Goal: Task Accomplishment & Management: Complete application form

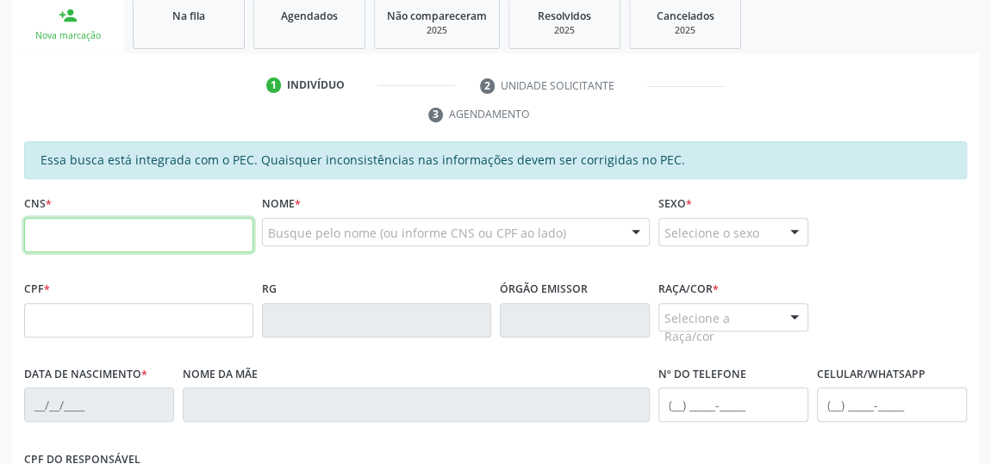
scroll to position [286, 0]
click at [260, 8] on link "Agendados" at bounding box center [309, 22] width 112 height 53
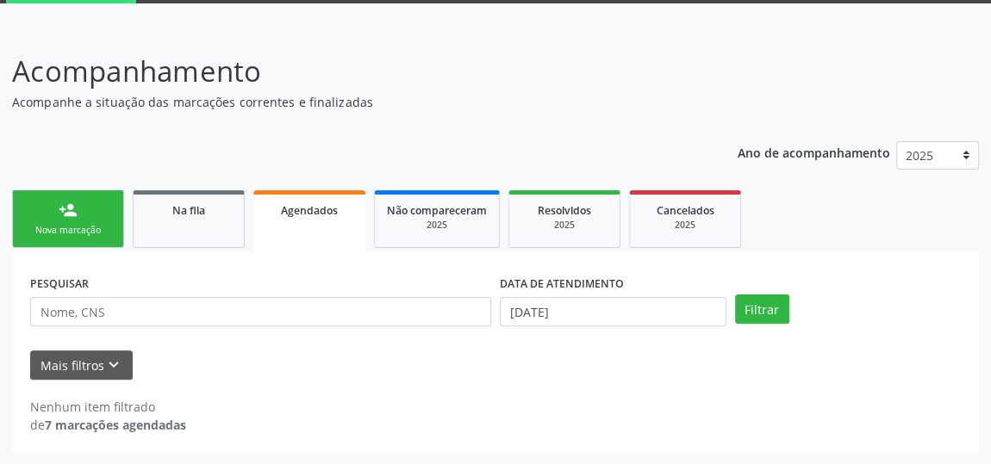
scroll to position [90, 0]
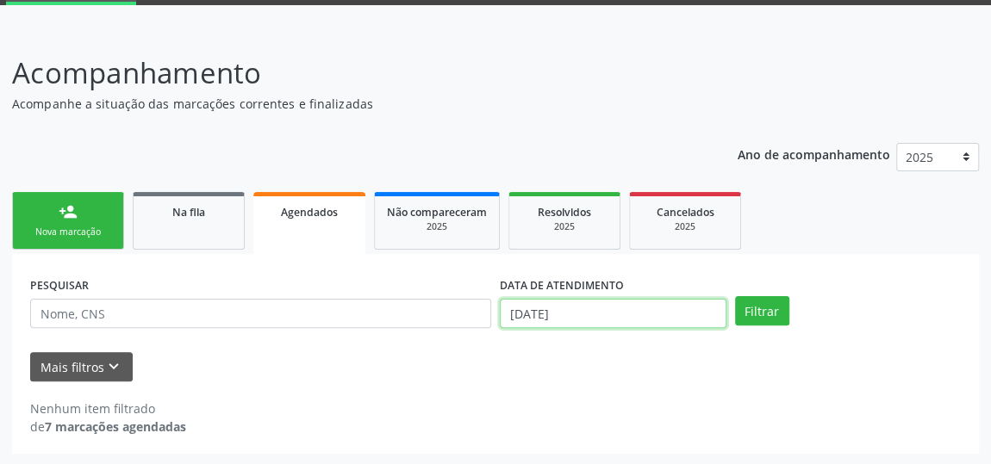
click at [648, 315] on input "[DATE]" at bounding box center [613, 313] width 227 height 29
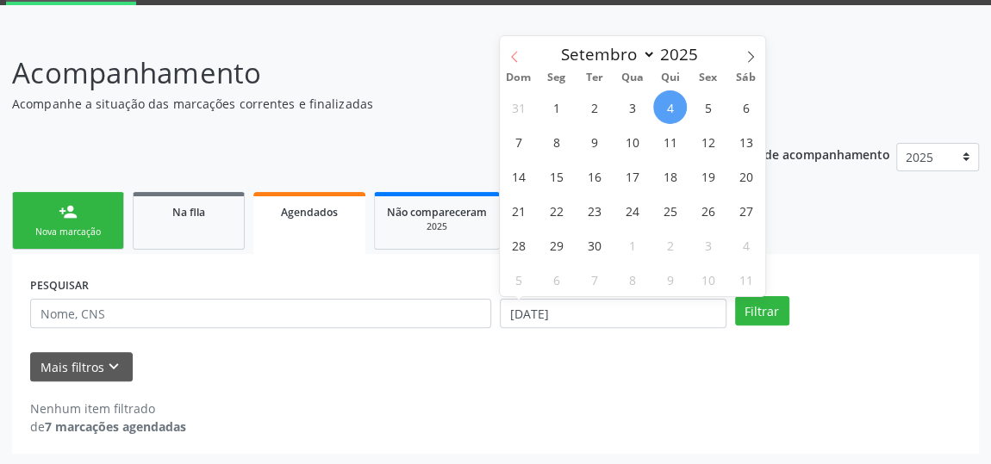
click at [518, 37] on span at bounding box center [514, 50] width 29 height 29
click at [513, 53] on icon at bounding box center [514, 57] width 12 height 12
select select "6"
click at [592, 110] on span "1" at bounding box center [594, 107] width 34 height 34
type input "0[DATE]"
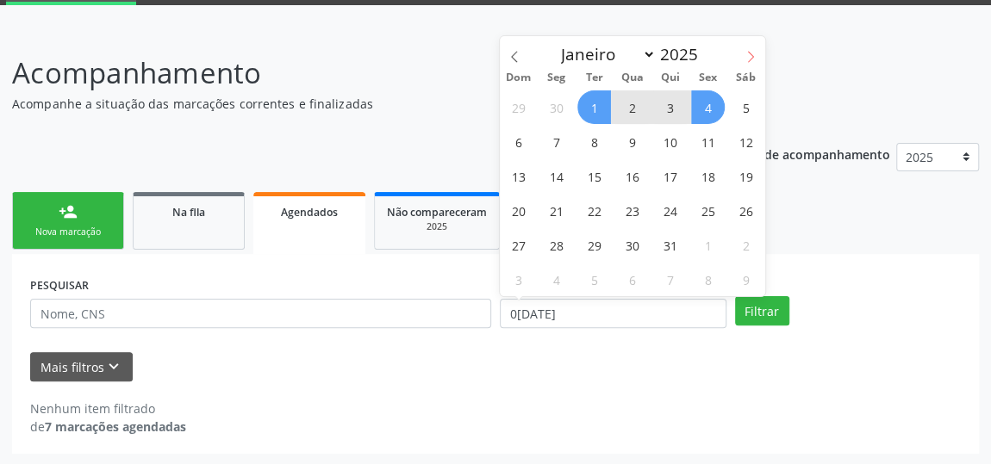
click at [747, 56] on icon at bounding box center [750, 57] width 12 height 12
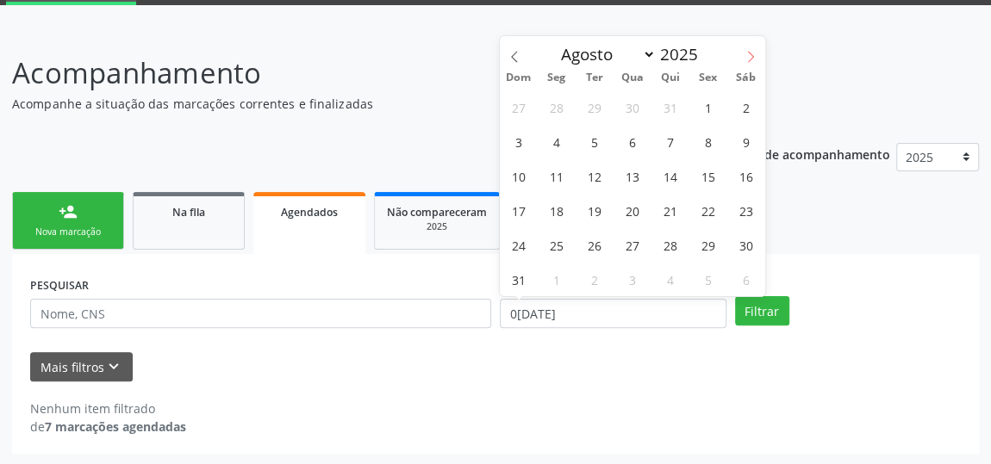
click at [747, 56] on icon at bounding box center [750, 57] width 12 height 12
select select "8"
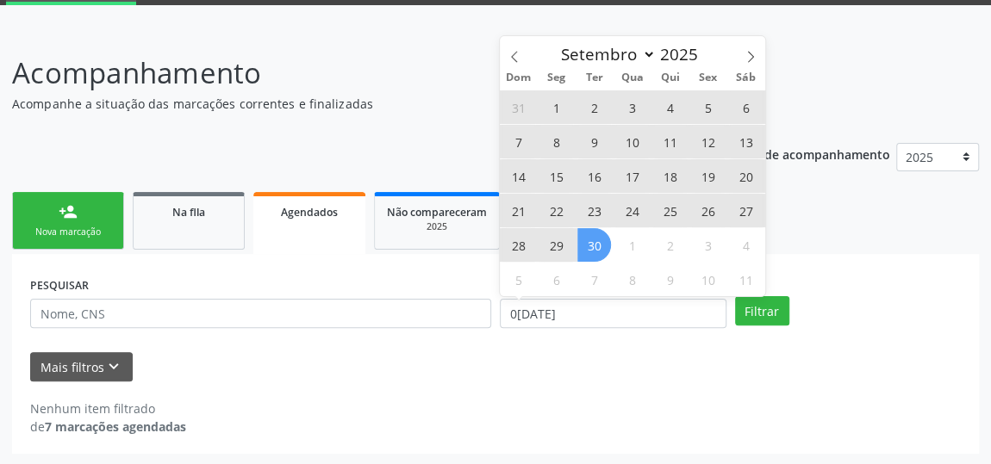
click at [602, 243] on span "30" at bounding box center [594, 245] width 34 height 34
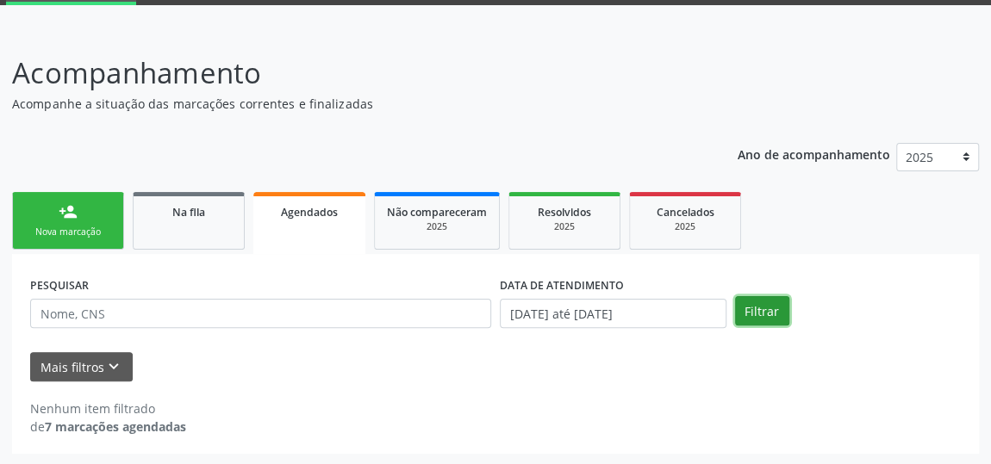
click at [760, 320] on button "Filtrar" at bounding box center [762, 310] width 54 height 29
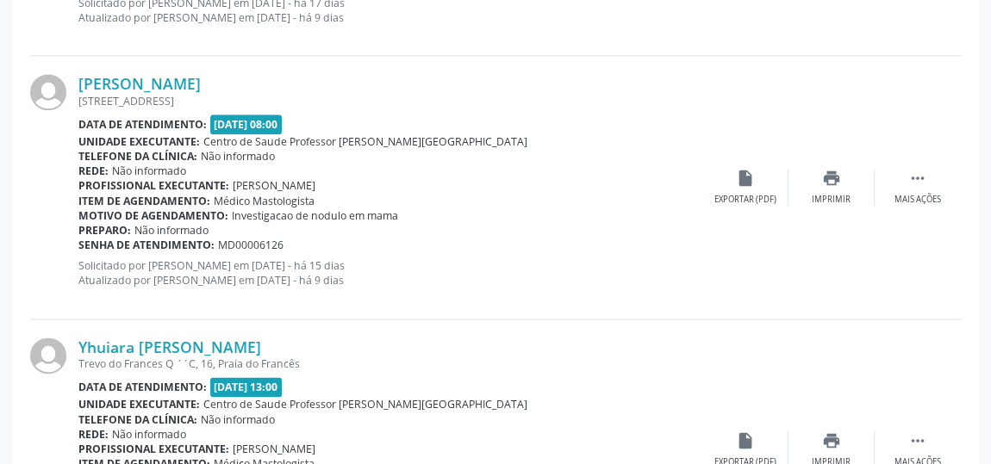
scroll to position [987, 0]
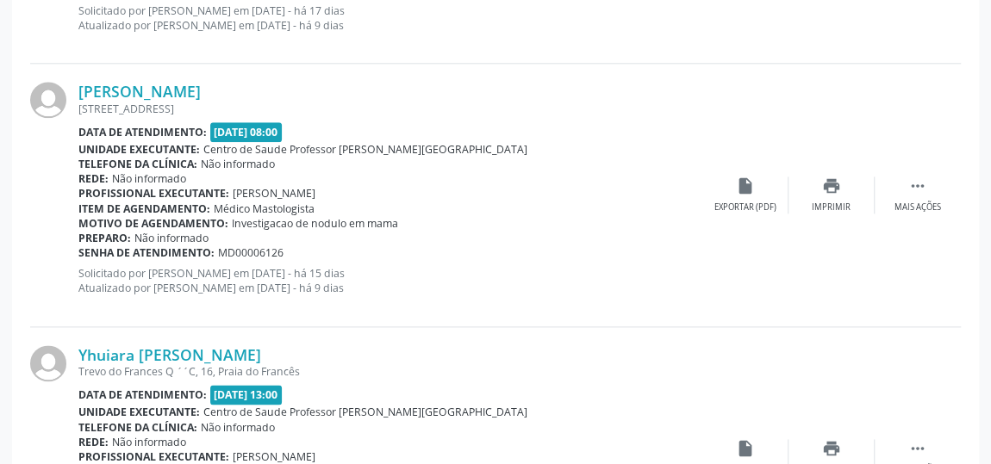
click at [872, 304] on div "[PERSON_NAME] [STREET_ADDRESS] Data de atendimento: [DATE] 08:00 Unidade execut…" at bounding box center [495, 195] width 930 height 263
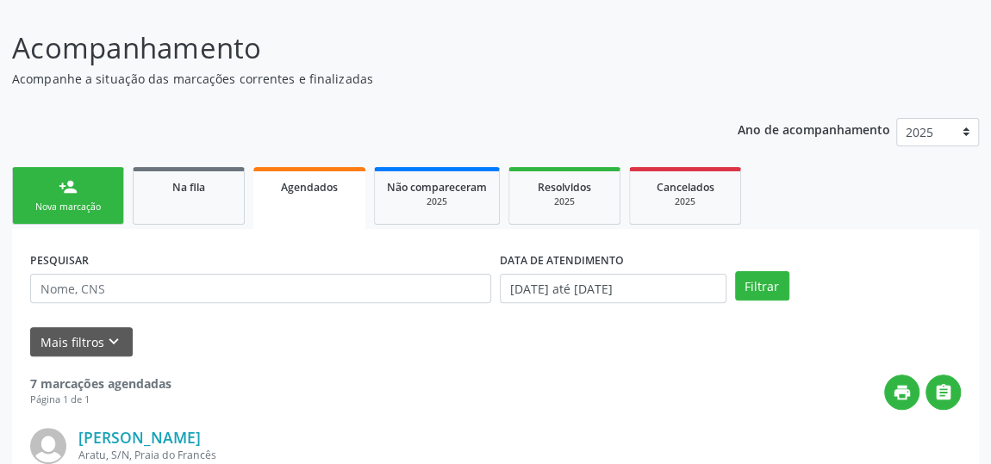
scroll to position [0, 0]
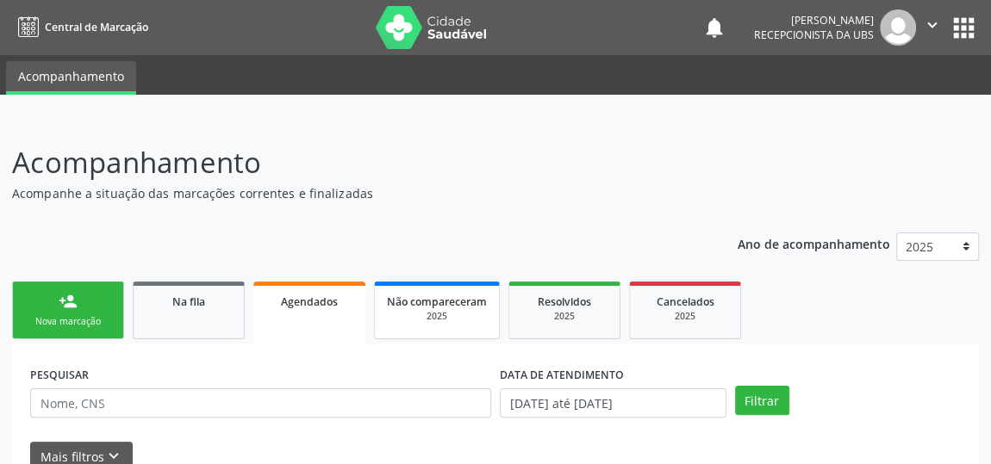
click at [470, 320] on div "2025" at bounding box center [437, 316] width 100 height 13
click at [71, 328] on link "person_add Nova marcação" at bounding box center [68, 311] width 112 height 58
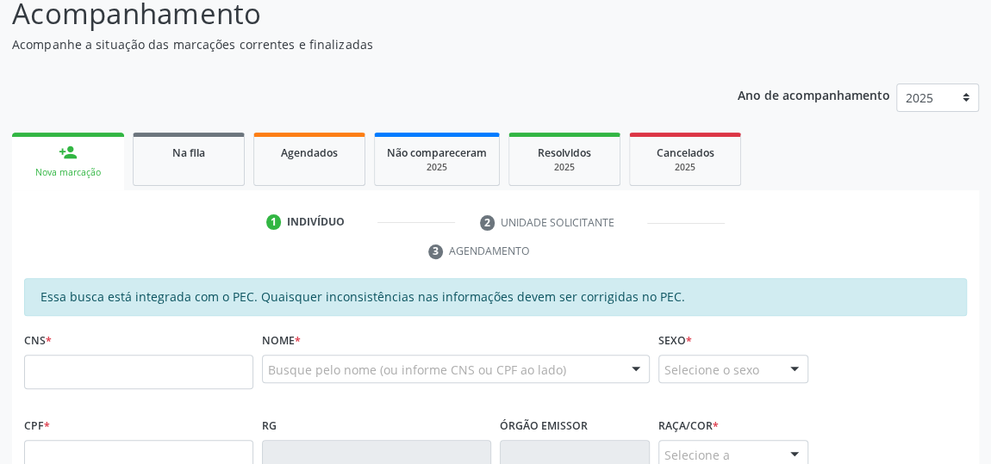
scroll to position [234, 0]
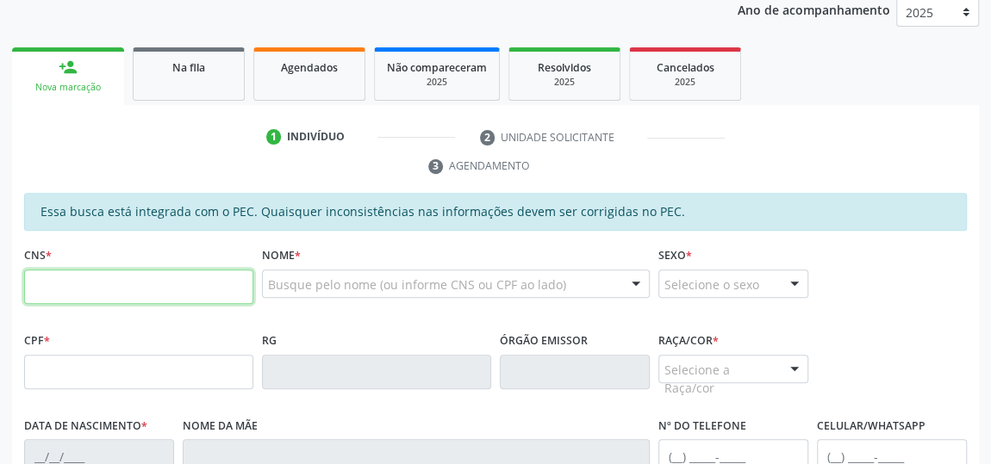
click at [118, 283] on input "text" at bounding box center [138, 287] width 229 height 34
type input "708 0033 4067 9029"
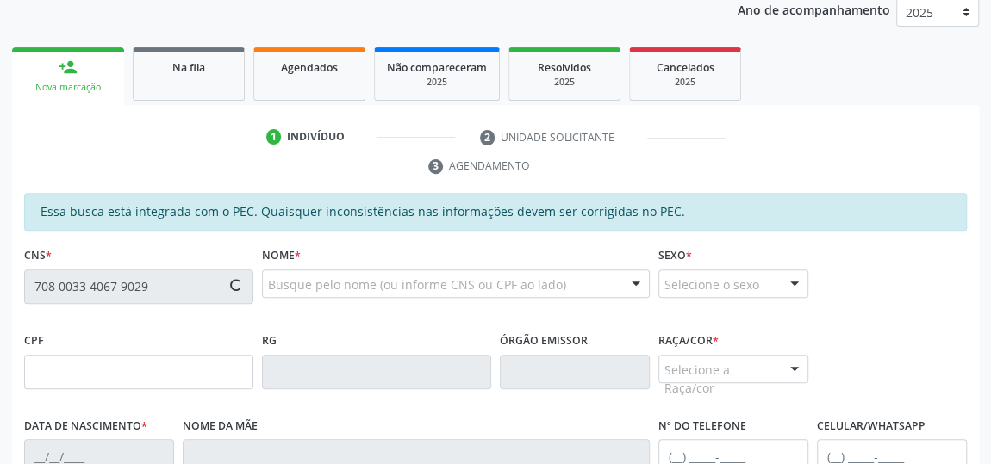
type input "176.159.294-74"
type input "[DATE]"
type input "[PERSON_NAME]"
type input "[PHONE_NUMBER]"
type input "03"
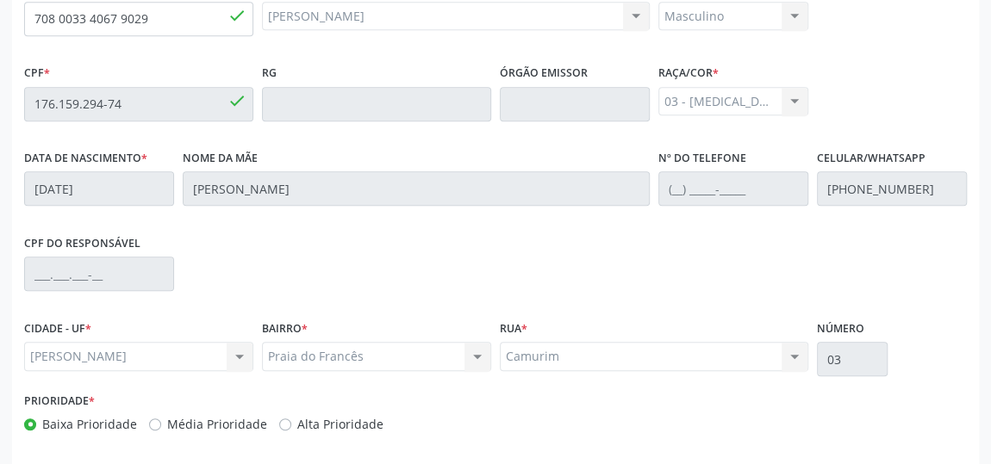
scroll to position [569, 0]
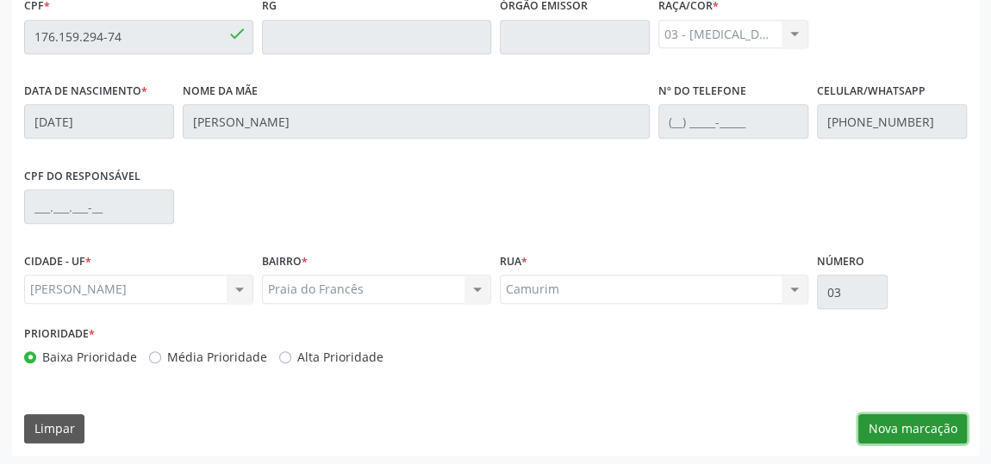
click at [928, 418] on button "Nova marcação" at bounding box center [912, 428] width 109 height 29
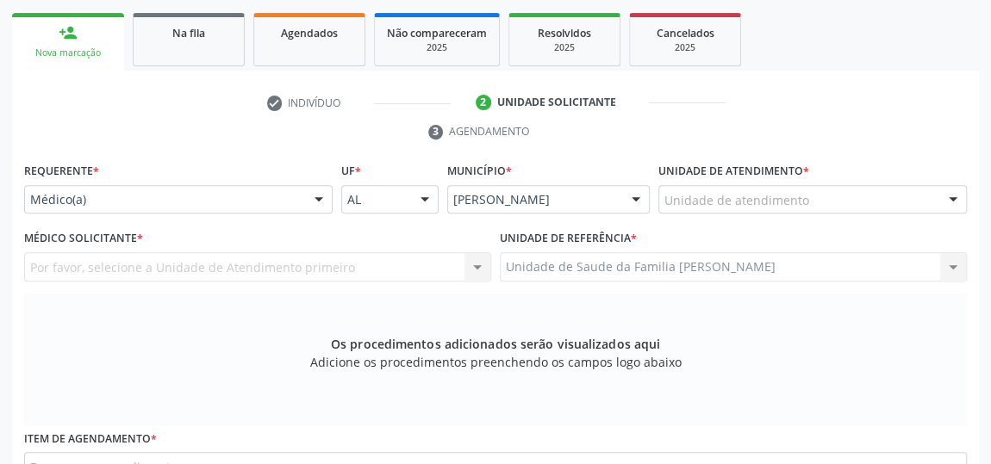
scroll to position [256, 0]
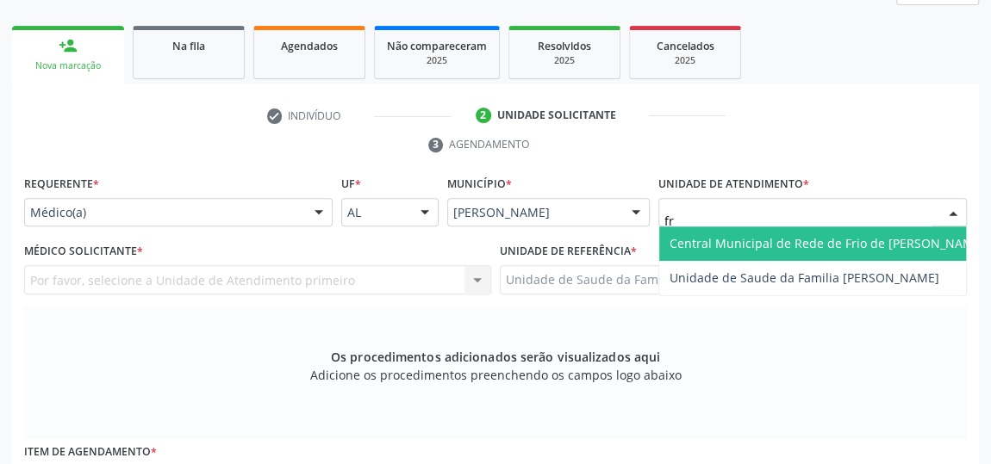
type input "fra"
click at [791, 250] on span "Unidade de Saude da Familia [PERSON_NAME]" at bounding box center [812, 244] width 307 height 34
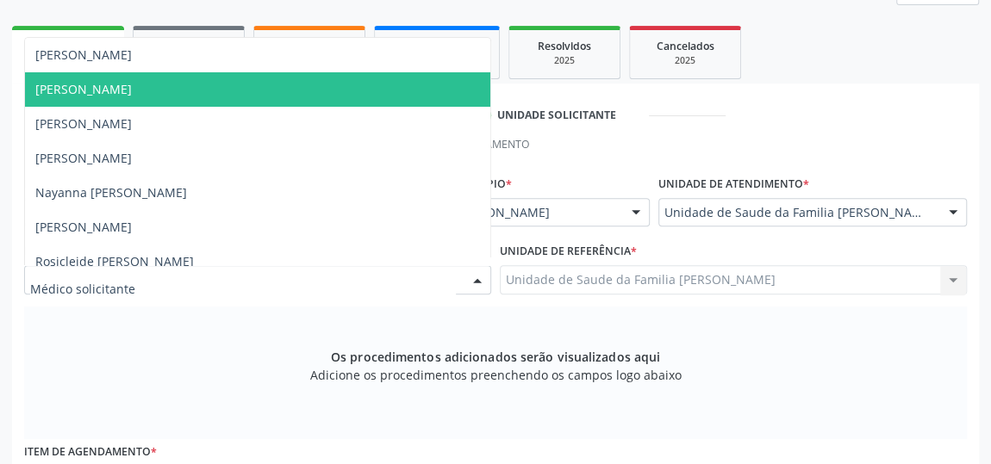
click at [114, 75] on span "[PERSON_NAME]" at bounding box center [257, 89] width 465 height 34
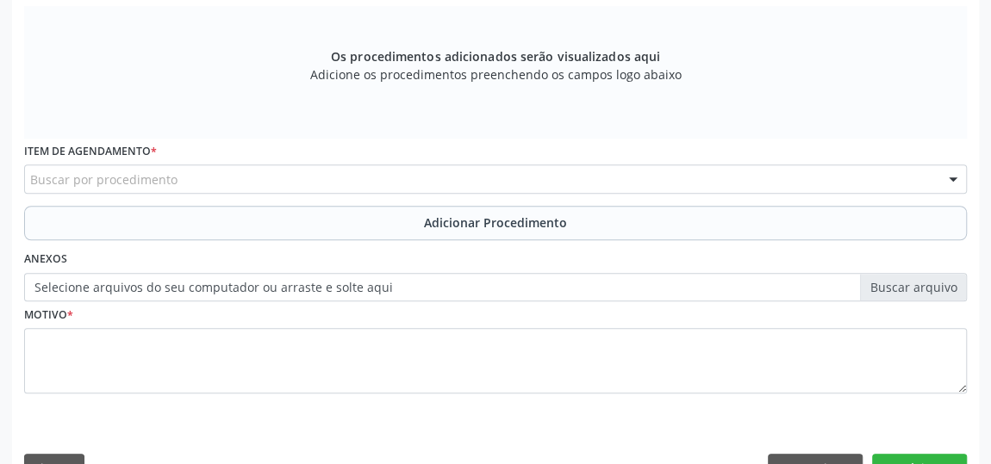
scroll to position [569, 0]
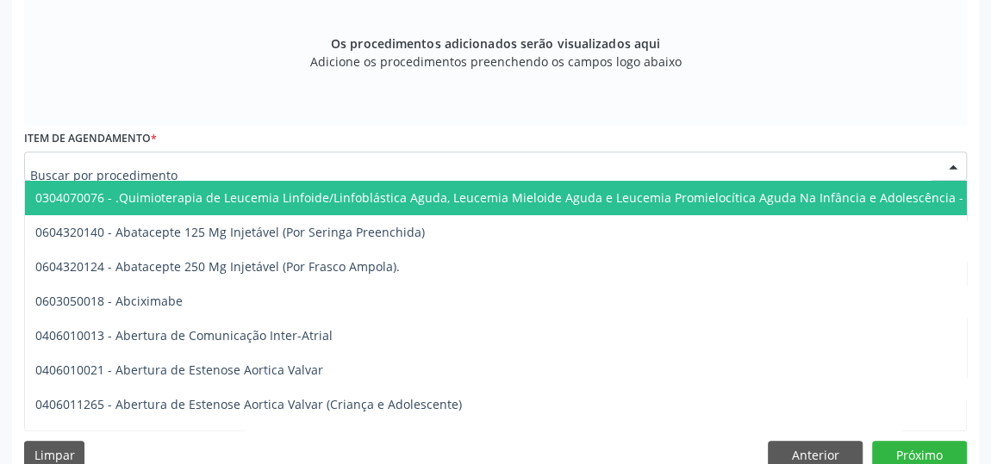
click at [46, 169] on input "text" at bounding box center [480, 175] width 901 height 34
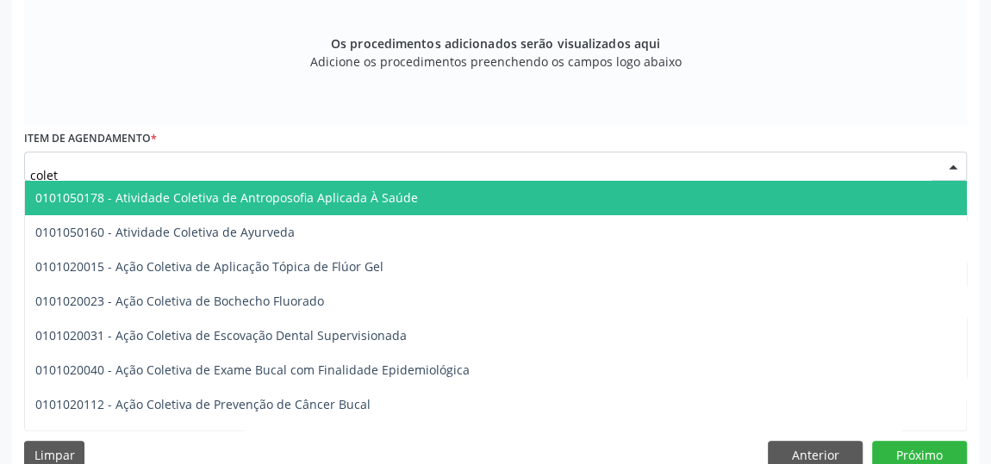
type input "coleta"
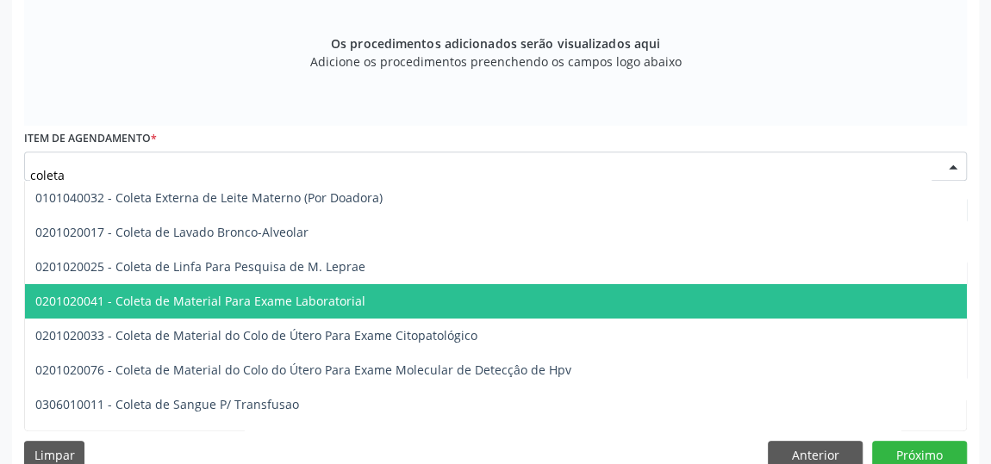
click at [225, 310] on span "0201020041 - Coleta de Material Para Exame Laboratorial" at bounding box center [646, 301] width 1242 height 34
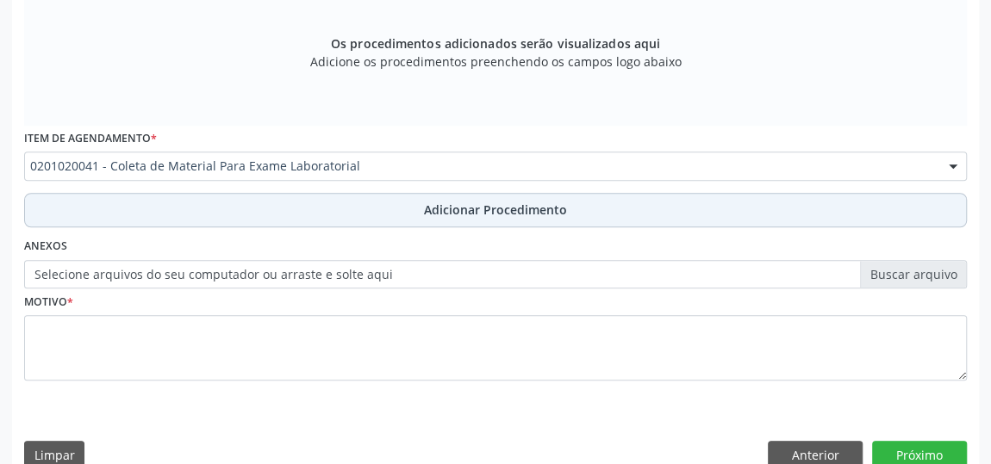
click at [447, 203] on span "Adicionar Procedimento" at bounding box center [495, 210] width 143 height 18
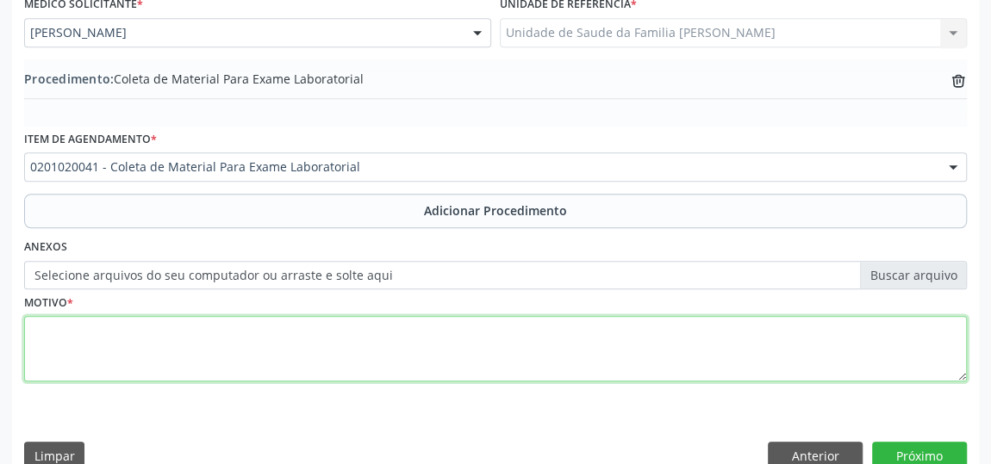
click at [33, 324] on textarea at bounding box center [495, 348] width 942 height 65
type textarea "Avaliacao Clinica"
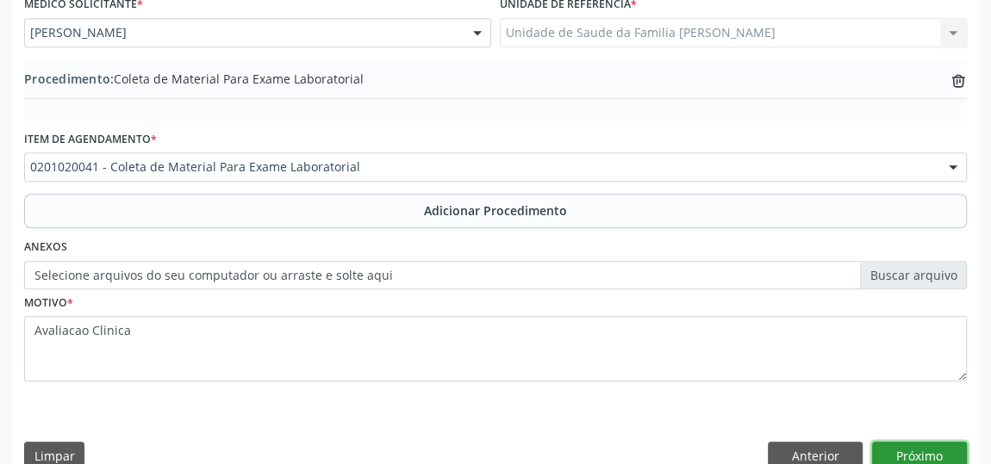
click at [927, 449] on button "Próximo" at bounding box center [919, 456] width 95 height 29
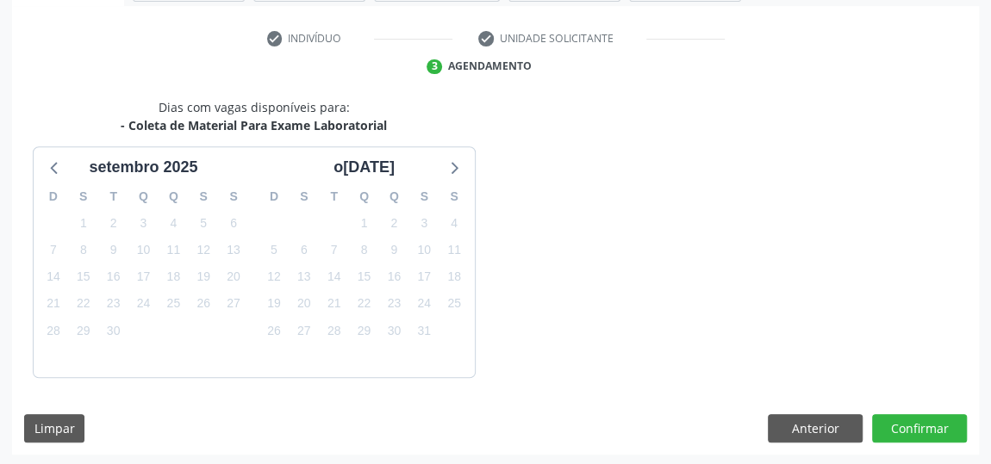
scroll to position [384, 0]
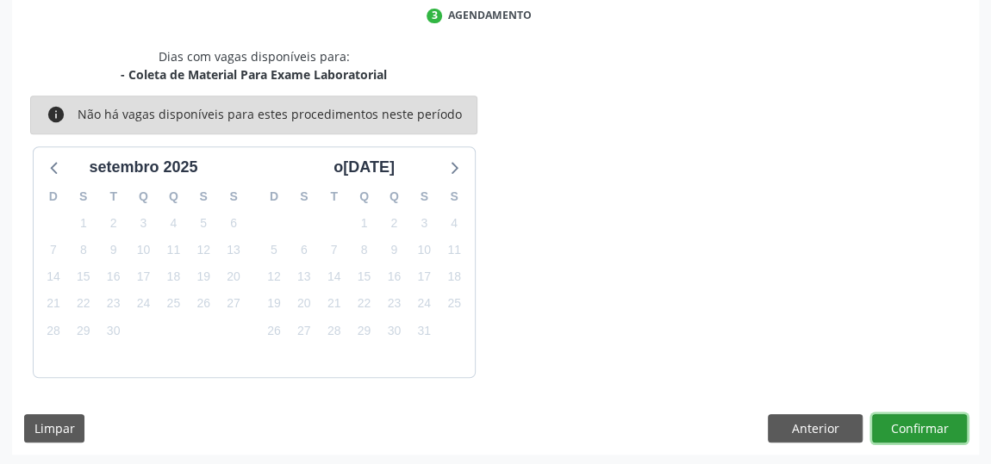
click at [939, 435] on button "Confirmar" at bounding box center [919, 428] width 95 height 29
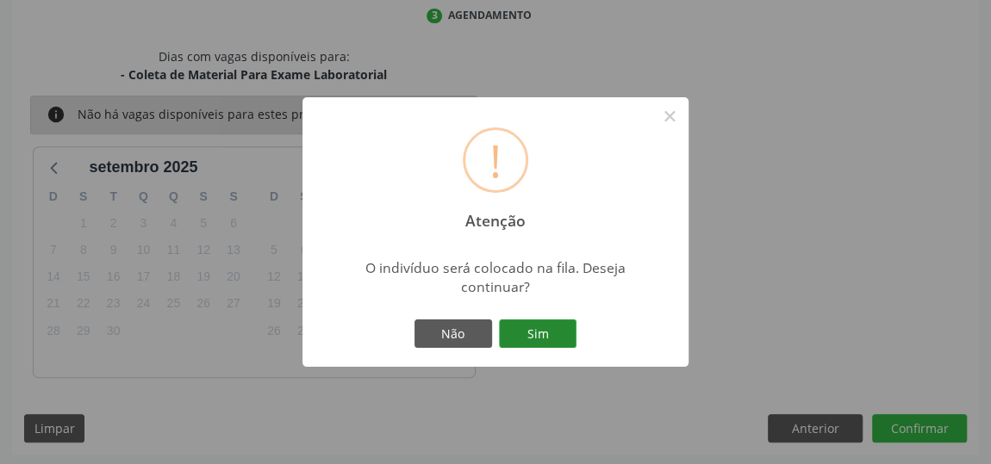
click at [544, 332] on button "Sim" at bounding box center [538, 334] width 78 height 29
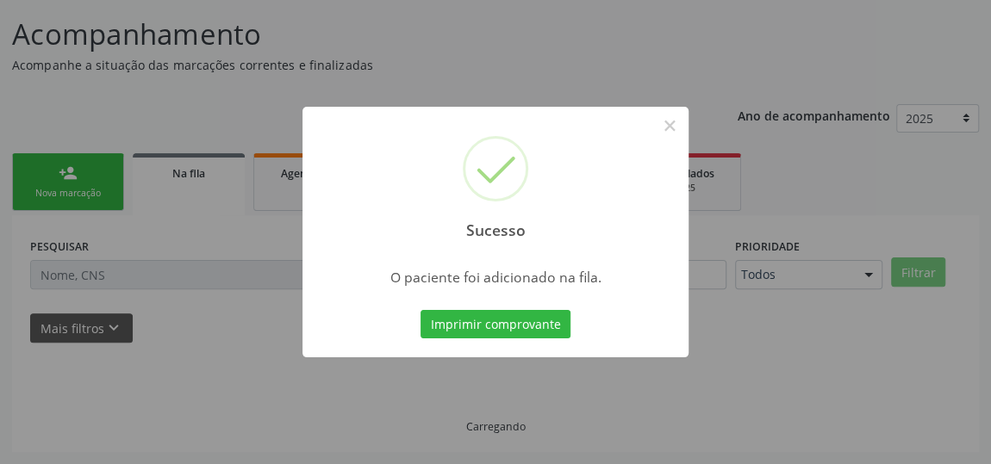
scroll to position [127, 0]
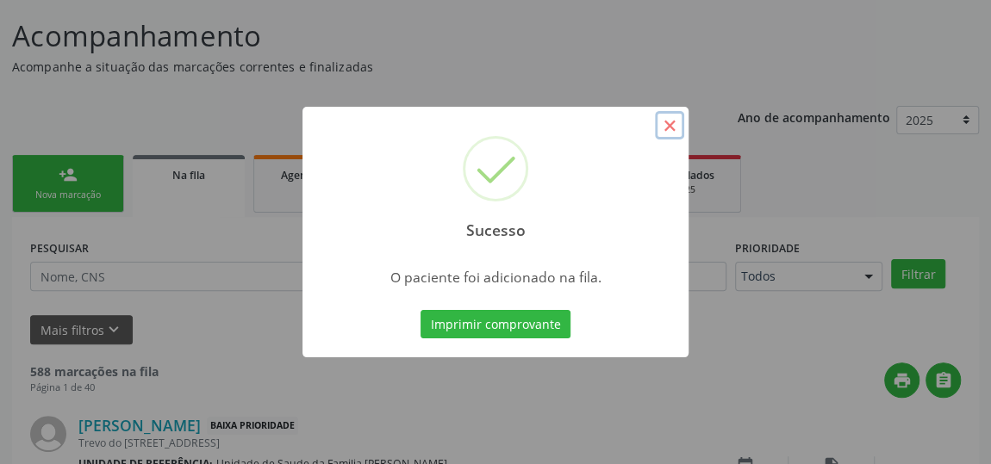
click at [671, 130] on button "×" at bounding box center [669, 125] width 29 height 29
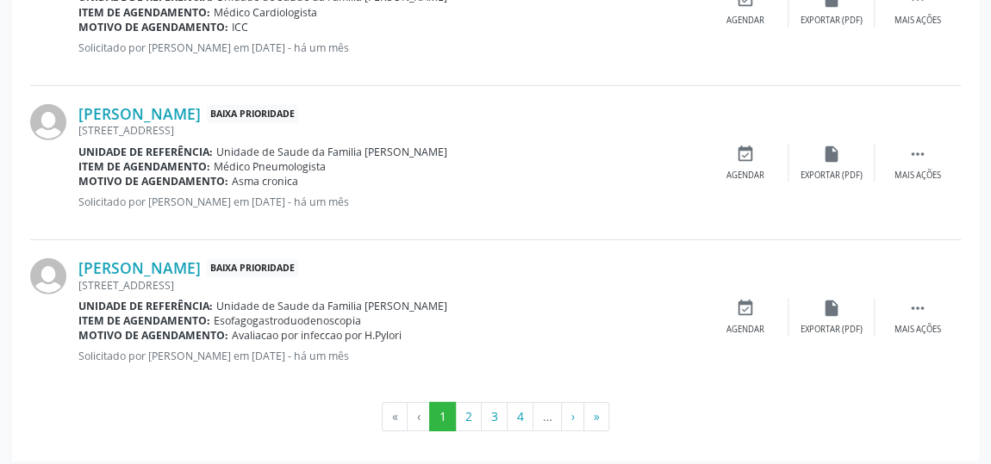
scroll to position [2476, 0]
click at [599, 412] on button "»" at bounding box center [596, 415] width 26 height 29
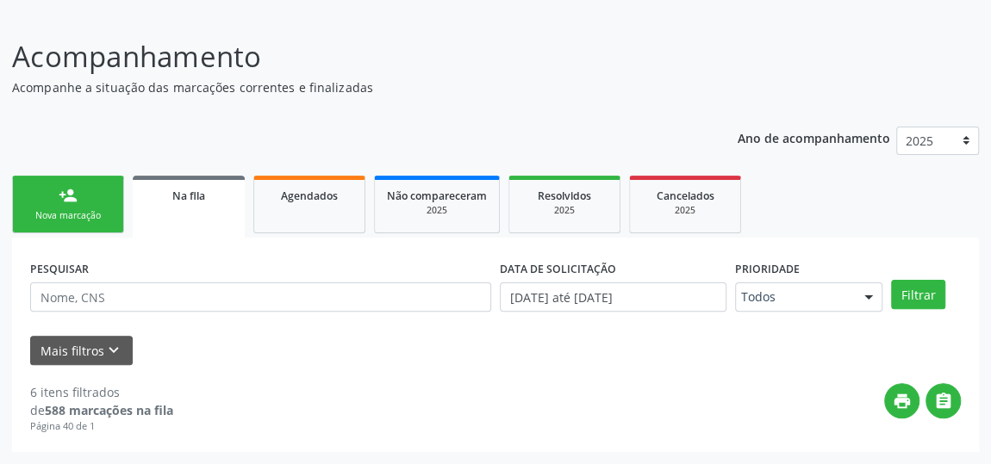
scroll to position [104, 0]
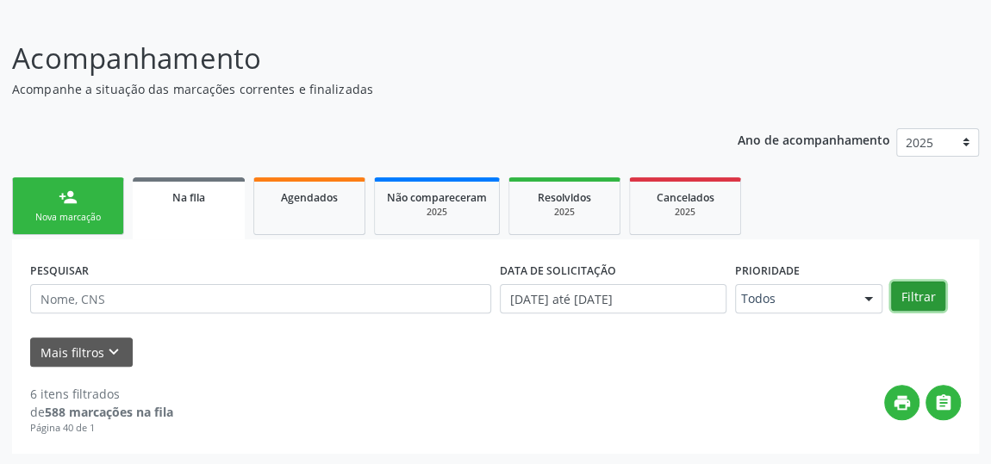
click at [917, 286] on button "Filtrar" at bounding box center [918, 296] width 54 height 29
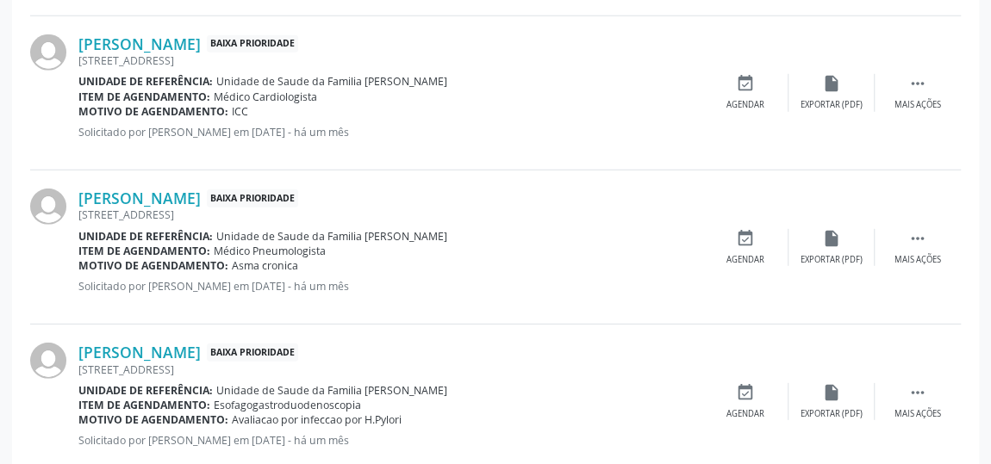
scroll to position [2476, 0]
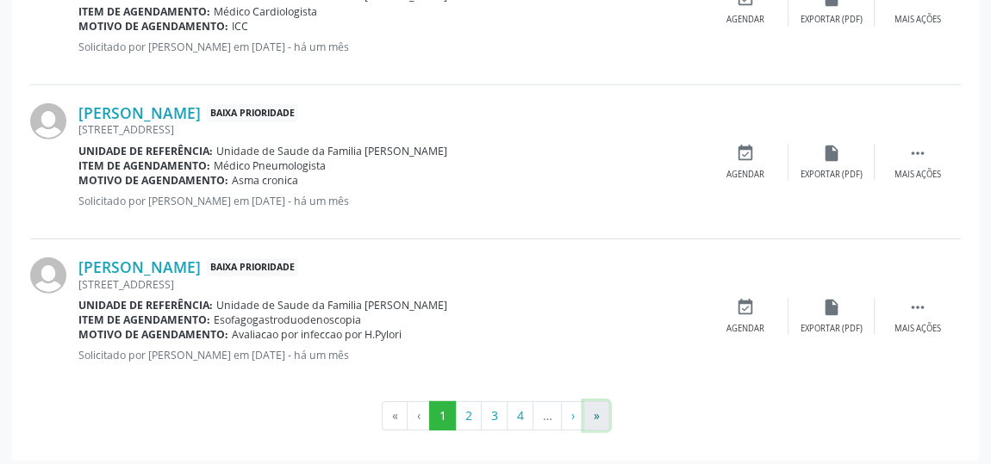
click at [599, 413] on button "»" at bounding box center [596, 415] width 26 height 29
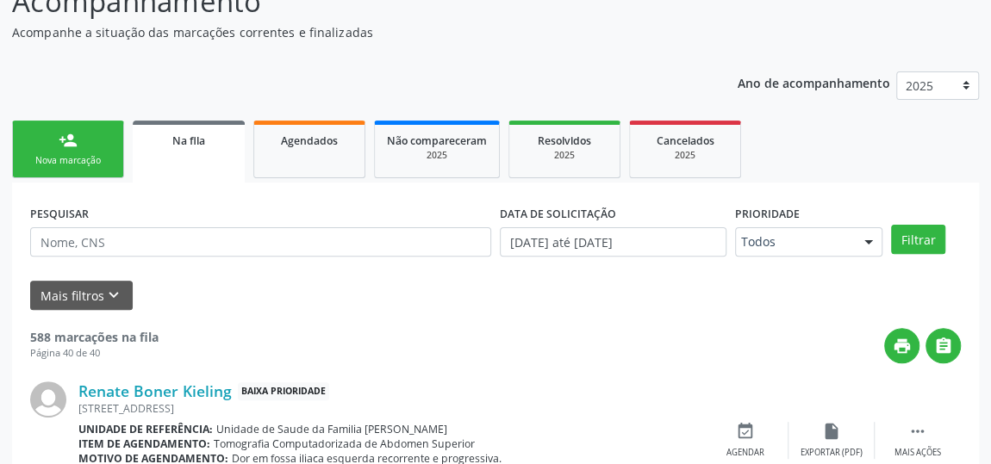
scroll to position [0, 0]
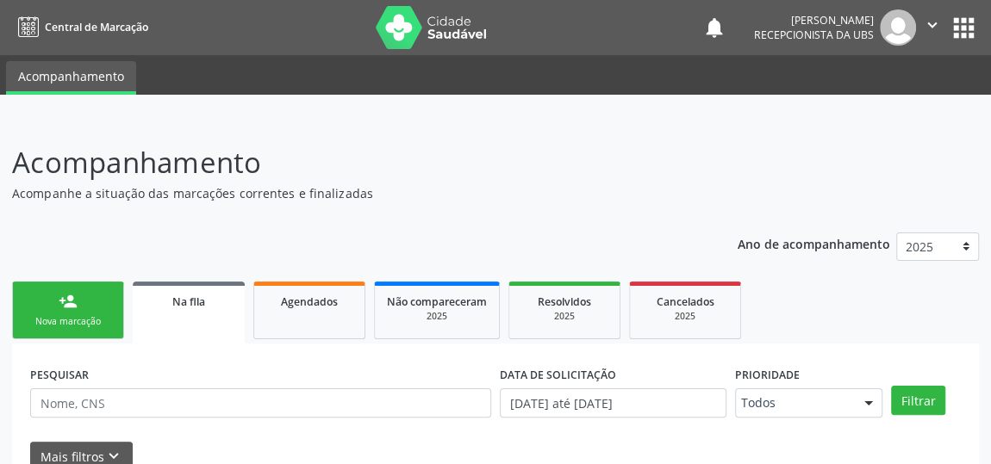
click at [56, 314] on link "person_add Nova marcação" at bounding box center [68, 311] width 112 height 58
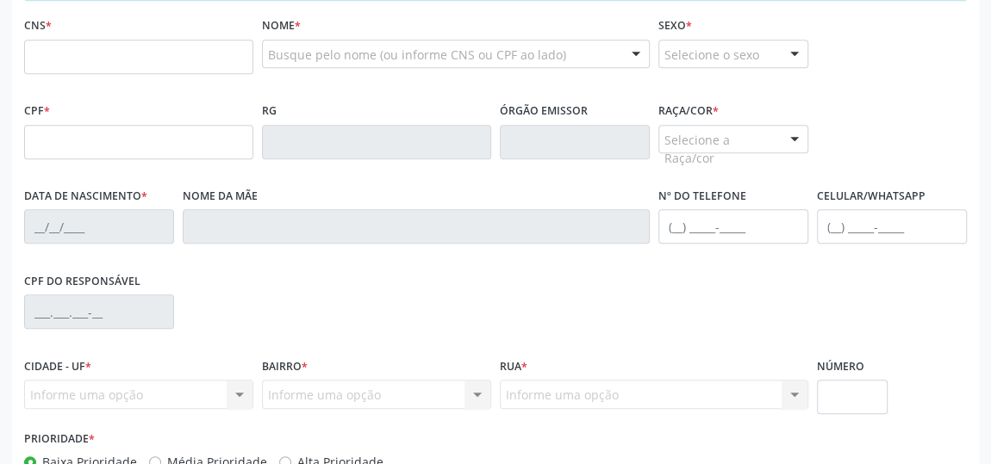
scroll to position [469, 0]
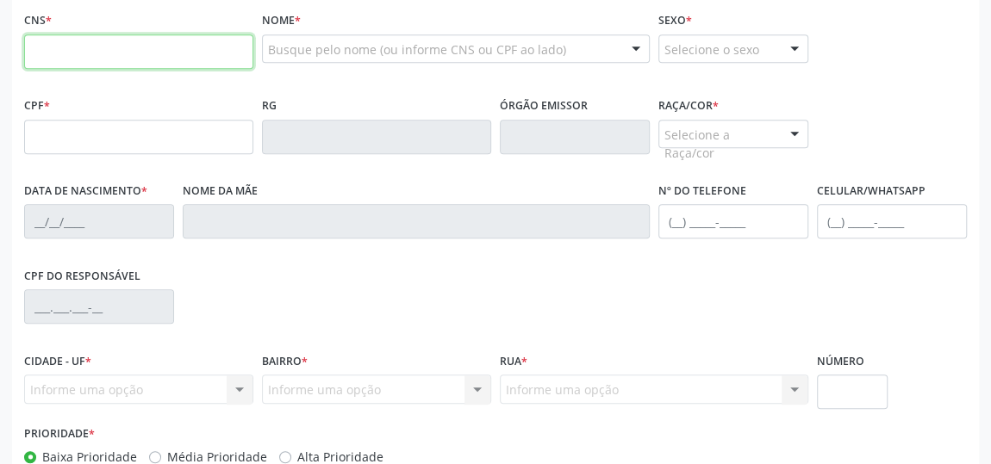
click at [47, 46] on input "text" at bounding box center [138, 51] width 229 height 34
type input "702 4095 3713 3629"
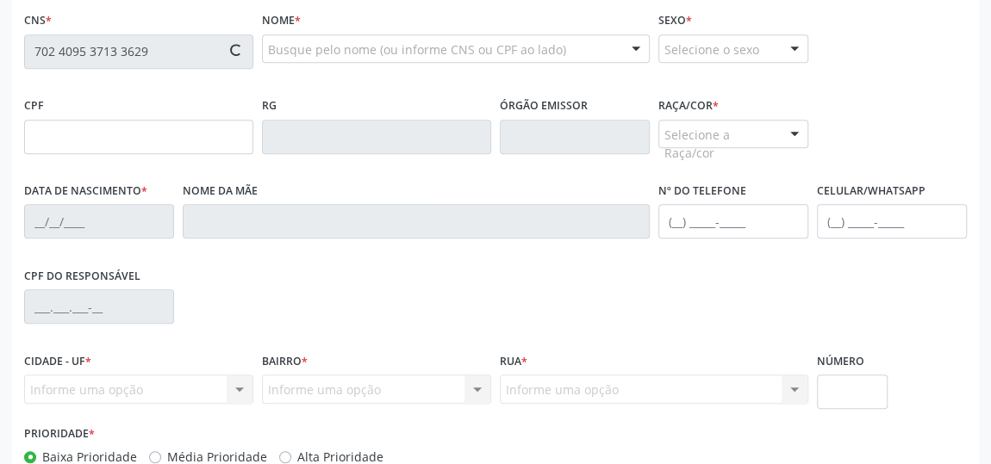
type input "307.000.318-47"
type input "[DATE]"
type input "[PERSON_NAME]"
type input "[PHONE_NUMBER]"
type input "200"
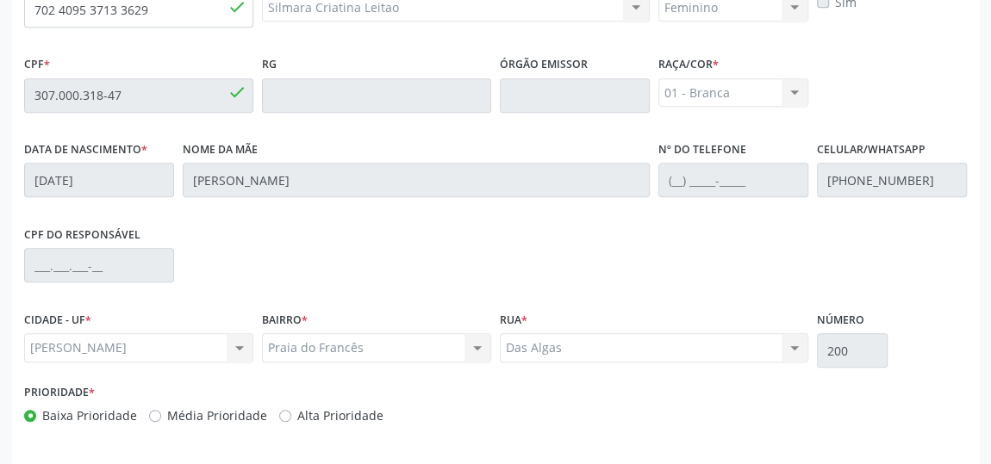
scroll to position [569, 0]
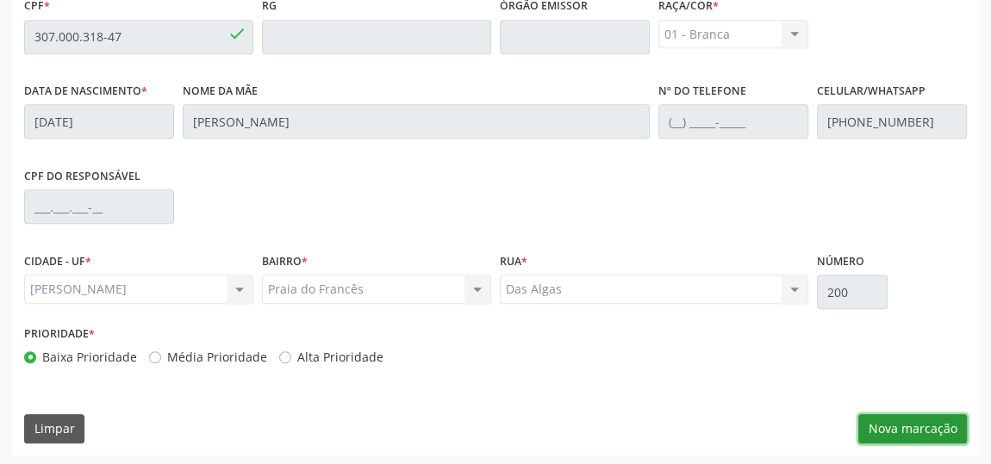
click at [939, 421] on button "Nova marcação" at bounding box center [912, 428] width 109 height 29
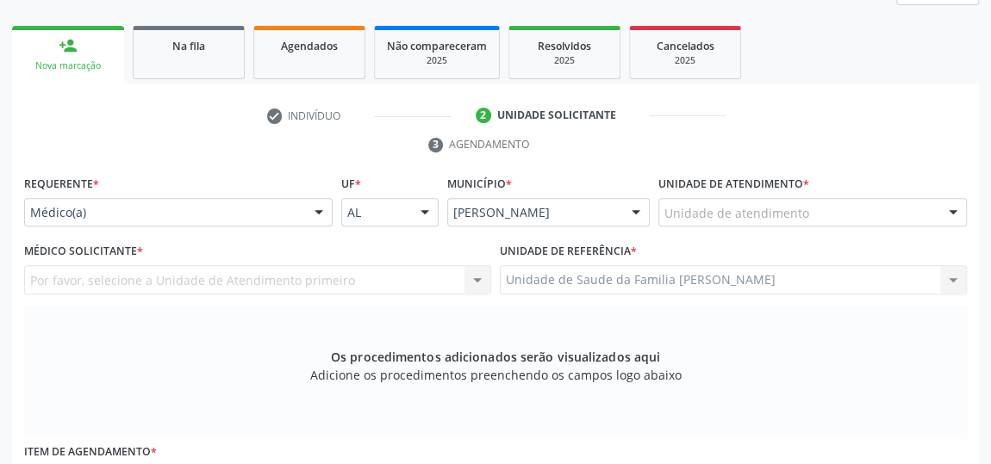
scroll to position [177, 0]
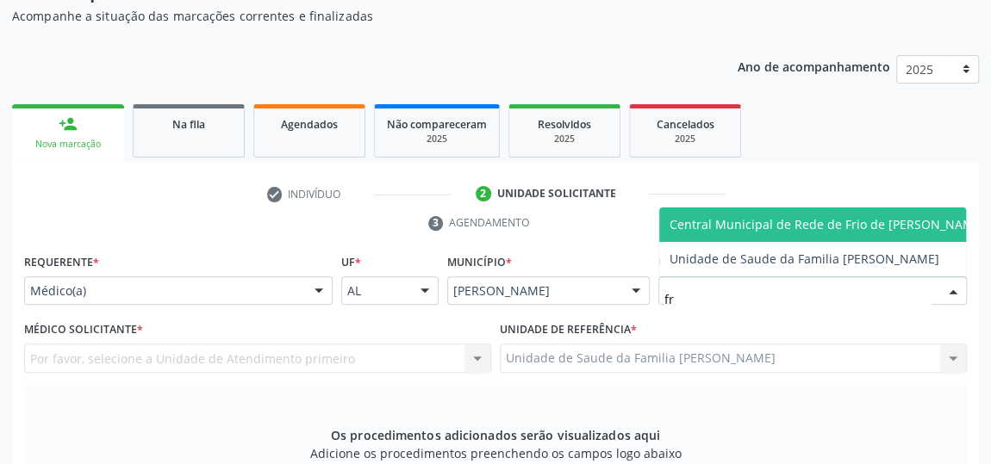
type input "fra"
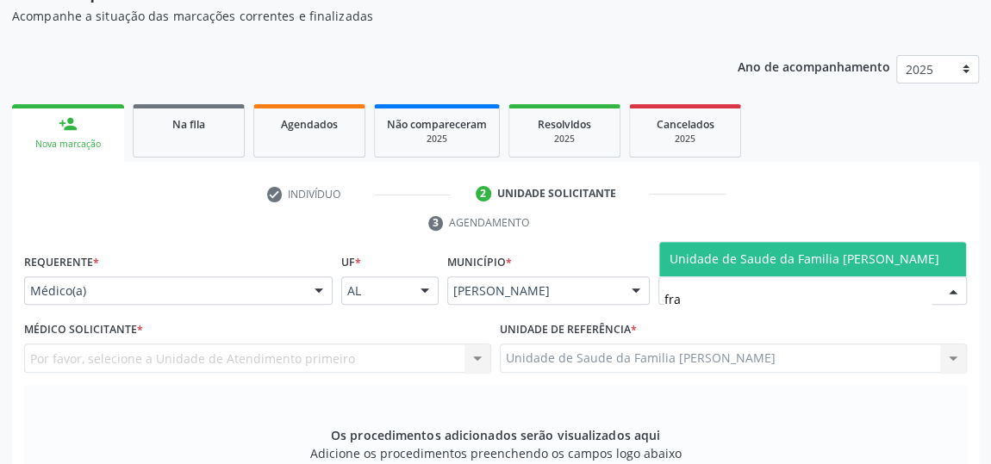
click at [727, 262] on span "Unidade de Saude da Familia [PERSON_NAME]" at bounding box center [804, 259] width 270 height 16
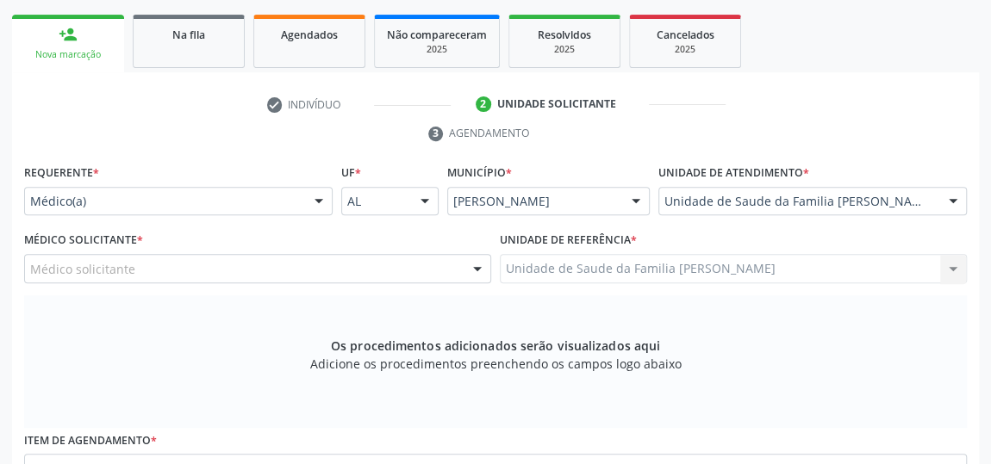
scroll to position [334, 0]
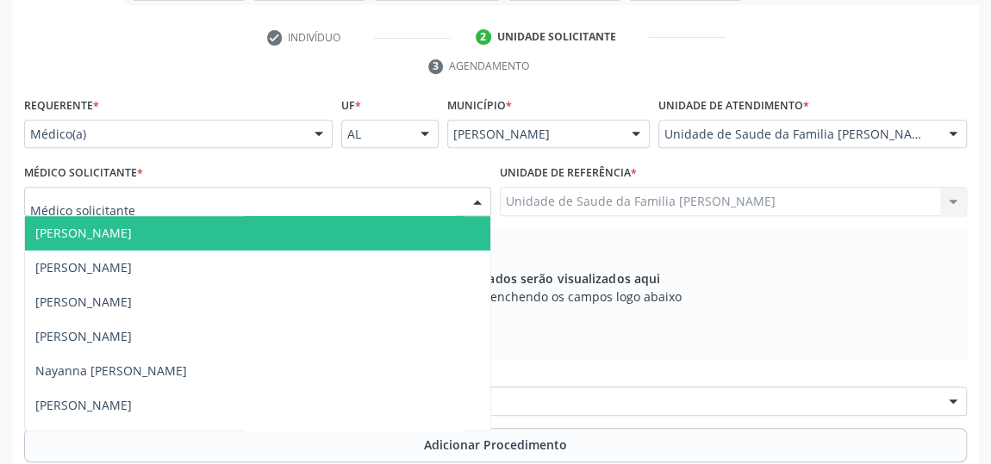
click at [115, 239] on span "[PERSON_NAME]" at bounding box center [257, 233] width 465 height 34
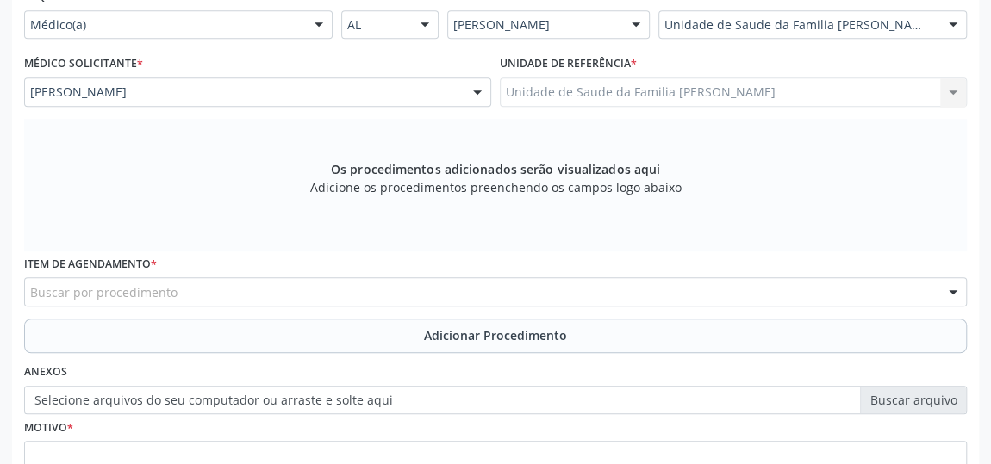
scroll to position [596, 0]
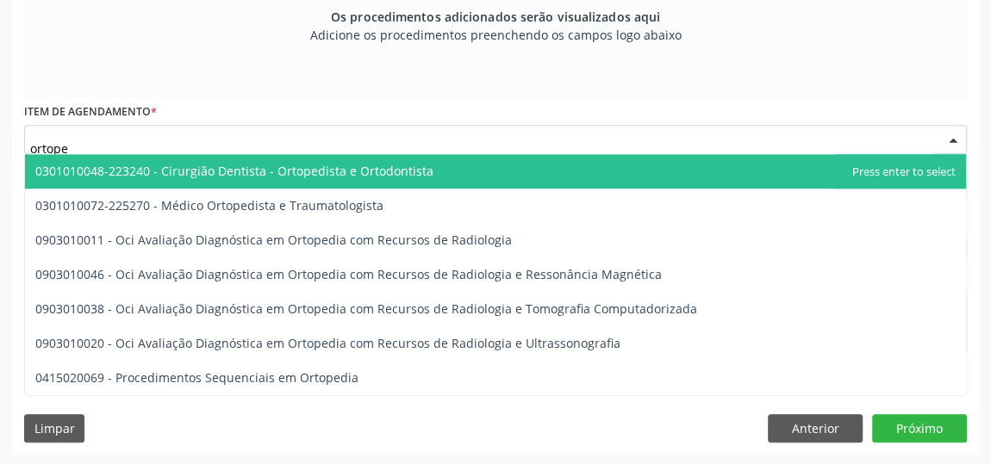
type input "ortoped"
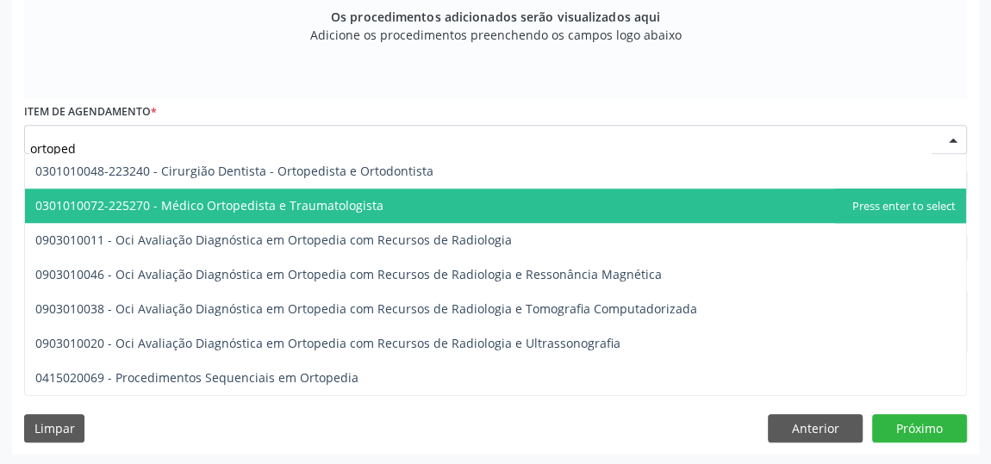
click at [214, 197] on span "0301010072-225270 - Médico Ortopedista e Traumatologista" at bounding box center [209, 205] width 348 height 16
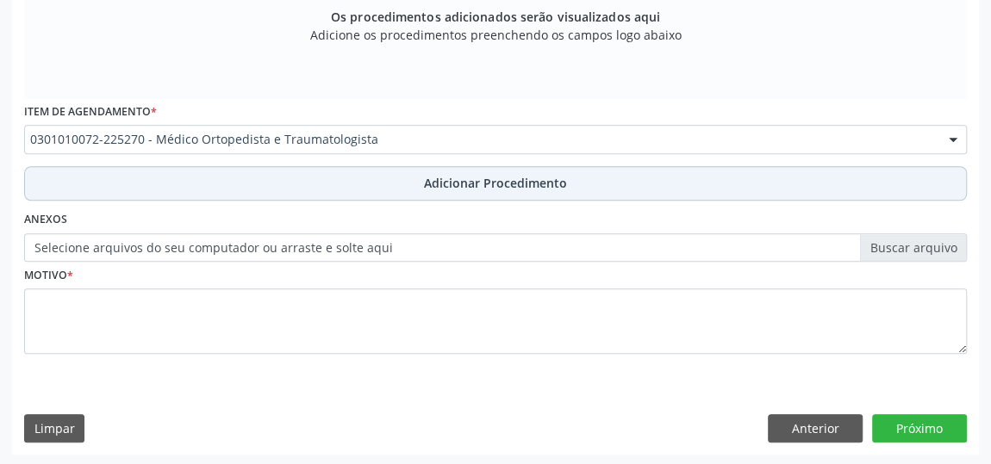
click at [481, 187] on span "Adicionar Procedimento" at bounding box center [495, 183] width 143 height 18
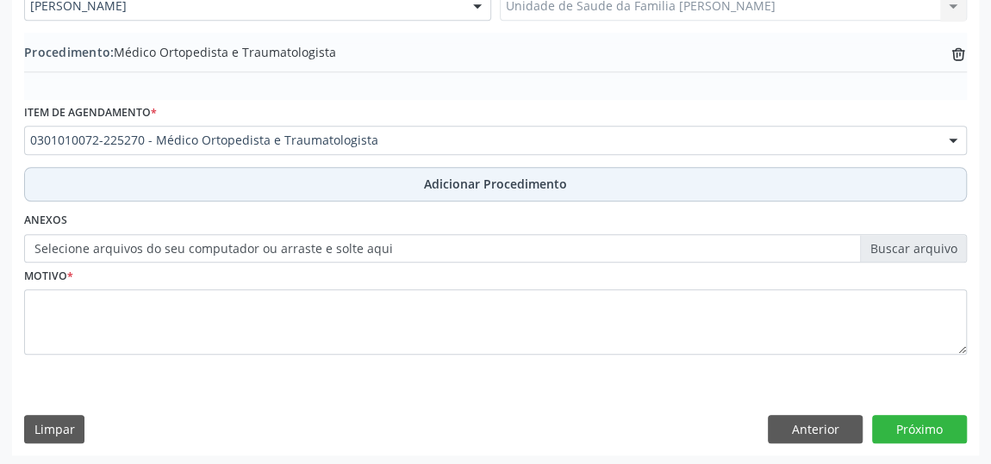
click at [482, 187] on span "Adicionar Procedimento" at bounding box center [495, 184] width 143 height 18
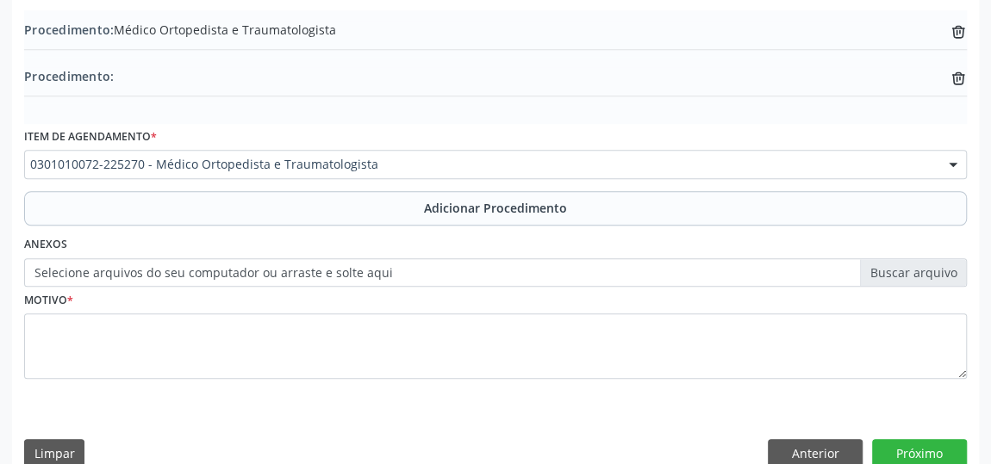
scroll to position [576, 0]
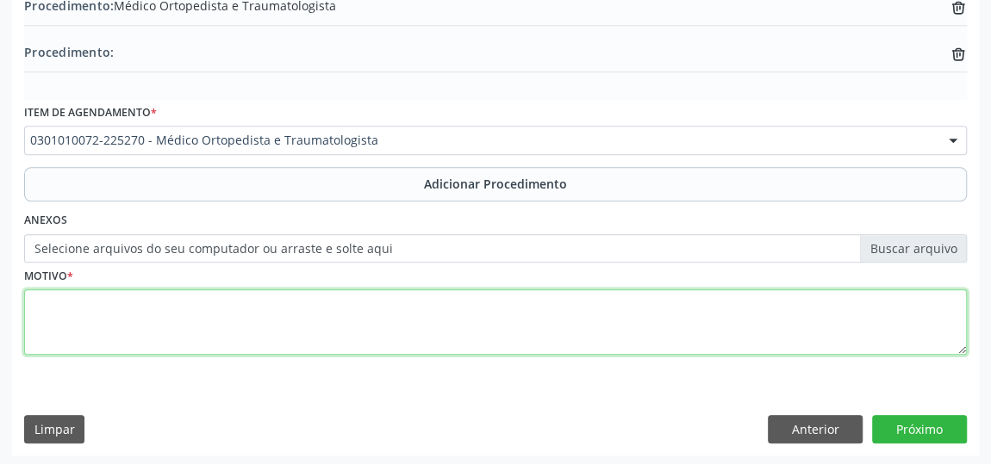
click at [41, 308] on textarea at bounding box center [495, 321] width 942 height 65
click at [42, 297] on textarea "dor lombar com erradiacao" at bounding box center [495, 321] width 942 height 65
click at [206, 304] on textarea "Dor lombar com erradiacao" at bounding box center [495, 321] width 942 height 65
type textarea "Dor lombar com erradiacao para MIE."
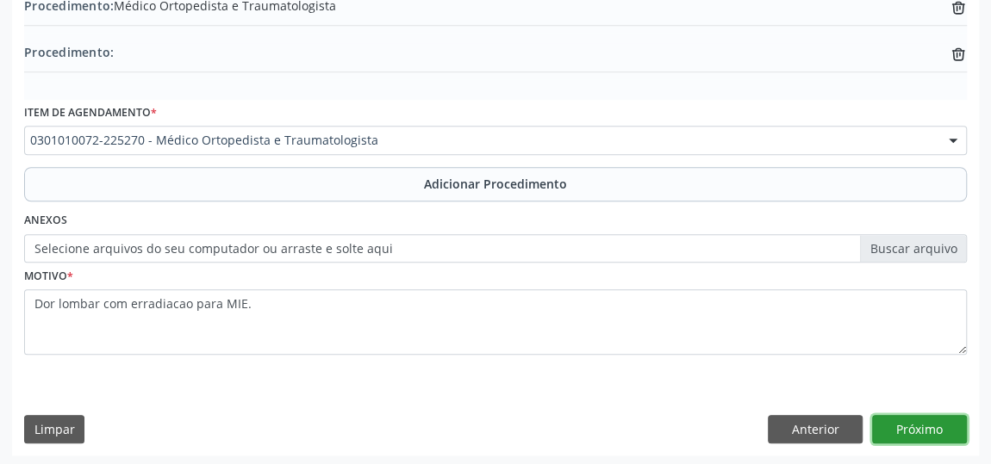
click at [917, 420] on button "Próximo" at bounding box center [919, 429] width 95 height 29
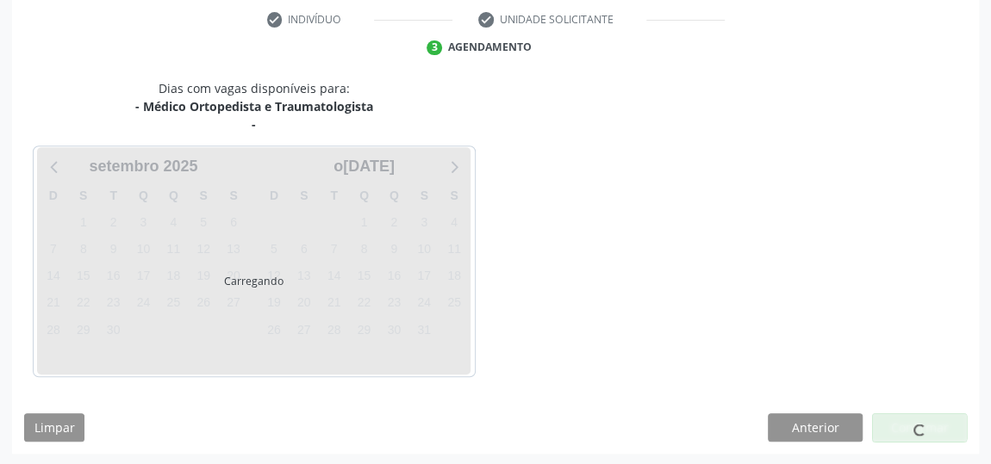
scroll to position [402, 0]
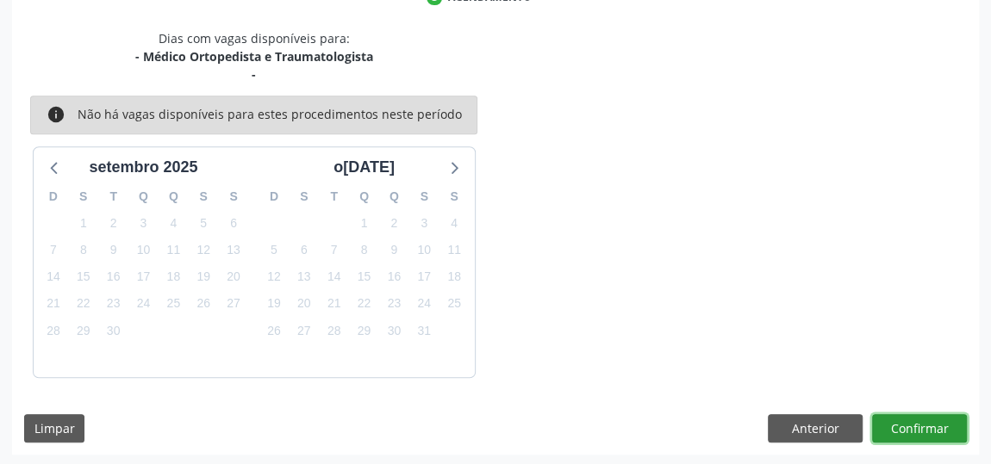
click at [916, 431] on button "Confirmar" at bounding box center [919, 428] width 95 height 29
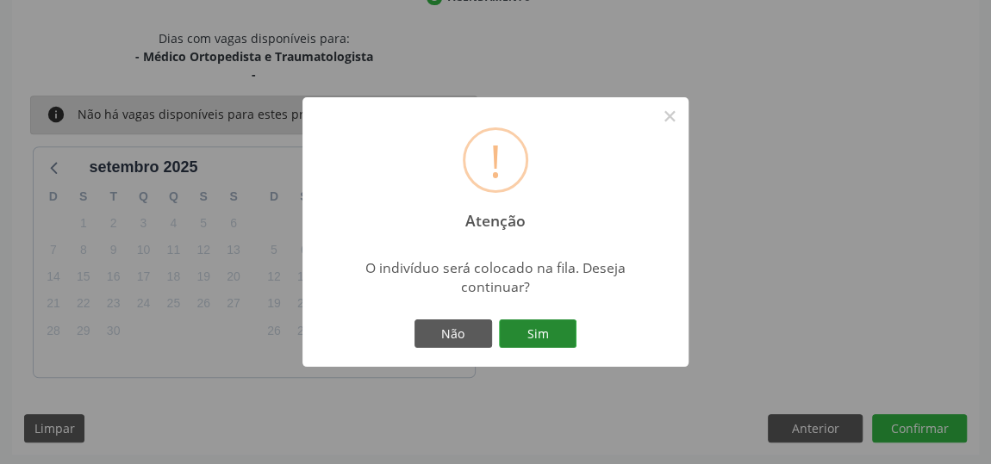
click at [520, 334] on button "Sim" at bounding box center [538, 334] width 78 height 29
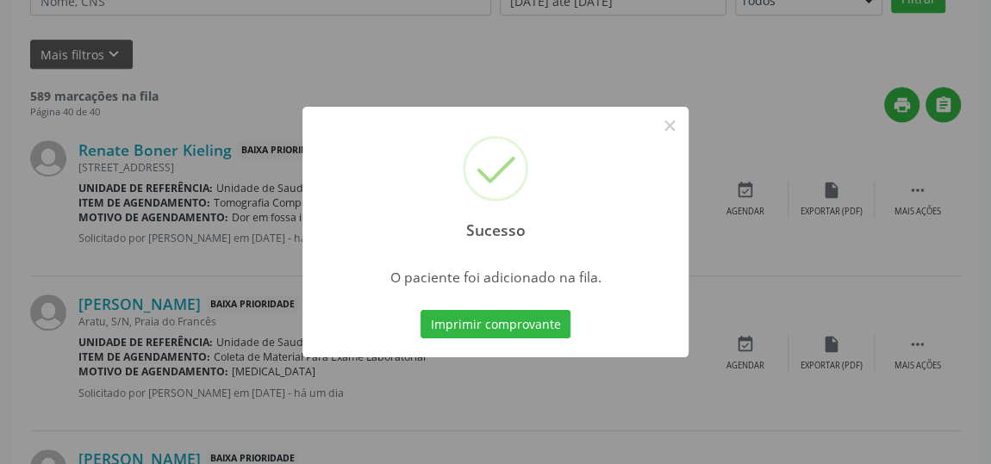
scroll to position [127, 0]
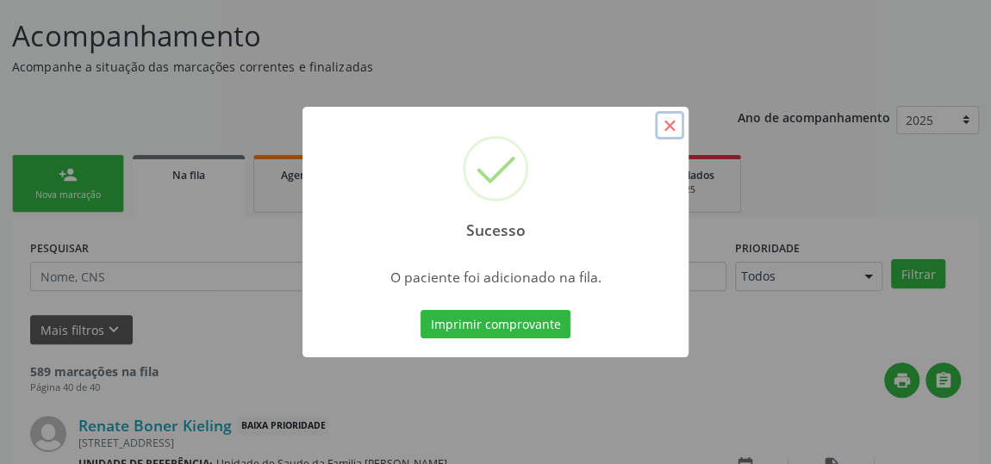
click at [666, 118] on button "×" at bounding box center [669, 125] width 29 height 29
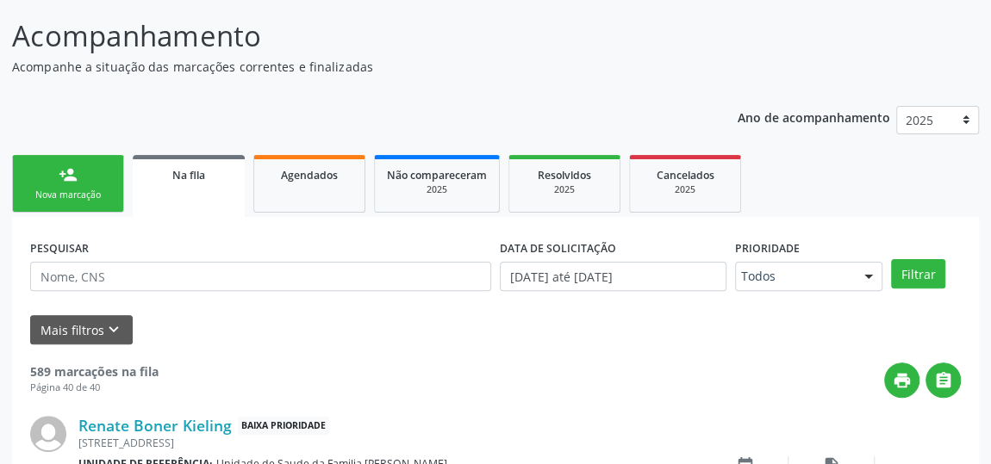
click at [67, 185] on link "person_add Nova marcação" at bounding box center [68, 184] width 112 height 58
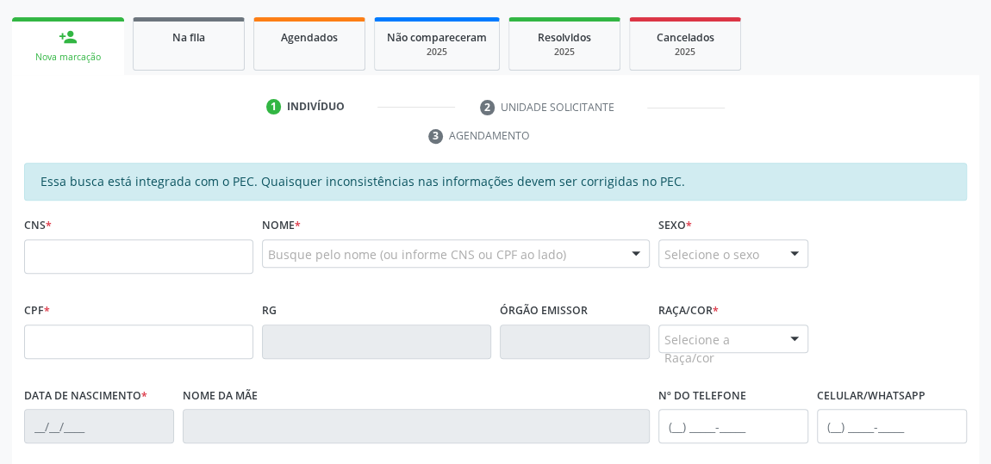
scroll to position [361, 0]
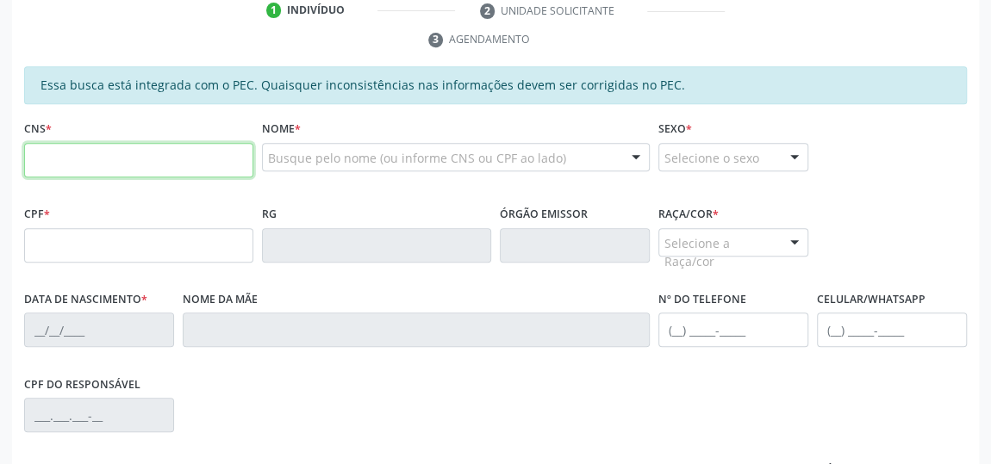
click at [80, 165] on input "text" at bounding box center [138, 160] width 229 height 34
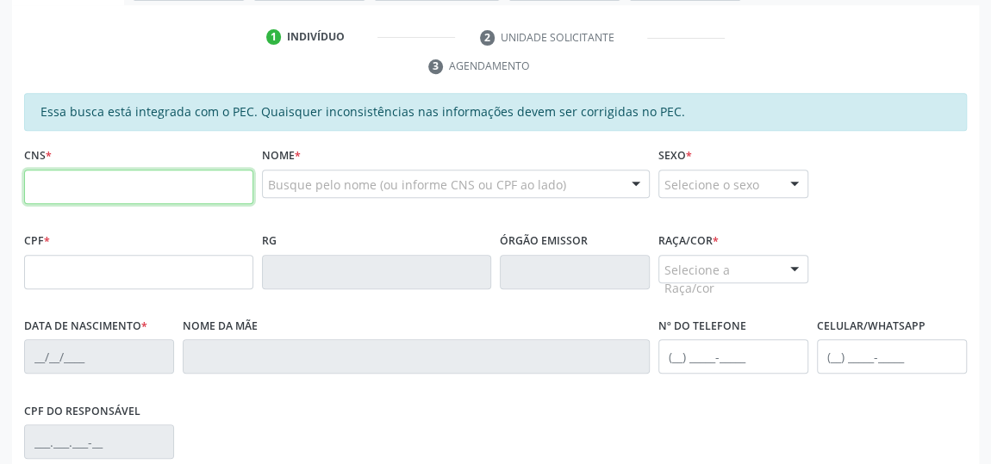
scroll to position [21, 0]
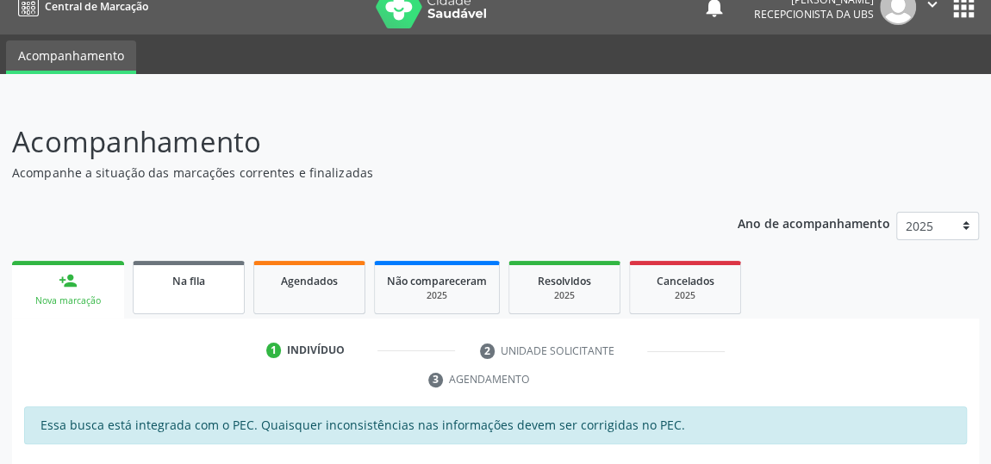
click at [202, 283] on span "Na fila" at bounding box center [188, 281] width 33 height 15
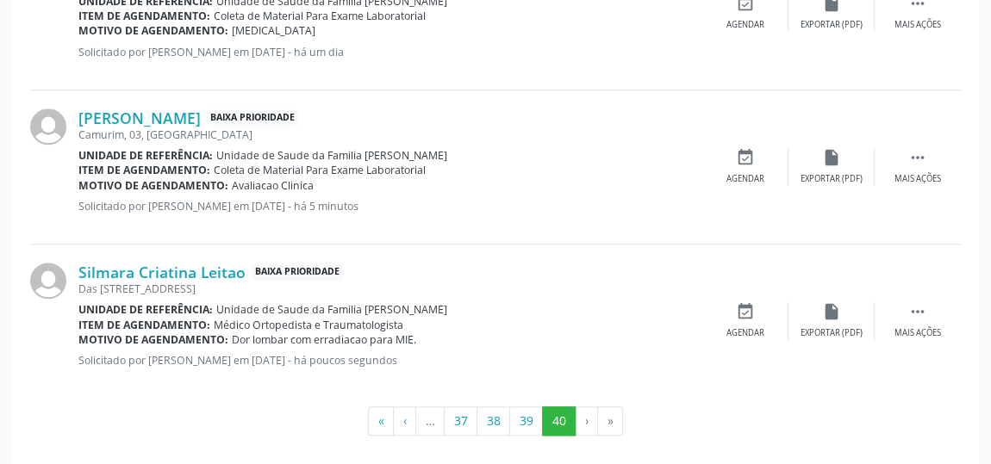
scroll to position [752, 0]
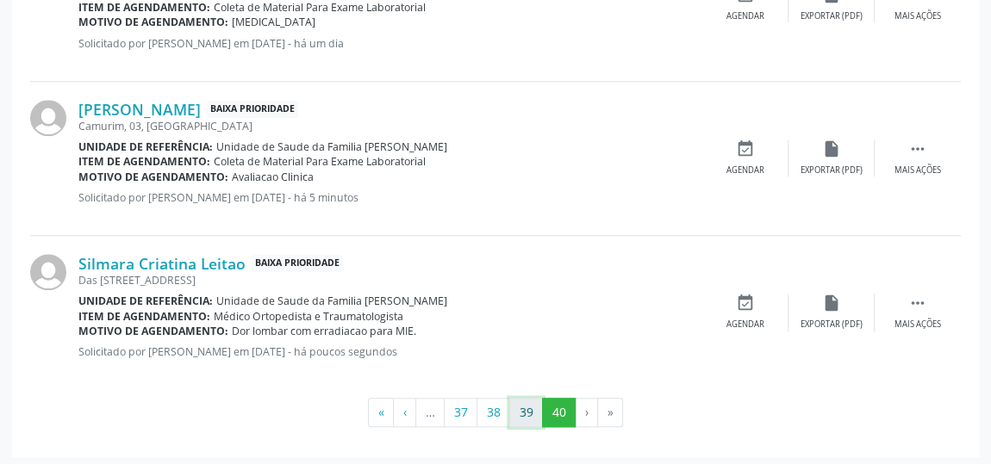
click at [525, 401] on button "39" at bounding box center [526, 412] width 34 height 29
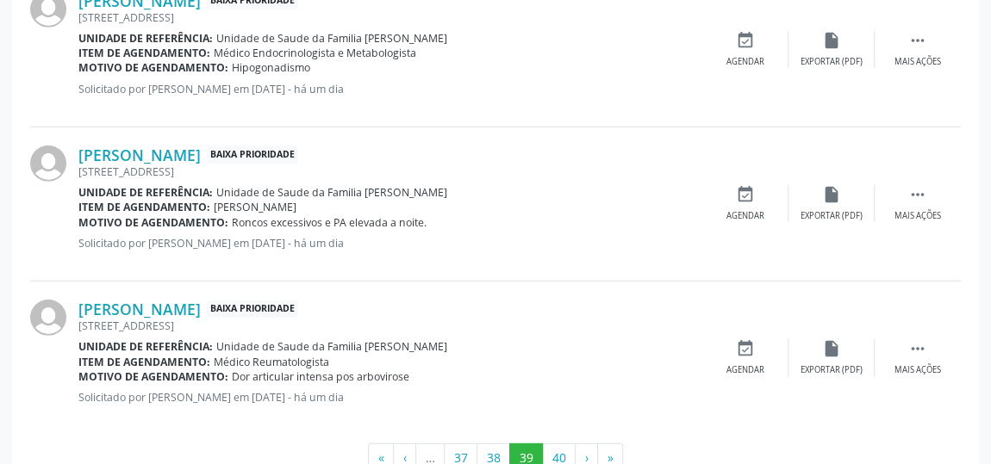
scroll to position [2445, 0]
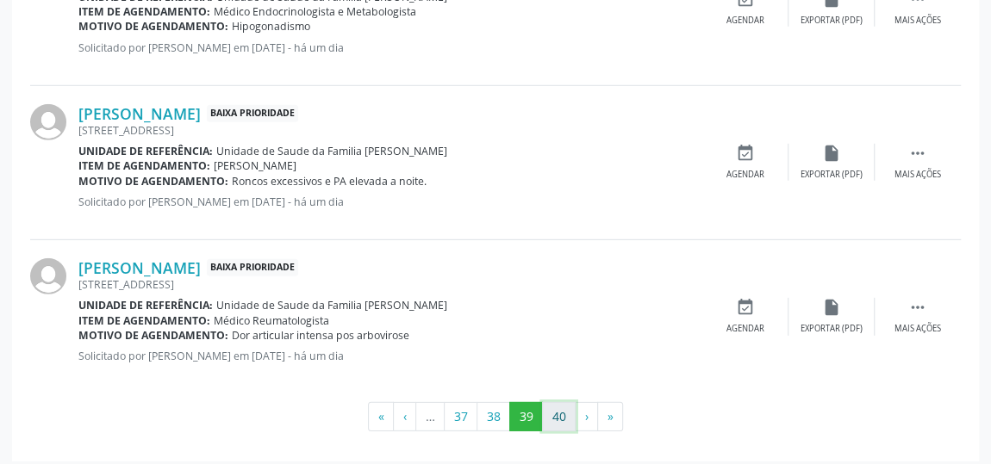
click at [560, 413] on button "40" at bounding box center [559, 416] width 34 height 29
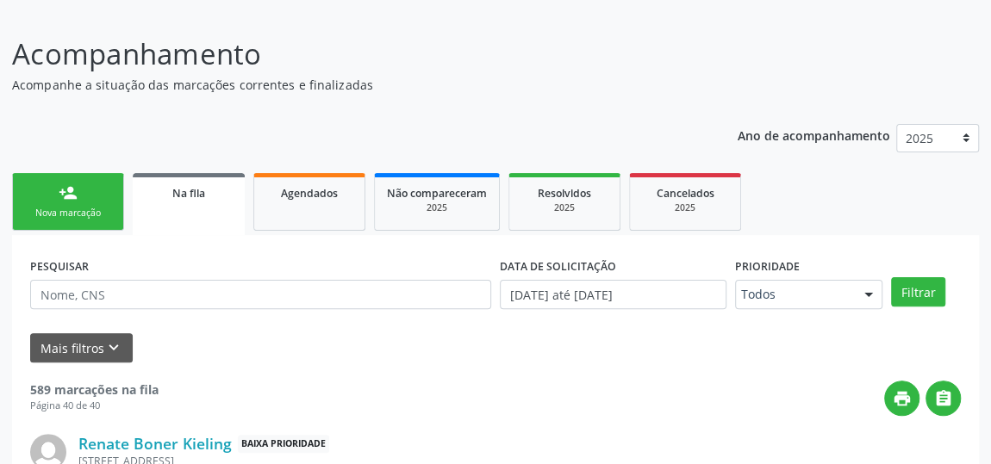
scroll to position [0, 0]
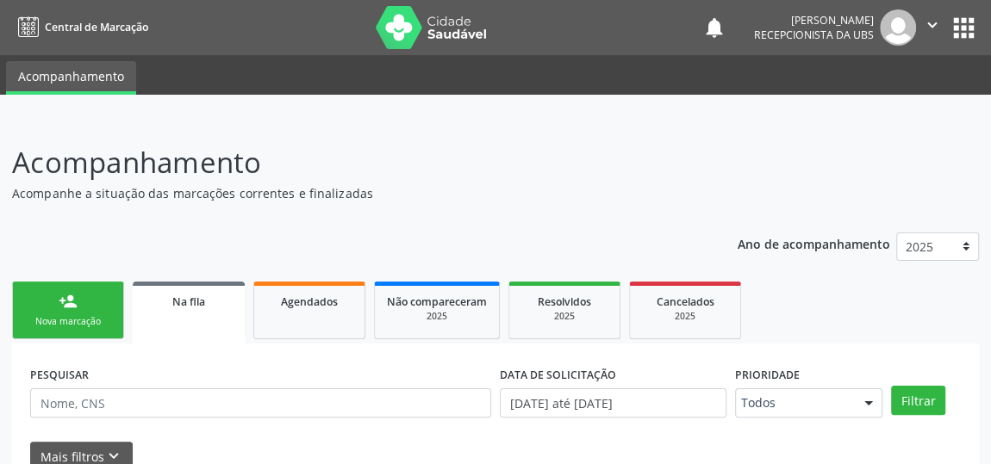
click at [59, 295] on div "person_add" at bounding box center [68, 301] width 19 height 19
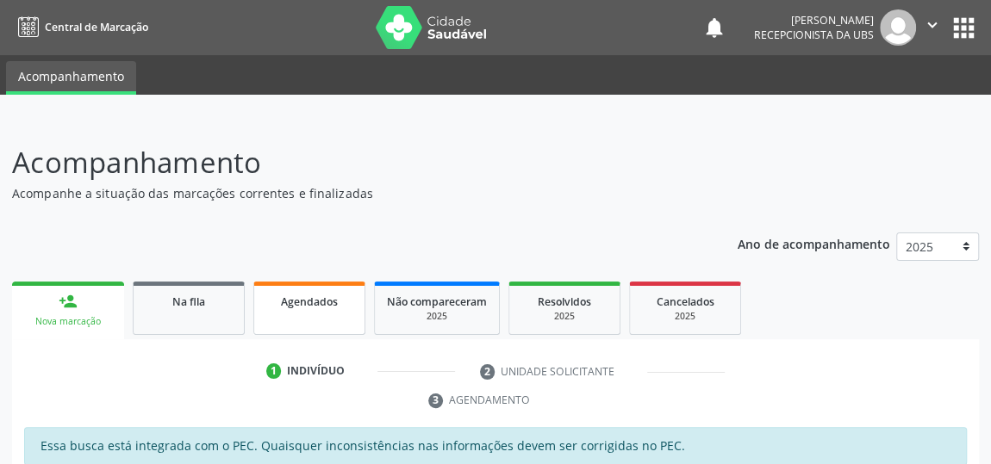
scroll to position [234, 0]
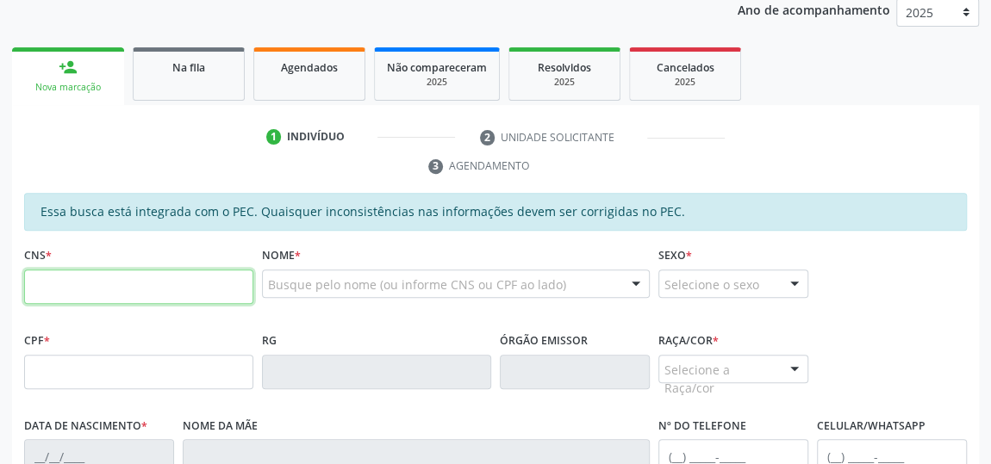
click at [180, 289] on input "text" at bounding box center [138, 287] width 229 height 34
type input "702 4095 3713 3629"
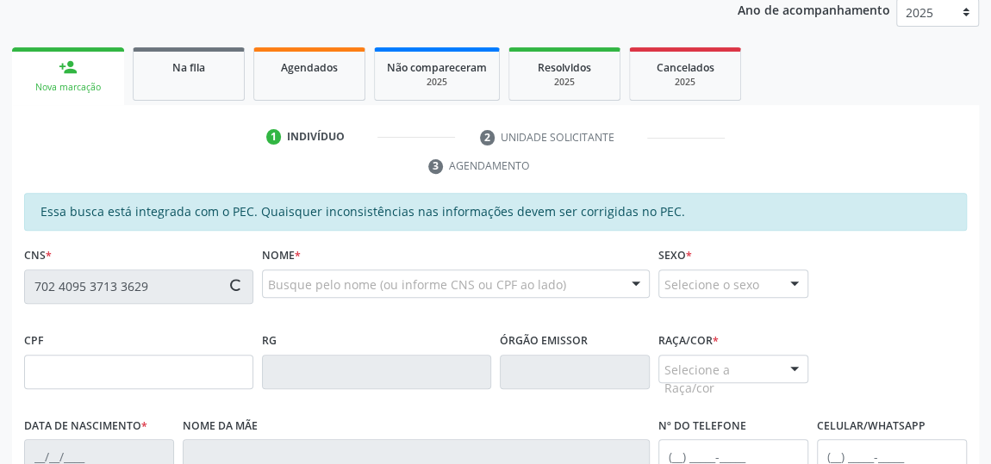
type input "307.000.318-47"
type input "[DATE]"
type input "[PERSON_NAME]"
type input "[PHONE_NUMBER]"
type input "200"
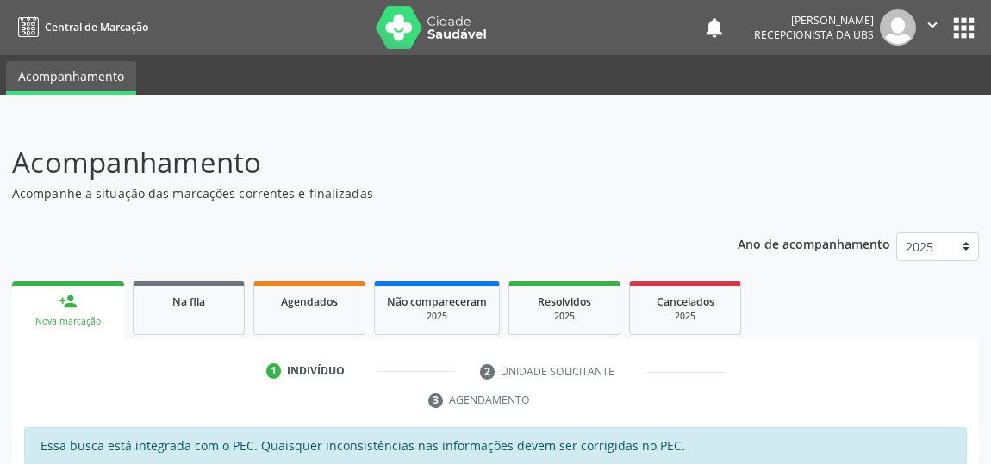
scroll to position [291, 0]
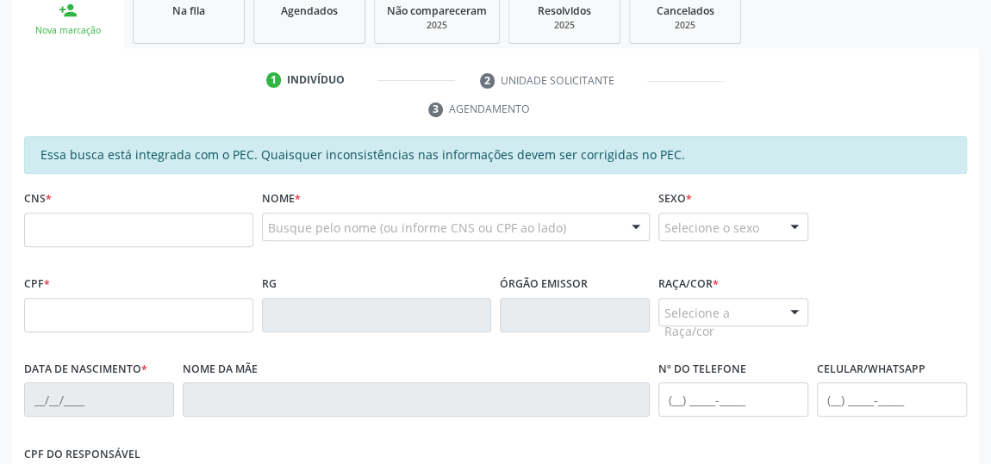
click at [212, 231] on input "text" at bounding box center [138, 230] width 229 height 34
type input "702 4095 3713 3629"
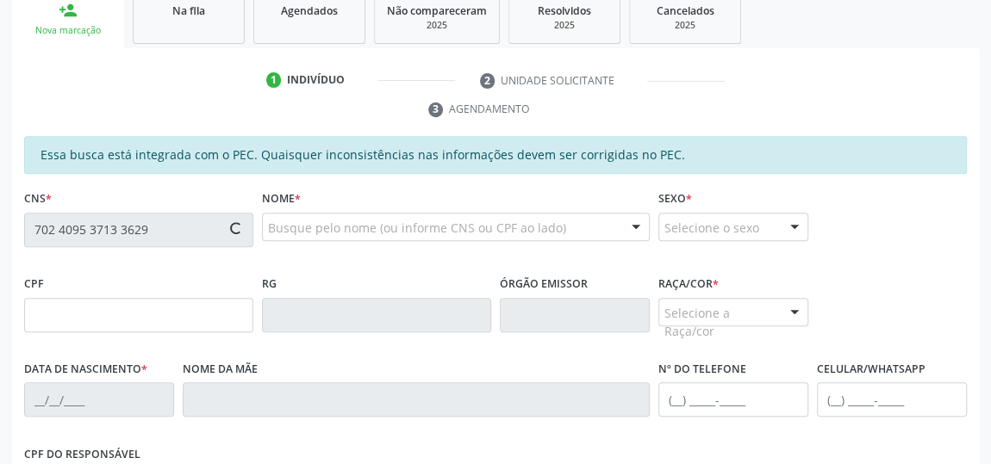
type input "307.000.318-47"
type input "2[DATE]"
type input "[PERSON_NAME]"
type input "[PHONE_NUMBER]"
type input "200"
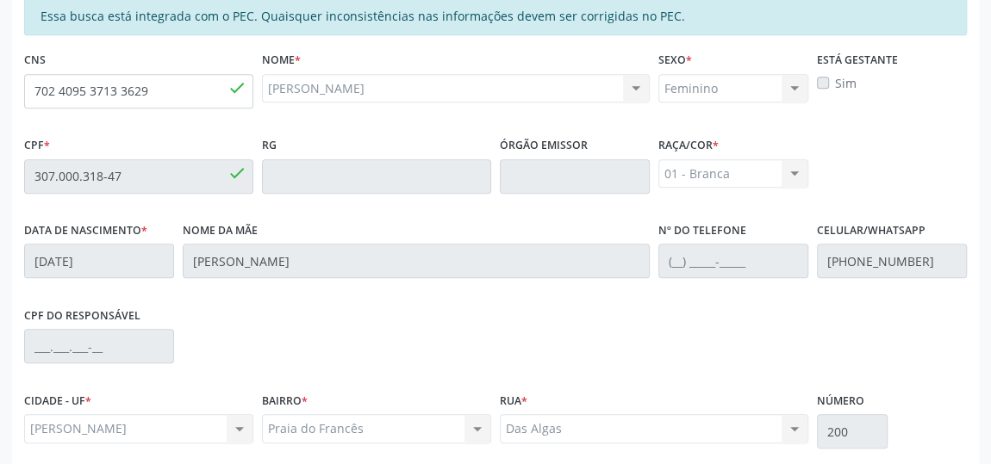
scroll to position [569, 0]
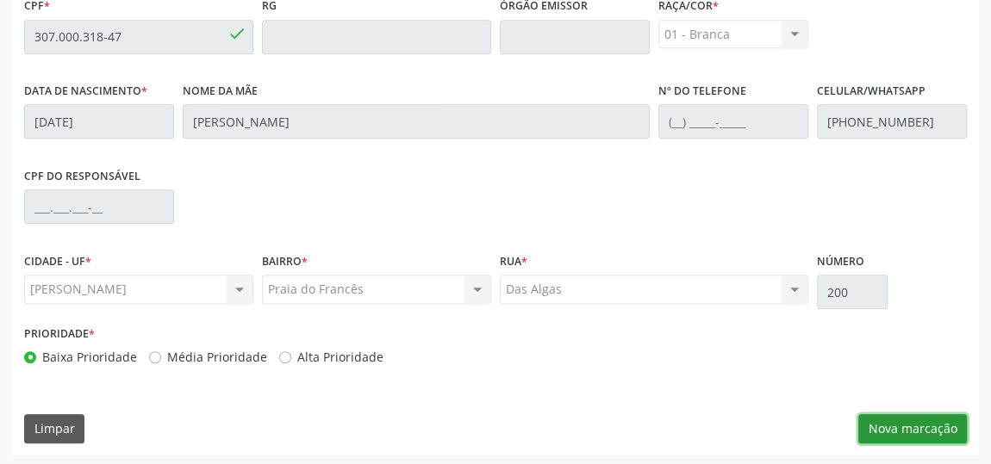
click at [906, 416] on button "Nova marcação" at bounding box center [912, 428] width 109 height 29
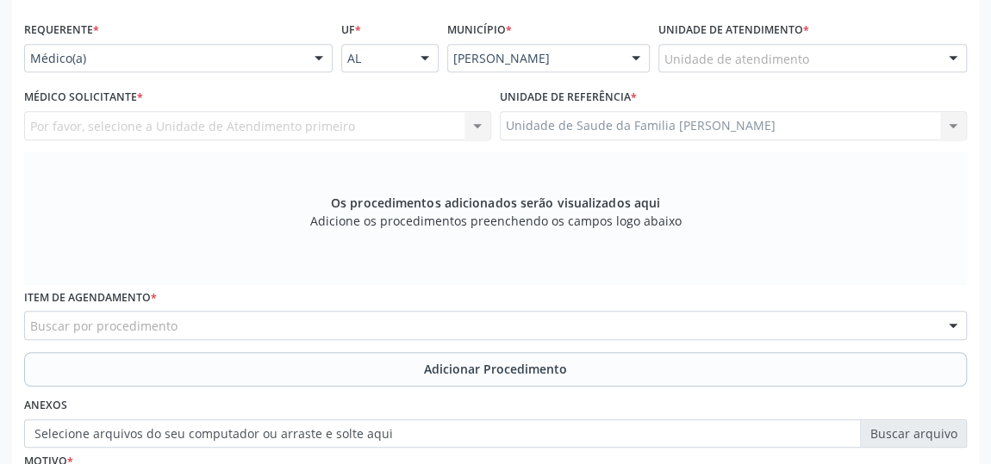
scroll to position [256, 0]
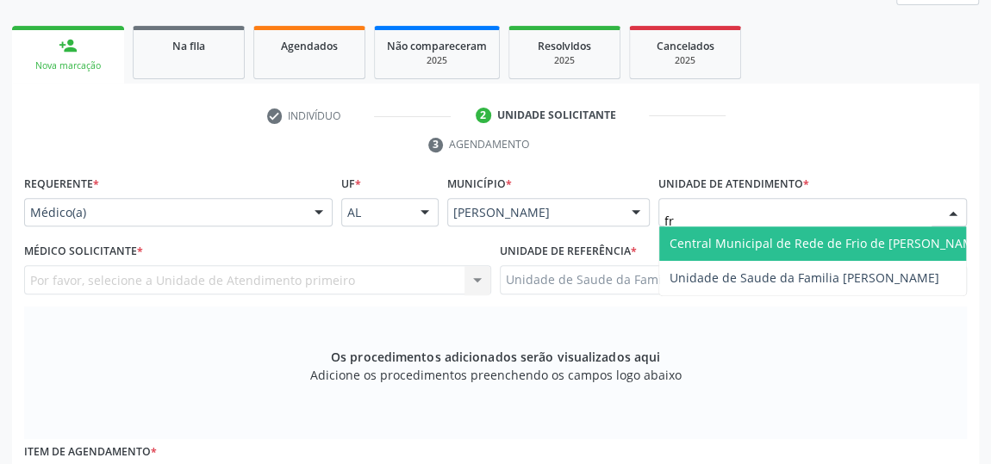
type input "fra"
click at [733, 238] on span "Unidade de Saude da Familia [PERSON_NAME]" at bounding box center [804, 243] width 270 height 16
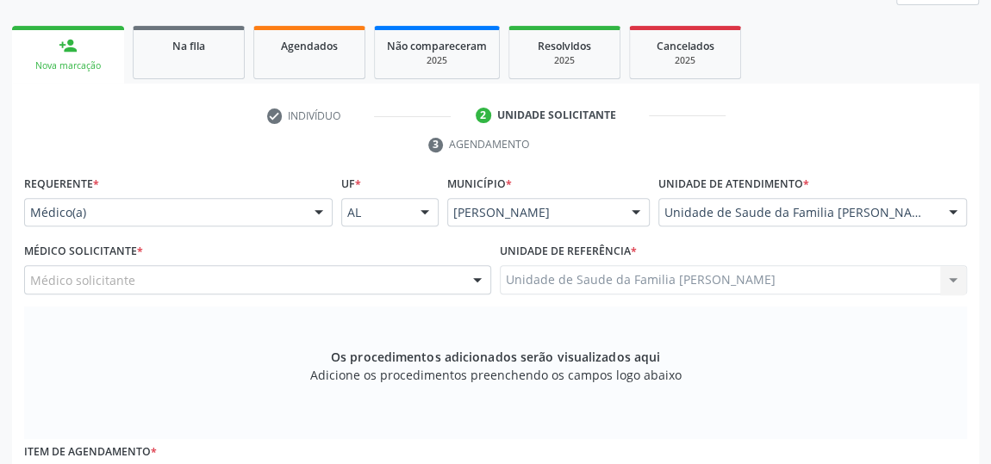
click at [144, 281] on div "Médico solicitante" at bounding box center [257, 279] width 467 height 29
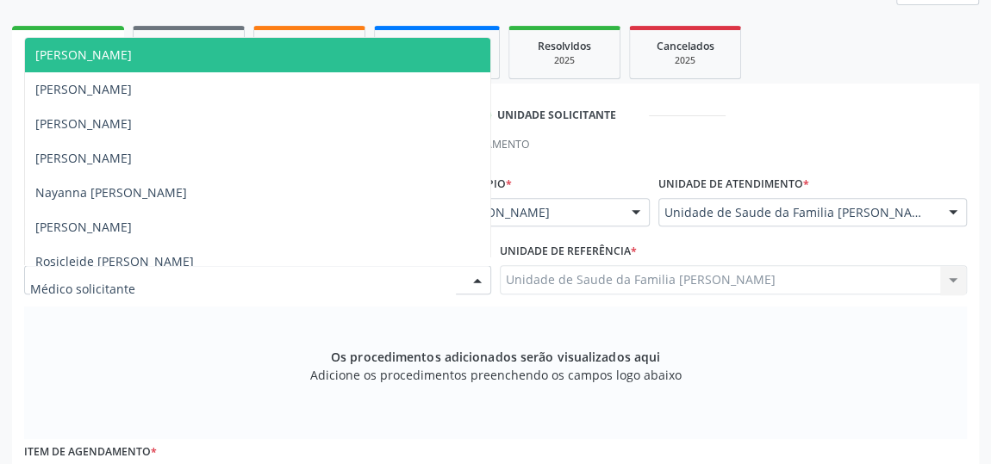
click at [156, 38] on span "[PERSON_NAME]" at bounding box center [257, 55] width 465 height 34
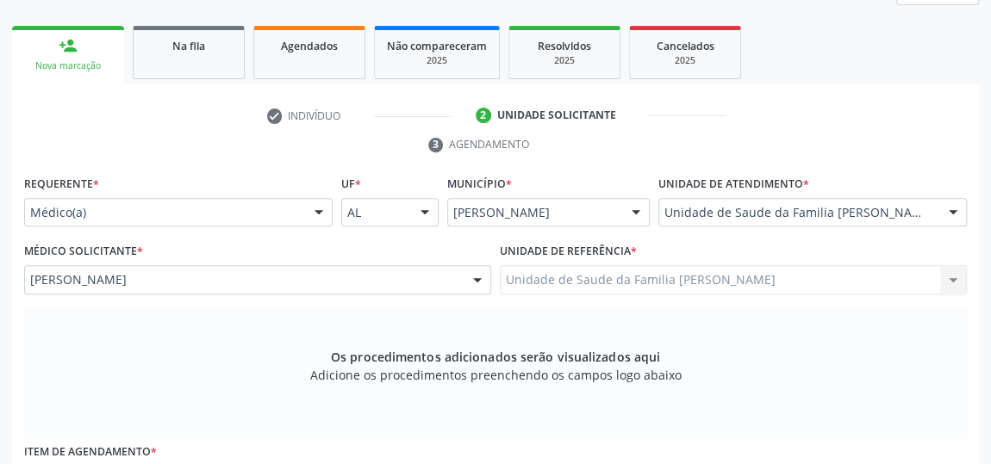
scroll to position [491, 0]
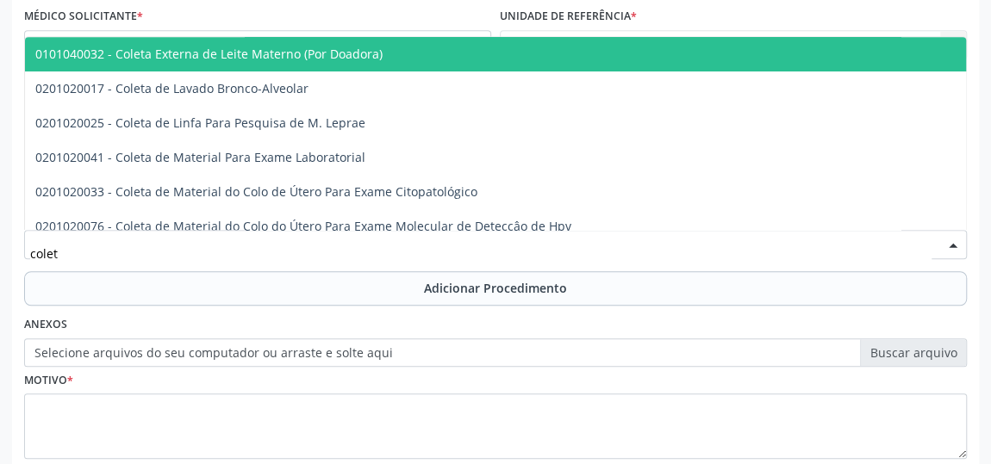
type input "coleta"
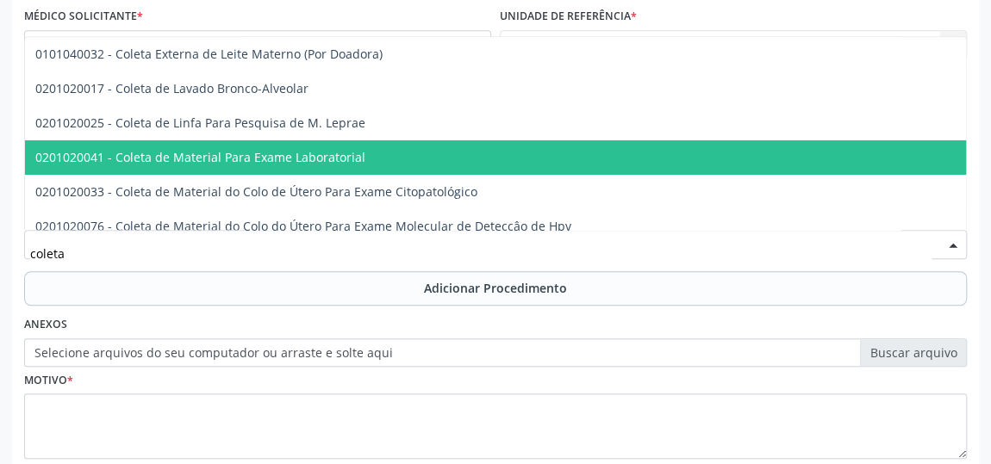
click at [233, 153] on span "0201020041 - Coleta de Material Para Exame Laboratorial" at bounding box center [200, 157] width 330 height 16
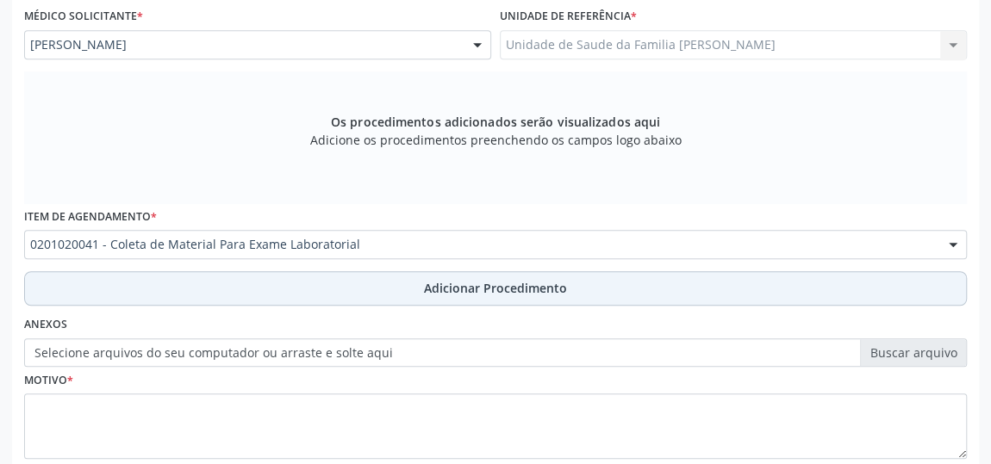
click at [550, 289] on span "Adicionar Procedimento" at bounding box center [495, 288] width 143 height 18
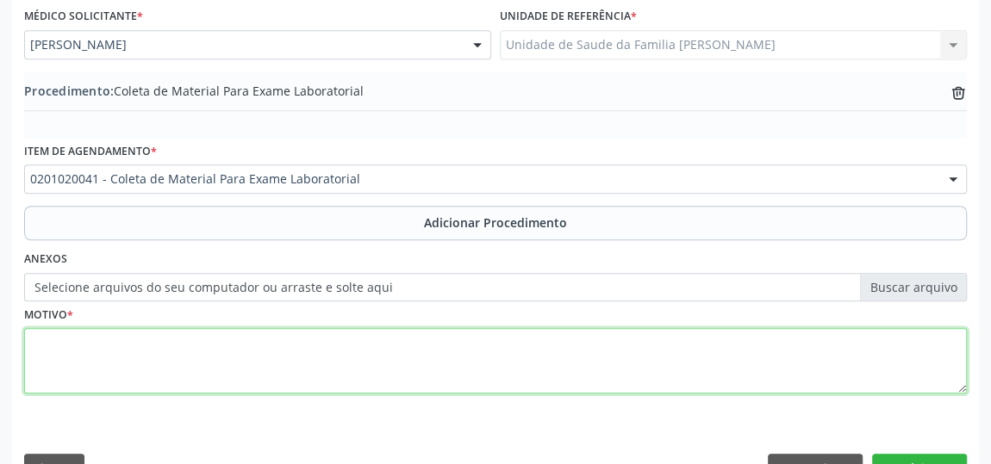
click at [33, 341] on textarea at bounding box center [495, 360] width 942 height 65
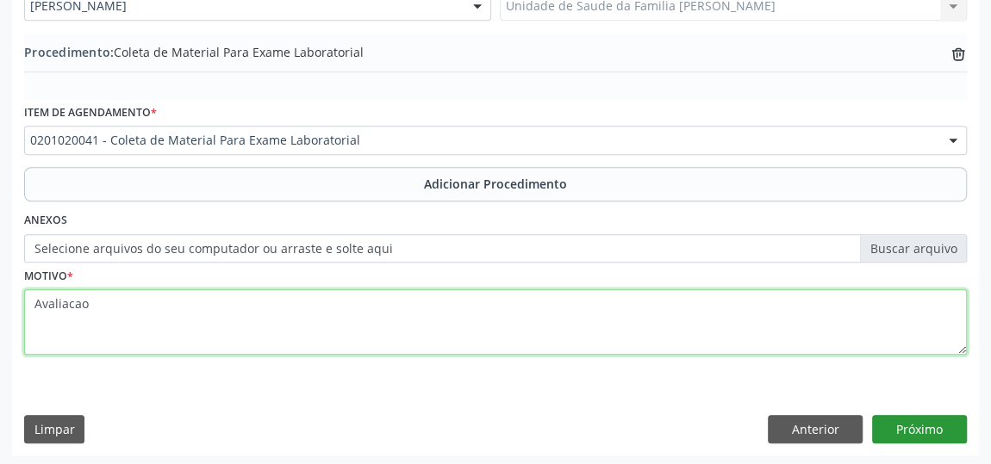
type textarea "Avaliacao"
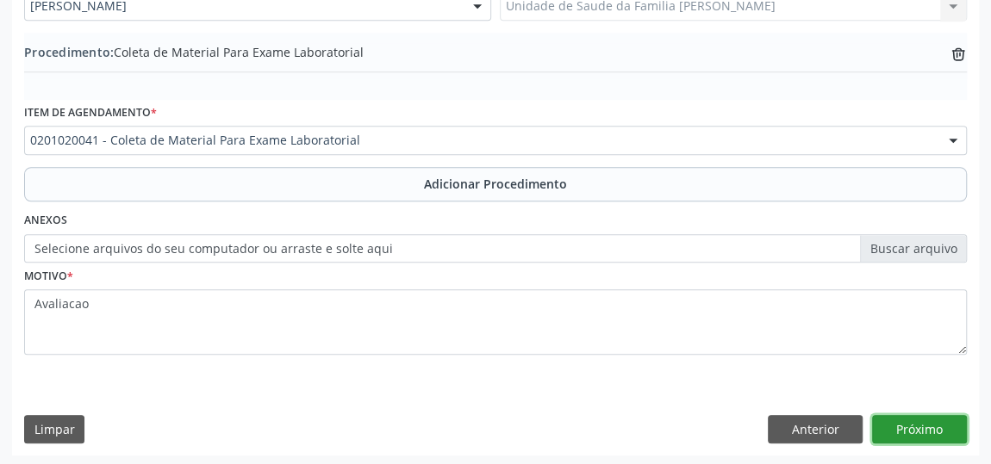
click at [943, 432] on button "Próximo" at bounding box center [919, 429] width 95 height 29
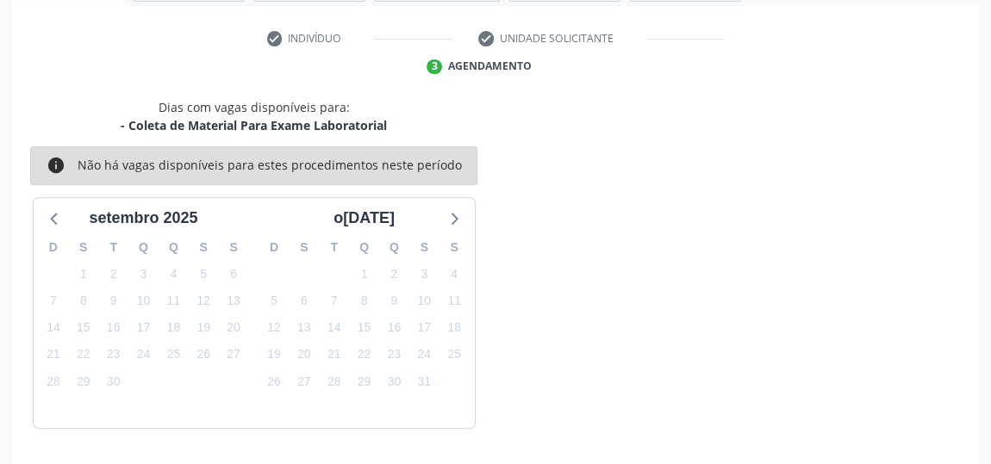
scroll to position [384, 0]
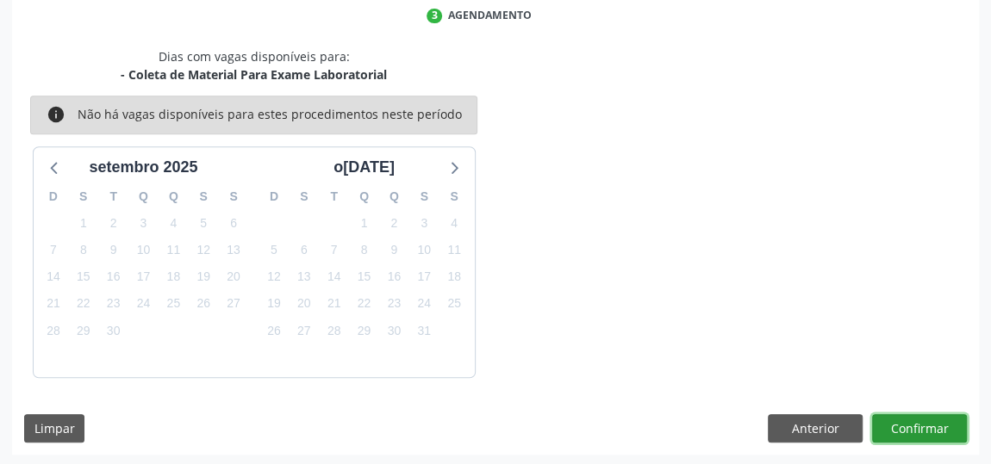
click at [929, 432] on button "Confirmar" at bounding box center [919, 428] width 95 height 29
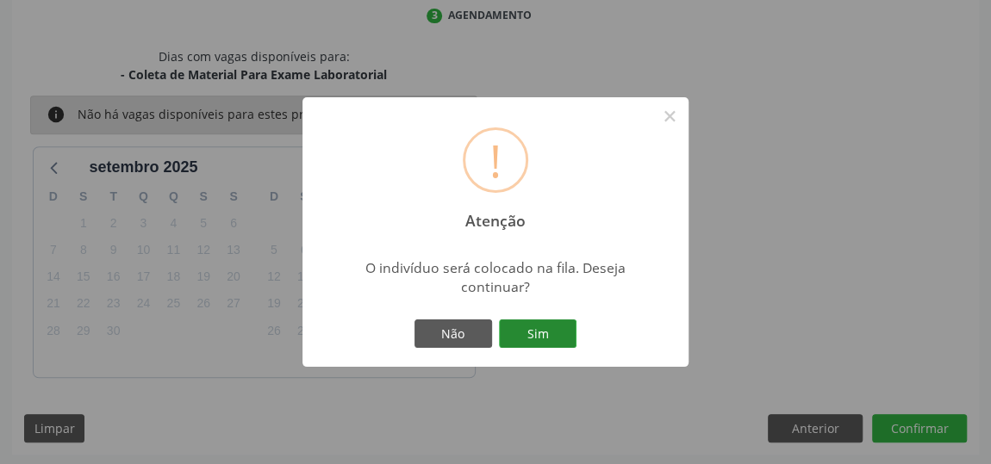
click at [504, 327] on button "Sim" at bounding box center [538, 334] width 78 height 29
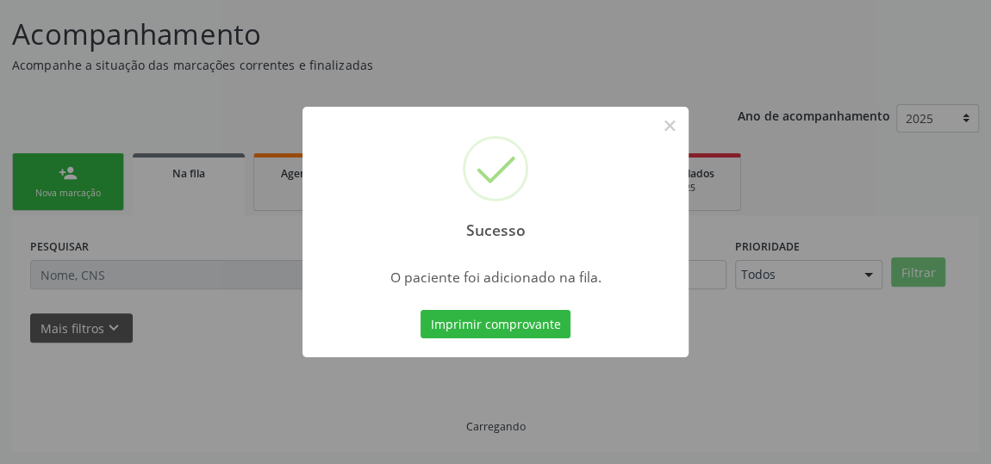
scroll to position [127, 0]
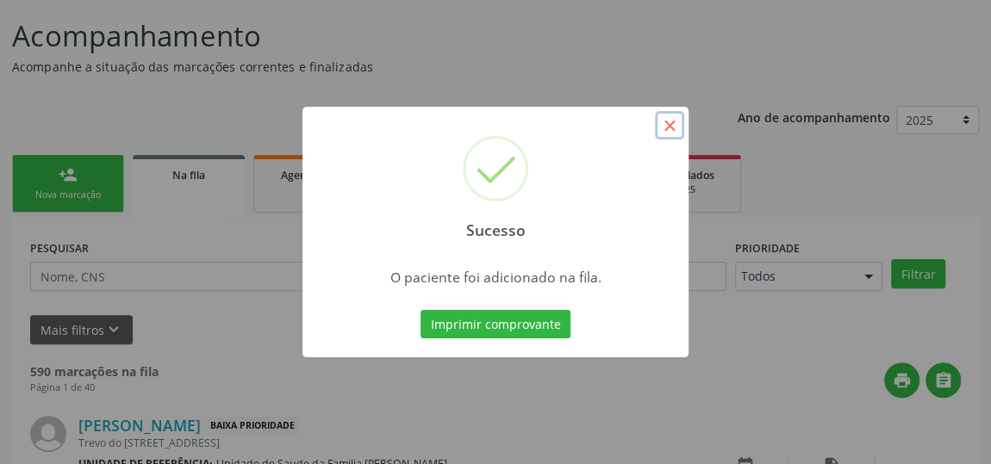
click at [661, 126] on button "×" at bounding box center [669, 125] width 29 height 29
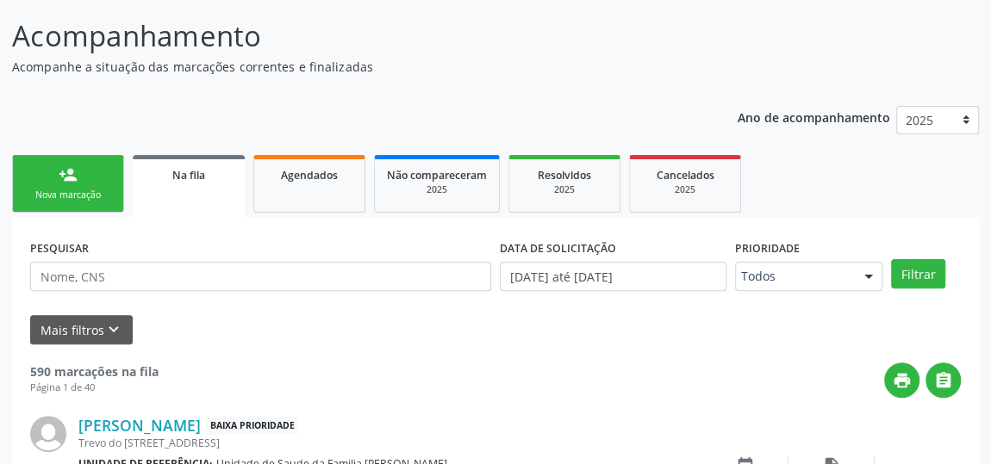
click at [107, 184] on link "person_add Nova marcação" at bounding box center [68, 184] width 112 height 58
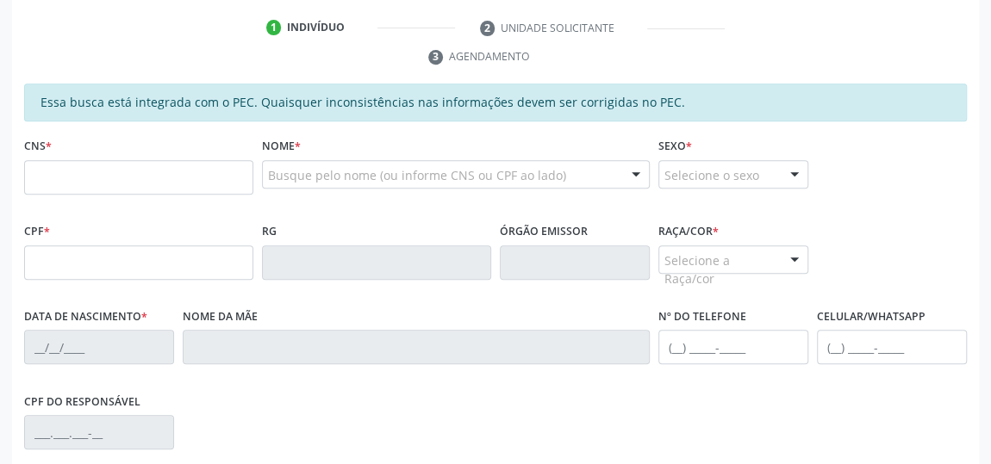
scroll to position [361, 0]
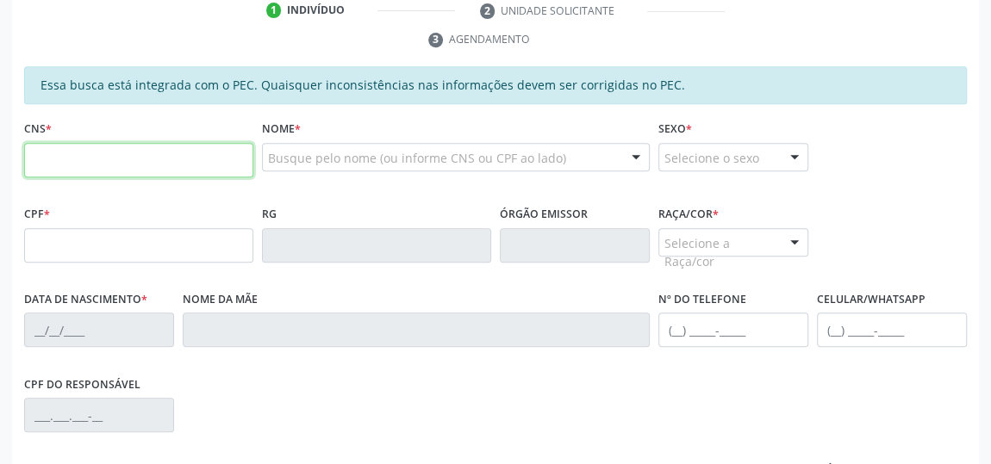
click at [69, 167] on input "text" at bounding box center [138, 160] width 229 height 34
type input "706 4096 9511 7384"
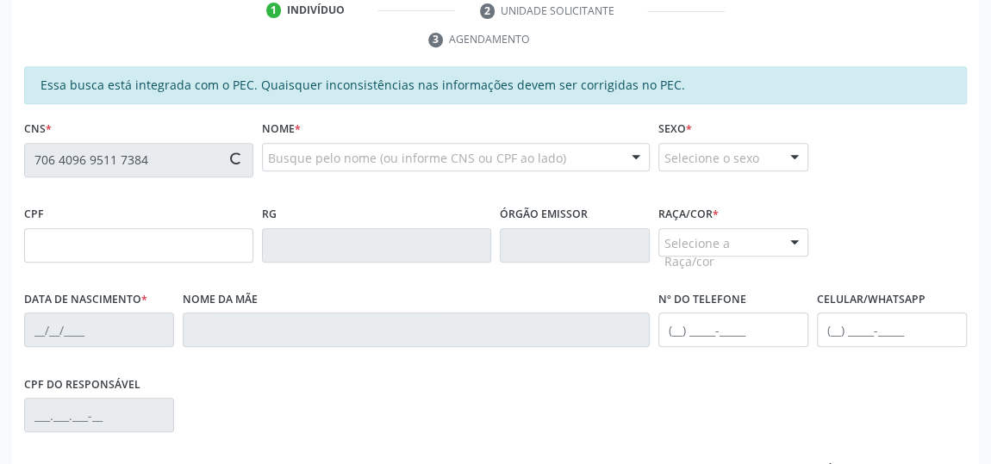
type input "604.867.164-49"
type input "12/08/1959"
type input "Eleuza dos Santos Oliveira"
type input "(82) 99682-9414"
type input "20"
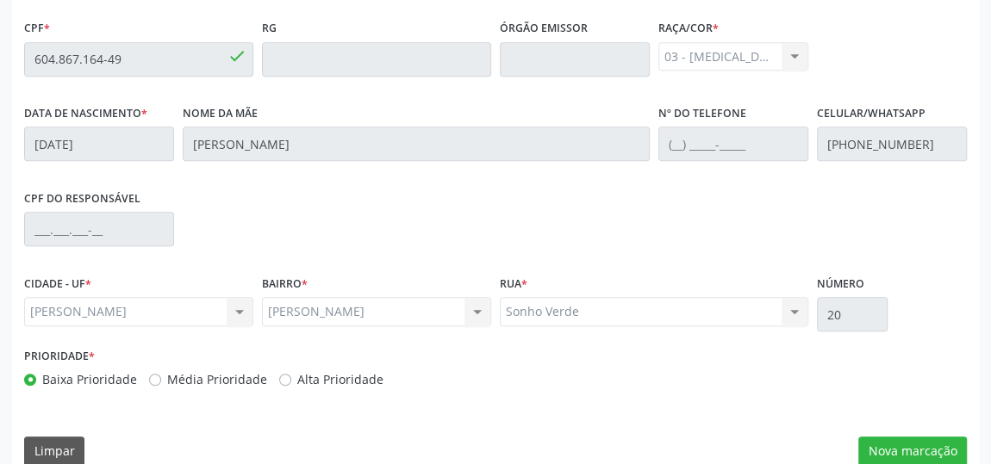
scroll to position [569, 0]
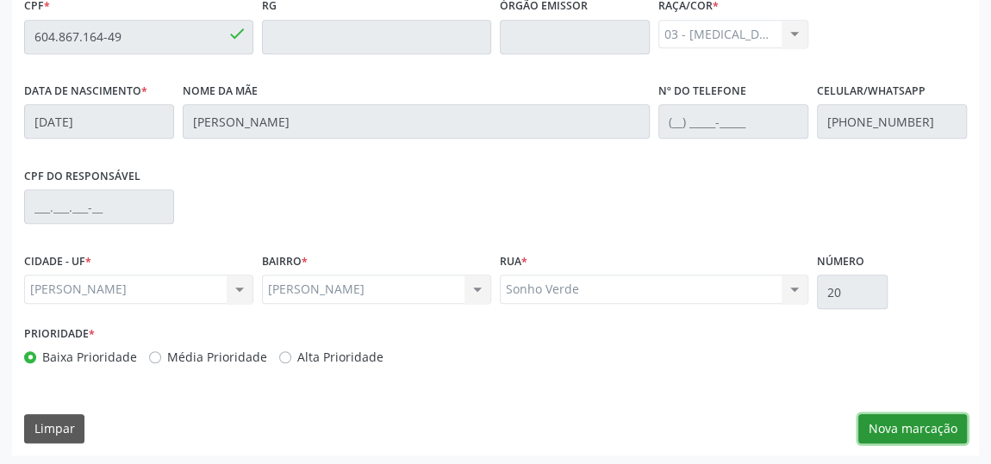
click at [894, 420] on button "Nova marcação" at bounding box center [912, 428] width 109 height 29
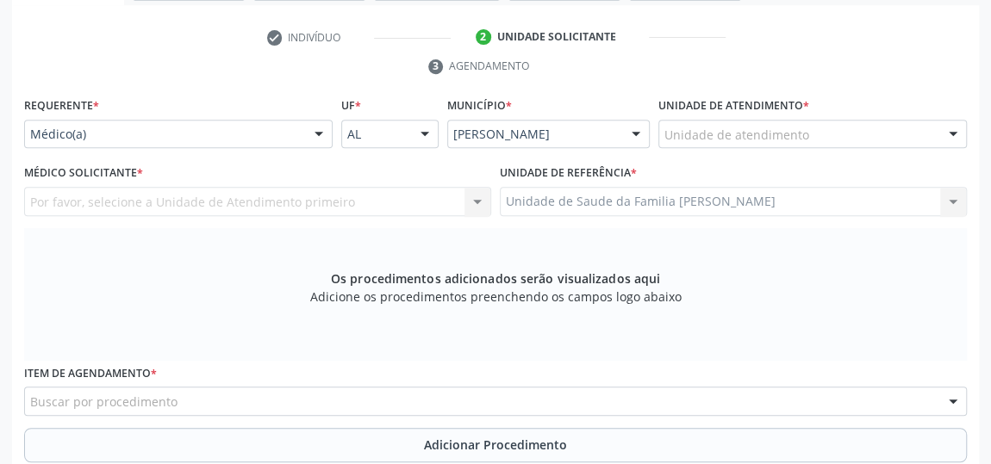
scroll to position [99, 0]
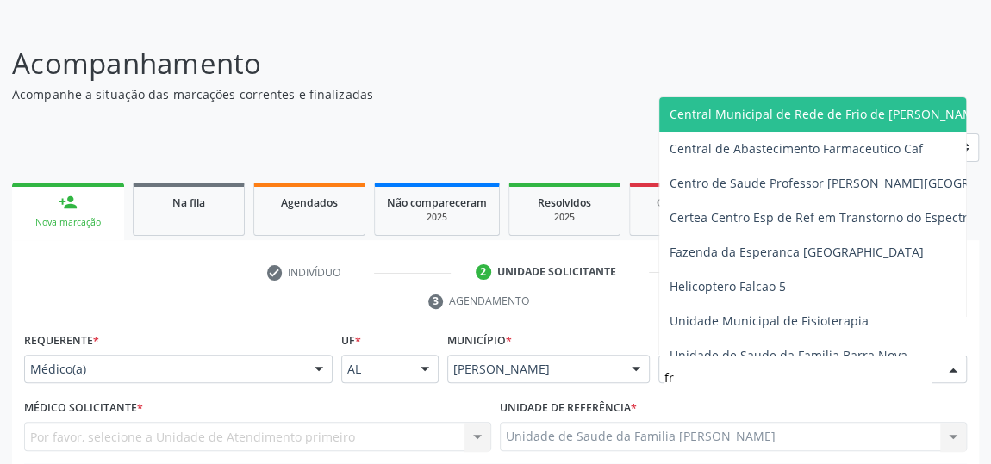
type input "fra"
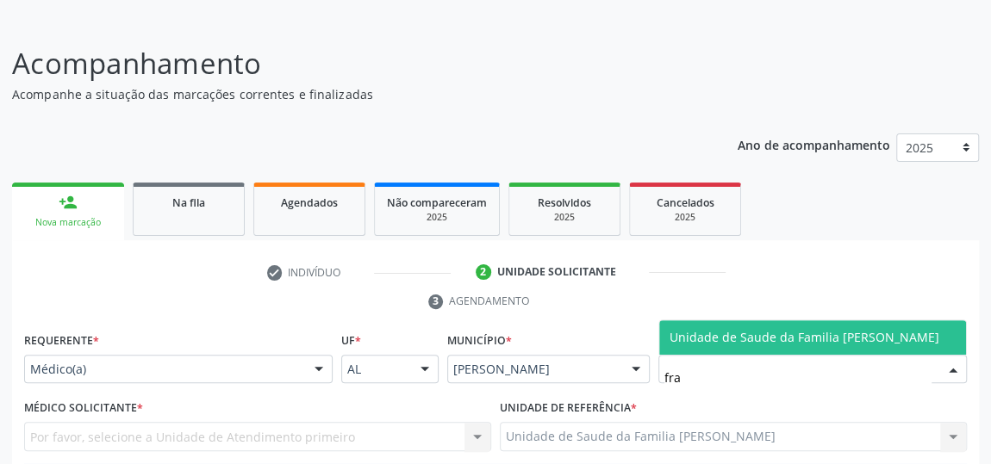
click at [866, 332] on span "Unidade de Saude da Familia [PERSON_NAME]" at bounding box center [804, 337] width 270 height 16
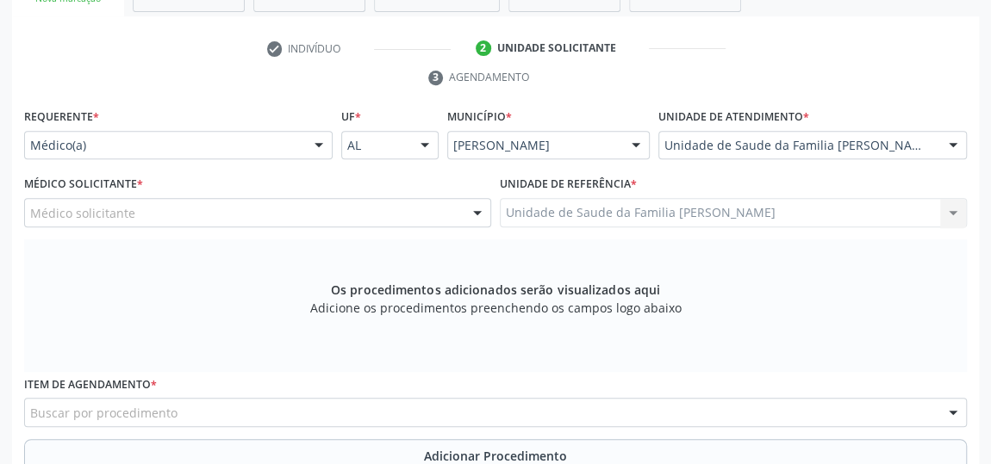
scroll to position [491, 0]
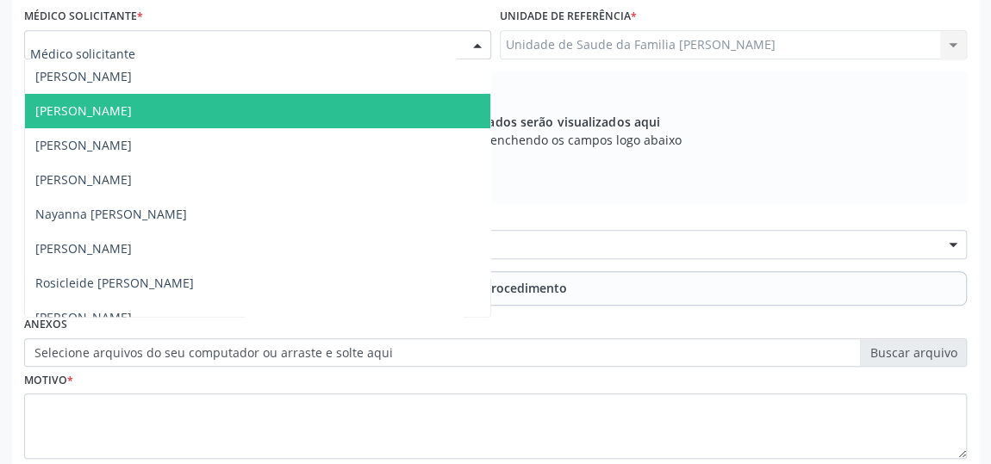
click at [95, 100] on span "[PERSON_NAME]" at bounding box center [257, 111] width 465 height 34
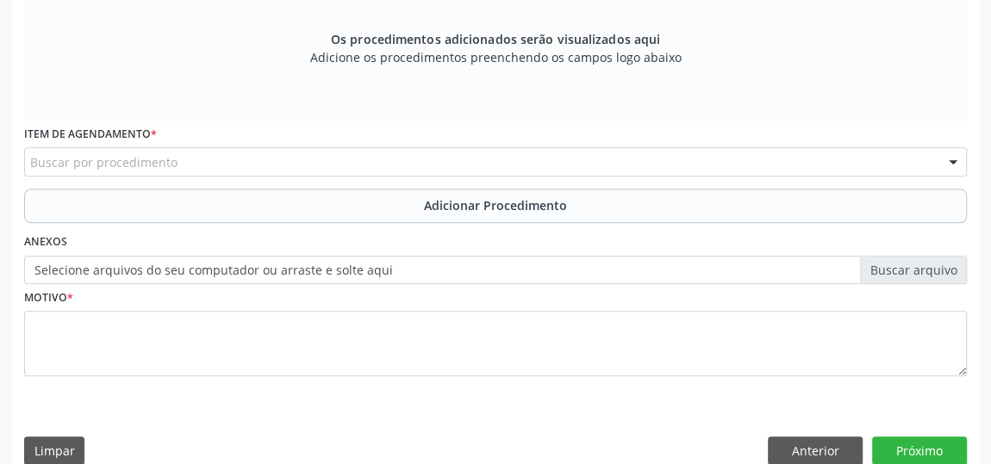
scroll to position [596, 0]
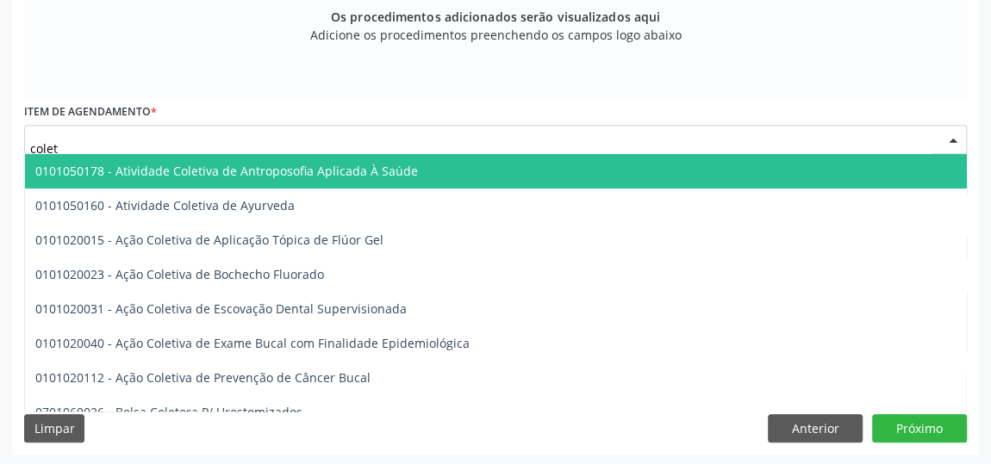
type input "coleta"
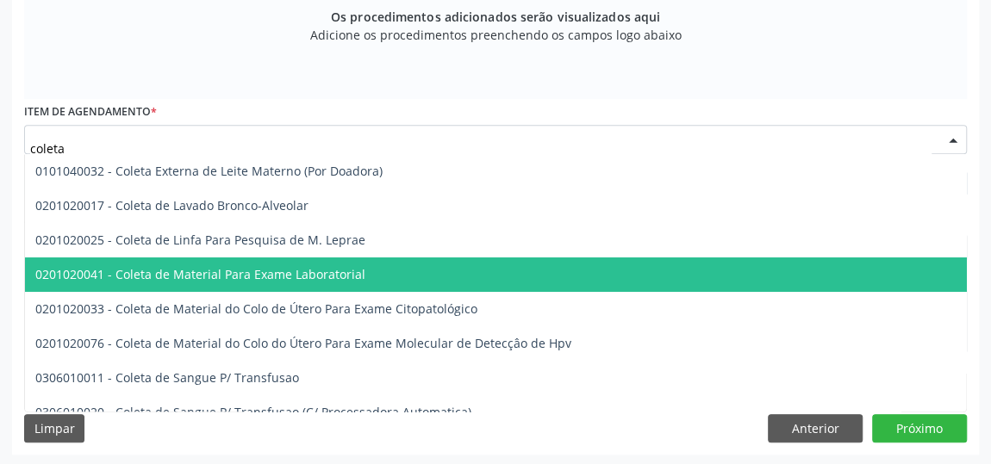
click at [211, 283] on span "0201020041 - Coleta de Material Para Exame Laboratorial" at bounding box center [646, 275] width 1242 height 34
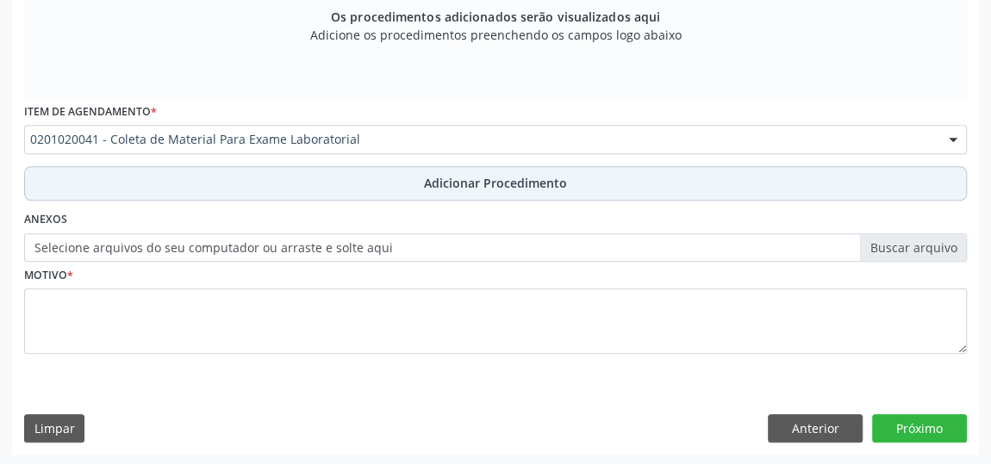
click at [458, 186] on span "Adicionar Procedimento" at bounding box center [495, 183] width 143 height 18
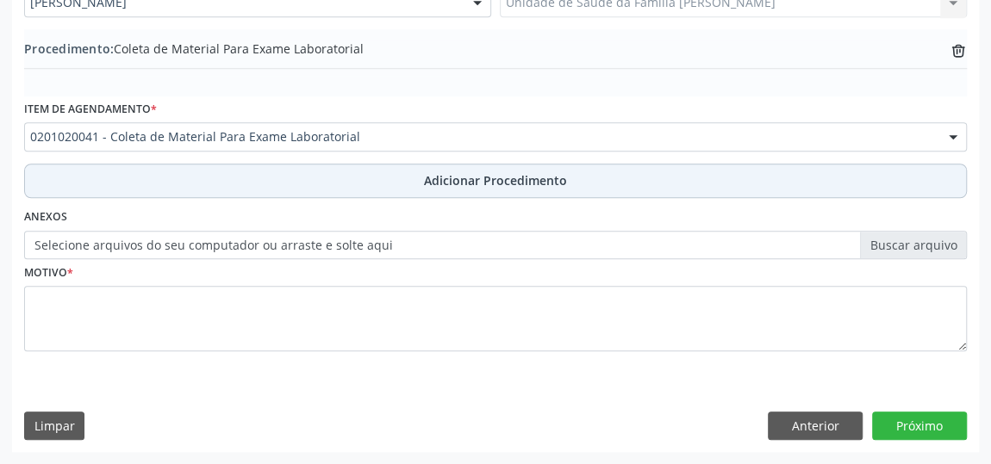
scroll to position [530, 0]
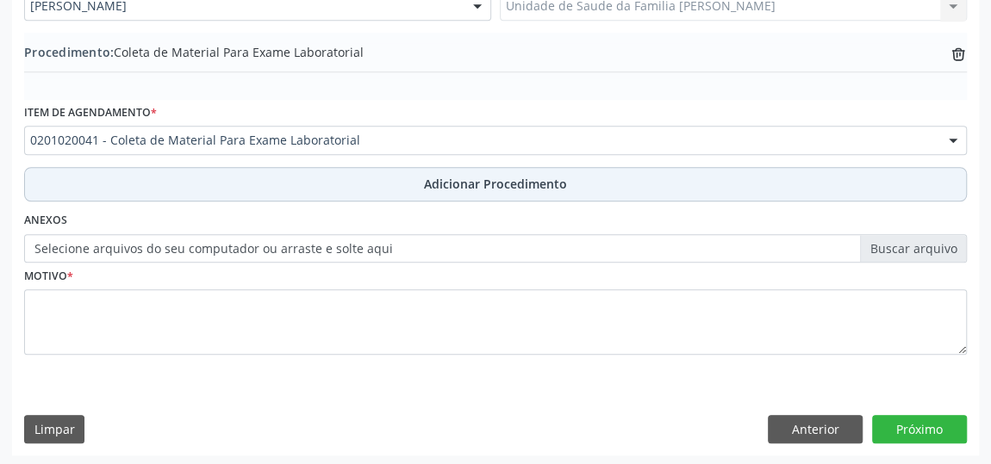
click at [503, 171] on button "Adicionar Procedimento" at bounding box center [495, 184] width 942 height 34
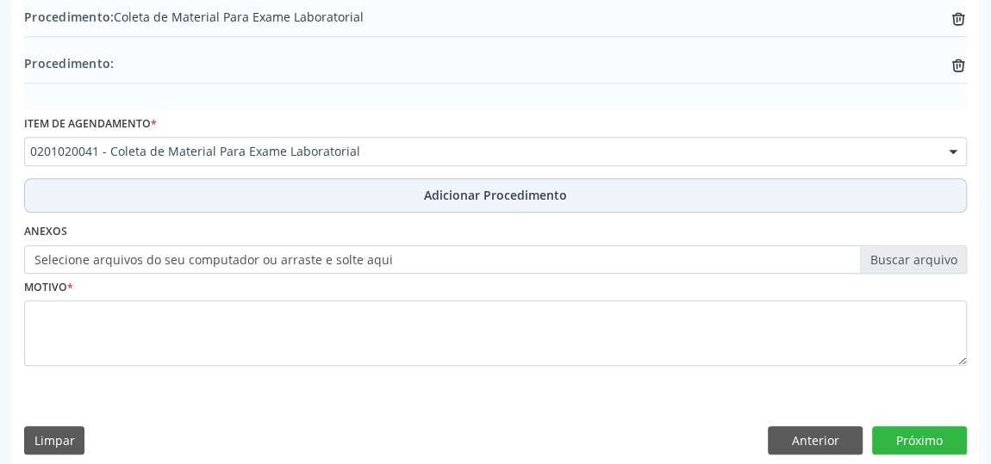
scroll to position [576, 0]
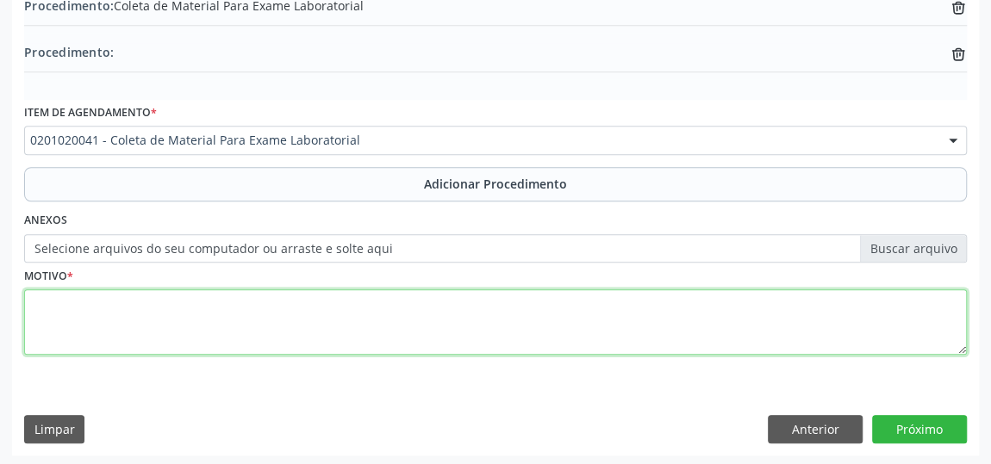
click at [37, 308] on textarea at bounding box center [495, 321] width 942 height 65
type textarea "A"
type textarea "Rotina"
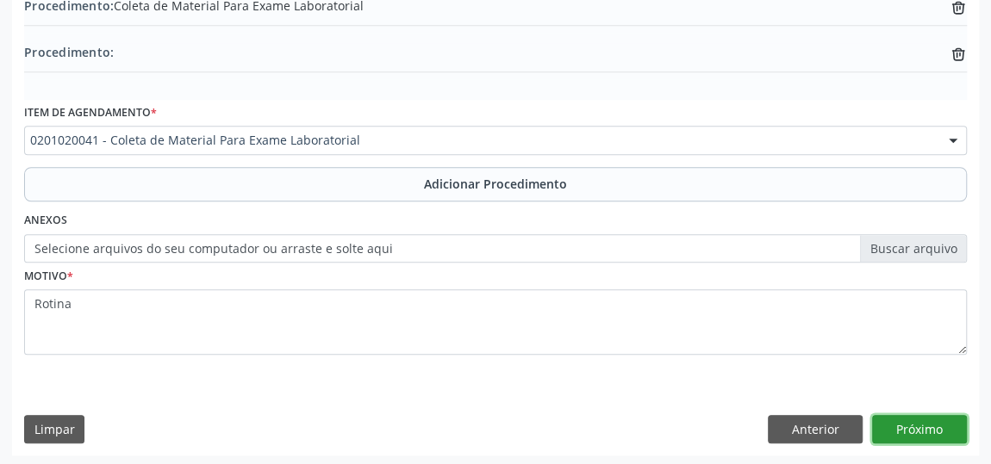
click at [910, 420] on button "Próximo" at bounding box center [919, 429] width 95 height 29
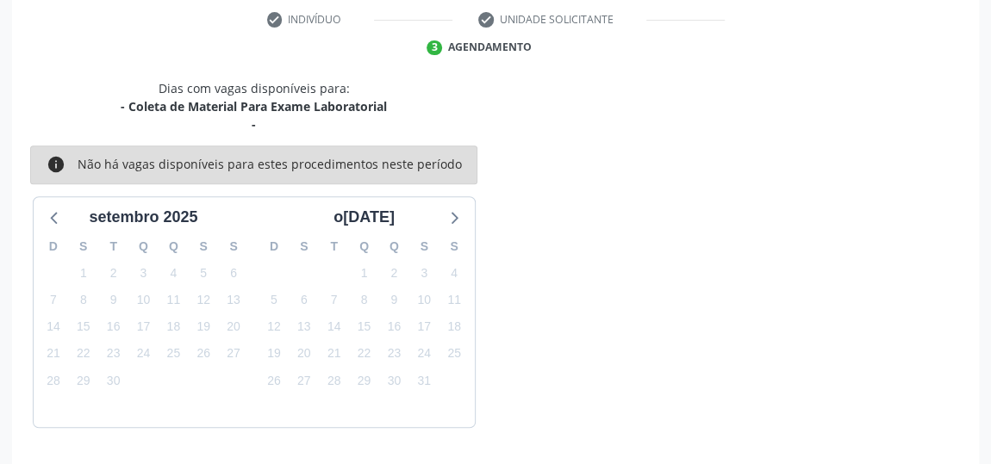
scroll to position [402, 0]
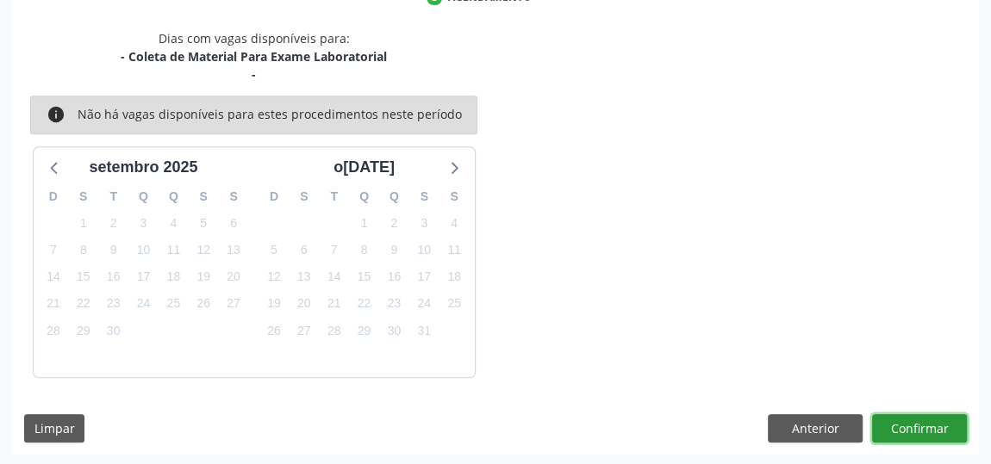
click at [921, 421] on button "Confirmar" at bounding box center [919, 428] width 95 height 29
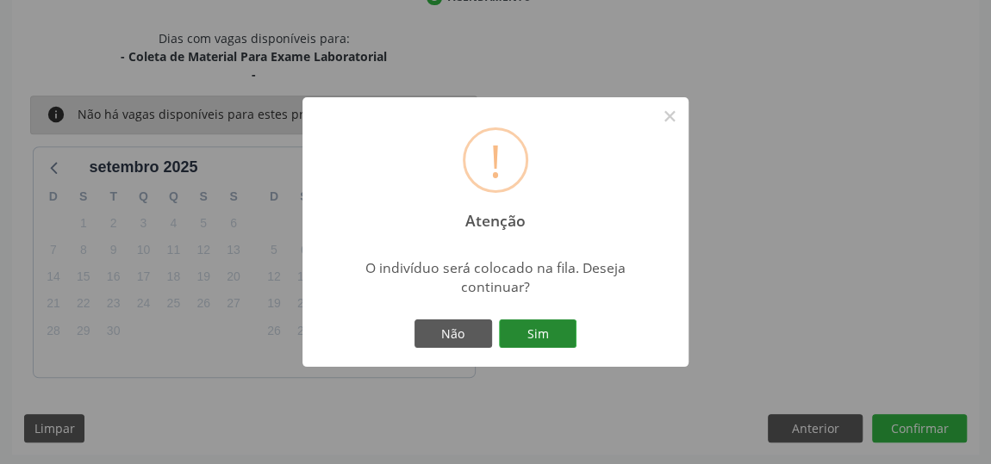
click at [538, 326] on button "Sim" at bounding box center [538, 334] width 78 height 29
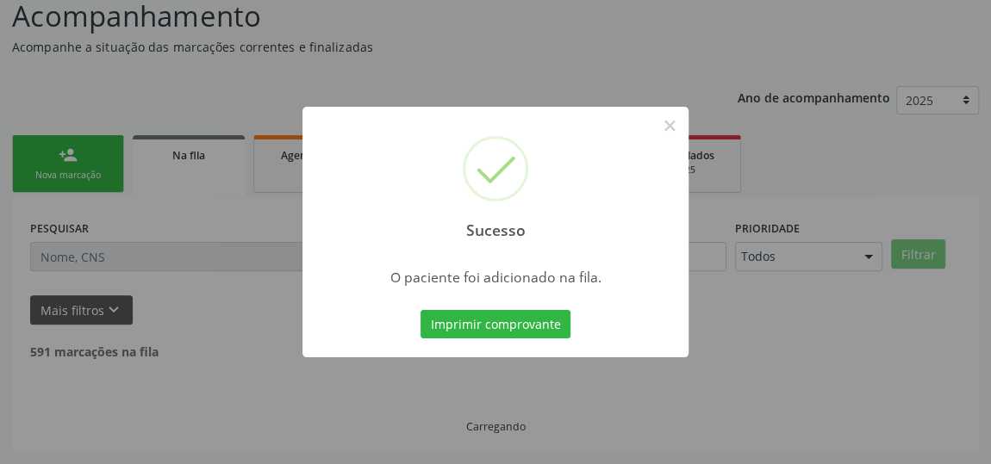
scroll to position [127, 0]
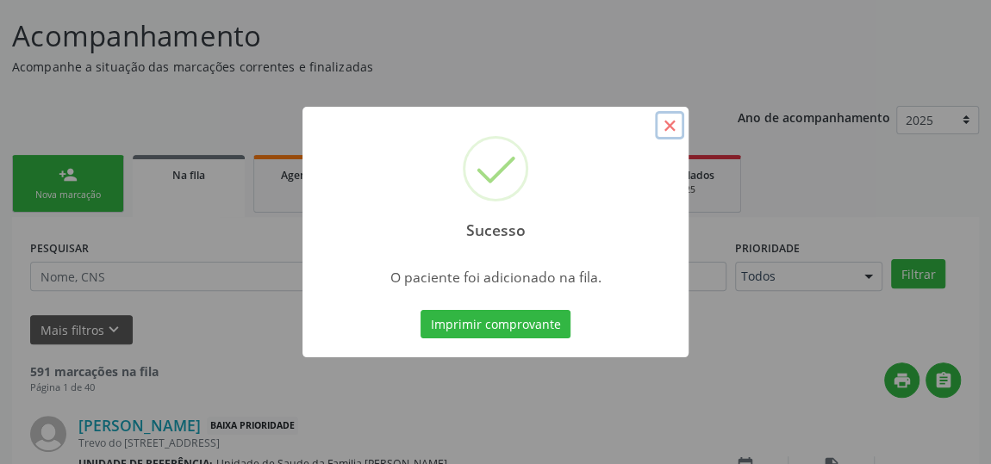
click at [665, 121] on button "×" at bounding box center [669, 125] width 29 height 29
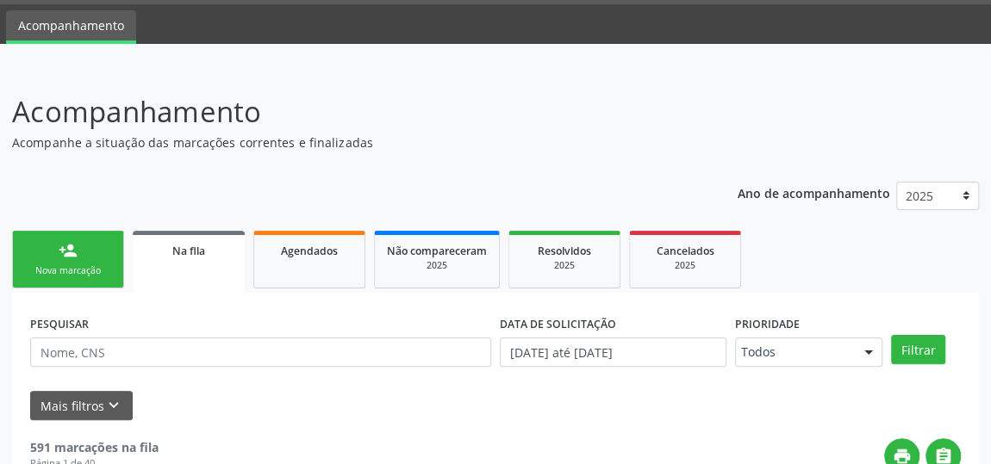
scroll to position [0, 0]
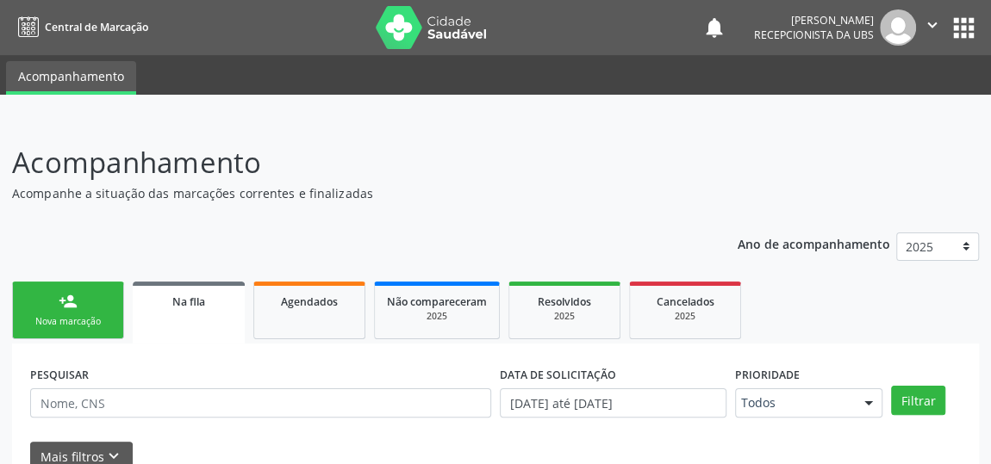
click at [95, 295] on link "person_add Nova marcação" at bounding box center [68, 311] width 112 height 58
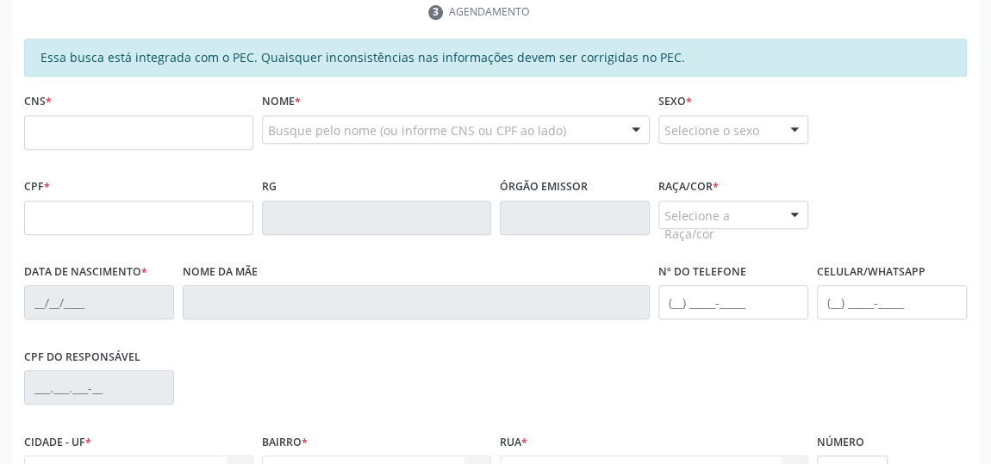
scroll to position [391, 0]
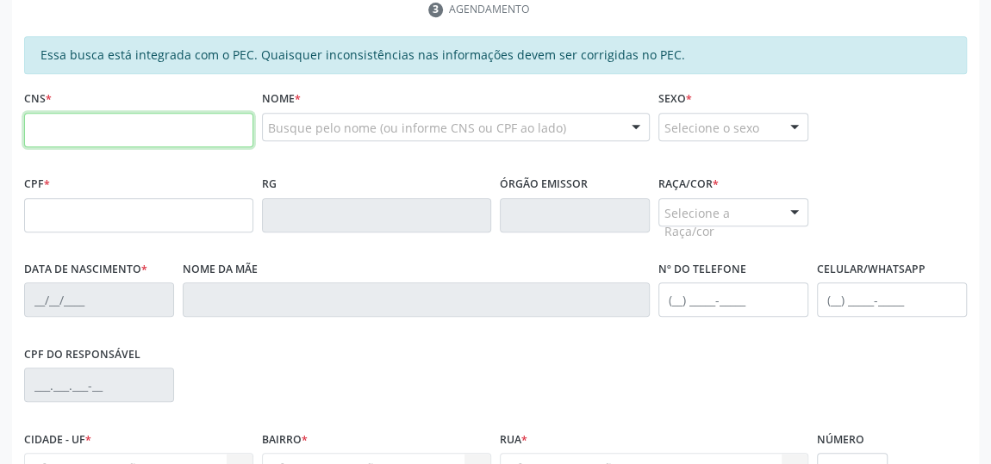
click at [43, 115] on input "text" at bounding box center [138, 130] width 229 height 34
type input "704 6006 0219 6029"
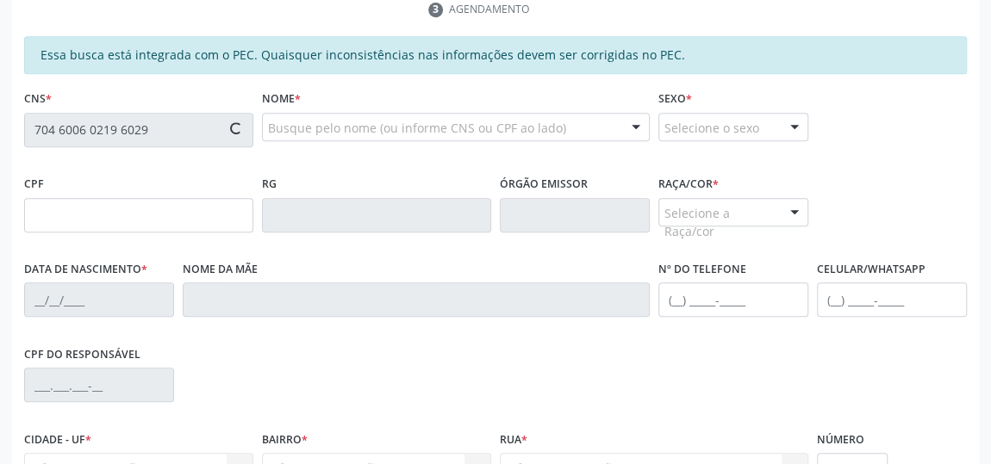
type input "011.412.204-07"
type input "21/11/1981"
type input "Eulina Acioli Rebelo Barretto"
type input "(82) 99682-3503"
type input "76"
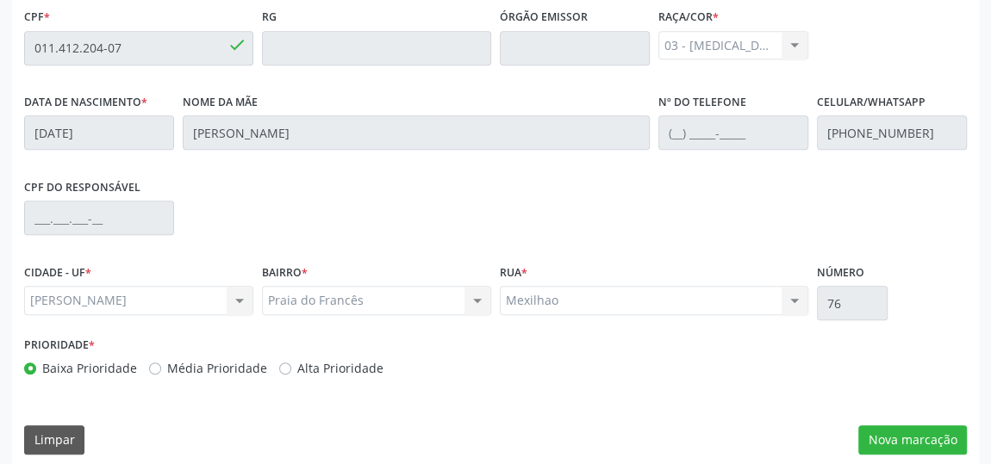
scroll to position [569, 0]
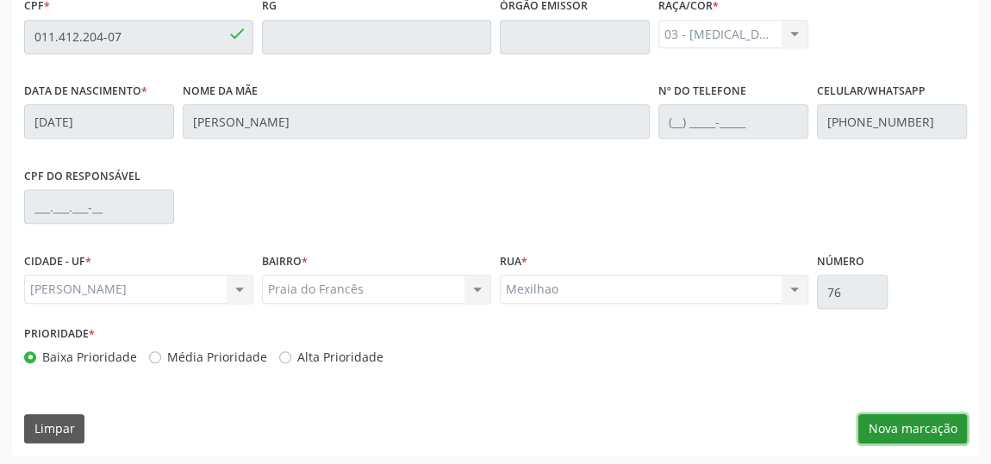
click at [899, 425] on button "Nova marcação" at bounding box center [912, 428] width 109 height 29
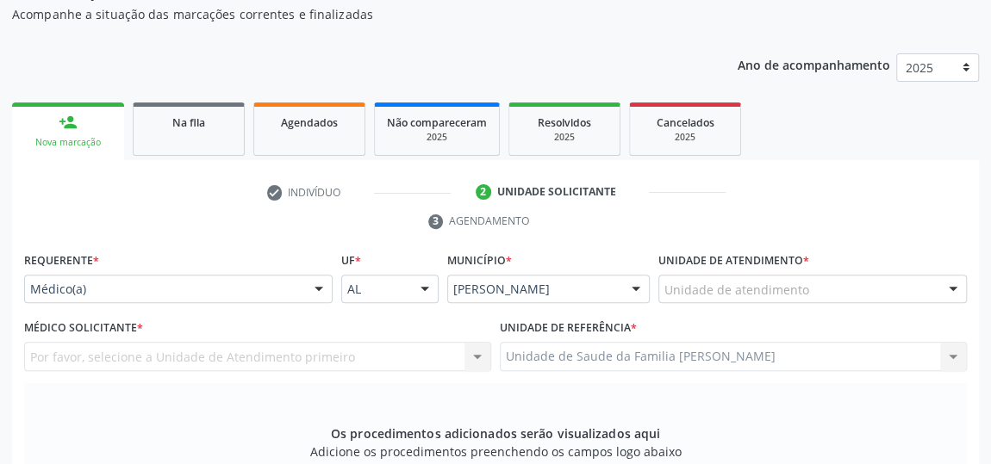
scroll to position [177, 0]
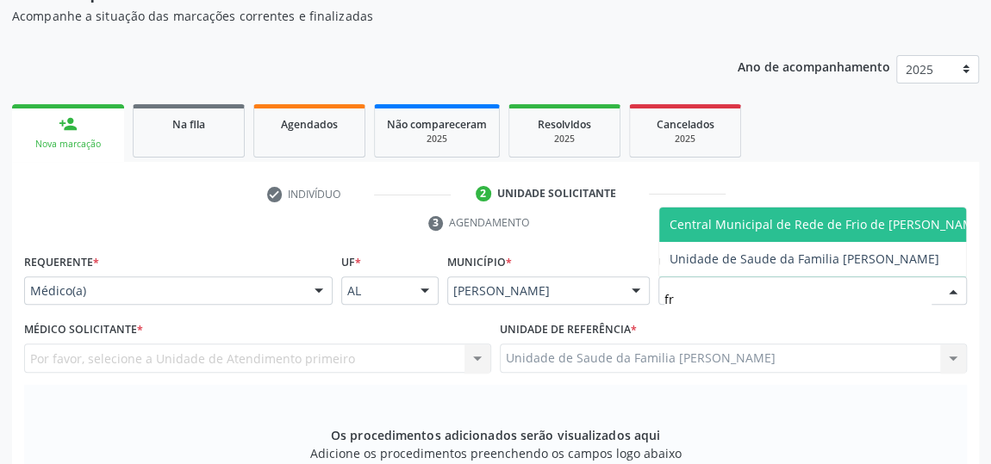
type input "fra"
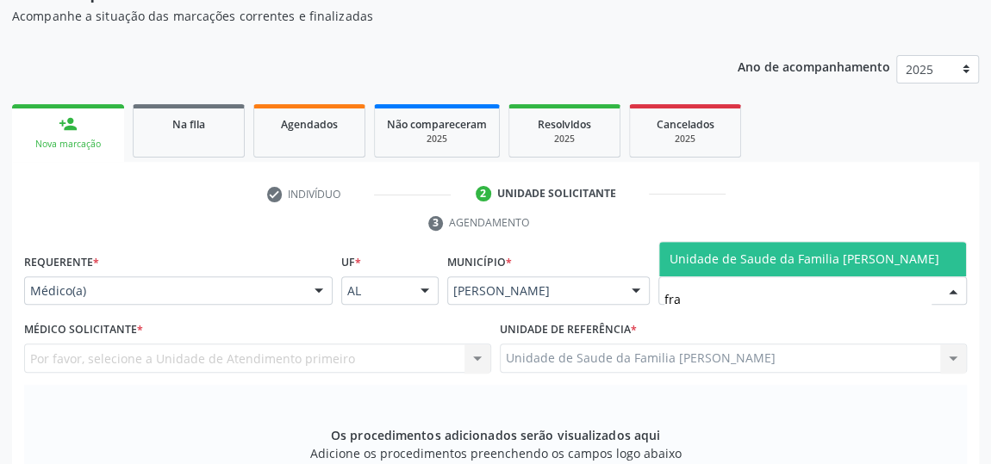
click at [819, 259] on span "Unidade de Saude da Familia [PERSON_NAME]" at bounding box center [804, 259] width 270 height 16
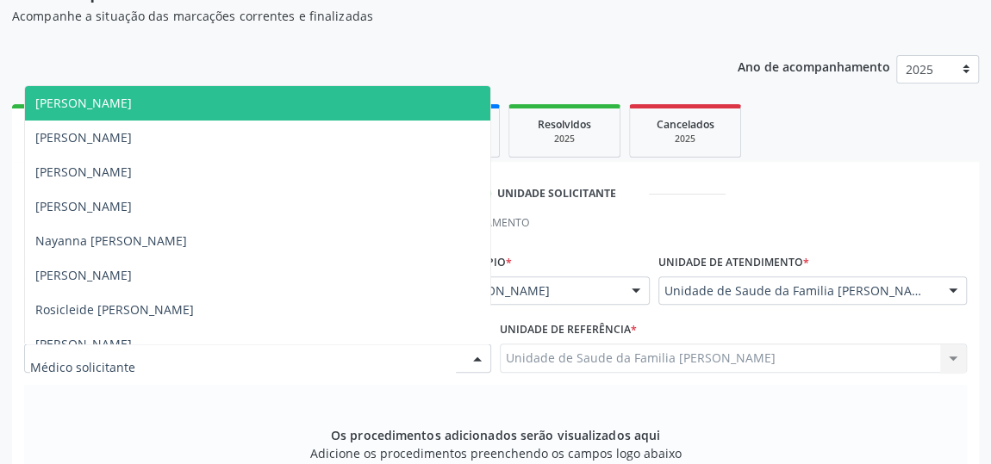
click at [100, 108] on span "[PERSON_NAME]" at bounding box center [83, 103] width 96 height 16
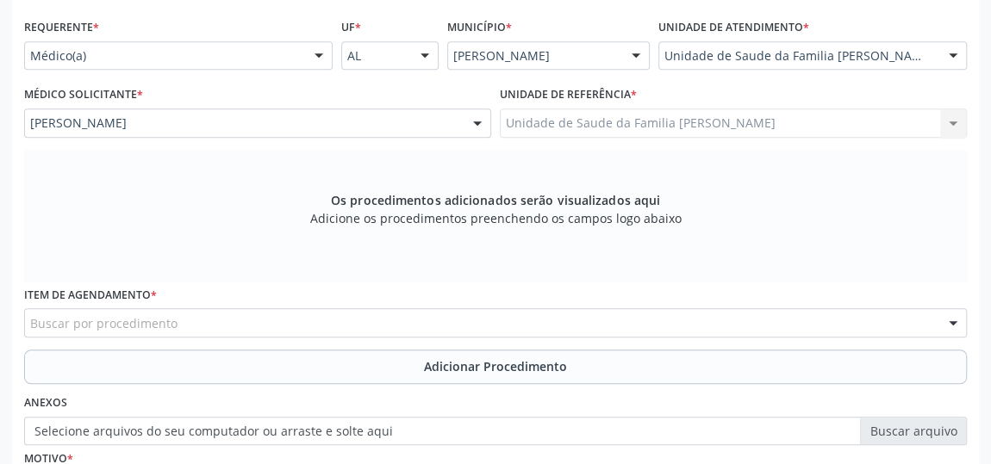
scroll to position [569, 0]
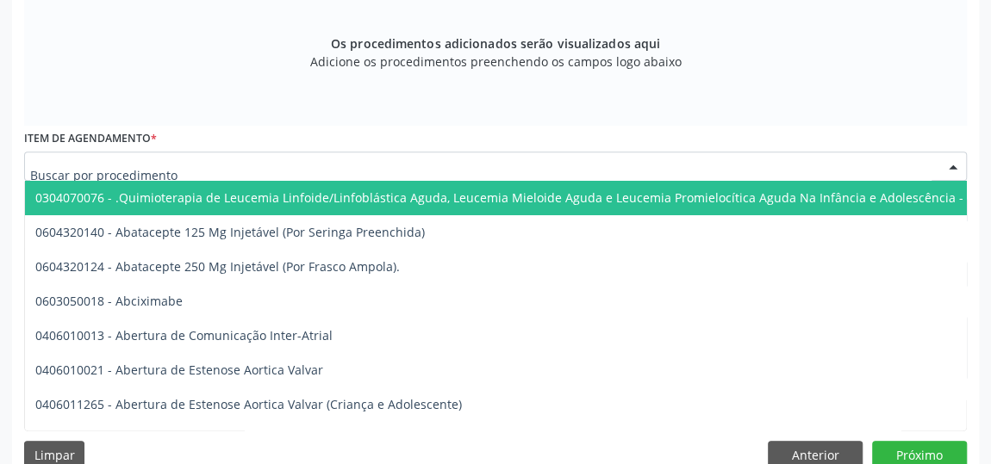
click at [137, 164] on input "text" at bounding box center [480, 175] width 901 height 34
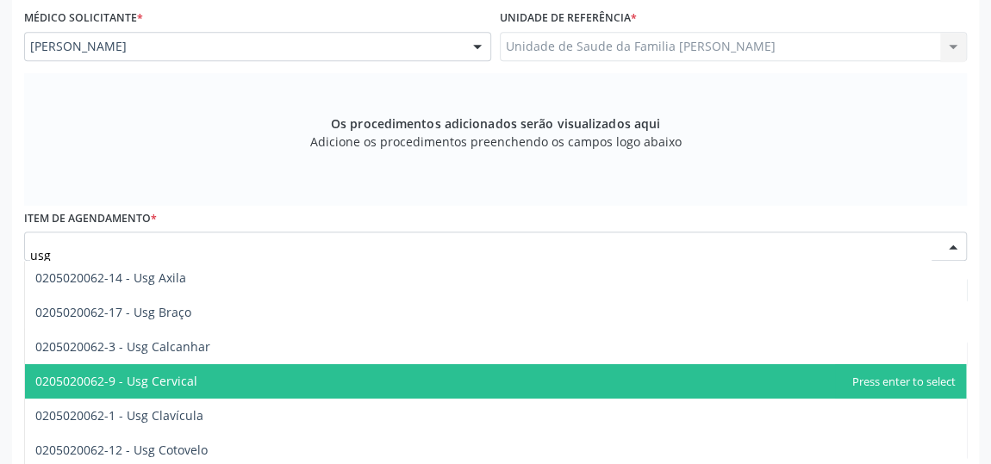
scroll to position [596, 0]
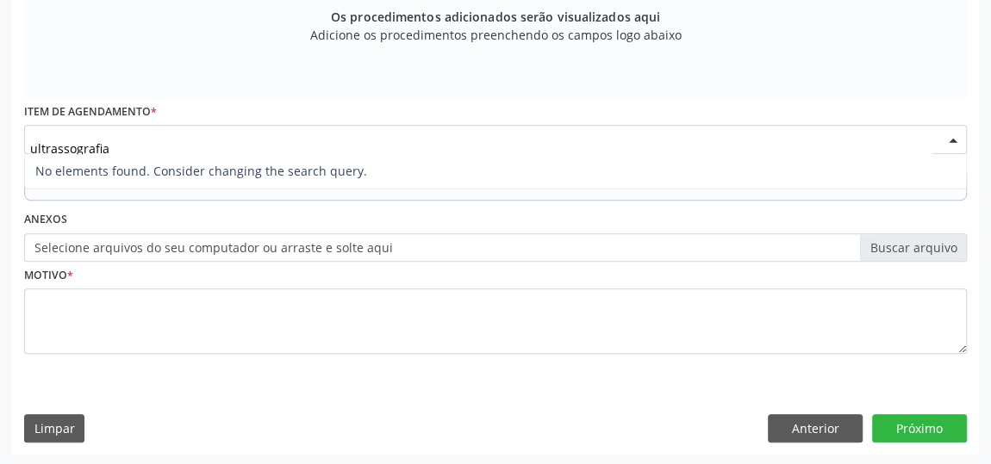
click at [74, 144] on input "ultrassografia" at bounding box center [480, 148] width 901 height 34
type input "ultrassonografia"
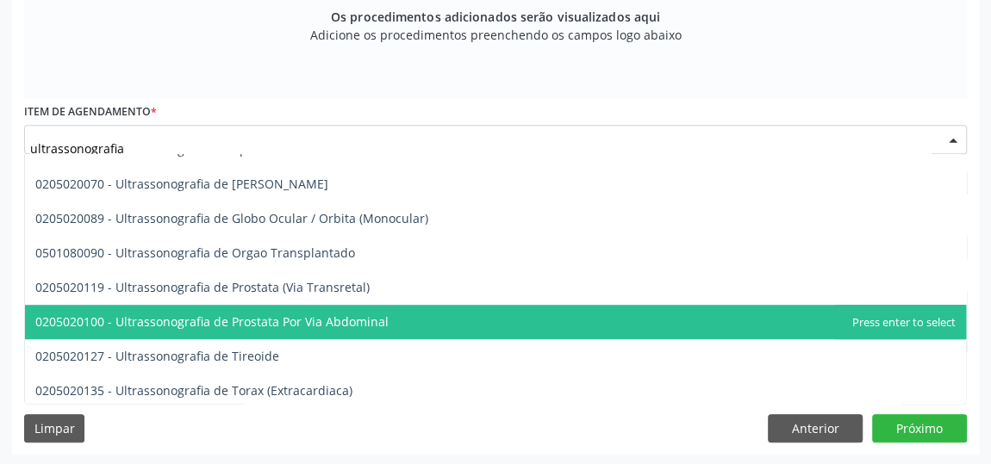
scroll to position [473, 0]
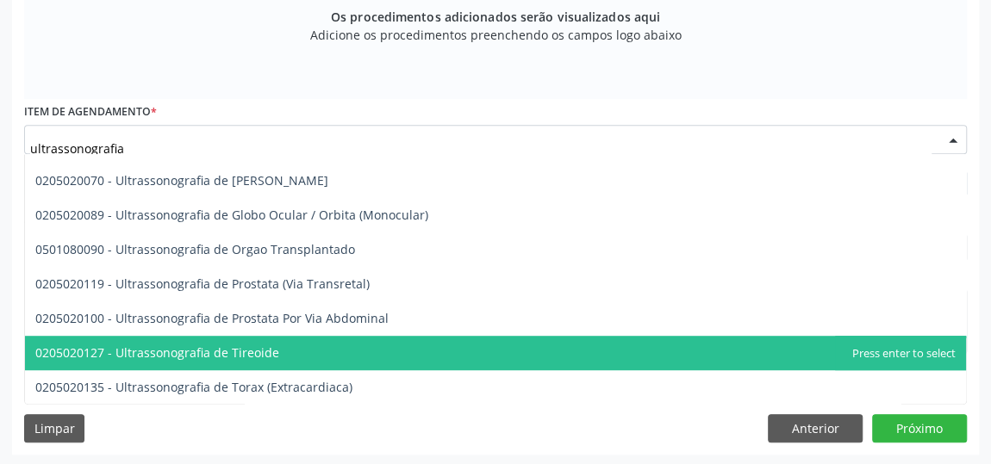
click at [331, 344] on span "0205020127 - Ultrassonografia de Tireoide" at bounding box center [495, 353] width 941 height 34
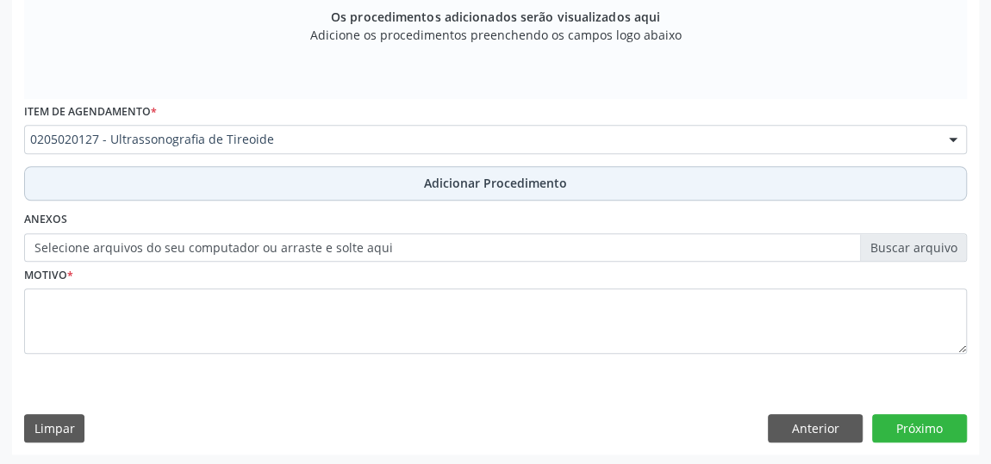
click at [500, 180] on span "Adicionar Procedimento" at bounding box center [495, 183] width 143 height 18
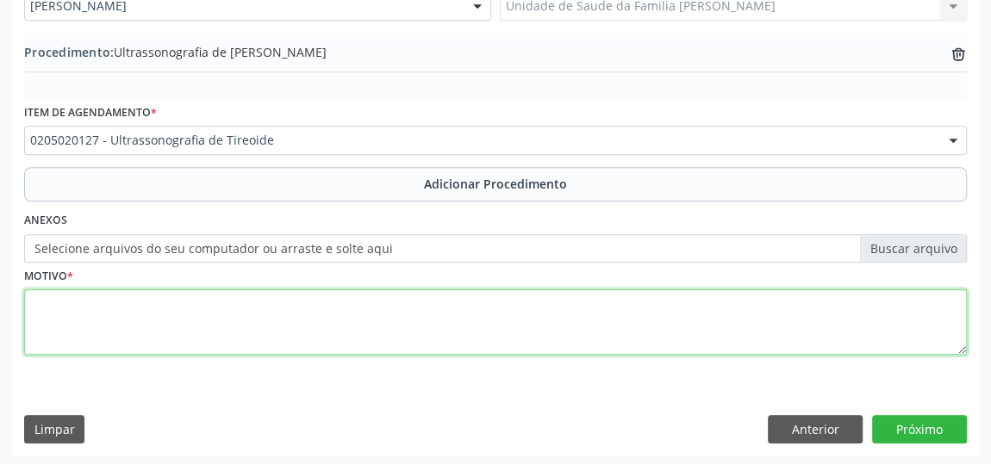
click at [79, 305] on textarea at bounding box center [495, 321] width 942 height 65
click at [41, 301] on textarea at bounding box center [495, 321] width 942 height 65
click at [175, 313] on textarea "Enxaquecas frequentes" at bounding box center [495, 321] width 942 height 65
type textarea "Enxaquecas frequentes."
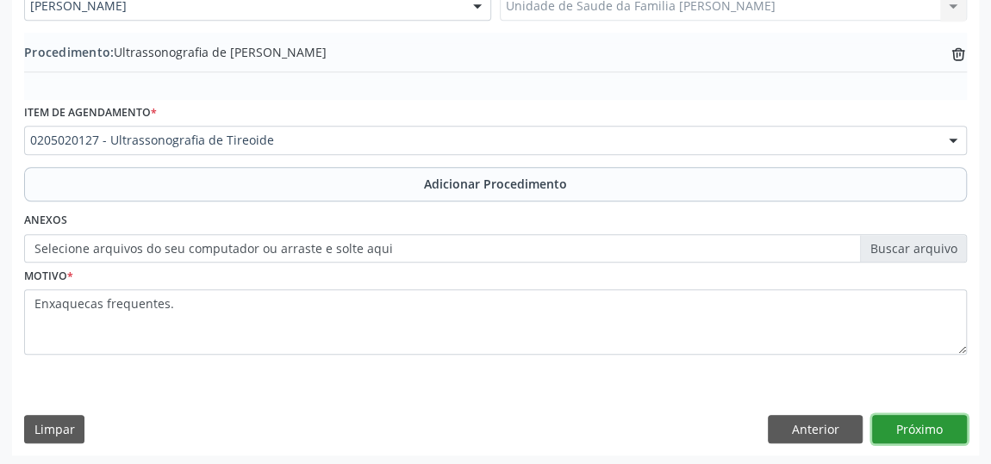
click at [914, 430] on button "Próximo" at bounding box center [919, 429] width 95 height 29
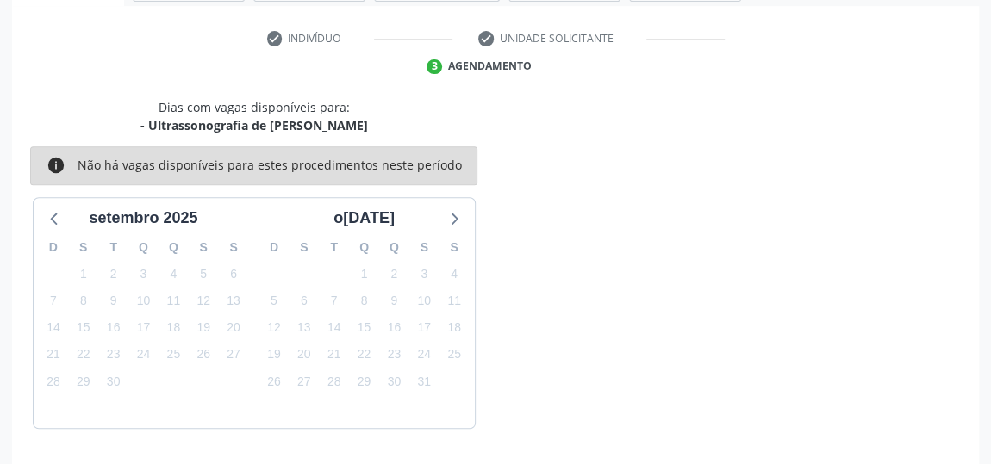
scroll to position [384, 0]
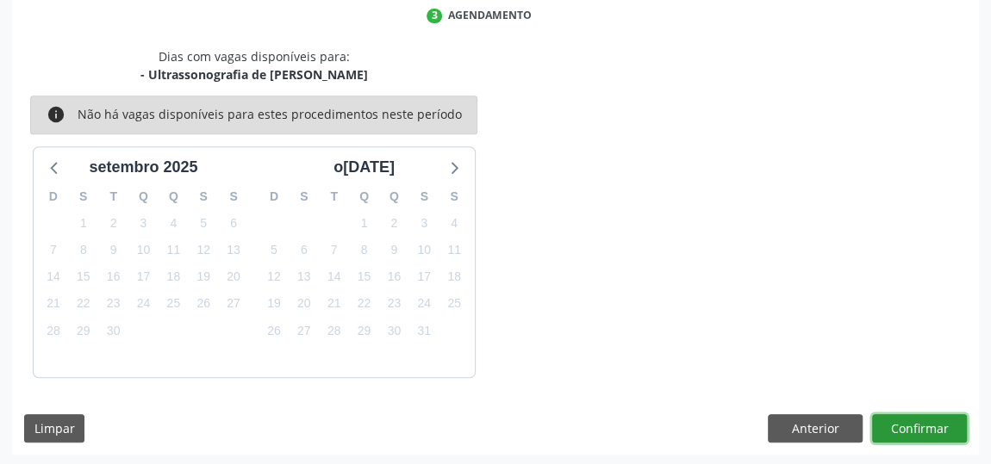
click at [914, 430] on button "Confirmar" at bounding box center [919, 428] width 95 height 29
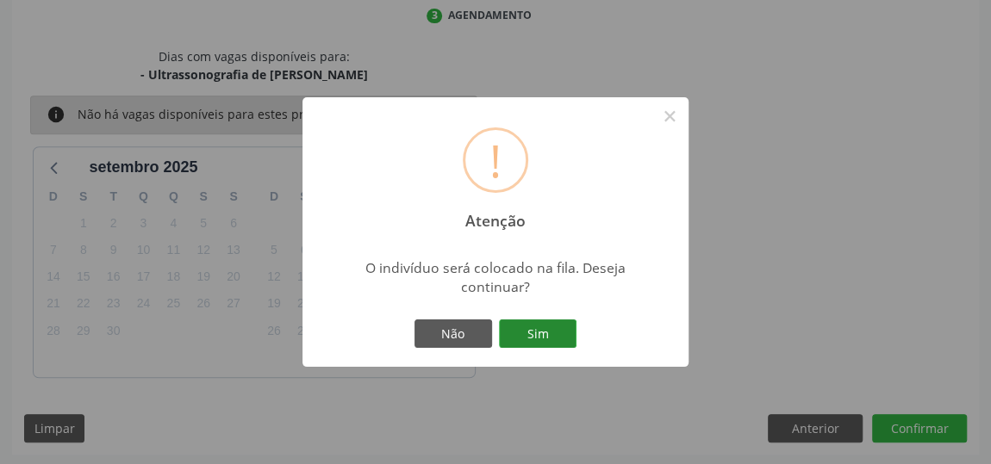
click at [557, 333] on button "Sim" at bounding box center [538, 334] width 78 height 29
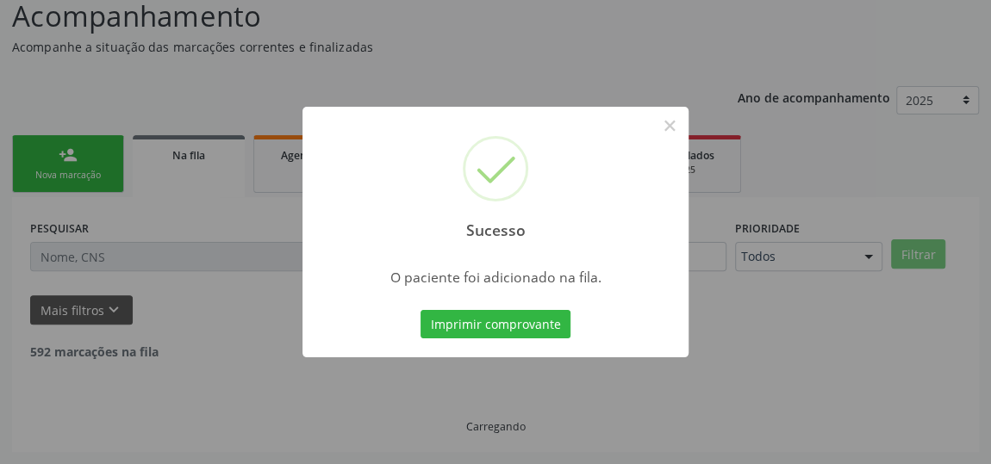
scroll to position [127, 0]
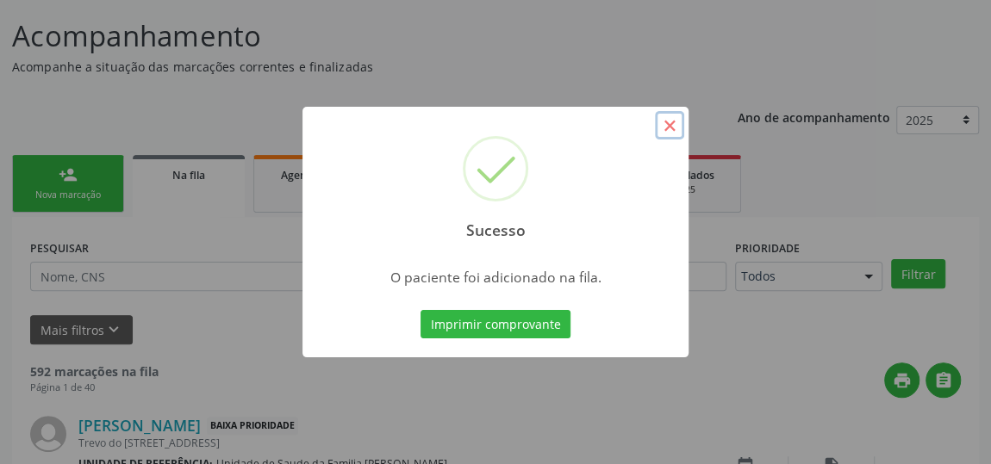
click at [671, 137] on button "×" at bounding box center [669, 125] width 29 height 29
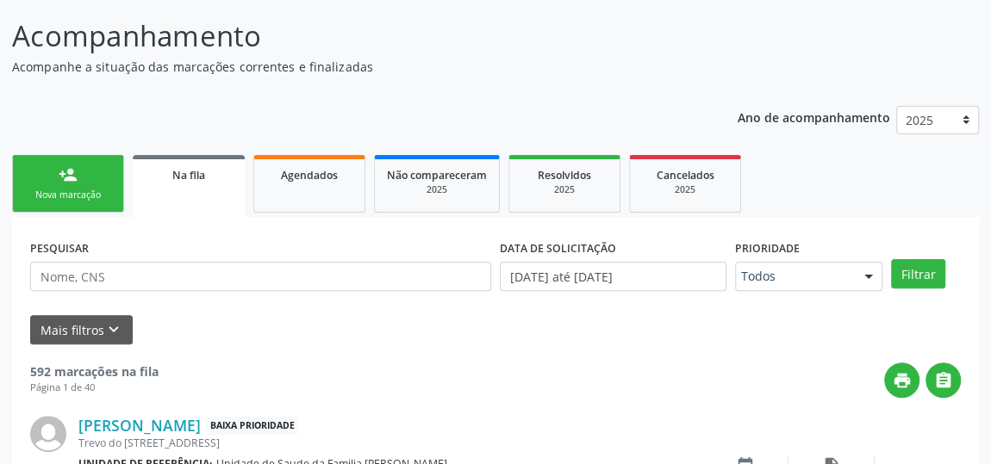
click at [44, 166] on link "person_add Nova marcação" at bounding box center [68, 184] width 112 height 58
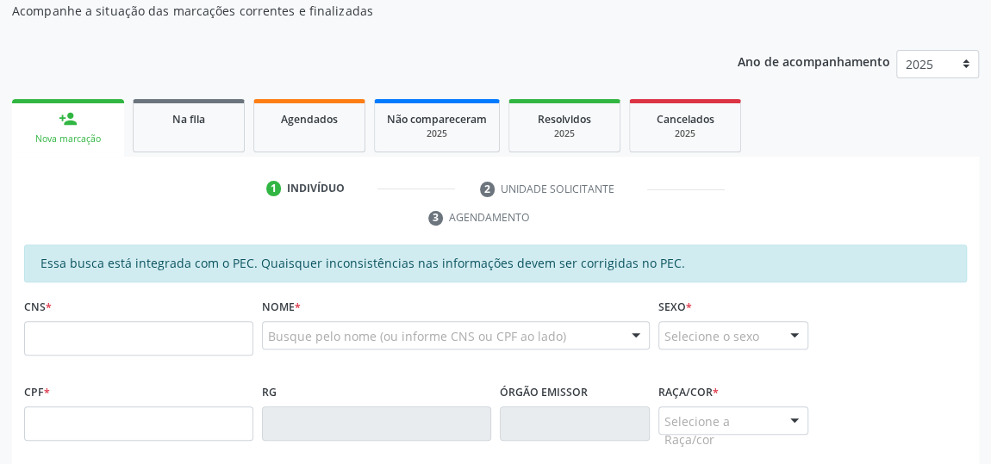
scroll to position [205, 0]
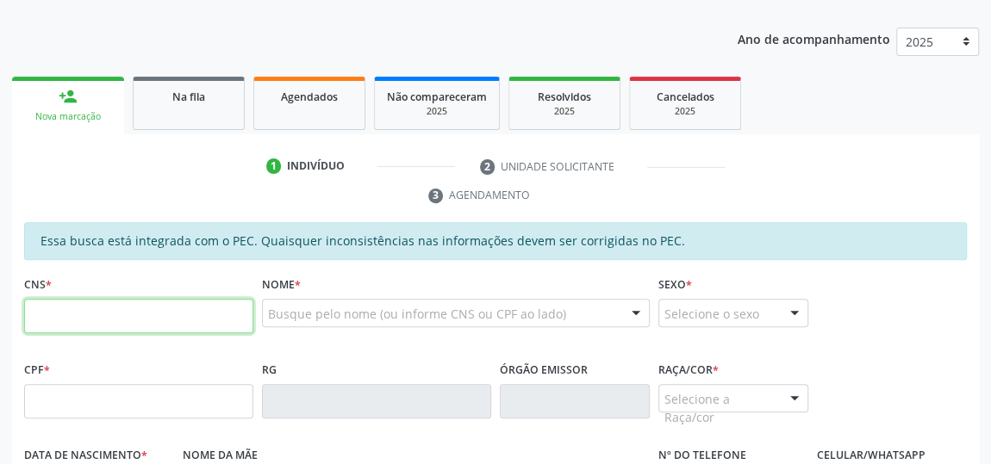
click at [127, 313] on input "text" at bounding box center [138, 316] width 229 height 34
type input "700 4007 1387 9050"
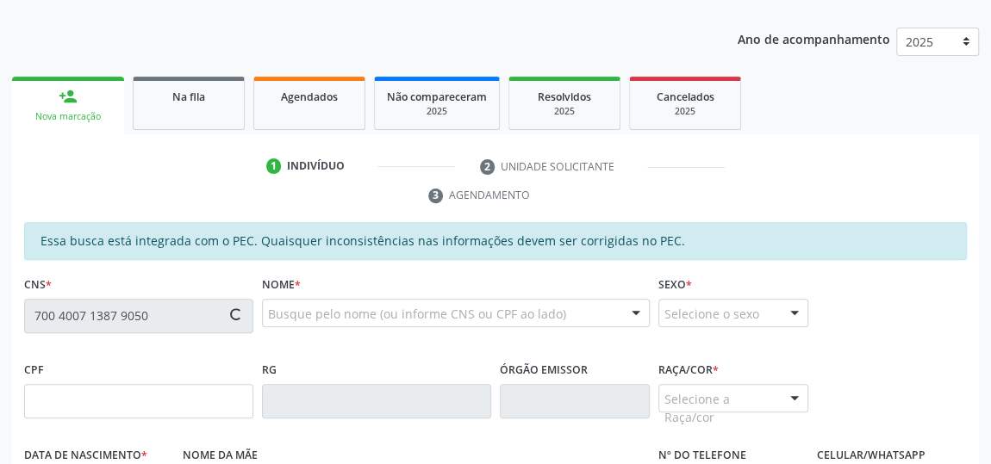
type input "648.368.514-91"
type input "18/11/1968"
type input "Creuza Maria de Oliveira"
type input "(82) 98714-7418"
type input "412"
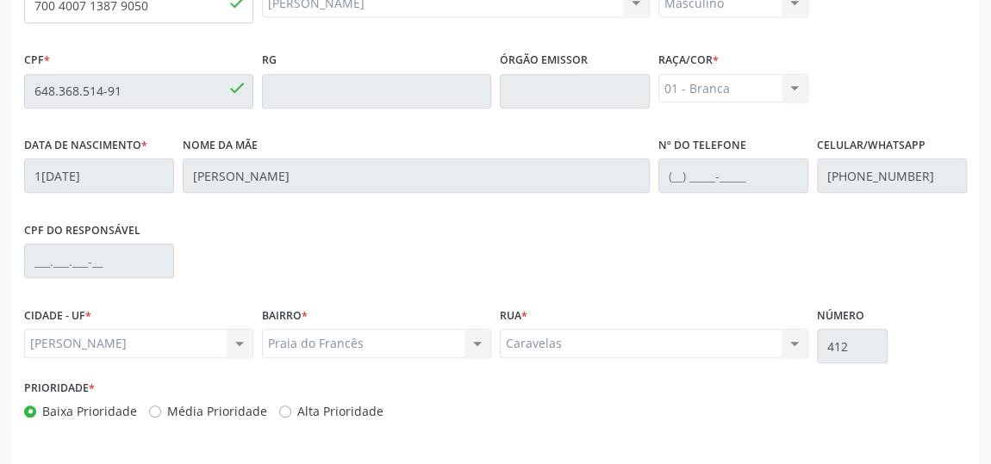
scroll to position [569, 0]
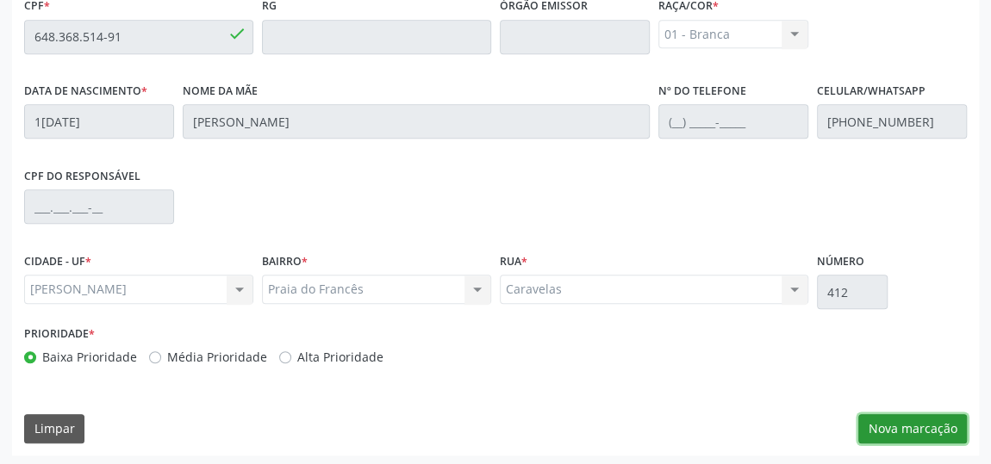
click at [917, 421] on button "Nova marcação" at bounding box center [912, 428] width 109 height 29
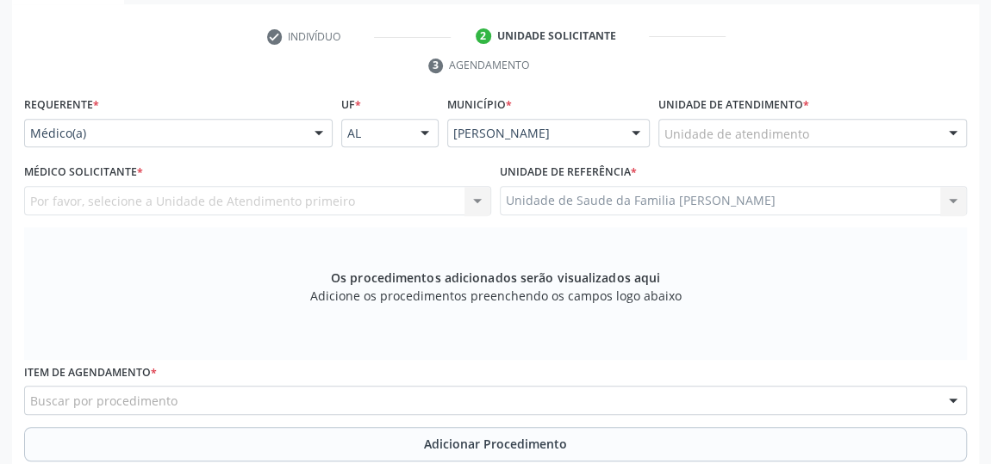
scroll to position [334, 0]
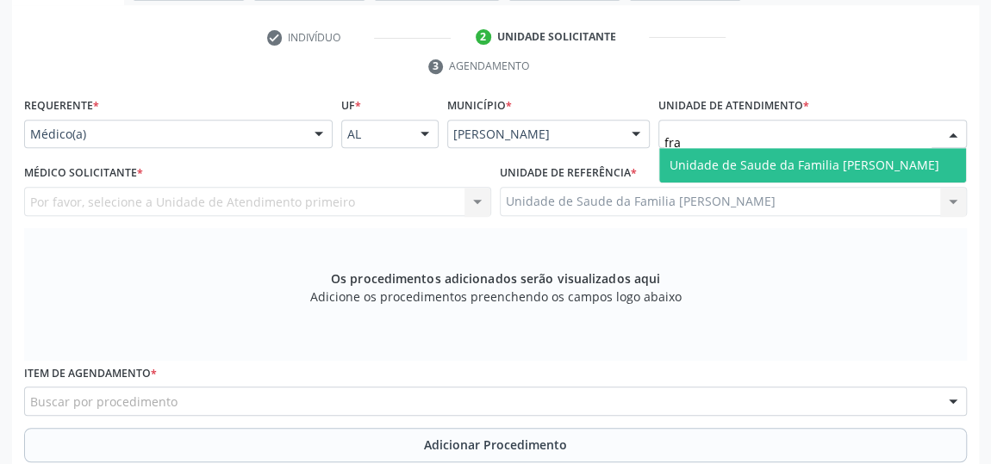
click at [786, 126] on input "fra" at bounding box center [797, 143] width 267 height 34
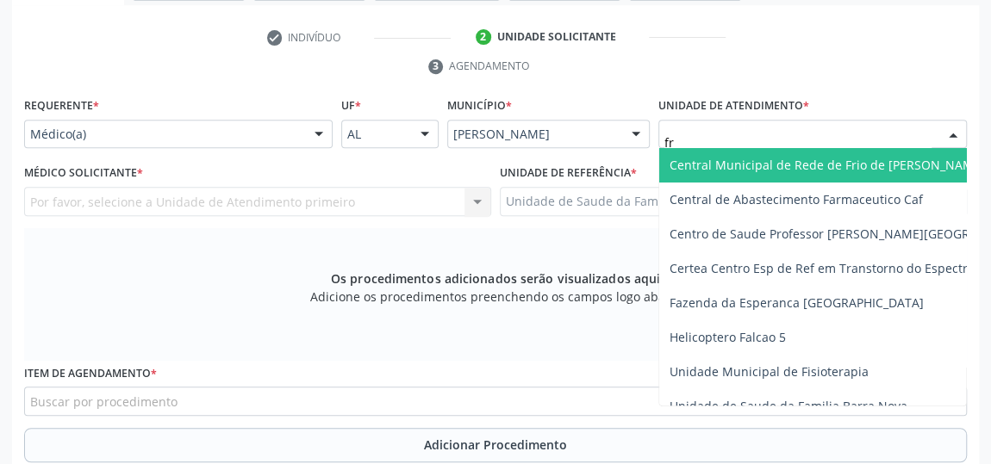
type input "f"
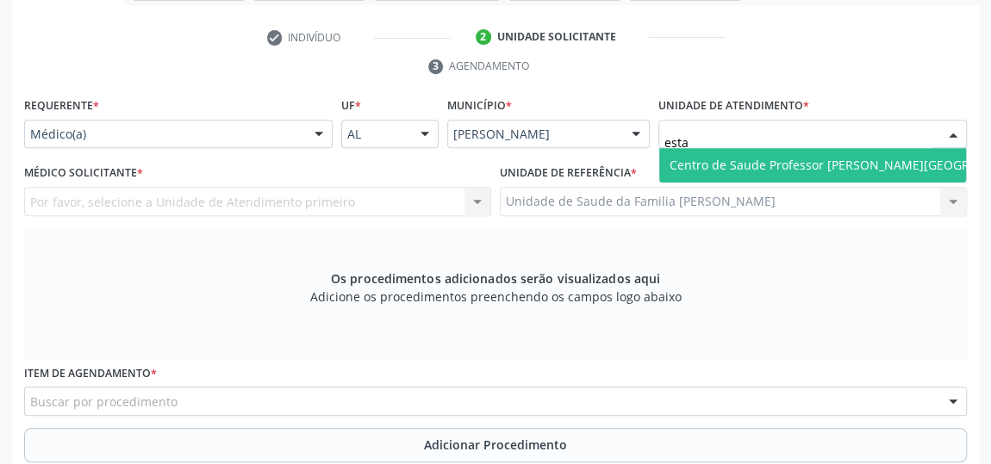
click at [838, 165] on span "Centro de Saude Professor [PERSON_NAME][GEOGRAPHIC_DATA]" at bounding box center [856, 165] width 375 height 16
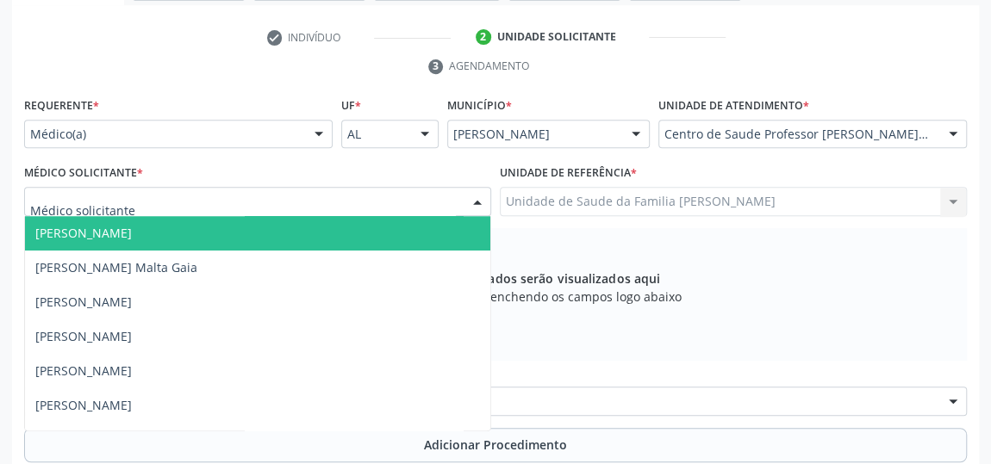
click at [140, 205] on div at bounding box center [257, 201] width 467 height 29
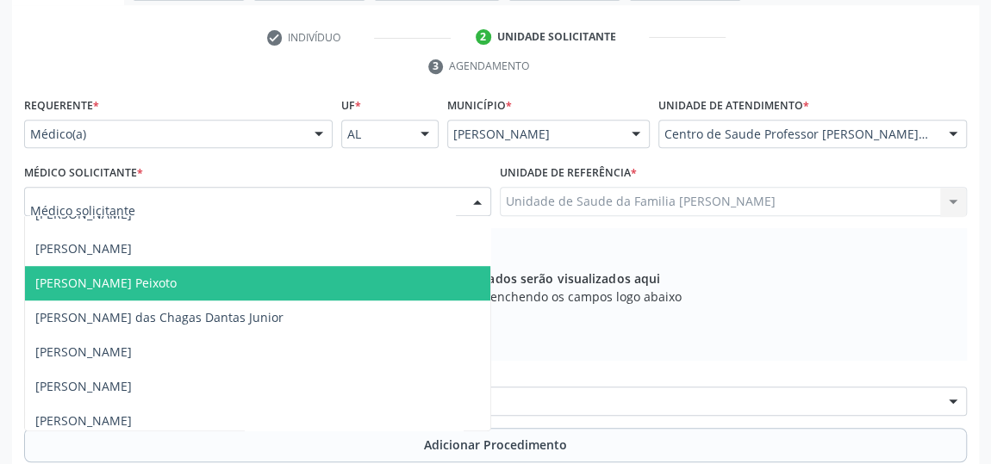
scroll to position [683, 0]
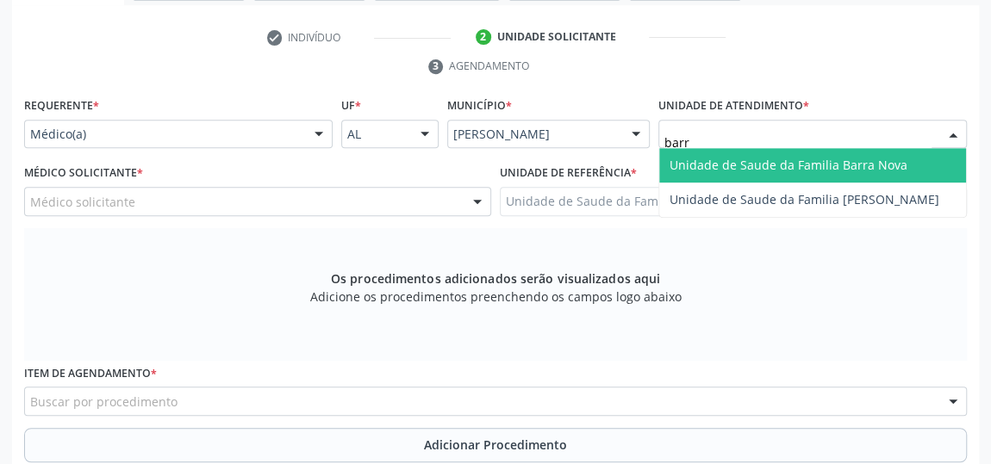
click at [823, 143] on input "barr" at bounding box center [797, 143] width 267 height 34
click at [824, 157] on span "Unidade de Saude da Familia Barra Nova" at bounding box center [788, 165] width 238 height 16
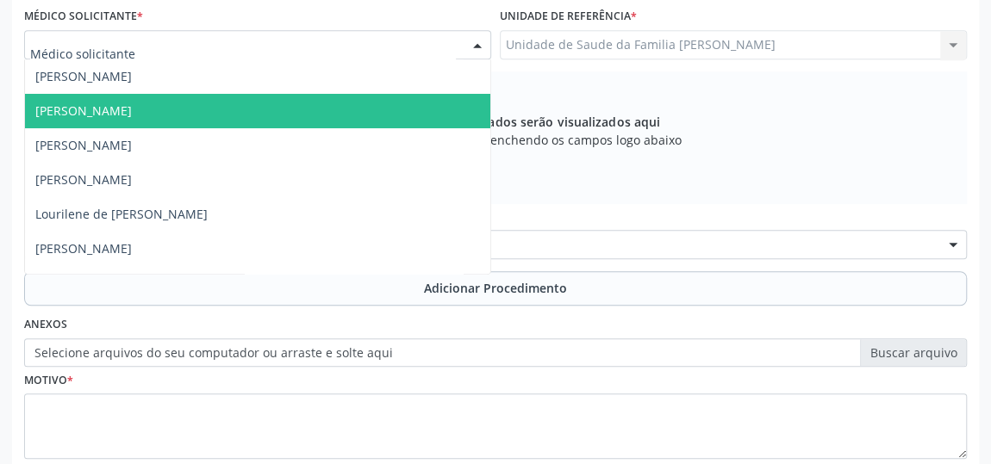
scroll to position [413, 0]
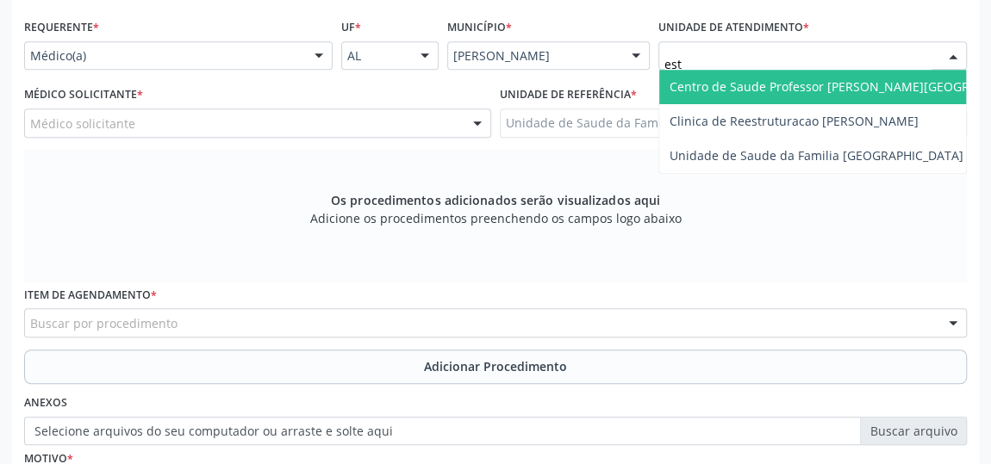
type input "esta"
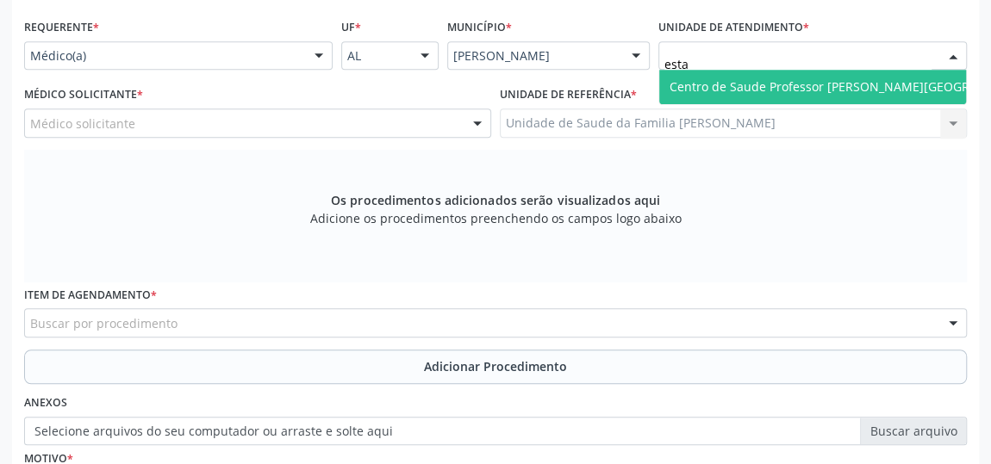
click at [868, 70] on span "Centro de Saude Professor [PERSON_NAME][GEOGRAPHIC_DATA]" at bounding box center [856, 87] width 395 height 34
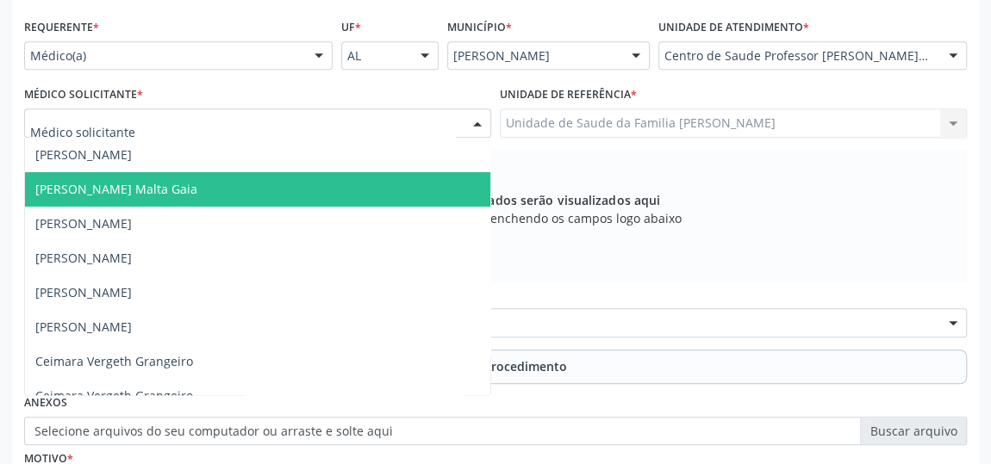
click at [67, 130] on div at bounding box center [257, 123] width 467 height 29
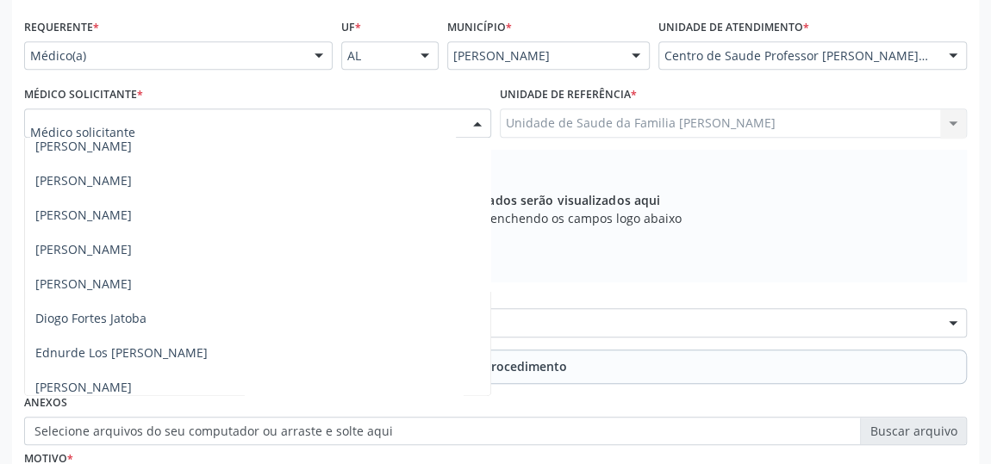
scroll to position [313, 0]
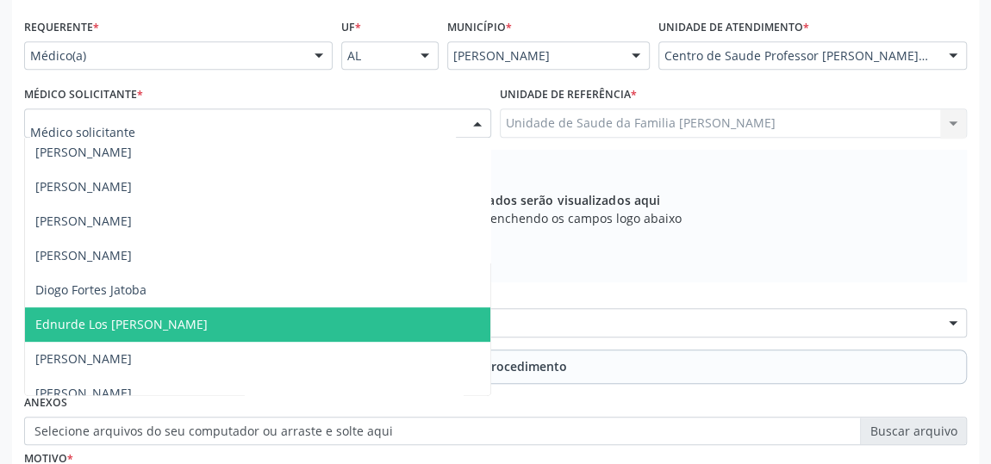
click at [138, 321] on span "Ednurde Los Menezes Lopes" at bounding box center [121, 324] width 172 height 16
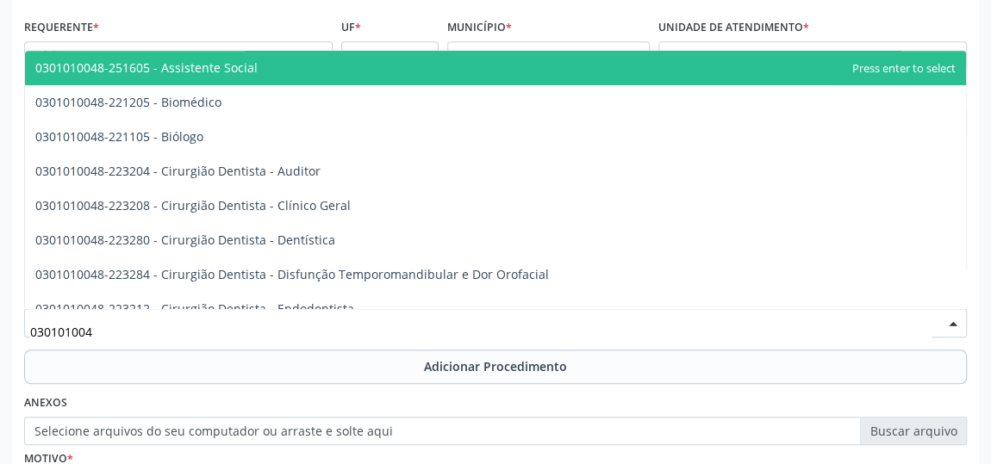
type input "0301010048"
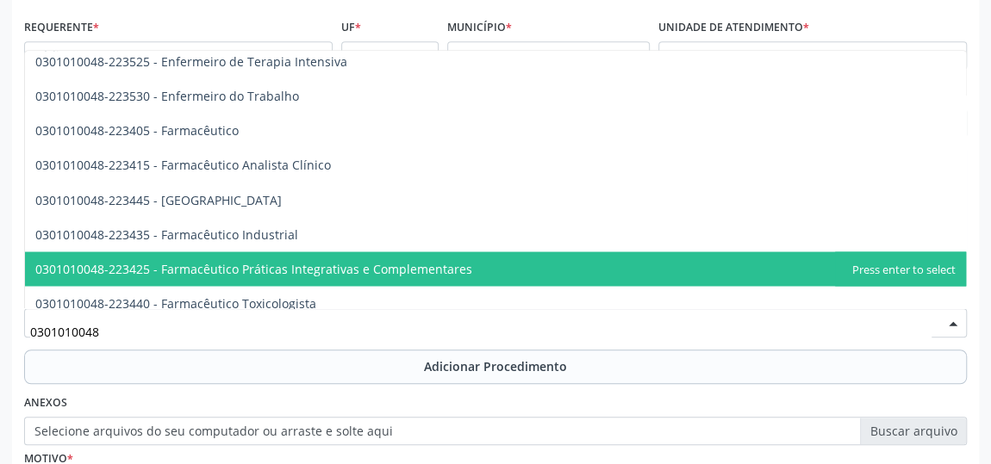
scroll to position [1800, 0]
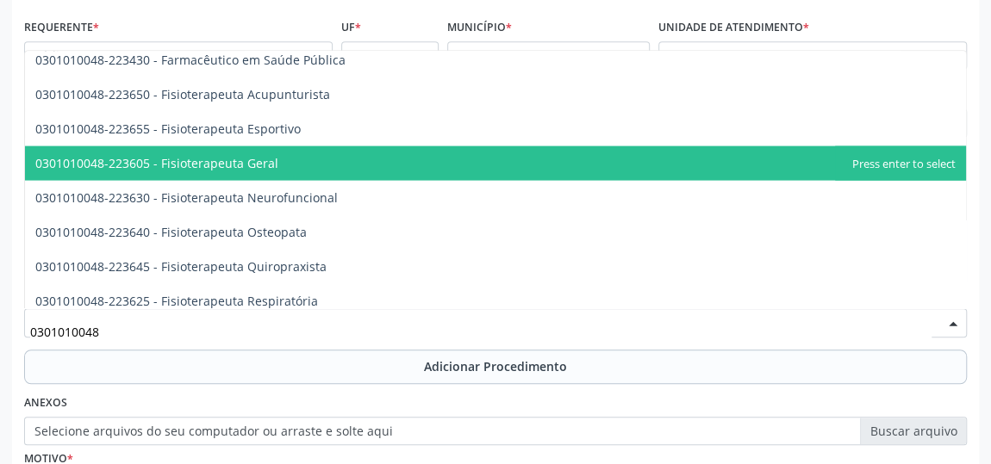
click at [281, 157] on span "0301010048-223605 - Fisioterapeuta Geral" at bounding box center [495, 163] width 941 height 34
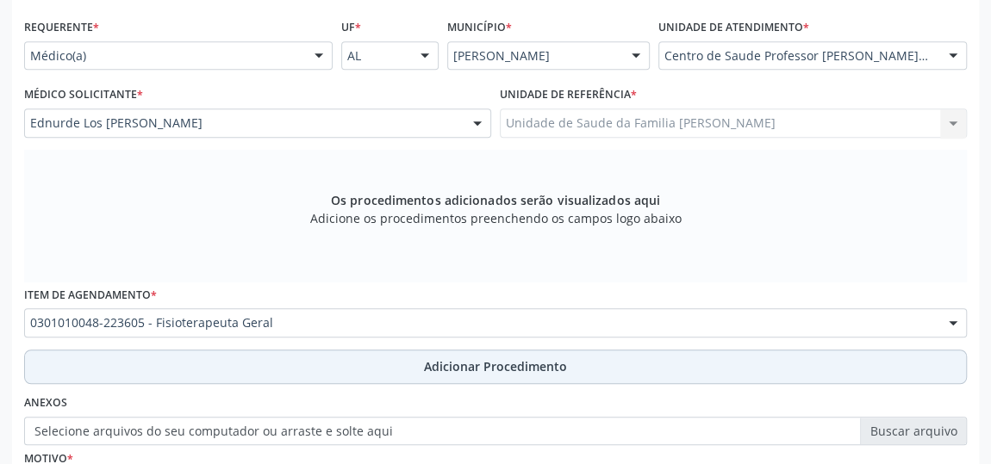
click at [472, 358] on span "Adicionar Procedimento" at bounding box center [495, 366] width 143 height 18
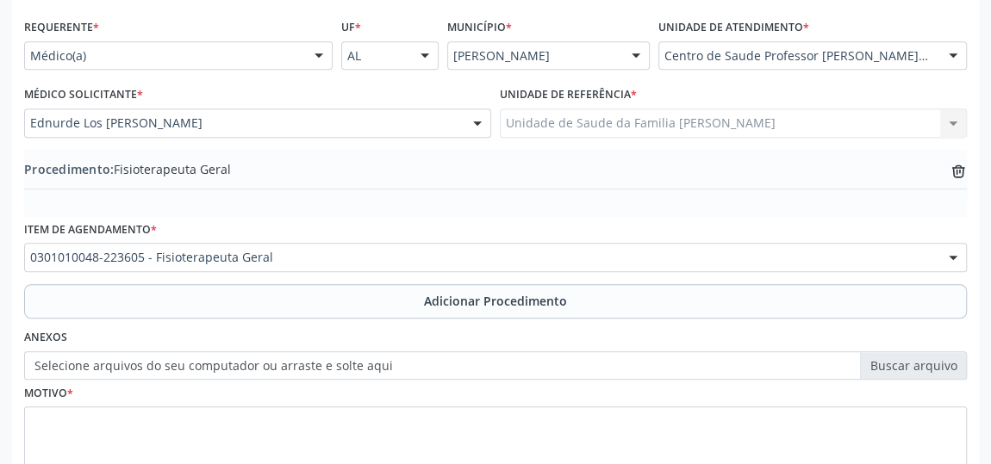
scroll to position [530, 0]
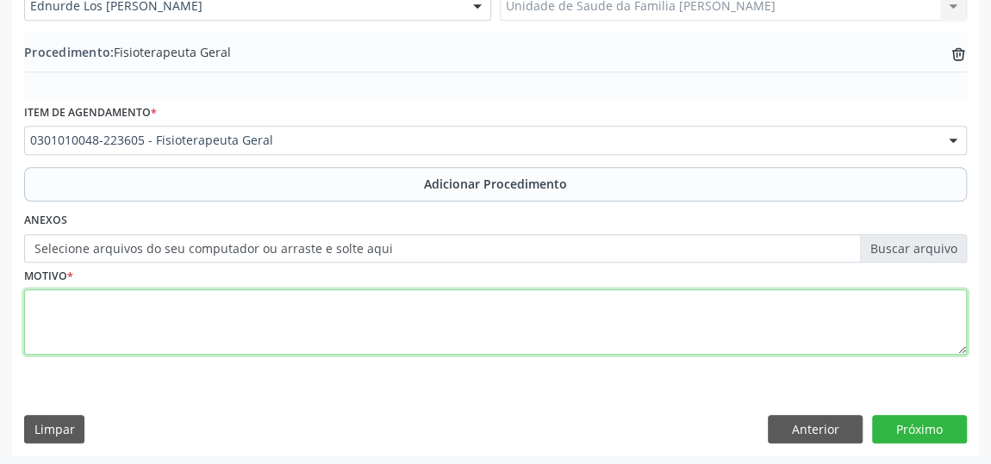
click at [53, 309] on textarea at bounding box center [495, 321] width 942 height 65
type textarea "Artrose"
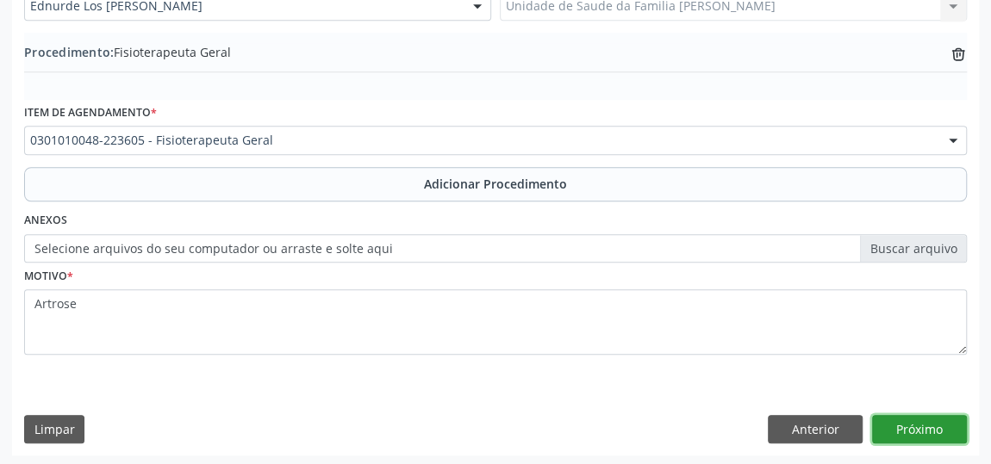
click at [909, 430] on button "Próximo" at bounding box center [919, 429] width 95 height 29
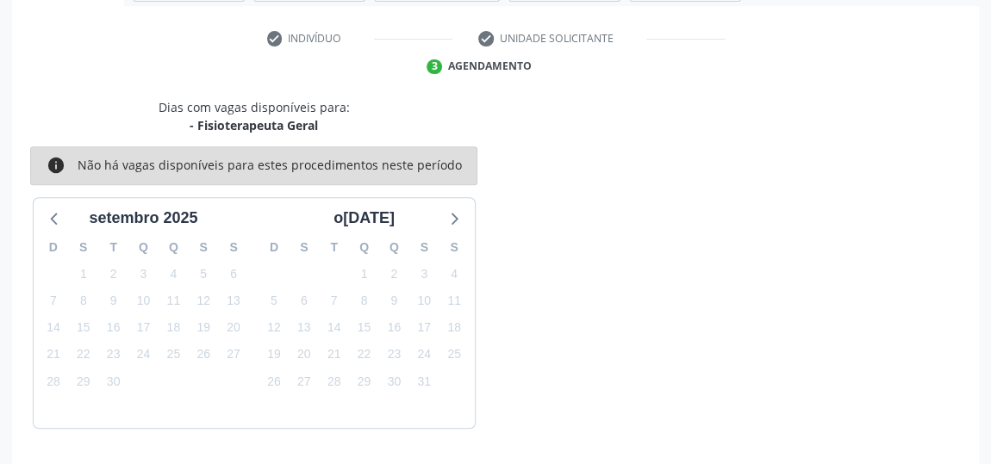
scroll to position [384, 0]
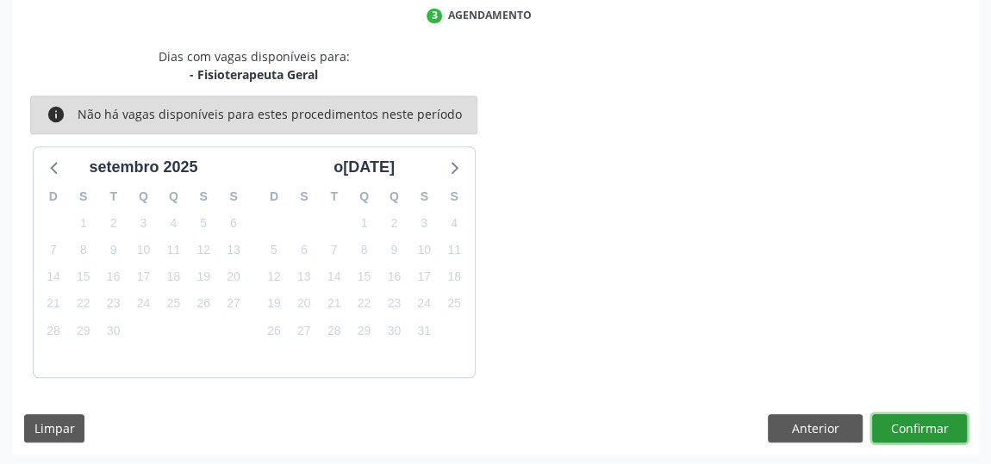
click at [921, 421] on button "Confirmar" at bounding box center [919, 428] width 95 height 29
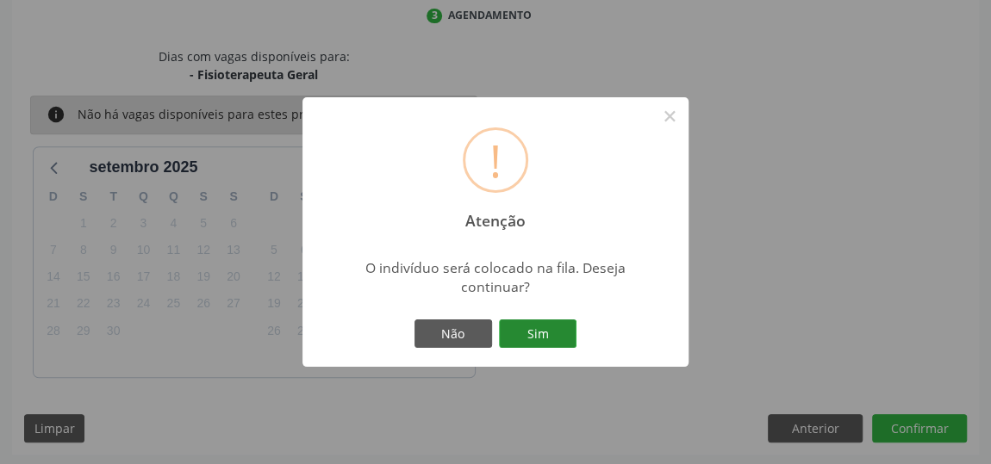
click at [548, 344] on button "Sim" at bounding box center [538, 334] width 78 height 29
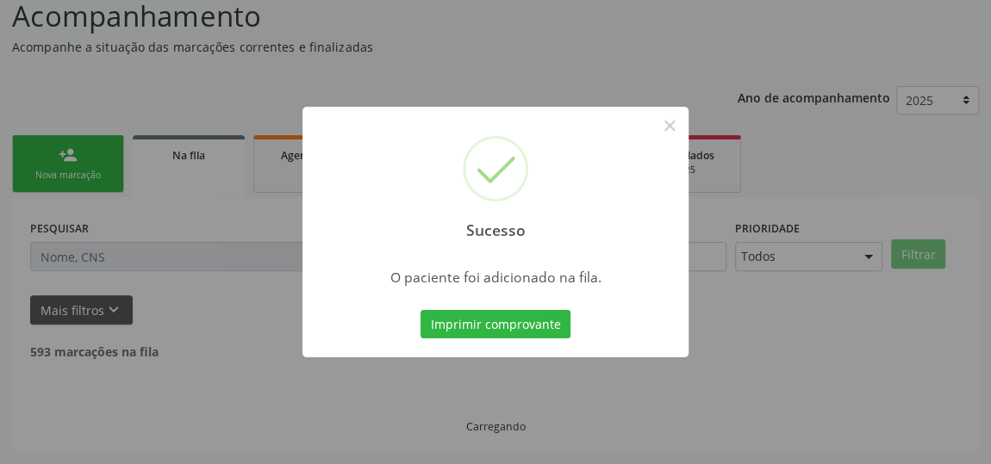
scroll to position [127, 0]
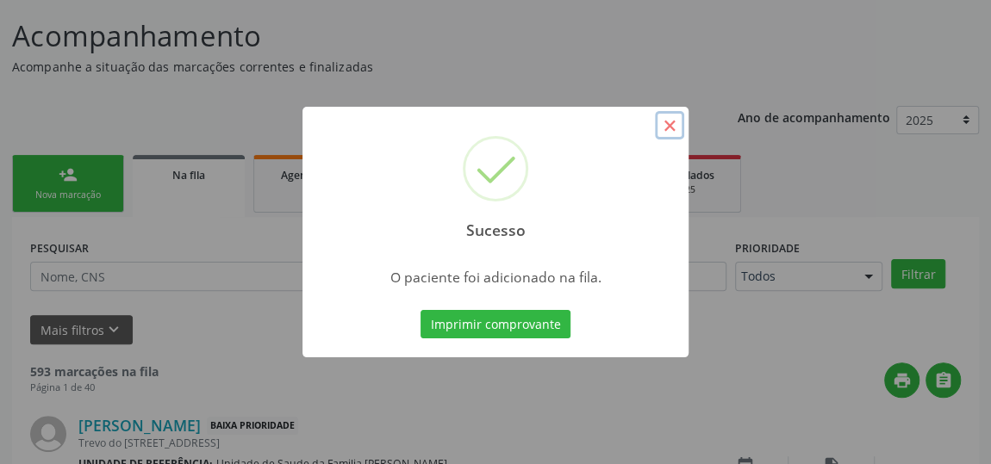
click at [677, 137] on button "×" at bounding box center [669, 125] width 29 height 29
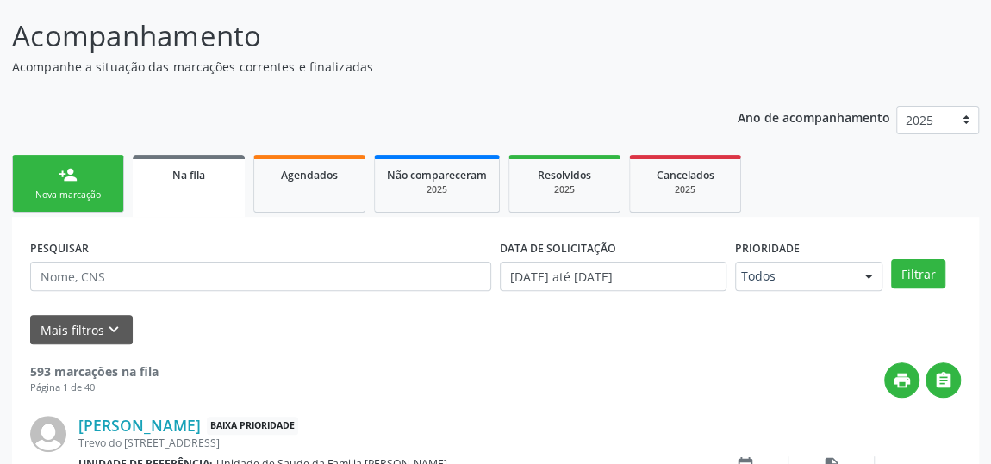
click at [38, 170] on link "person_add Nova marcação" at bounding box center [68, 184] width 112 height 58
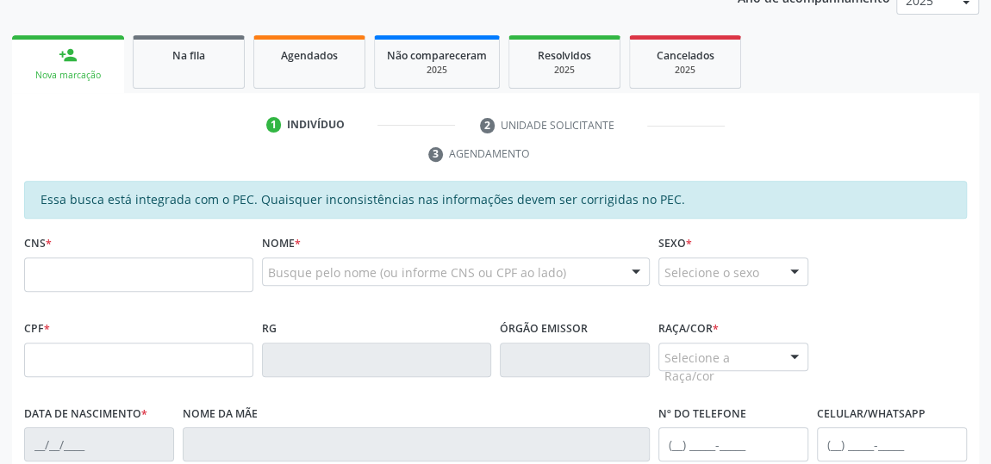
scroll to position [439, 0]
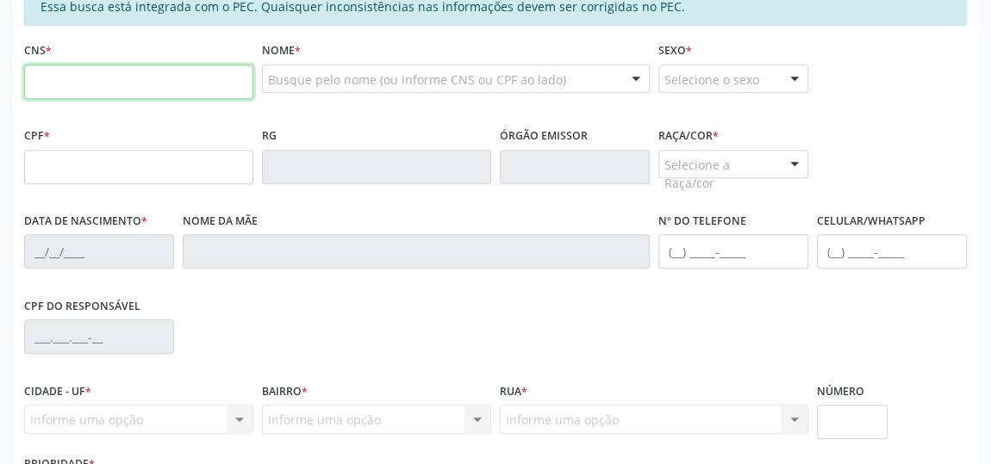
click at [90, 70] on input "text" at bounding box center [138, 82] width 229 height 34
type input "700 2079 0160 9624"
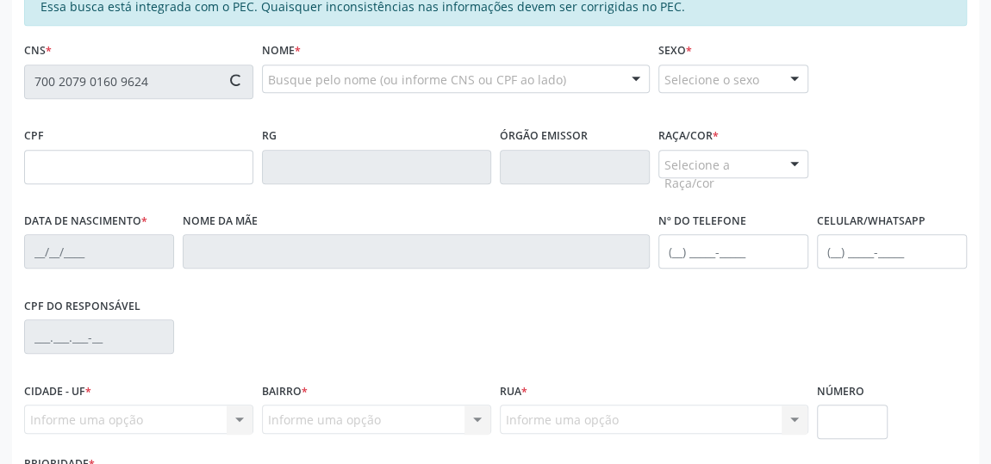
type input "032.956.224-00"
type input "02/06/1980"
type input "Irene Gomes da Silva"
type input "(82) 99412-9407"
type input "34"
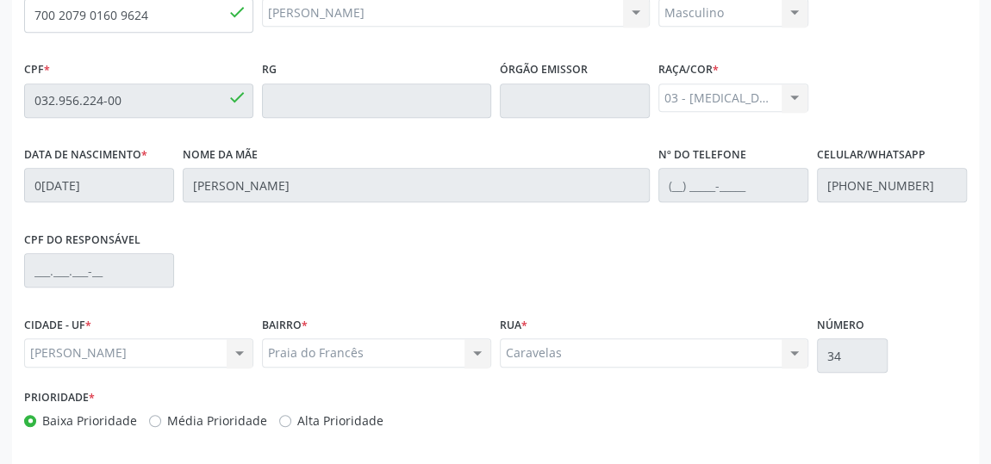
scroll to position [569, 0]
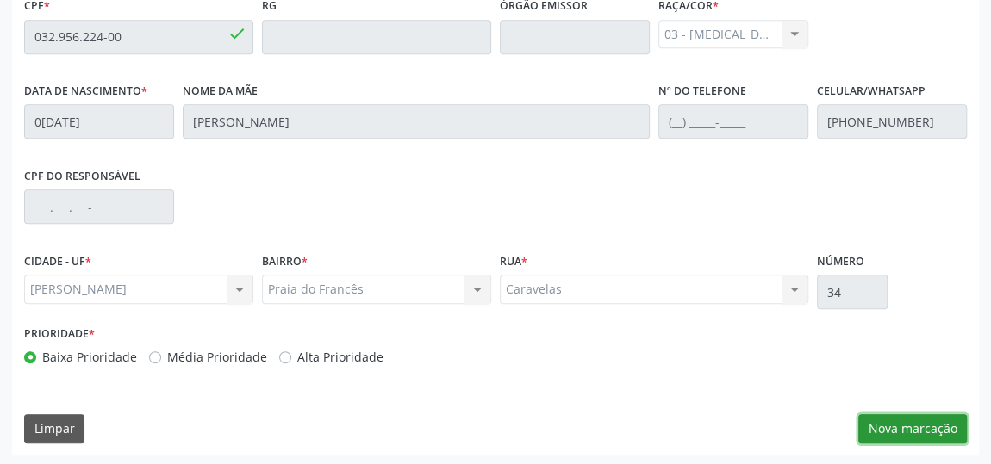
click at [934, 429] on button "Nova marcação" at bounding box center [912, 428] width 109 height 29
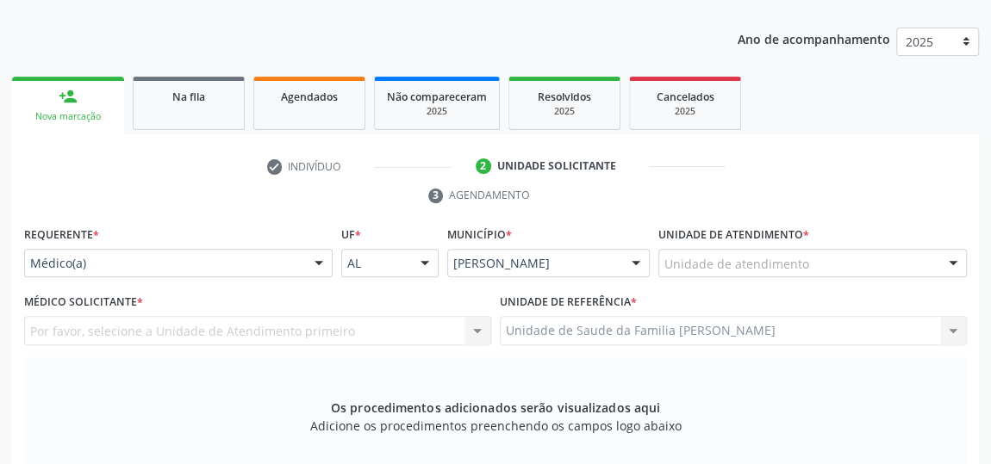
scroll to position [256, 0]
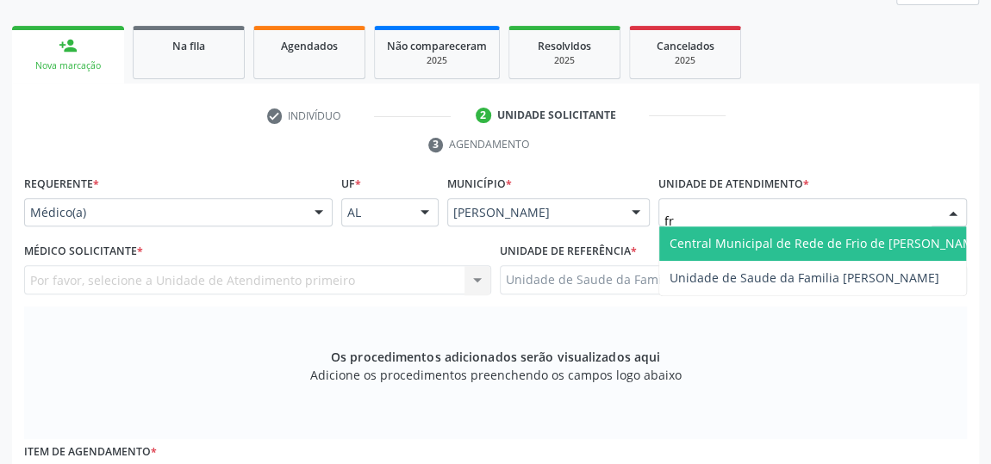
type input "fra"
click at [735, 243] on span "Unidade de Saude da Familia [PERSON_NAME]" at bounding box center [804, 243] width 270 height 16
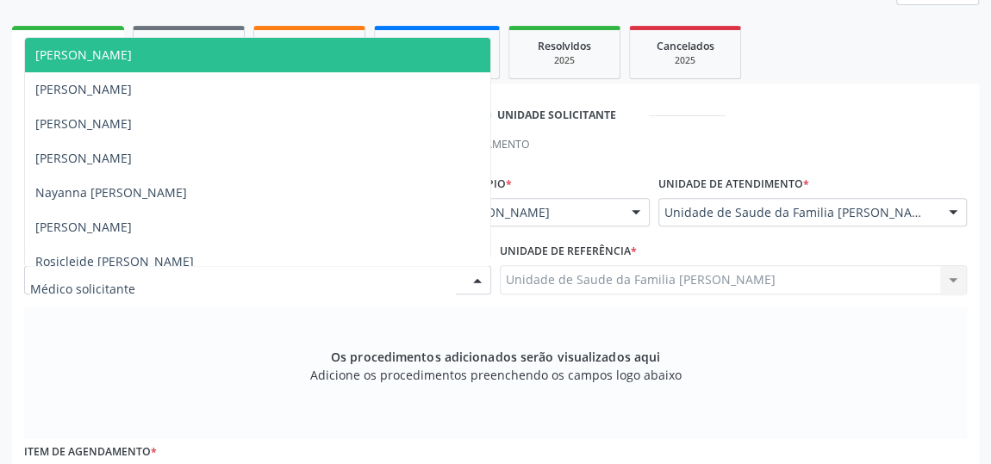
click at [117, 56] on span "[PERSON_NAME]" at bounding box center [83, 55] width 96 height 16
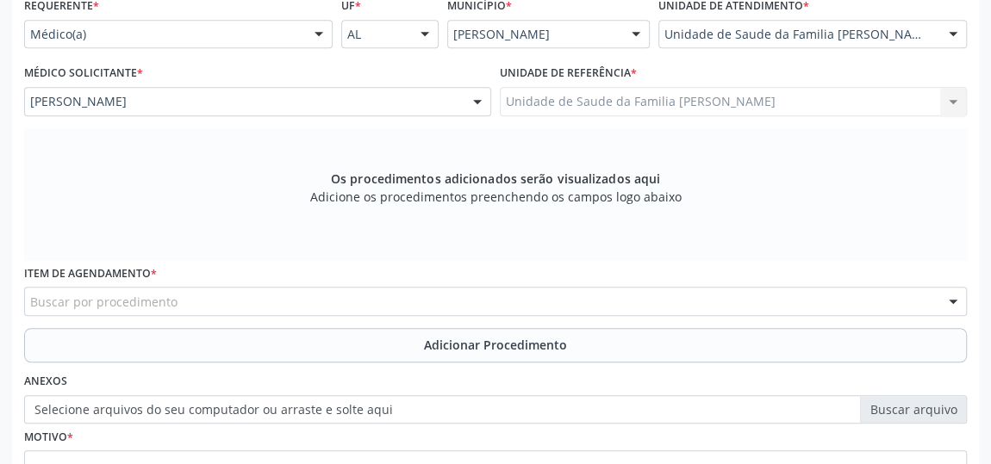
scroll to position [491, 0]
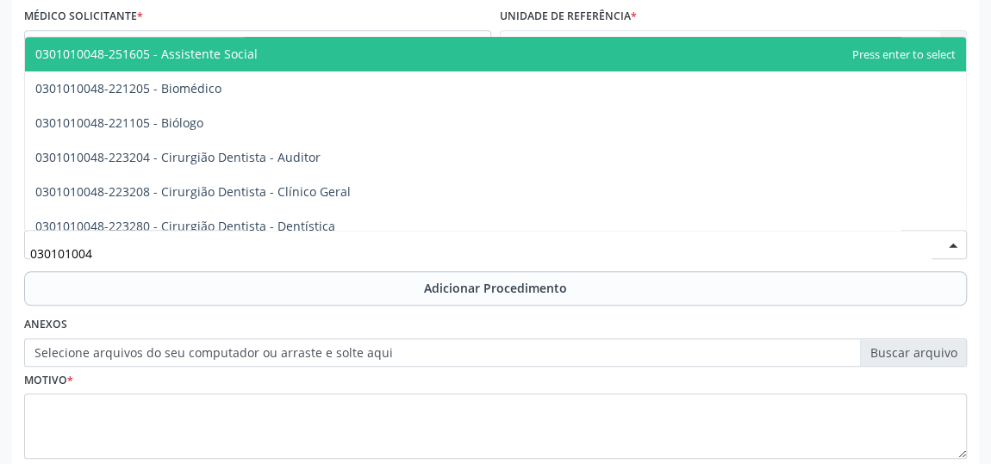
type input "0301010048"
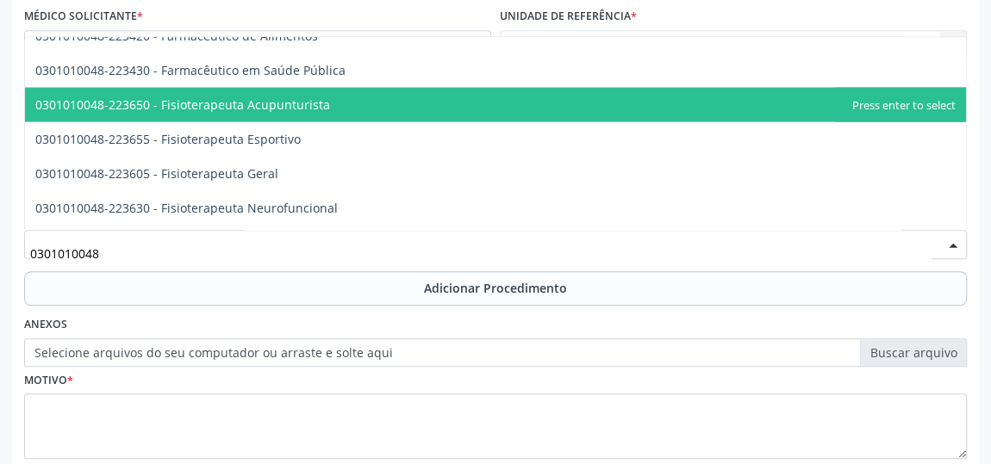
scroll to position [1800, 0]
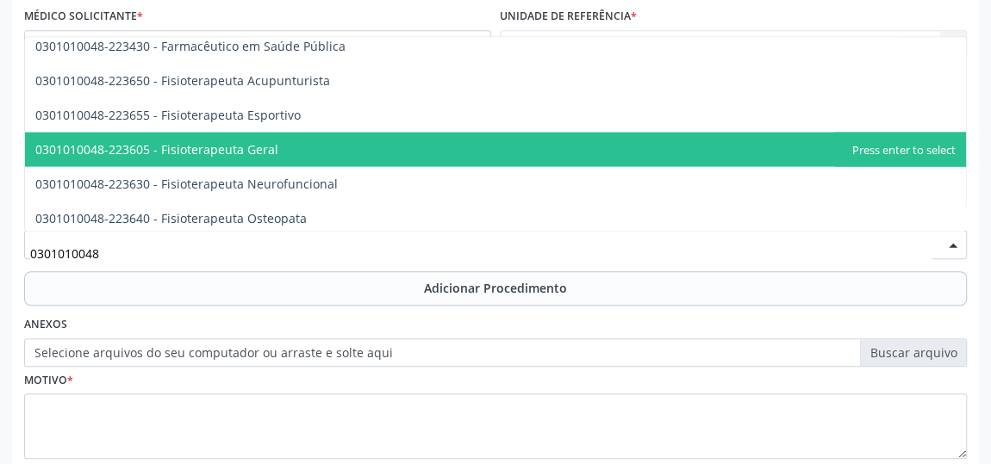
click at [278, 154] on span "0301010048-223605 - Fisioterapeuta Geral" at bounding box center [495, 149] width 941 height 34
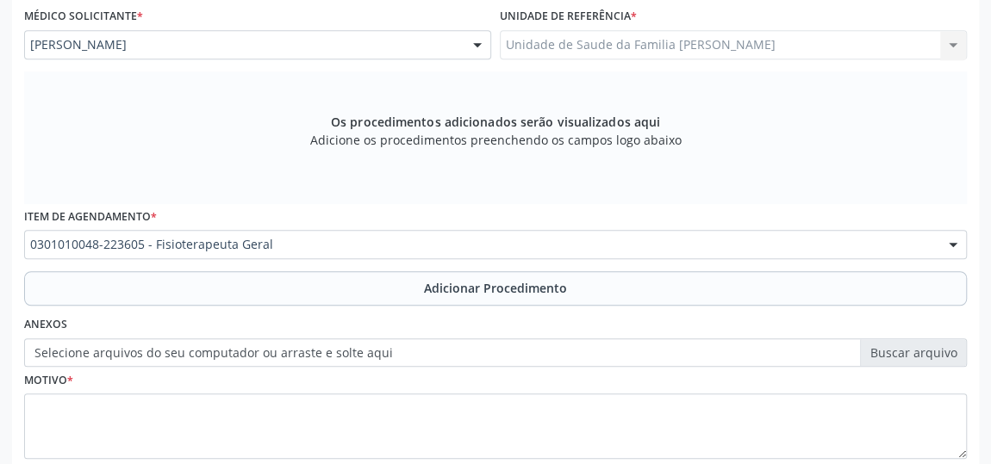
scroll to position [596, 0]
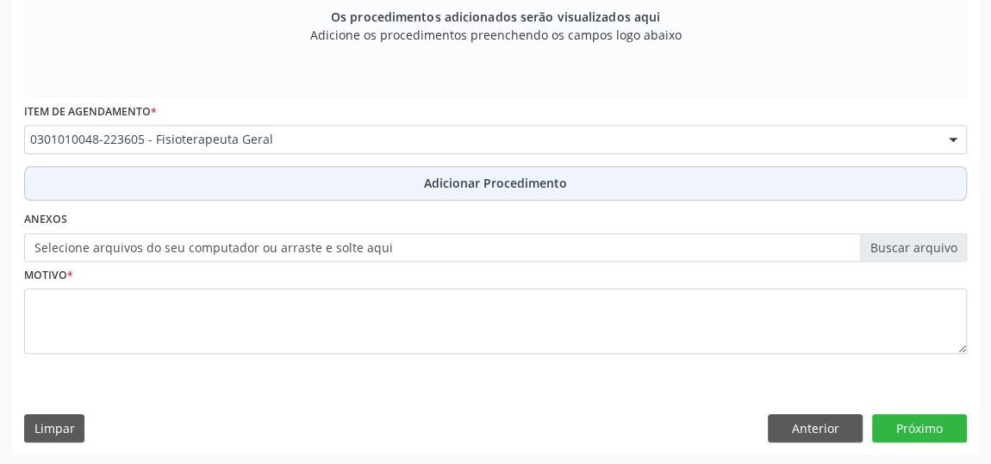
click at [515, 192] on button "Adicionar Procedimento" at bounding box center [495, 183] width 942 height 34
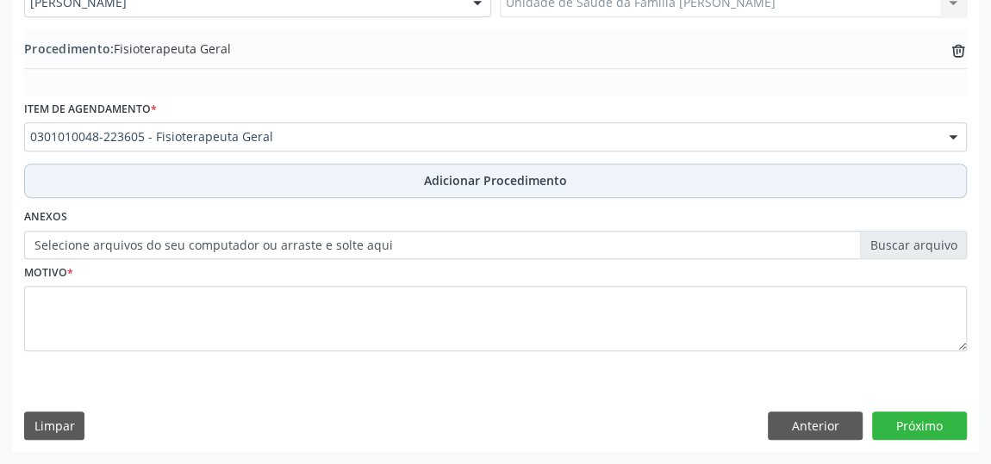
scroll to position [530, 0]
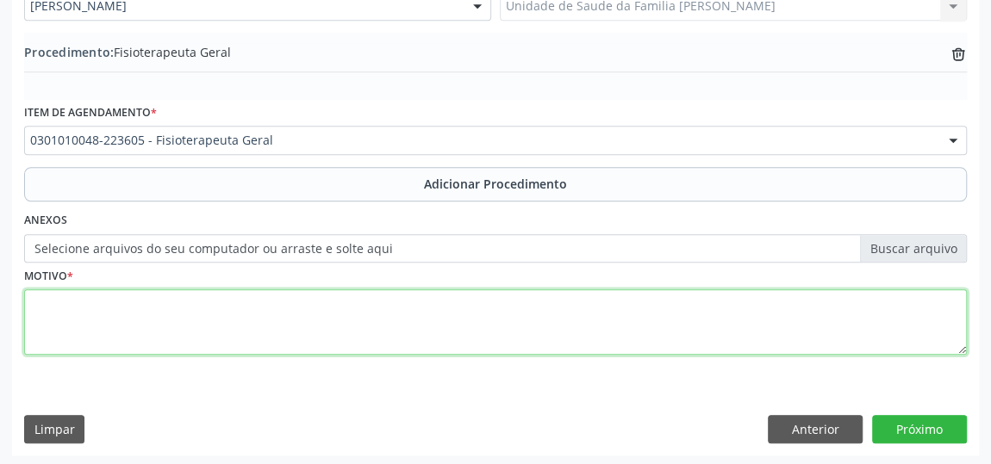
click at [38, 305] on textarea at bounding box center [495, 321] width 942 height 65
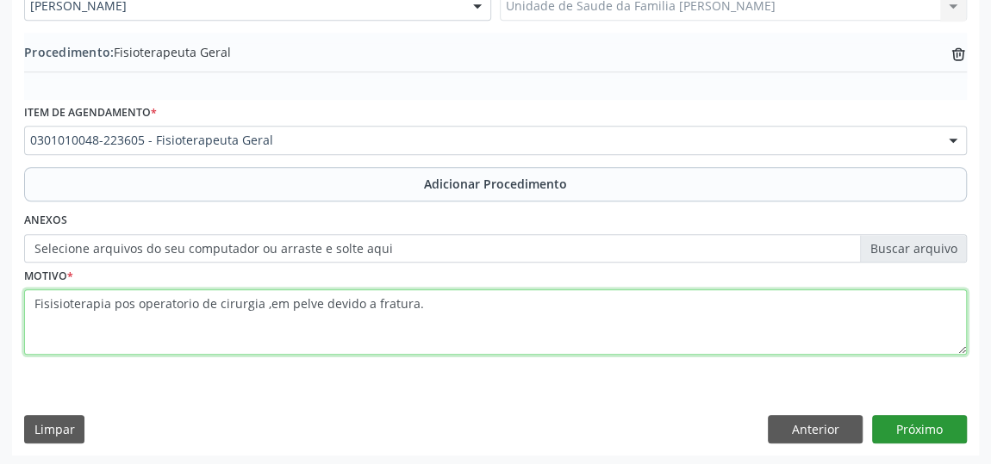
type textarea "Fisisioterapia pos operatorio de cirurgia ,em pelve devido a fratura."
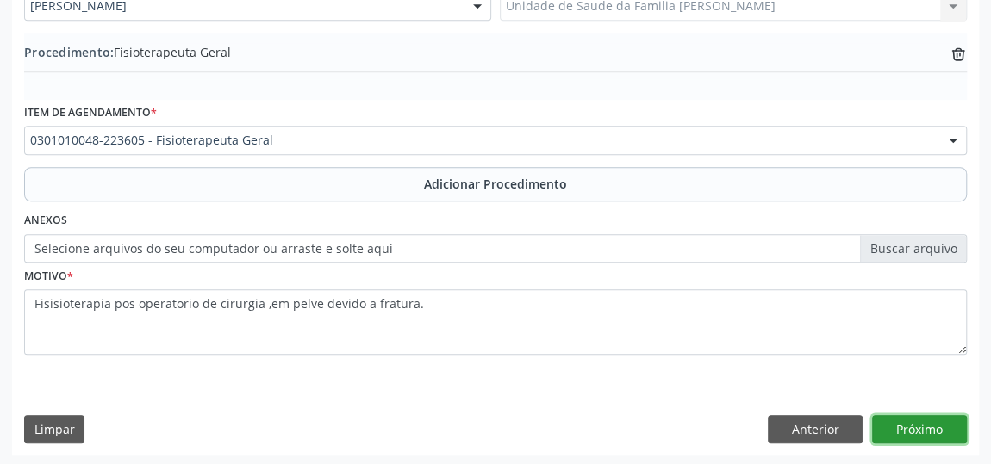
click at [897, 425] on button "Próximo" at bounding box center [919, 429] width 95 height 29
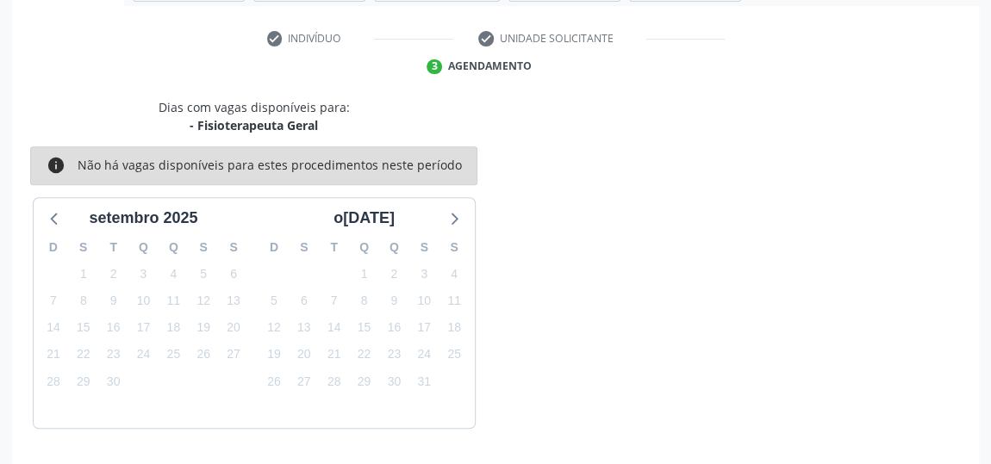
scroll to position [384, 0]
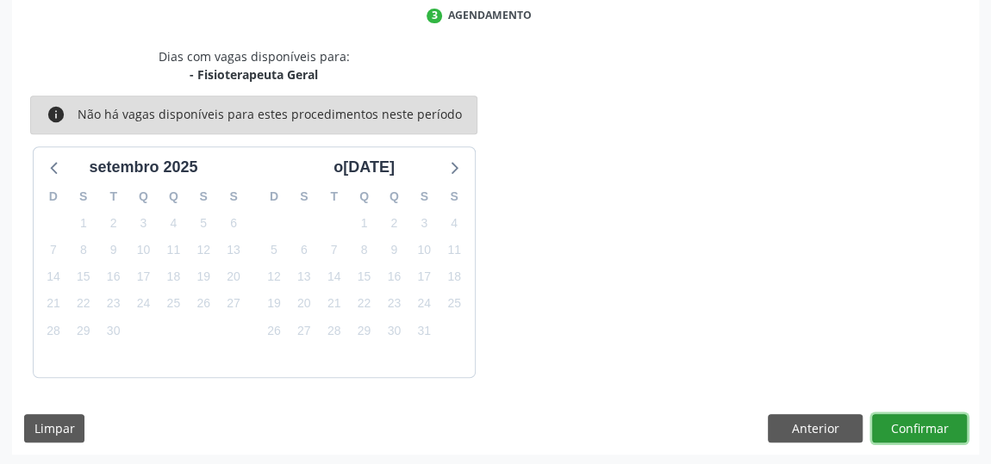
click at [897, 425] on button "Confirmar" at bounding box center [919, 428] width 95 height 29
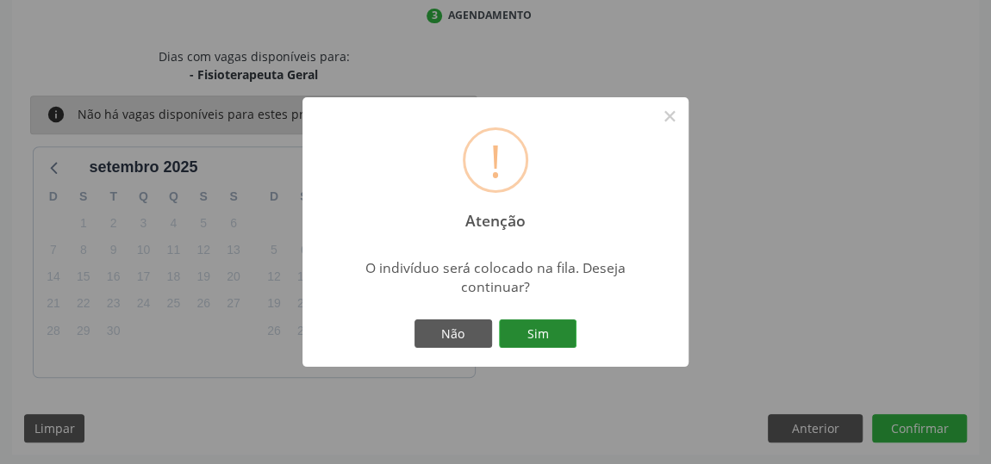
click at [559, 332] on button "Sim" at bounding box center [538, 334] width 78 height 29
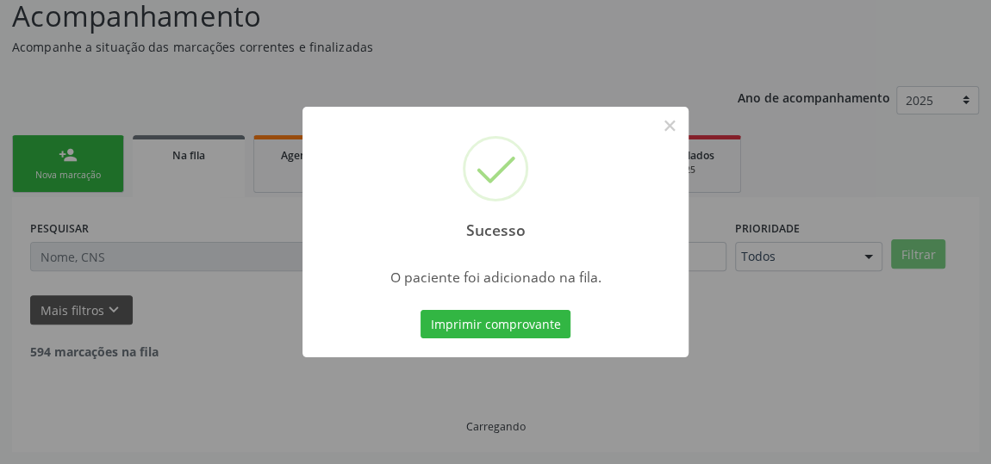
scroll to position [127, 0]
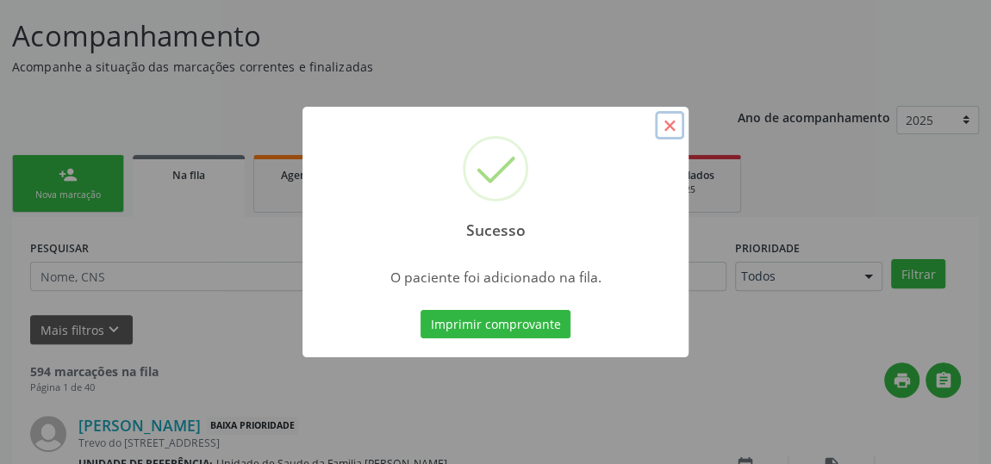
click at [669, 121] on button "×" at bounding box center [669, 125] width 29 height 29
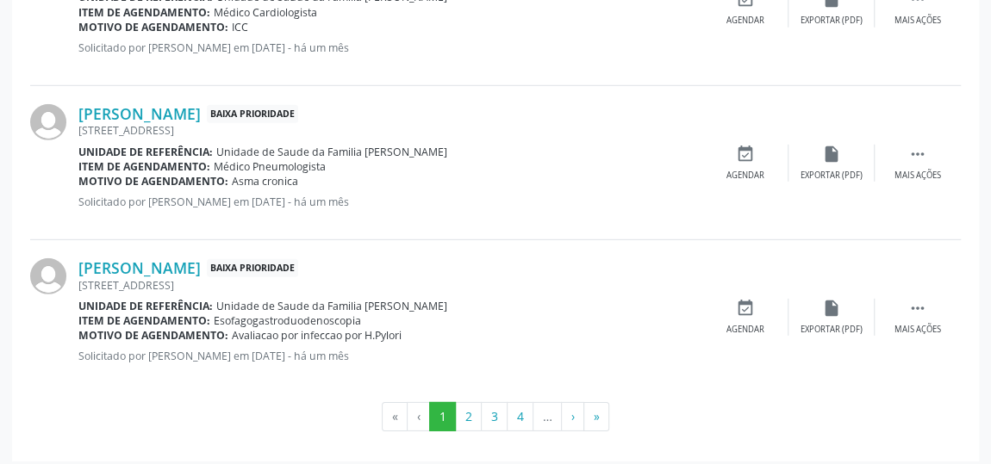
scroll to position [2476, 0]
click at [599, 408] on button "»" at bounding box center [596, 415] width 26 height 29
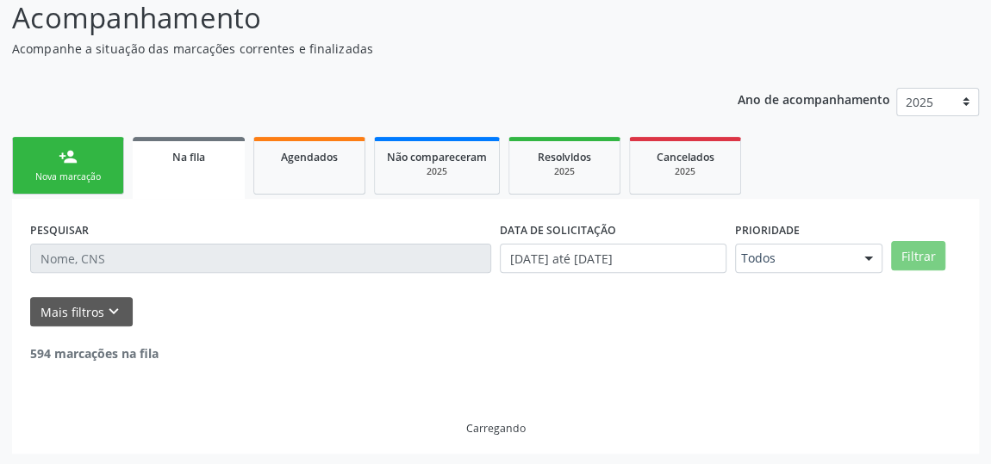
scroll to position [84, 0]
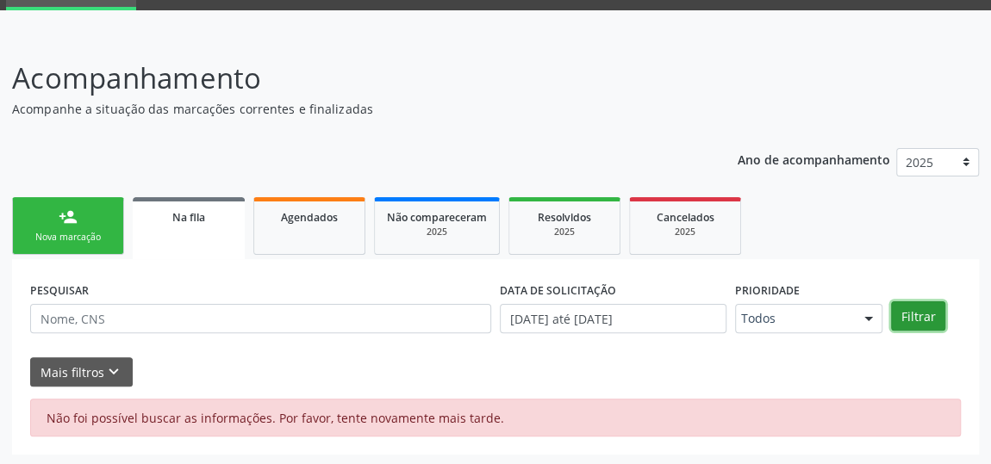
click at [933, 314] on button "Filtrar" at bounding box center [918, 315] width 54 height 29
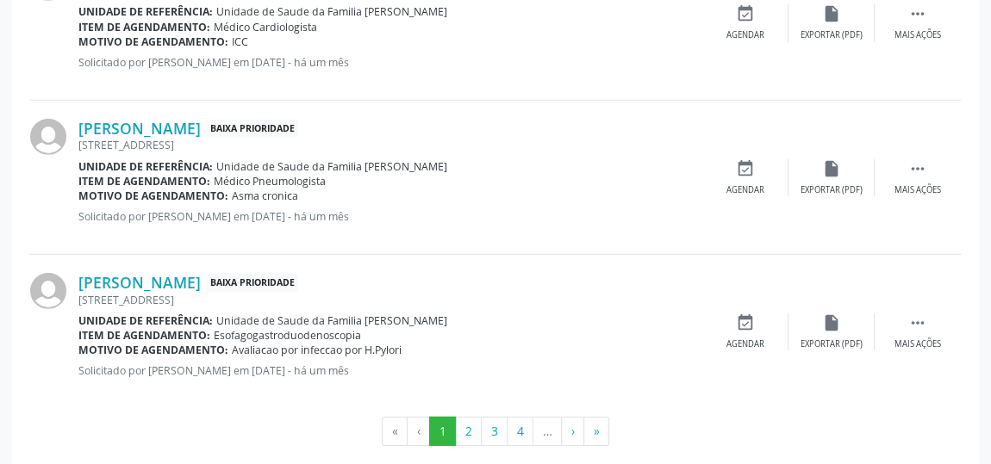
scroll to position [2476, 0]
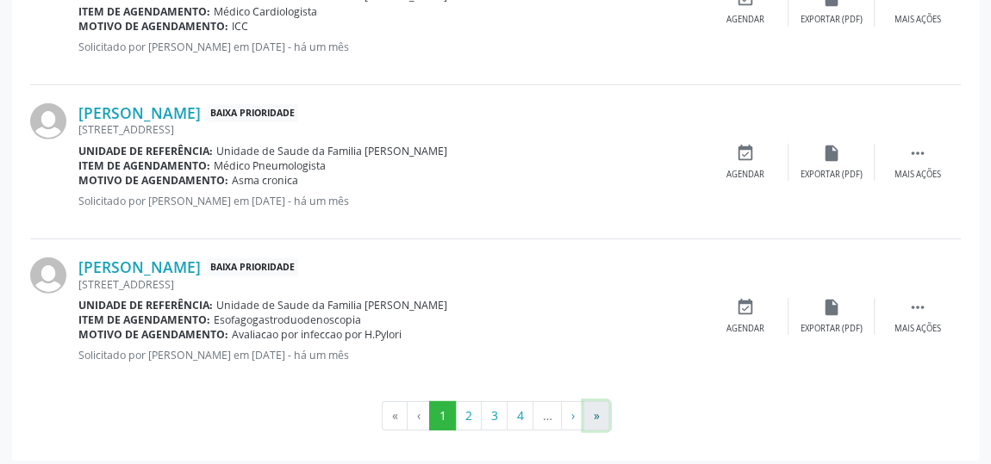
click at [589, 401] on button "»" at bounding box center [596, 415] width 26 height 29
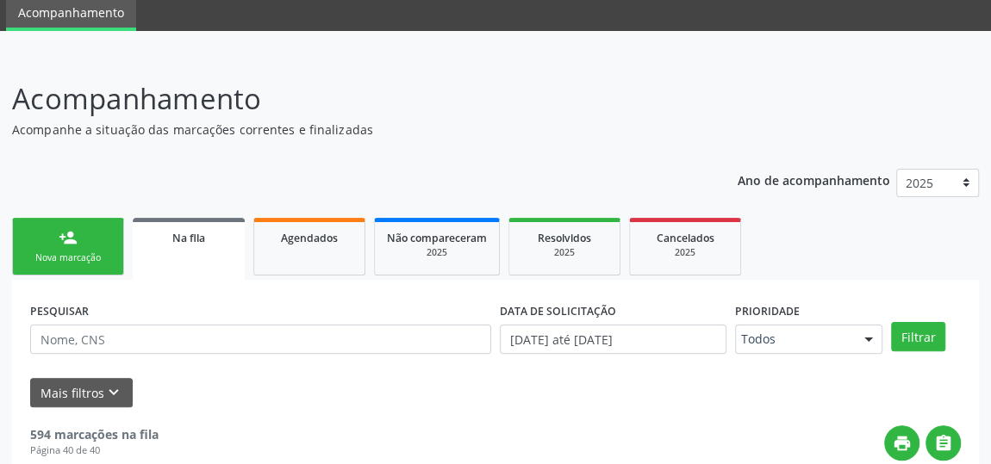
scroll to position [0, 0]
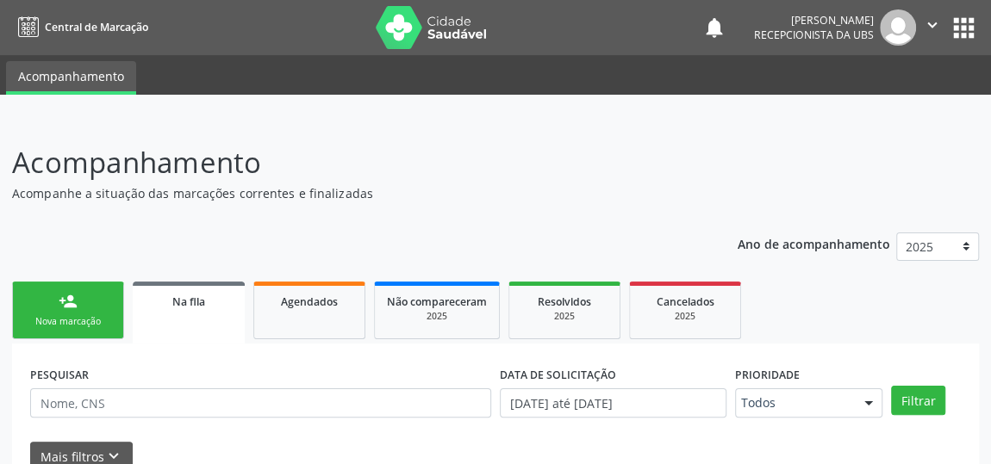
click at [51, 289] on link "person_add Nova marcação" at bounding box center [68, 311] width 112 height 58
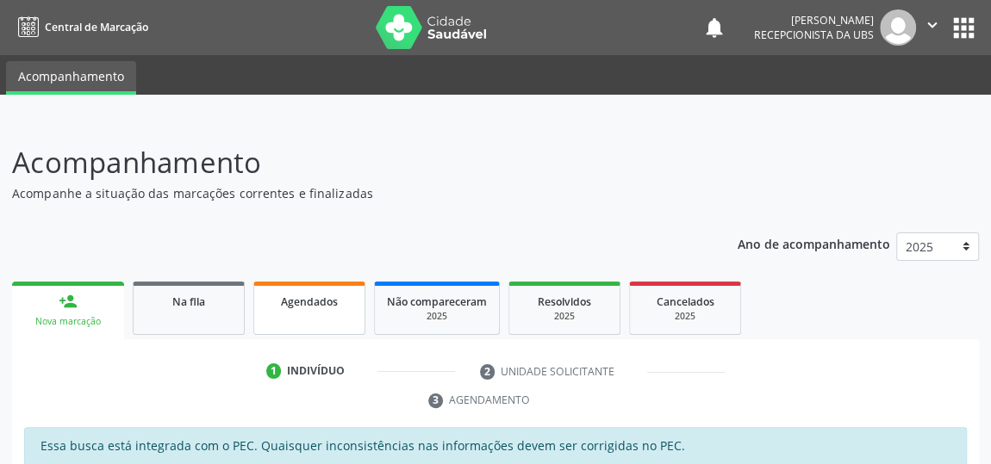
scroll to position [234, 0]
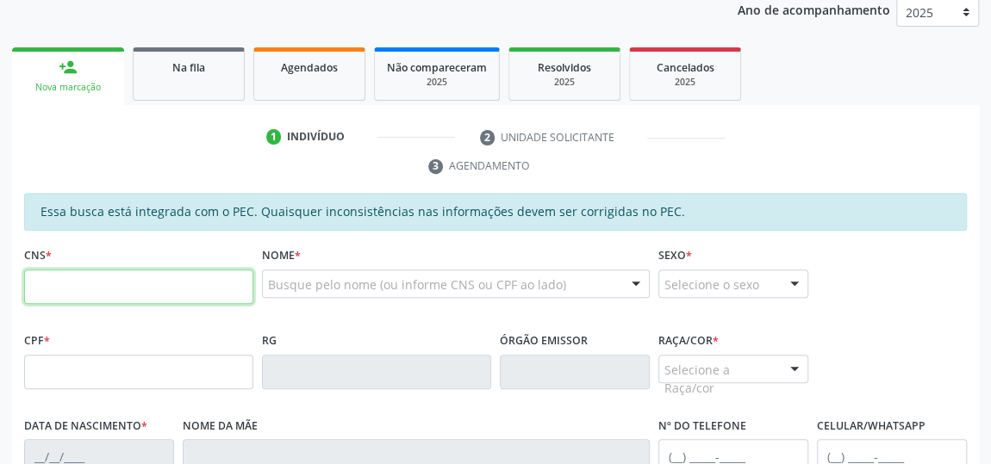
click at [73, 289] on input "text" at bounding box center [138, 287] width 229 height 34
click at [95, 301] on fieldset "CNS *" at bounding box center [138, 279] width 229 height 73
click at [107, 278] on input "text" at bounding box center [138, 287] width 229 height 34
type input "703 0038 9531 0971"
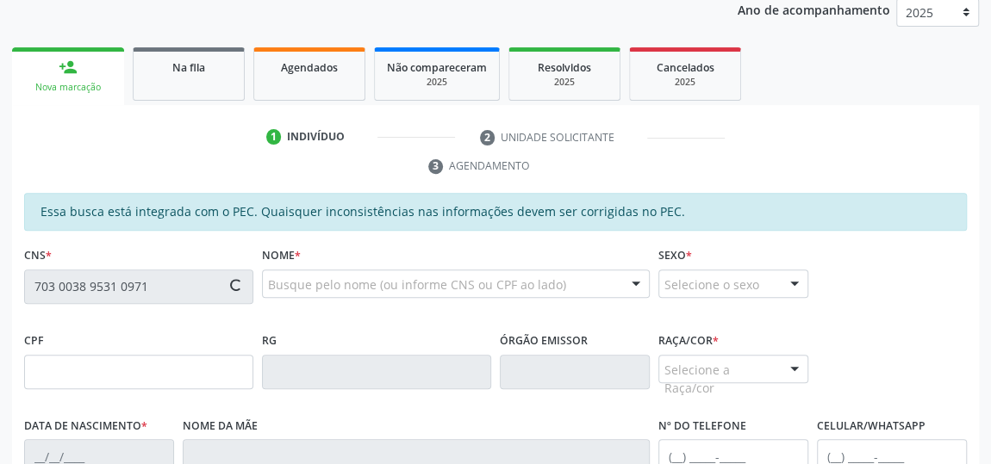
type input "485.280.994-15"
type input "11/12/1969"
type input "Maria Quitéria da Silva"
type input "(82) 99113-6308"
type input "S/N"
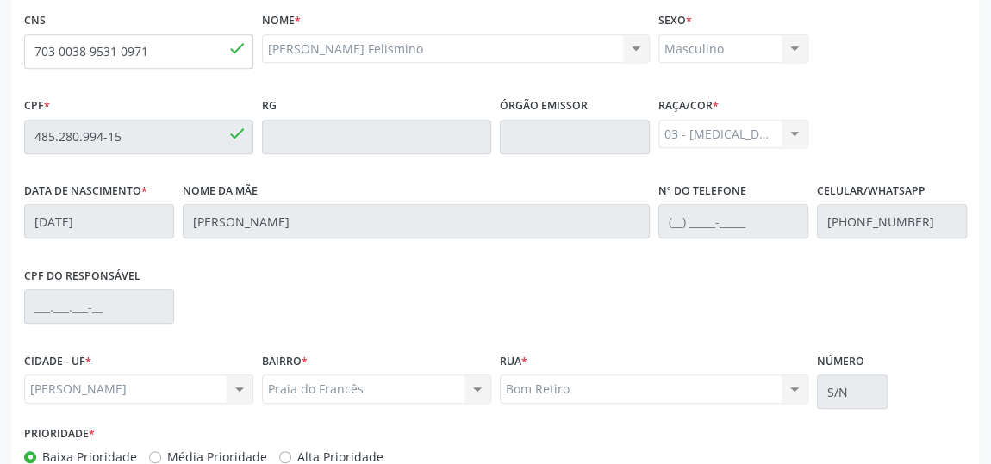
scroll to position [569, 0]
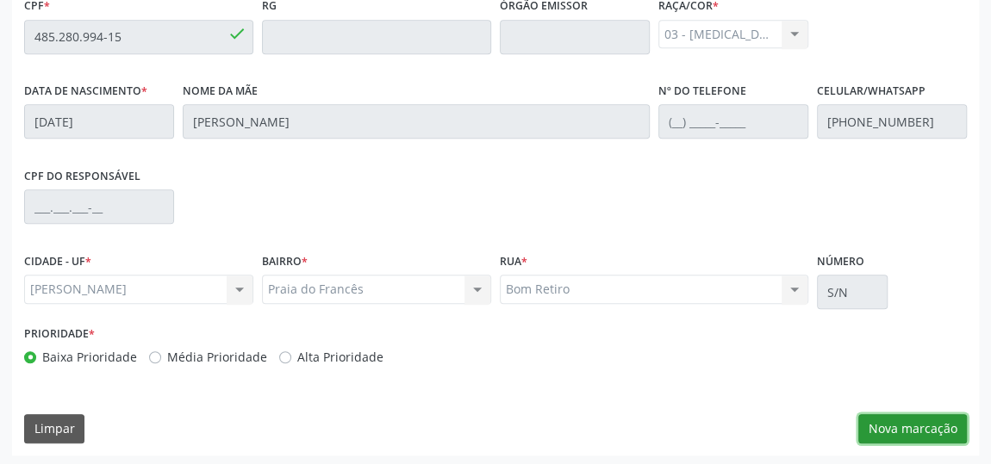
click at [894, 428] on button "Nova marcação" at bounding box center [912, 428] width 109 height 29
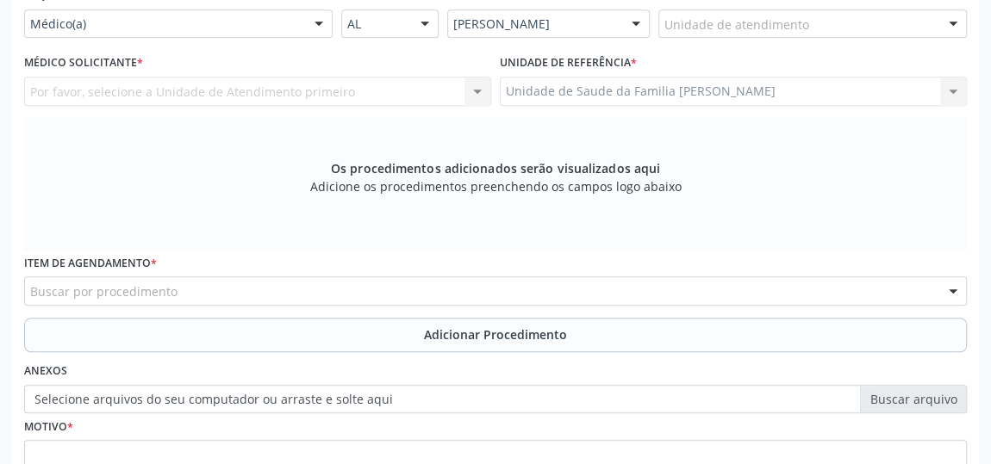
scroll to position [439, 0]
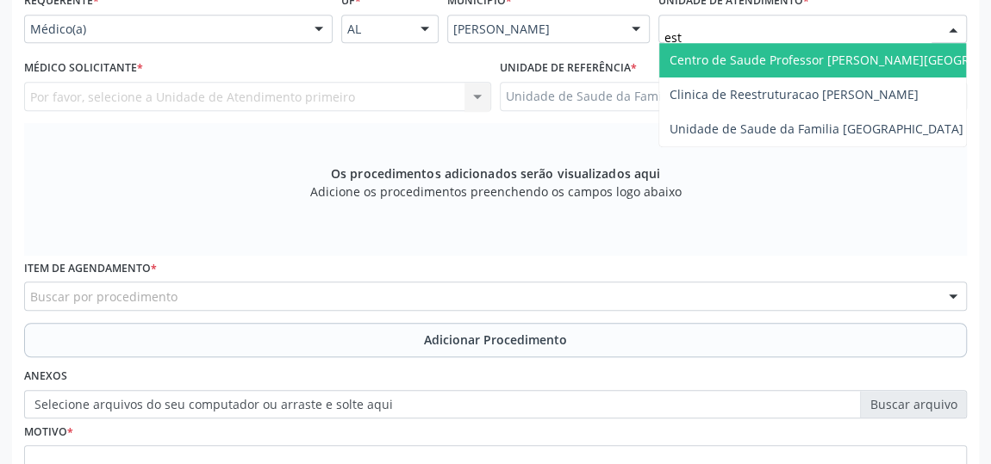
click at [739, 56] on span "Centro de Saude Professor [PERSON_NAME][GEOGRAPHIC_DATA]" at bounding box center [856, 60] width 375 height 16
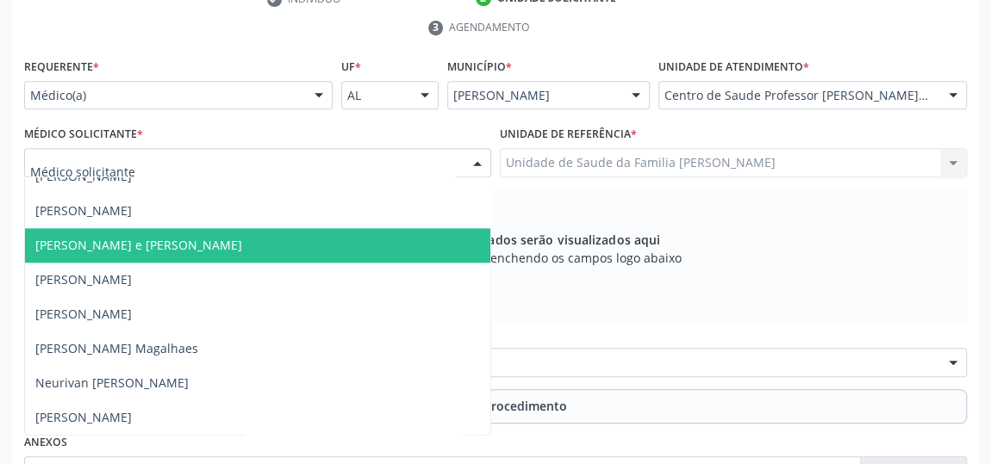
scroll to position [283, 0]
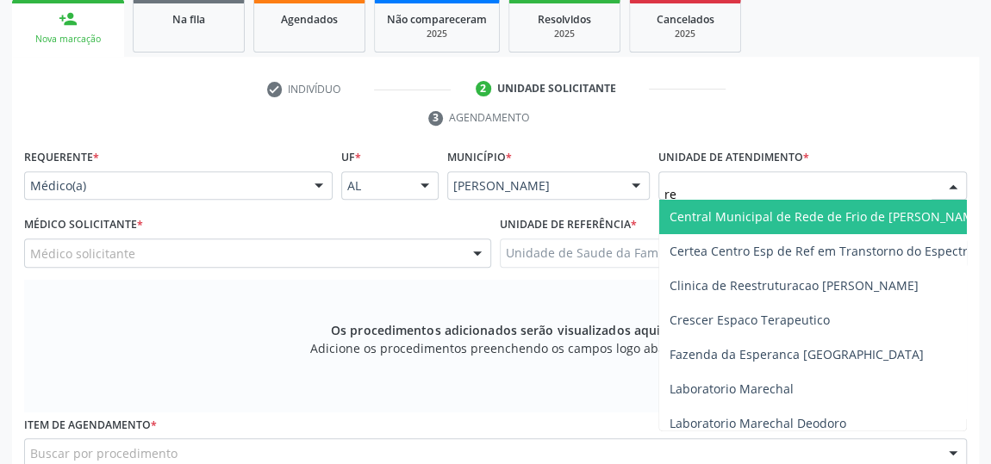
type input "r"
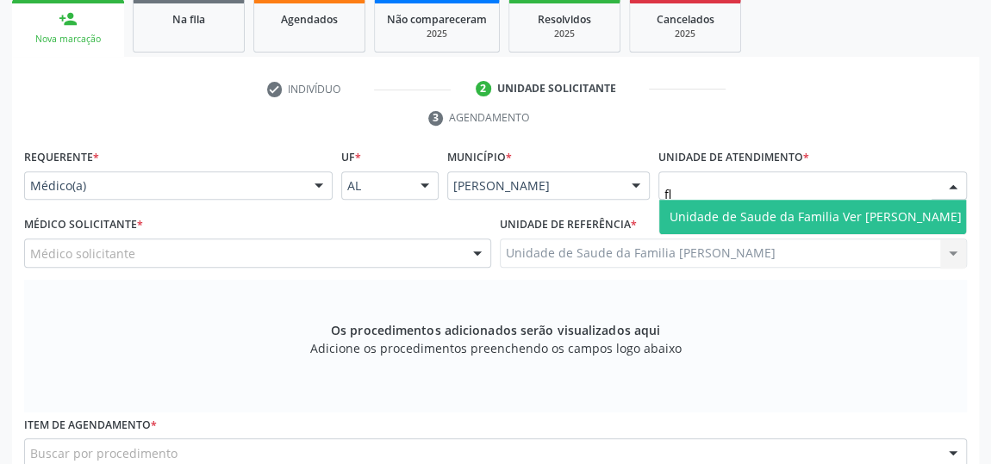
click at [904, 208] on span "Unidade de Saude da Familia Ver [PERSON_NAME]" at bounding box center [815, 216] width 292 height 16
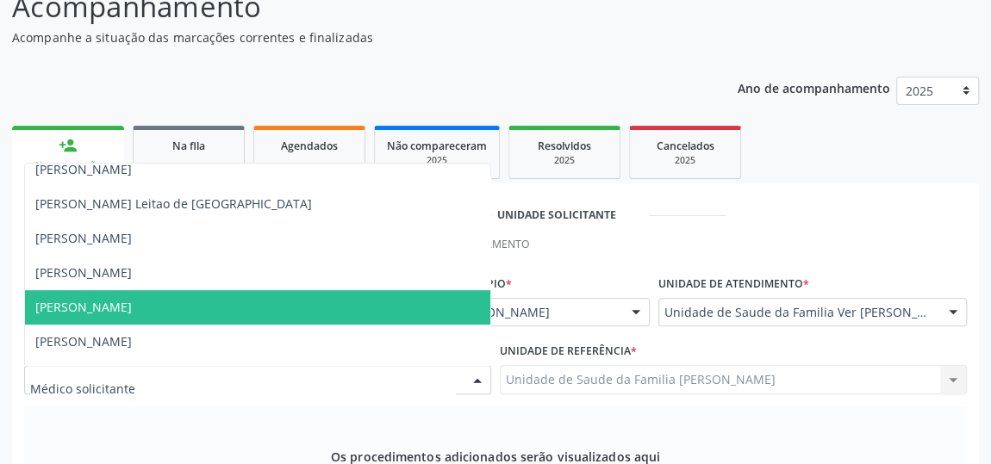
scroll to position [346, 0]
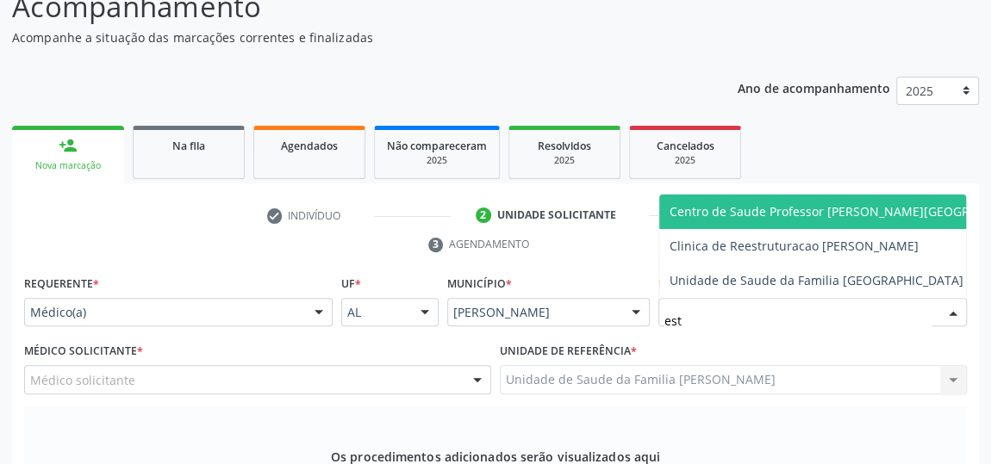
type input "esta"
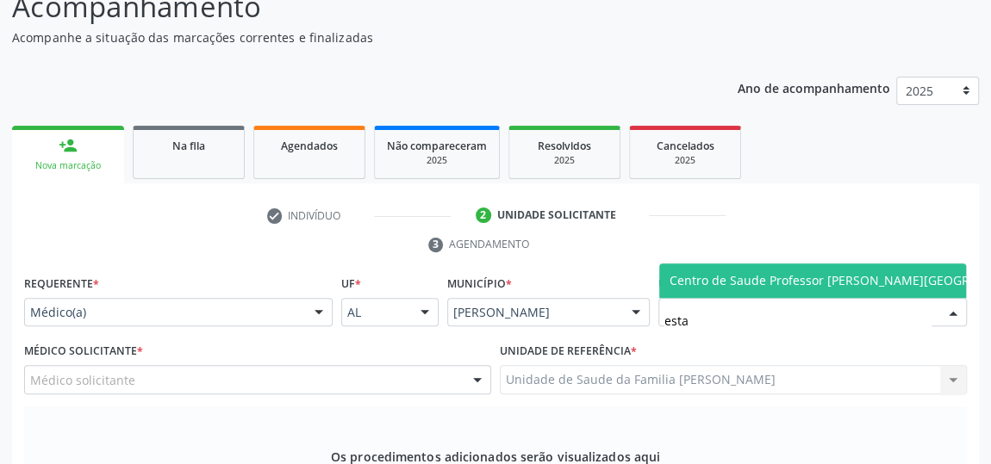
click at [799, 278] on span "Centro de Saude Professor [PERSON_NAME][GEOGRAPHIC_DATA]" at bounding box center [856, 280] width 375 height 16
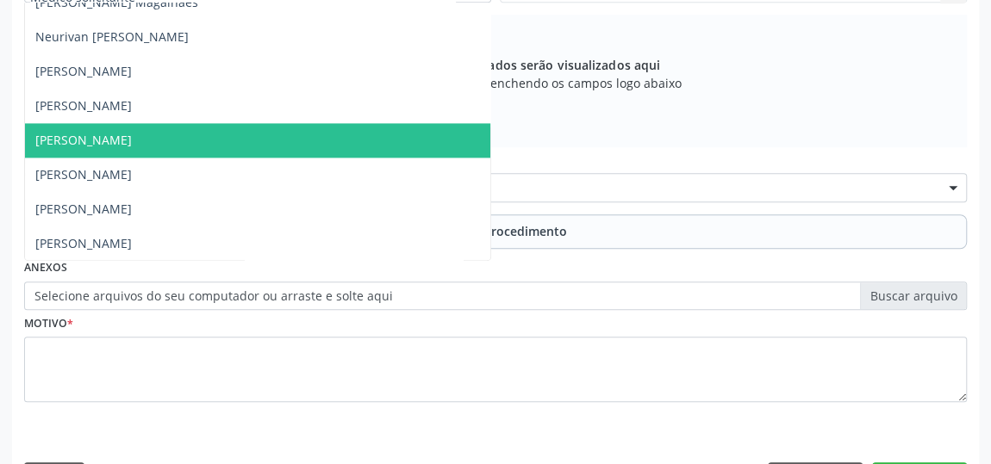
scroll to position [313, 0]
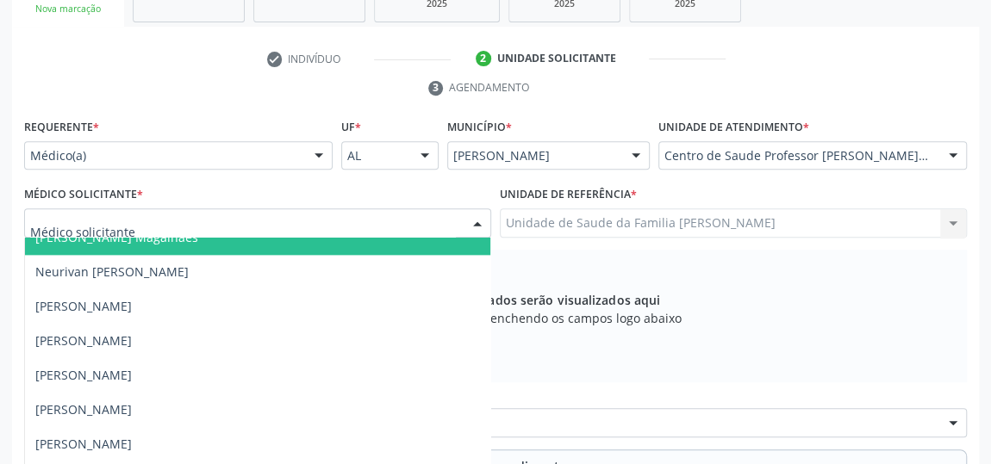
click at [95, 224] on input "text" at bounding box center [243, 231] width 426 height 34
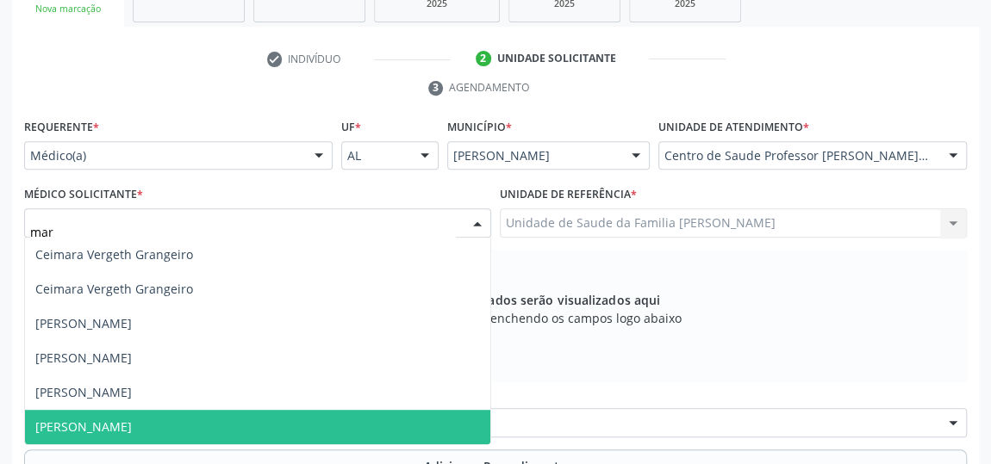
scroll to position [0, 0]
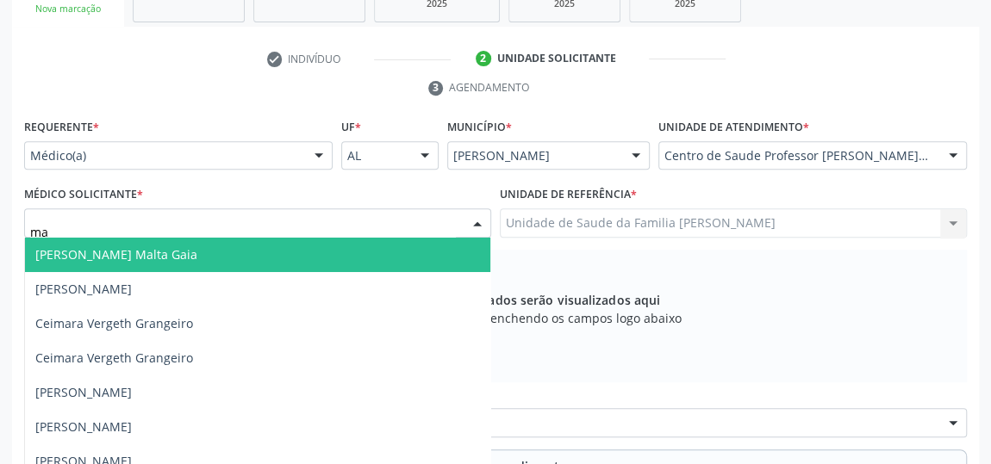
type input "m"
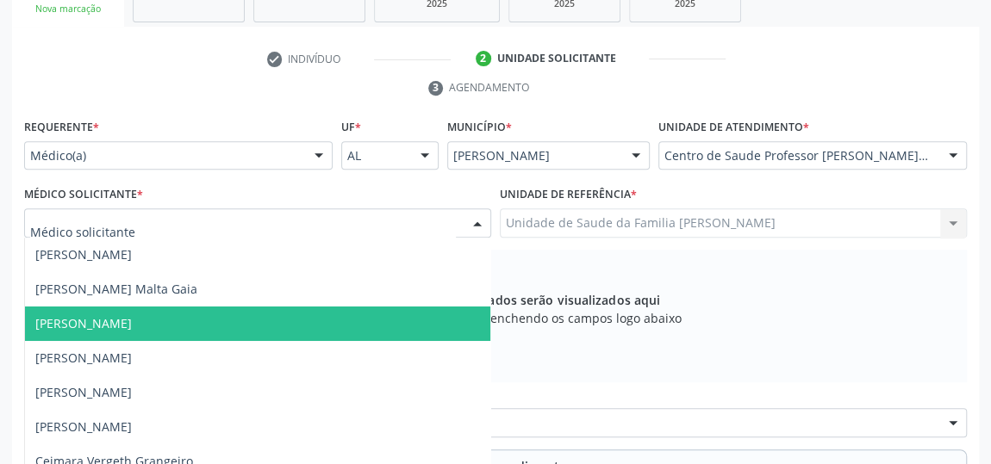
click at [851, 165] on div "Centro de Saude Professor [PERSON_NAME][GEOGRAPHIC_DATA]" at bounding box center [812, 155] width 308 height 29
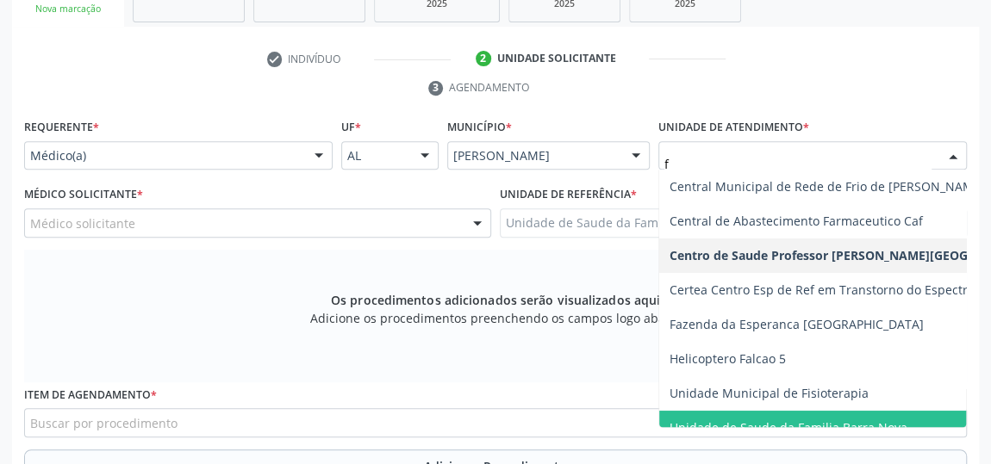
type input "fl"
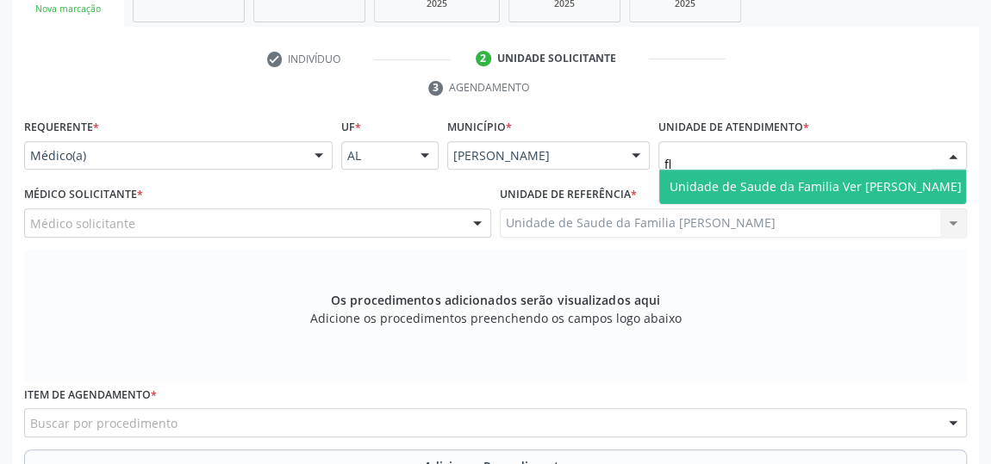
click at [821, 192] on span "Unidade de Saude da Familia Ver [PERSON_NAME]" at bounding box center [815, 186] width 292 height 16
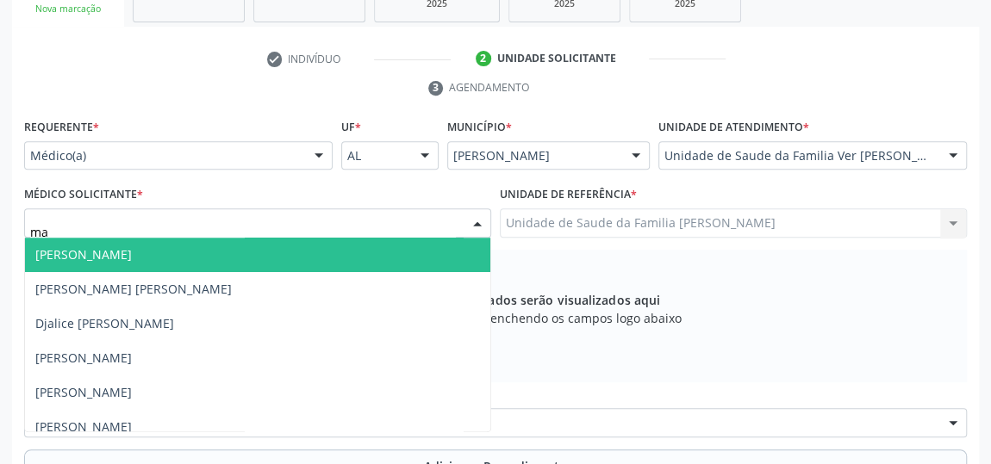
type input "m"
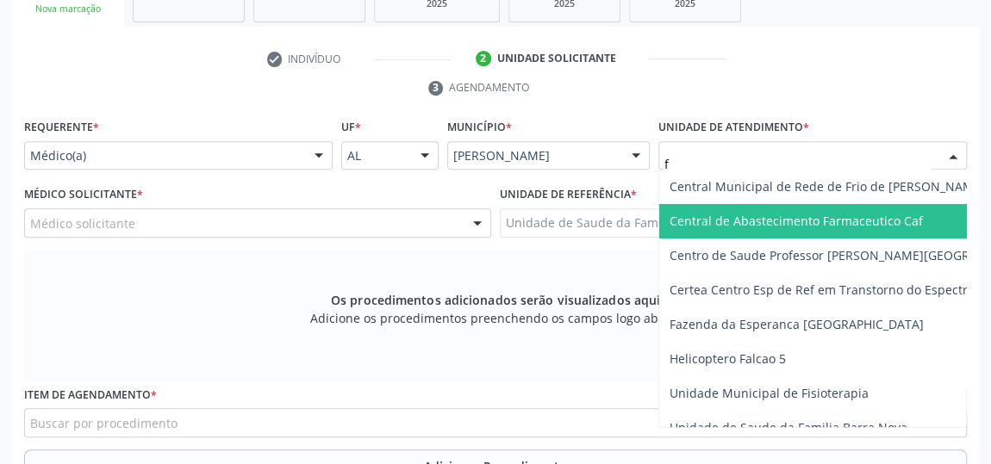
type input "fr"
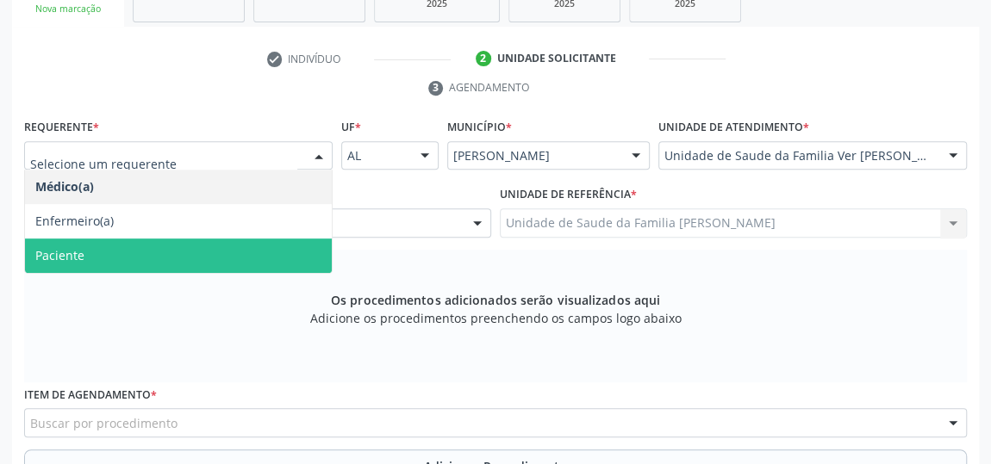
click at [70, 247] on span "Paciente" at bounding box center [59, 255] width 49 height 16
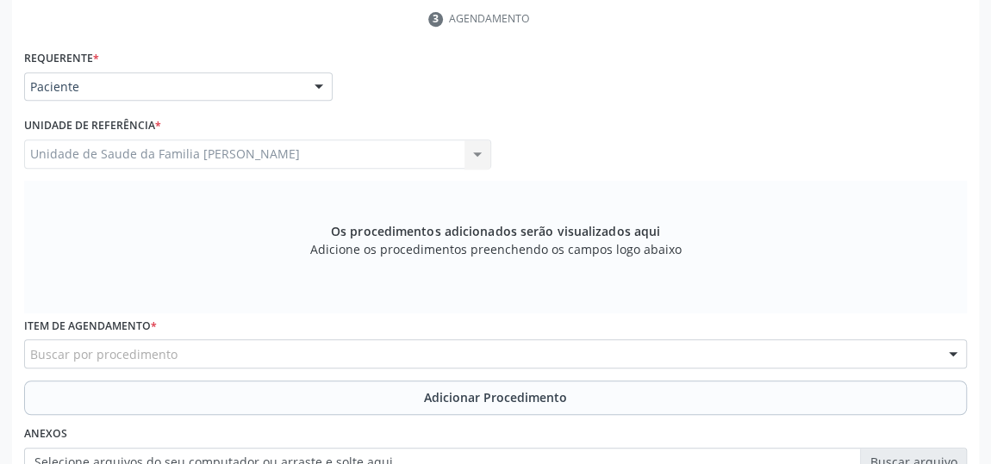
scroll to position [469, 0]
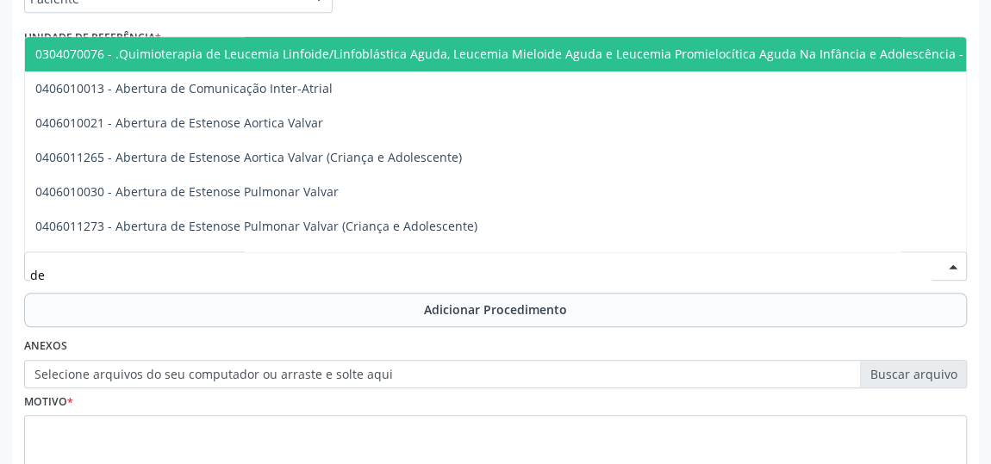
type input "d"
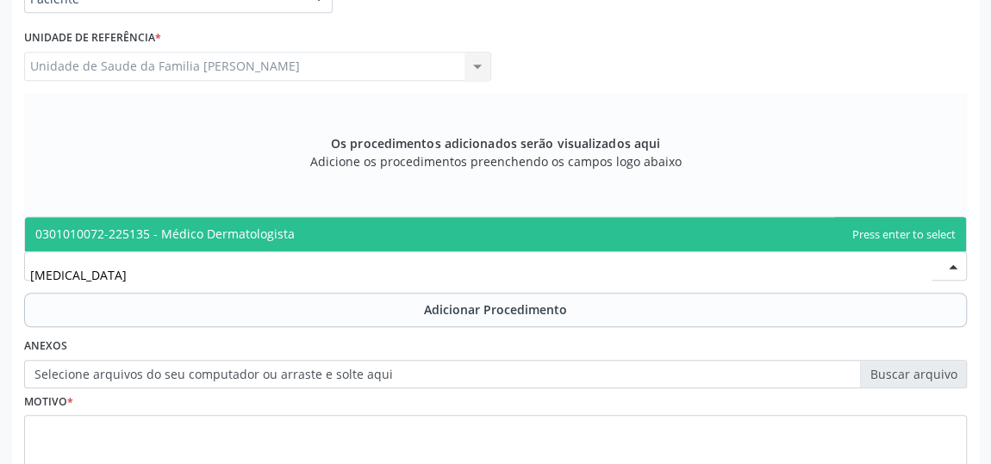
type input "Dermatologista"
click at [267, 232] on span "0301010072-225135 - Médico Dermatologista" at bounding box center [164, 234] width 259 height 16
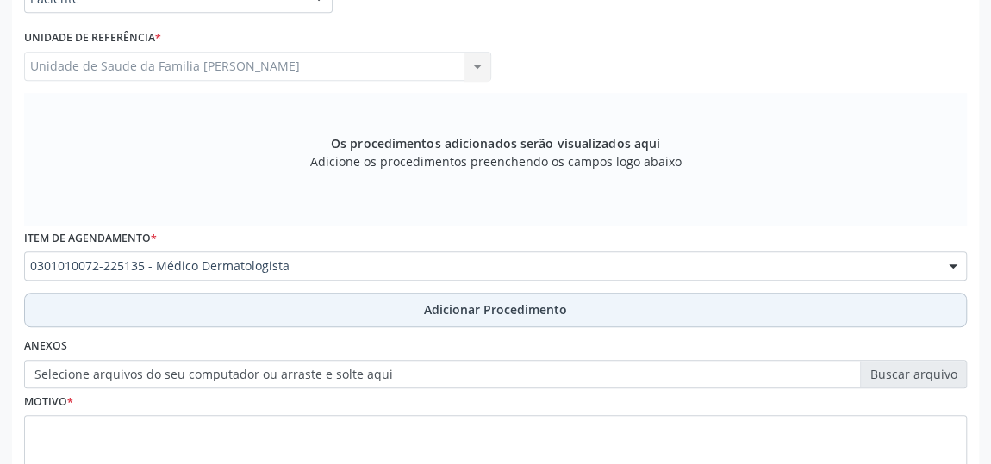
click at [522, 312] on span "Adicionar Procedimento" at bounding box center [495, 310] width 143 height 18
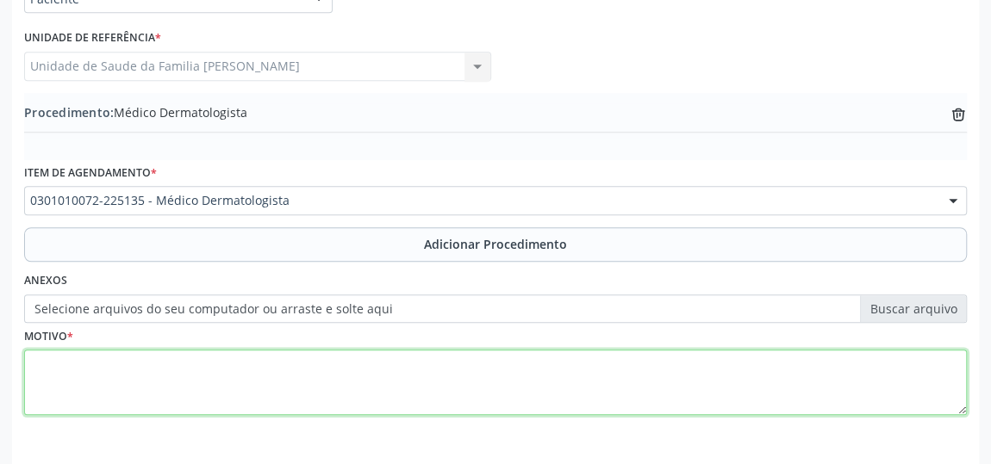
click at [43, 363] on textarea at bounding box center [495, 382] width 942 height 65
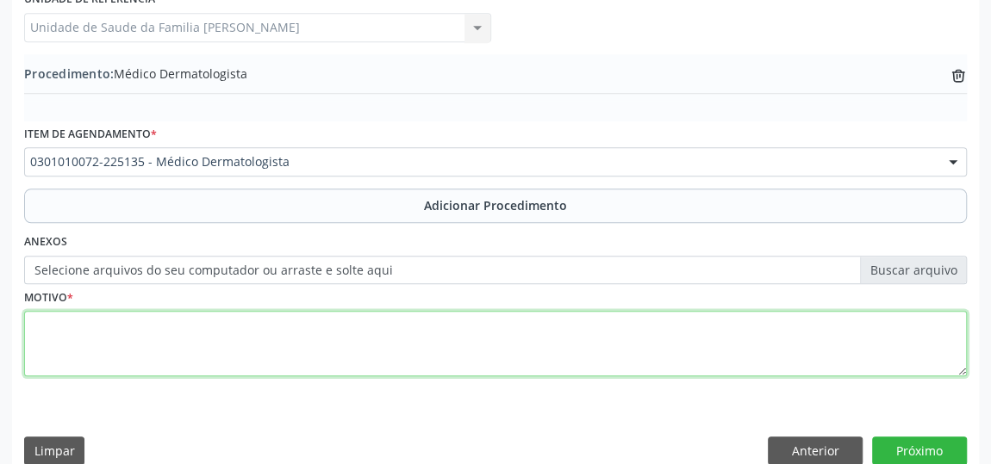
scroll to position [530, 0]
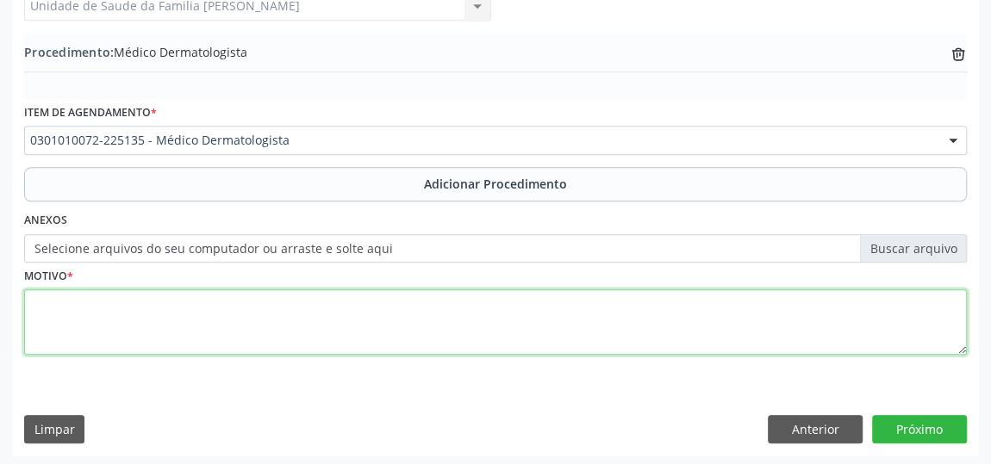
click at [65, 313] on textarea at bounding box center [495, 321] width 942 height 65
click at [35, 303] on textarea at bounding box center [495, 321] width 942 height 65
type textarea "A"
type textarea "Cisto sebaceo"
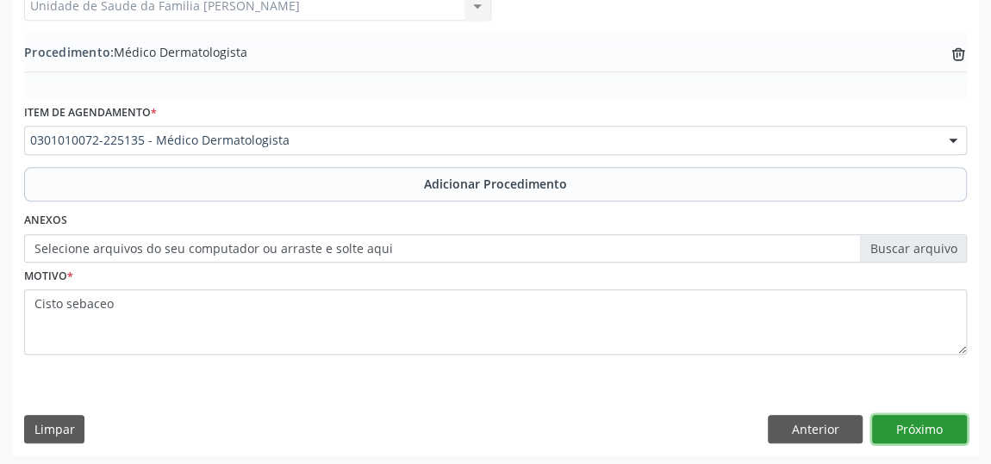
click at [941, 420] on button "Próximo" at bounding box center [919, 429] width 95 height 29
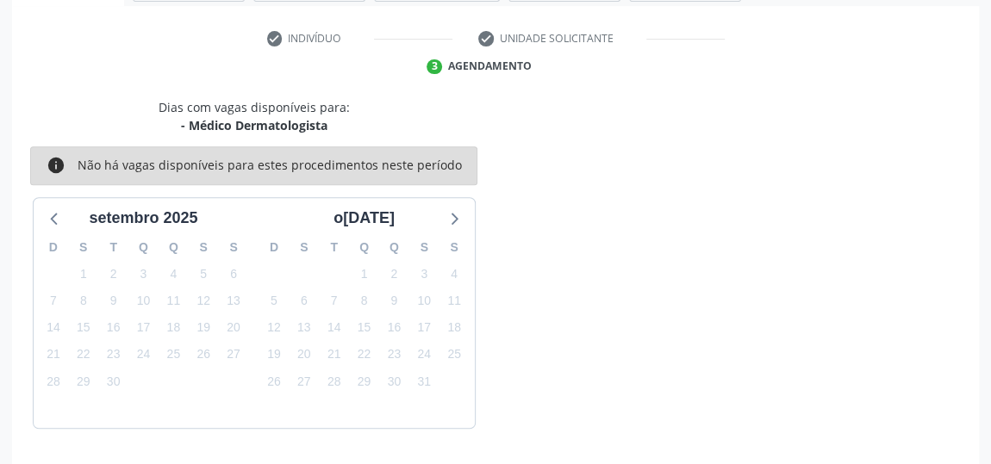
scroll to position [384, 0]
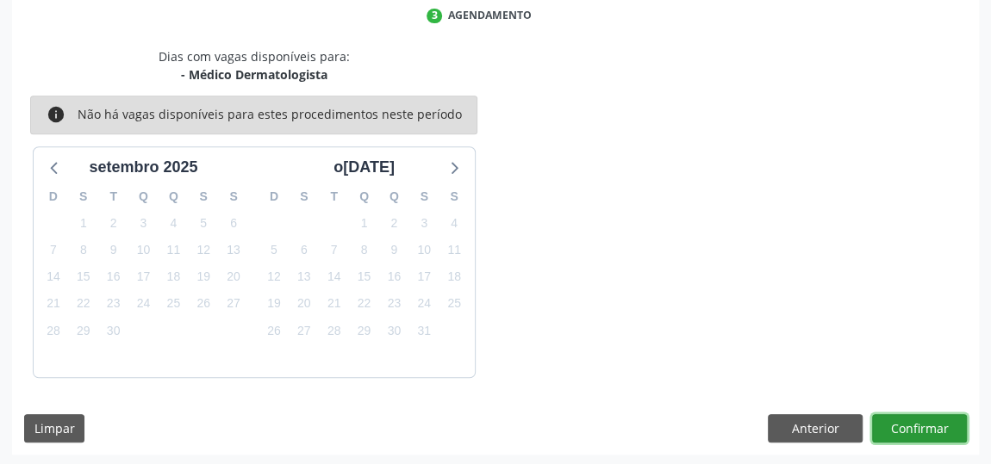
click at [922, 420] on button "Confirmar" at bounding box center [919, 428] width 95 height 29
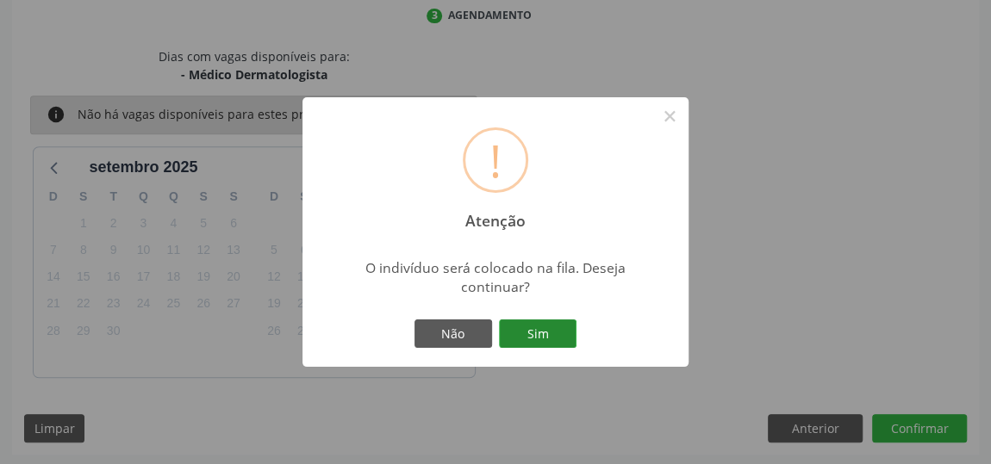
click at [532, 322] on button "Sim" at bounding box center [538, 334] width 78 height 29
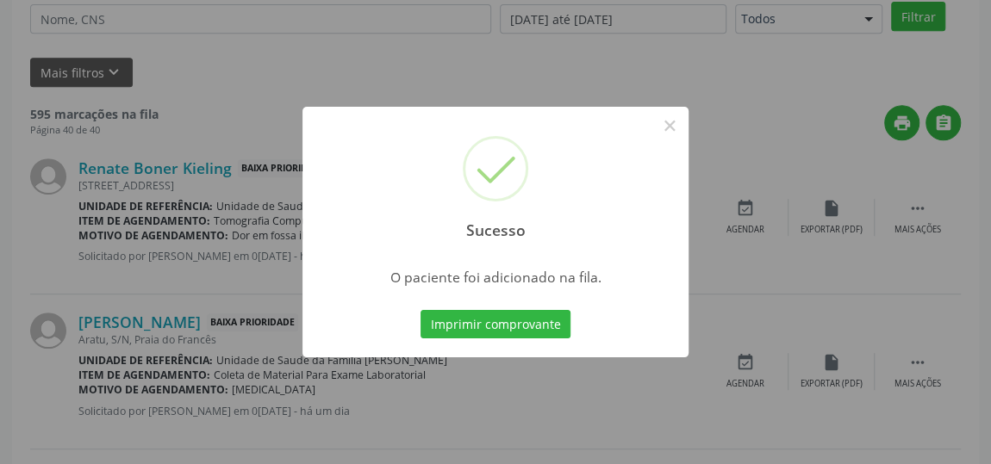
scroll to position [127, 0]
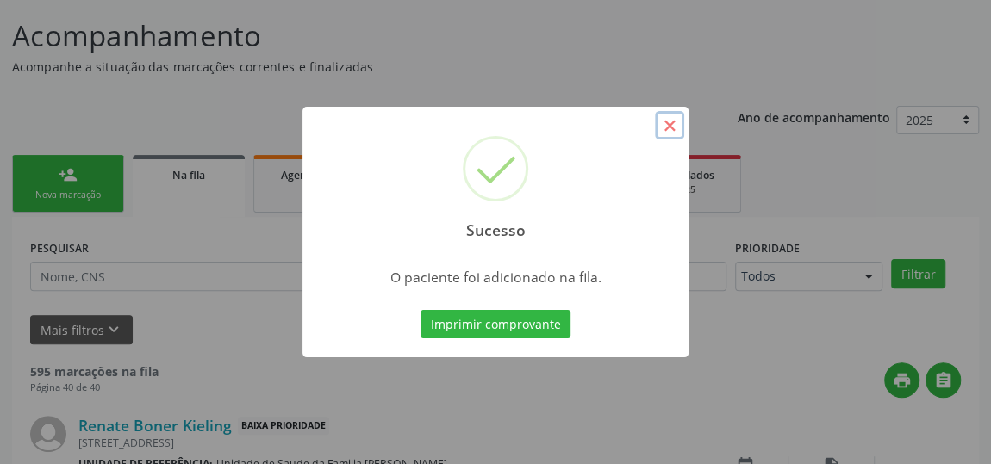
click at [662, 126] on button "×" at bounding box center [669, 125] width 29 height 29
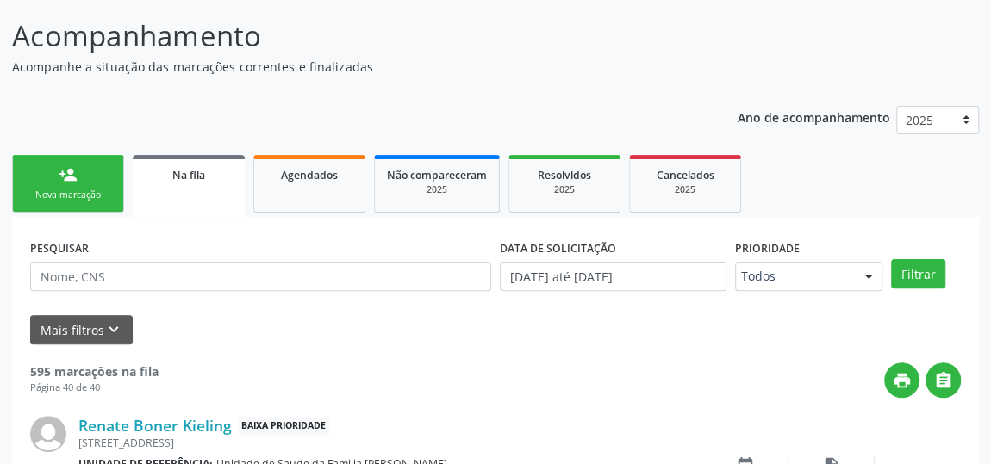
click at [77, 185] on link "person_add Nova marcação" at bounding box center [68, 184] width 112 height 58
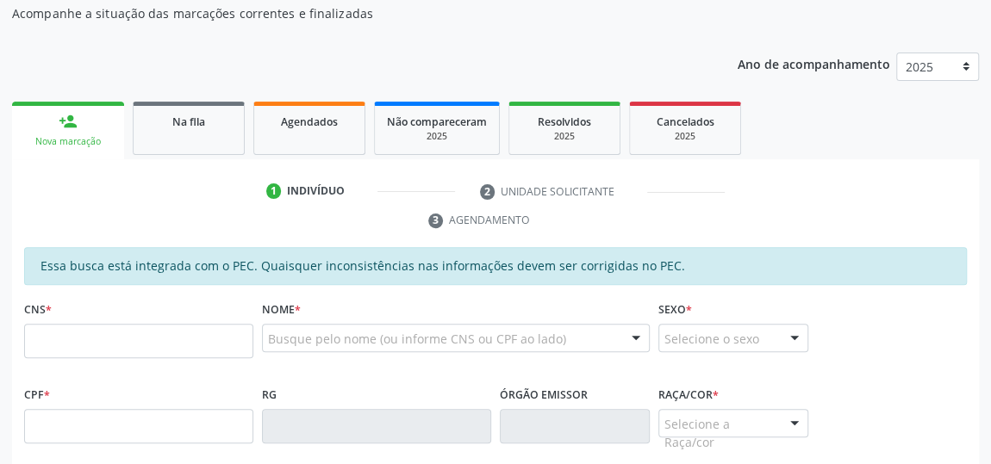
scroll to position [205, 0]
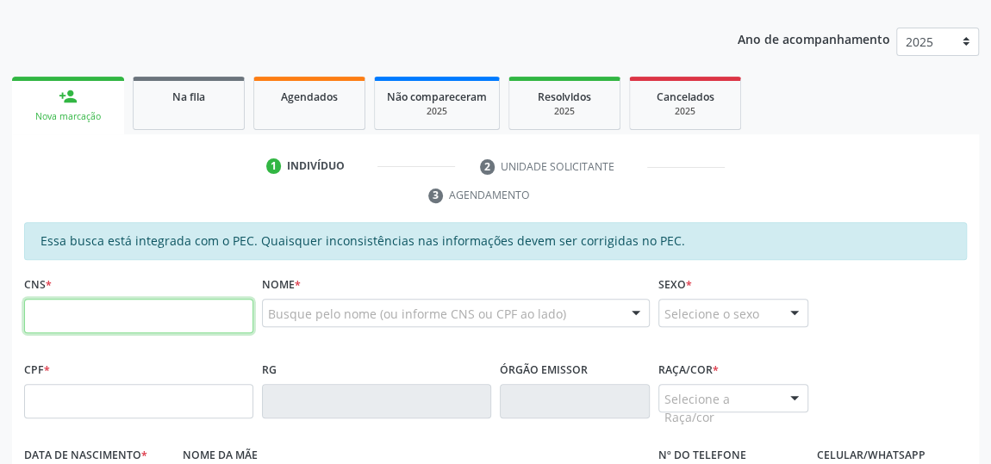
click at [40, 317] on input "text" at bounding box center [138, 316] width 229 height 34
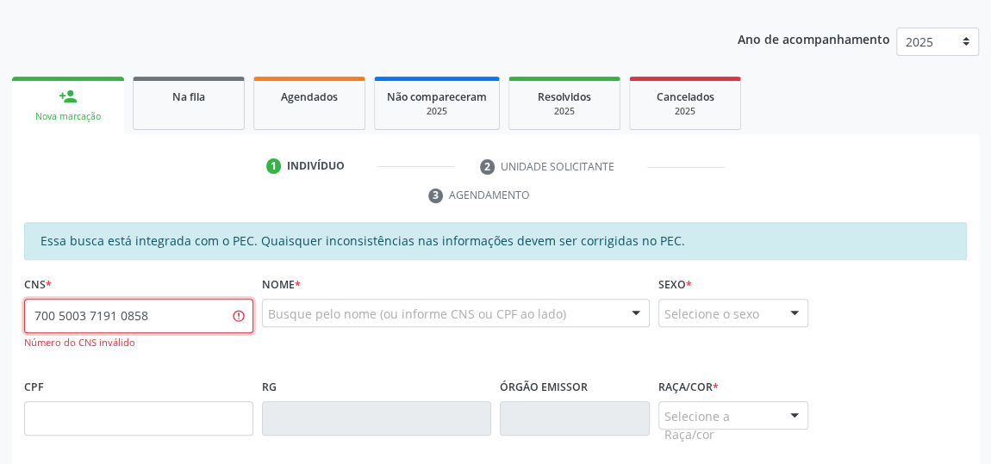
click at [87, 313] on input "700 5003 7191 0858" at bounding box center [138, 316] width 229 height 34
click at [84, 314] on input "700 5003 7191 0858" at bounding box center [138, 316] width 229 height 34
type input "7"
type input "700 5005 7191 0858"
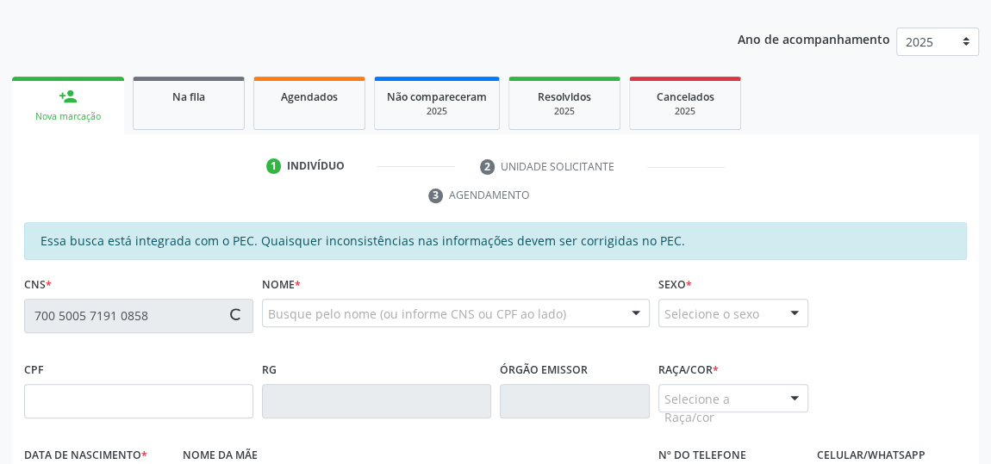
type input "031.530.774-95"
type input "16/03/1982"
type input "Floracy Farias dos Santos"
type input "(82) 99600-6174"
type input "26"
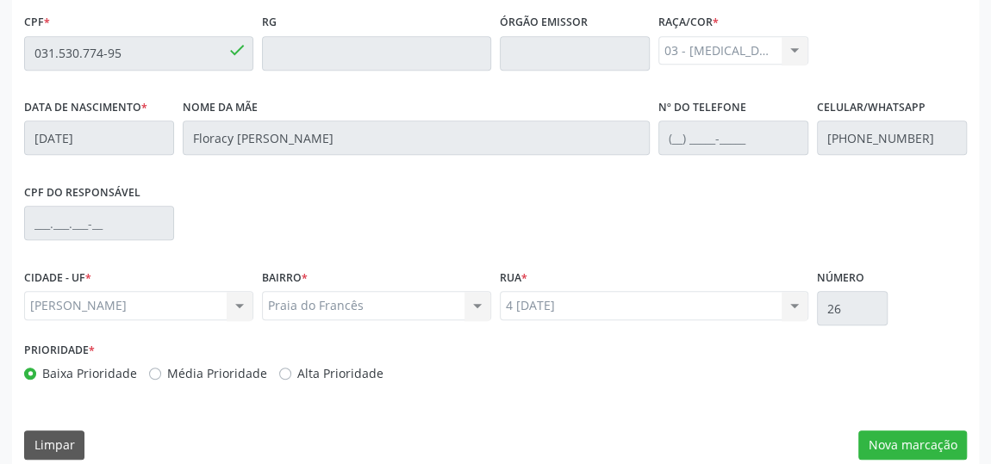
scroll to position [569, 0]
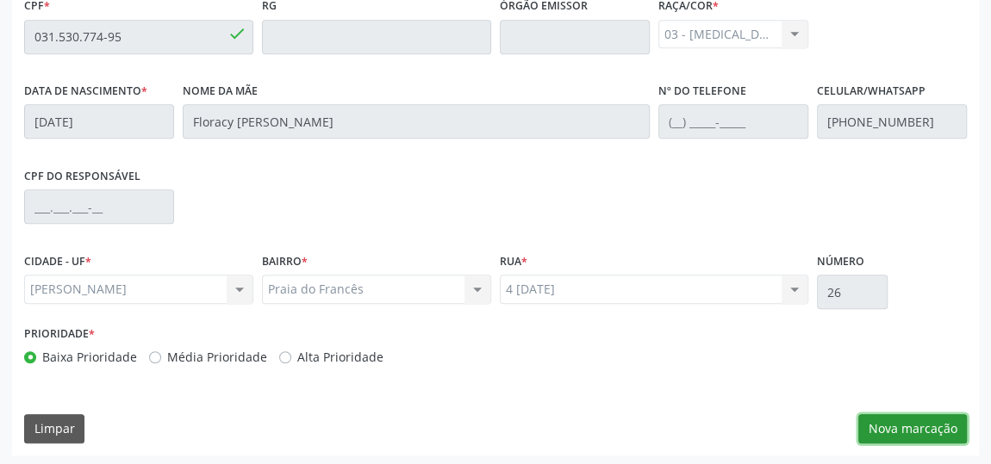
click at [886, 428] on button "Nova marcação" at bounding box center [912, 428] width 109 height 29
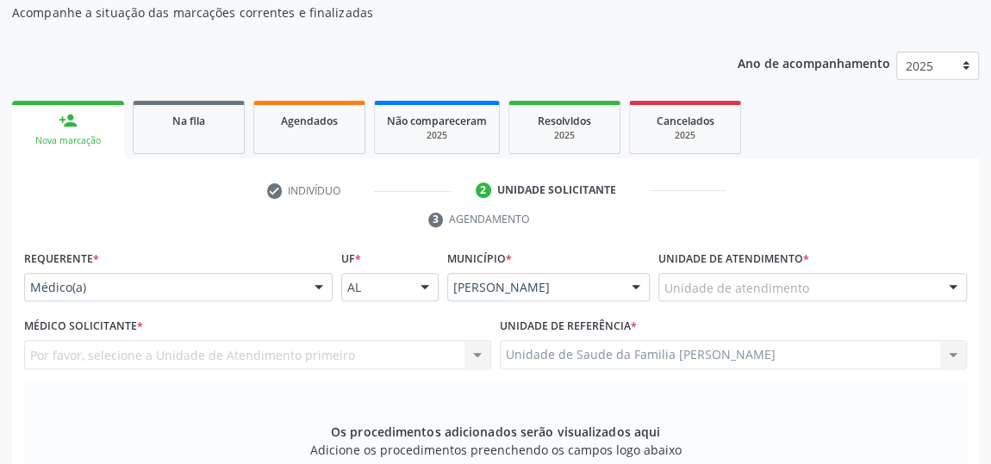
scroll to position [177, 0]
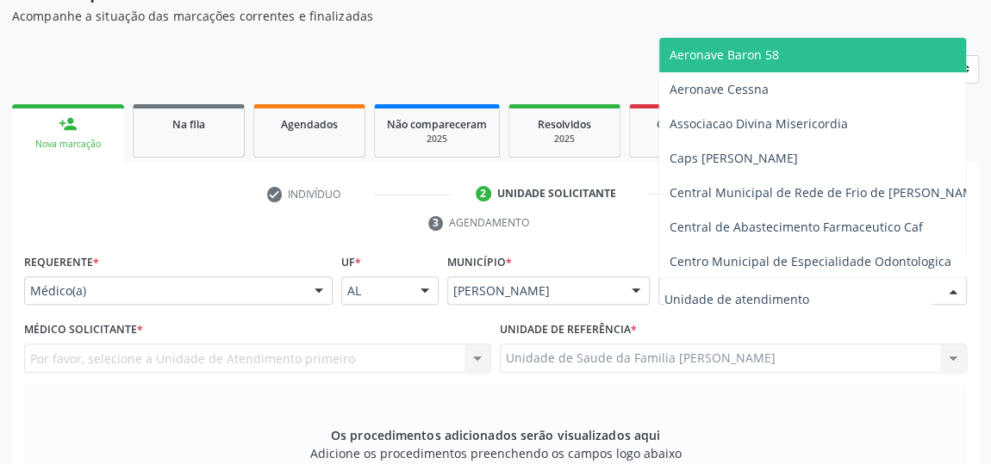
click at [712, 278] on div at bounding box center [812, 291] width 308 height 29
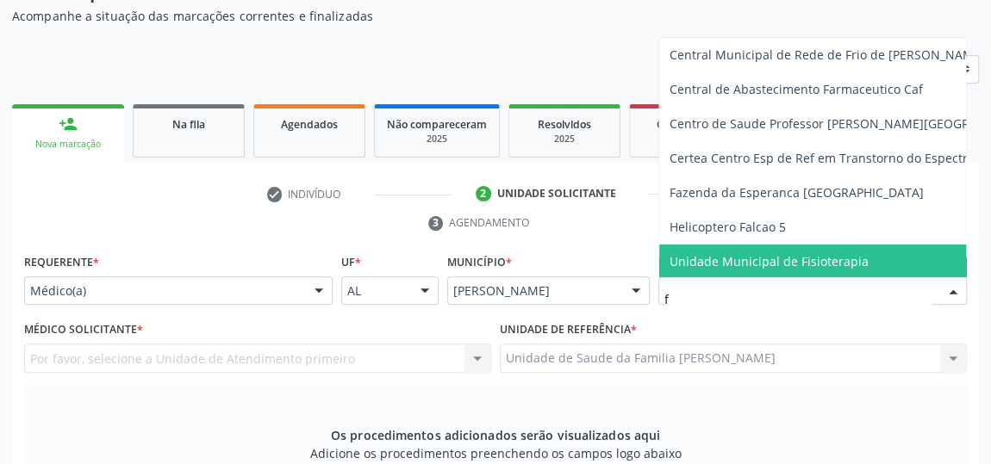
type input "fr"
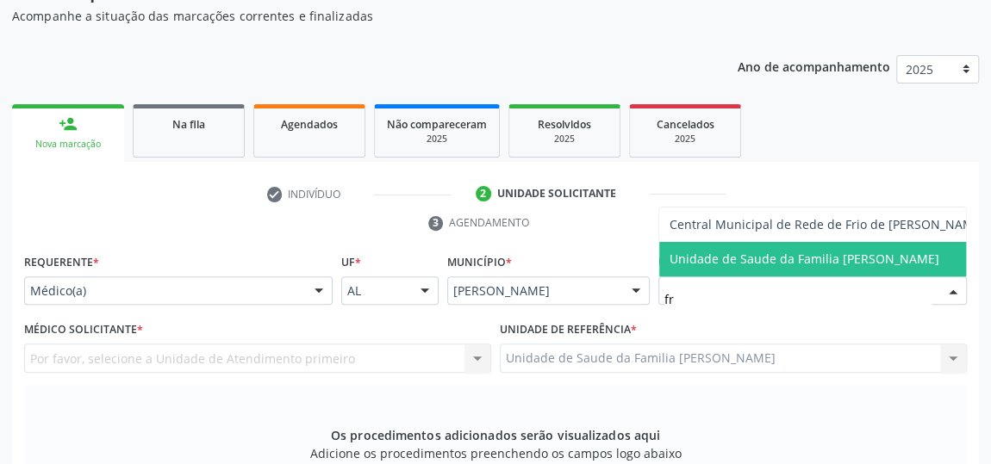
scroll to position [0, 11]
click at [700, 251] on span "Unidade de Saude da Familia [PERSON_NAME]" at bounding box center [793, 259] width 270 height 16
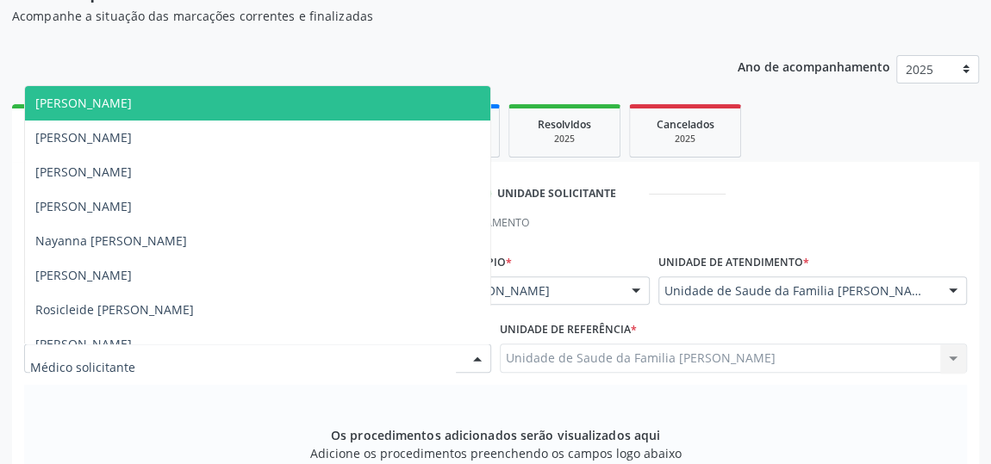
click at [64, 106] on span "[PERSON_NAME]" at bounding box center [83, 103] width 96 height 16
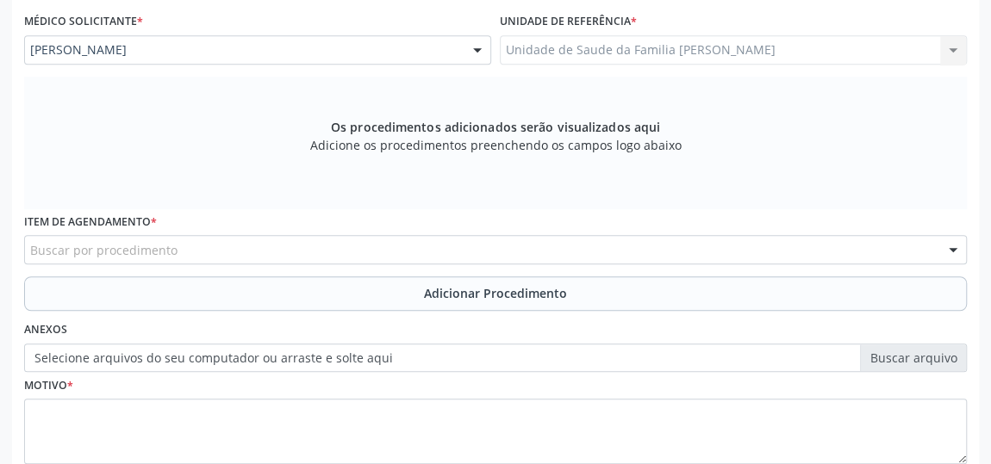
scroll to position [491, 0]
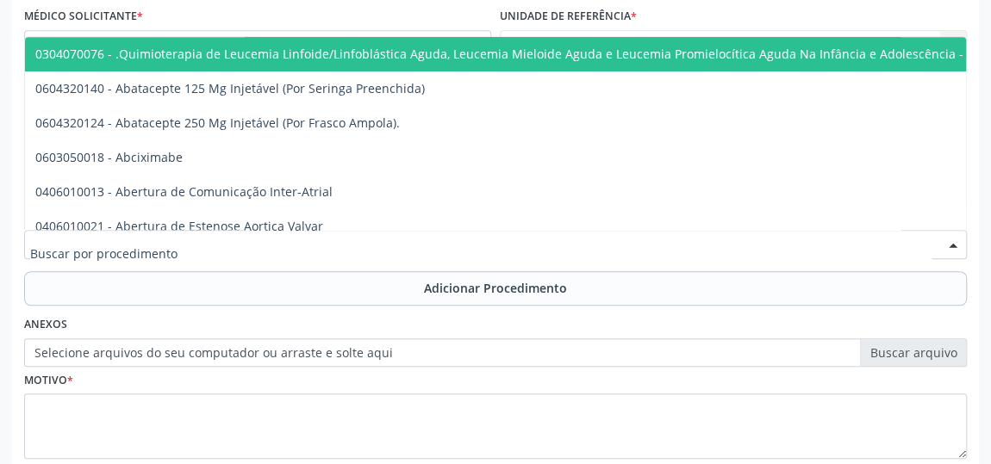
click at [63, 255] on input "text" at bounding box center [480, 253] width 901 height 34
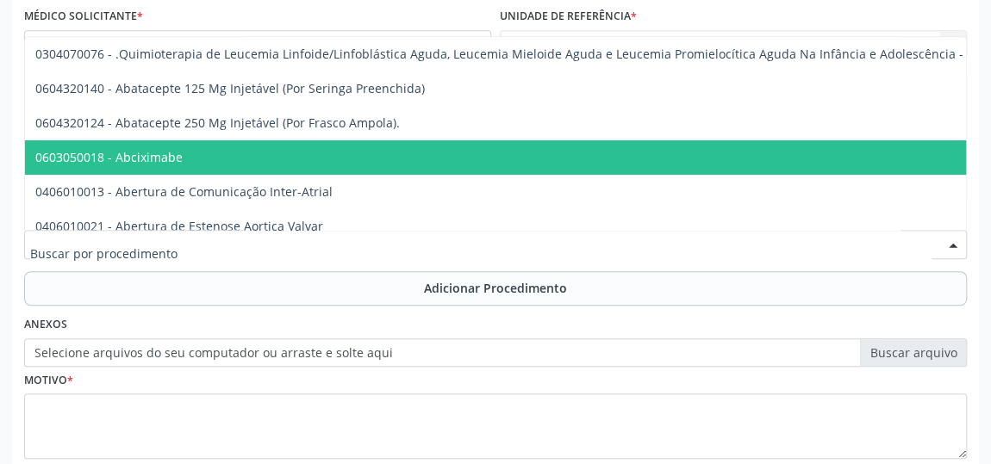
type input "a"
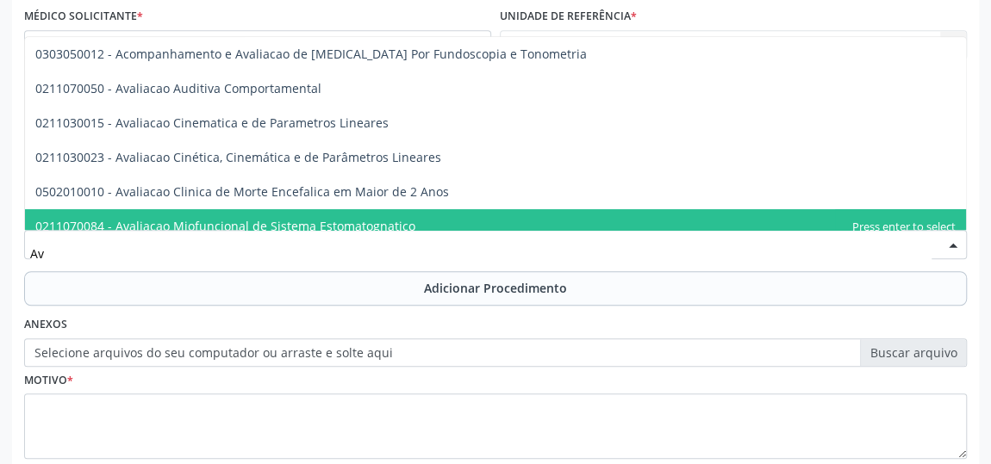
type input "A"
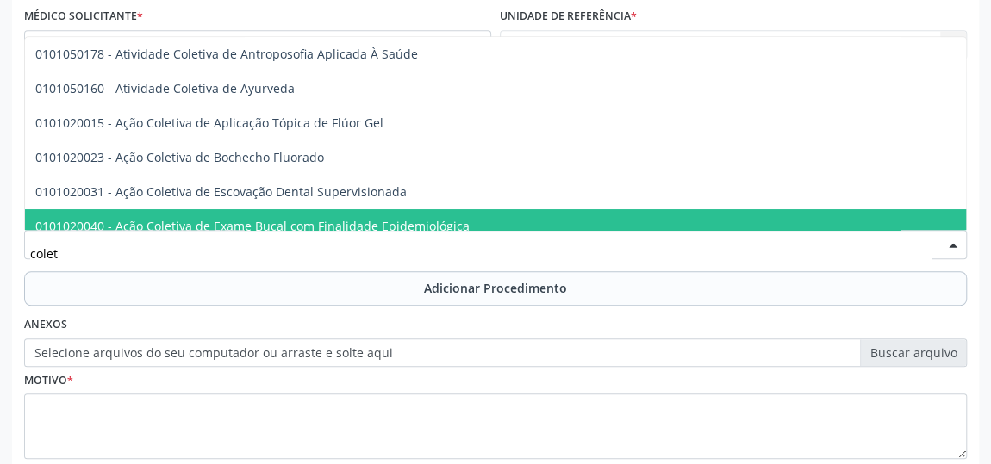
type input "coleta"
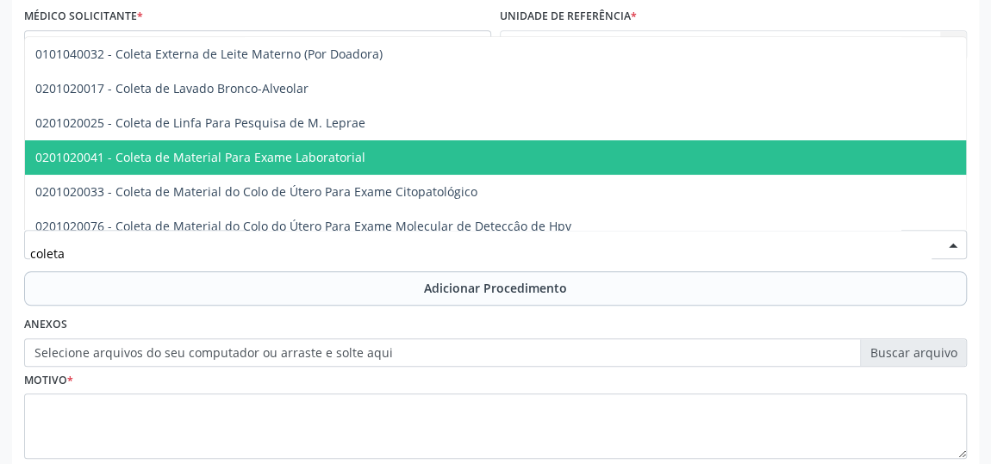
click at [270, 150] on span "0201020041 - Coleta de Material Para Exame Laboratorial" at bounding box center [200, 157] width 330 height 16
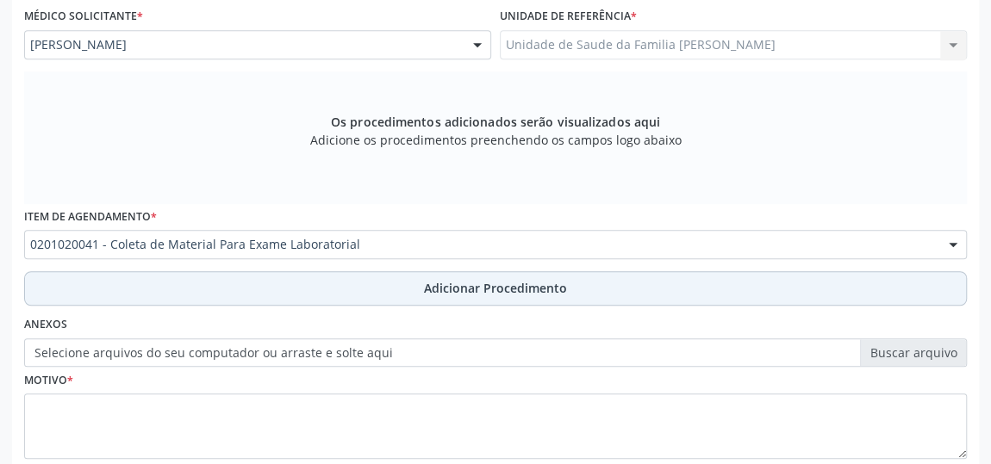
click at [493, 289] on span "Adicionar Procedimento" at bounding box center [495, 288] width 143 height 18
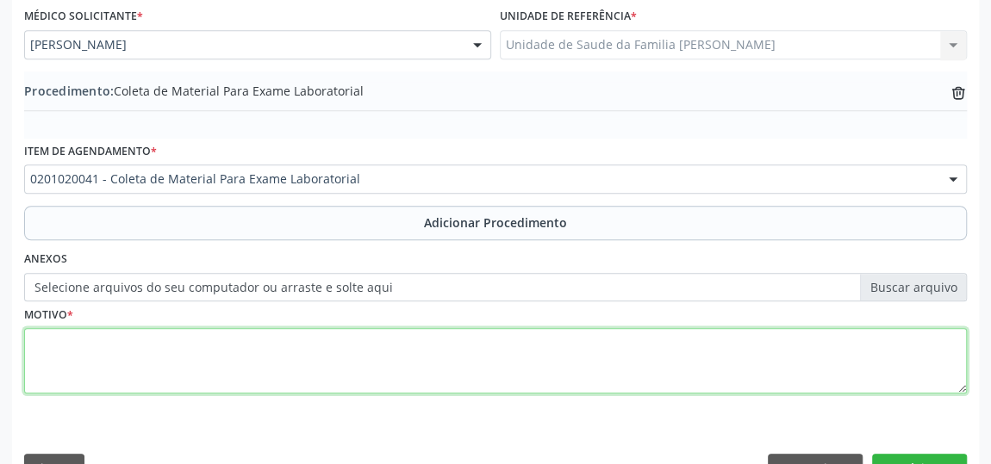
click at [59, 347] on textarea at bounding box center [495, 360] width 942 height 65
click at [62, 343] on textarea at bounding box center [495, 360] width 942 height 65
click at [57, 354] on textarea at bounding box center [495, 360] width 942 height 65
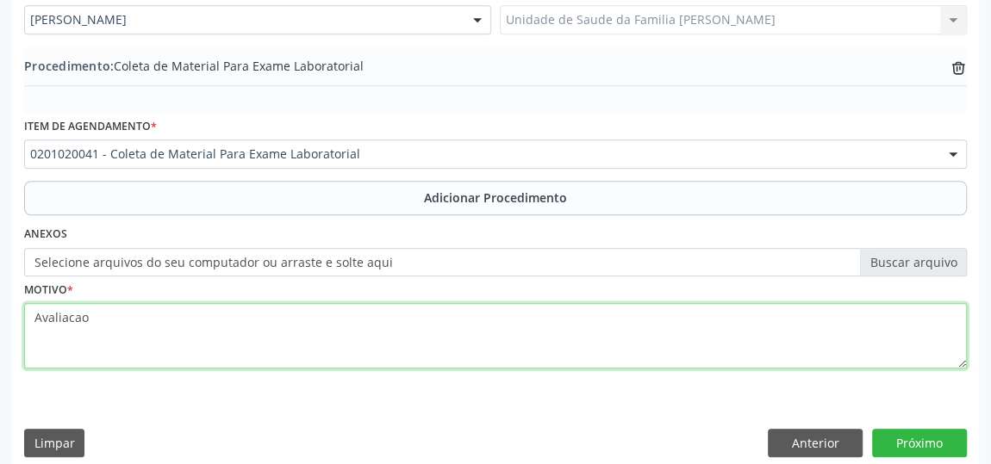
scroll to position [530, 0]
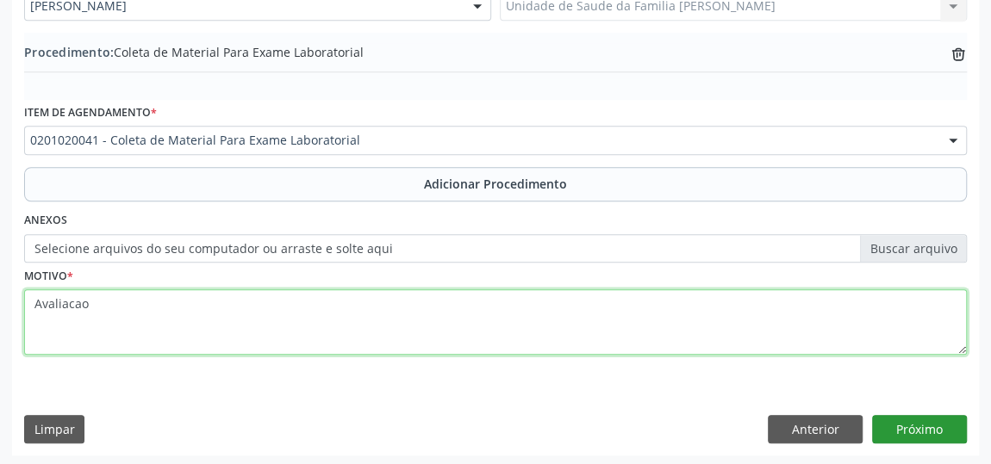
type textarea "Avaliacao"
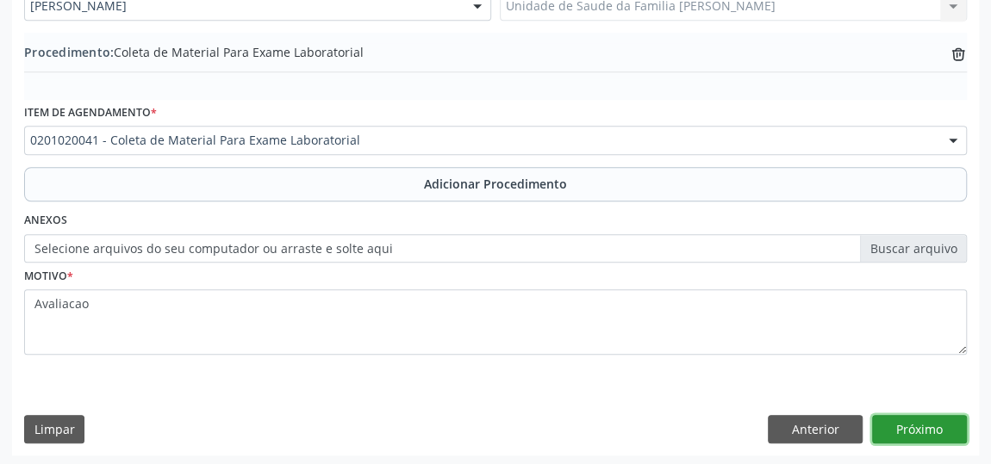
click at [920, 420] on button "Próximo" at bounding box center [919, 429] width 95 height 29
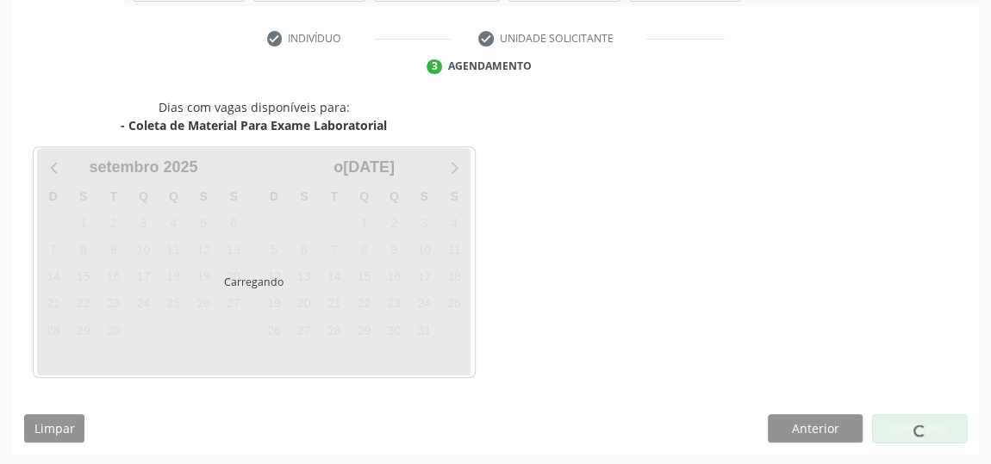
scroll to position [384, 0]
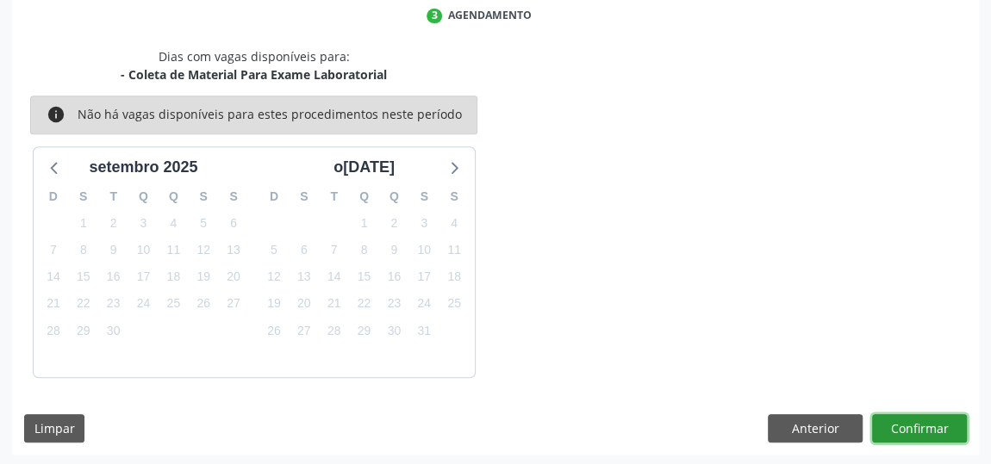
click at [934, 432] on button "Confirmar" at bounding box center [919, 428] width 95 height 29
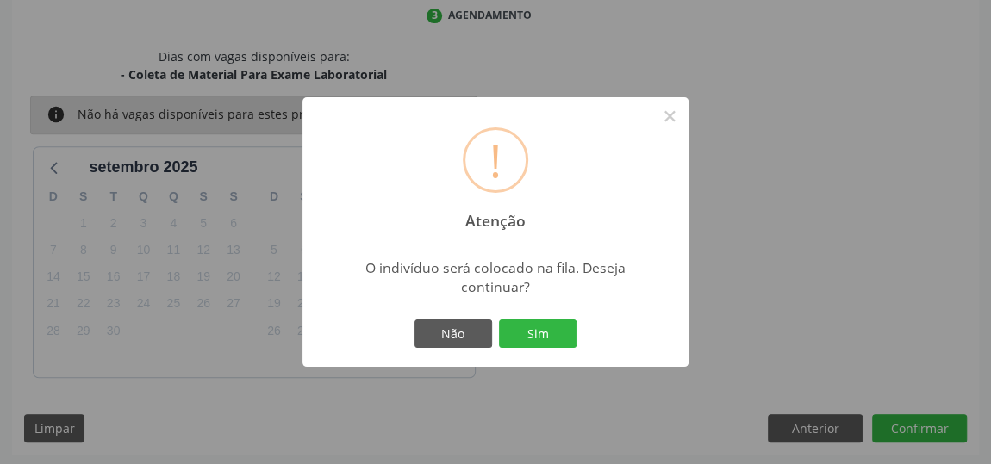
drag, startPoint x: 532, startPoint y: 344, endPoint x: 550, endPoint y: 344, distance: 18.1
click at [532, 344] on button "Sim" at bounding box center [538, 334] width 78 height 29
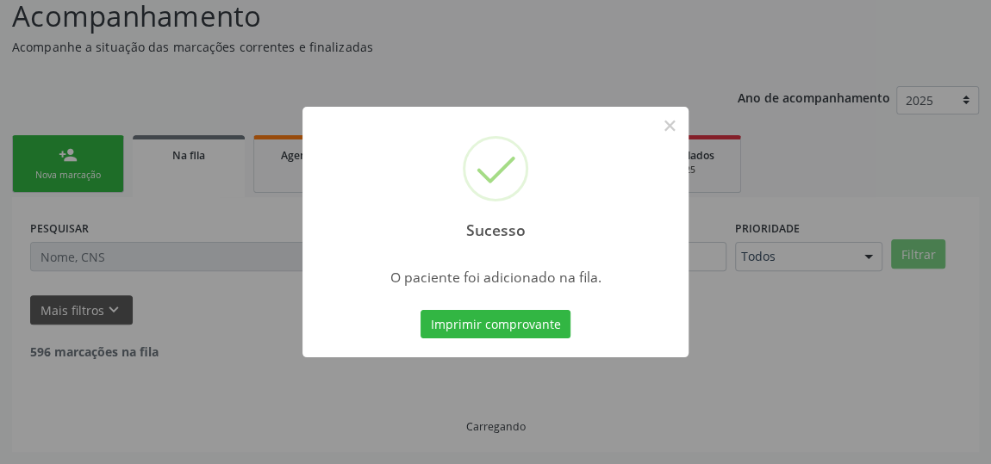
scroll to position [127, 0]
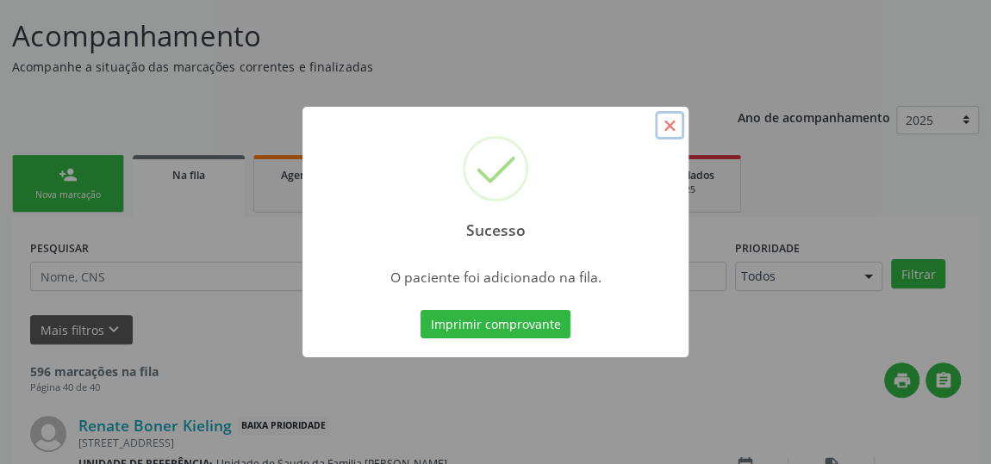
click at [665, 123] on button "×" at bounding box center [669, 125] width 29 height 29
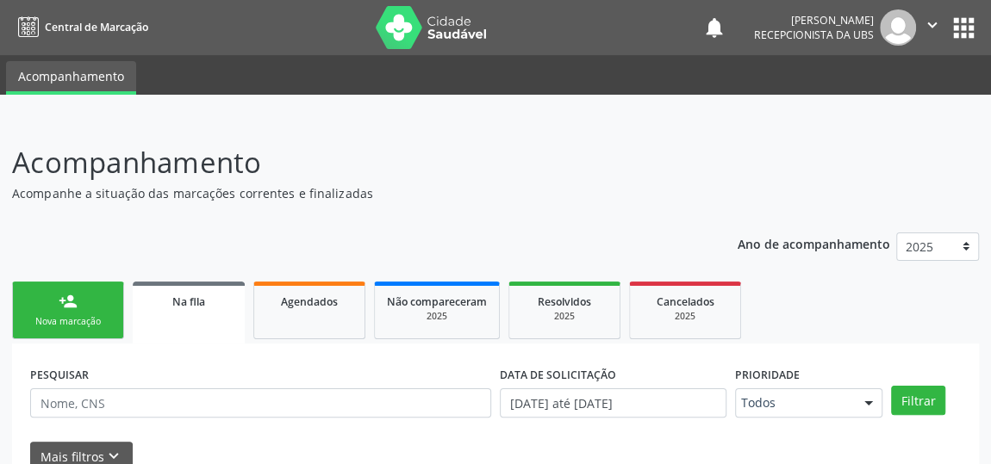
scroll to position [78, 0]
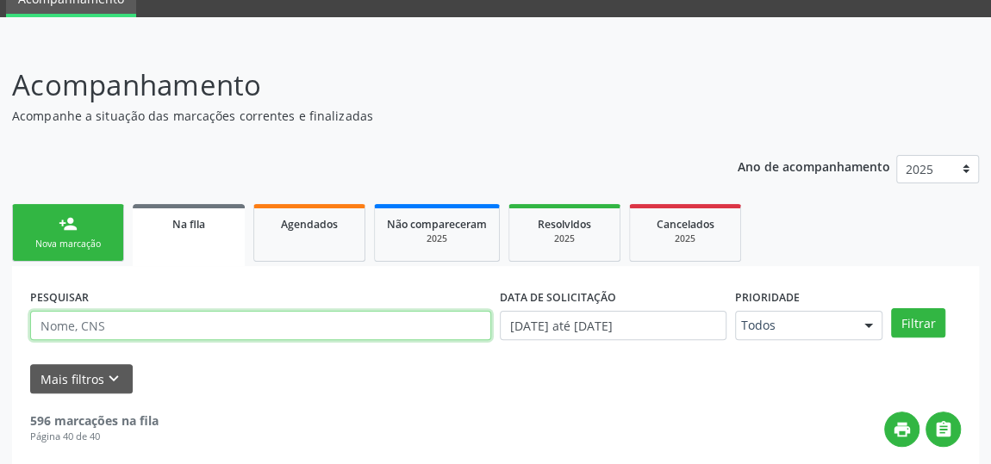
click at [116, 329] on input "text" at bounding box center [260, 325] width 461 height 29
type input "703003895310971"
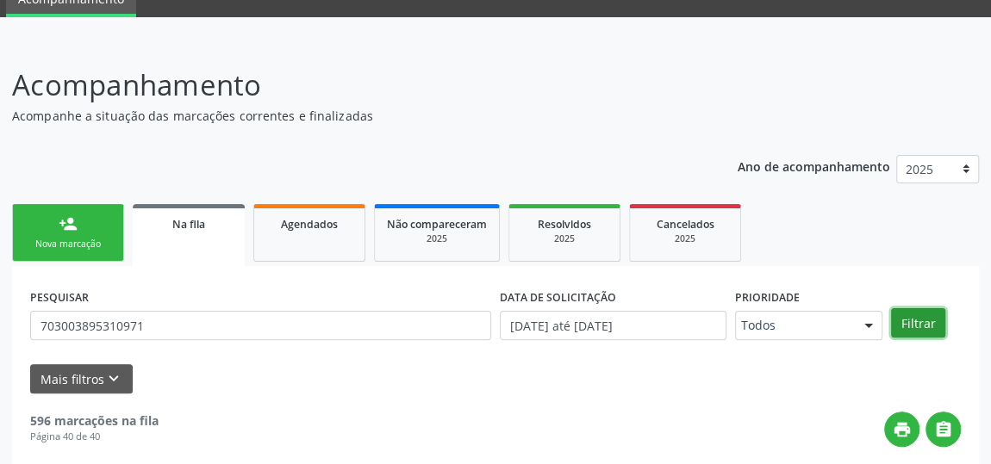
click at [935, 322] on button "Filtrar" at bounding box center [918, 322] width 54 height 29
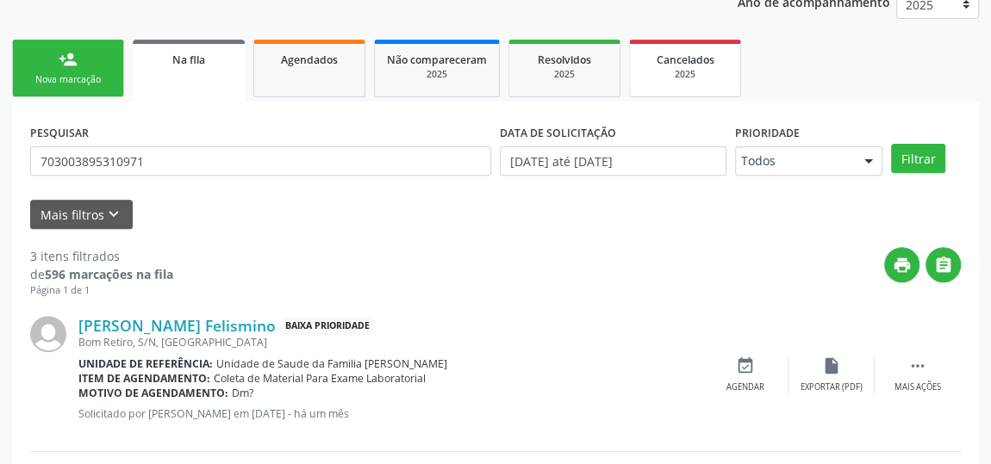
scroll to position [267, 0]
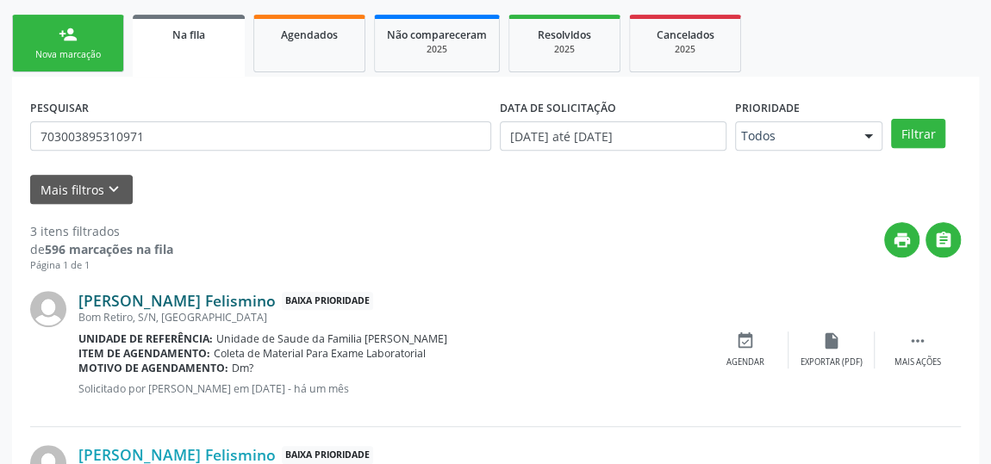
click at [269, 291] on link "Ednaldo de Lima Felismino" at bounding box center [176, 300] width 197 height 19
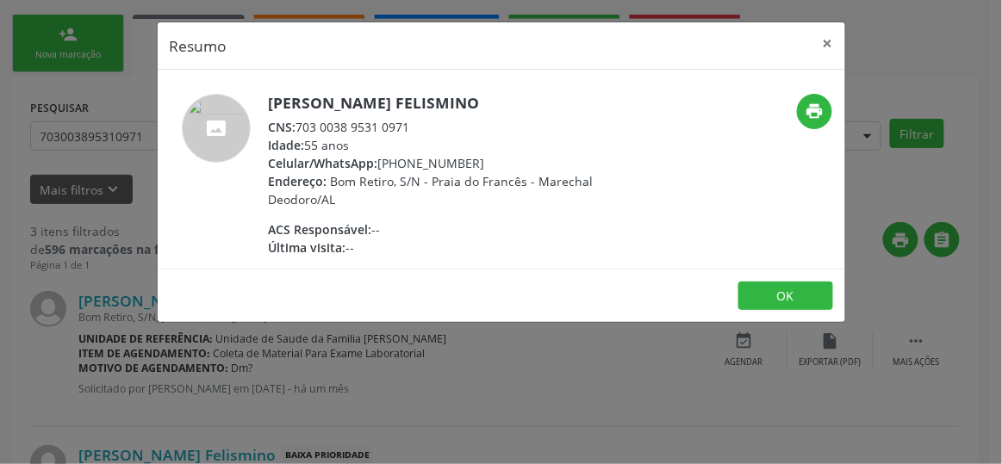
drag, startPoint x: 493, startPoint y: 106, endPoint x: 263, endPoint y: 81, distance: 231.3
click at [263, 81] on div "Ednaldo de Lima Felismino CNS: 703 0038 9531 0971 Idade: 55 anos Celular/WhatsA…" at bounding box center [501, 169] width 687 height 199
copy div "Ednaldo de Lima Felismino"
drag, startPoint x: 417, startPoint y: 120, endPoint x: 295, endPoint y: 129, distance: 122.7
click at [295, 129] on div "CNS: 703 0038 9531 0971" at bounding box center [436, 127] width 335 height 18
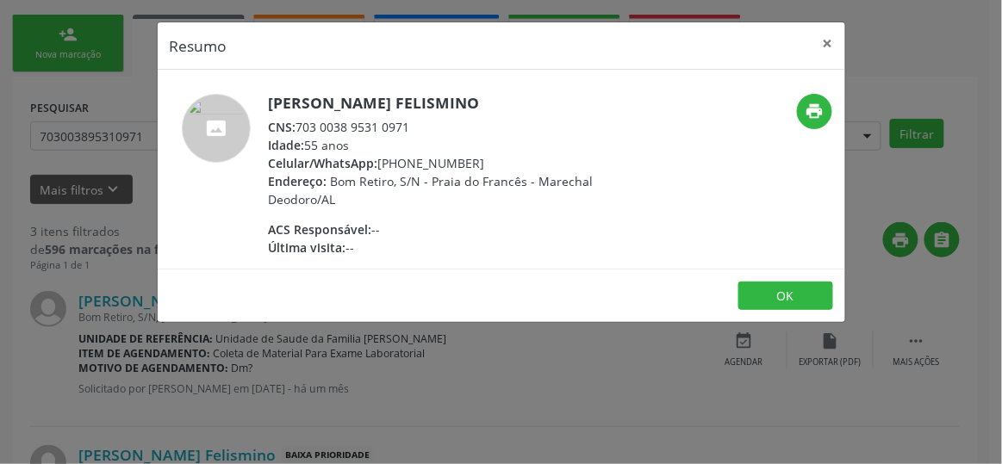
copy div "703 0038 9531 0971"
click at [831, 27] on button "×" at bounding box center [828, 43] width 34 height 42
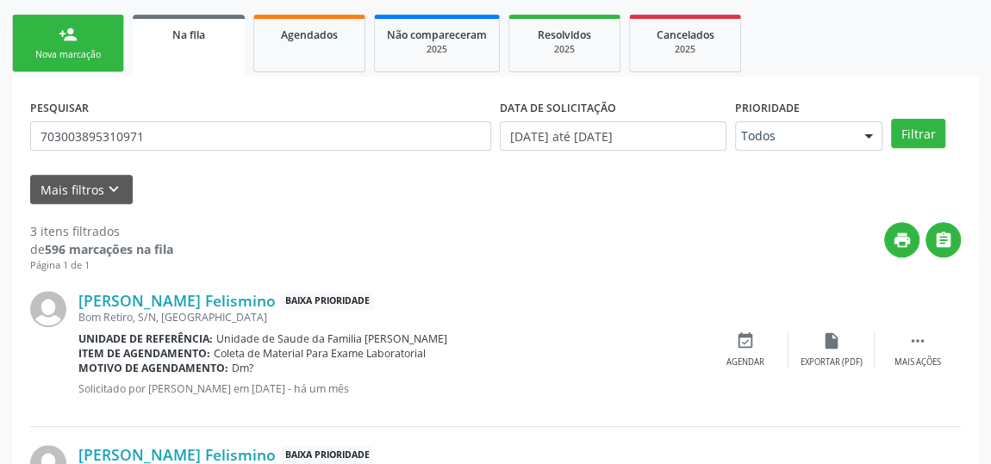
click at [40, 31] on link "person_add Nova marcação" at bounding box center [68, 44] width 112 height 58
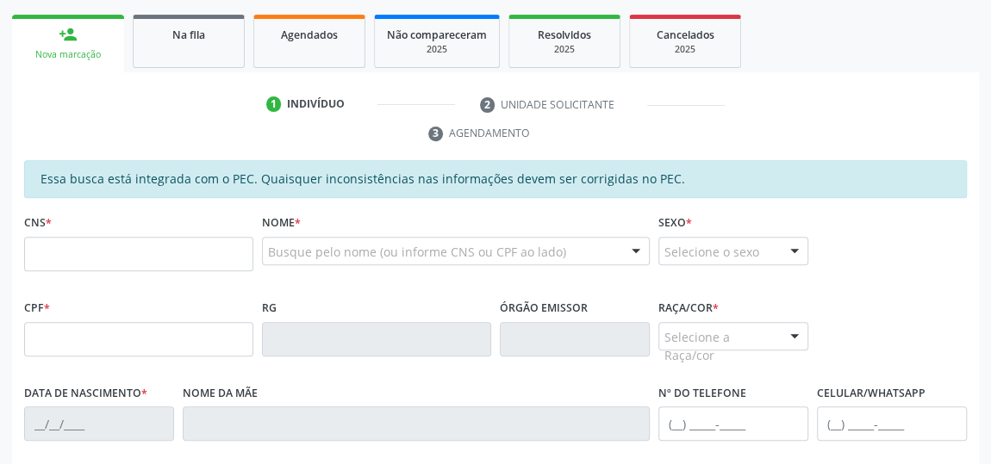
click at [56, 270] on fieldset "CNS *" at bounding box center [138, 246] width 229 height 73
click at [56, 252] on input "text" at bounding box center [138, 254] width 229 height 34
paste input "703 0038 9531 0971"
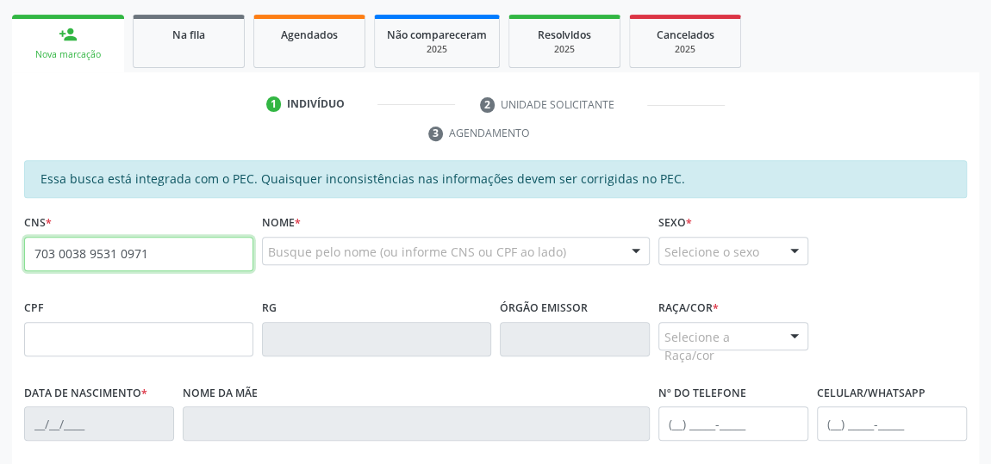
type input "703 0038 9531 0971"
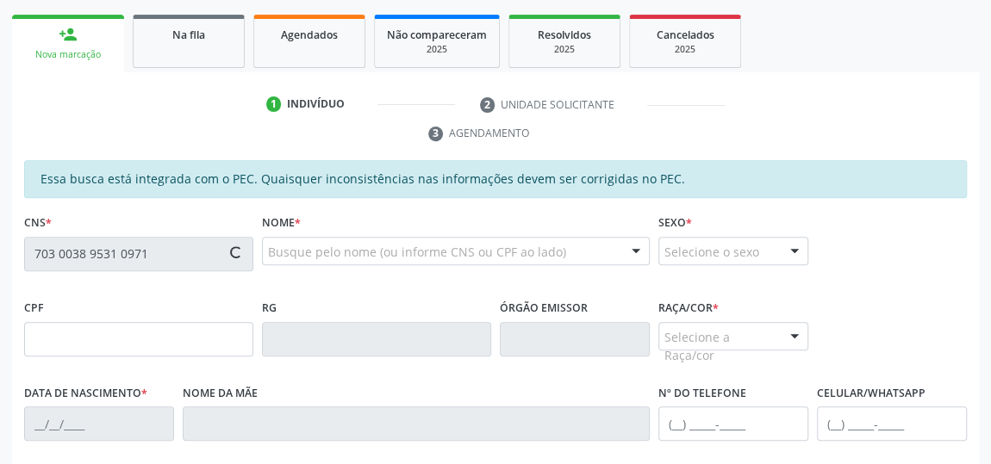
type input "485.280.994-15"
type input "11/12/1969"
type input "Maria Quitéria da Silva"
type input "(82) 99113-6308"
type input "S/N"
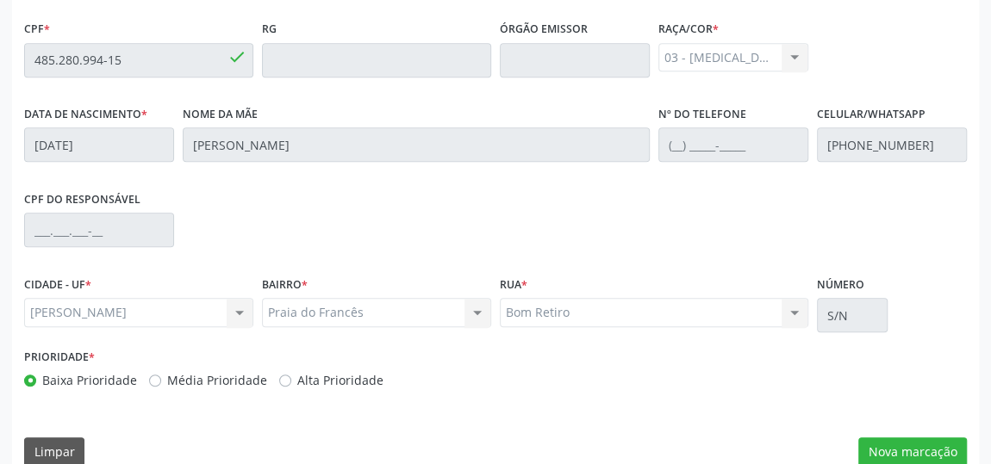
scroll to position [569, 0]
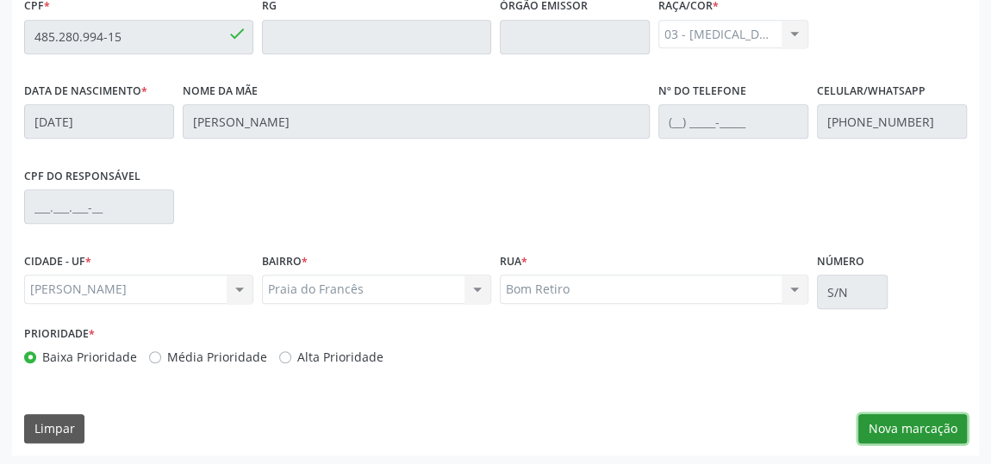
click at [914, 415] on button "Nova marcação" at bounding box center [912, 428] width 109 height 29
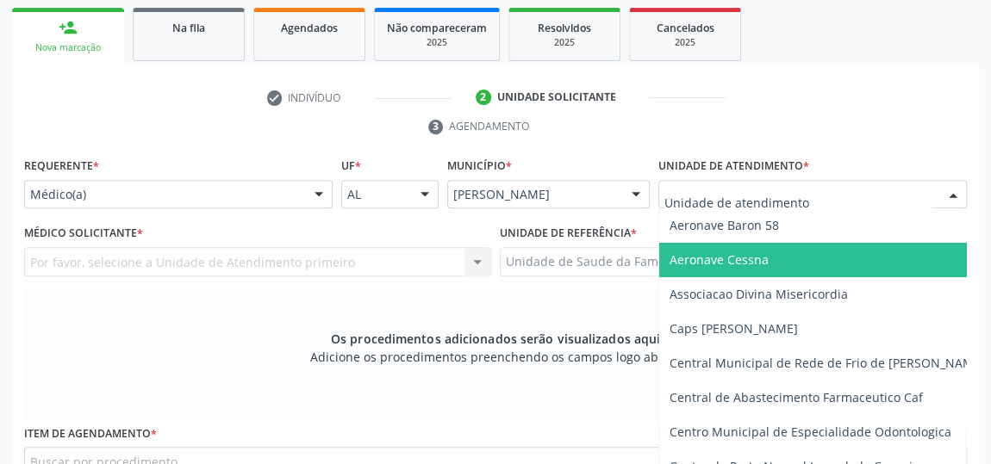
scroll to position [177, 0]
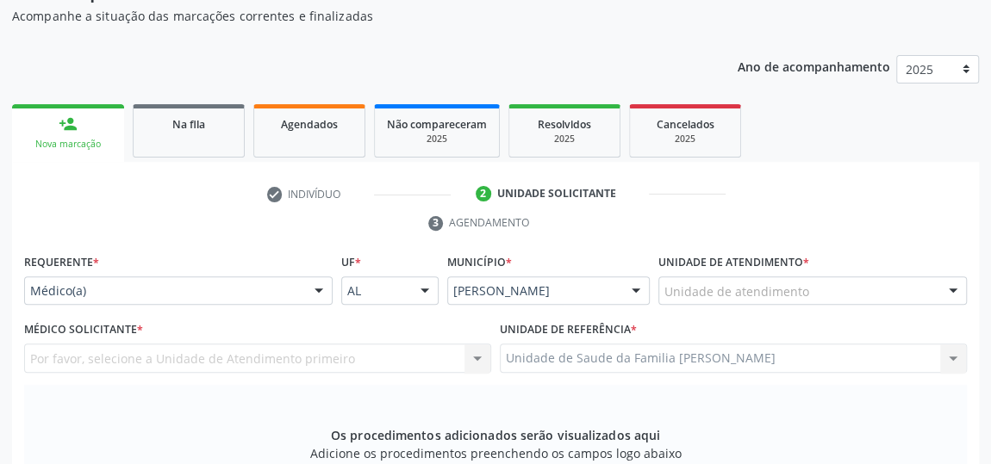
click at [109, 351] on div "Por favor, selecione a Unidade de Atendimento primeiro Nenhum resultado encontr…" at bounding box center [257, 358] width 467 height 29
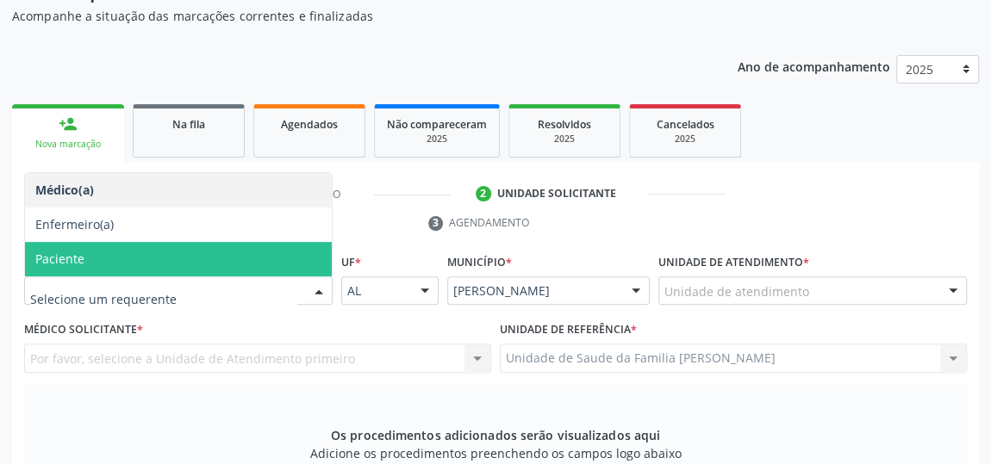
click at [90, 260] on span "Paciente" at bounding box center [178, 259] width 307 height 34
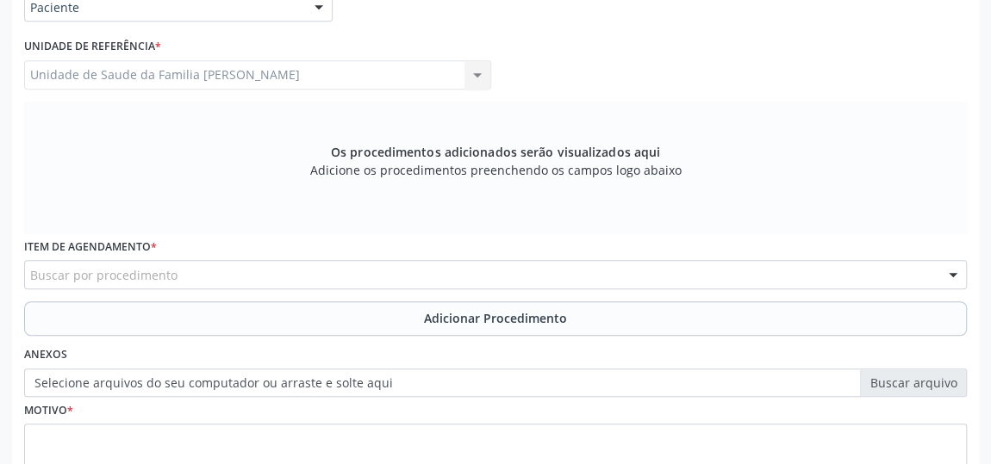
scroll to position [491, 0]
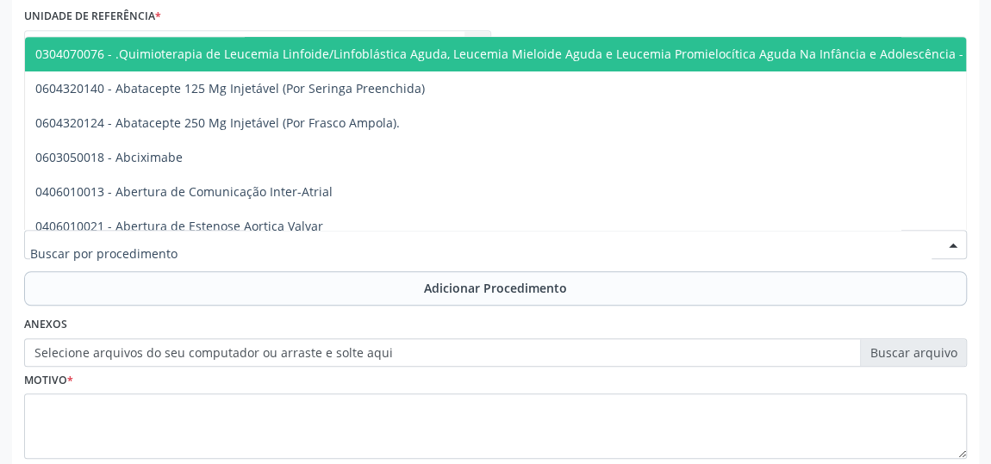
click at [40, 249] on input "text" at bounding box center [480, 253] width 901 height 34
click at [37, 245] on input "text" at bounding box center [480, 253] width 901 height 34
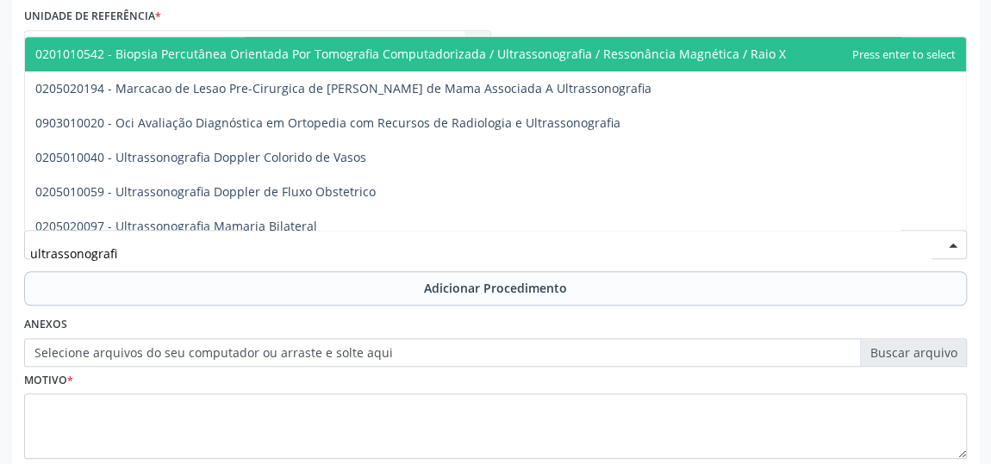
type input "ultrassonografia"
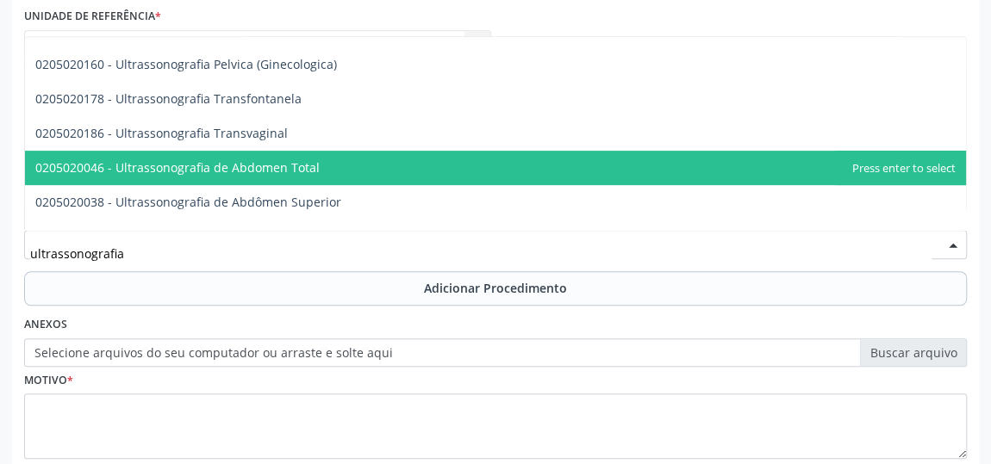
scroll to position [313, 0]
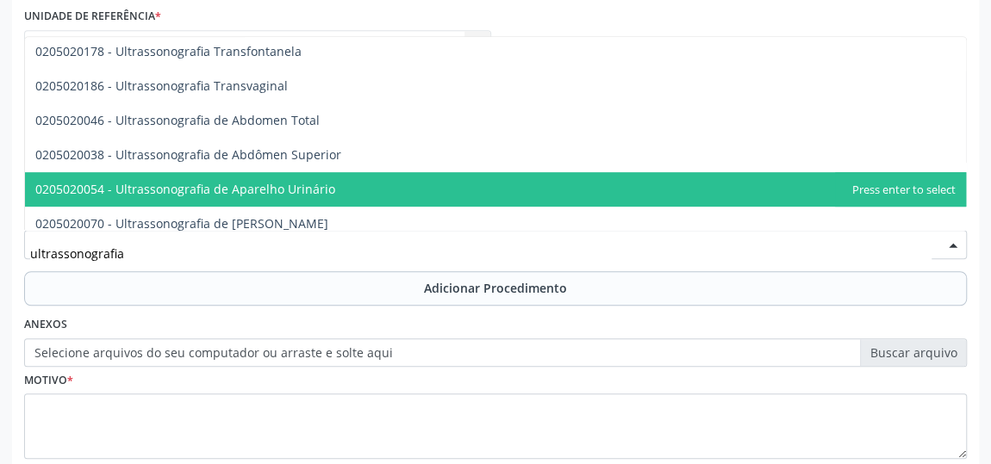
click at [357, 192] on span "0205020054 - Ultrassonografia de Aparelho Urinário" at bounding box center [495, 189] width 941 height 34
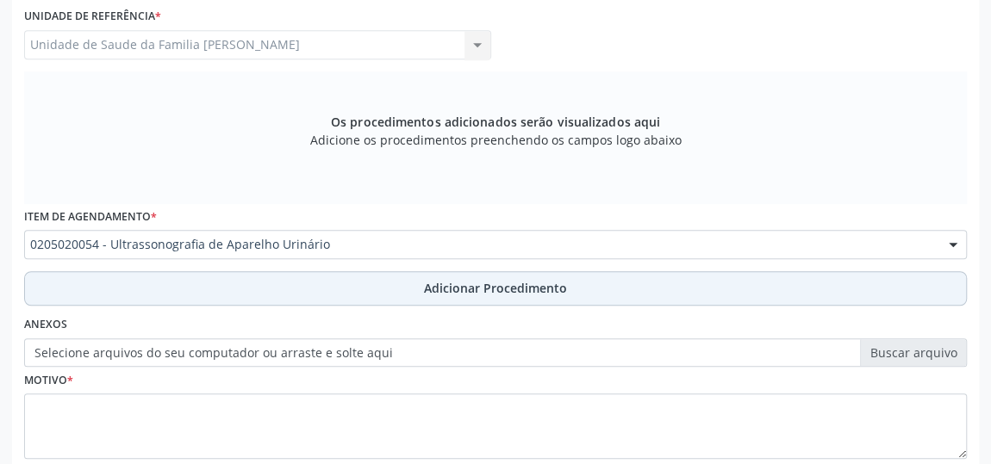
click at [463, 291] on span "Adicionar Procedimento" at bounding box center [495, 288] width 143 height 18
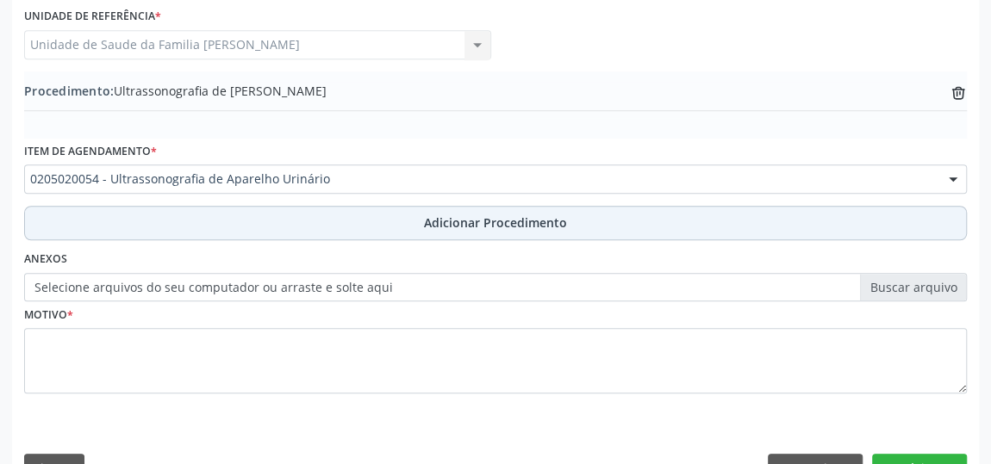
scroll to position [530, 0]
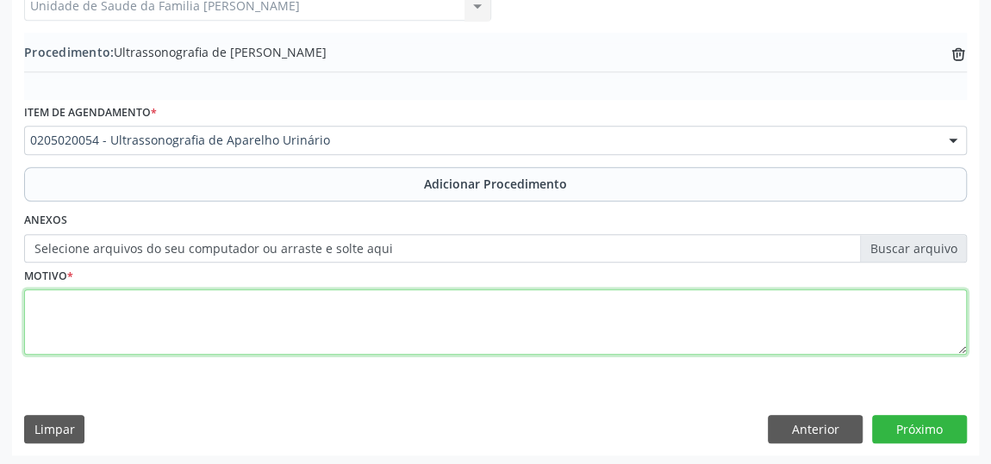
click at [44, 319] on textarea at bounding box center [495, 321] width 942 height 65
type textarea "Avaliacao"
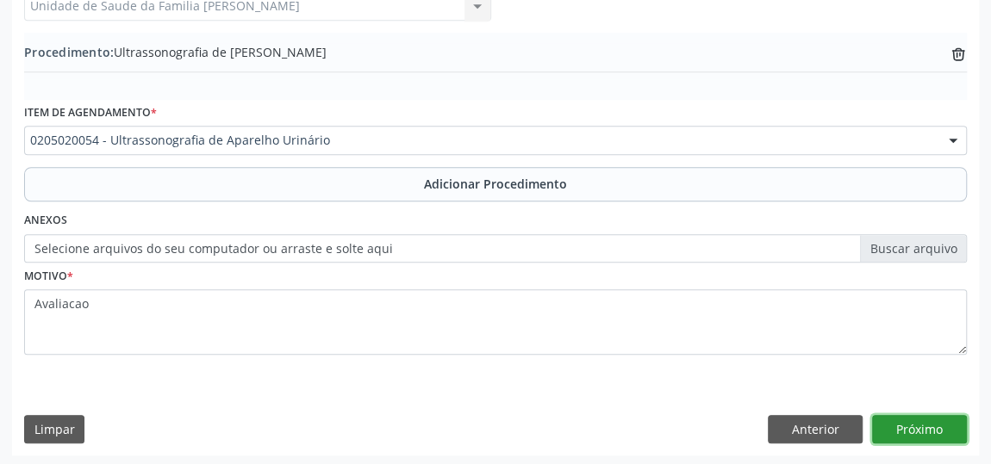
click at [904, 424] on button "Próximo" at bounding box center [919, 429] width 95 height 29
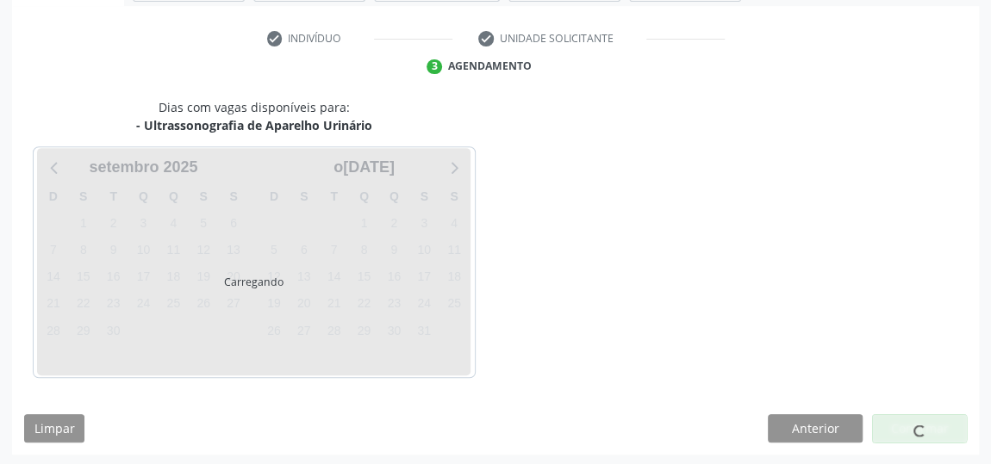
scroll to position [384, 0]
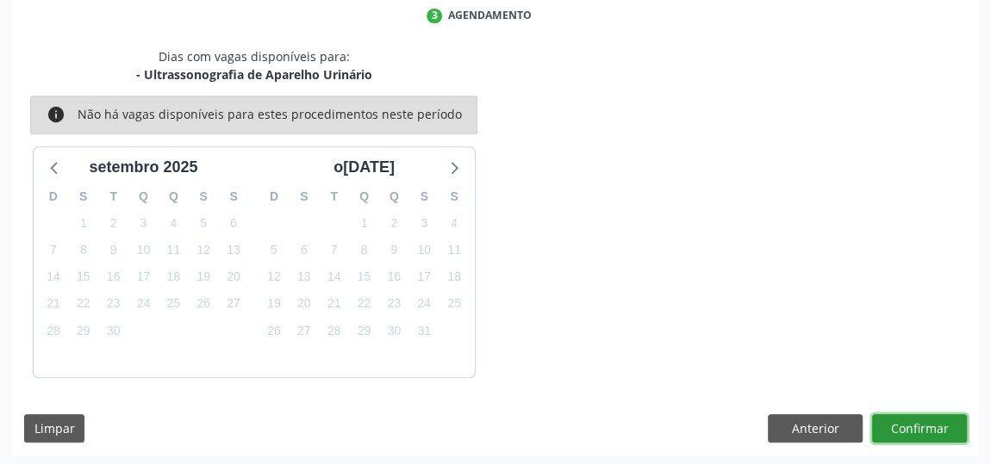
click at [943, 434] on button "Confirmar" at bounding box center [919, 428] width 95 height 29
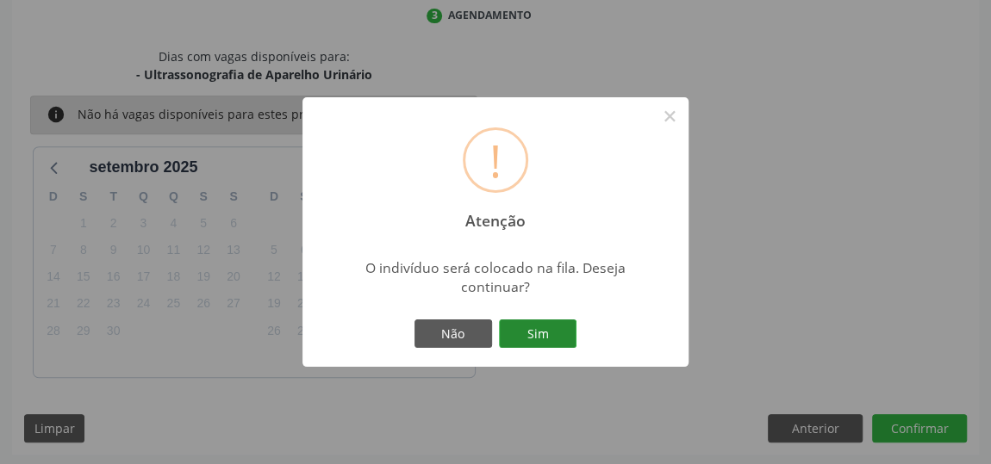
click at [536, 326] on button "Sim" at bounding box center [538, 334] width 78 height 29
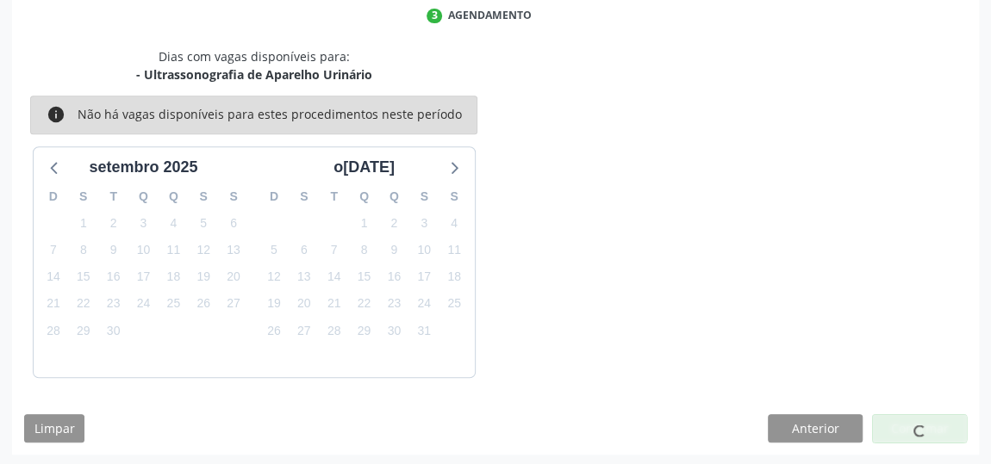
scroll to position [127, 0]
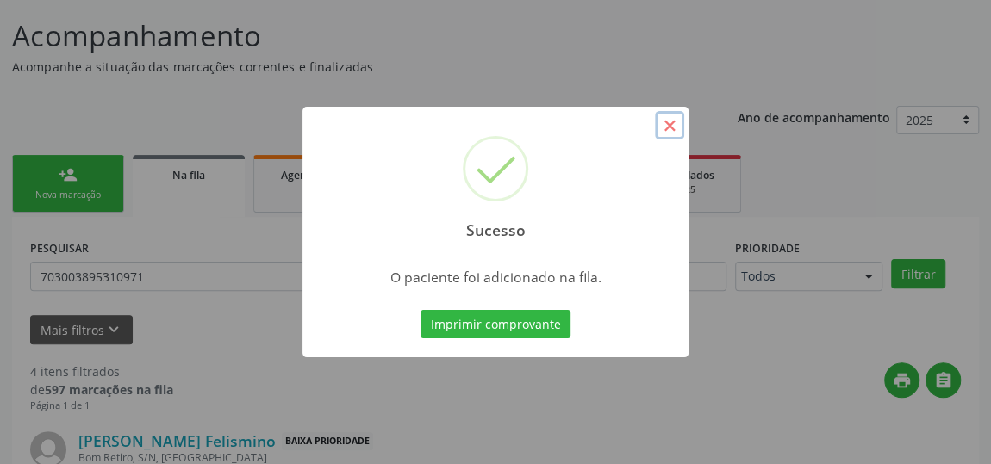
click at [665, 124] on button "×" at bounding box center [669, 125] width 29 height 29
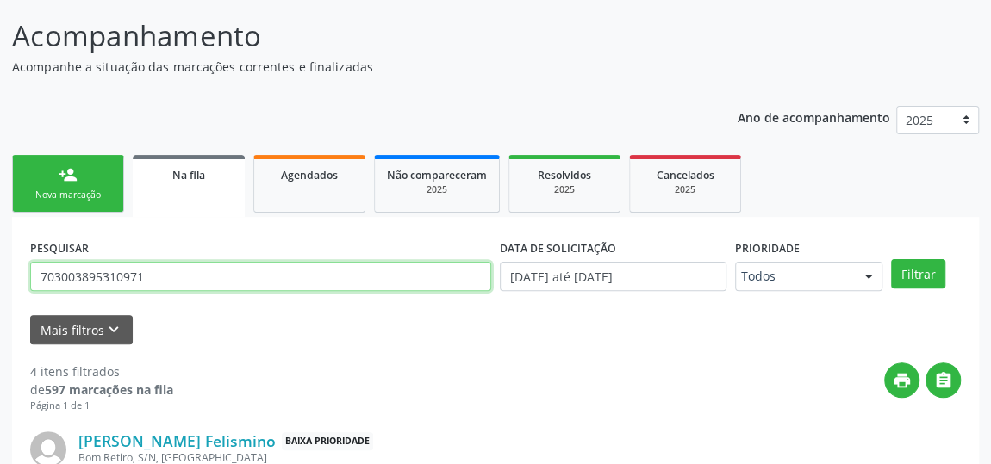
click at [91, 273] on input "703003895310971" at bounding box center [260, 276] width 461 height 29
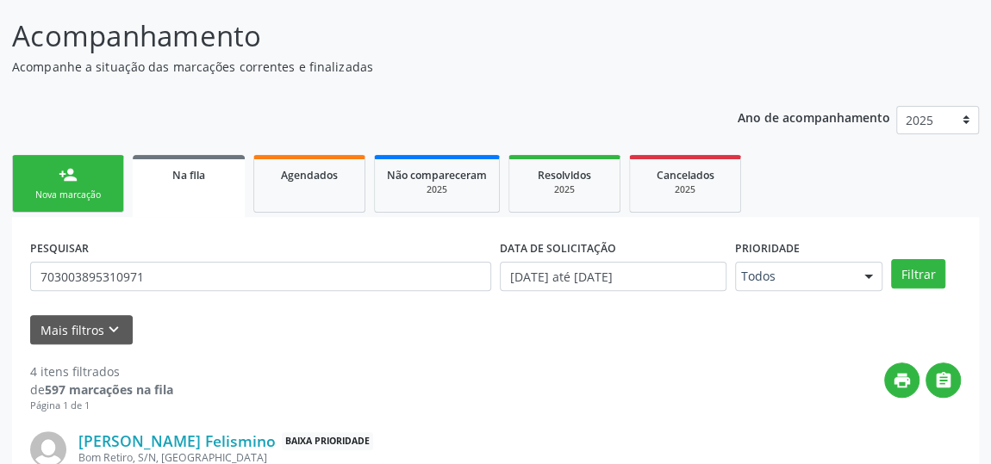
click at [50, 180] on link "person_add Nova marcação" at bounding box center [68, 184] width 112 height 58
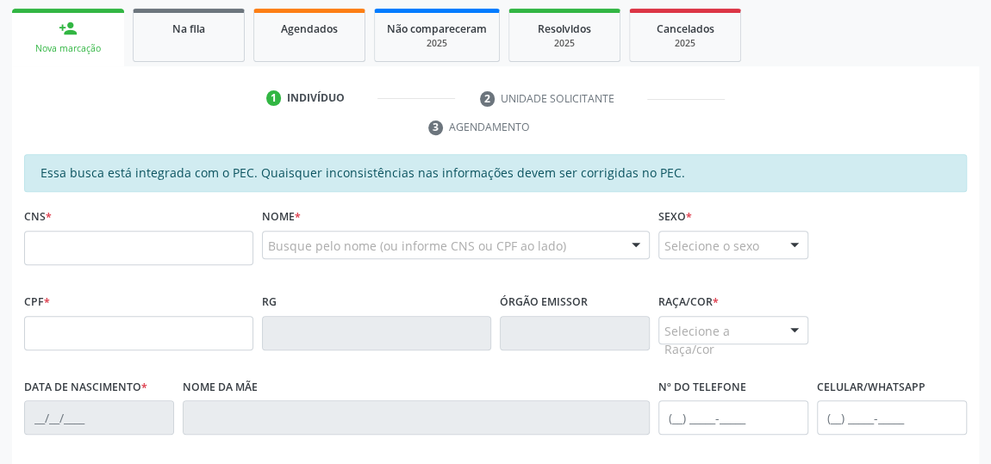
scroll to position [283, 0]
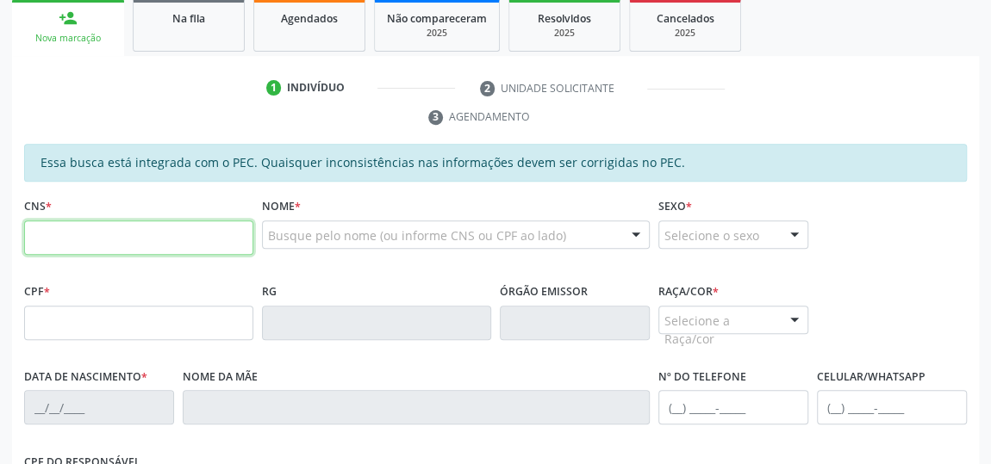
click at [117, 236] on input "text" at bounding box center [138, 238] width 229 height 34
paste input "703 0038 9531 0971"
type input "703 0038 9531 0971"
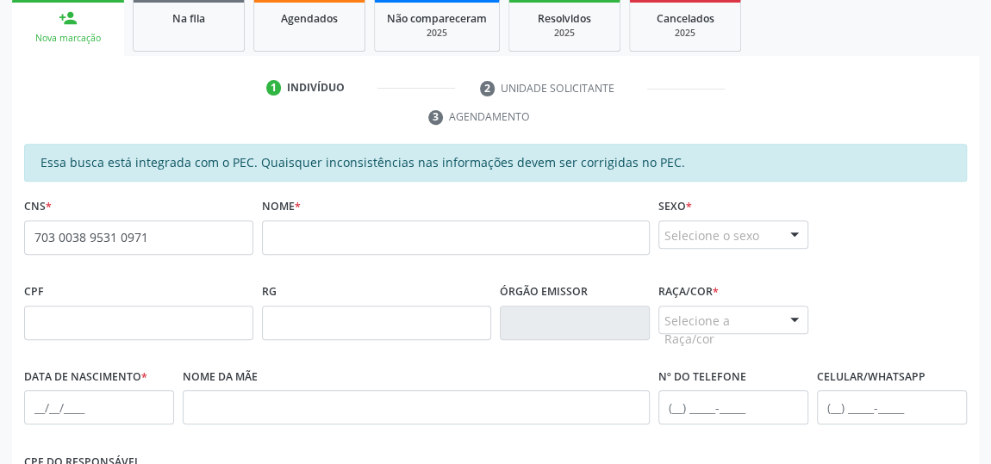
drag, startPoint x: 185, startPoint y: 238, endPoint x: 0, endPoint y: 214, distance: 186.7
click at [0, 214] on div "Acompanhamento Acompanhe a situação das marcações correntes e finalizadas Relat…" at bounding box center [495, 294] width 991 height 918
click at [213, 246] on input "703 0038 9531 0971" at bounding box center [138, 238] width 229 height 34
drag, startPoint x: 213, startPoint y: 246, endPoint x: 0, endPoint y: 221, distance: 214.2
click at [0, 221] on div "Acompanhamento Acompanhe a situação das marcações correntes e finalizadas Relat…" at bounding box center [495, 294] width 991 height 918
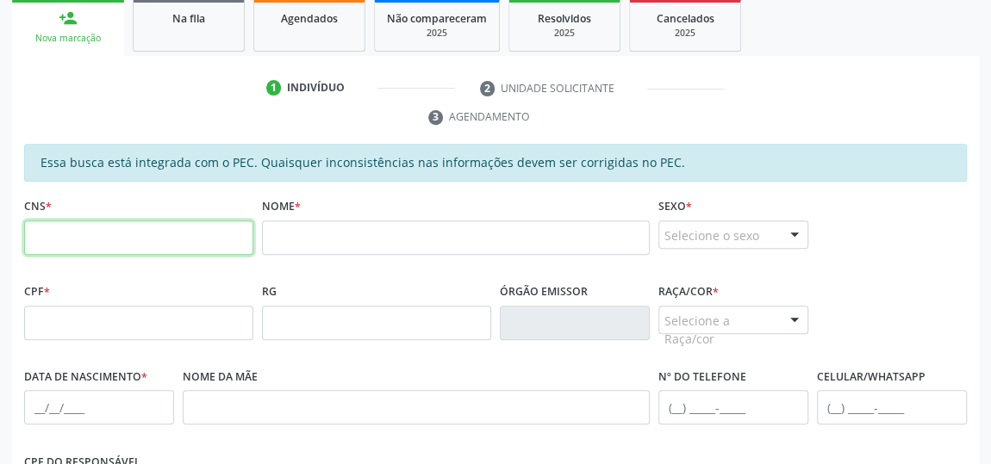
click at [30, 241] on input "text" at bounding box center [138, 238] width 229 height 34
type input "703 0038 9531 0971"
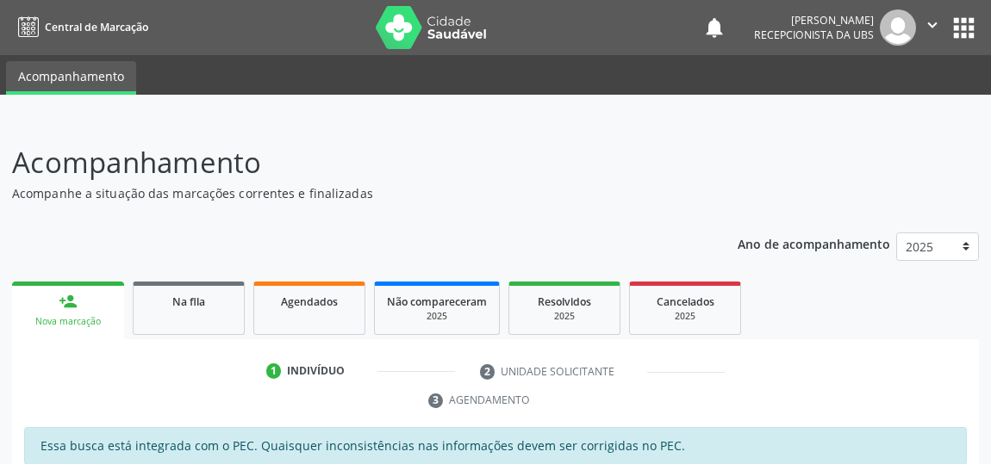
scroll to position [283, 0]
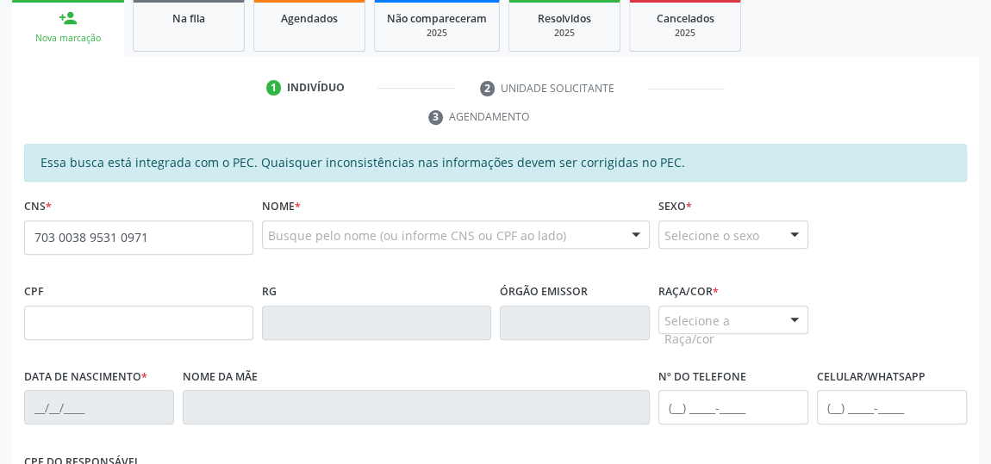
type input "703 0038 9531 0971"
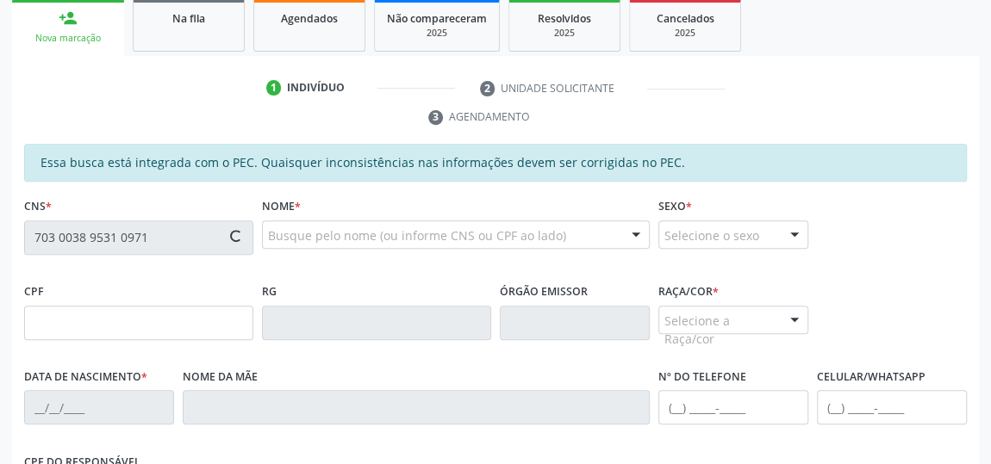
type input "485.280.994-15"
type input "11/12/1969"
type input "Maria Quitéria da Silva"
type input "(82) 99113-6308"
type input "S/N"
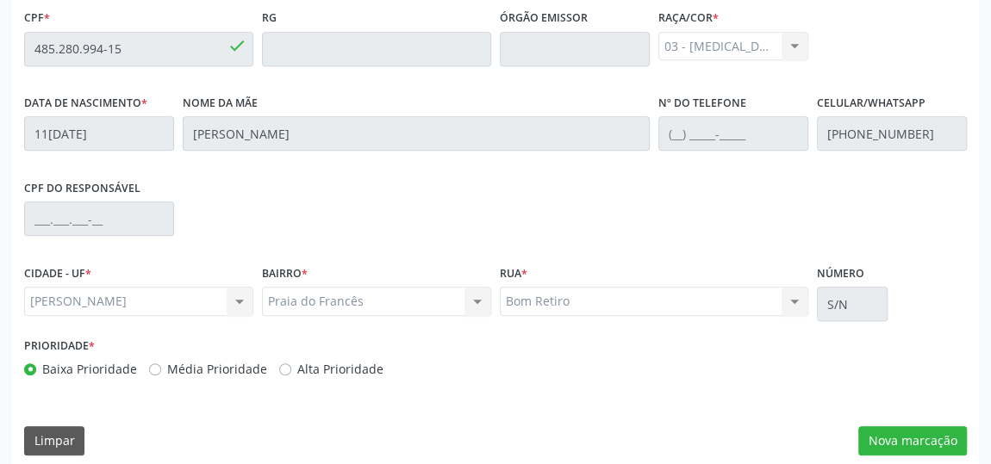
scroll to position [569, 0]
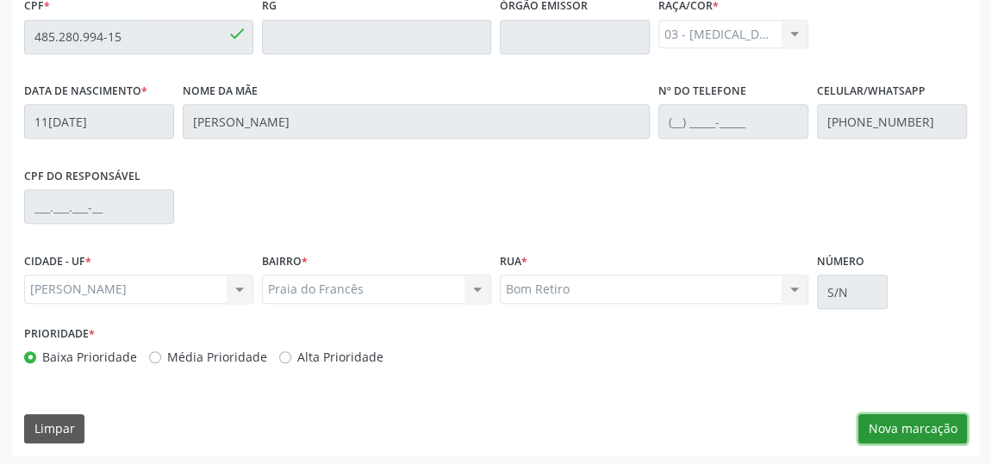
click at [936, 429] on button "Nova marcação" at bounding box center [912, 428] width 109 height 29
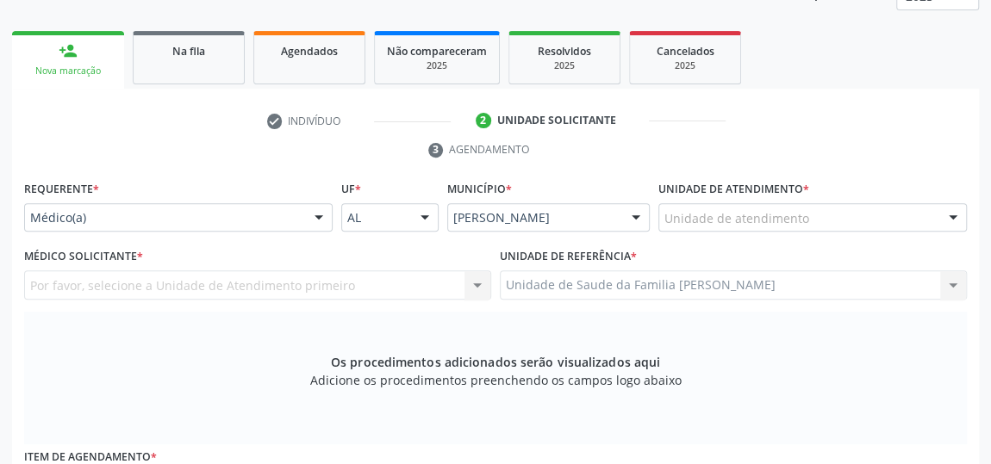
scroll to position [177, 0]
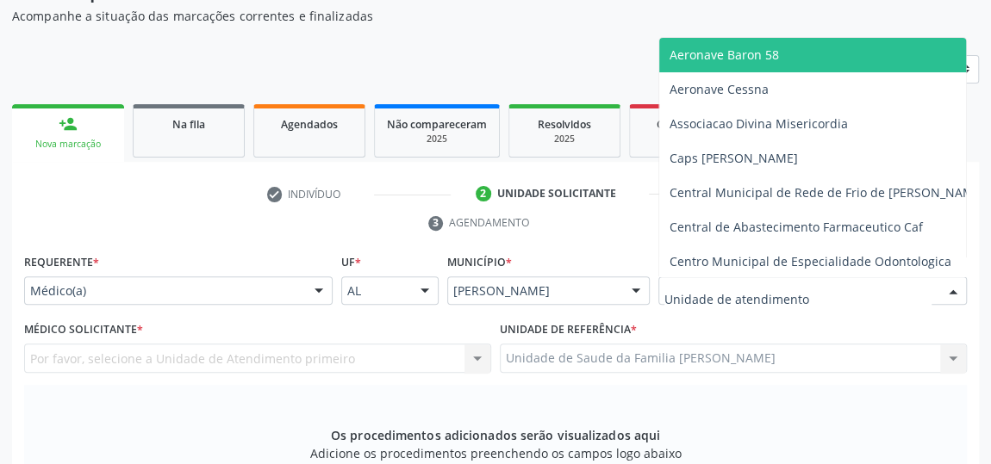
click at [78, 356] on div "Por favor, selecione a Unidade de Atendimento primeiro Nenhum resultado encontr…" at bounding box center [257, 358] width 467 height 29
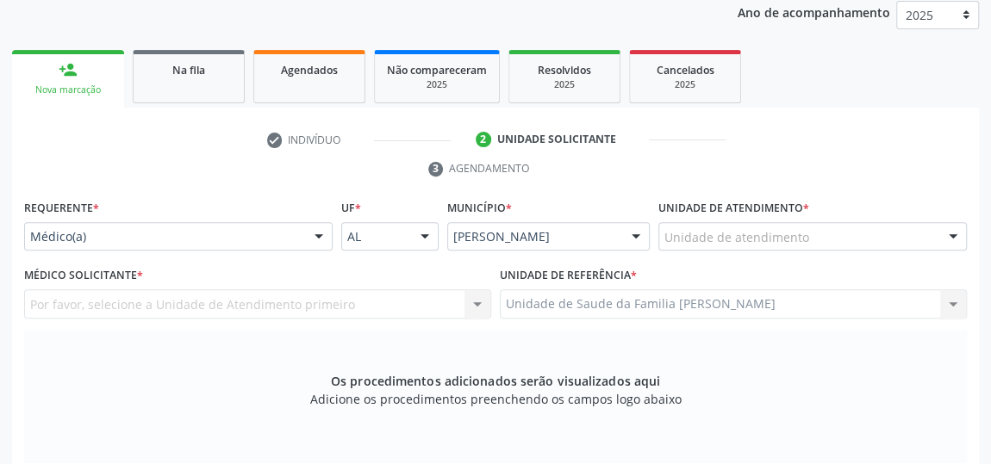
scroll to position [256, 0]
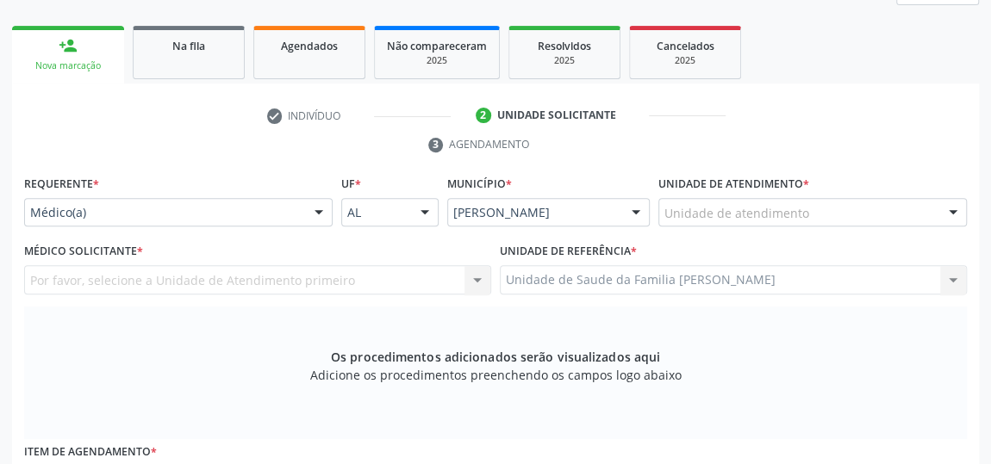
click at [50, 277] on div "Por favor, selecione a Unidade de Atendimento primeiro Nenhum resultado encontr…" at bounding box center [257, 279] width 467 height 29
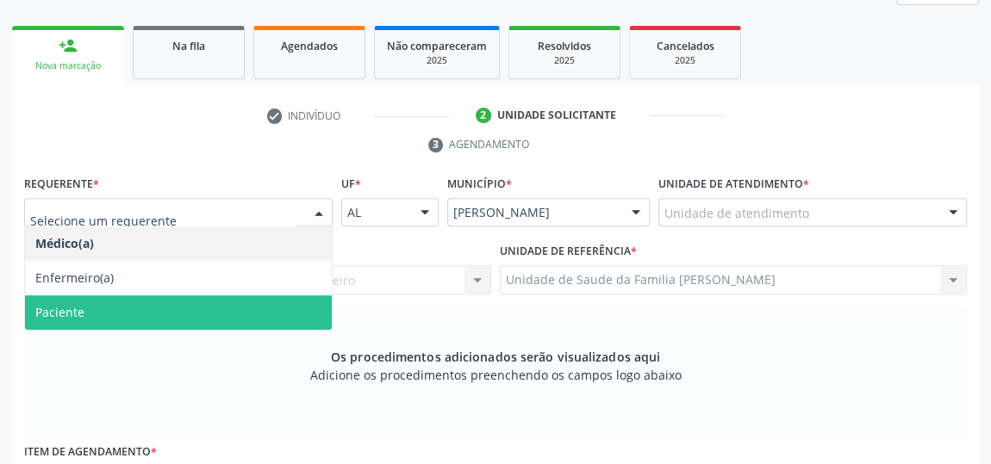
click at [75, 295] on span "Paciente" at bounding box center [178, 312] width 307 height 34
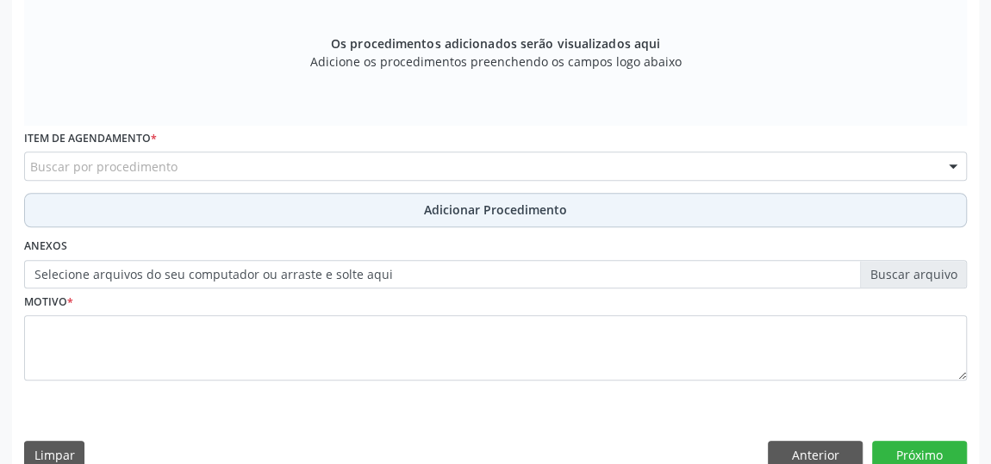
scroll to position [491, 0]
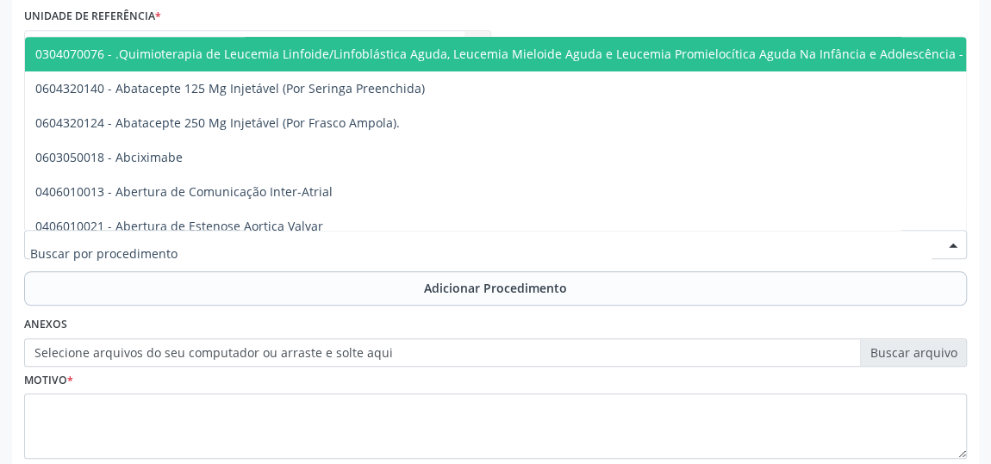
click at [74, 256] on input "text" at bounding box center [480, 253] width 901 height 34
click at [176, 248] on input "text" at bounding box center [480, 253] width 901 height 34
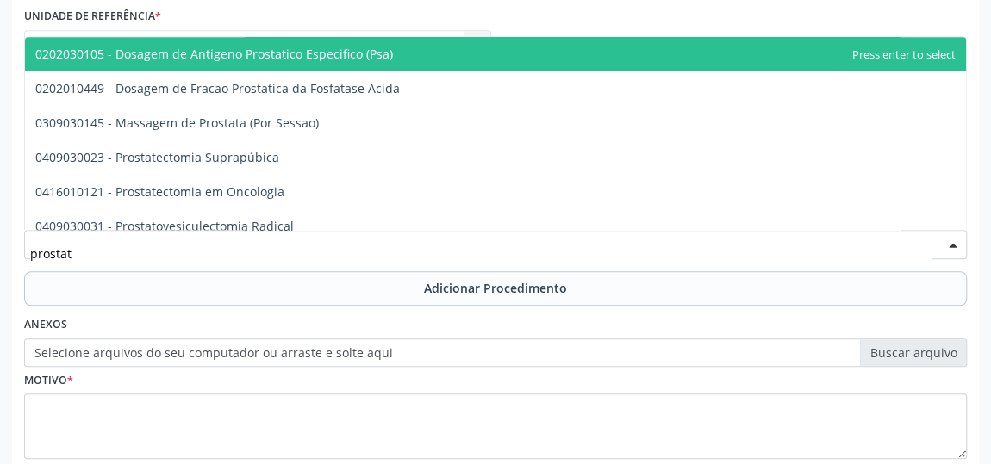
type input "prostata"
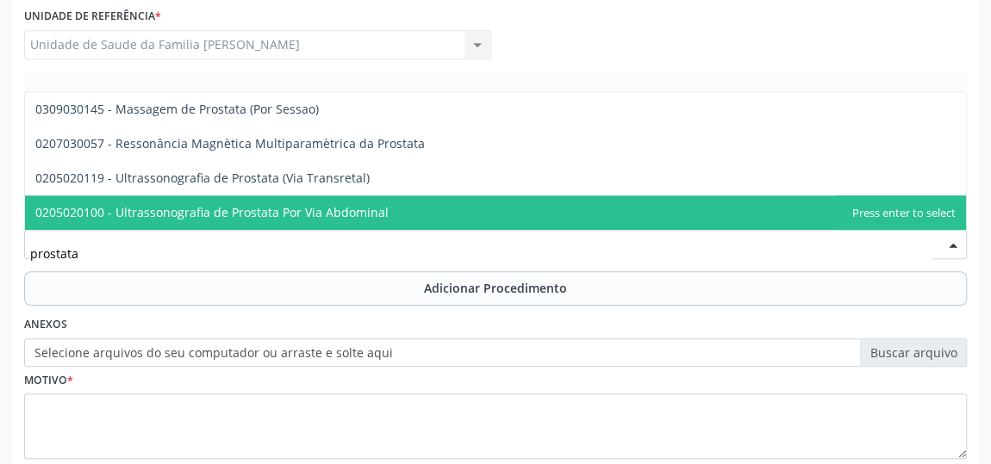
click at [225, 207] on span "0205020100 - Ultrassonografia de Prostata Por Via Abdominal" at bounding box center [211, 212] width 353 height 16
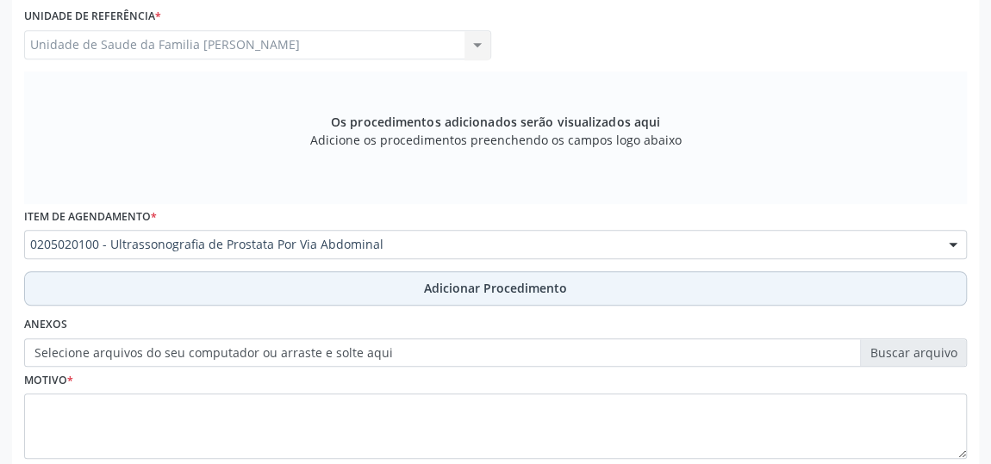
click at [455, 283] on span "Adicionar Procedimento" at bounding box center [495, 288] width 143 height 18
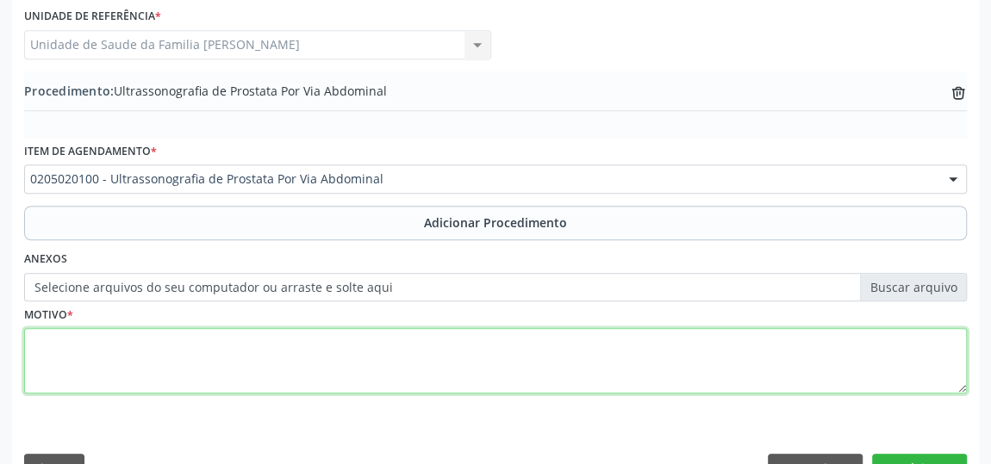
click at [30, 337] on textarea at bounding box center [495, 360] width 942 height 65
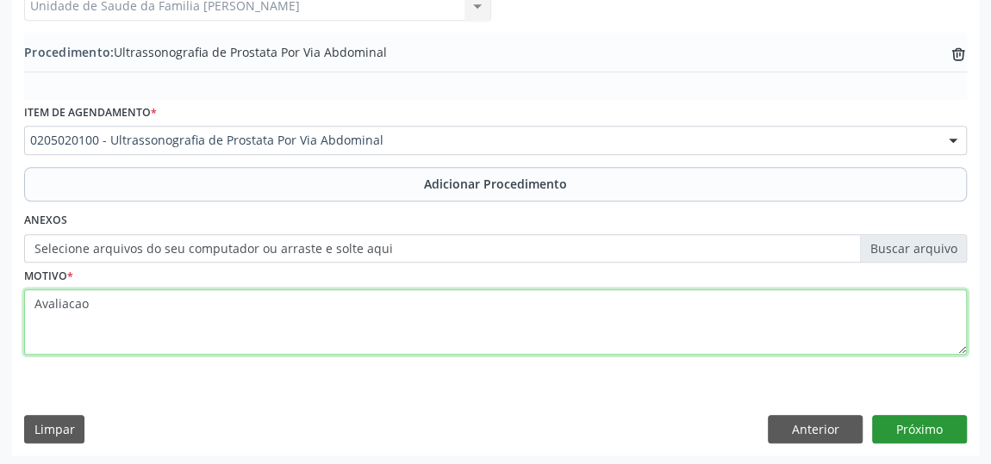
type textarea "Avaliacao"
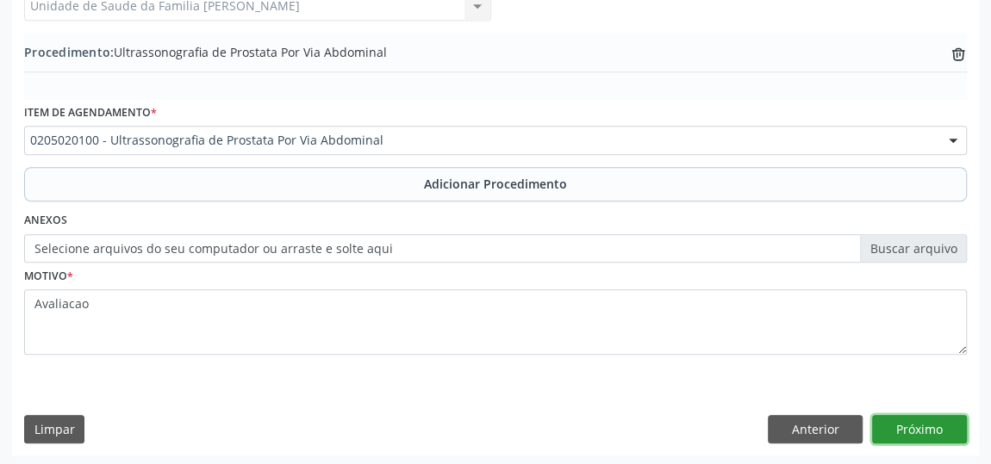
click at [933, 419] on button "Próximo" at bounding box center [919, 429] width 95 height 29
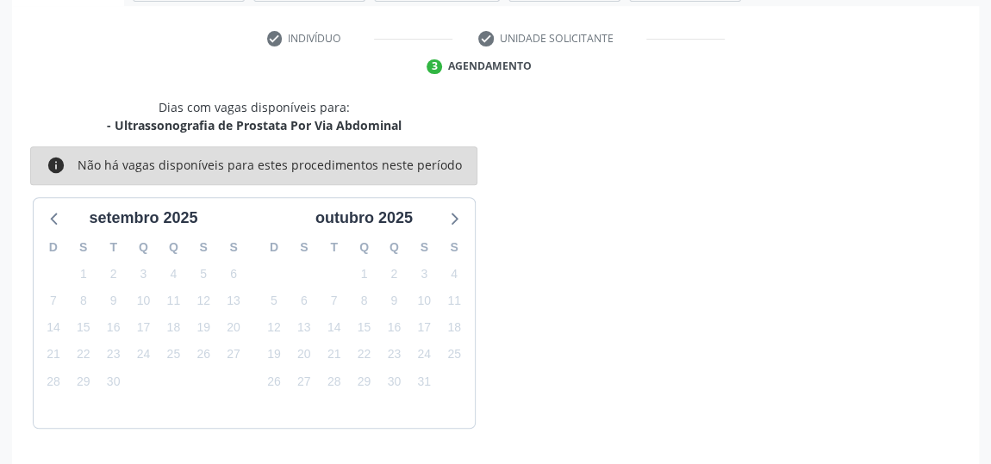
scroll to position [384, 0]
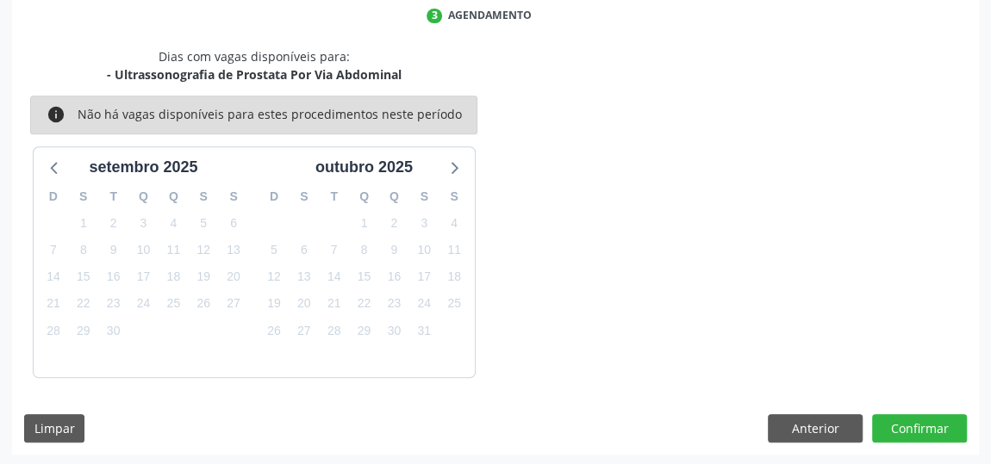
click at [979, 423] on div "Acompanhamento Acompanhe a situação das marcações correntes e finalizadas Relat…" at bounding box center [495, 101] width 991 height 732
click at [948, 438] on button "Confirmar" at bounding box center [919, 428] width 95 height 29
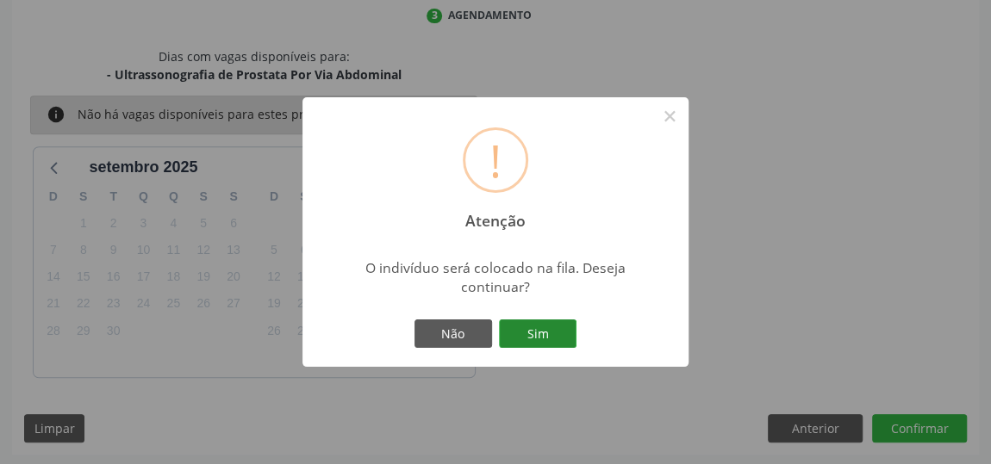
click at [553, 326] on button "Sim" at bounding box center [538, 334] width 78 height 29
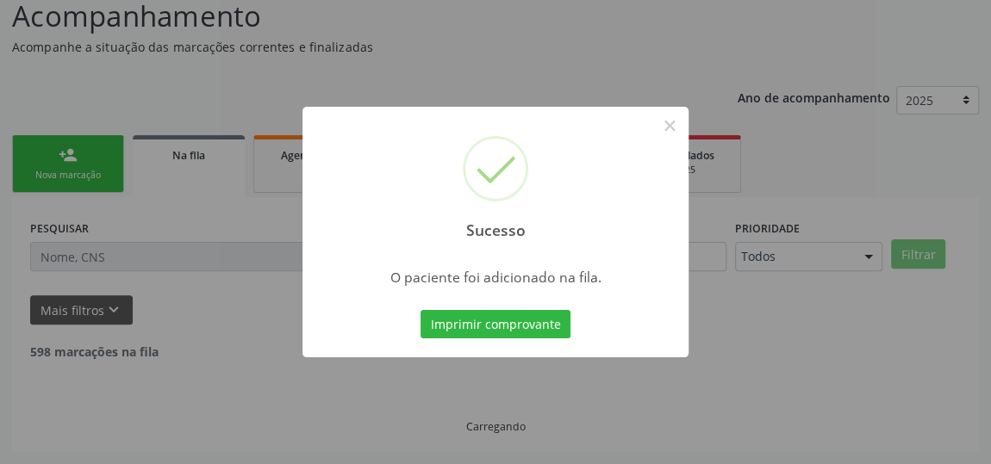
scroll to position [127, 0]
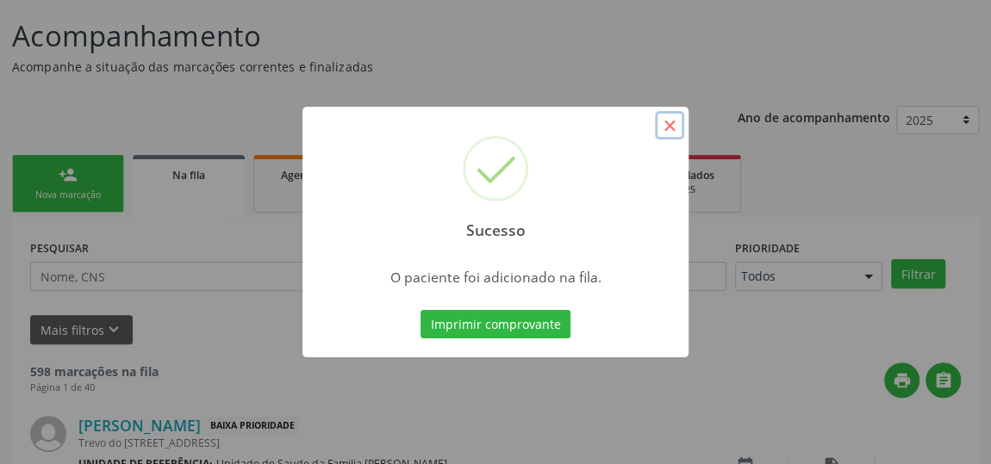
click at [675, 126] on button "×" at bounding box center [669, 125] width 29 height 29
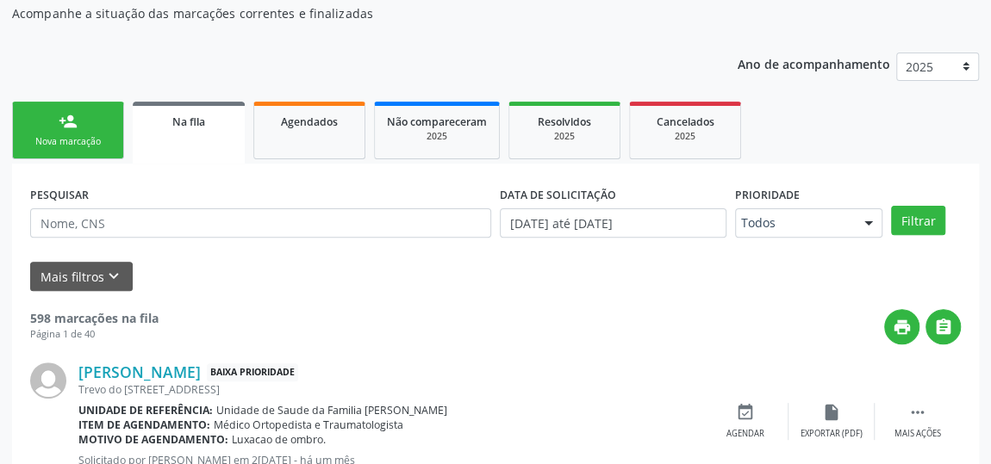
scroll to position [205, 0]
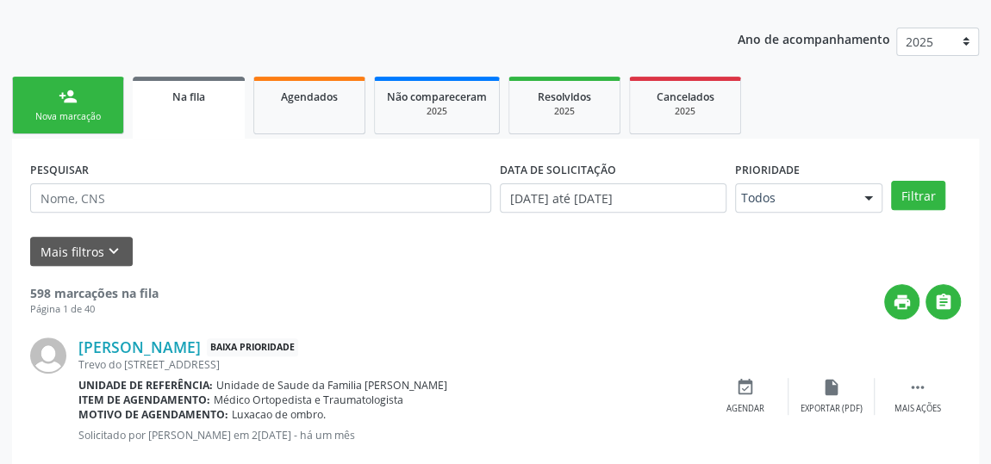
click at [70, 125] on link "person_add Nova marcação" at bounding box center [68, 106] width 112 height 58
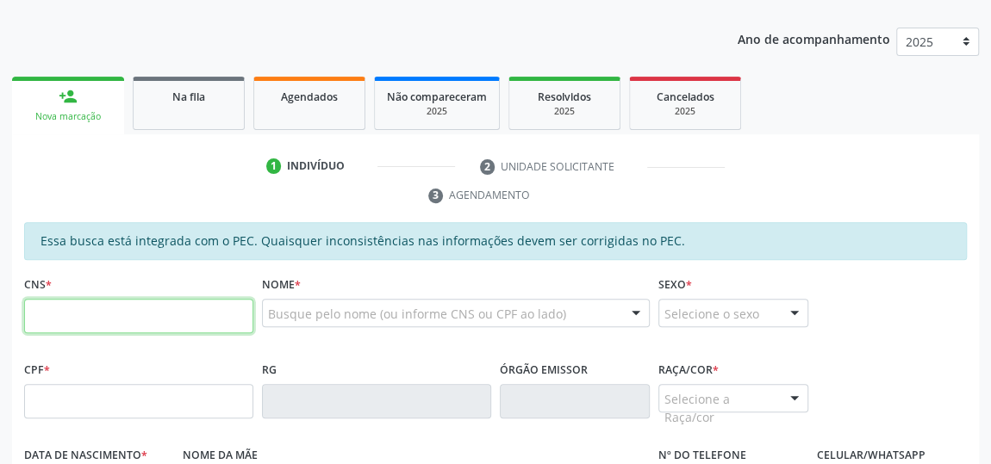
paste input "703 0038 9531 0971"
type input "703 0038 9531 0971"
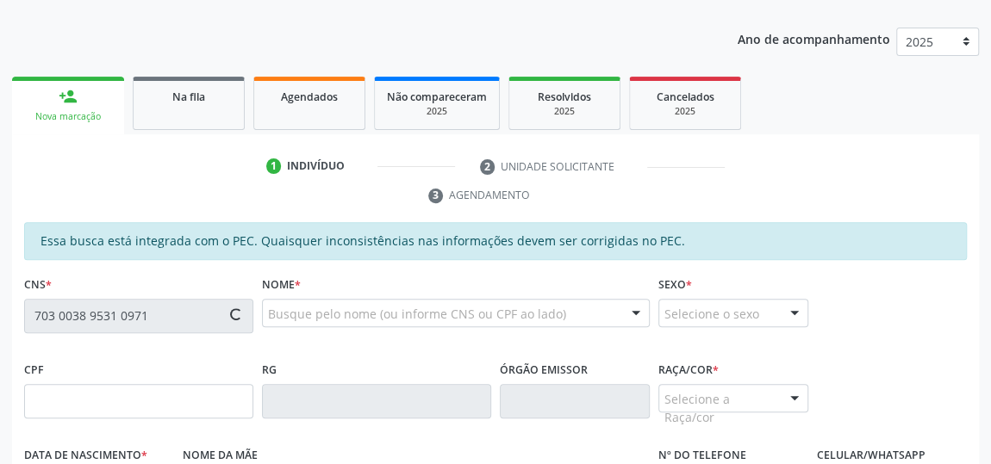
type input "485.280.994-15"
type input "11/12/1969"
type input "Maria Quitéria da Silva"
type input "(82) 99113-6308"
type input "S/N"
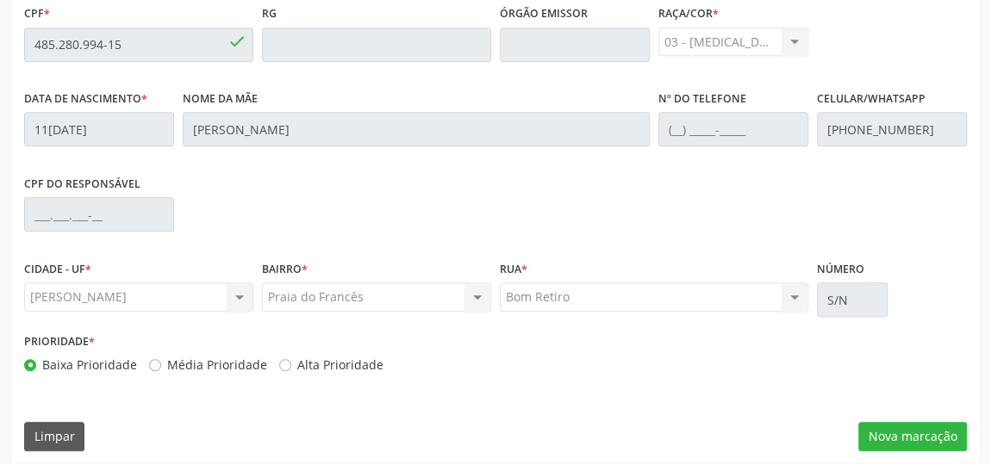
scroll to position [569, 0]
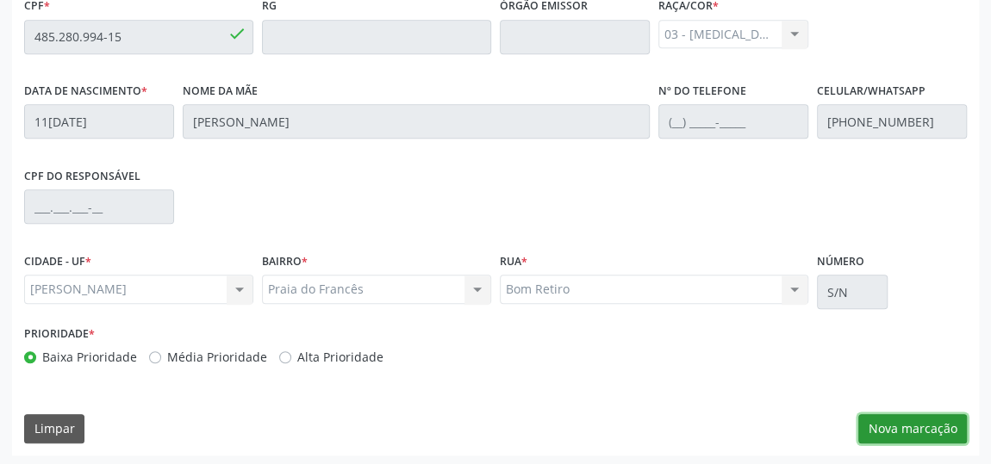
drag, startPoint x: 945, startPoint y: 426, endPoint x: 936, endPoint y: 426, distance: 8.7
click at [945, 426] on button "Nova marcação" at bounding box center [912, 428] width 109 height 29
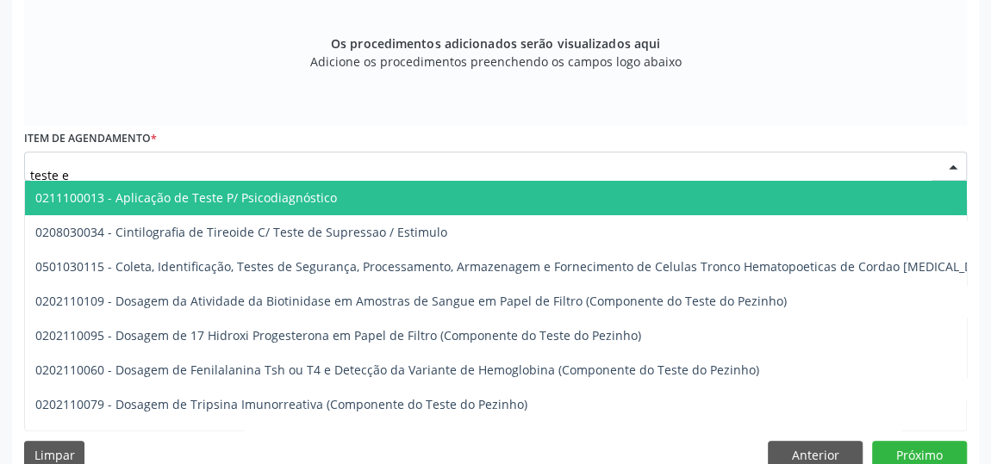
type input "teste er"
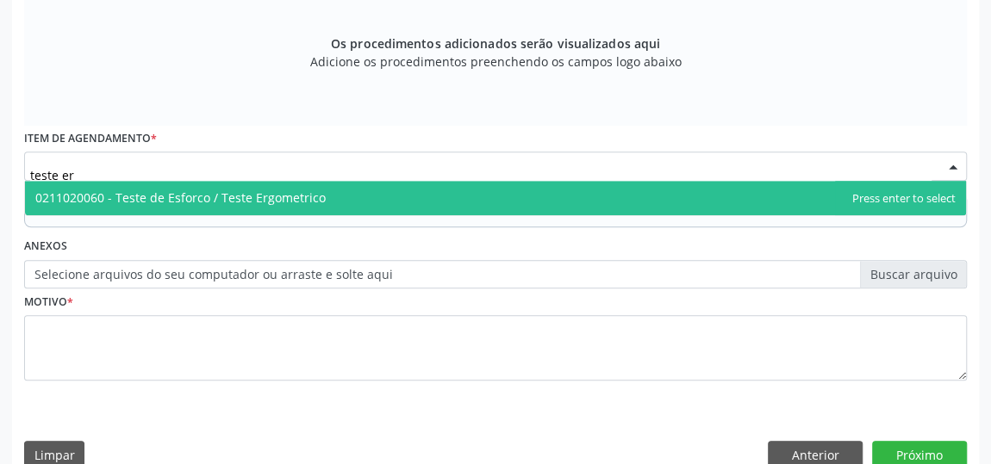
click at [291, 196] on span "0211020060 - Teste de Esforco / Teste Ergometrico" at bounding box center [180, 198] width 290 height 16
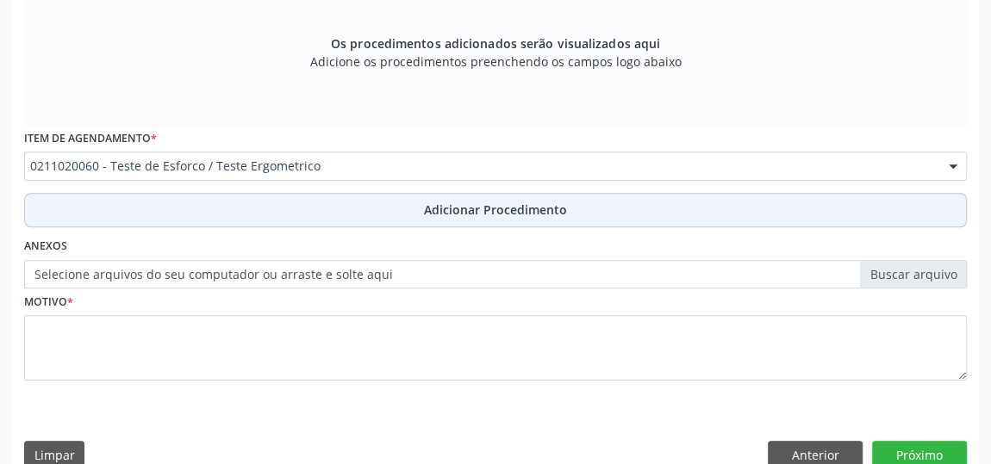
click at [529, 216] on span "Adicionar Procedimento" at bounding box center [495, 210] width 143 height 18
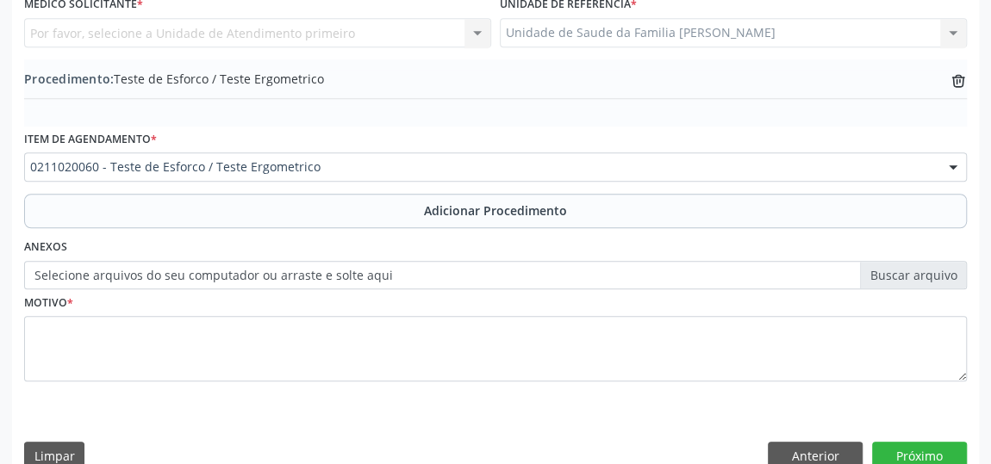
scroll to position [269, 0]
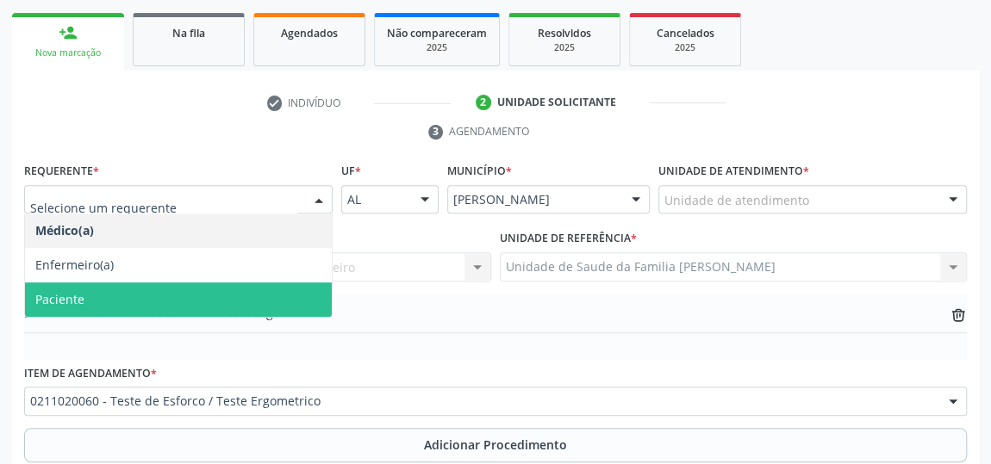
click at [62, 293] on span "Paciente" at bounding box center [59, 299] width 49 height 16
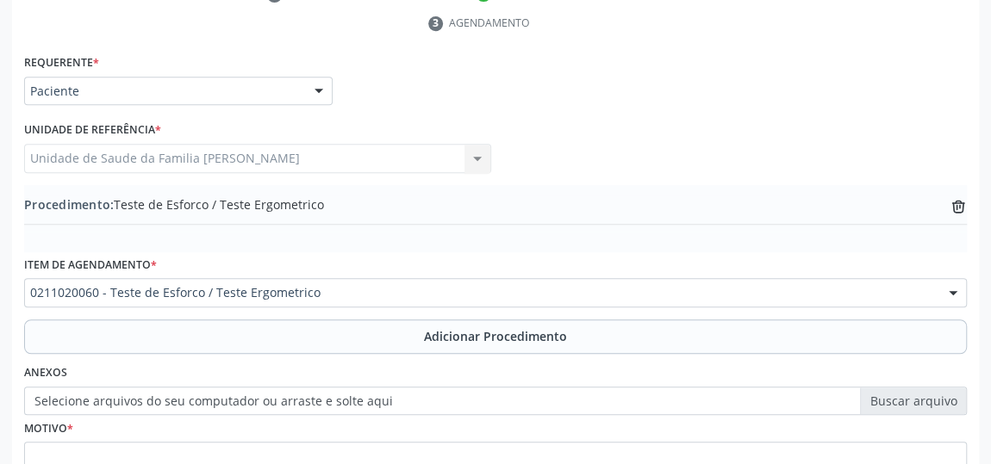
scroll to position [530, 0]
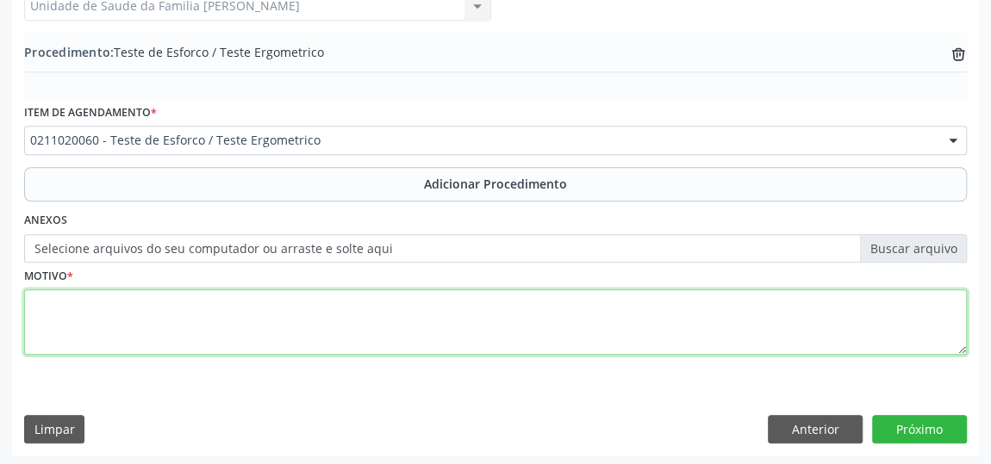
click at [58, 310] on textarea at bounding box center [495, 321] width 942 height 65
type textarea "Disfuncao"
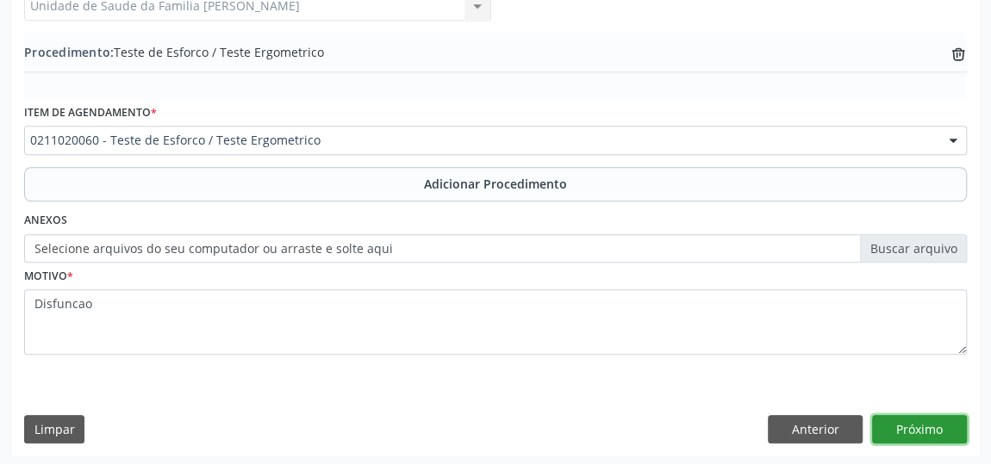
click at [878, 423] on button "Próximo" at bounding box center [919, 429] width 95 height 29
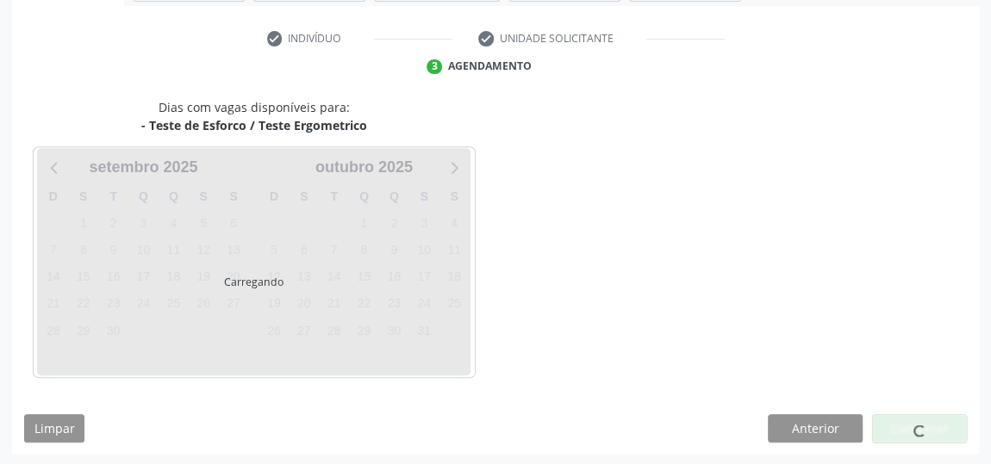
scroll to position [384, 0]
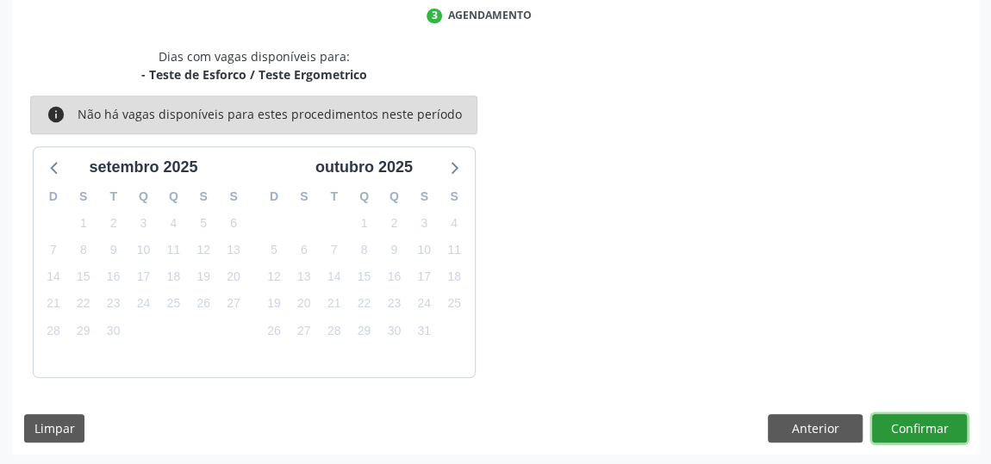
click at [926, 414] on button "Confirmar" at bounding box center [919, 428] width 95 height 29
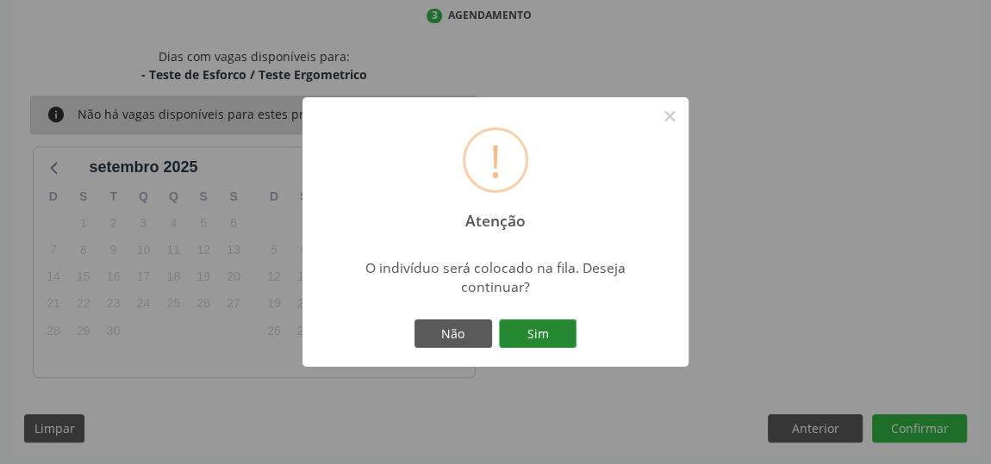
click at [527, 334] on button "Sim" at bounding box center [538, 334] width 78 height 29
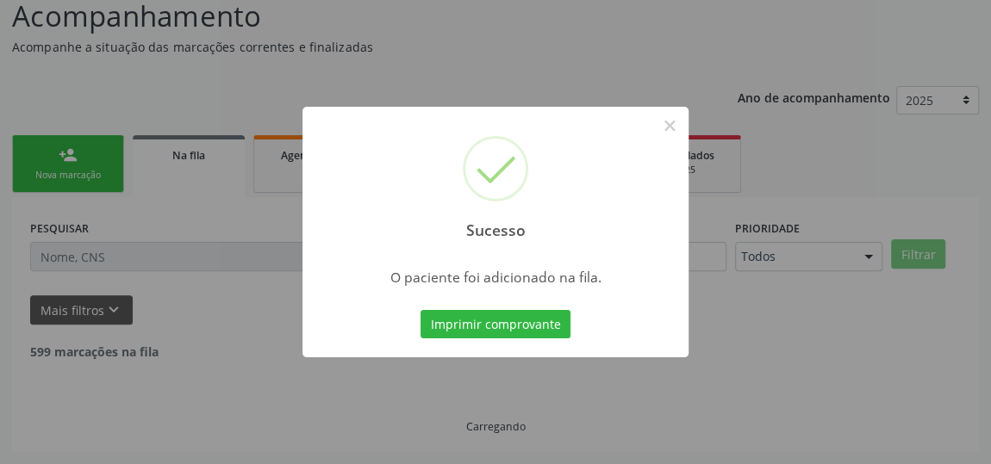
scroll to position [127, 0]
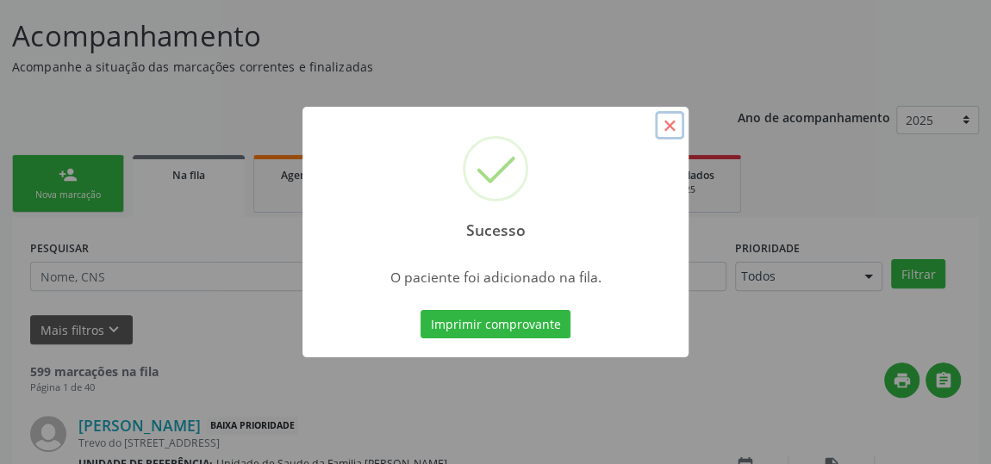
click at [662, 129] on button "×" at bounding box center [669, 125] width 29 height 29
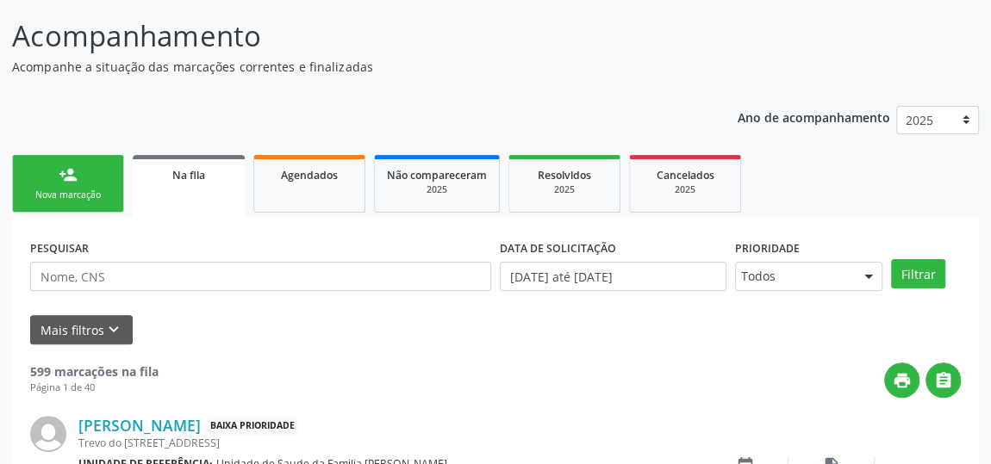
click at [71, 183] on div "person_add" at bounding box center [68, 174] width 19 height 19
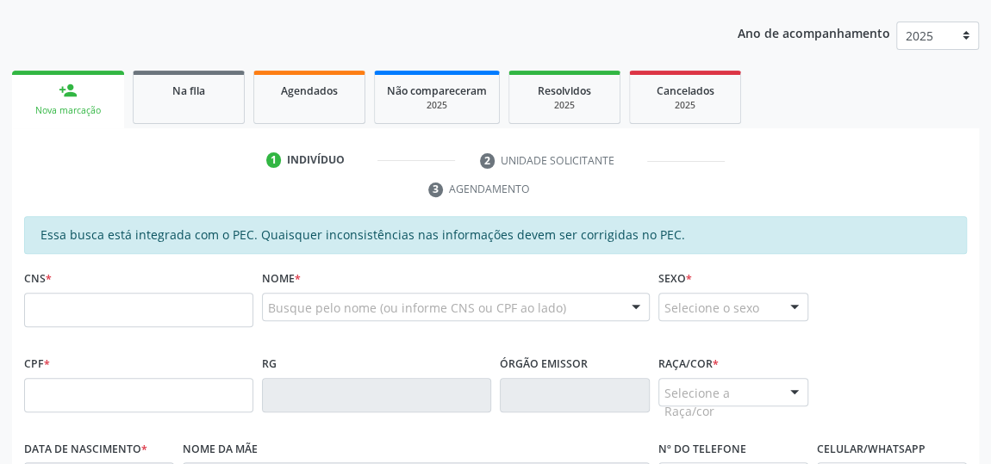
scroll to position [283, 0]
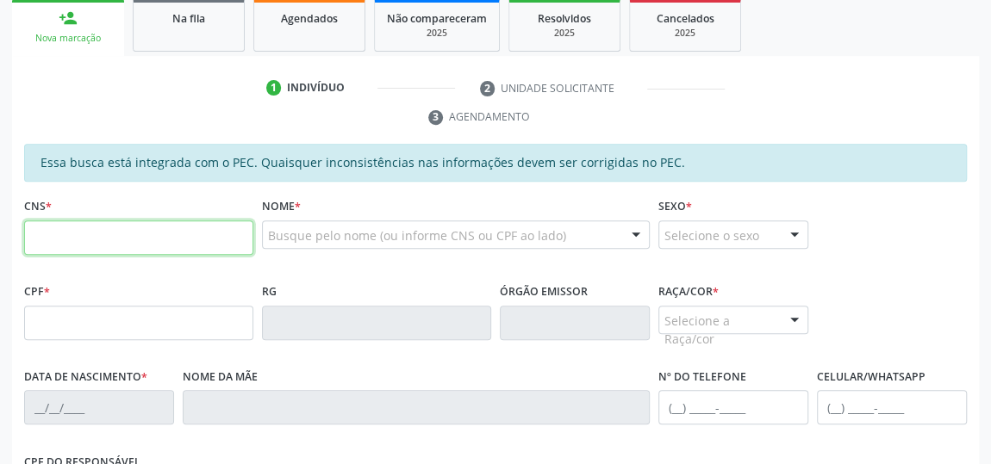
click at [65, 232] on input "text" at bounding box center [138, 238] width 229 height 34
type input "700 7049 0019 1777"
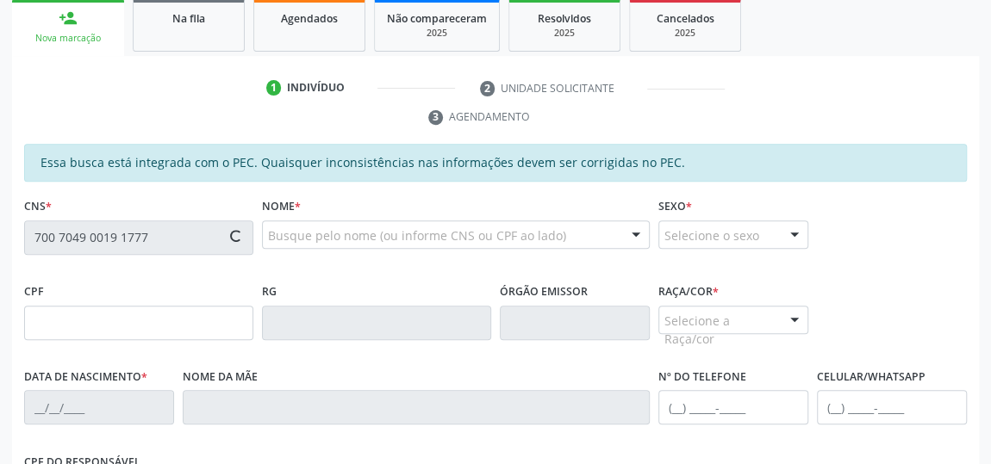
type input "276.228.194-68"
type input "11/12/1961"
type input "Raimunda Gurgel Amorim Costa"
type input "(82) 99305-1092"
type input "S/N"
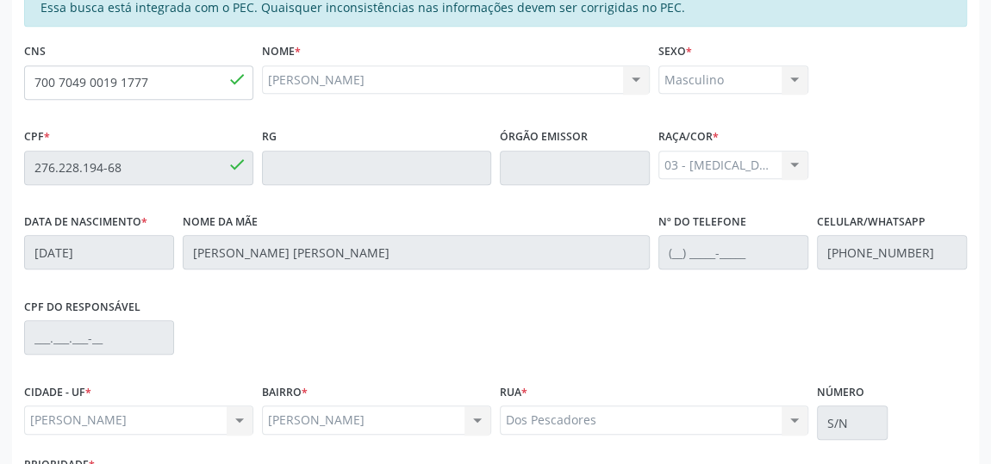
scroll to position [569, 0]
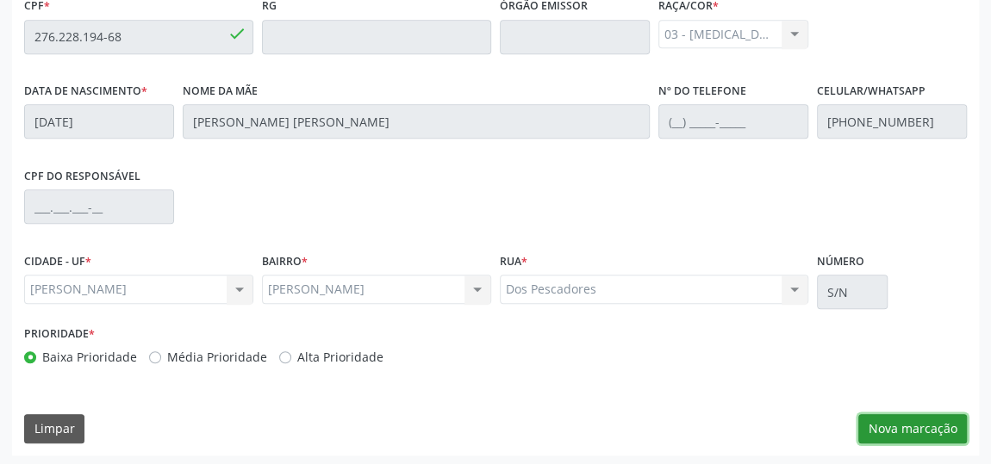
click at [881, 434] on button "Nova marcação" at bounding box center [912, 428] width 109 height 29
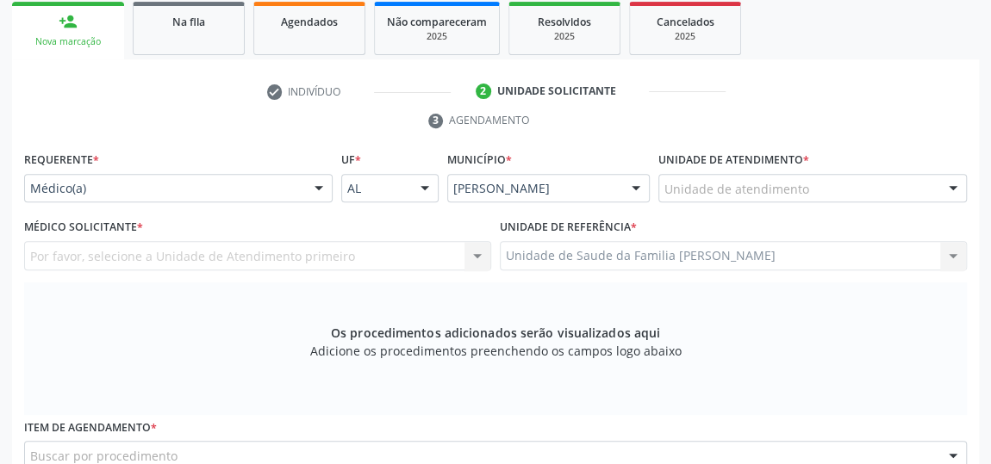
scroll to position [256, 0]
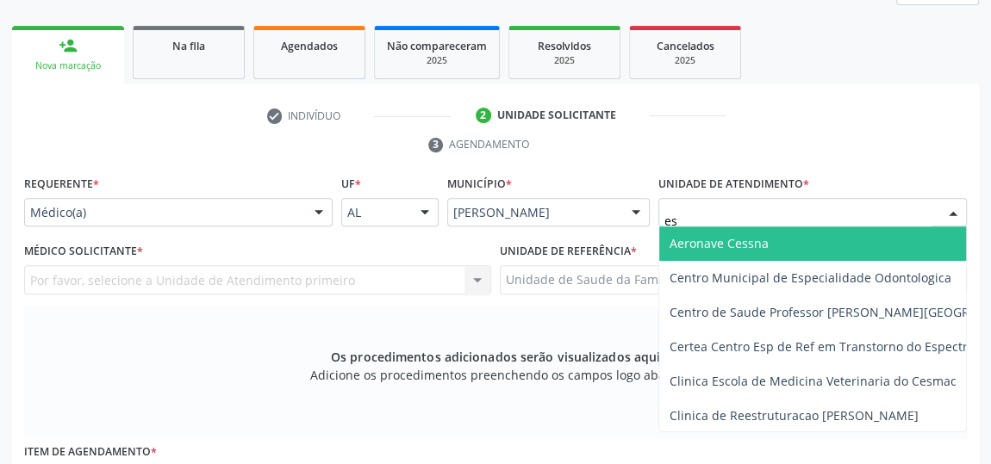
type input "est"
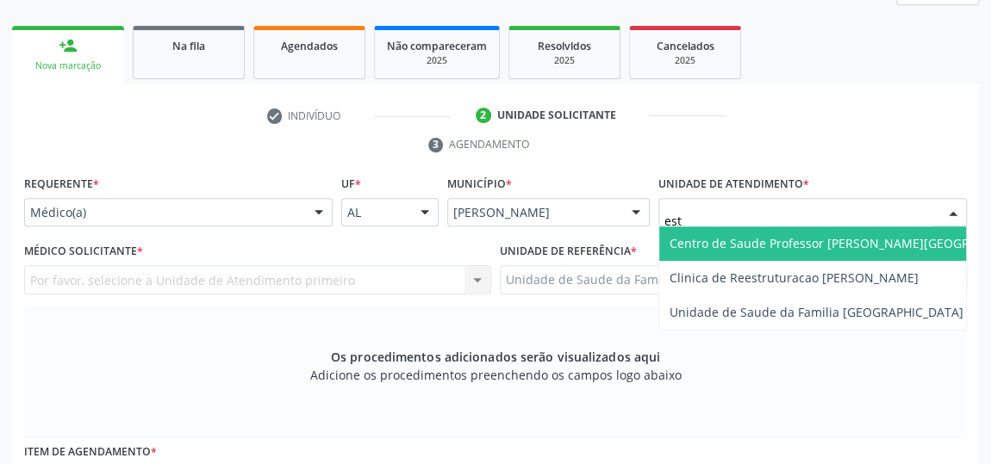
click at [769, 235] on span "Centro de Saude Professor [PERSON_NAME][GEOGRAPHIC_DATA]" at bounding box center [856, 243] width 375 height 16
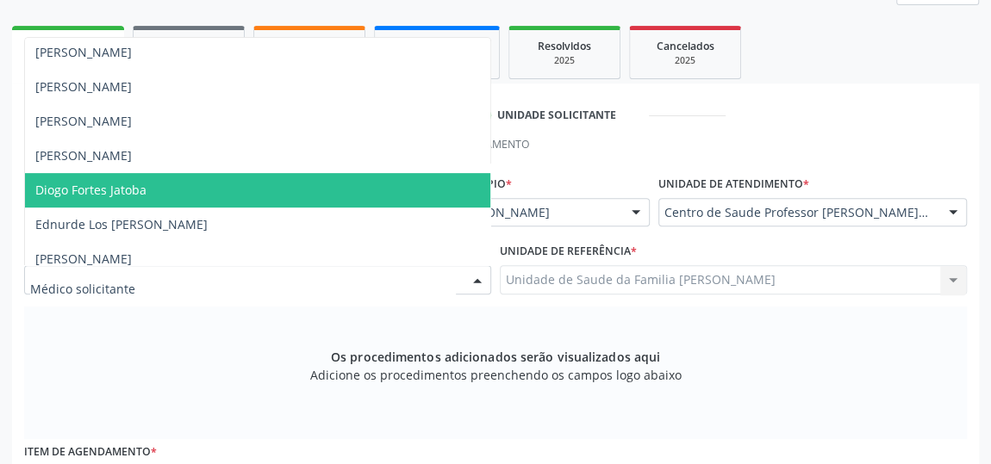
scroll to position [391, 0]
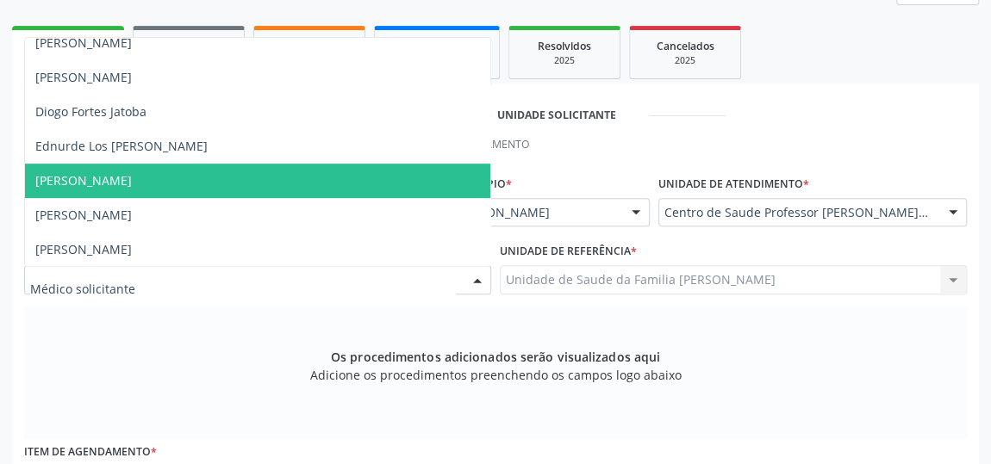
click at [76, 187] on span "Elio Goncalves Melo Junior" at bounding box center [257, 181] width 465 height 34
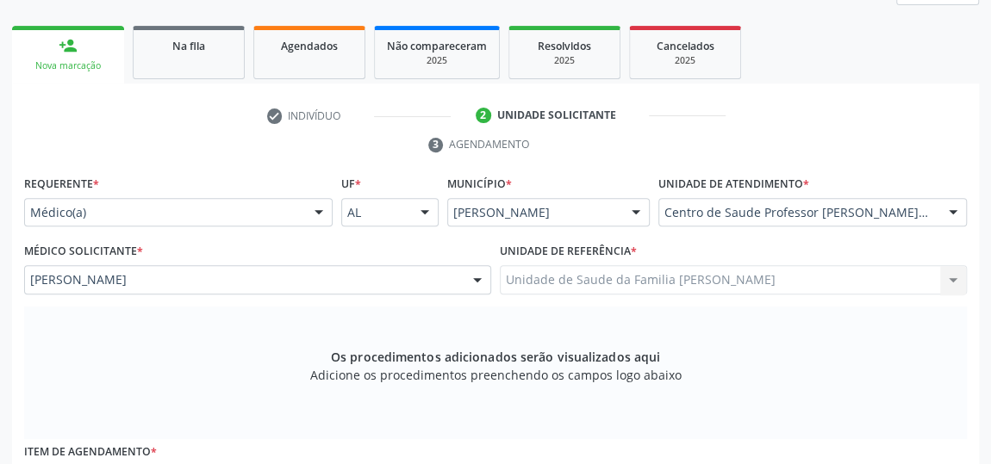
scroll to position [491, 0]
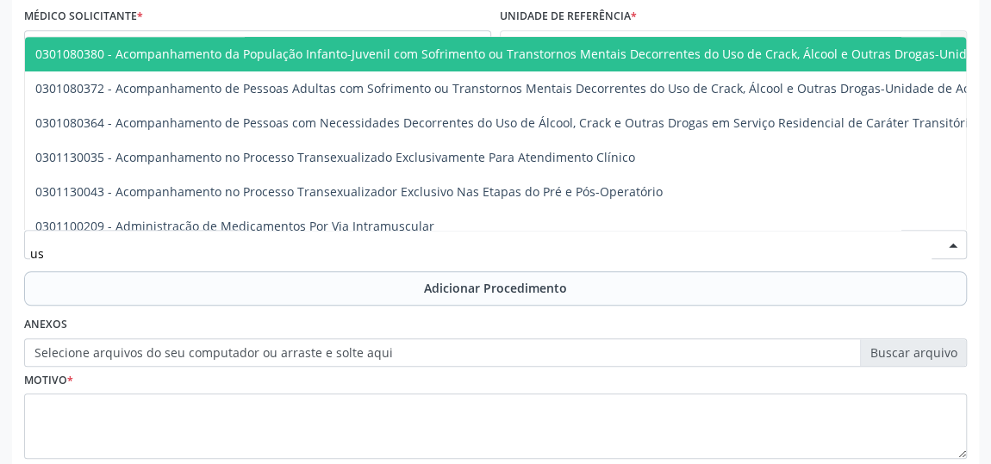
type input "usg"
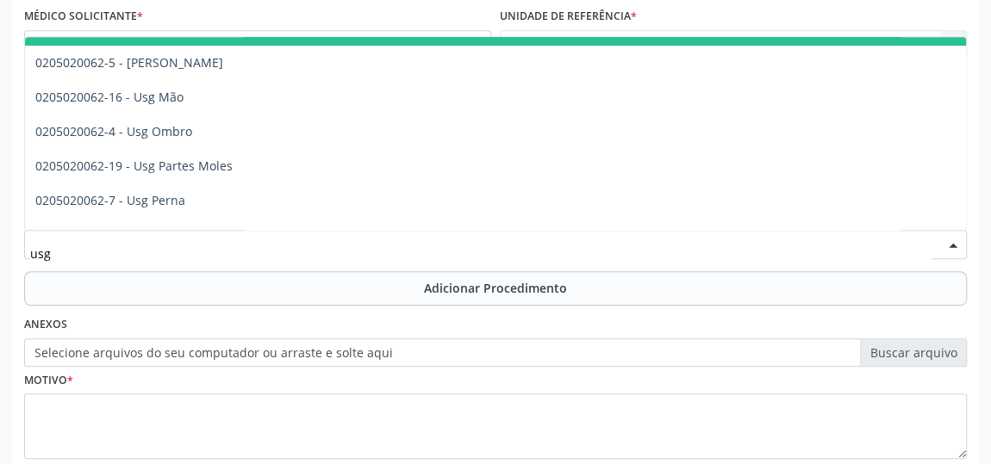
scroll to position [234, 0]
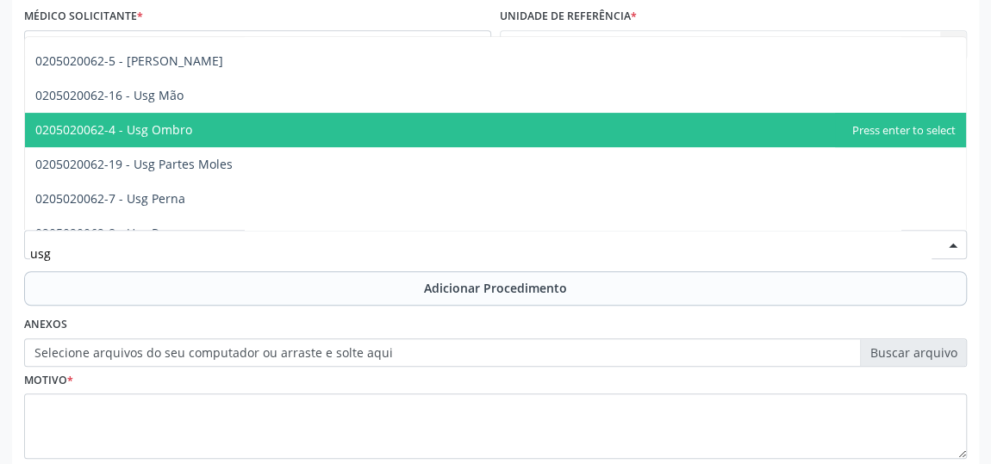
click at [181, 121] on span "0205020062-4 - Usg Ombro" at bounding box center [113, 129] width 157 height 16
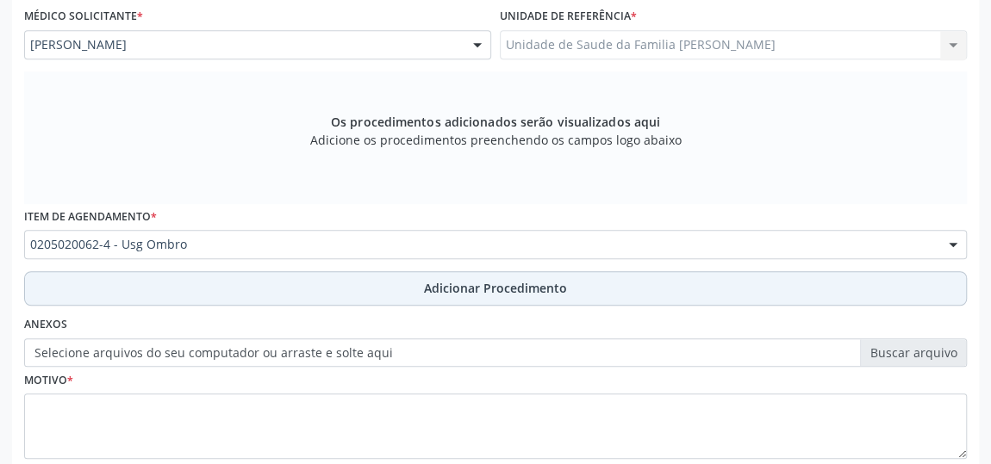
click at [424, 287] on button "Adicionar Procedimento" at bounding box center [495, 288] width 942 height 34
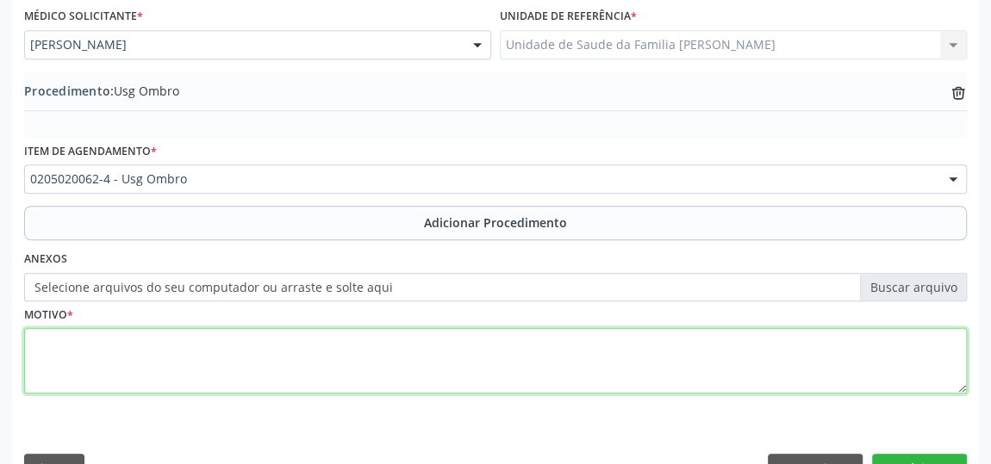
click at [51, 337] on textarea at bounding box center [495, 360] width 942 height 65
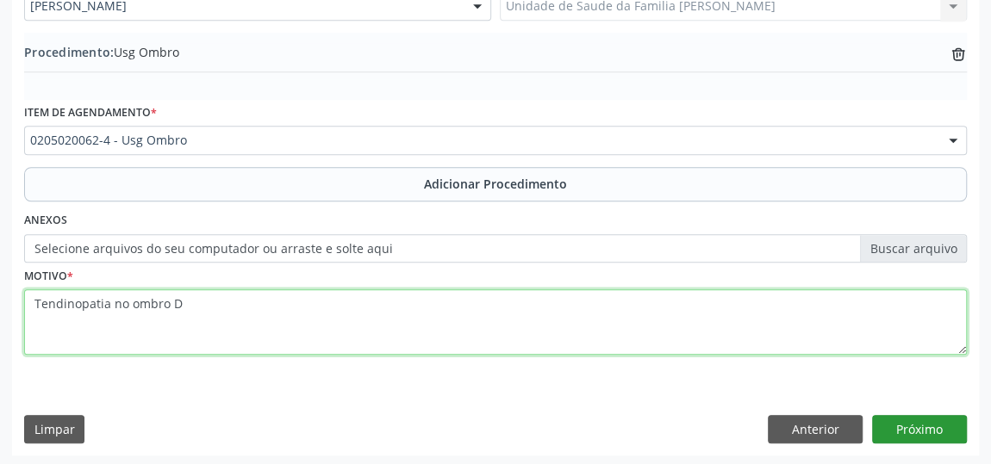
type textarea "Tendinopatia no ombro D"
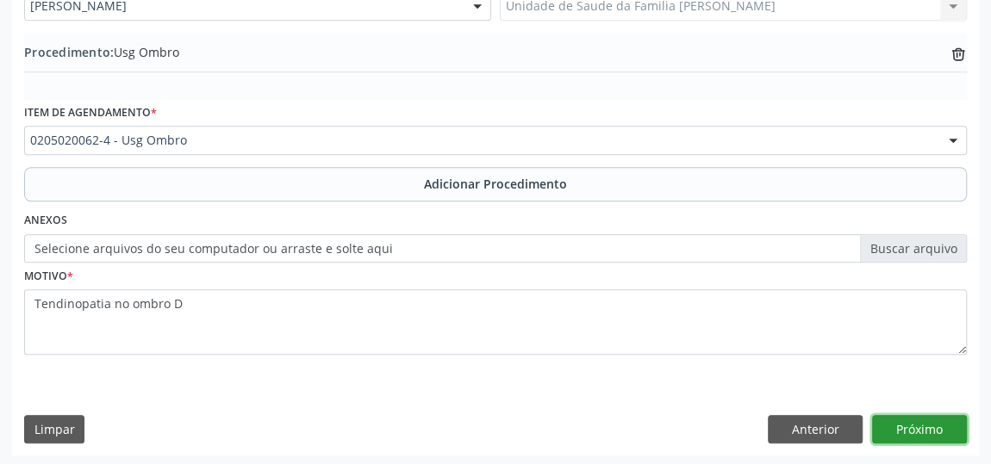
click at [915, 423] on button "Próximo" at bounding box center [919, 429] width 95 height 29
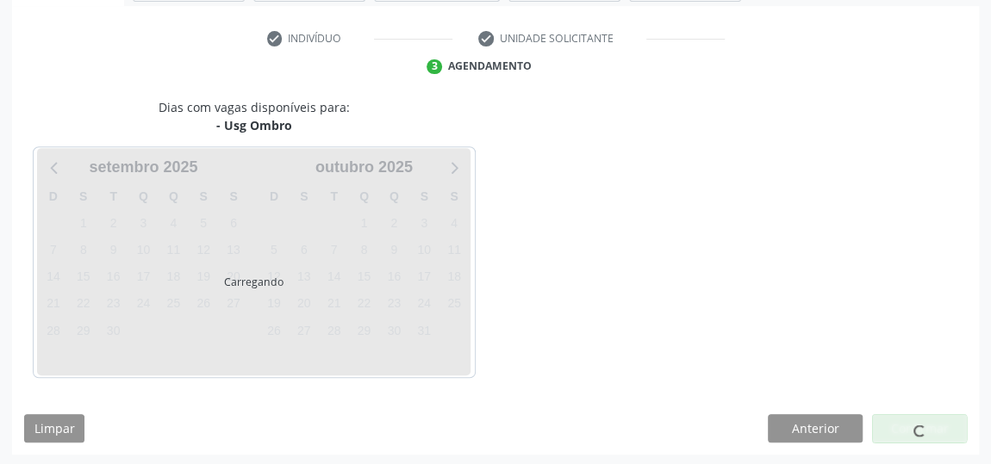
scroll to position [384, 0]
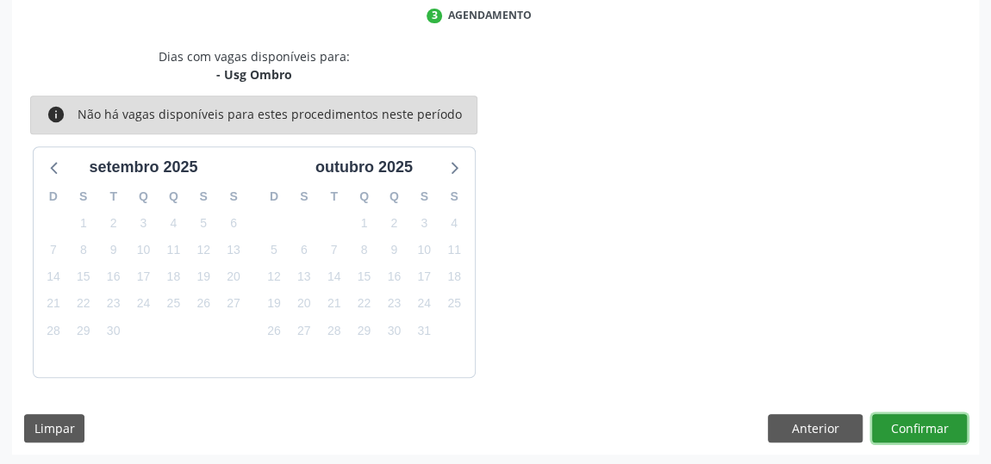
click at [915, 423] on button "Confirmar" at bounding box center [919, 428] width 95 height 29
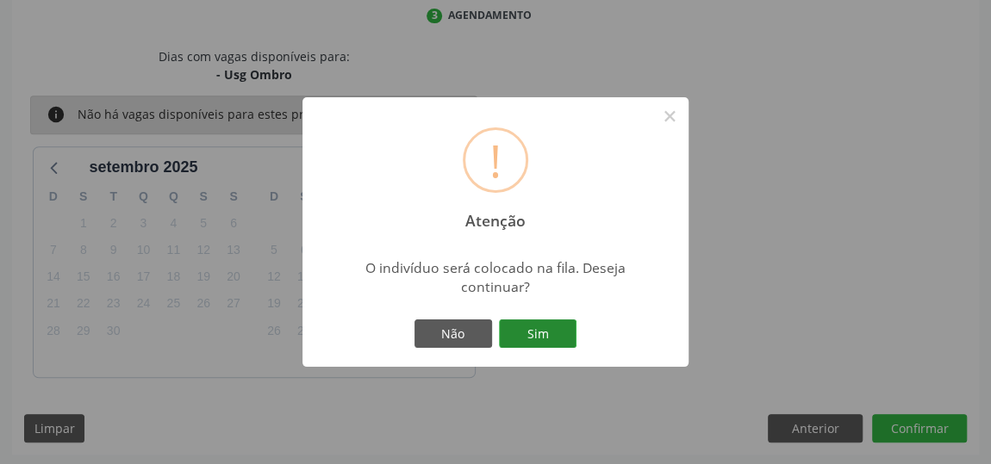
click at [558, 347] on button "Sim" at bounding box center [538, 334] width 78 height 29
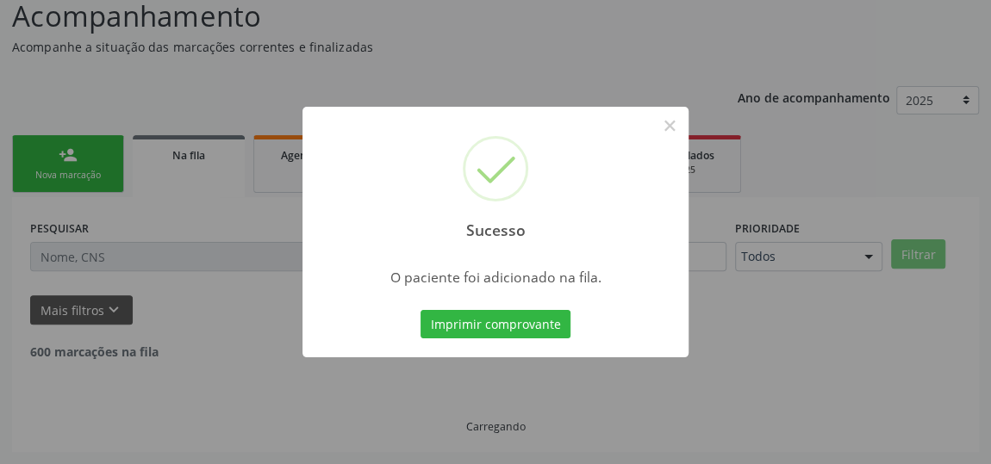
scroll to position [127, 0]
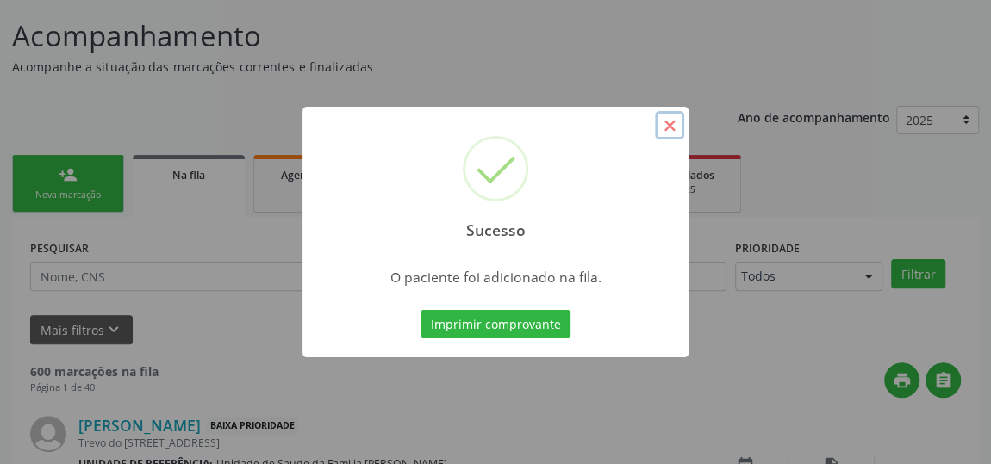
click at [670, 119] on button "×" at bounding box center [669, 125] width 29 height 29
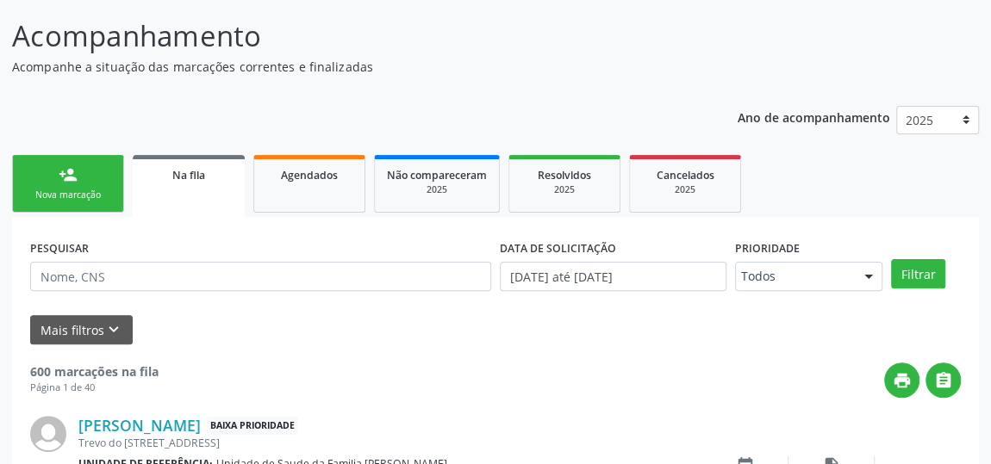
click at [46, 168] on link "person_add Nova marcação" at bounding box center [68, 184] width 112 height 58
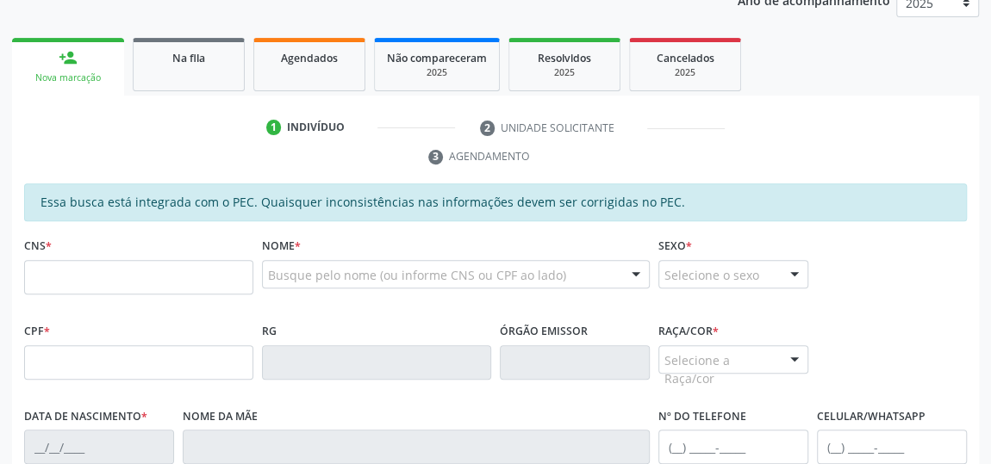
scroll to position [361, 0]
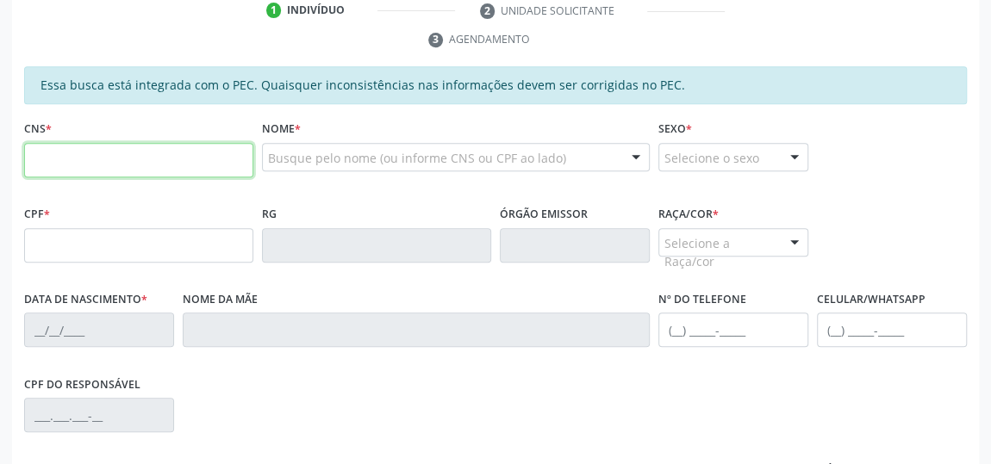
click at [107, 152] on input "text" at bounding box center [138, 160] width 229 height 34
type input "702 3051 8307 4915"
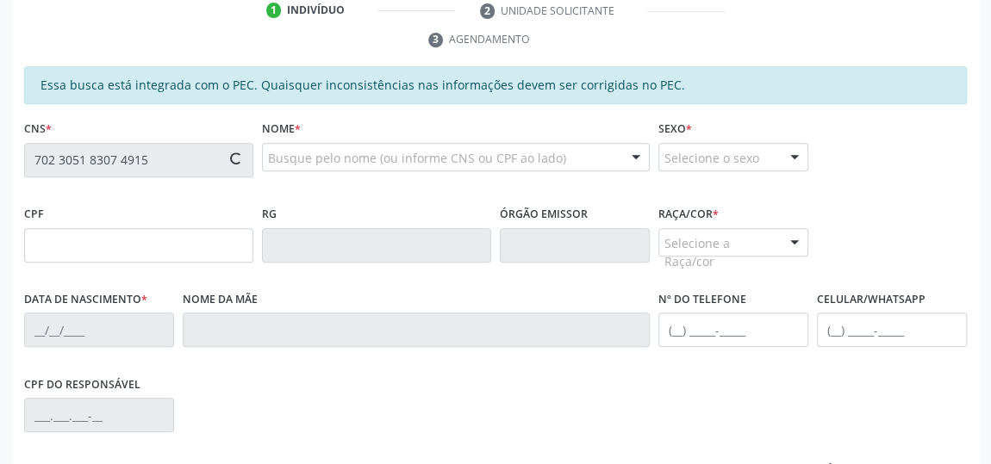
type input "156.908.097-64"
type input "28/04/1996"
type input "Claudia Mirian da Silva"
type input "(22) 99879-7226"
type input "12"
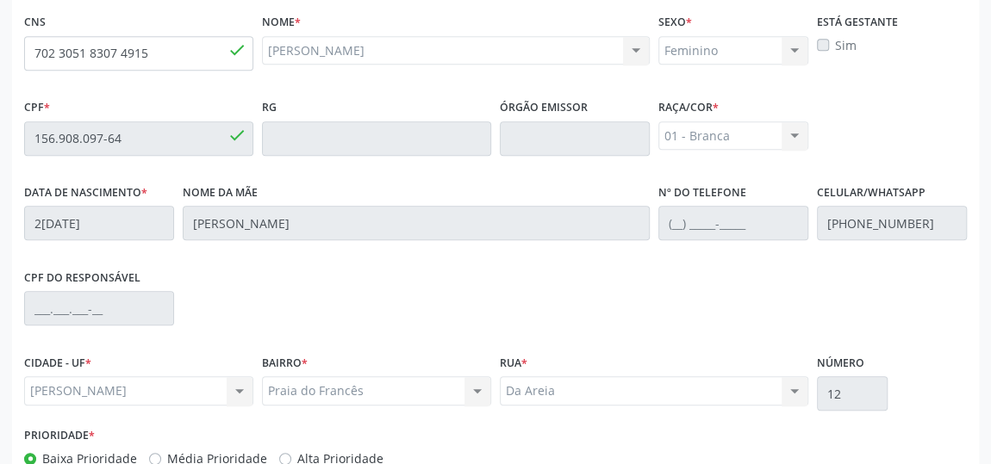
scroll to position [569, 0]
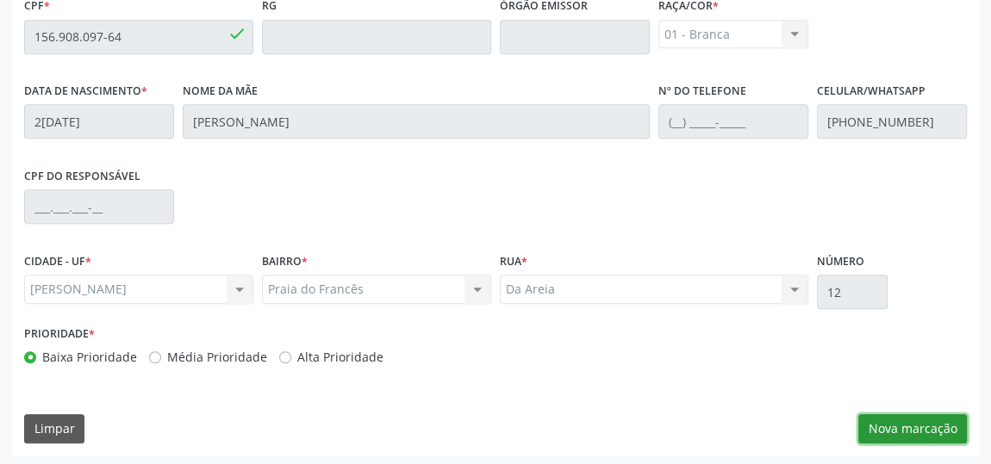
click at [932, 432] on button "Nova marcação" at bounding box center [912, 428] width 109 height 29
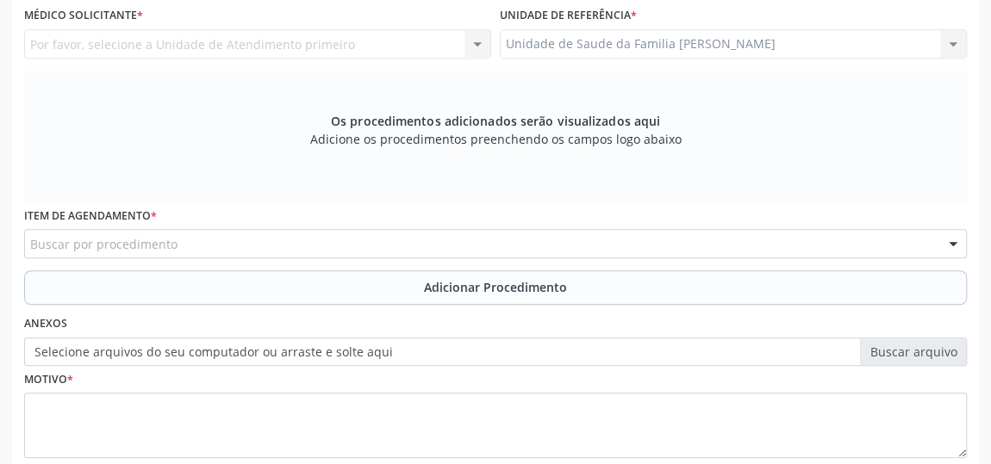
scroll to position [334, 0]
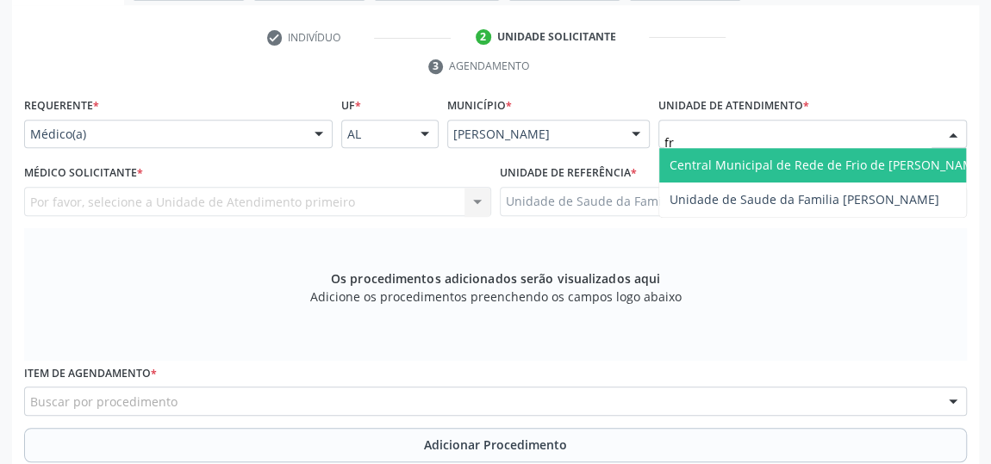
type input "fra"
click at [736, 157] on span "Unidade de Saude da Familia [PERSON_NAME]" at bounding box center [804, 165] width 270 height 16
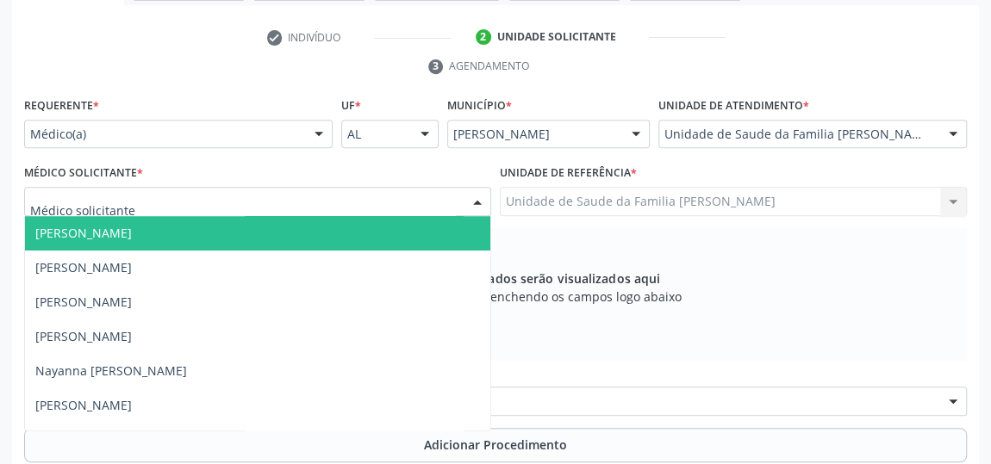
click at [47, 228] on span "[PERSON_NAME]" at bounding box center [83, 233] width 96 height 16
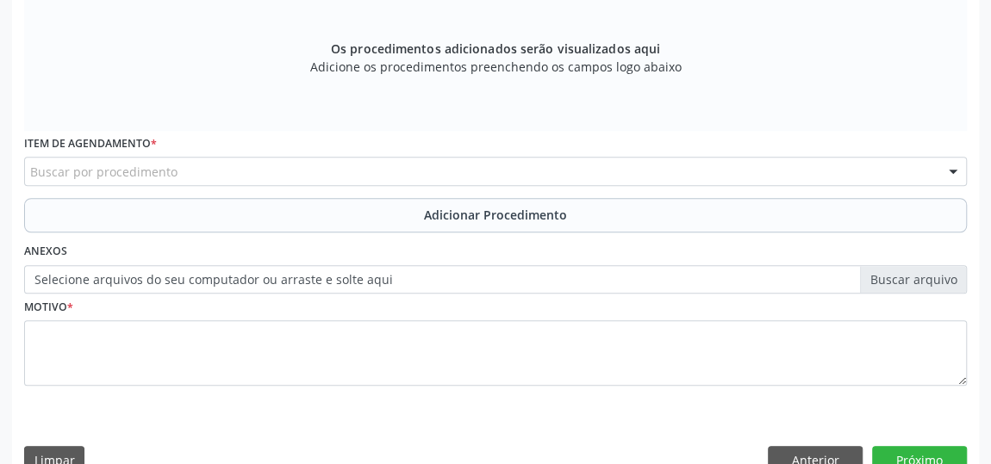
scroll to position [569, 0]
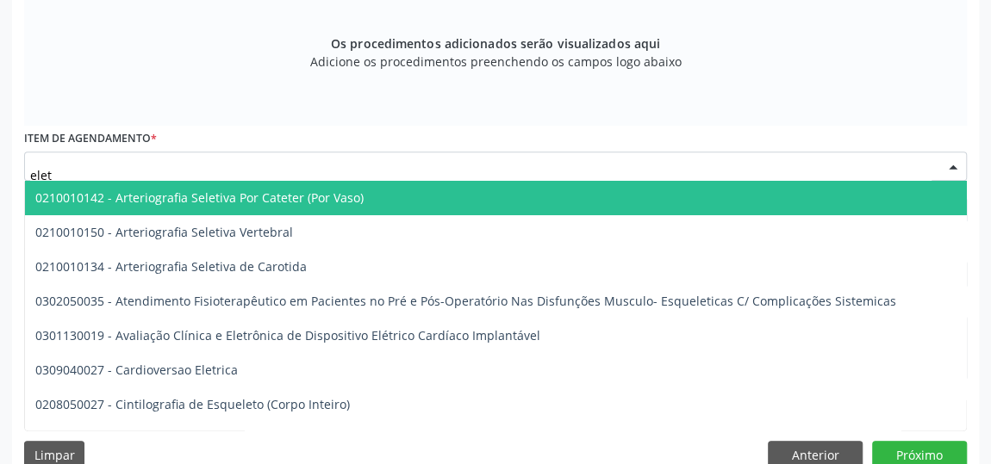
type input "eletr"
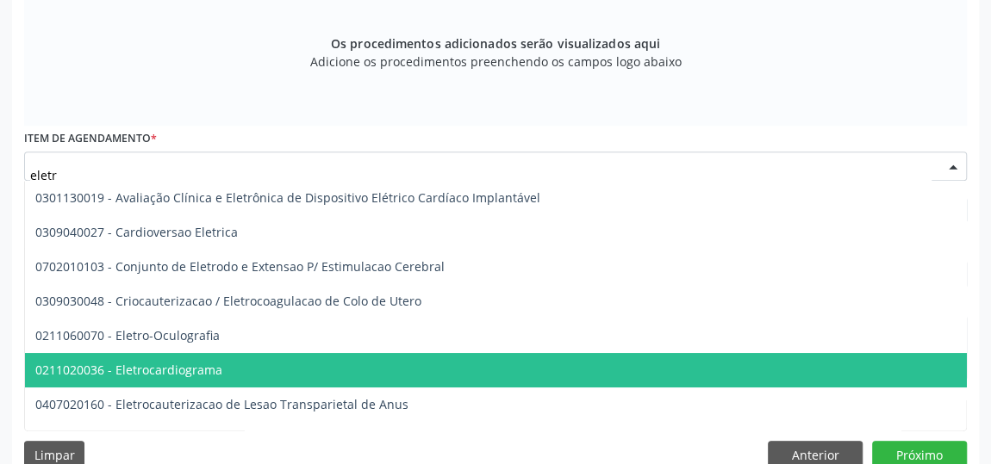
click at [177, 374] on span "0211020036 - Eletrocardiograma" at bounding box center [128, 370] width 187 height 16
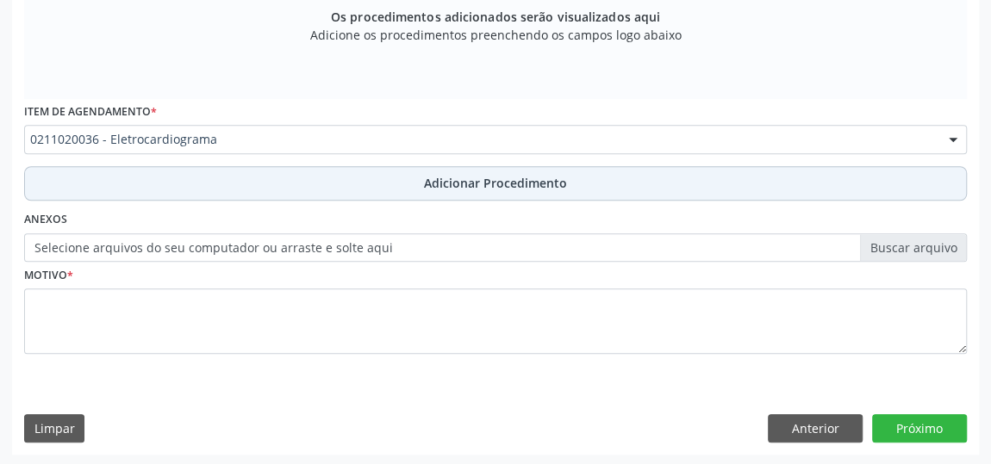
click at [432, 168] on button "Adicionar Procedimento" at bounding box center [495, 183] width 942 height 34
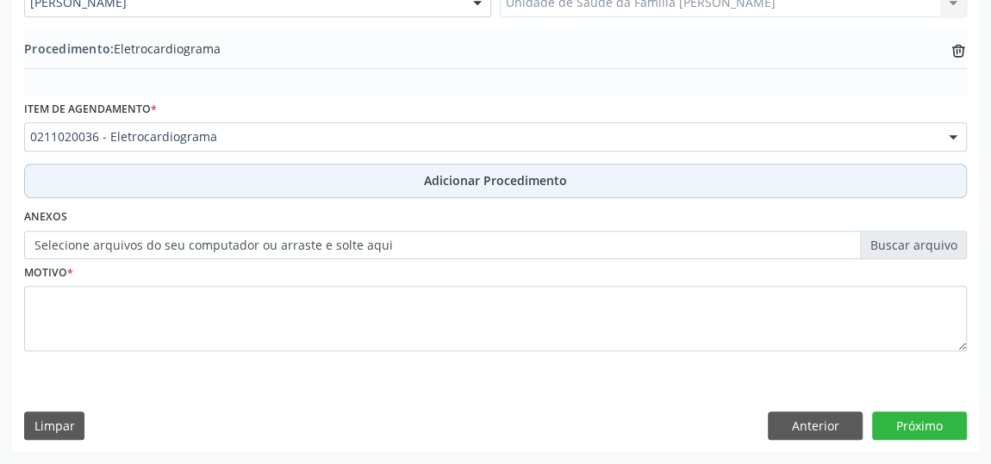
scroll to position [530, 0]
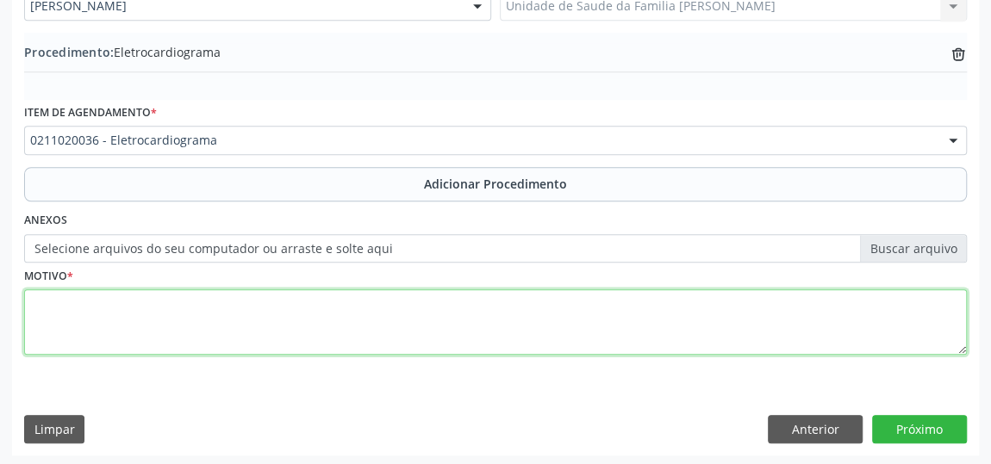
click at [28, 313] on textarea at bounding box center [495, 321] width 942 height 65
type textarea "Palpitacoes"
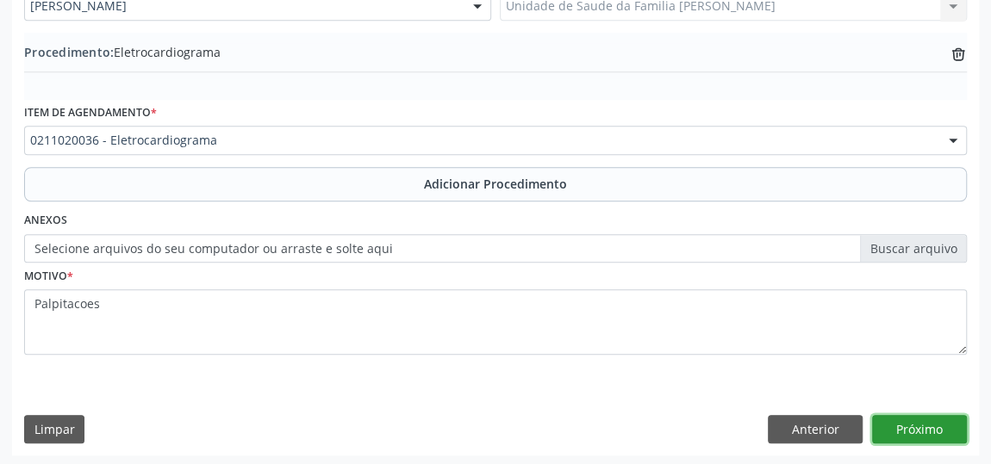
click at [904, 415] on button "Próximo" at bounding box center [919, 429] width 95 height 29
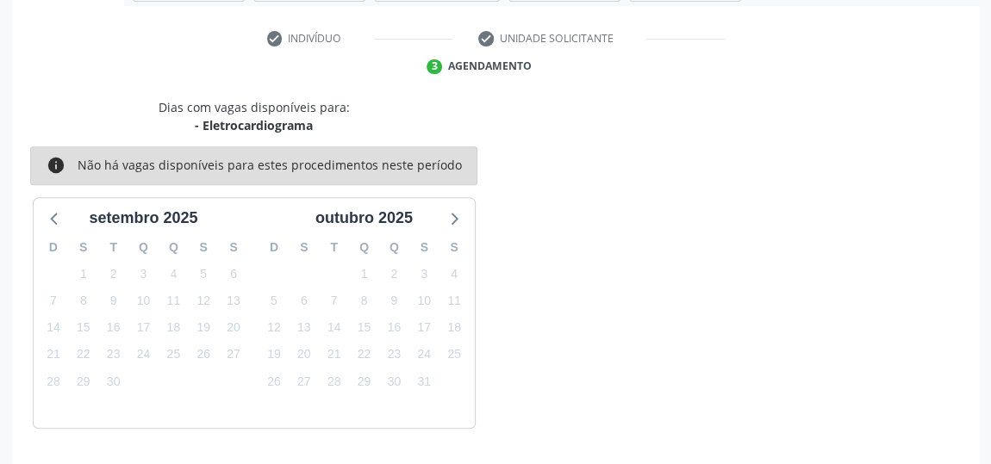
scroll to position [384, 0]
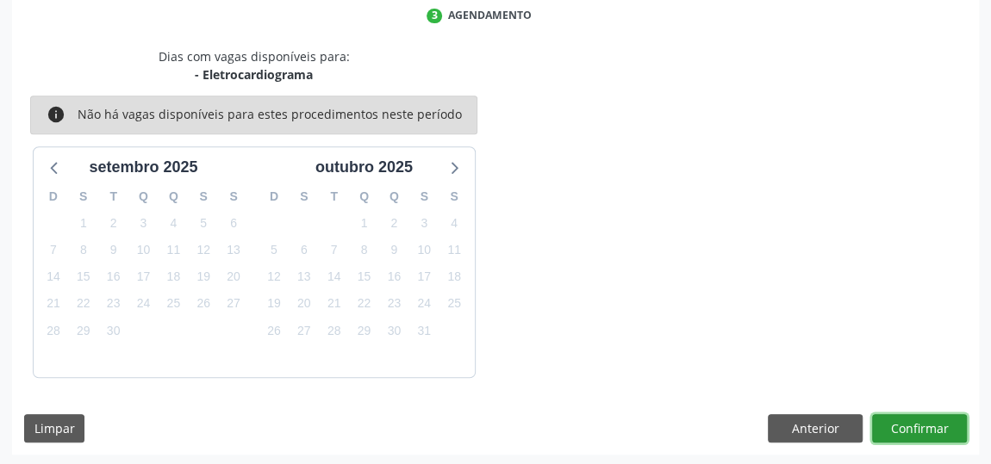
click at [906, 433] on button "Confirmar" at bounding box center [919, 428] width 95 height 29
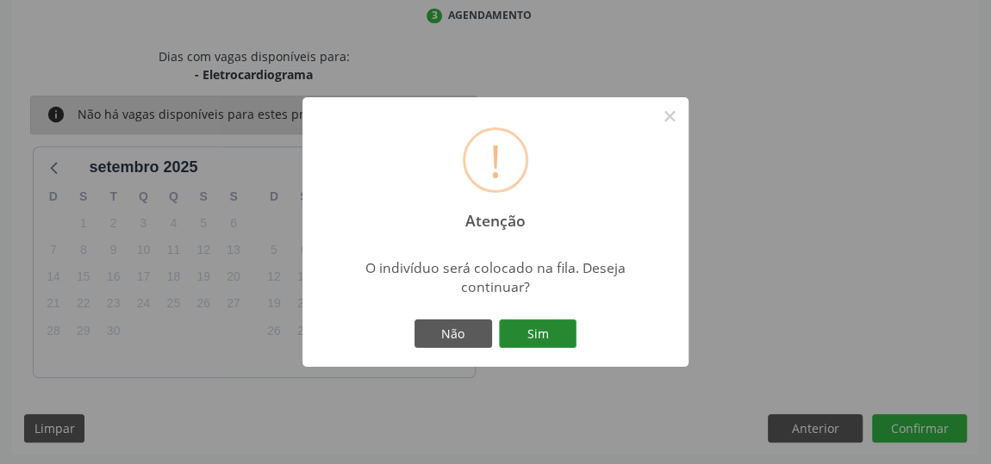
click at [565, 335] on button "Sim" at bounding box center [538, 334] width 78 height 29
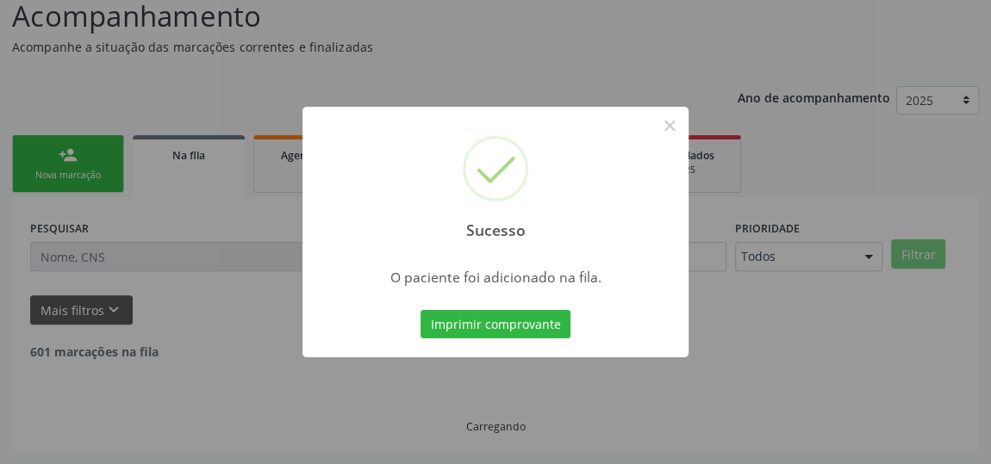
scroll to position [127, 0]
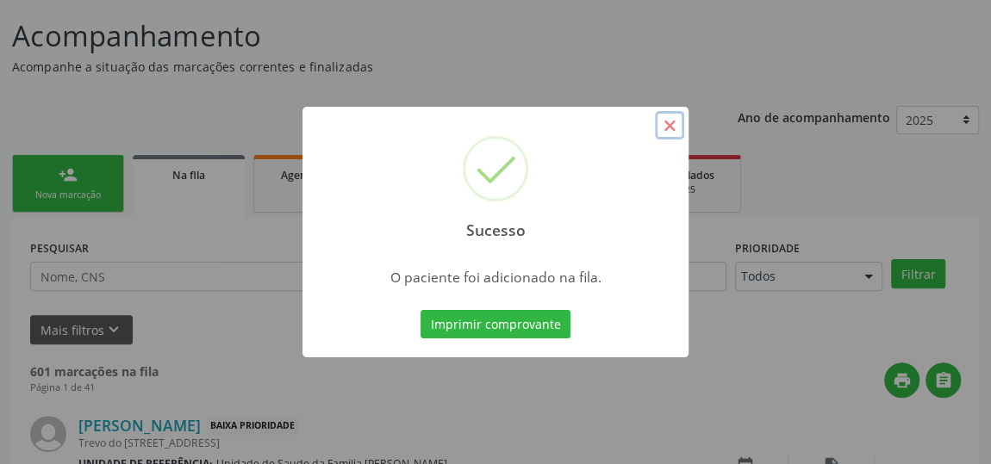
click at [669, 135] on button "×" at bounding box center [669, 125] width 29 height 29
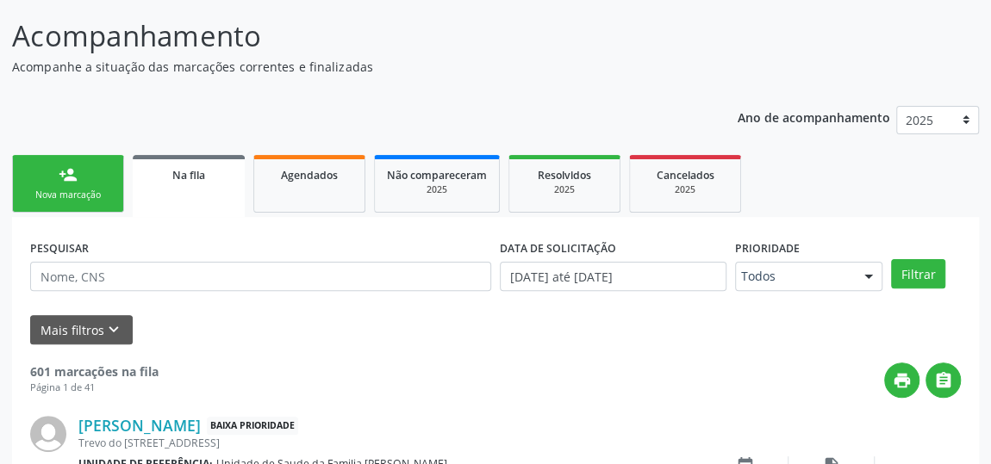
click at [63, 165] on div "person_add" at bounding box center [68, 174] width 19 height 19
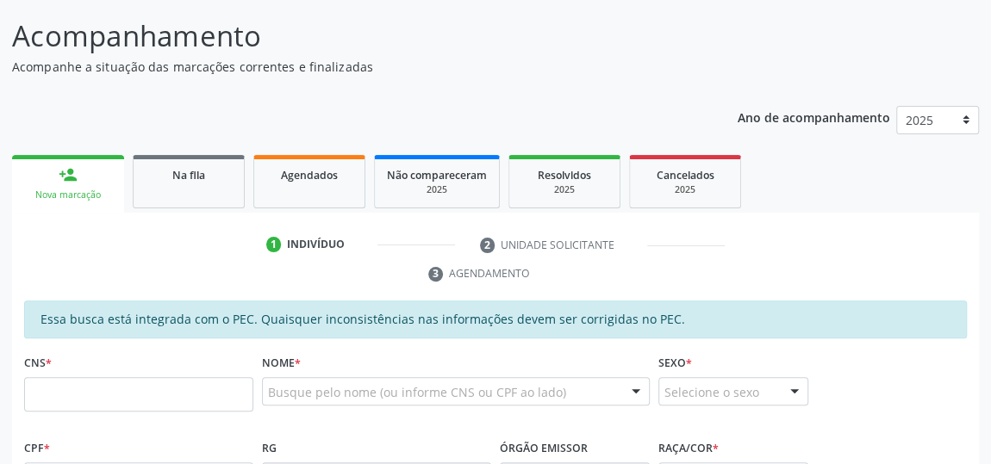
scroll to position [283, 0]
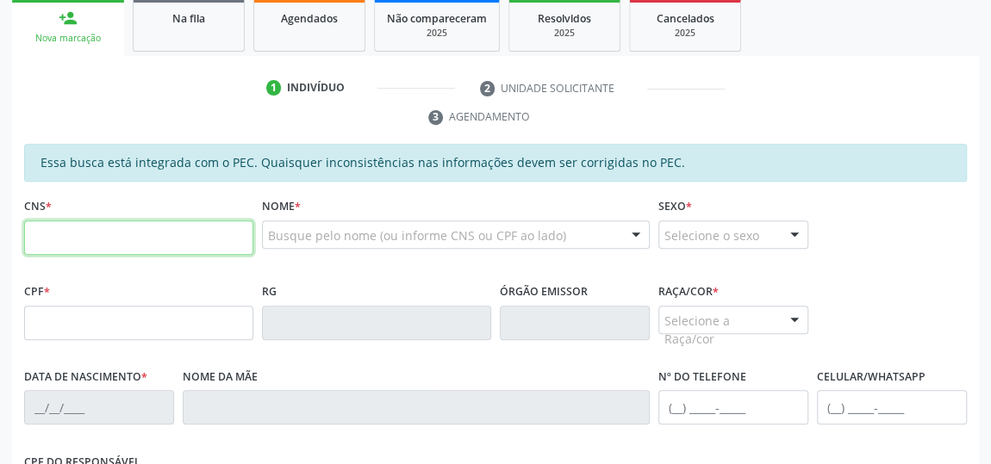
click at [44, 233] on input "text" at bounding box center [138, 238] width 229 height 34
type input "702 3051 8307 4915"
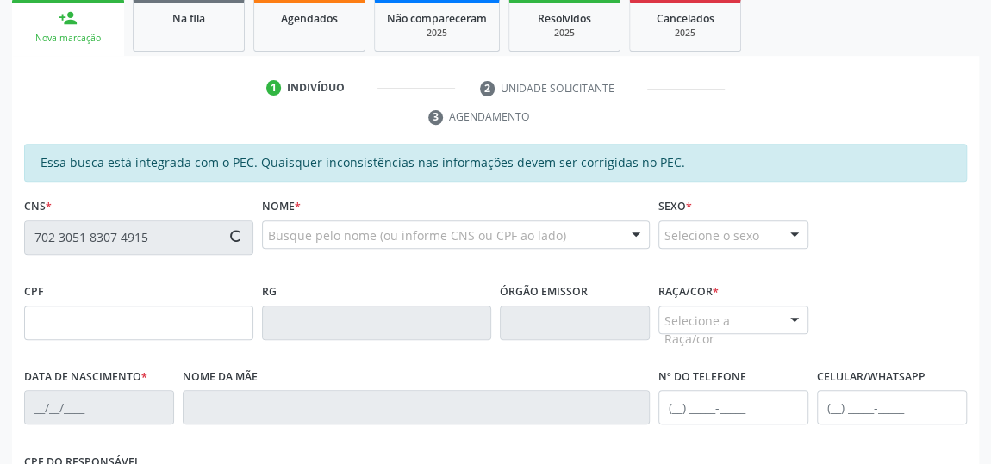
type input "156.908.097-64"
type input "28/04/1996"
type input "Claudia Mirian da Silva"
type input "(22) 99879-7226"
type input "12"
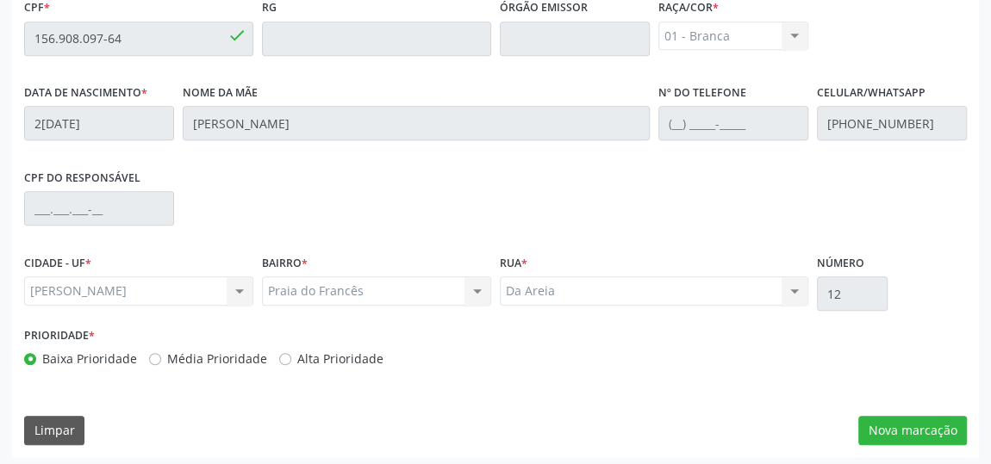
scroll to position [569, 0]
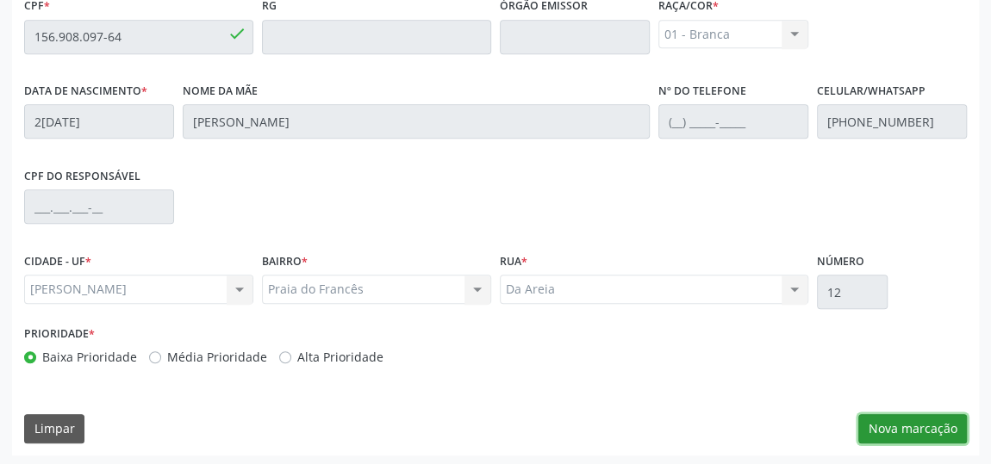
click at [889, 435] on button "Nova marcação" at bounding box center [912, 428] width 109 height 29
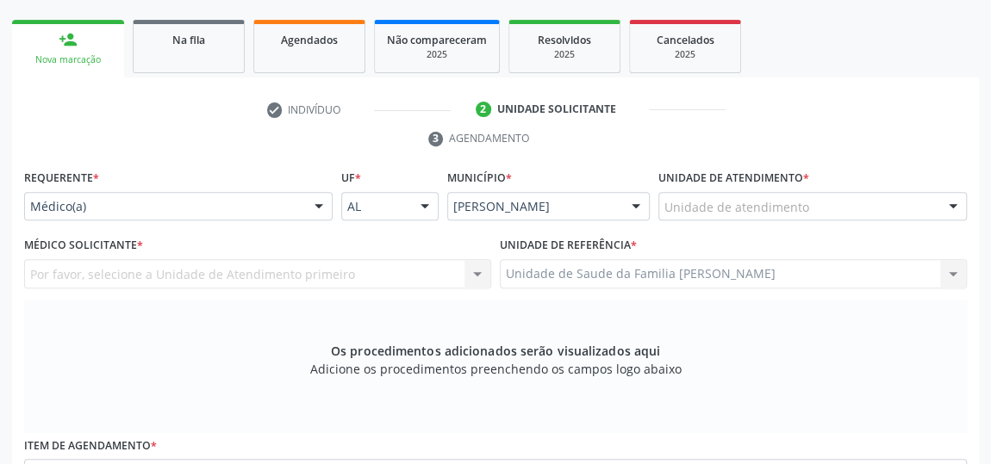
scroll to position [256, 0]
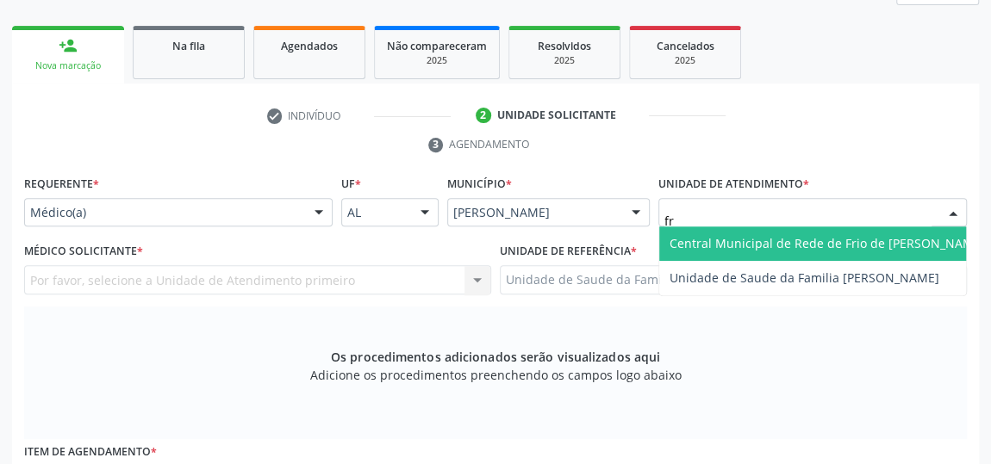
type input "fra"
click at [832, 255] on span "Unidade de Saude da Familia [PERSON_NAME]" at bounding box center [812, 244] width 307 height 34
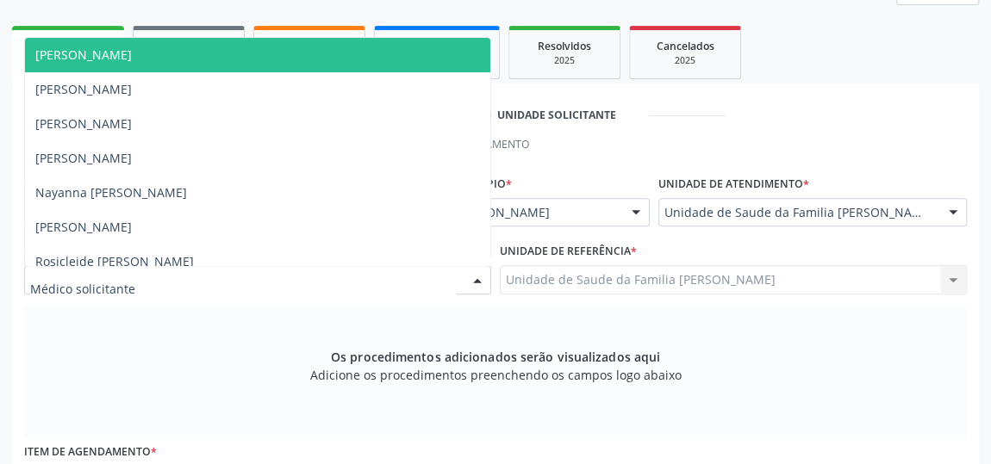
click at [116, 63] on span "[PERSON_NAME]" at bounding box center [257, 55] width 465 height 34
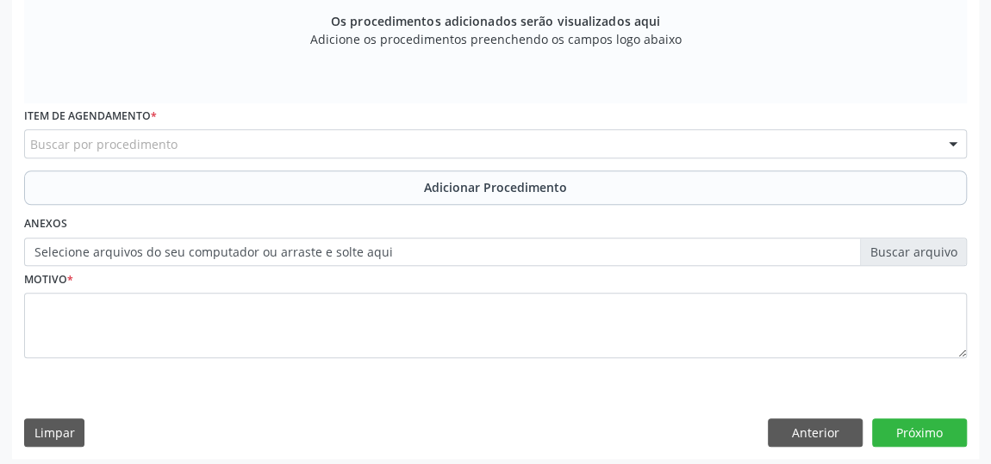
scroll to position [596, 0]
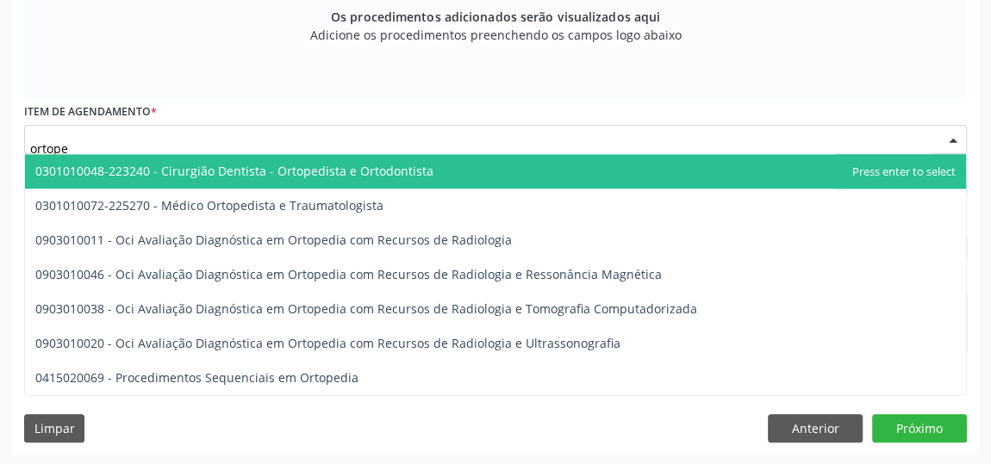
type input "ortoped"
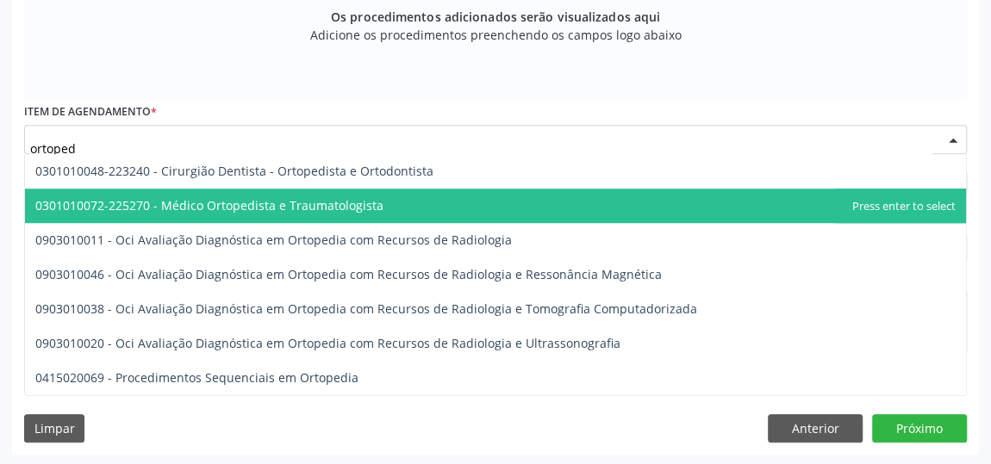
click at [232, 202] on span "0301010072-225270 - Médico Ortopedista e Traumatologista" at bounding box center [209, 205] width 348 height 16
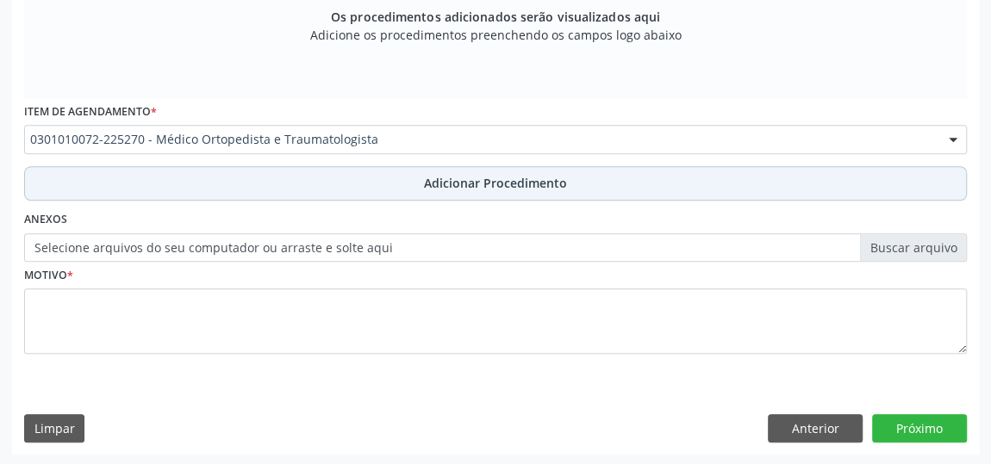
click at [494, 190] on span "Adicionar Procedimento" at bounding box center [495, 183] width 143 height 18
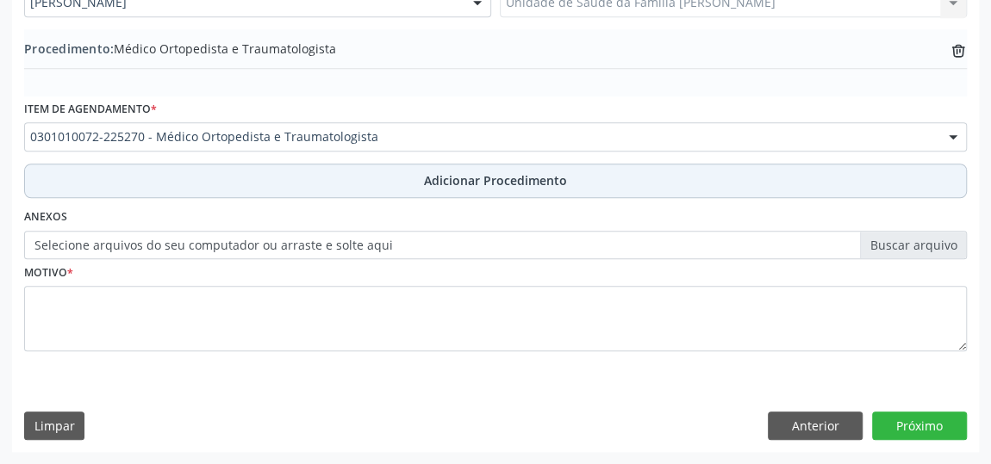
scroll to position [530, 0]
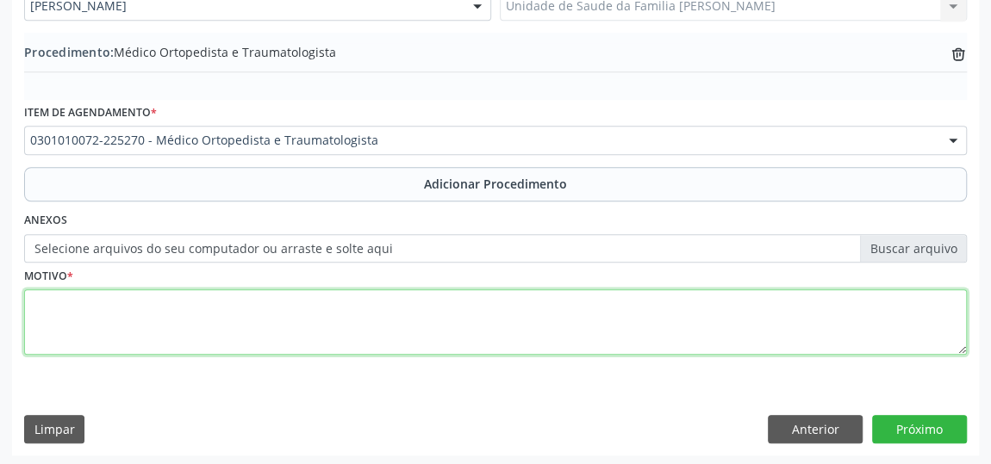
click at [26, 297] on textarea at bounding box center [495, 321] width 942 height 65
type textarea "Historico de luxacao do joelho"
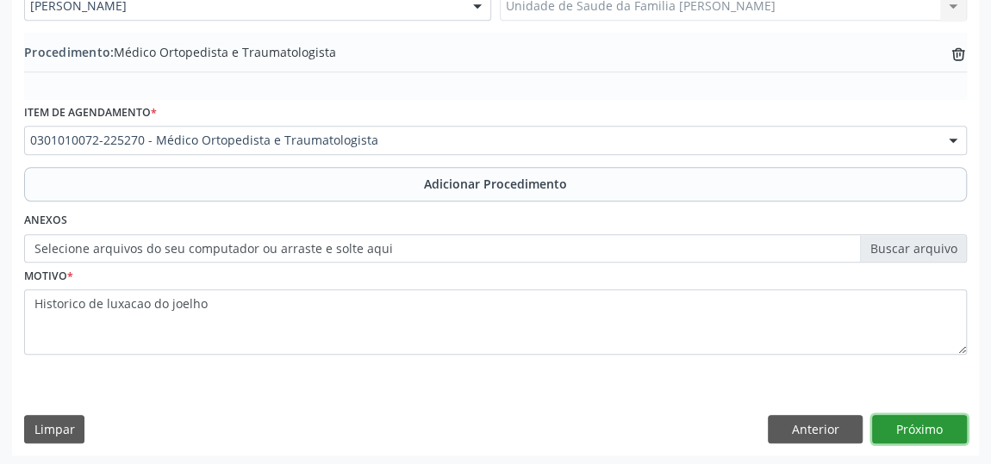
click at [904, 427] on button "Próximo" at bounding box center [919, 429] width 95 height 29
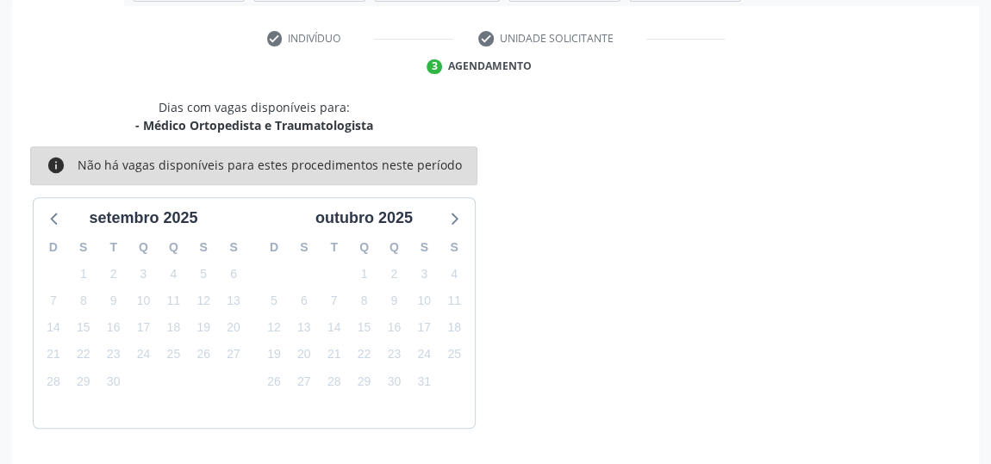
scroll to position [384, 0]
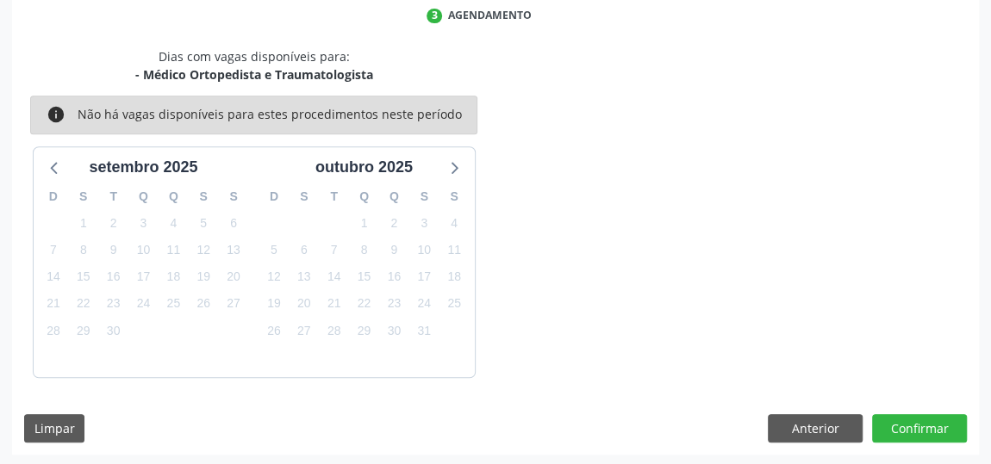
click at [940, 451] on div "Dias com vagas disponíveis para: - Médico Ortopedista e Traumatologista info Nã…" at bounding box center [495, 251] width 966 height 408
click at [935, 420] on button "Confirmar" at bounding box center [919, 428] width 95 height 29
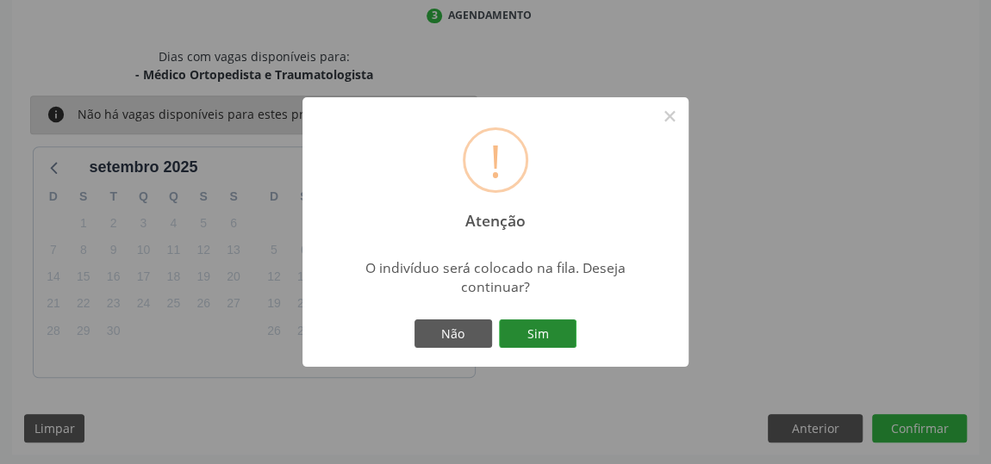
click at [550, 332] on button "Sim" at bounding box center [538, 334] width 78 height 29
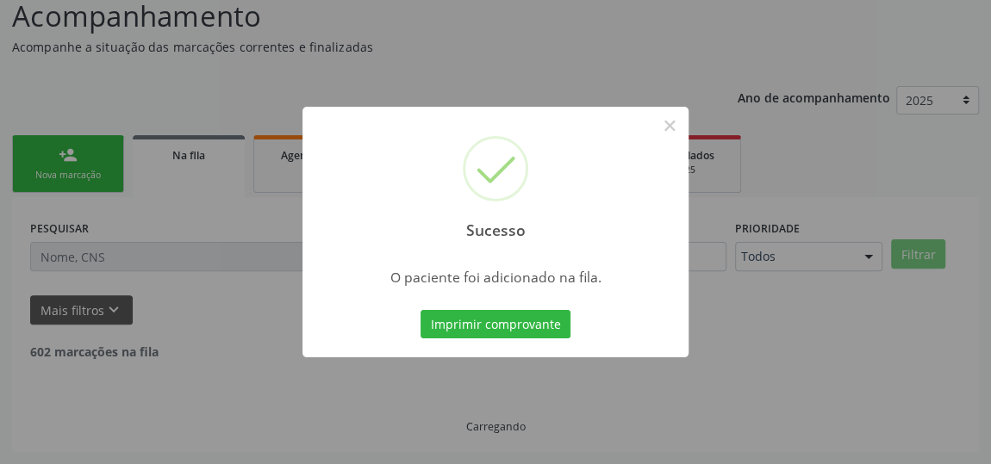
scroll to position [127, 0]
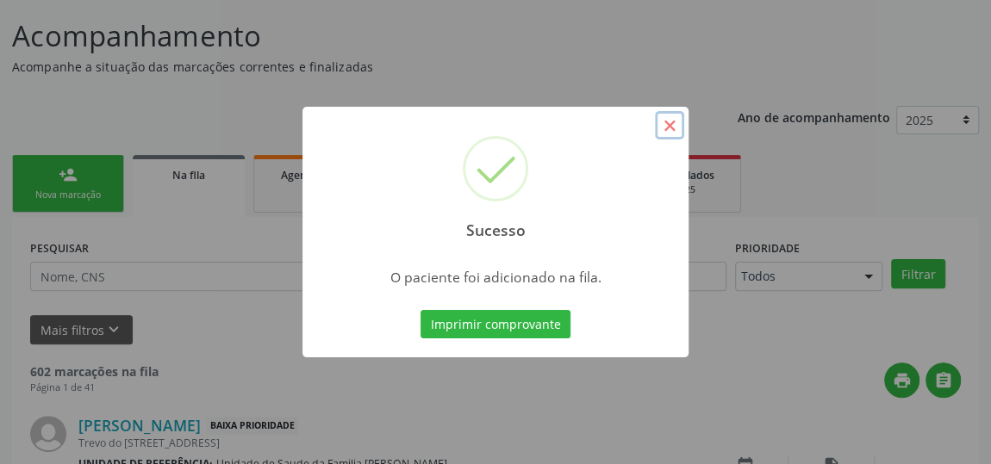
click at [668, 123] on button "×" at bounding box center [669, 125] width 29 height 29
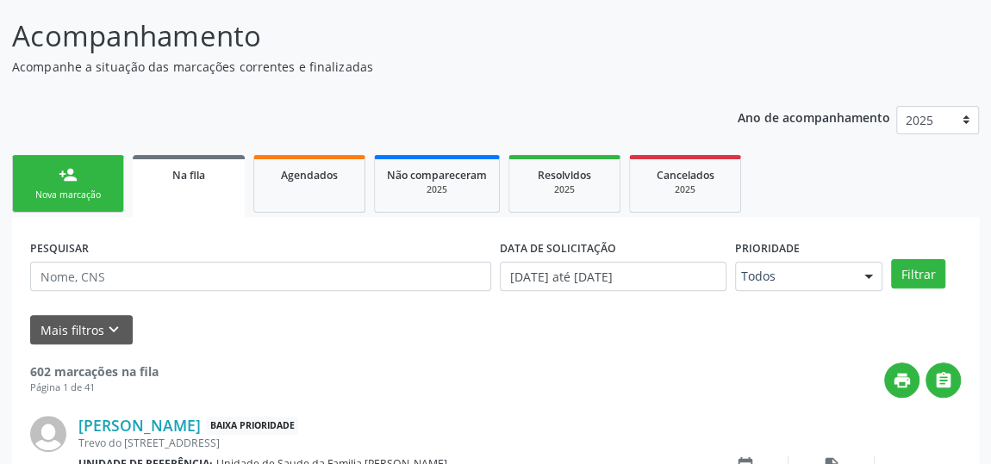
click at [28, 179] on link "person_add Nova marcação" at bounding box center [68, 184] width 112 height 58
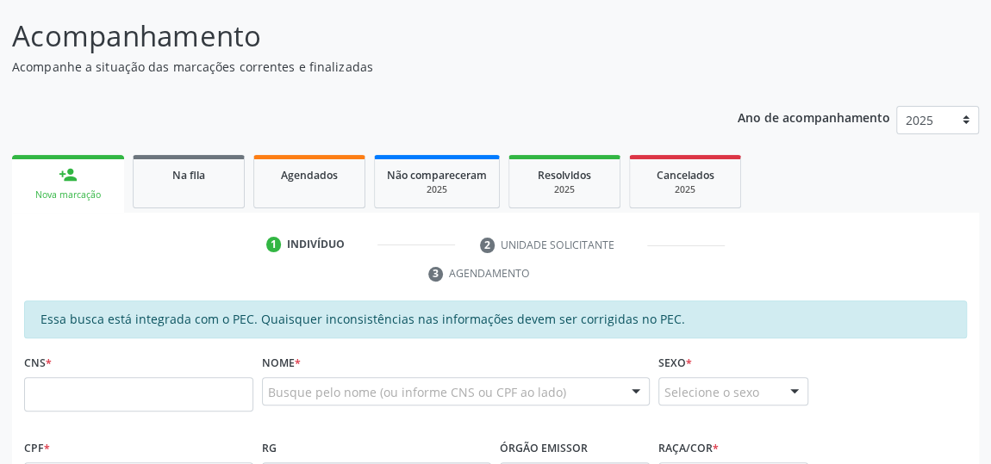
scroll to position [361, 0]
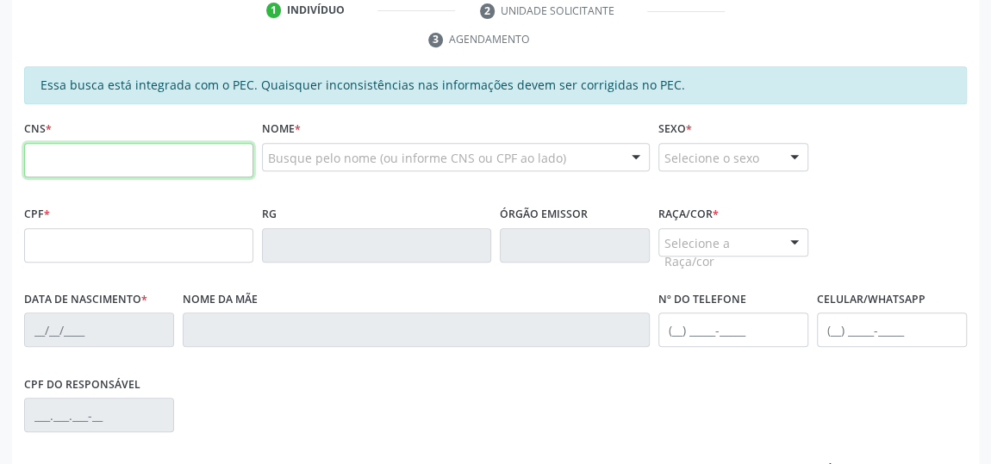
click at [59, 158] on input "text" at bounding box center [138, 160] width 229 height 34
type input "702 3051 8307 4915"
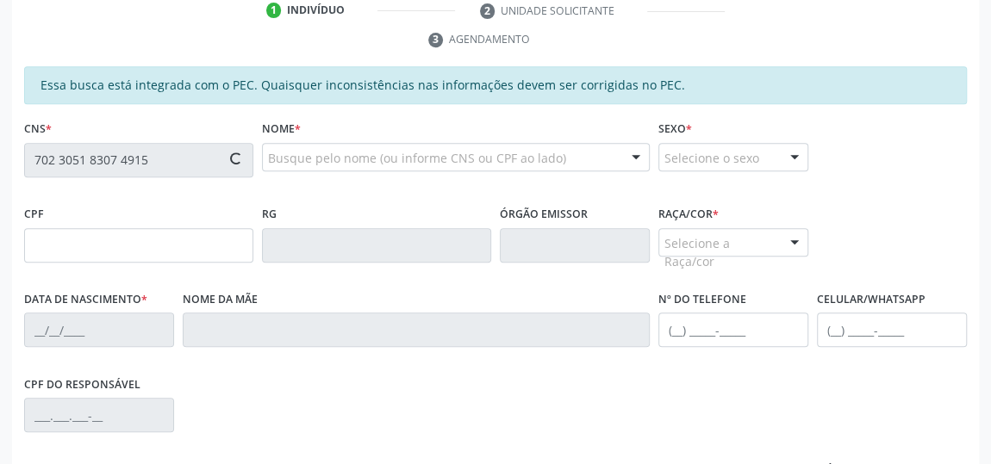
type input "156.908.097-64"
type input "28/04/1996"
type input "Claudia Mirian da Silva"
type input "(22) 99879-7226"
type input "12"
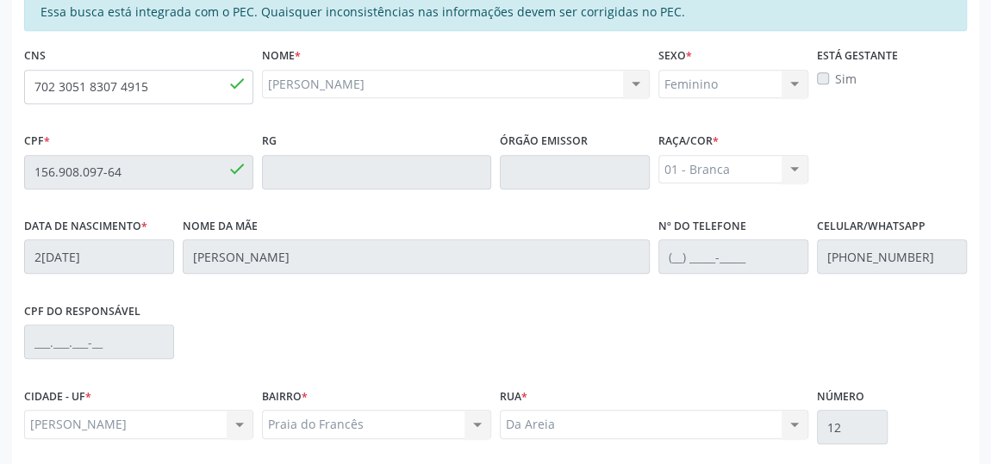
scroll to position [569, 0]
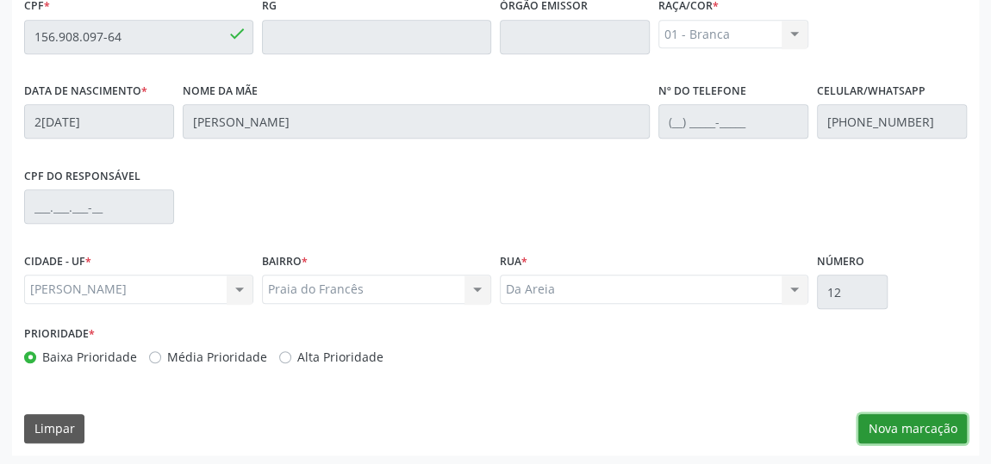
click at [907, 430] on button "Nova marcação" at bounding box center [912, 428] width 109 height 29
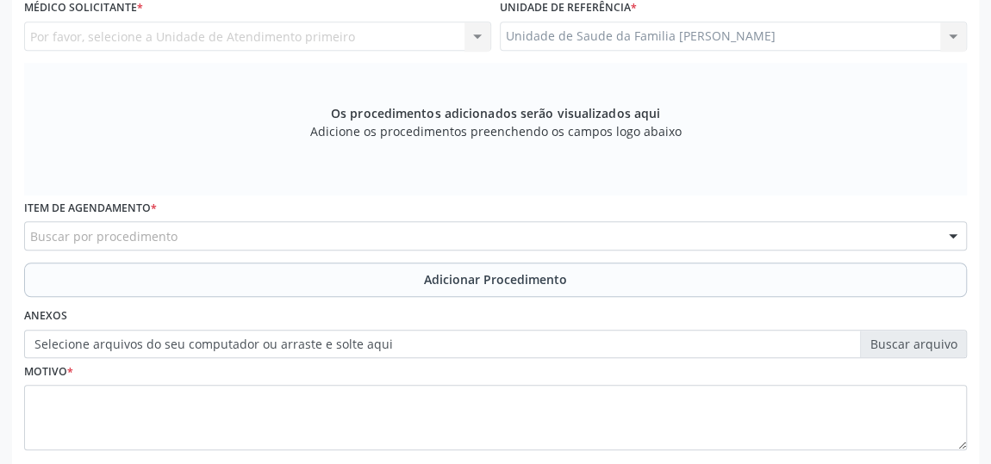
scroll to position [413, 0]
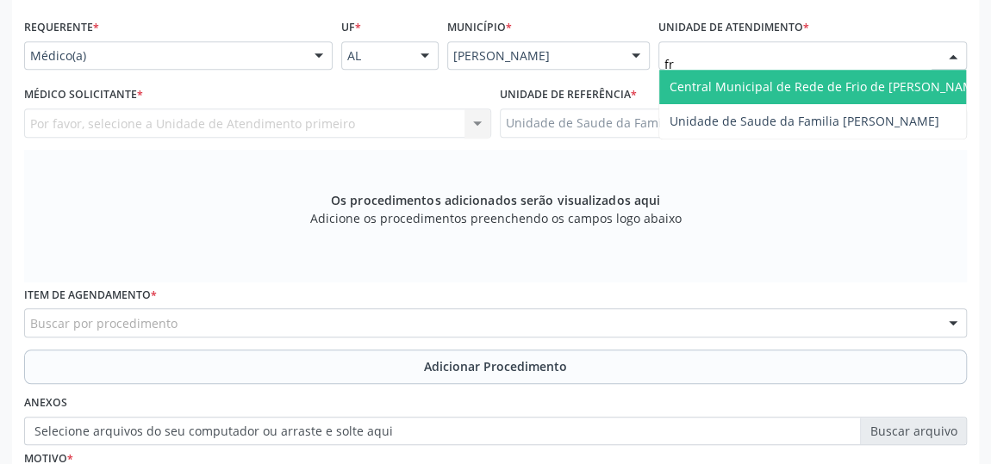
type input "fra"
click at [725, 78] on span "Unidade de Saude da Familia [PERSON_NAME]" at bounding box center [804, 86] width 270 height 16
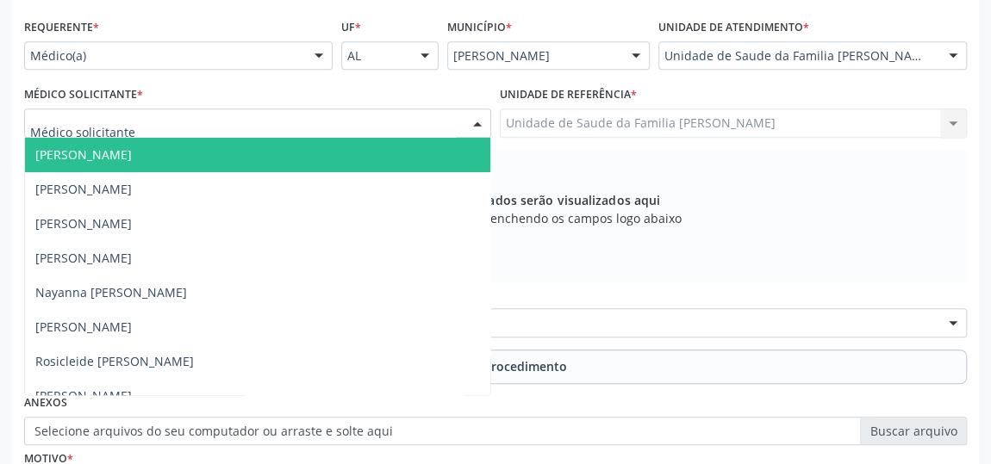
click at [77, 146] on span "[PERSON_NAME]" at bounding box center [83, 154] width 96 height 16
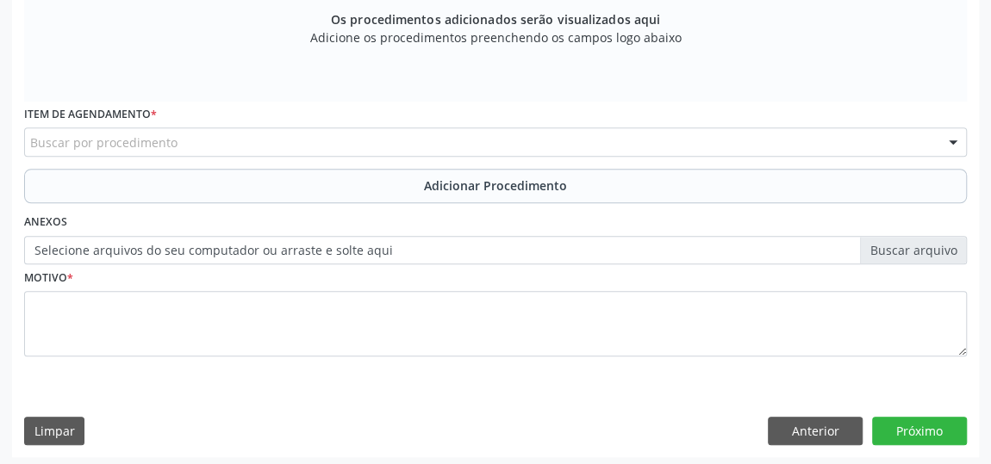
scroll to position [596, 0]
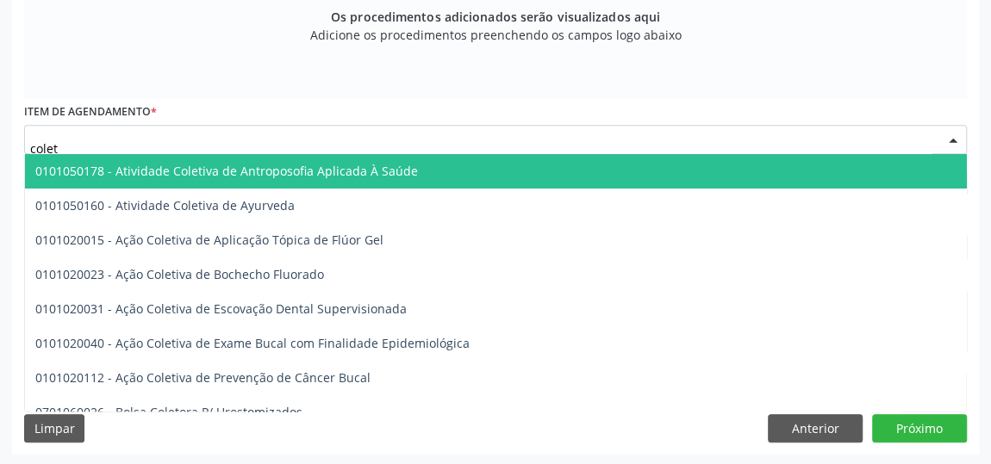
type input "coleta"
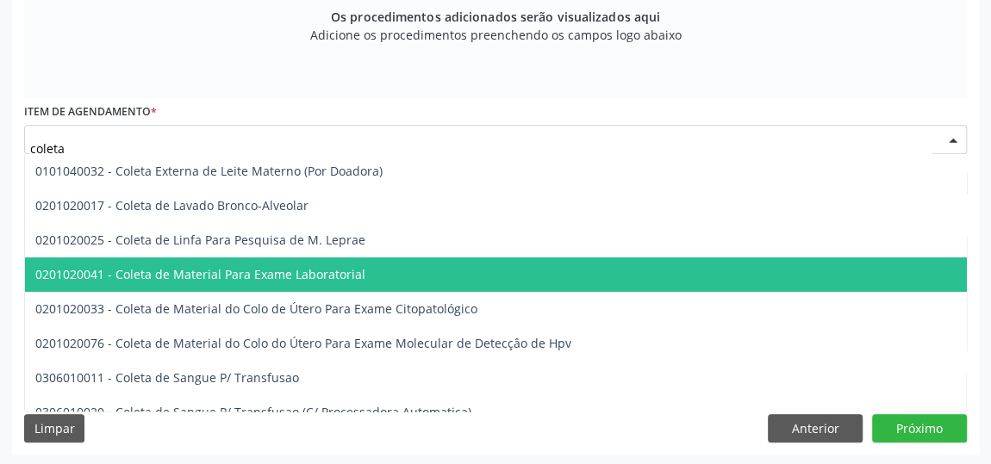
click at [206, 266] on span "0201020041 - Coleta de Material Para Exame Laboratorial" at bounding box center [200, 274] width 330 height 16
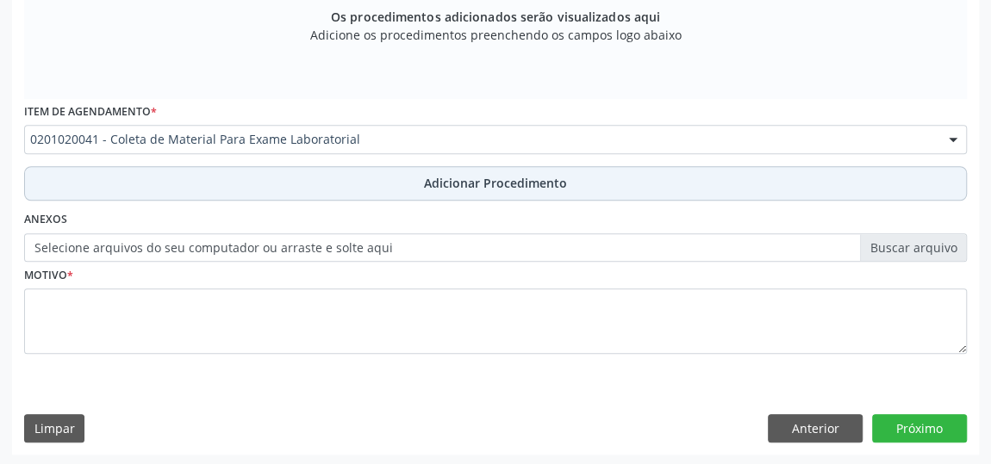
click at [505, 183] on span "Adicionar Procedimento" at bounding box center [495, 183] width 143 height 18
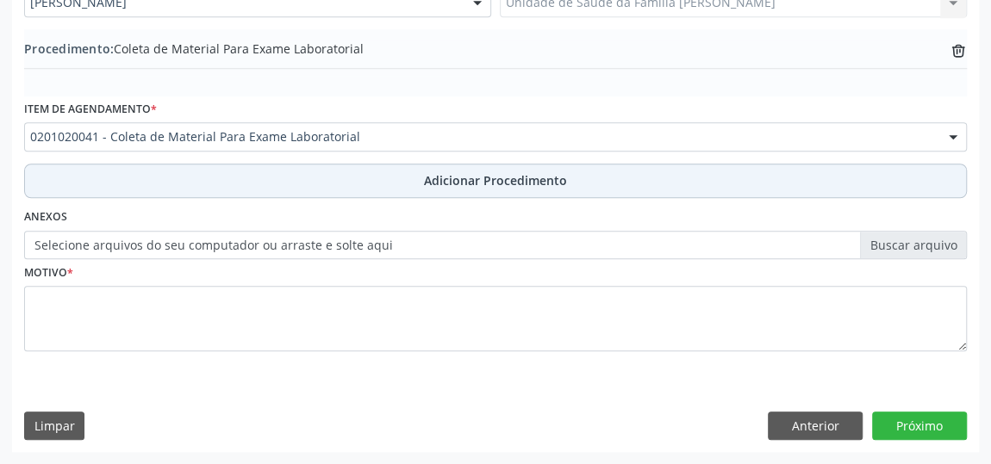
scroll to position [530, 0]
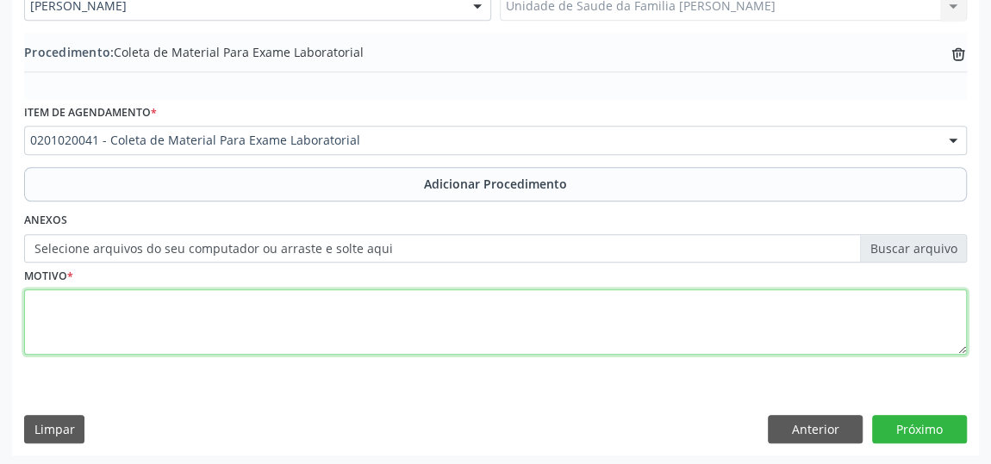
click at [48, 314] on textarea at bounding box center [495, 321] width 942 height 65
type textarea "Avaliacao"
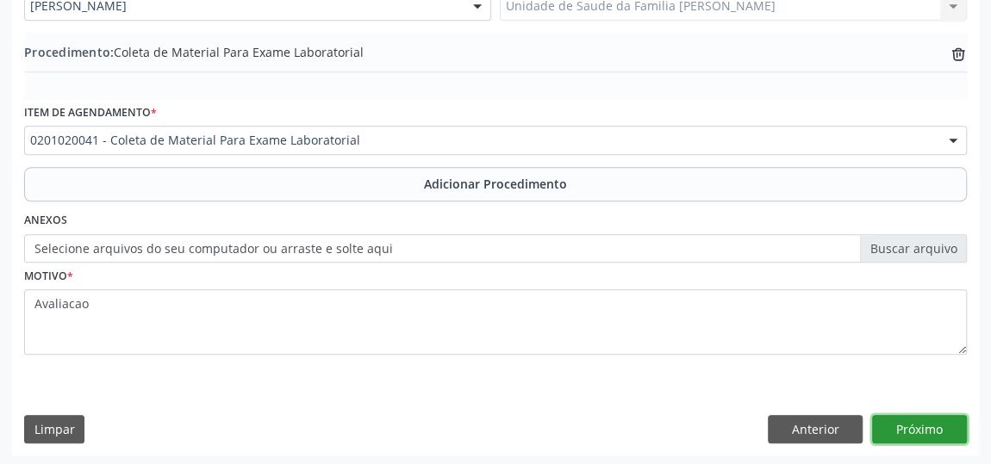
click at [938, 428] on button "Próximo" at bounding box center [919, 429] width 95 height 29
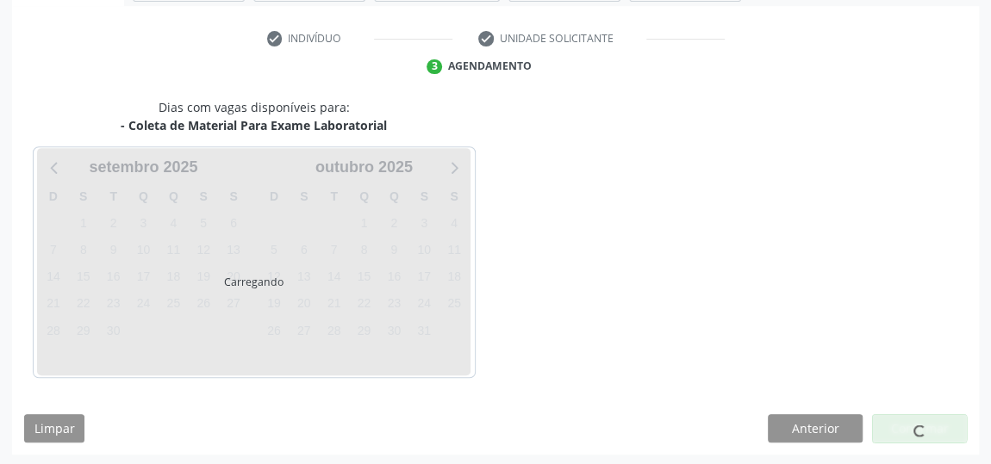
scroll to position [384, 0]
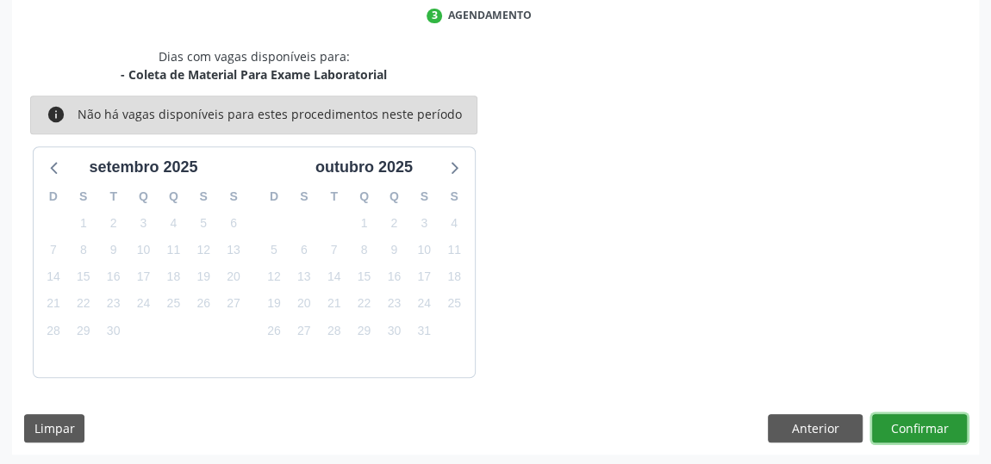
click at [936, 414] on button "Confirmar" at bounding box center [919, 428] width 95 height 29
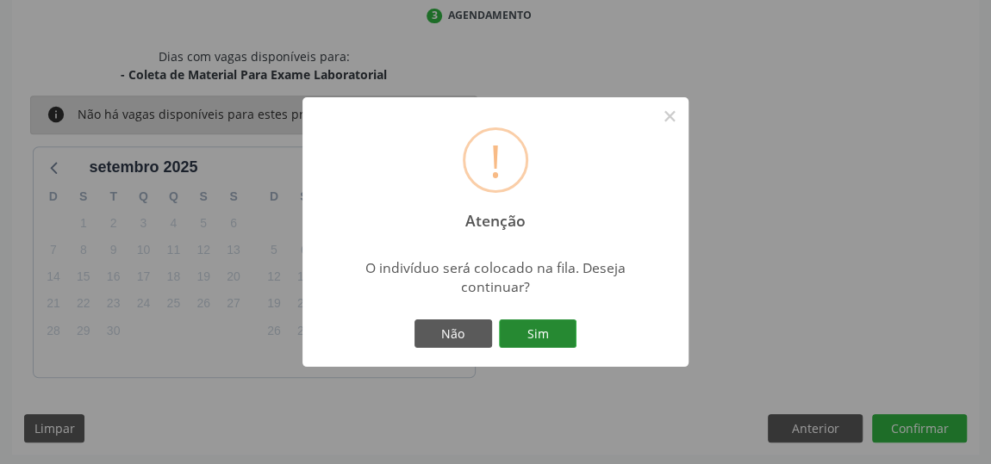
click at [525, 320] on button "Sim" at bounding box center [538, 334] width 78 height 29
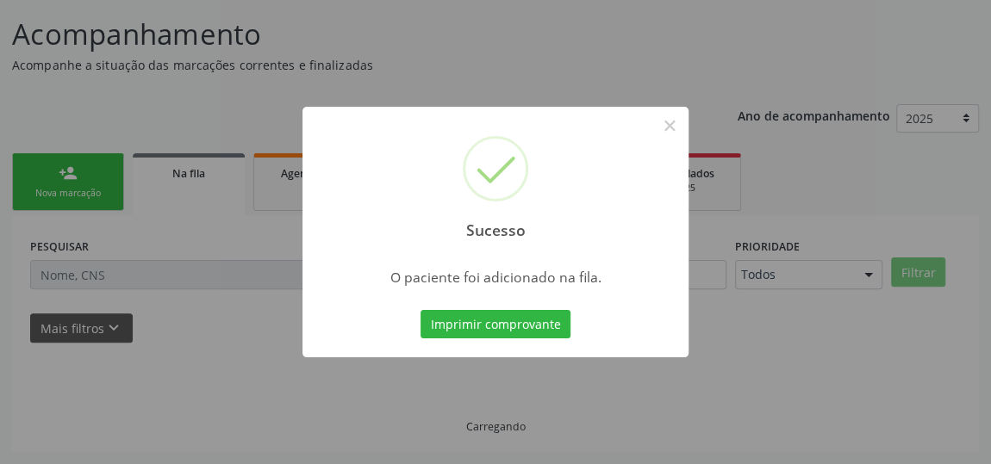
scroll to position [127, 0]
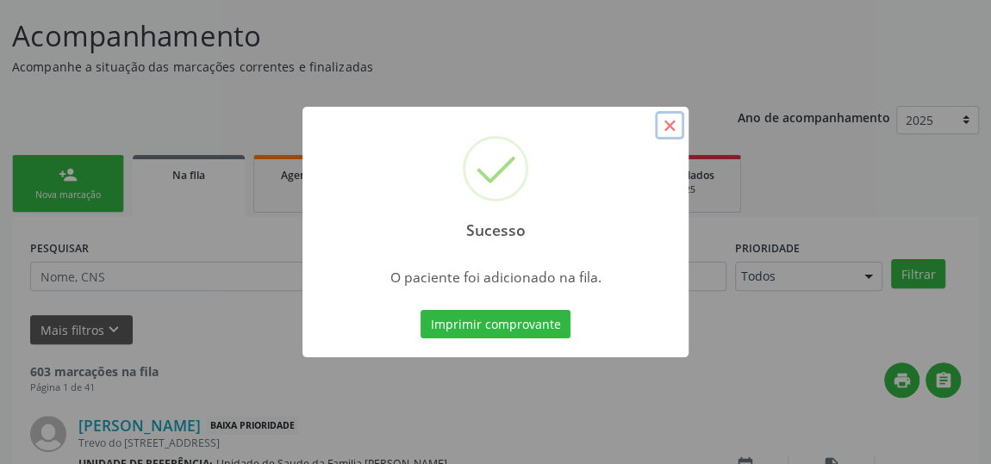
click at [666, 127] on button "×" at bounding box center [669, 125] width 29 height 29
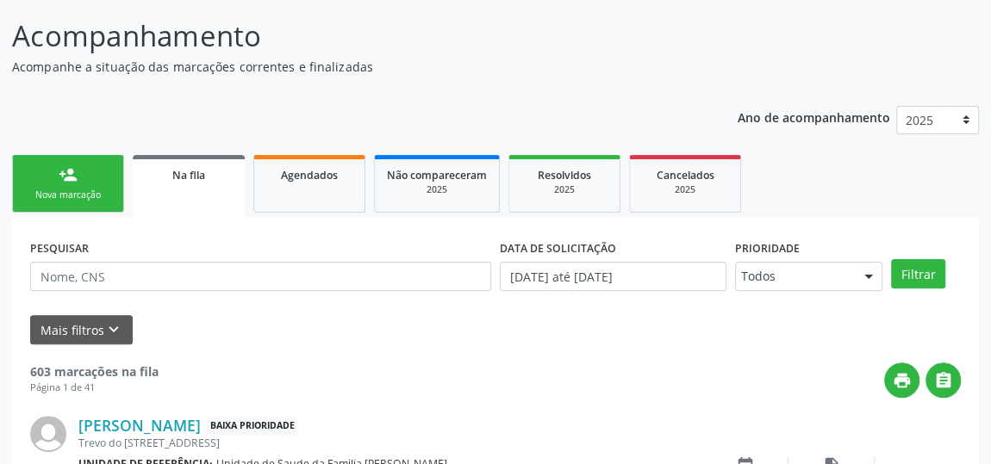
click at [47, 184] on link "person_add Nova marcação" at bounding box center [68, 184] width 112 height 58
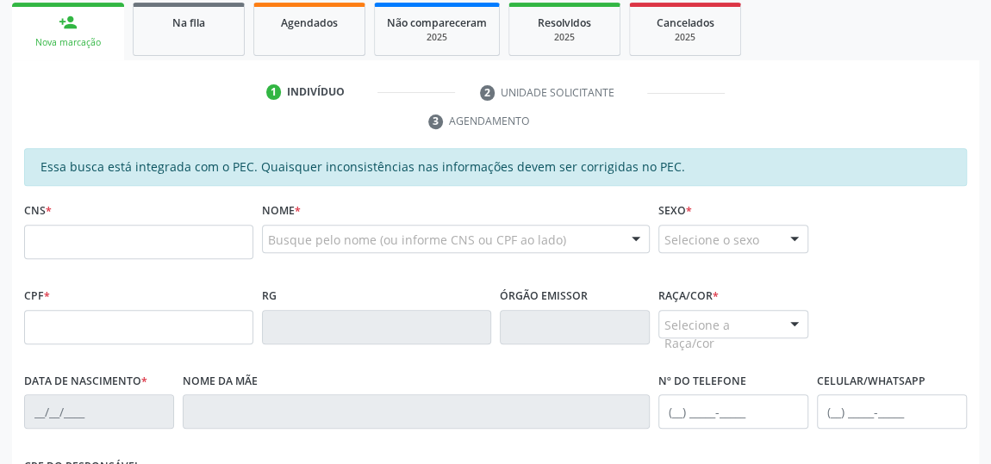
scroll to position [361, 0]
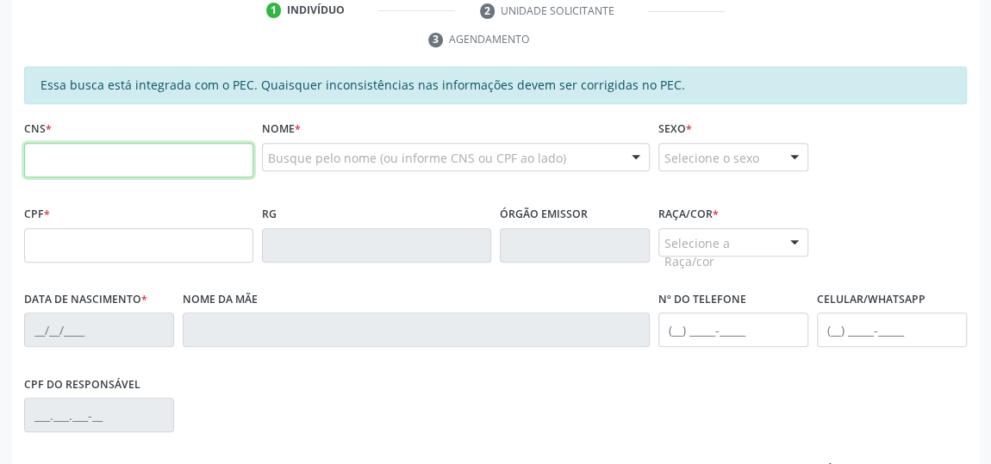
click at [73, 171] on input "text" at bounding box center [138, 160] width 229 height 34
type input "700 4044 9222 8544"
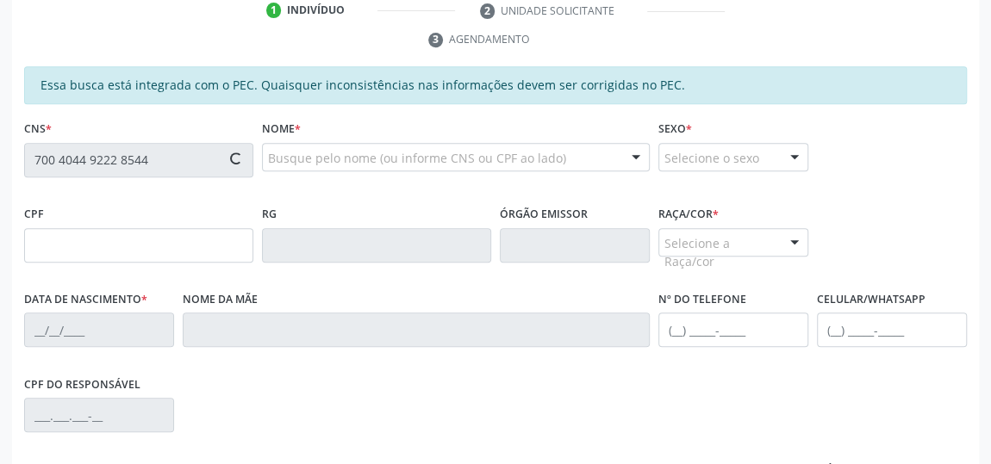
type input "134.227.637-08"
type input "16/04/1990"
type input "Maria Celia Pereira da Silva Humberto"
type input "(21) 98430-3105"
type input "156"
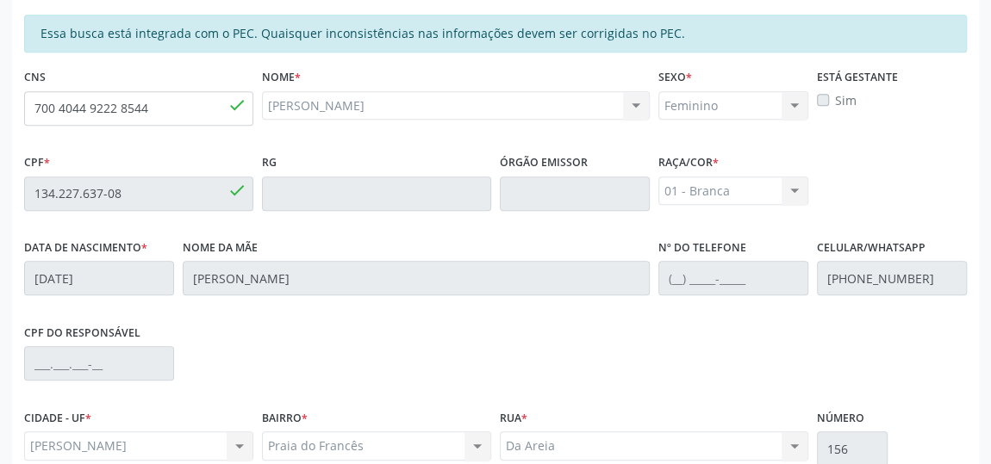
scroll to position [569, 0]
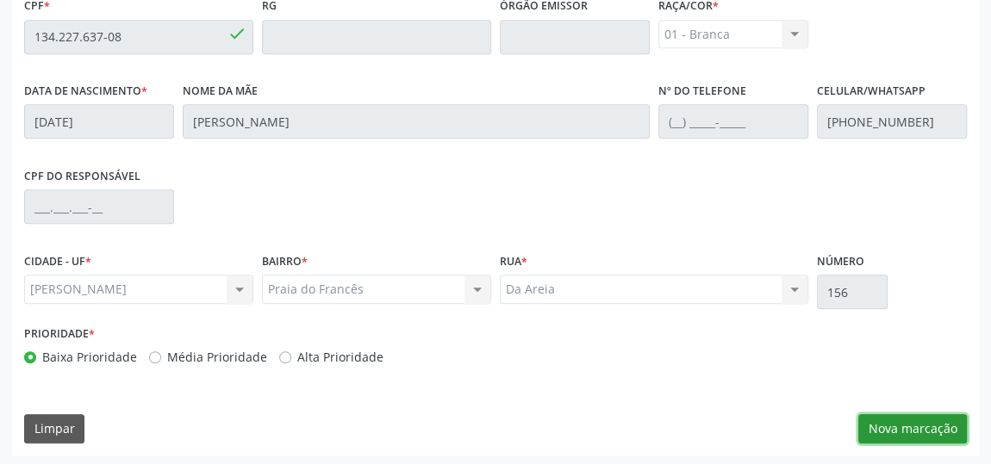
click at [907, 428] on button "Nova marcação" at bounding box center [912, 428] width 109 height 29
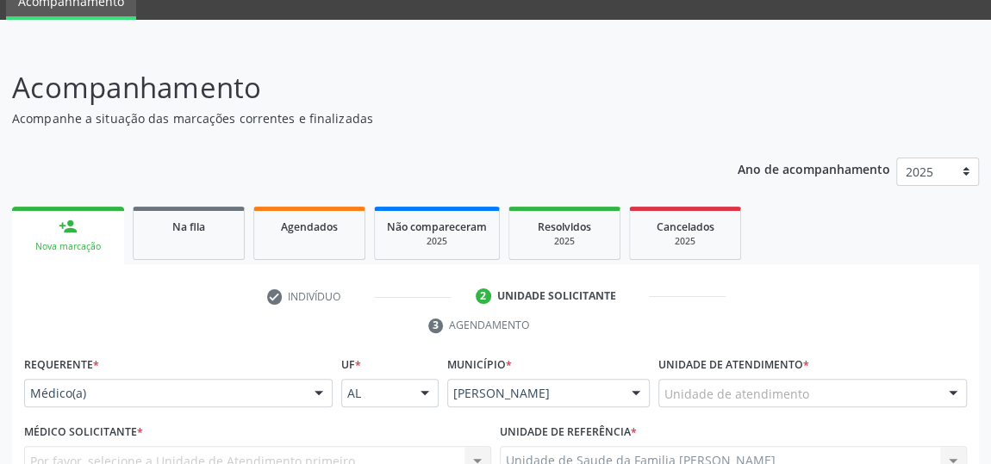
scroll to position [99, 0]
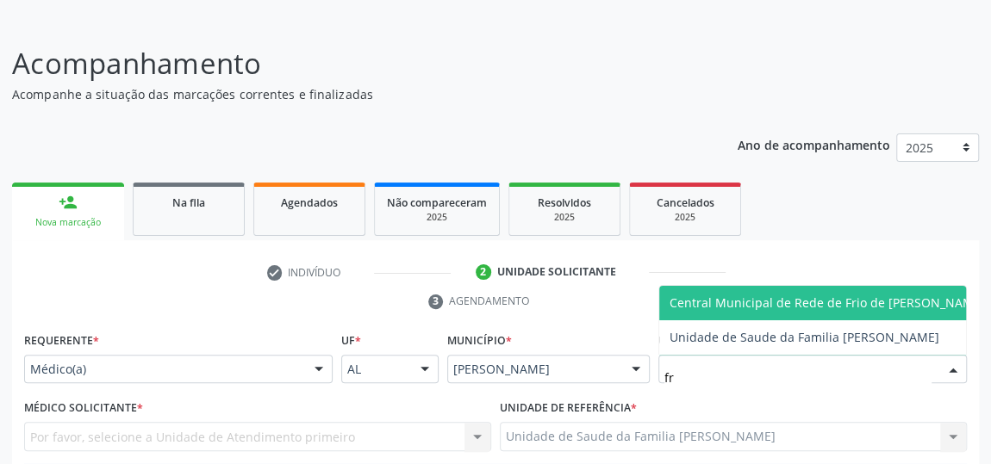
type input "fra"
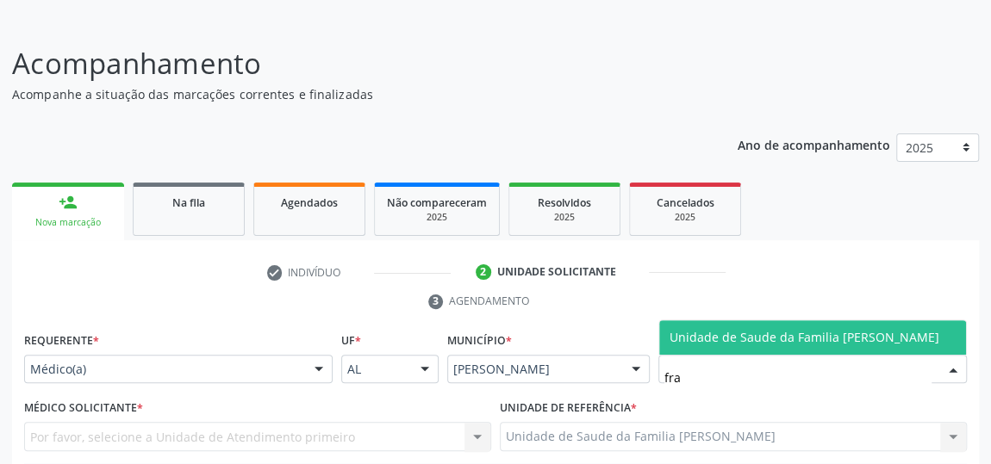
click at [757, 338] on span "Unidade de Saude da Familia [PERSON_NAME]" at bounding box center [804, 337] width 270 height 16
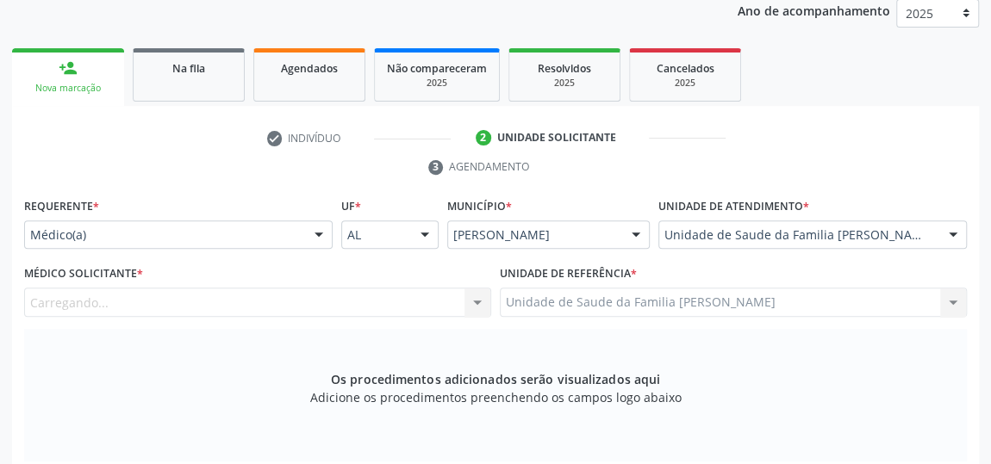
scroll to position [413, 0]
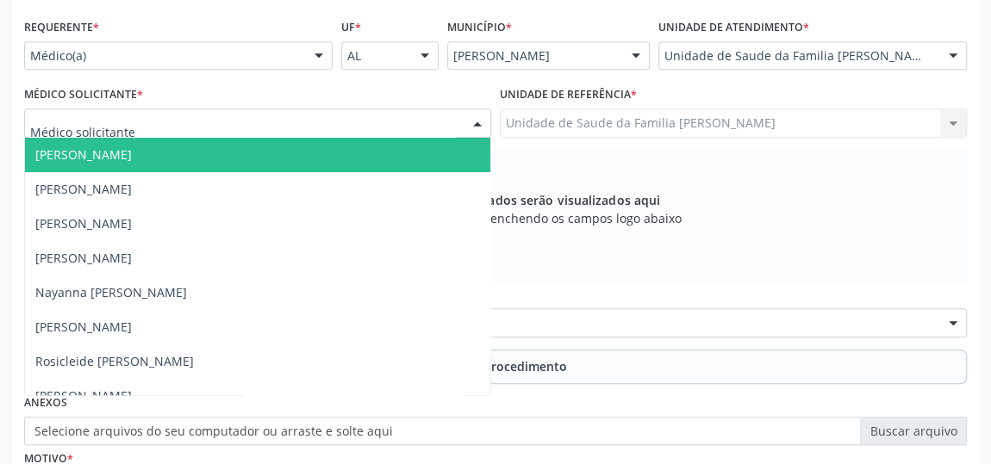
click at [65, 149] on span "[PERSON_NAME]" at bounding box center [83, 154] width 96 height 16
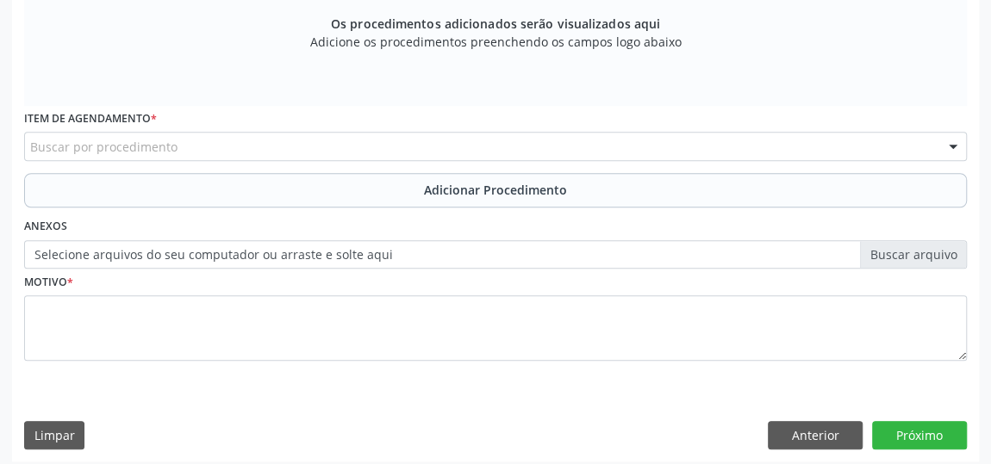
scroll to position [596, 0]
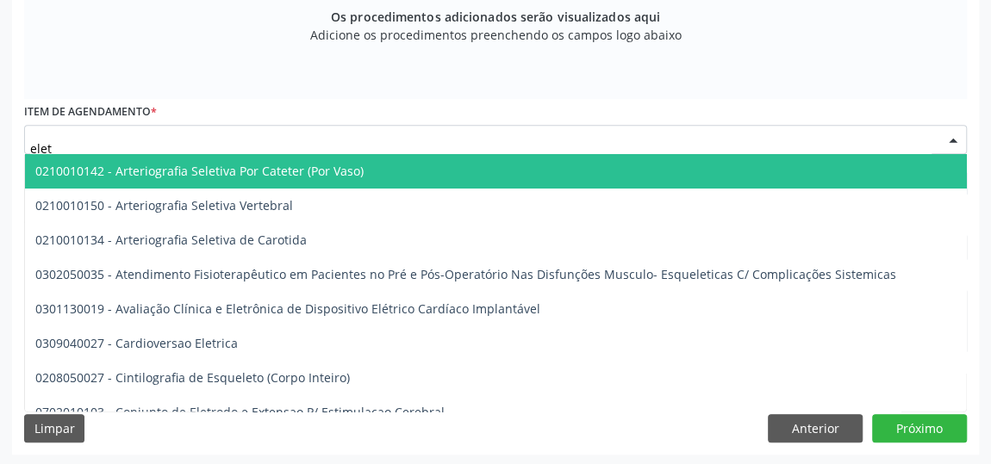
type input "eletr"
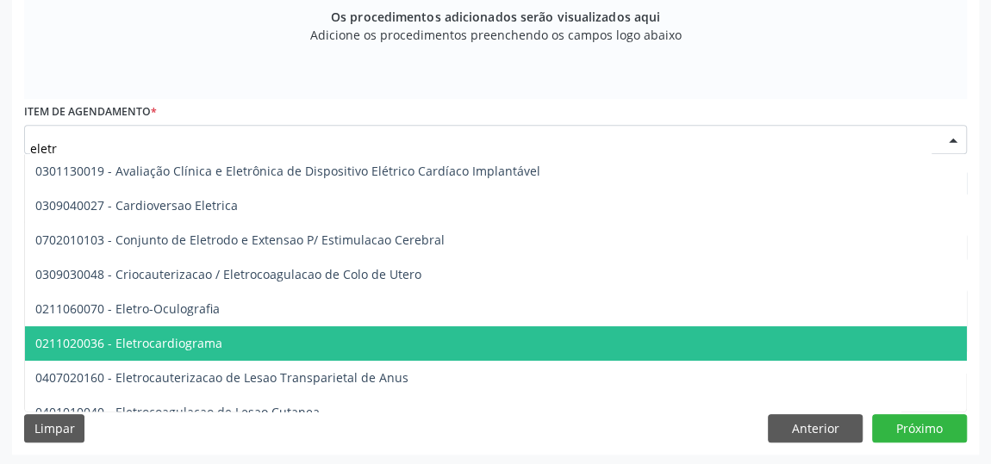
click at [180, 341] on span "0211020036 - Eletrocardiograma" at bounding box center [128, 343] width 187 height 16
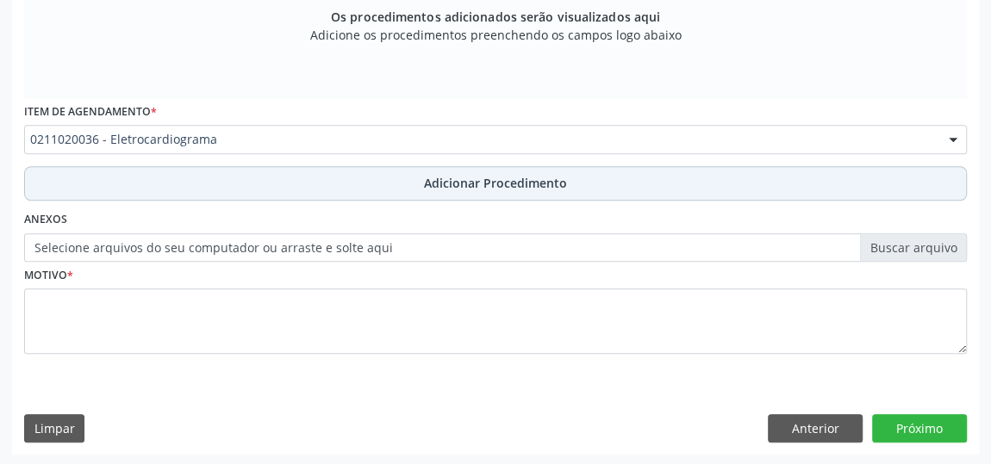
click at [475, 188] on span "Adicionar Procedimento" at bounding box center [495, 183] width 143 height 18
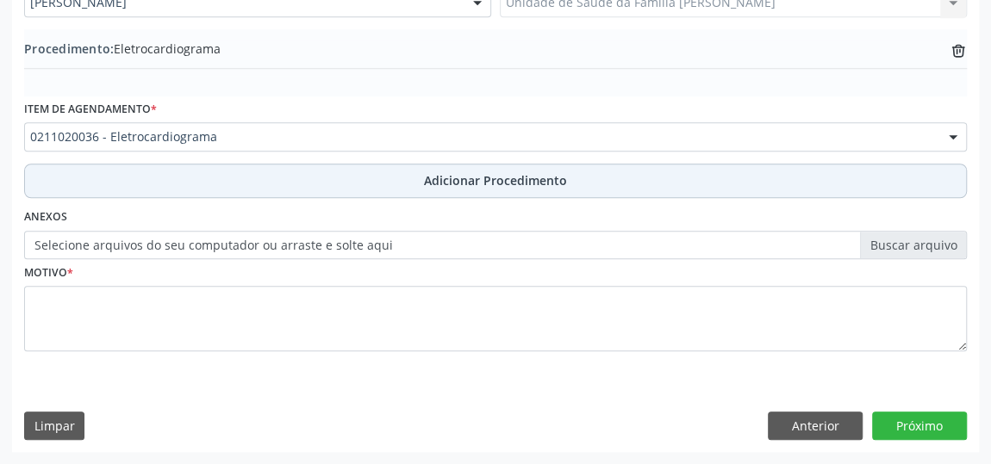
scroll to position [530, 0]
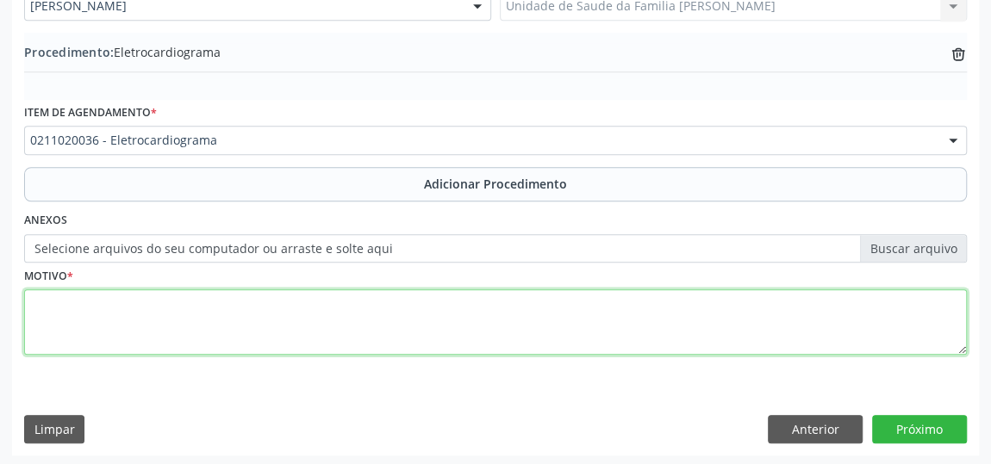
click at [44, 302] on textarea at bounding box center [495, 321] width 942 height 65
type textarea "Palpitacoes"
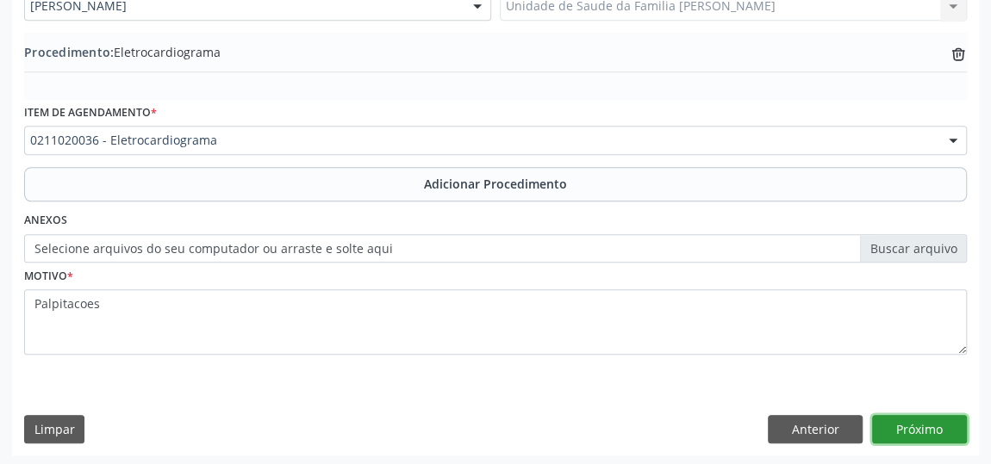
click at [907, 423] on button "Próximo" at bounding box center [919, 429] width 95 height 29
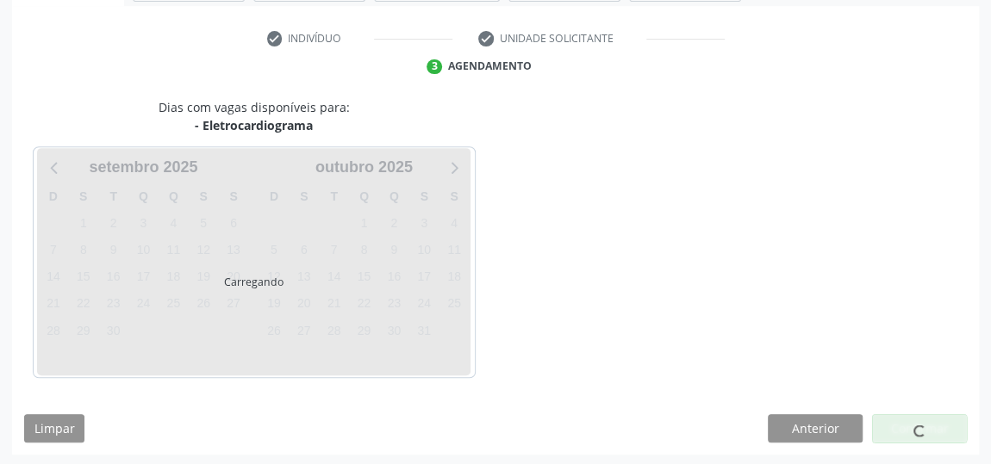
scroll to position [384, 0]
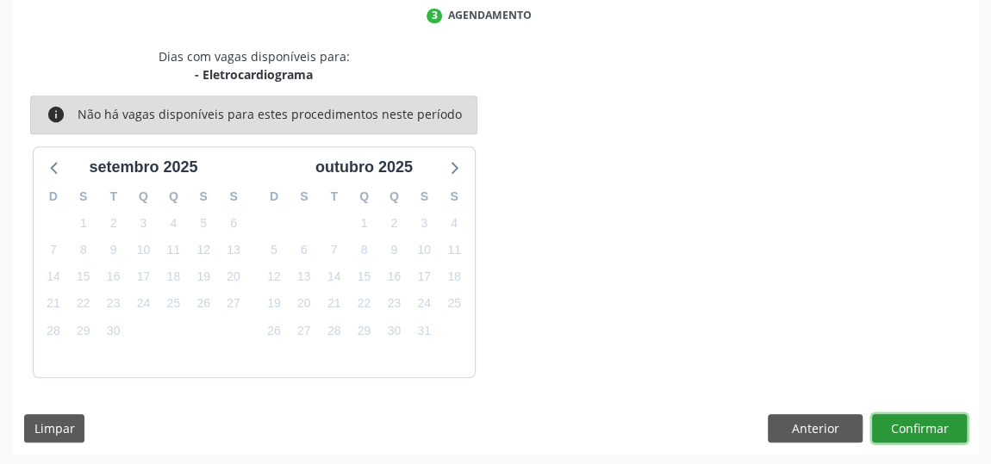
click at [907, 423] on button "Confirmar" at bounding box center [919, 428] width 95 height 29
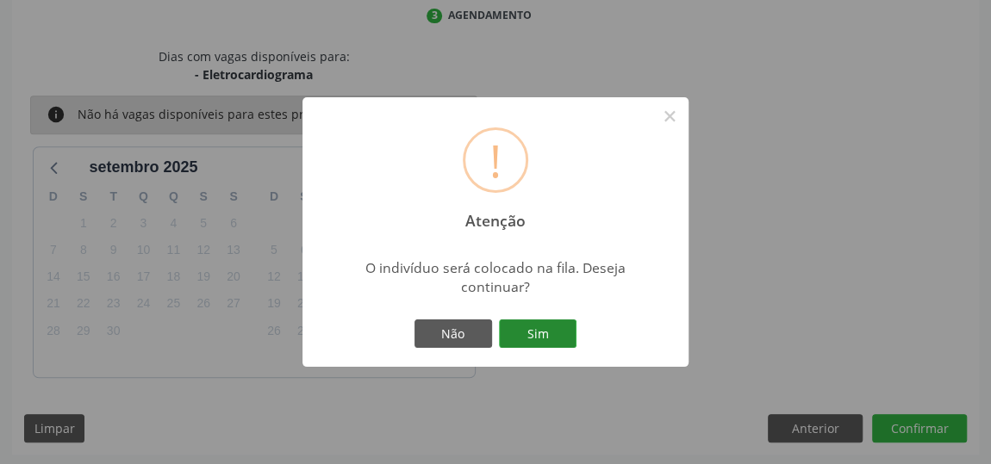
click at [513, 338] on button "Sim" at bounding box center [538, 334] width 78 height 29
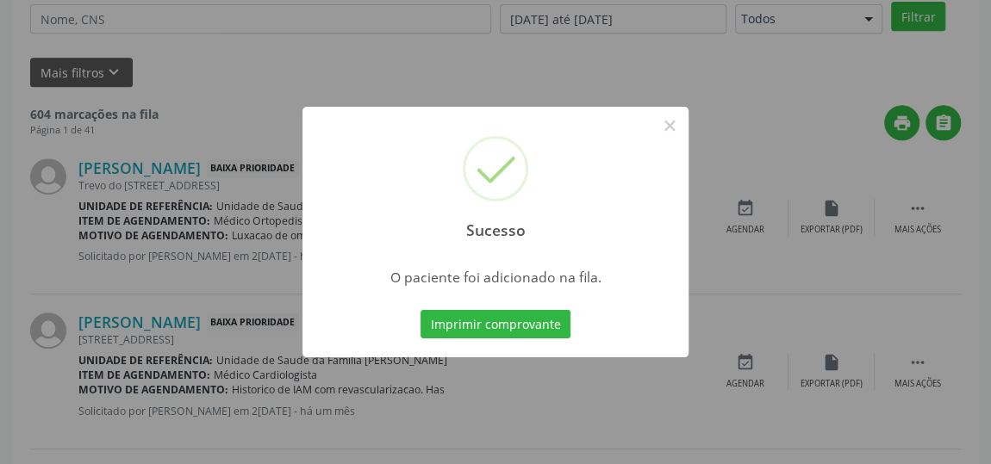
scroll to position [127, 0]
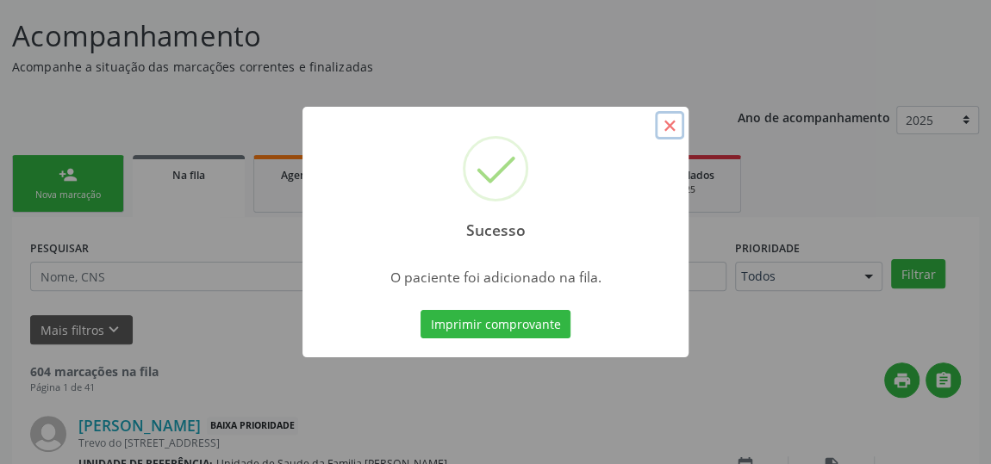
click at [680, 122] on button "×" at bounding box center [669, 125] width 29 height 29
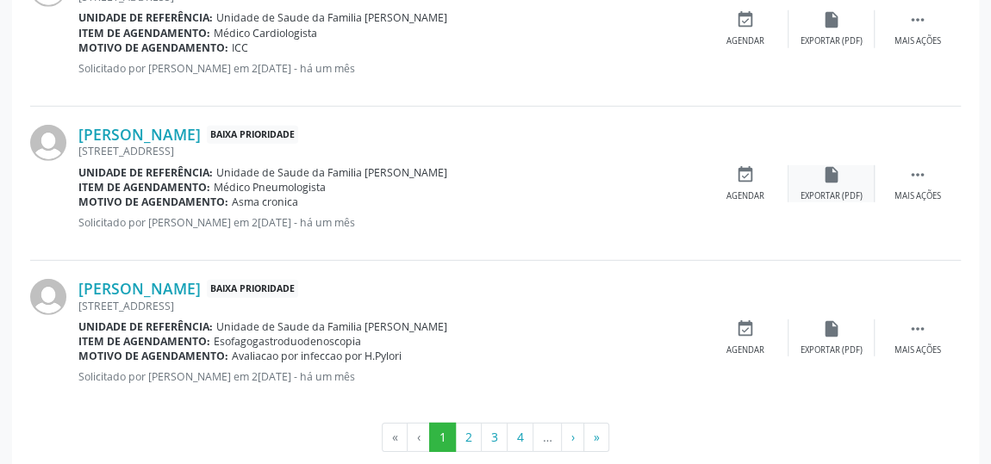
scroll to position [2476, 0]
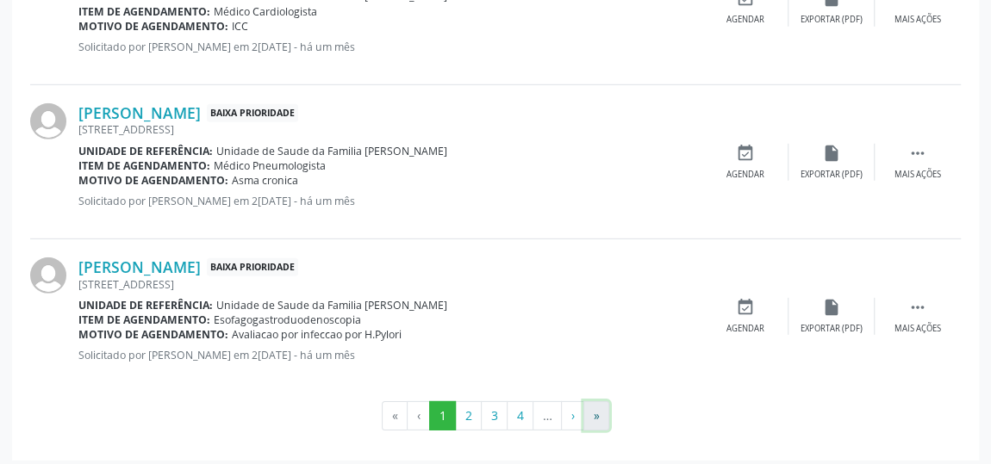
click at [602, 408] on button "»" at bounding box center [596, 415] width 26 height 29
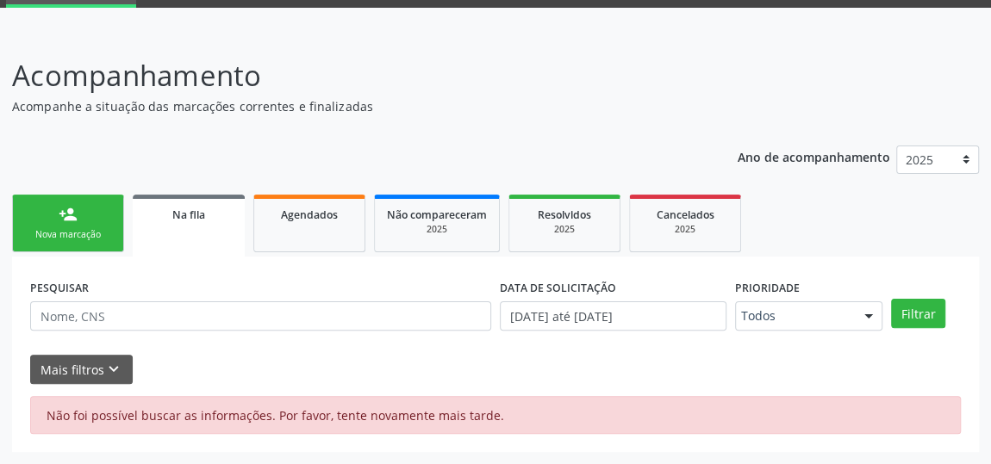
scroll to position [84, 0]
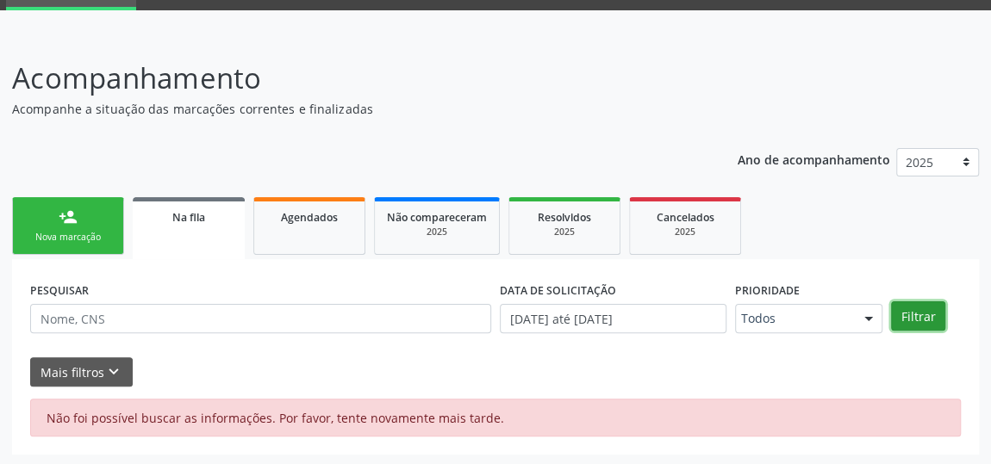
click at [917, 309] on button "Filtrar" at bounding box center [918, 315] width 54 height 29
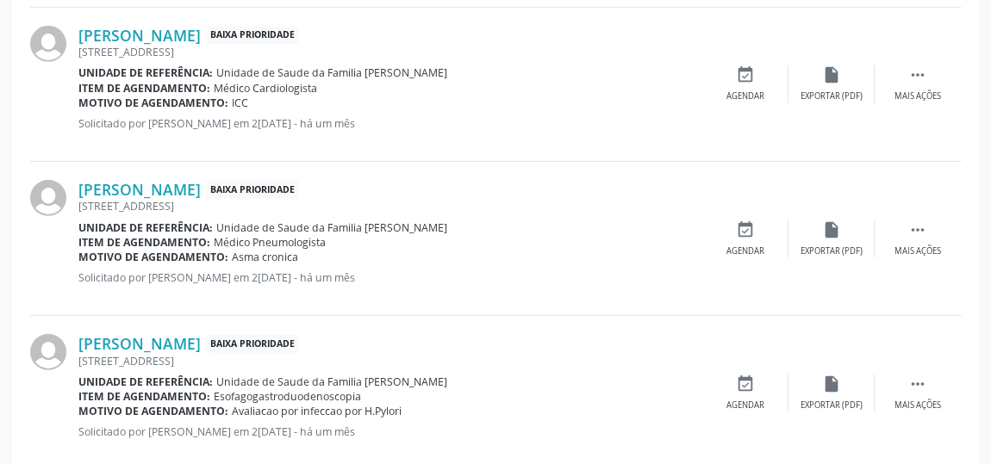
scroll to position [2476, 0]
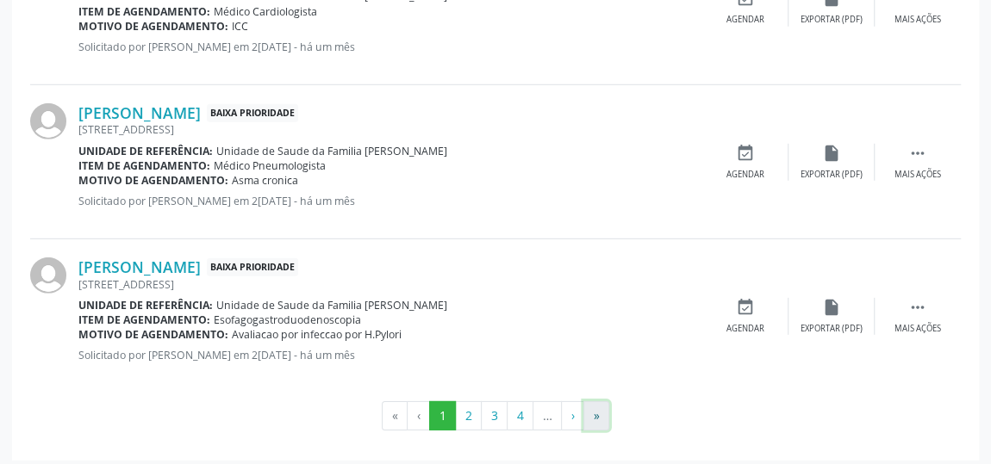
click at [599, 406] on button "»" at bounding box center [596, 415] width 26 height 29
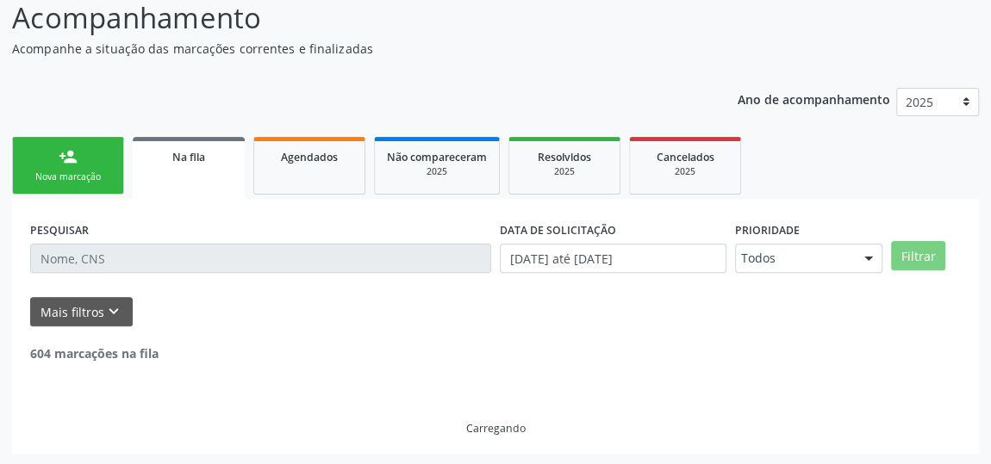
scroll to position [752, 0]
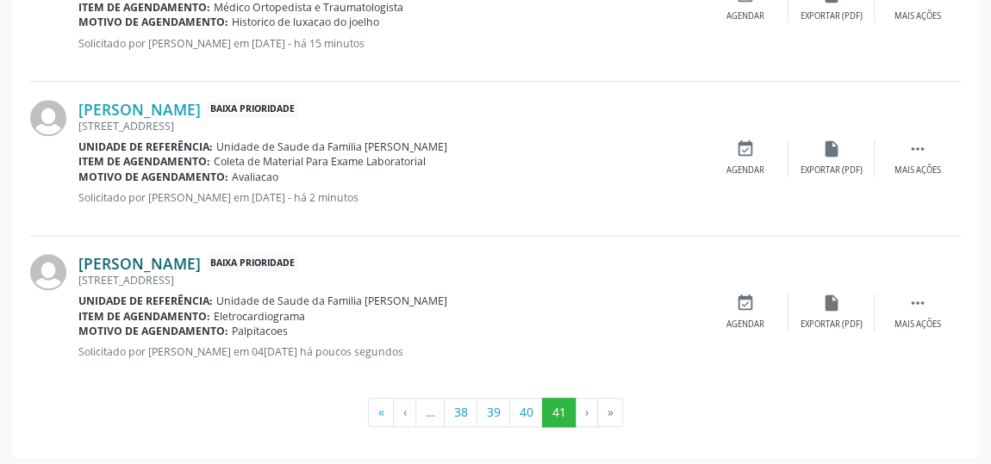
click at [201, 261] on link "Gabriela Pereira Humberto Martins da Silva" at bounding box center [139, 263] width 122 height 19
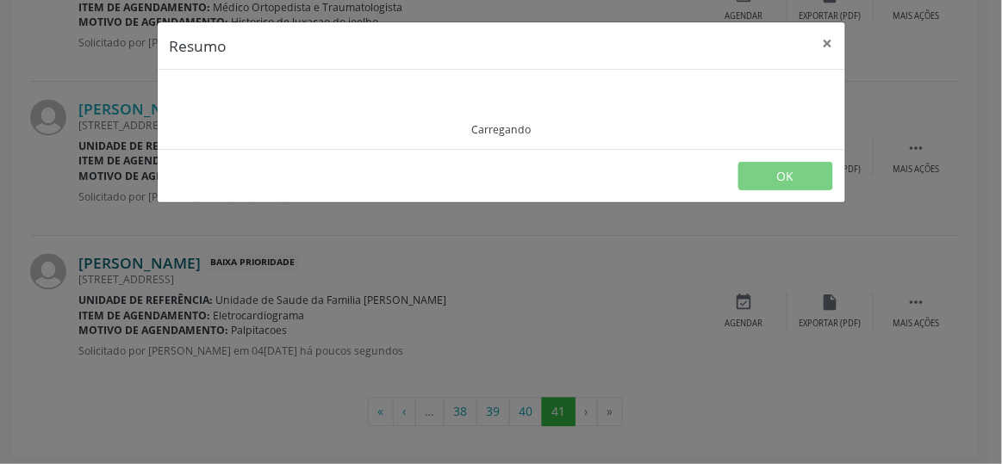
click at [264, 261] on div "Resumo × Carregando OK" at bounding box center [501, 232] width 1002 height 464
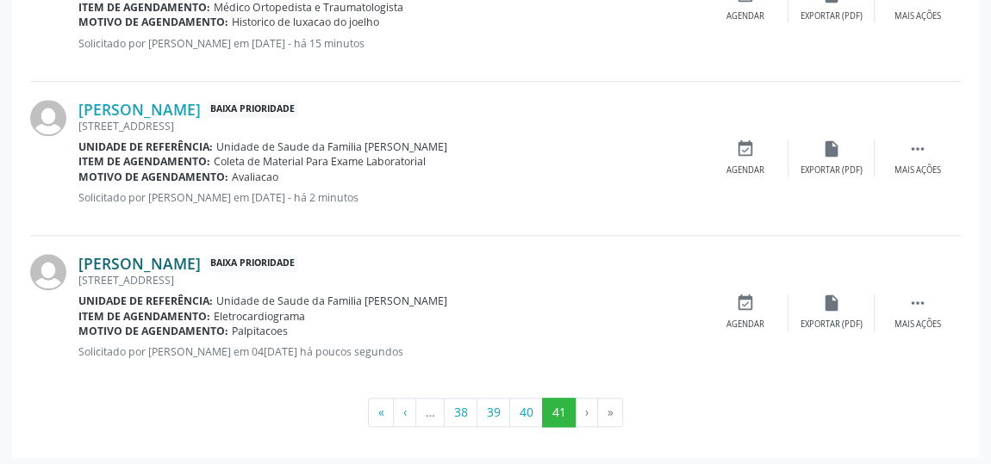
click at [201, 261] on link "Gabriela Pereira Humberto Martins da Silva" at bounding box center [139, 263] width 122 height 19
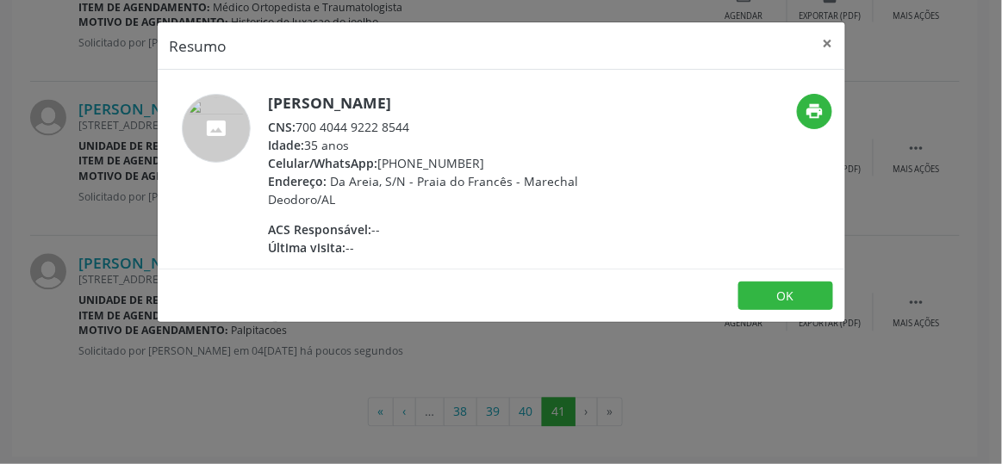
drag, startPoint x: 413, startPoint y: 140, endPoint x: 301, endPoint y: 135, distance: 113.0
click at [301, 135] on div "CNS: 700 4044 9222 8544" at bounding box center [436, 127] width 335 height 18
copy div "700 4044 9222 8544"
click at [823, 42] on button "×" at bounding box center [828, 43] width 34 height 42
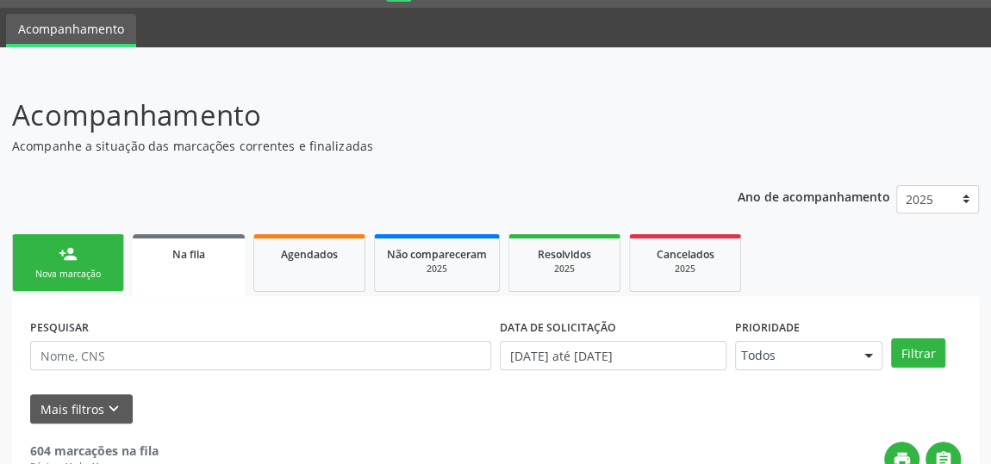
scroll to position [0, 0]
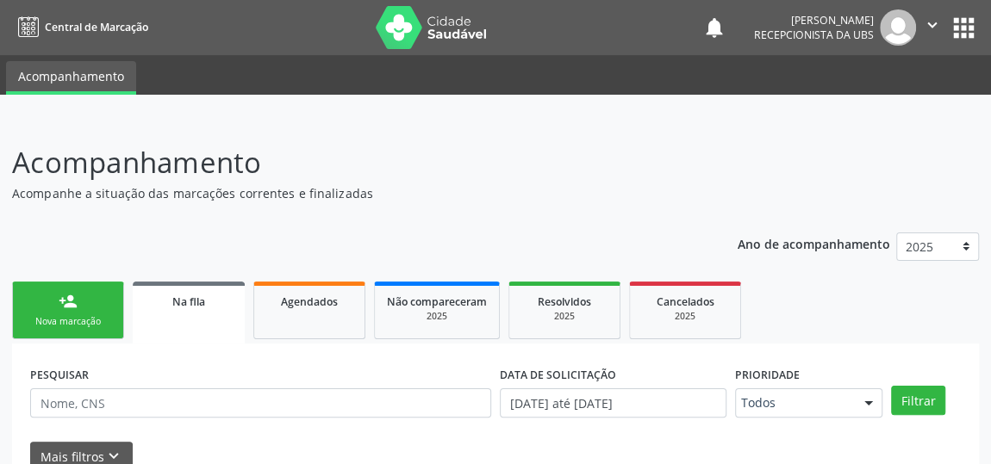
click at [92, 321] on div "Nova marcação" at bounding box center [68, 321] width 86 height 13
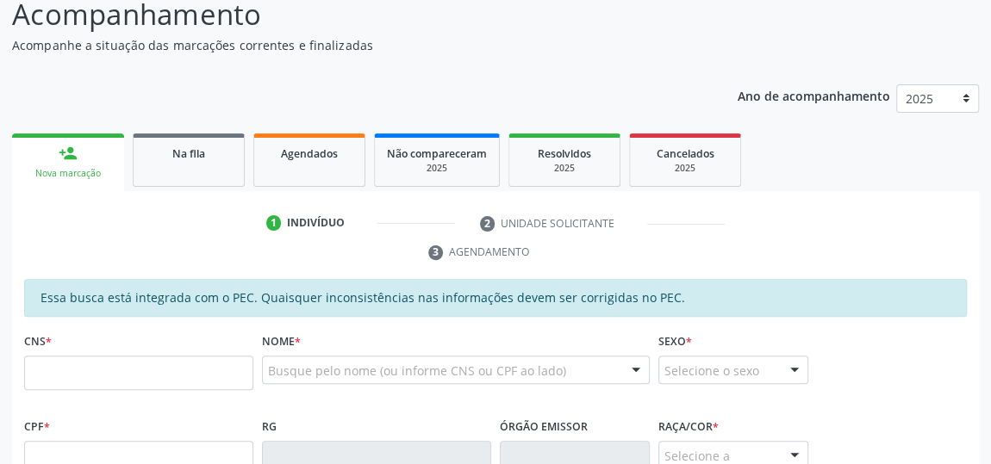
scroll to position [234, 0]
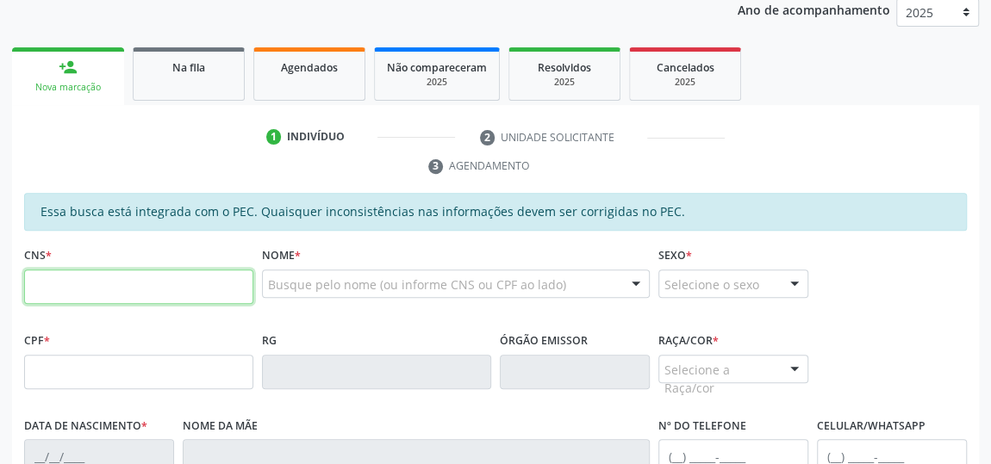
click at [68, 287] on input "text" at bounding box center [138, 287] width 229 height 34
paste input "700 4044 9222 8544"
type input "700 4044 9222 8544"
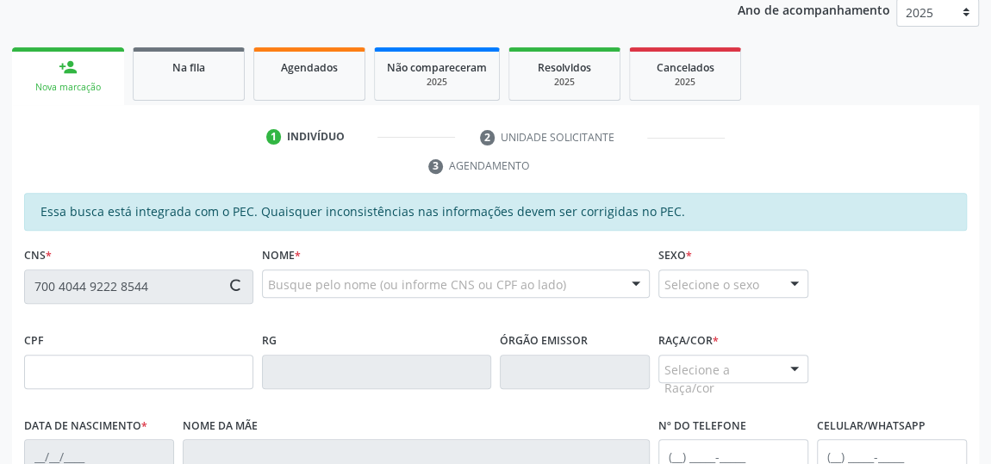
type input "134.227.637-08"
type input "16/04/1990"
type input "Maria Celia Pereira da Silva Humberto"
type input "(21) 98430-3105"
type input "156"
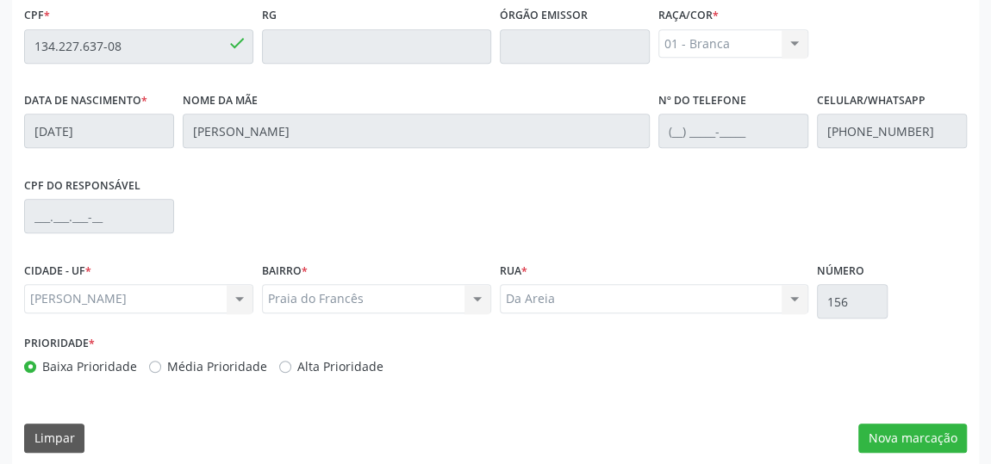
scroll to position [569, 0]
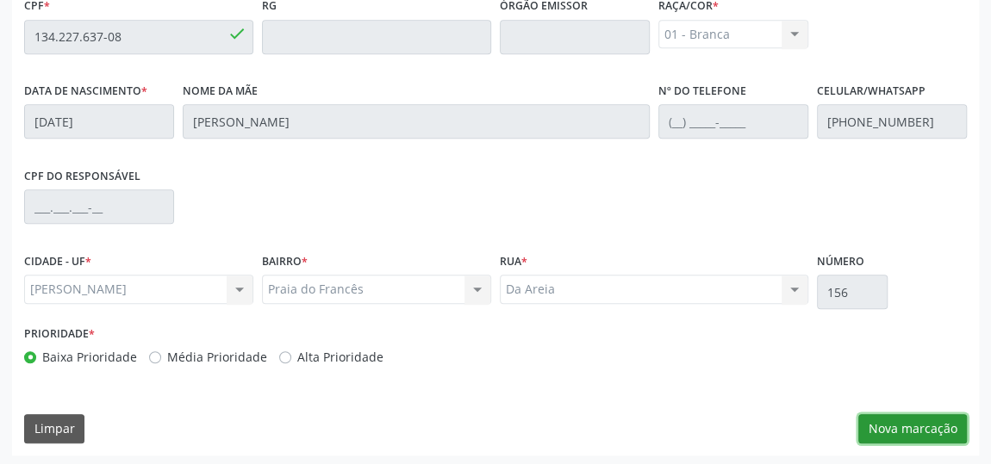
click at [898, 415] on button "Nova marcação" at bounding box center [912, 428] width 109 height 29
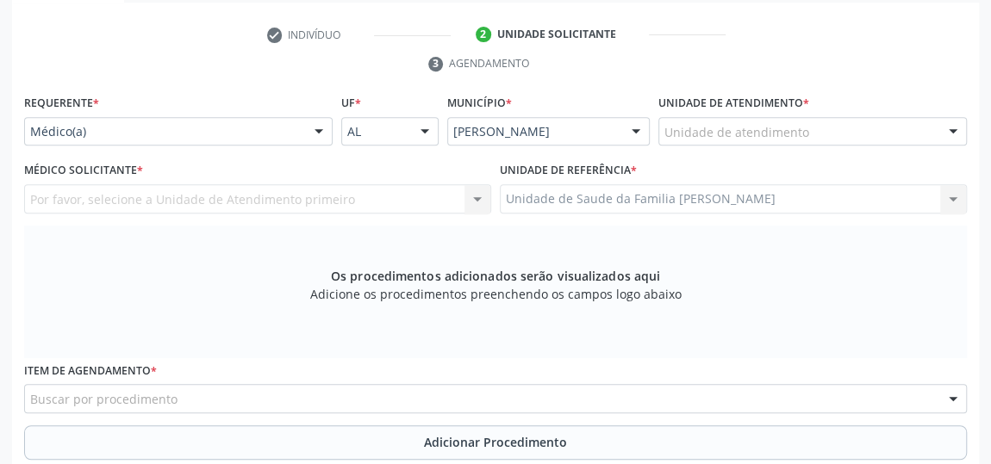
scroll to position [334, 0]
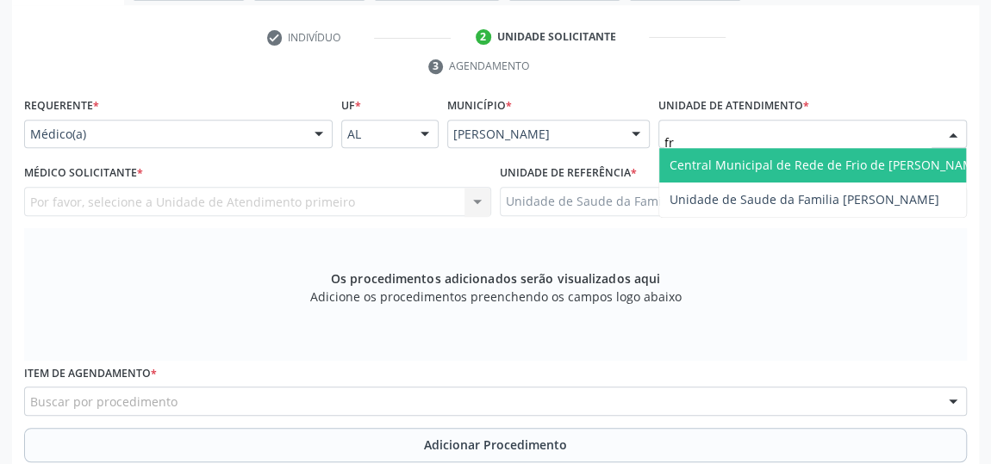
type input "fra"
click at [730, 152] on span "Unidade de Saude da Familia [PERSON_NAME]" at bounding box center [812, 165] width 307 height 34
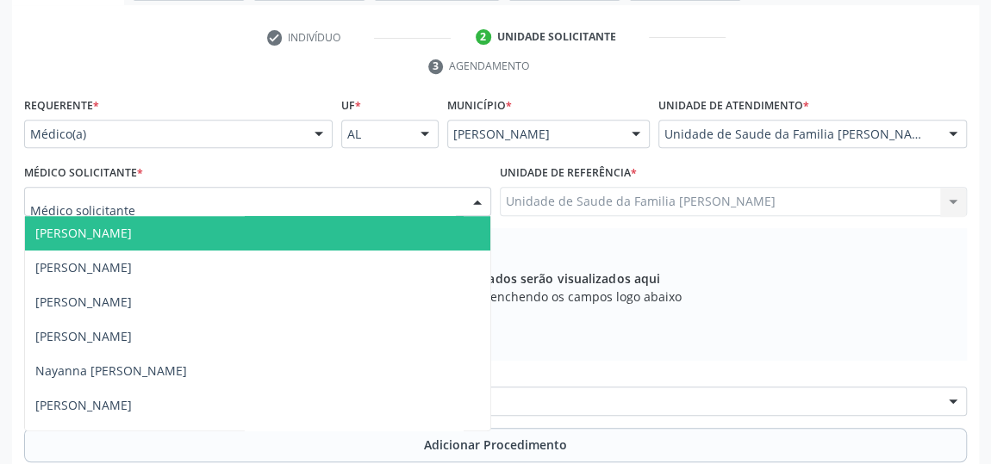
click at [83, 236] on span "[PERSON_NAME]" at bounding box center [83, 233] width 96 height 16
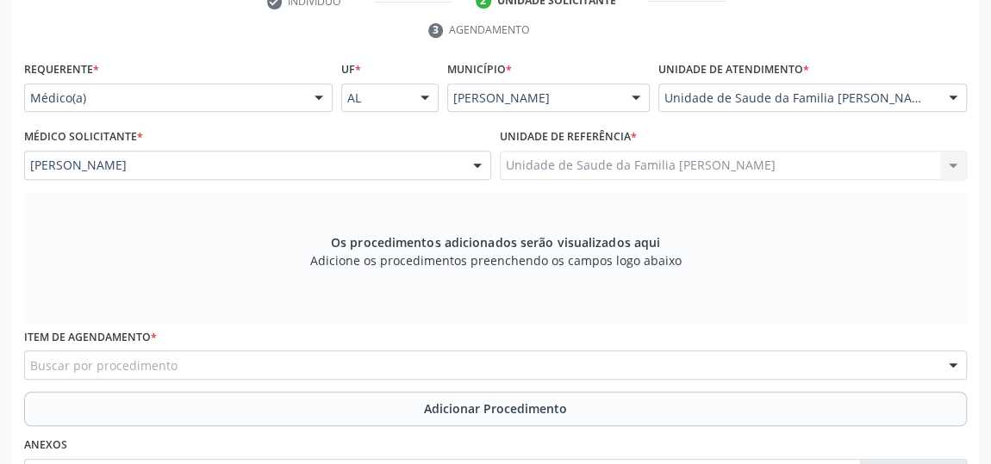
scroll to position [491, 0]
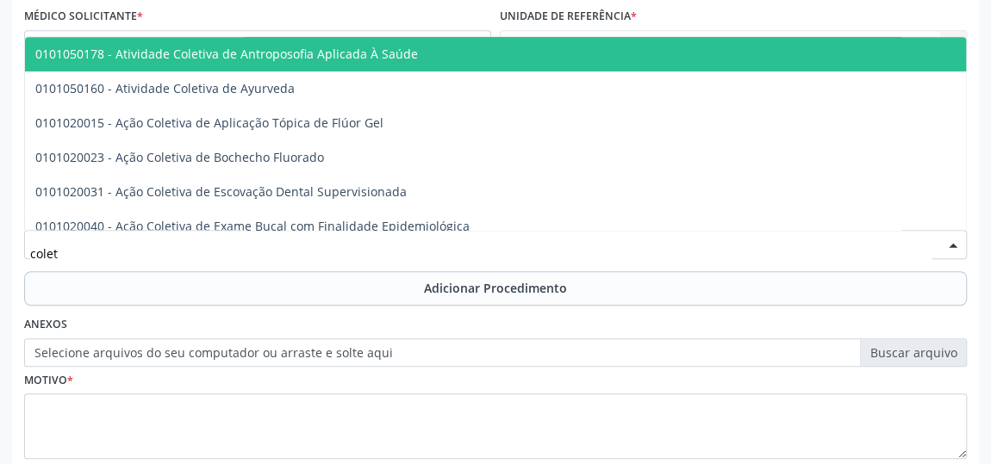
type input "coleta"
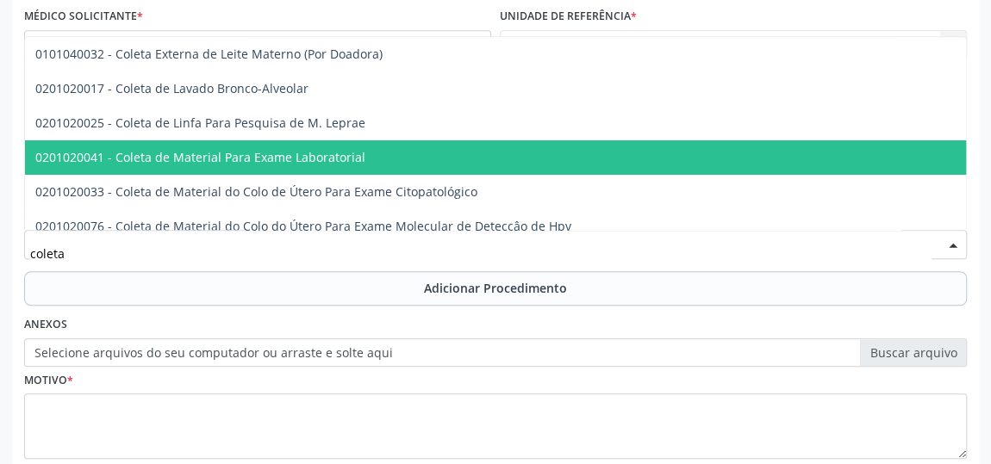
click at [243, 161] on span "0201020041 - Coleta de Material Para Exame Laboratorial" at bounding box center [200, 157] width 330 height 16
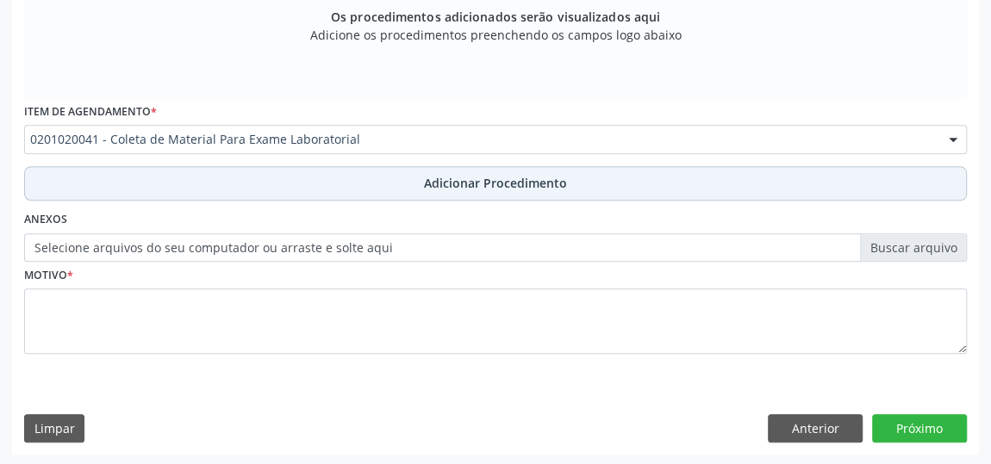
click at [442, 174] on span "Adicionar Procedimento" at bounding box center [495, 183] width 143 height 18
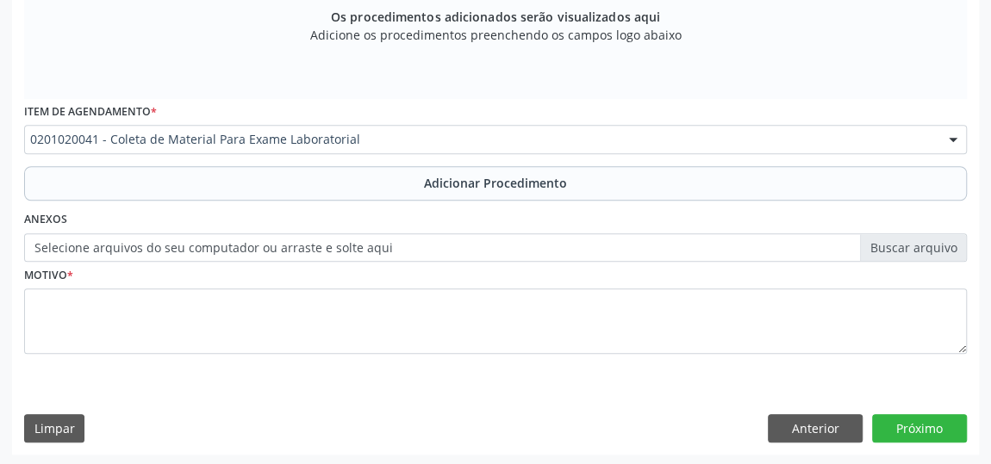
scroll to position [530, 0]
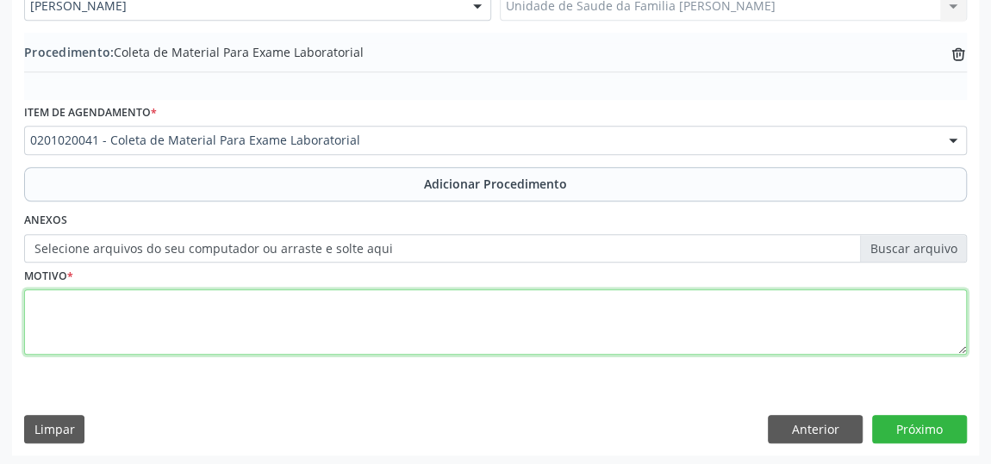
click at [51, 320] on textarea at bounding box center [495, 321] width 942 height 65
type textarea "Avaliacao"
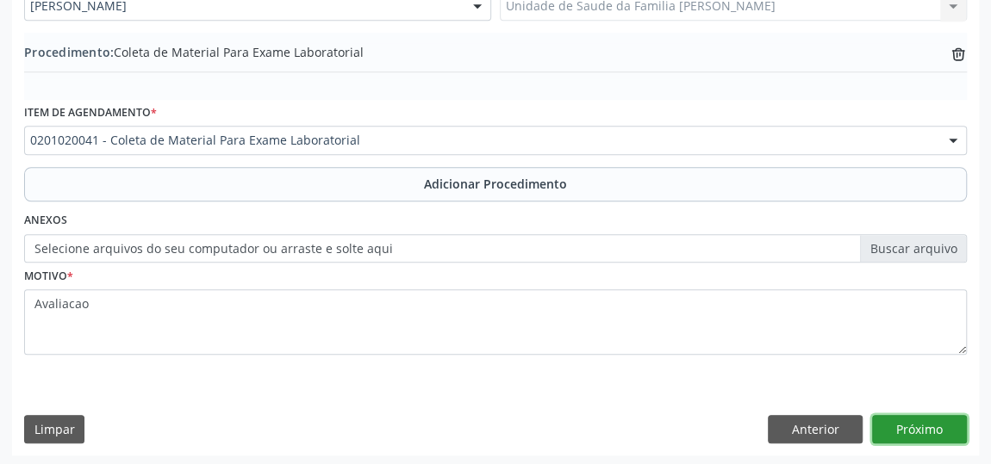
click at [964, 431] on button "Próximo" at bounding box center [919, 429] width 95 height 29
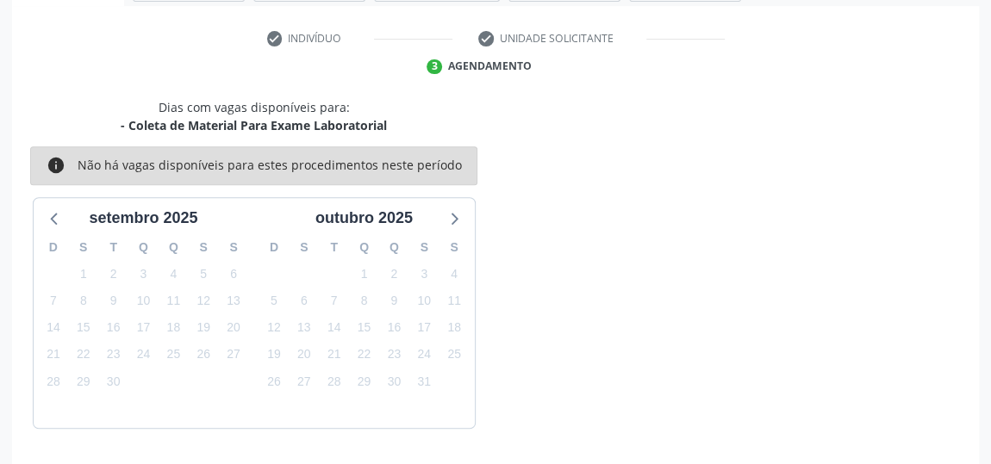
scroll to position [384, 0]
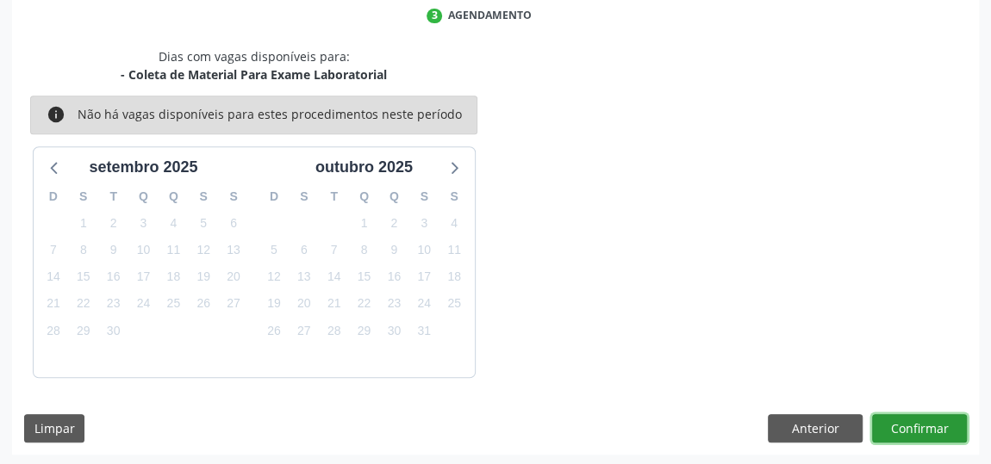
click at [960, 428] on button "Confirmar" at bounding box center [919, 428] width 95 height 29
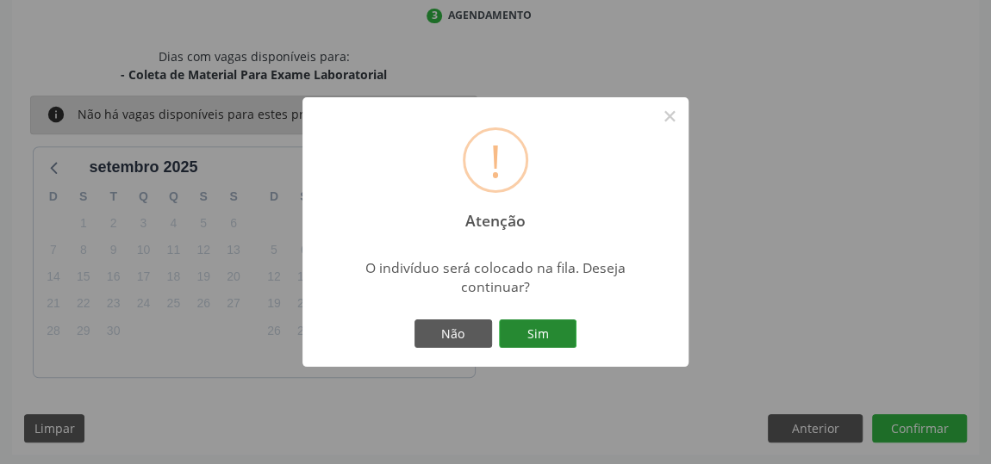
click at [571, 333] on button "Sim" at bounding box center [538, 334] width 78 height 29
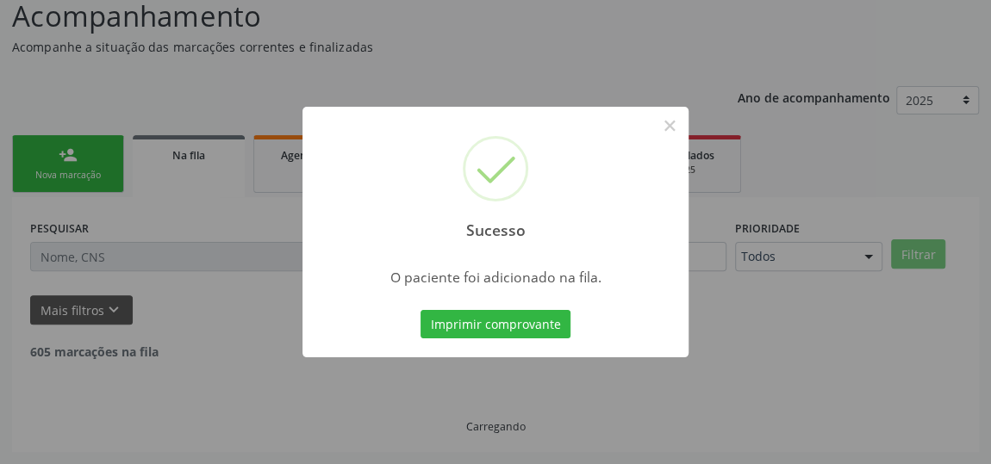
scroll to position [127, 0]
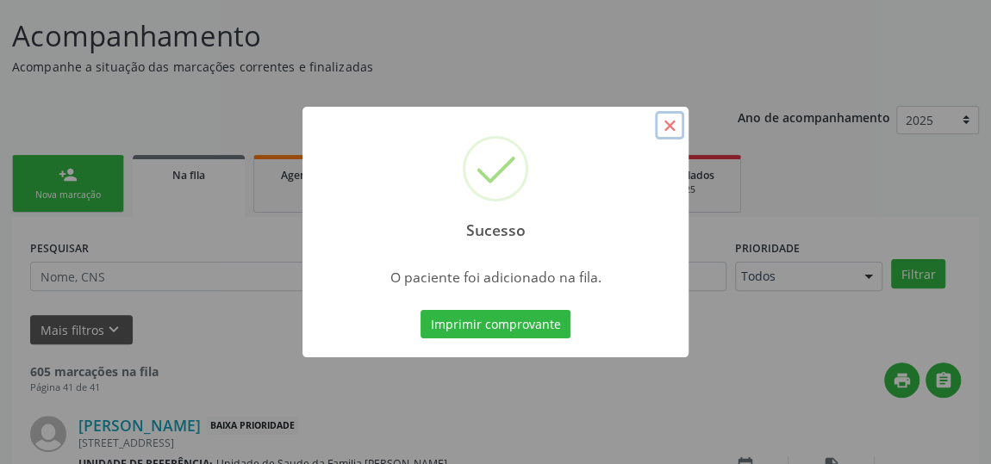
click at [670, 117] on button "×" at bounding box center [669, 125] width 29 height 29
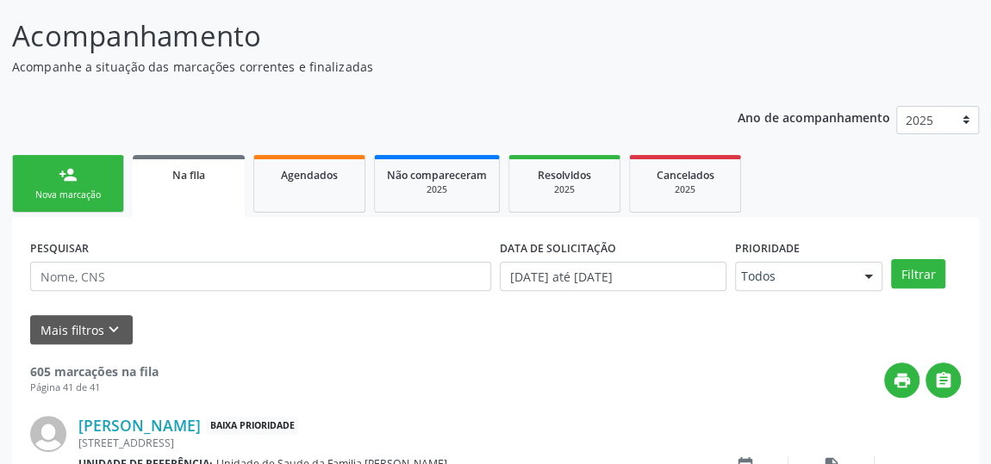
click at [73, 175] on div "person_add" at bounding box center [68, 174] width 19 height 19
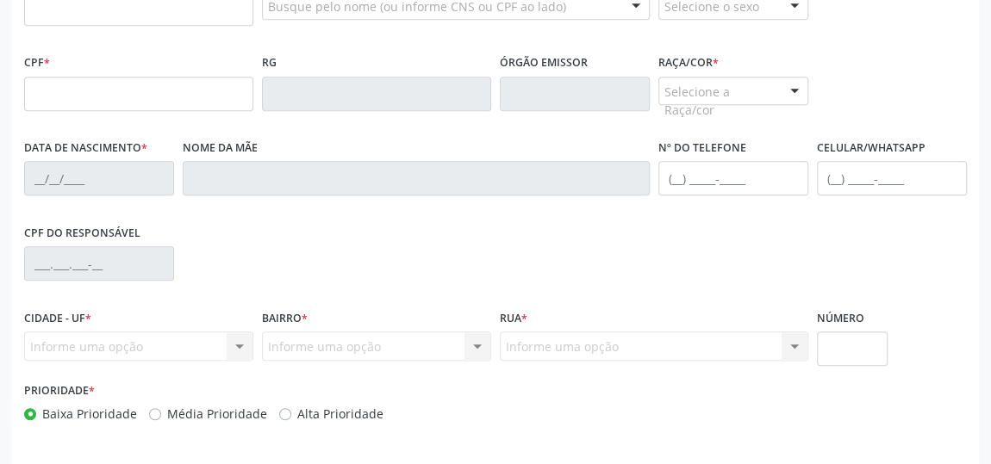
scroll to position [518, 0]
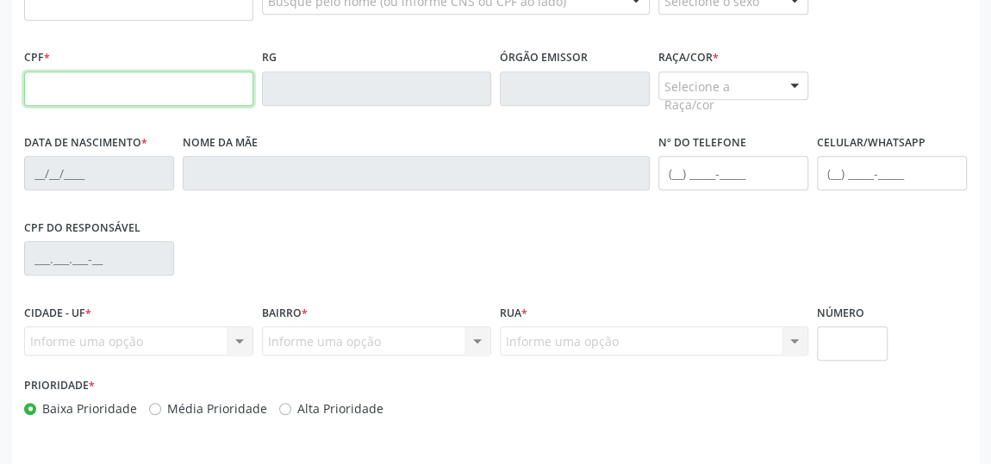
click at [58, 93] on input "text" at bounding box center [138, 88] width 229 height 34
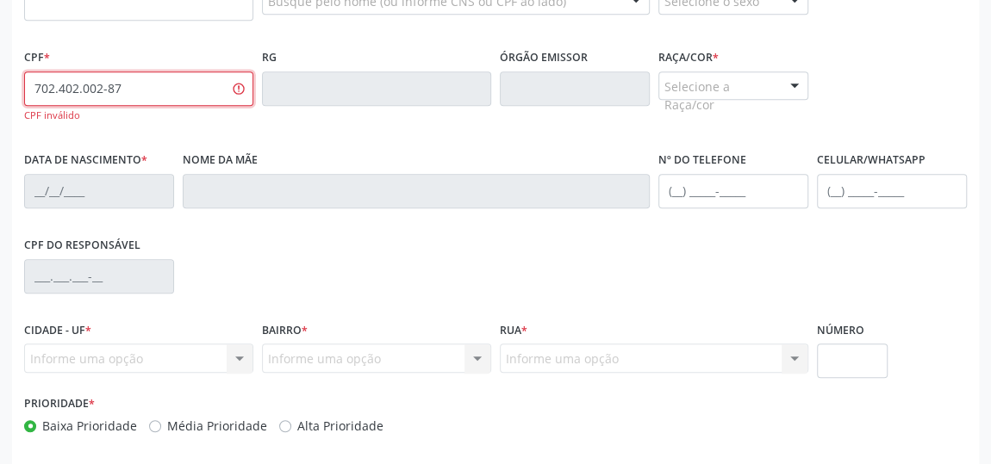
type input "702.402.002-87"
click at [58, 93] on input "702.402.002-87" at bounding box center [138, 88] width 229 height 34
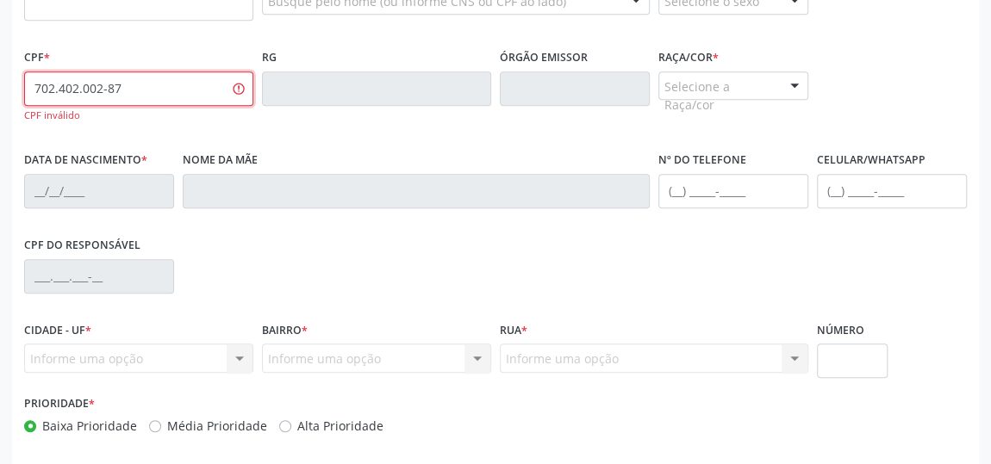
click at [58, 93] on input "702.402.002-87" at bounding box center [138, 88] width 229 height 34
type input "702.402.002-87"
click at [164, 83] on input "702.402.002-87" at bounding box center [138, 88] width 229 height 34
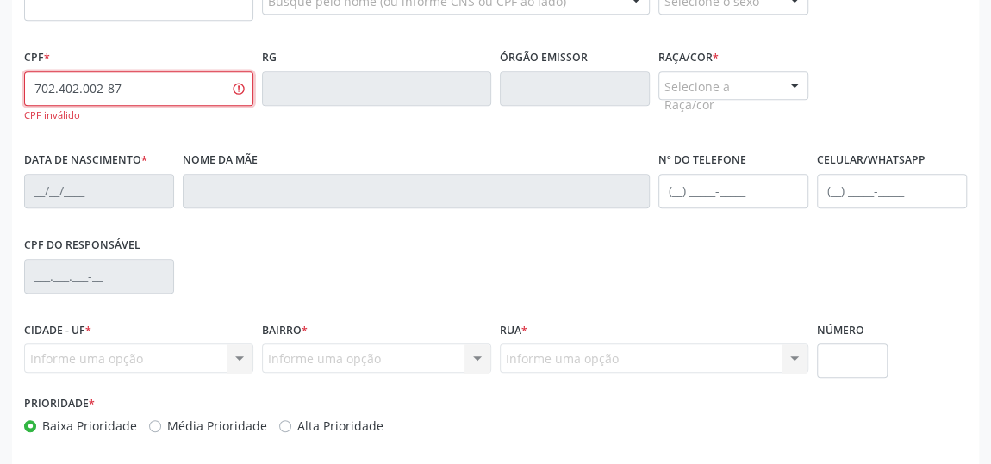
click at [164, 83] on input "702.402.002-87" at bounding box center [138, 88] width 229 height 34
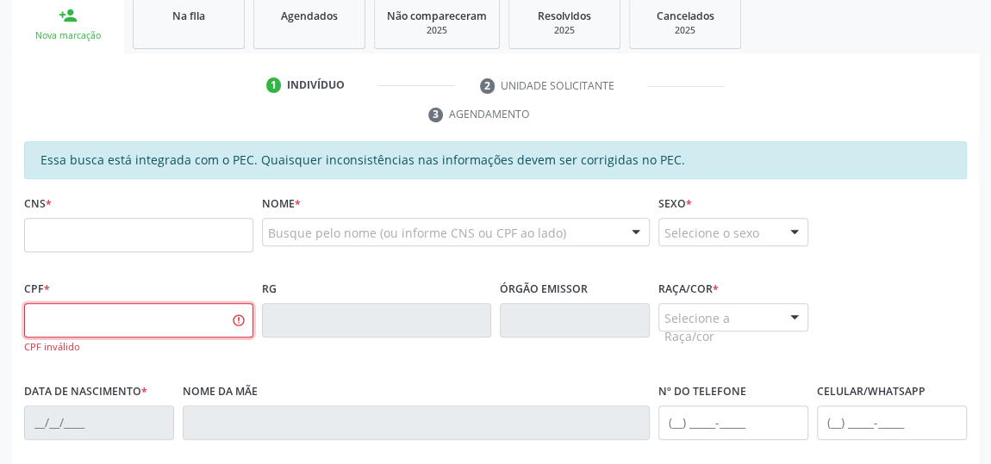
scroll to position [283, 0]
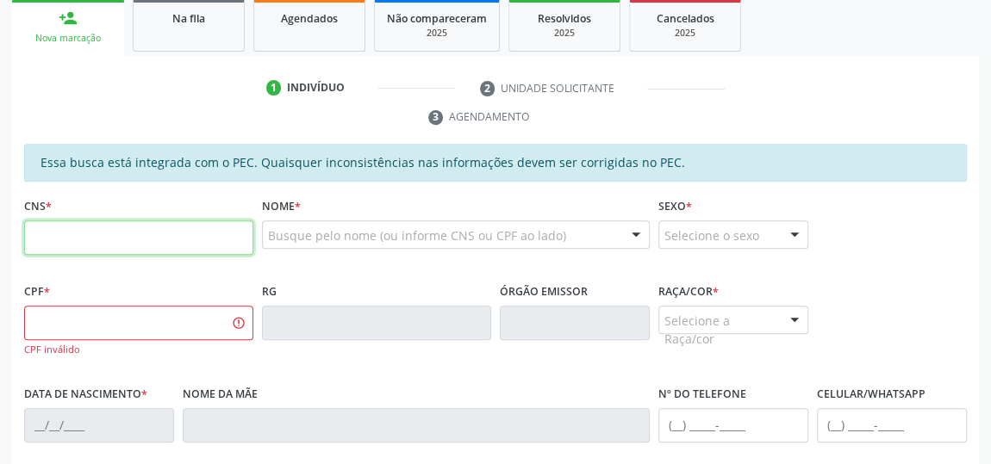
click at [71, 235] on input "text" at bounding box center [138, 238] width 229 height 34
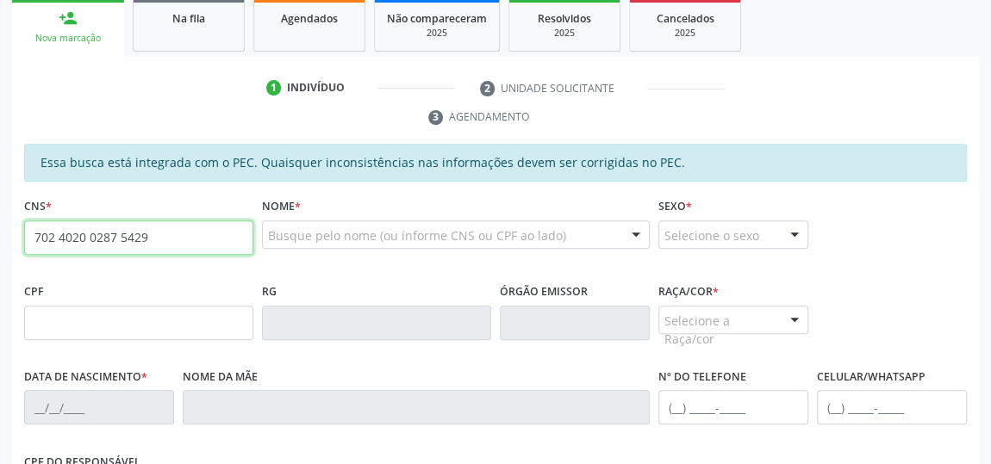
type input "702 4020 0287 5429"
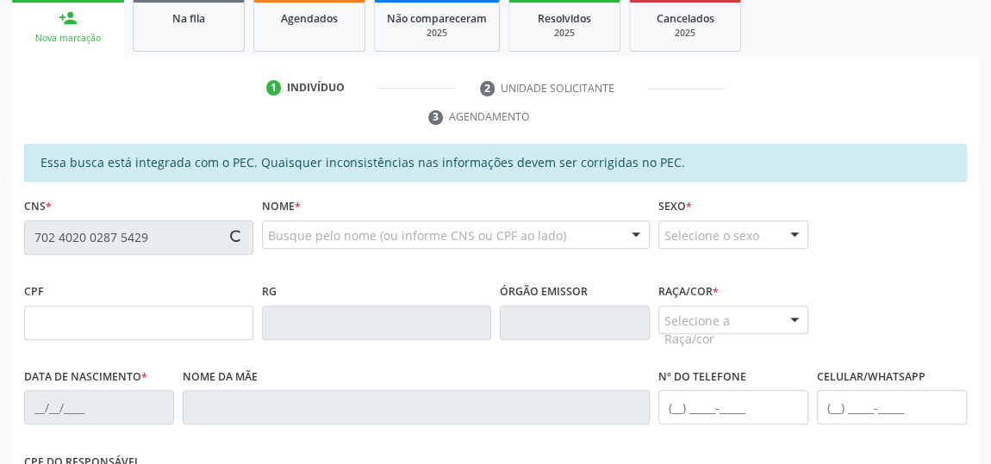
type input "152.646.144-74"
type input "03/03/2003"
type input "Ivanise Maria de Moura"
type input "(82) 98745-2267"
type input "12"
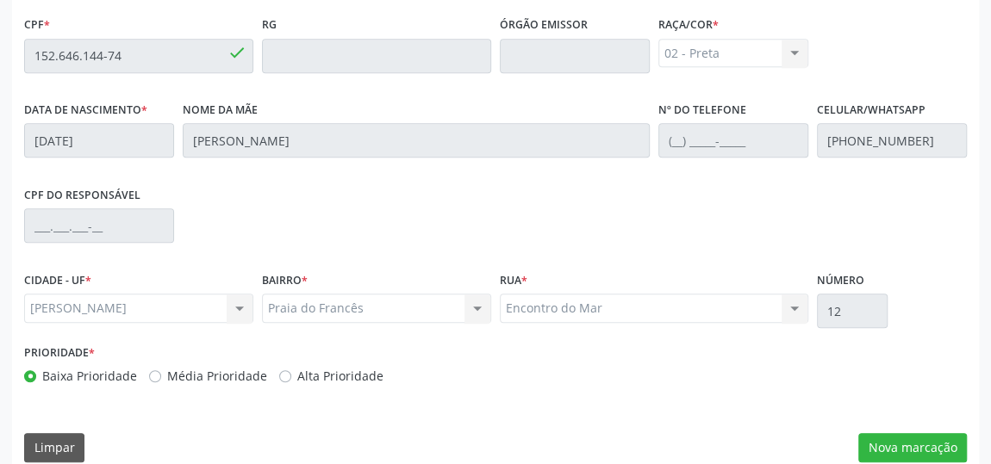
scroll to position [569, 0]
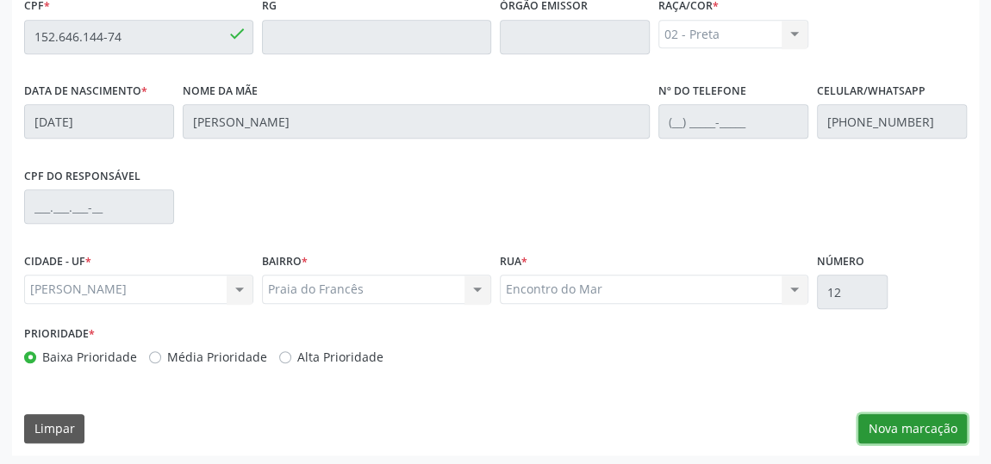
click at [896, 425] on button "Nova marcação" at bounding box center [912, 428] width 109 height 29
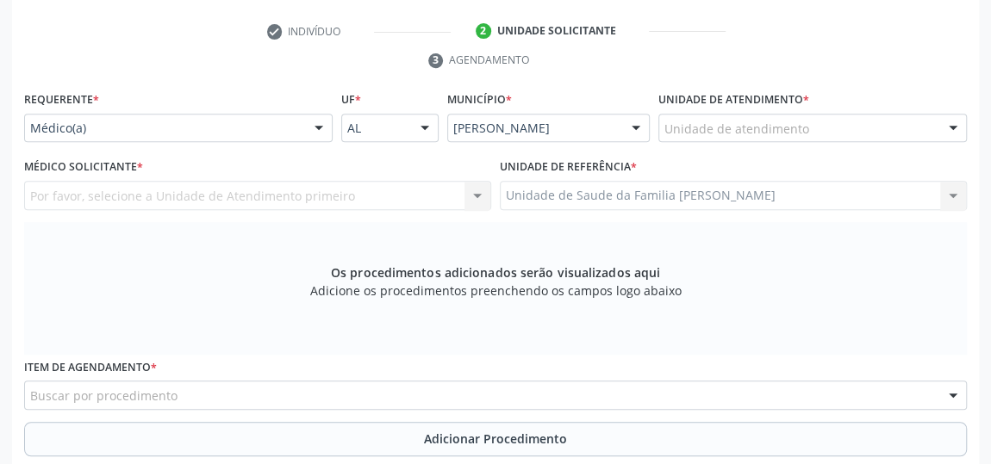
scroll to position [334, 0]
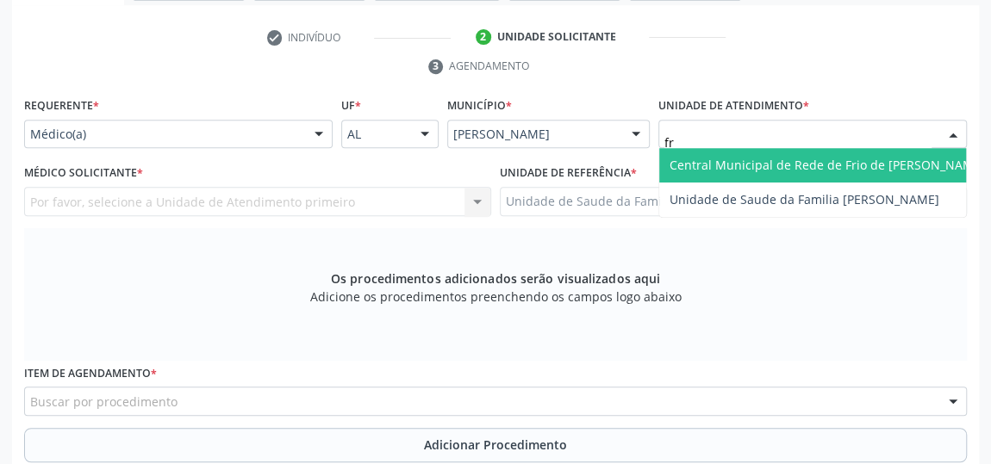
type input "fra"
click at [751, 162] on span "Unidade de Saude da Familia [PERSON_NAME]" at bounding box center [804, 165] width 270 height 16
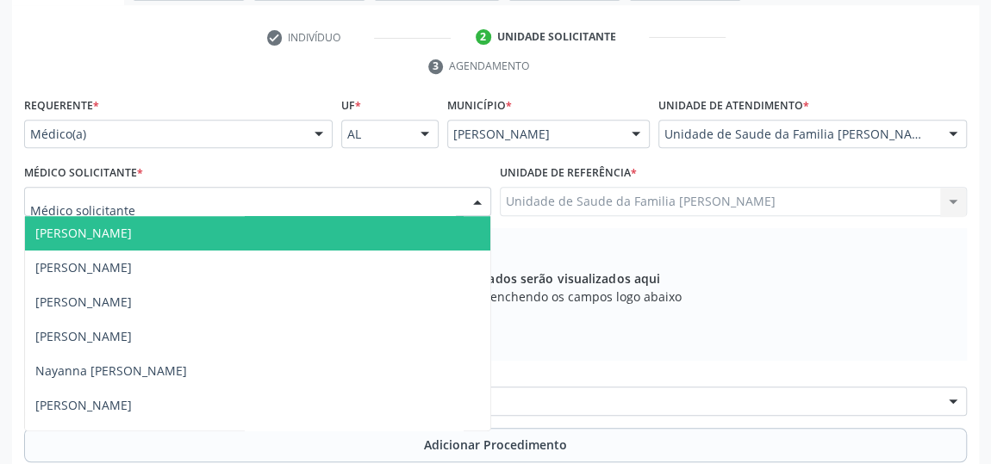
click at [61, 231] on span "[PERSON_NAME]" at bounding box center [83, 233] width 96 height 16
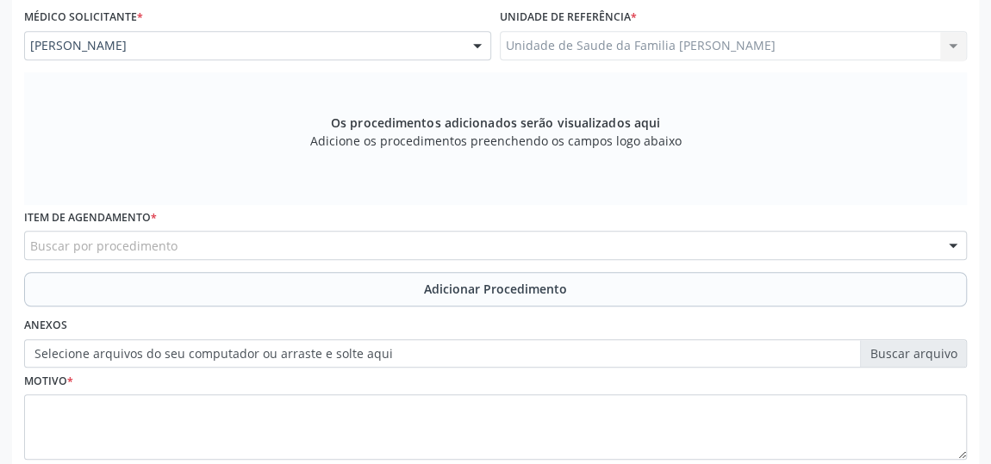
scroll to position [491, 0]
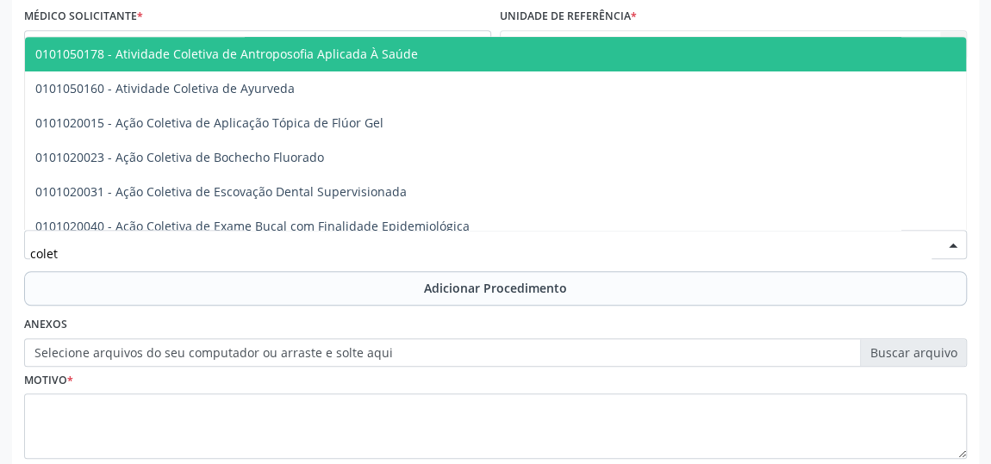
type input "coleta"
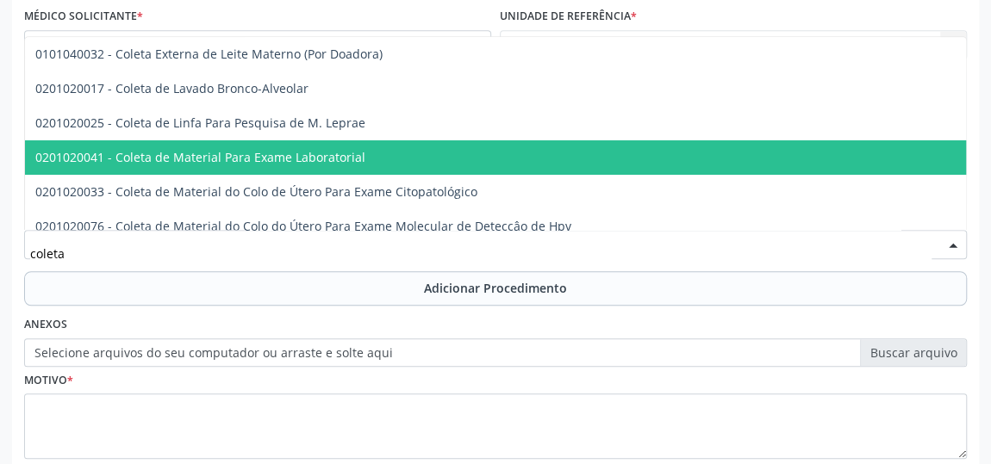
click at [208, 140] on span "0201020041 - Coleta de Material Para Exame Laboratorial" at bounding box center [646, 157] width 1242 height 34
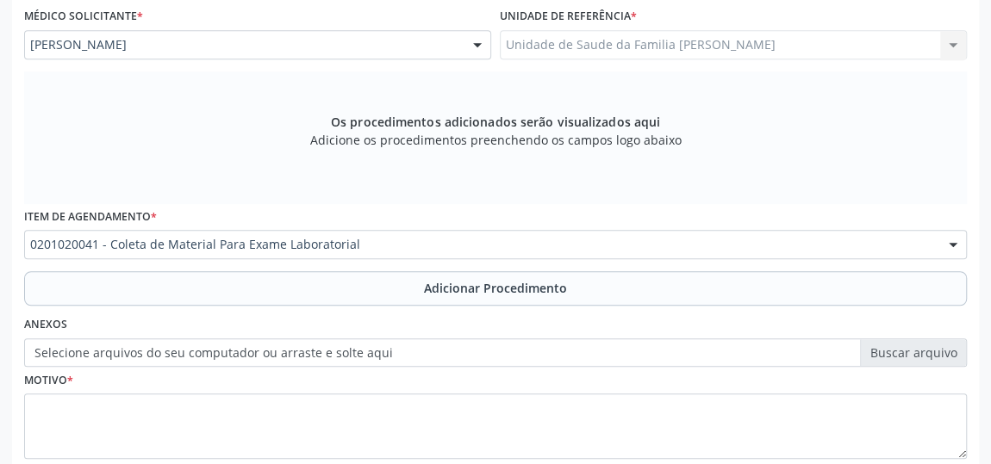
click at [474, 273] on button "Adicionar Procedimento" at bounding box center [495, 288] width 942 height 34
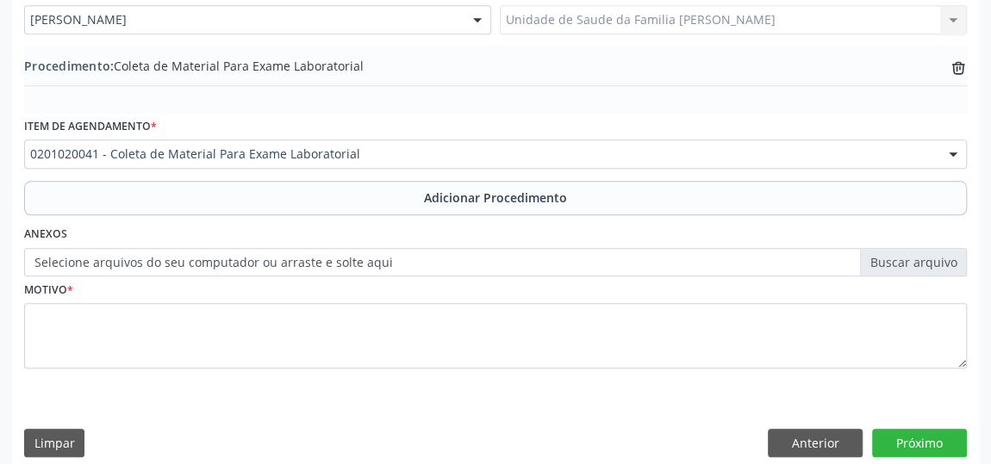
scroll to position [530, 0]
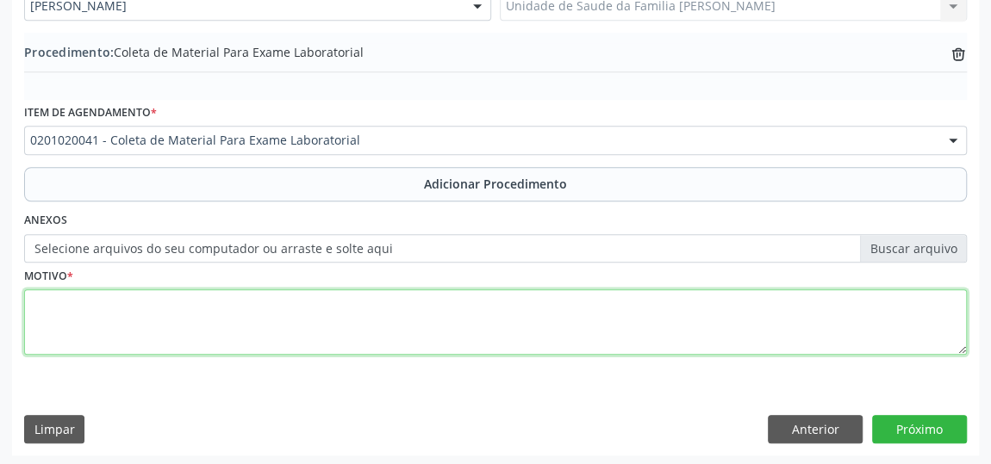
click at [38, 307] on textarea at bounding box center [495, 321] width 942 height 65
type textarea "Rotina"
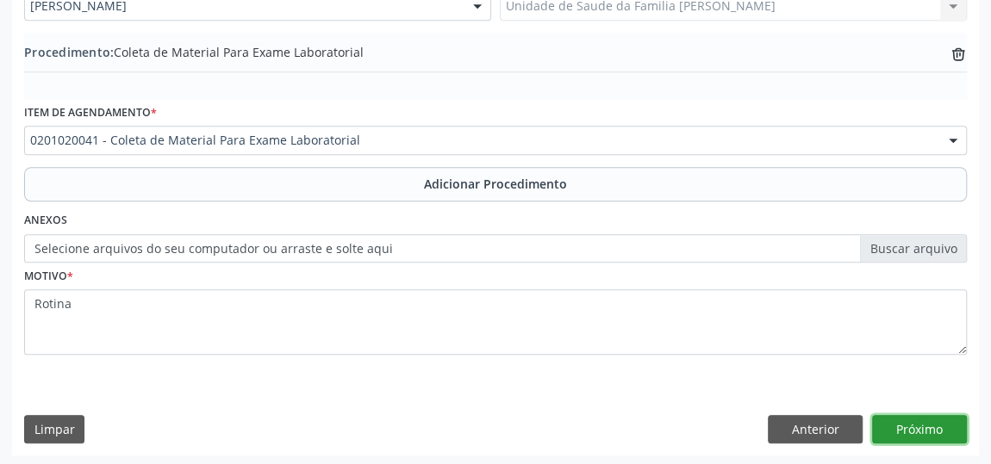
click at [964, 436] on button "Próximo" at bounding box center [919, 429] width 95 height 29
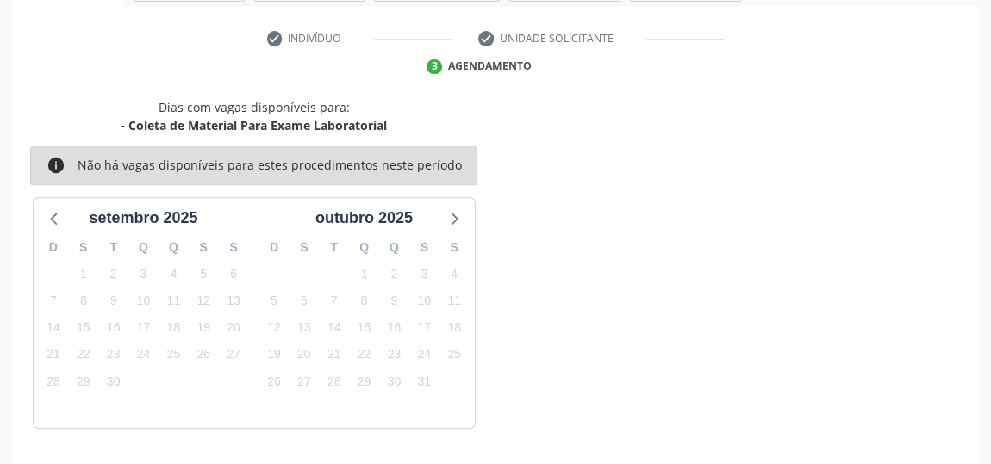
scroll to position [384, 0]
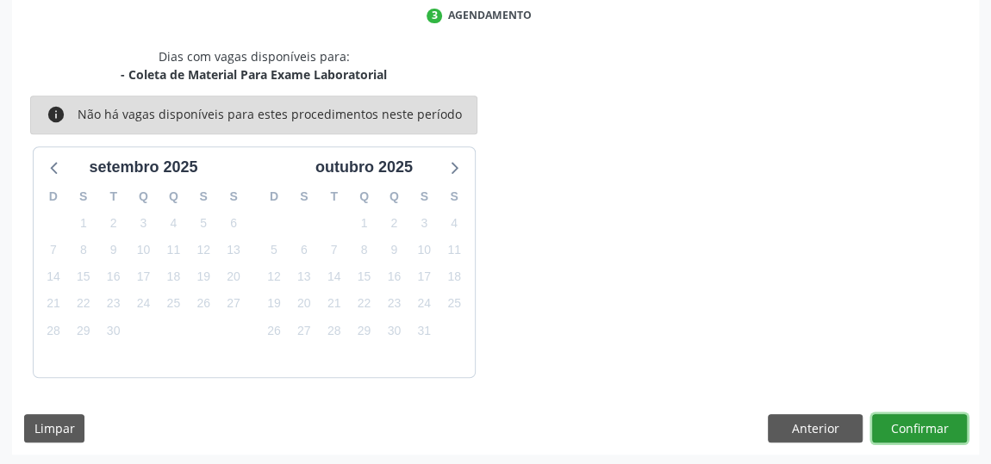
click at [919, 419] on button "Confirmar" at bounding box center [919, 428] width 95 height 29
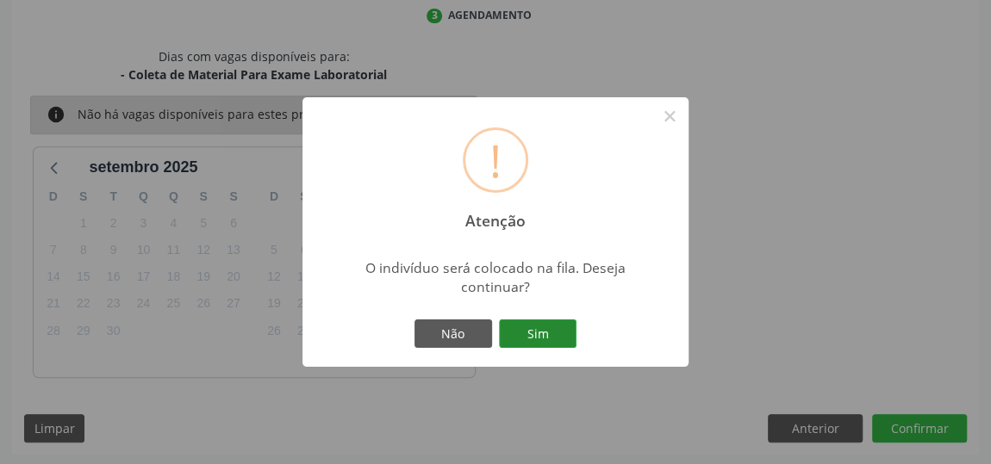
click at [548, 332] on button "Sim" at bounding box center [538, 334] width 78 height 29
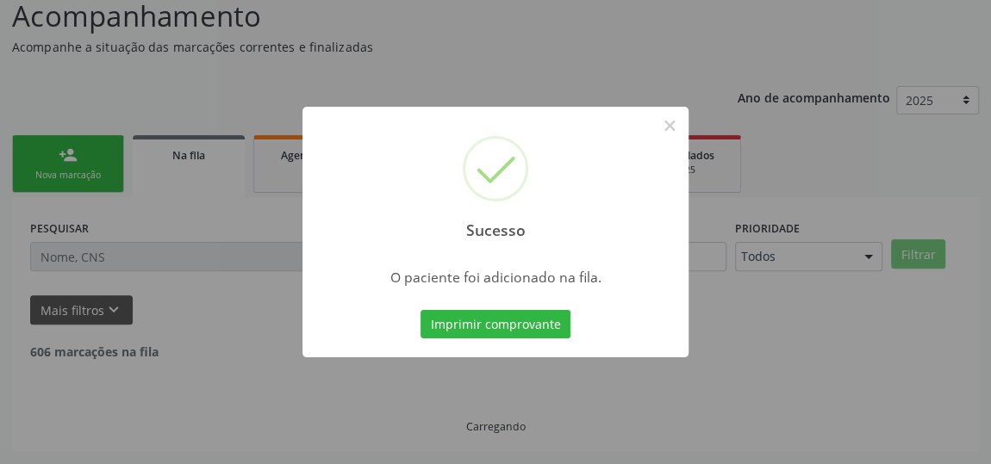
scroll to position [127, 0]
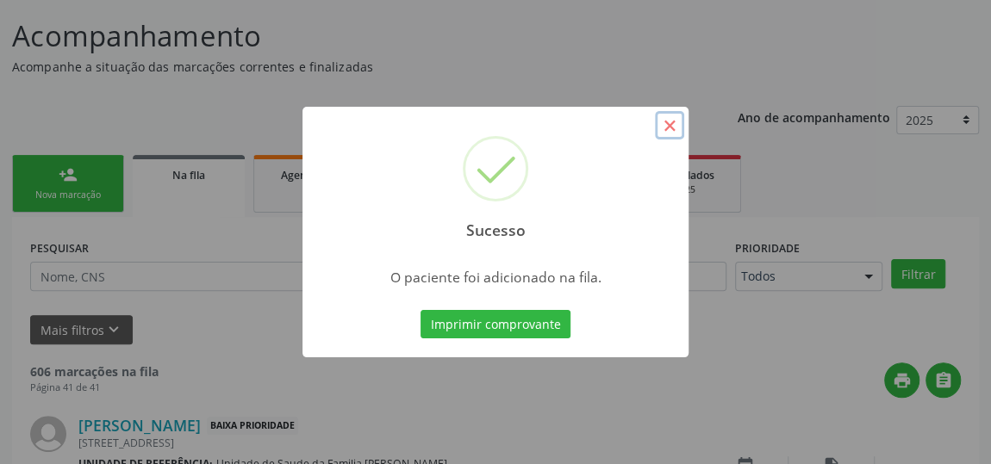
click at [663, 123] on button "×" at bounding box center [669, 125] width 29 height 29
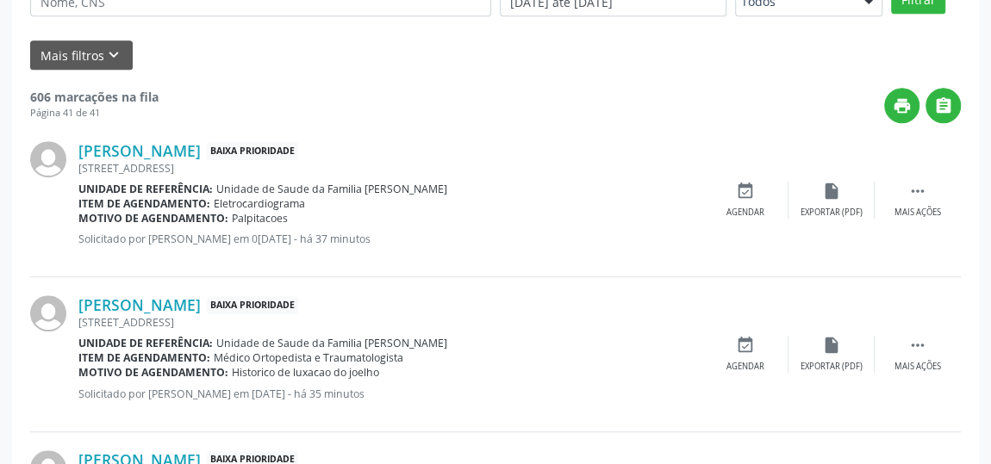
scroll to position [42, 0]
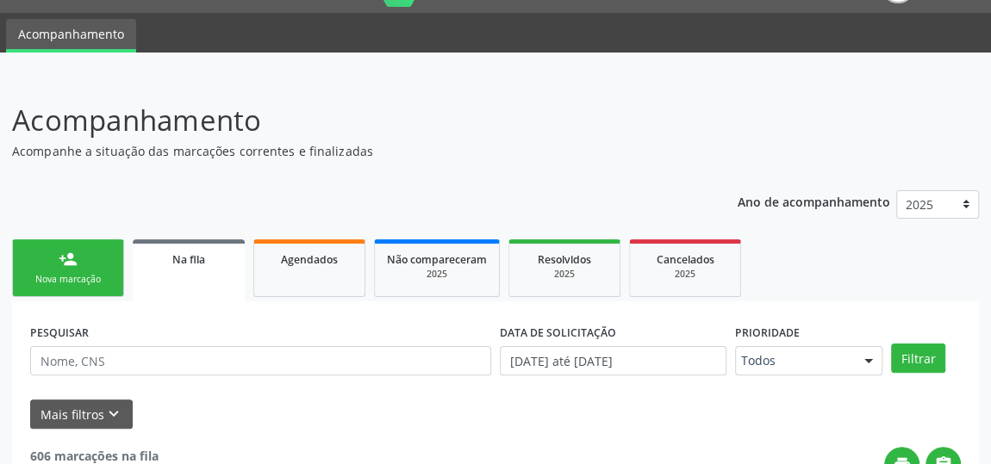
click at [96, 259] on link "person_add Nova marcação" at bounding box center [68, 268] width 112 height 58
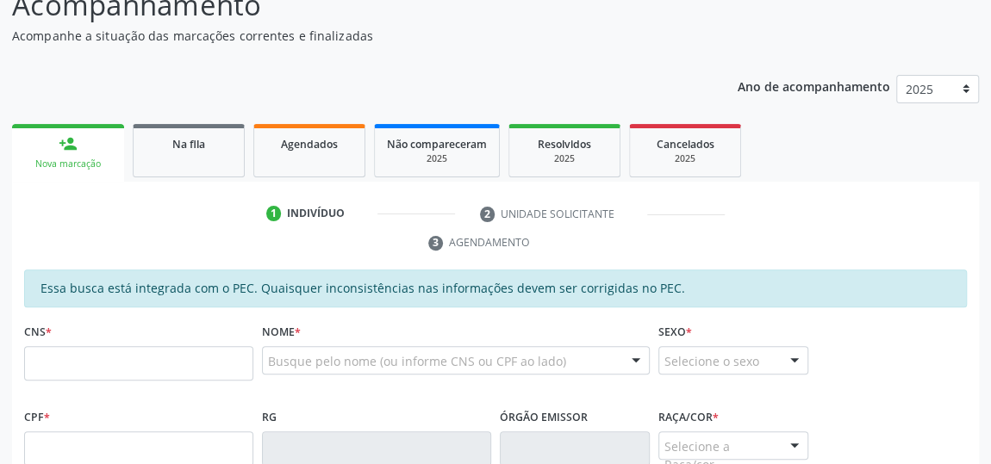
scroll to position [199, 0]
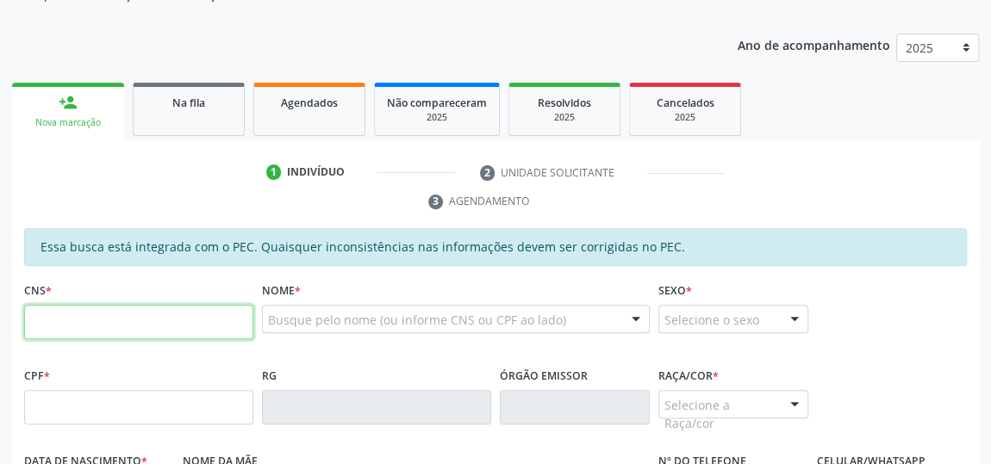
click at [121, 326] on input "text" at bounding box center [138, 322] width 229 height 34
type input "703 4022 4863 0714"
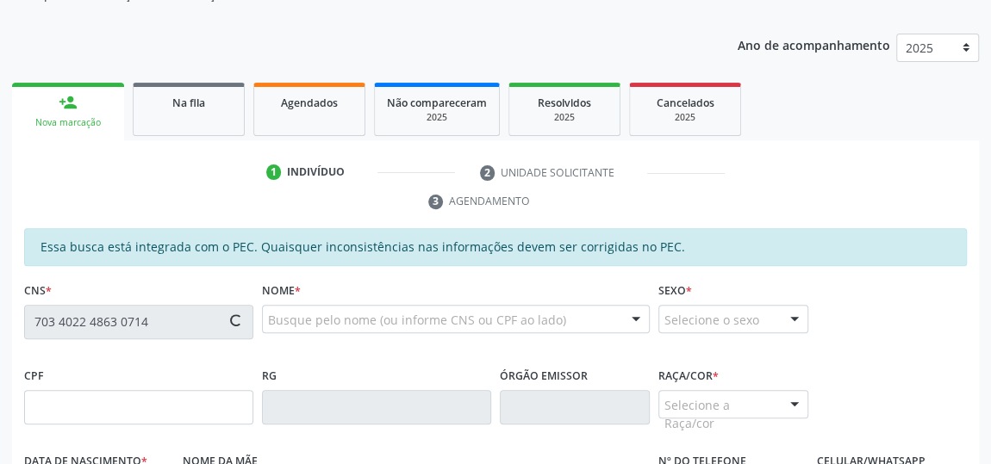
type input "164.987.634-34"
type input "06/10/1952"
type input "Antônia Soares da Silva"
type input "(82) 3528-1160"
type input "(82) 99831-2889"
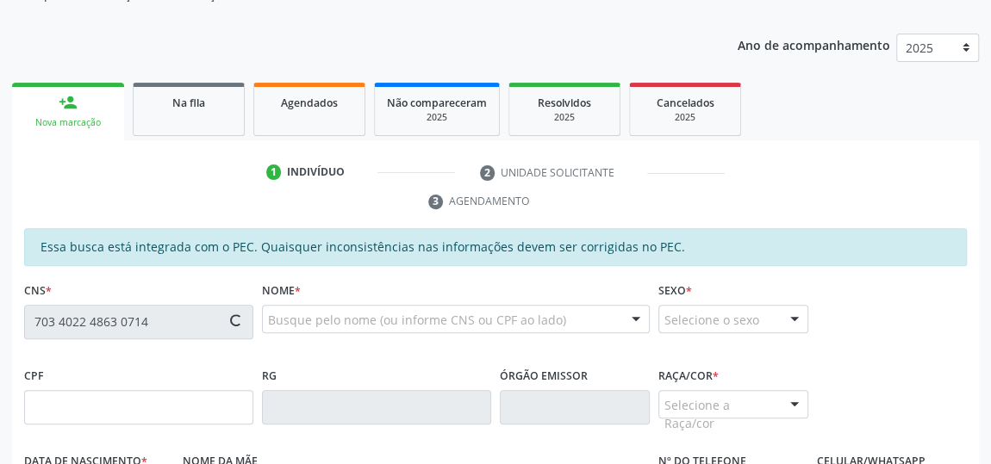
type input "103"
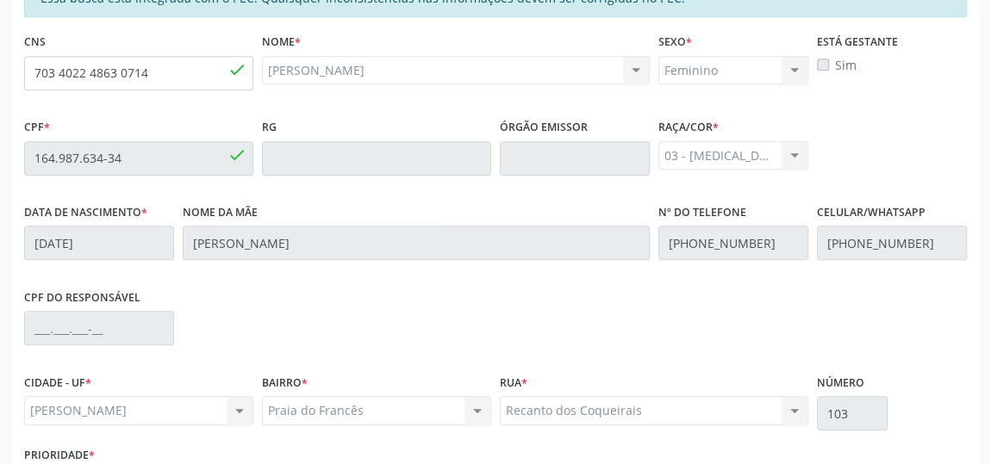
scroll to position [569, 0]
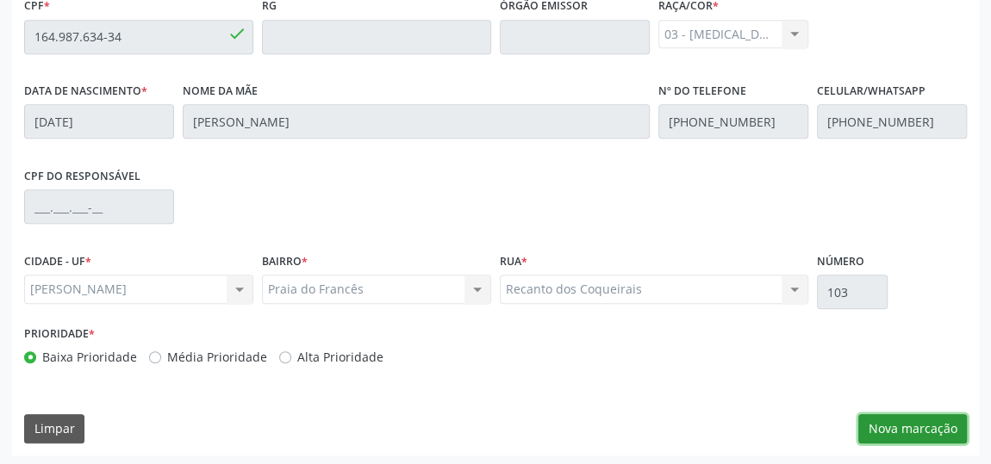
click at [906, 427] on button "Nova marcação" at bounding box center [912, 428] width 109 height 29
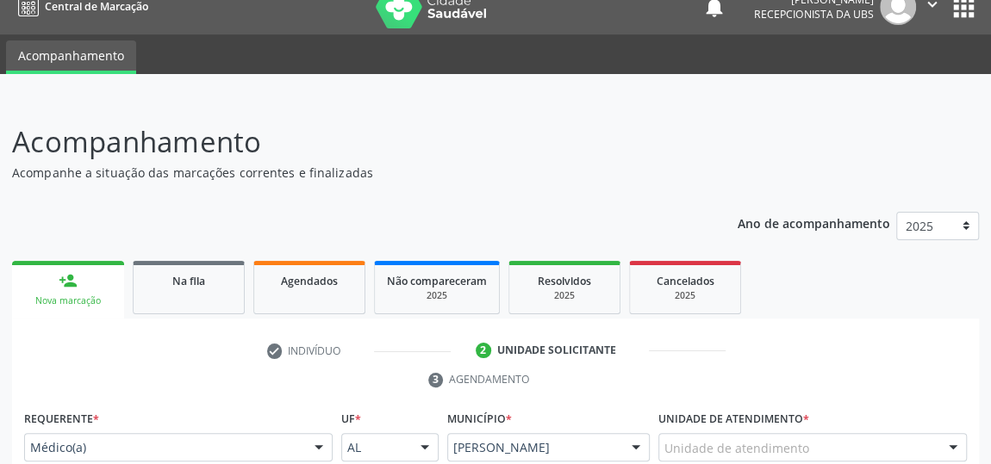
scroll to position [177, 0]
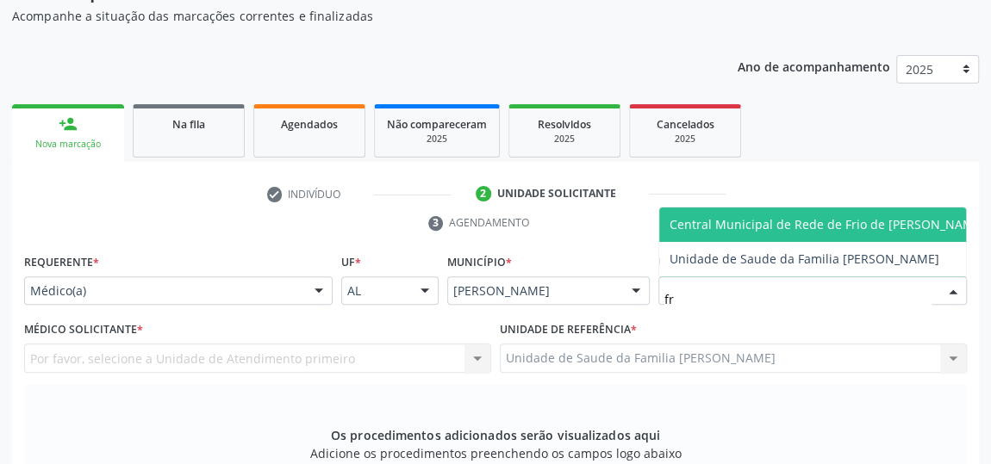
type input "fra"
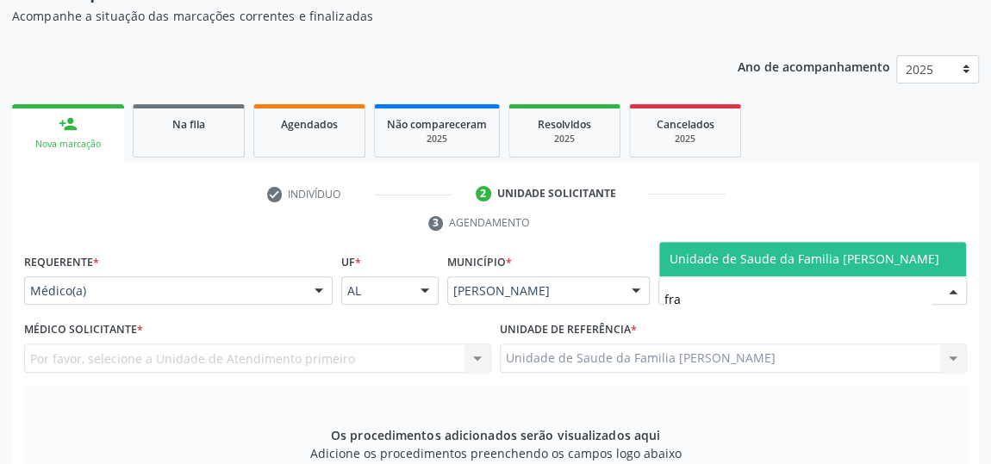
click at [825, 258] on span "Unidade de Saude da Familia [PERSON_NAME]" at bounding box center [804, 259] width 270 height 16
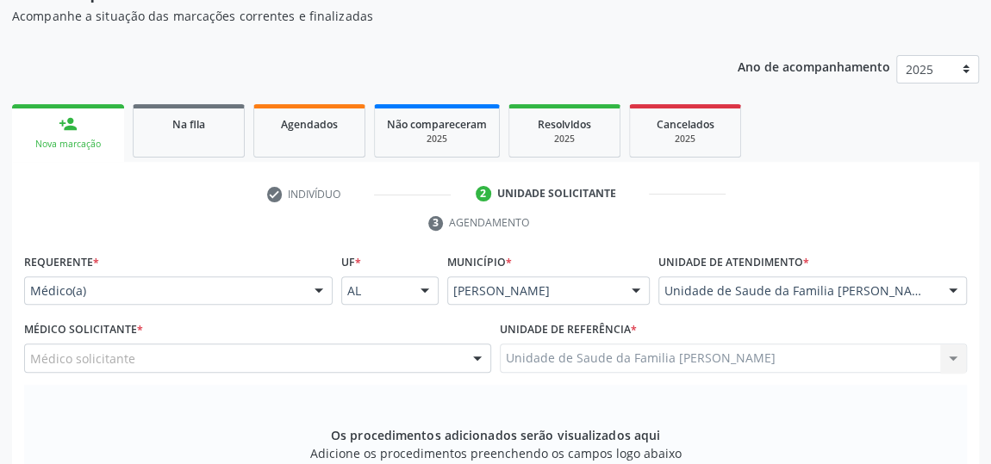
click at [78, 340] on label "Médico Solicitante *" at bounding box center [83, 330] width 119 height 27
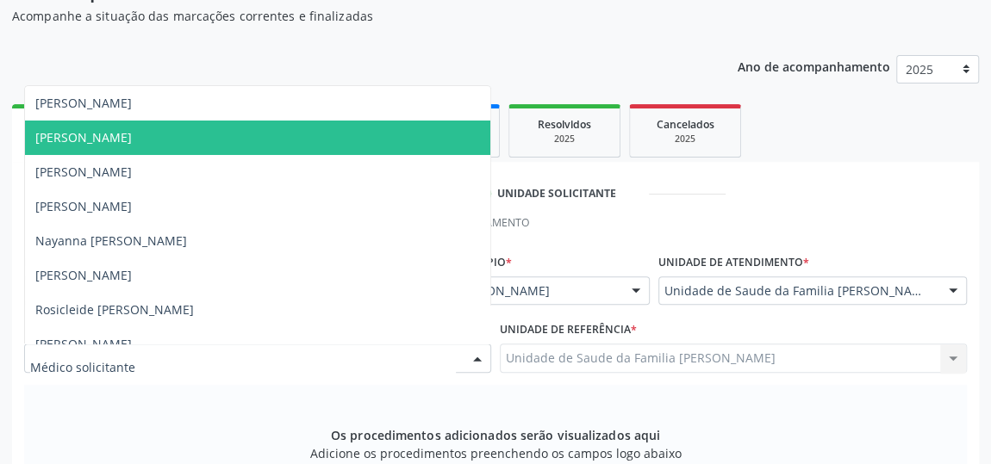
click at [89, 138] on span "[PERSON_NAME]" at bounding box center [83, 137] width 96 height 16
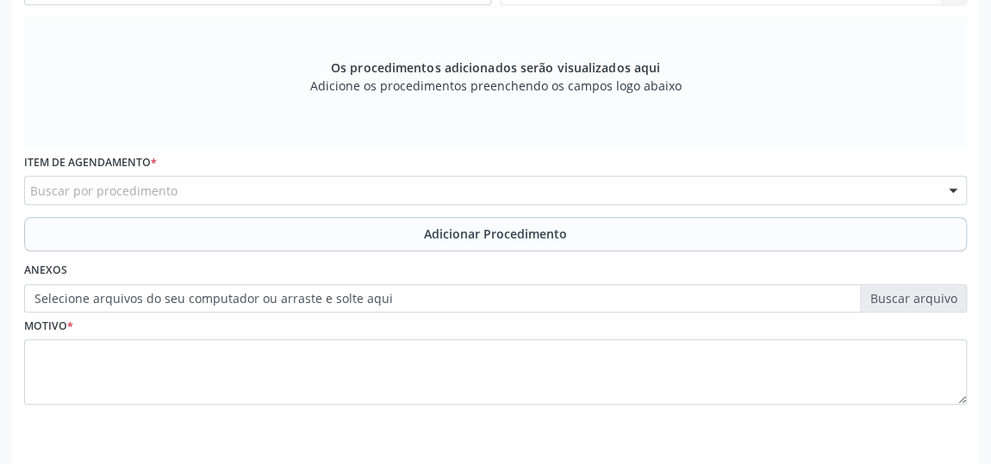
scroll to position [596, 0]
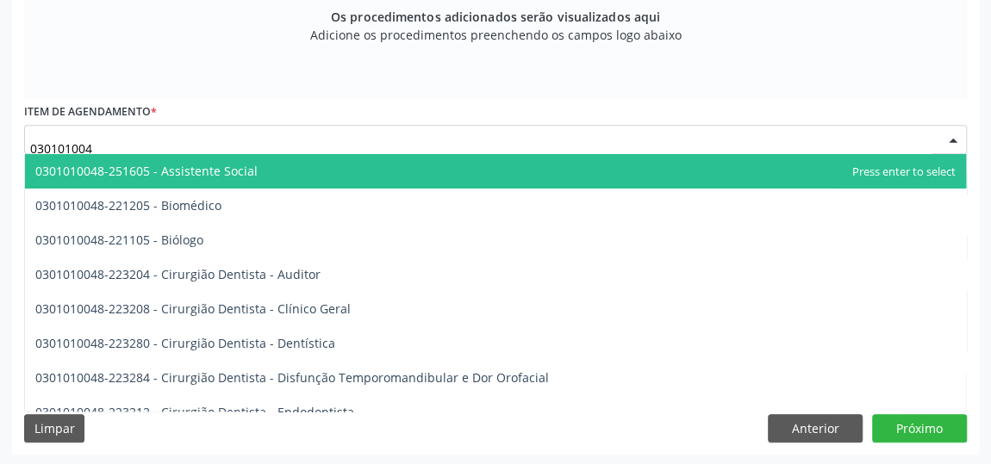
type input "0301010048"
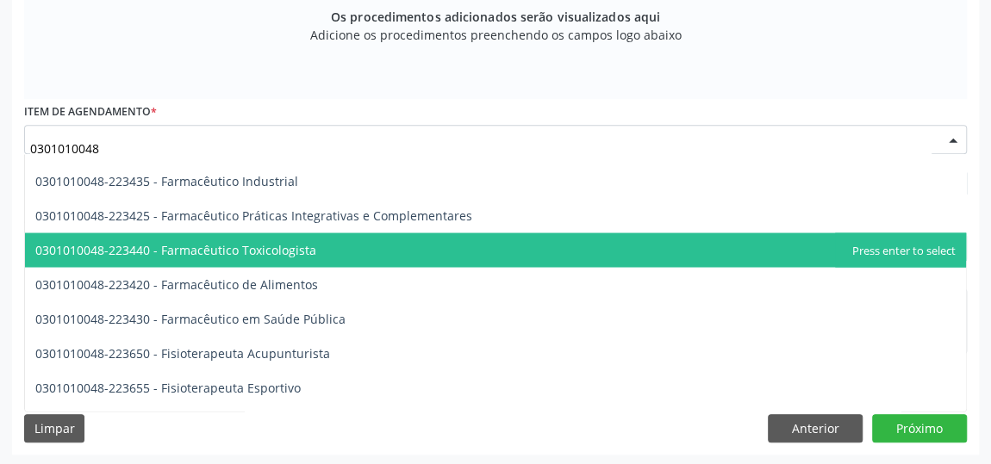
scroll to position [1722, 0]
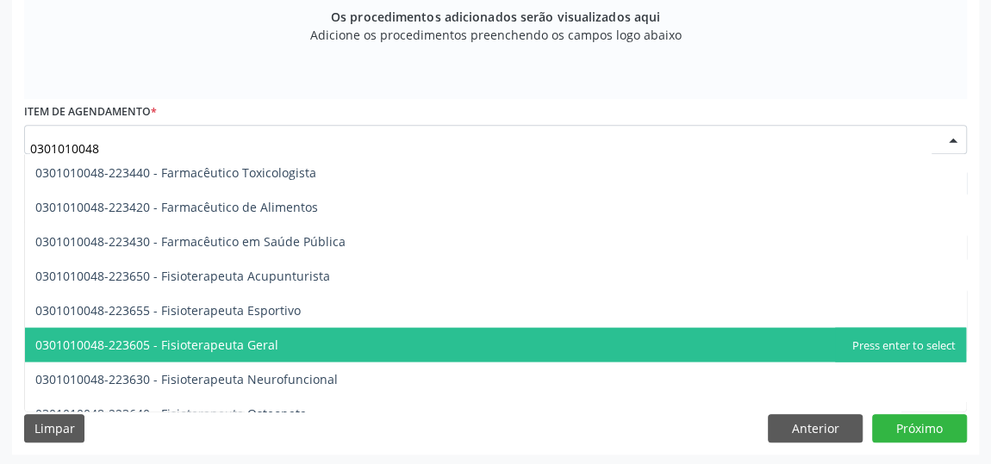
click at [272, 342] on span "0301010048-223605 - Fisioterapeuta Geral" at bounding box center [156, 344] width 243 height 16
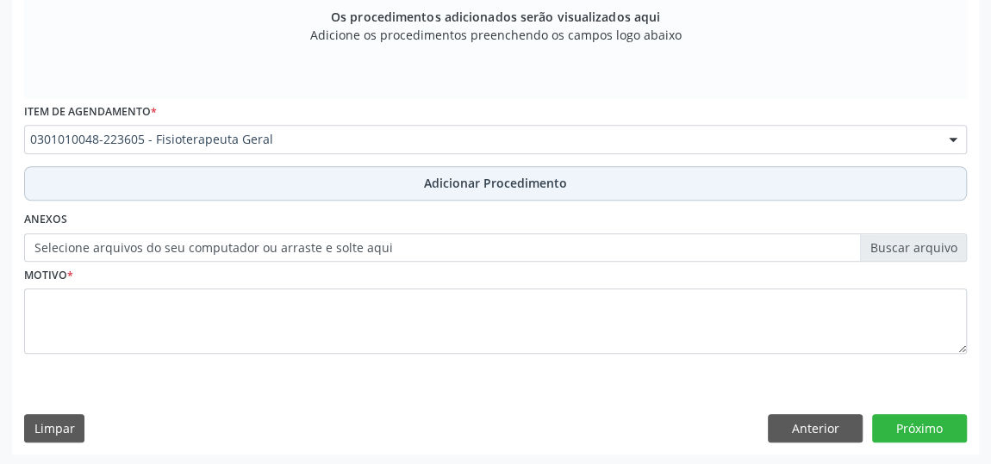
click at [486, 179] on span "Adicionar Procedimento" at bounding box center [495, 183] width 143 height 18
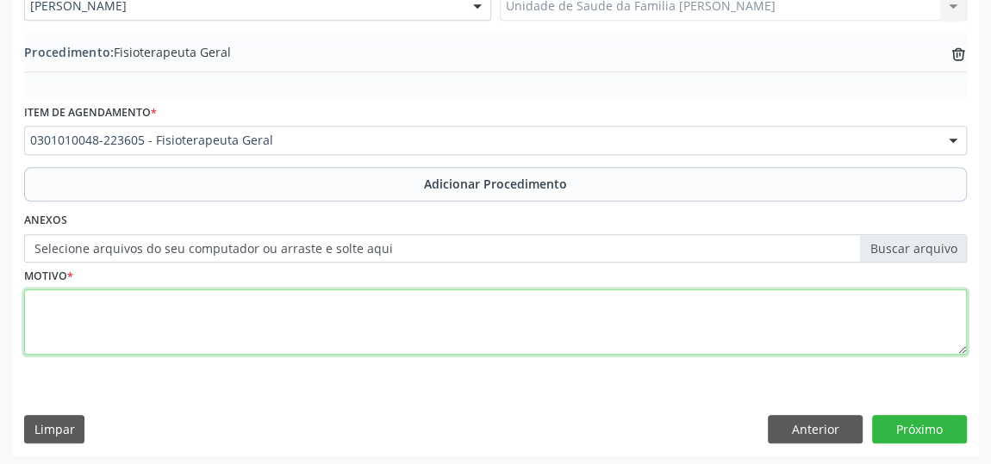
click at [47, 322] on textarea at bounding box center [495, 321] width 942 height 65
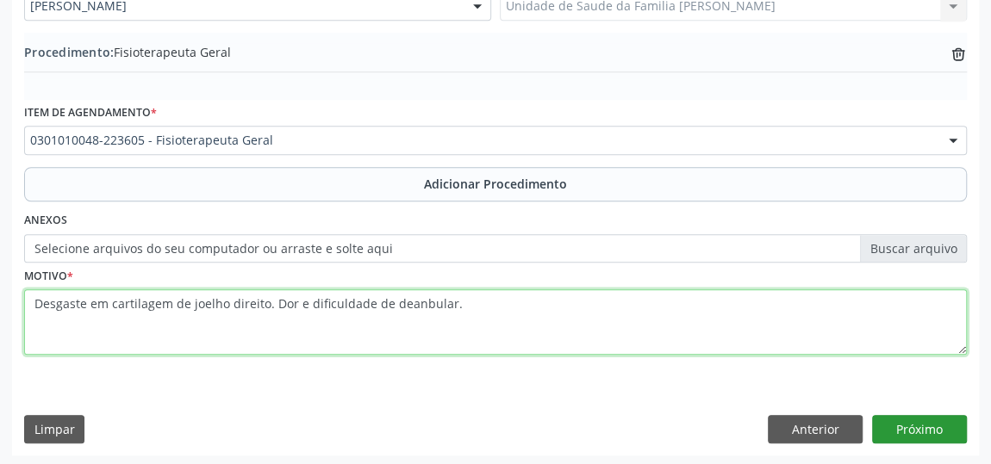
type textarea "Desgaste em cartilagem de joelho direito. Dor e dificuldade de deanbular."
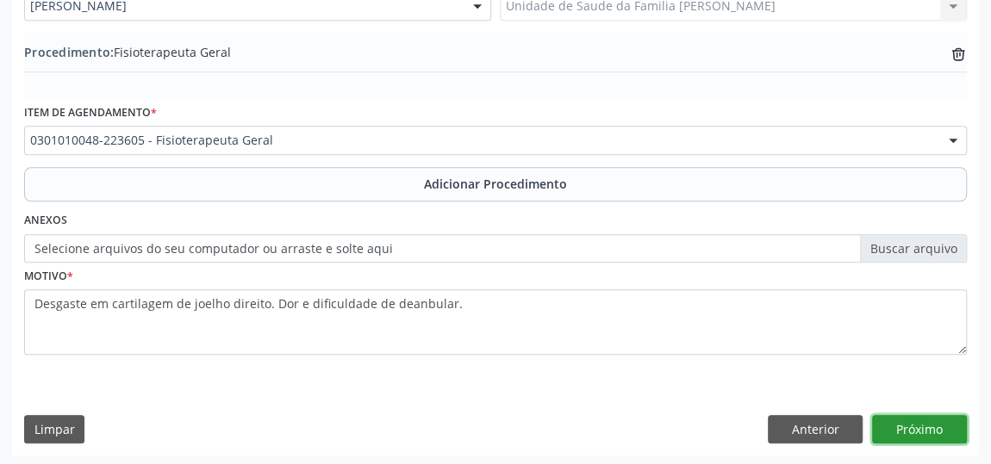
click at [922, 426] on button "Próximo" at bounding box center [919, 429] width 95 height 29
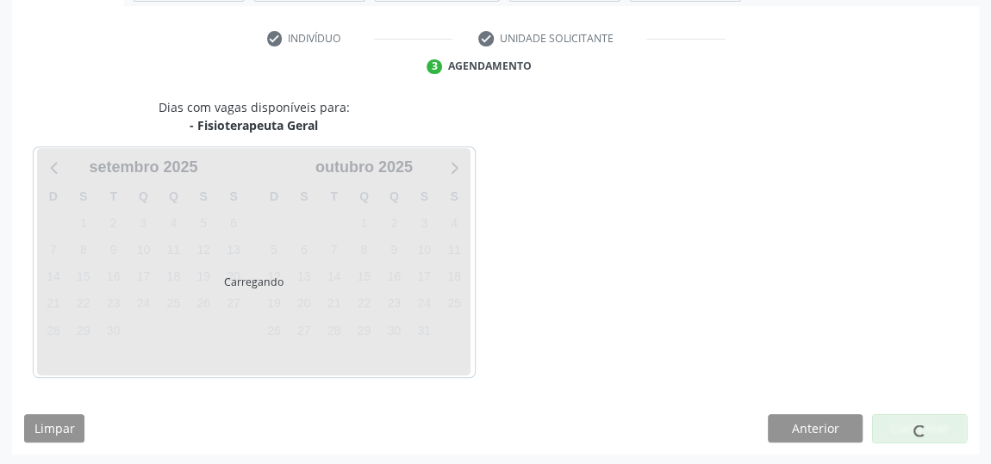
scroll to position [384, 0]
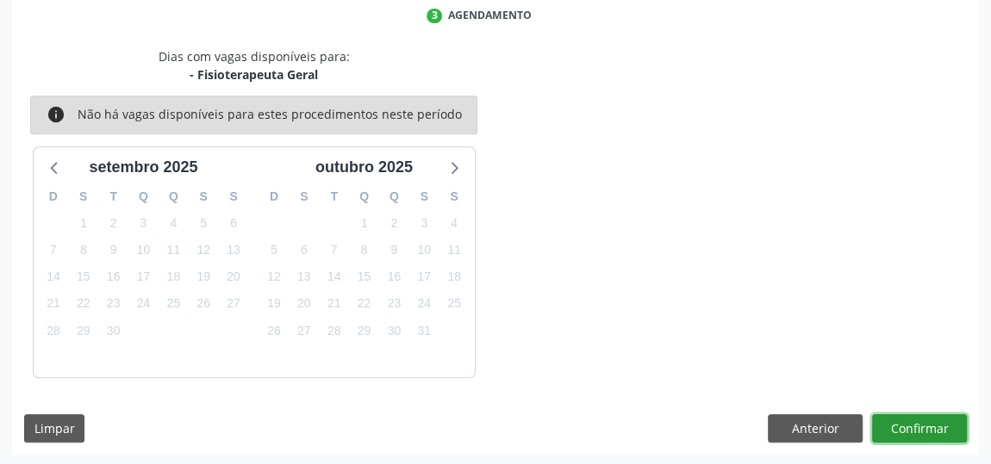
click at [922, 426] on button "Confirmar" at bounding box center [919, 428] width 95 height 29
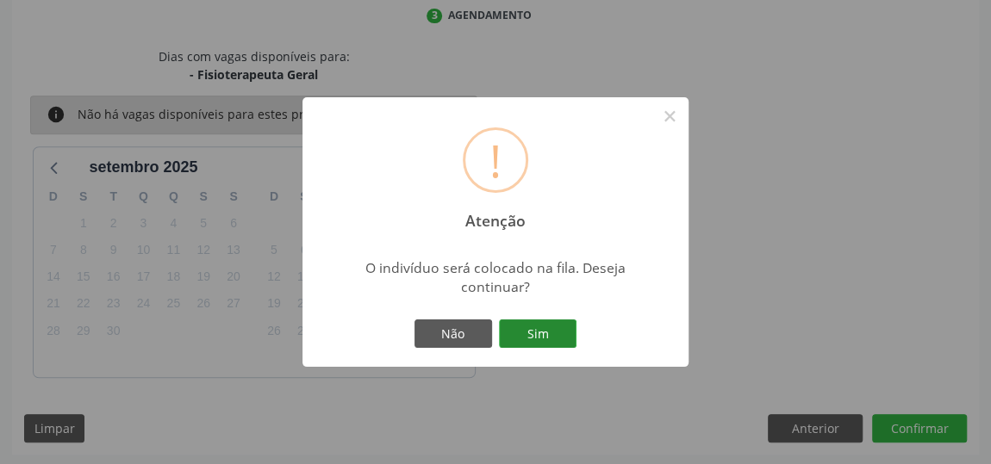
click at [567, 336] on button "Sim" at bounding box center [538, 334] width 78 height 29
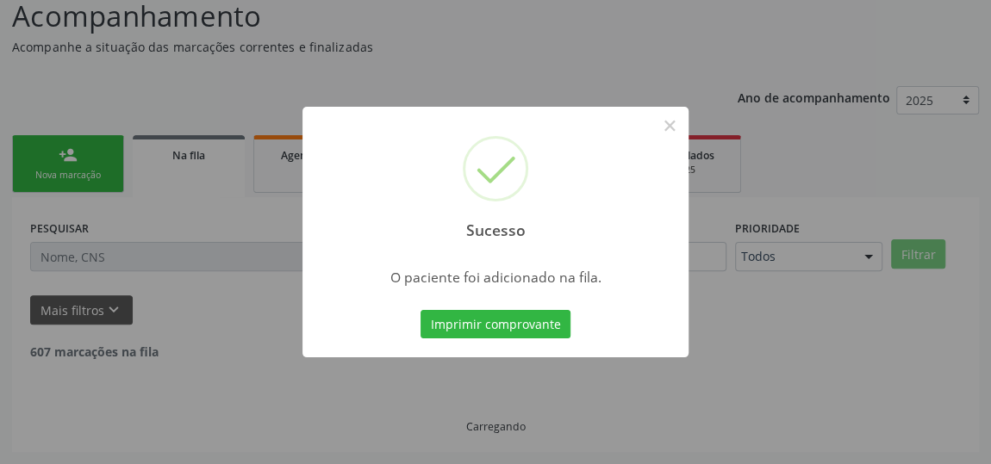
scroll to position [127, 0]
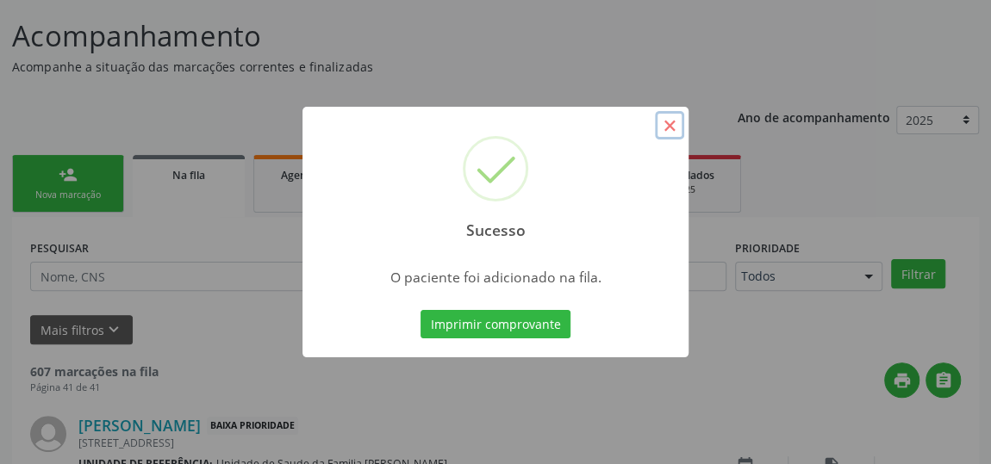
click at [670, 118] on button "×" at bounding box center [669, 125] width 29 height 29
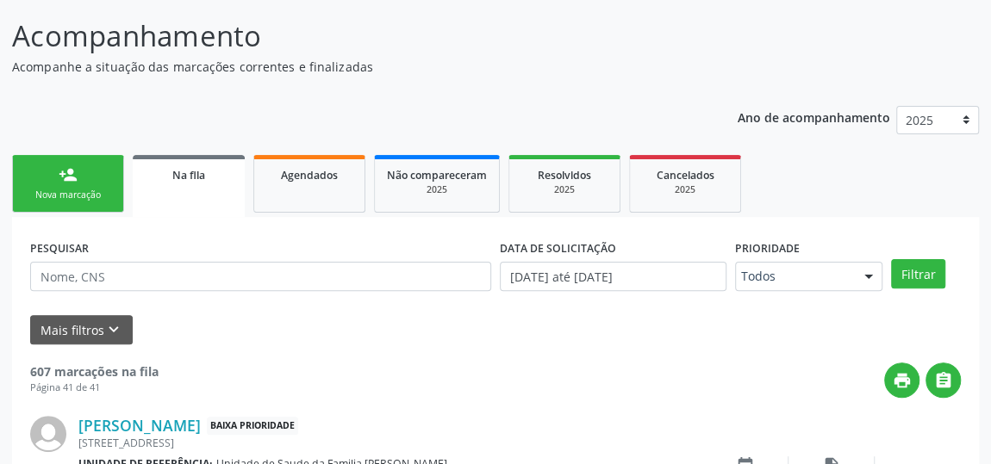
click at [38, 196] on div "Nova marcação" at bounding box center [68, 195] width 86 height 13
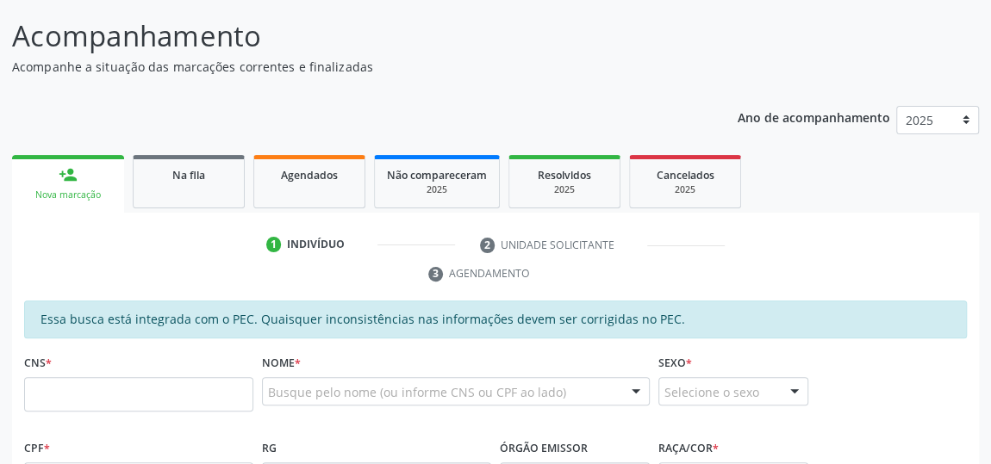
scroll to position [283, 0]
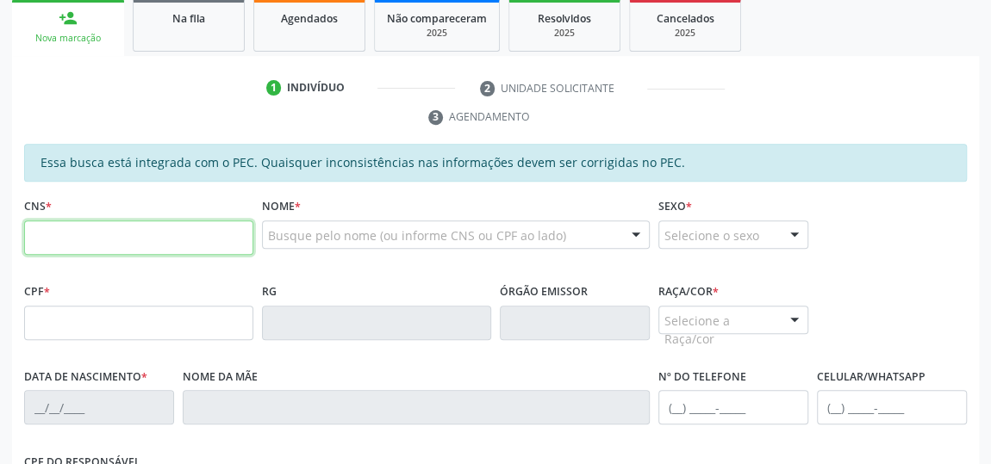
click at [84, 239] on input "text" at bounding box center [138, 238] width 229 height 34
type input "700 2044 2472 9020"
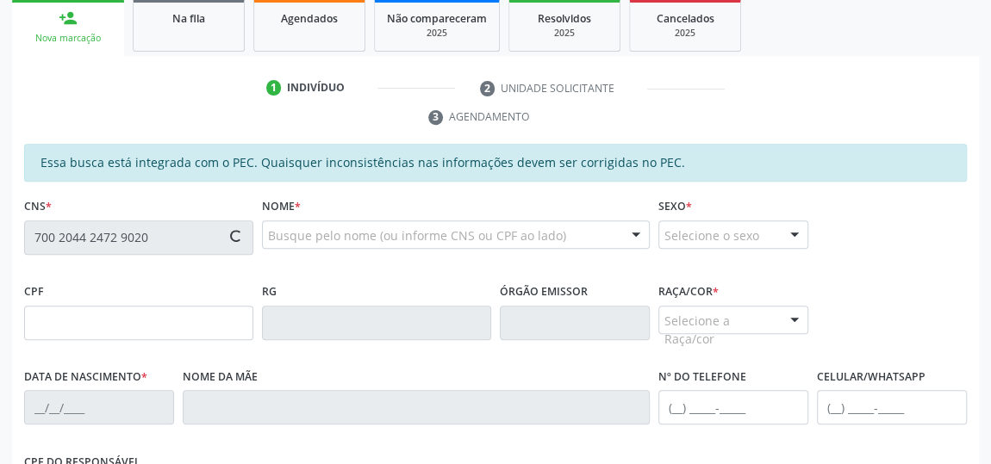
type input "044.643.444-29"
type input "24/12/1973"
type input "Maria Petrucia de Carvalho"
type input "(82) 99186-4483"
type input "04"
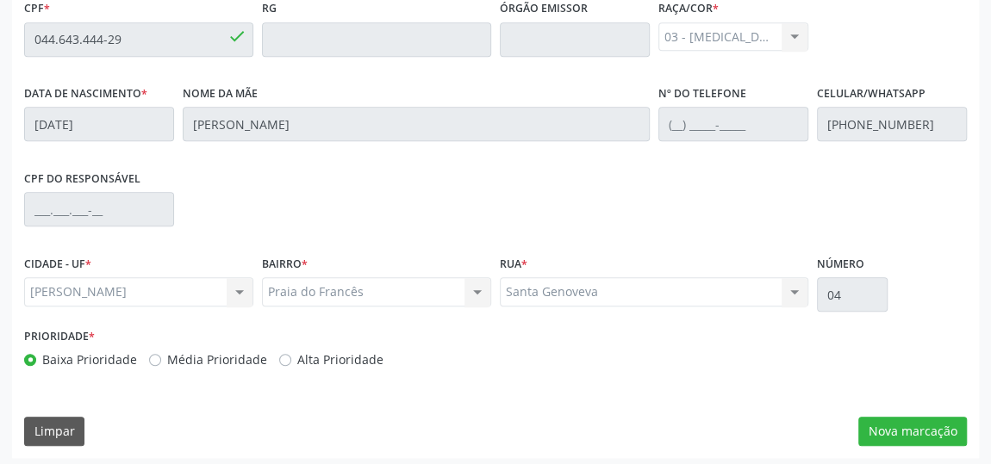
scroll to position [569, 0]
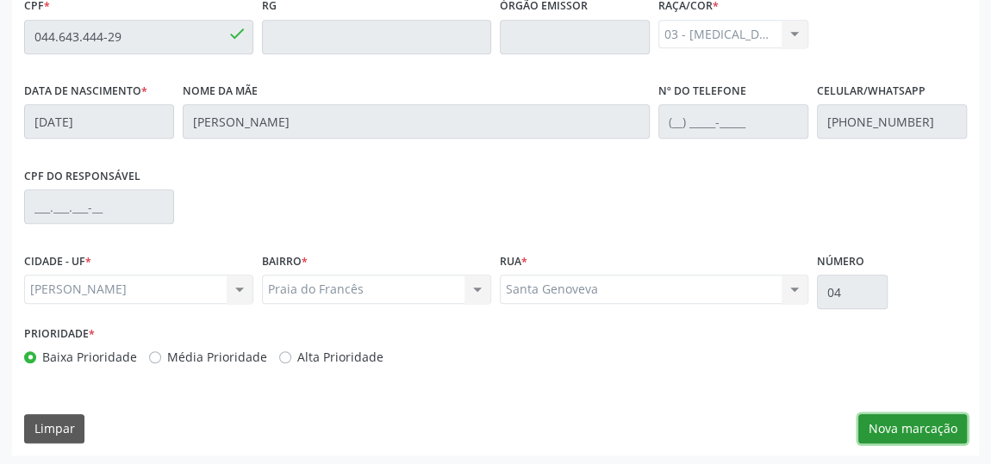
click at [886, 418] on button "Nova marcação" at bounding box center [912, 428] width 109 height 29
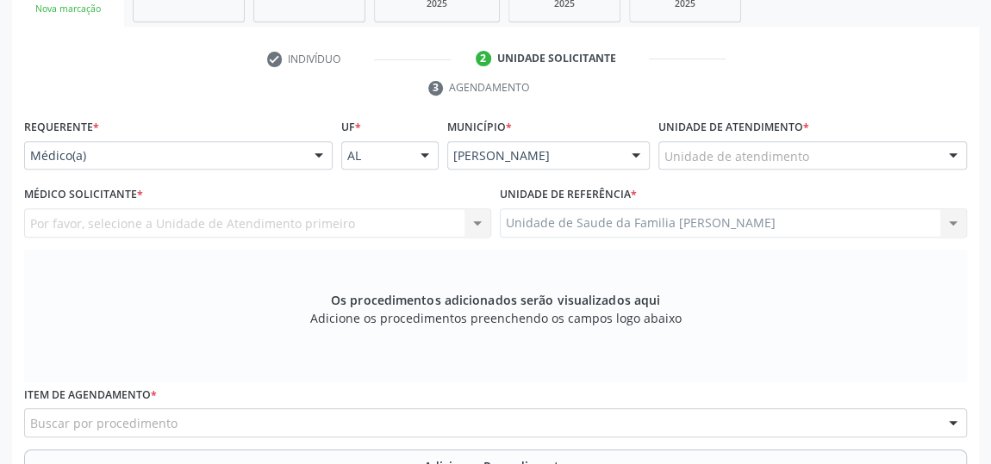
scroll to position [256, 0]
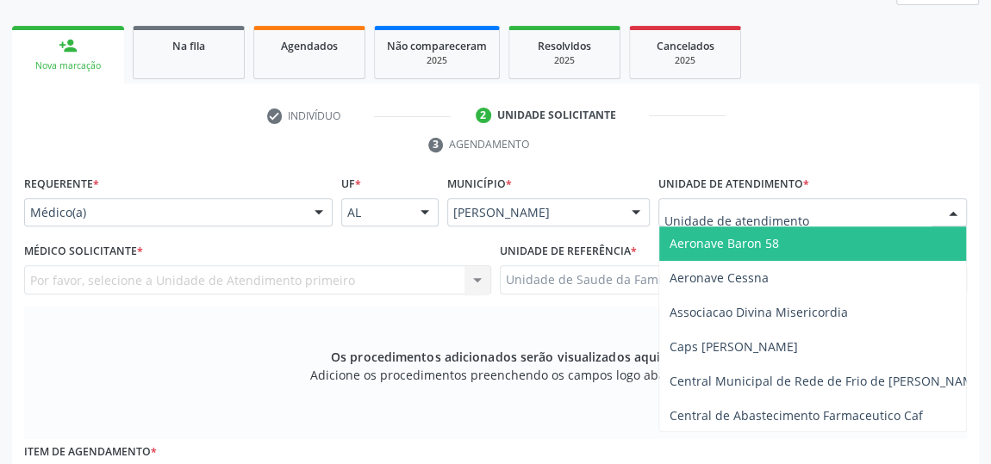
click at [685, 200] on div at bounding box center [812, 212] width 308 height 29
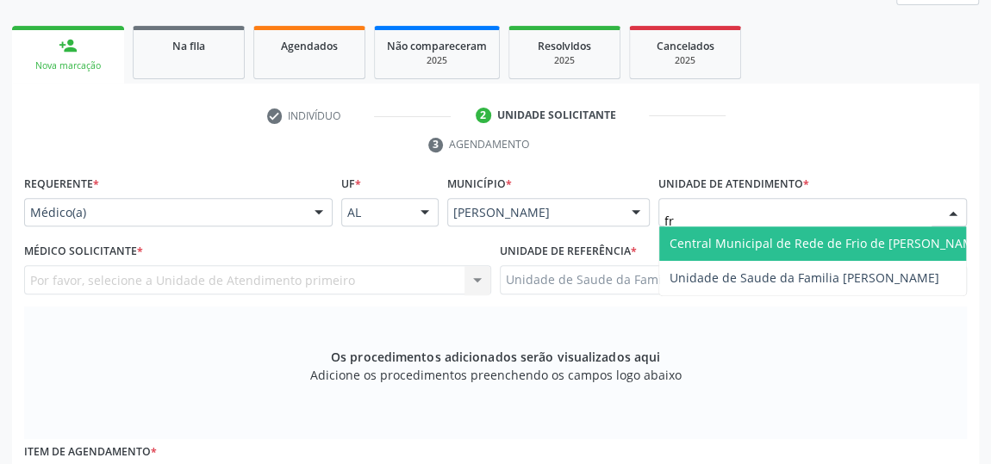
type input "fra"
click at [697, 237] on span "Unidade de Saude da Familia [PERSON_NAME]" at bounding box center [804, 243] width 270 height 16
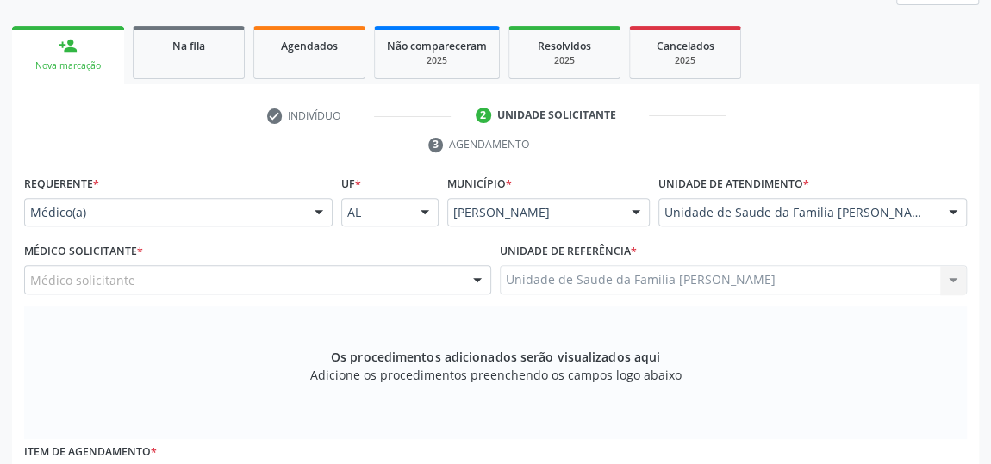
click at [154, 279] on div "Médico solicitante" at bounding box center [257, 279] width 467 height 29
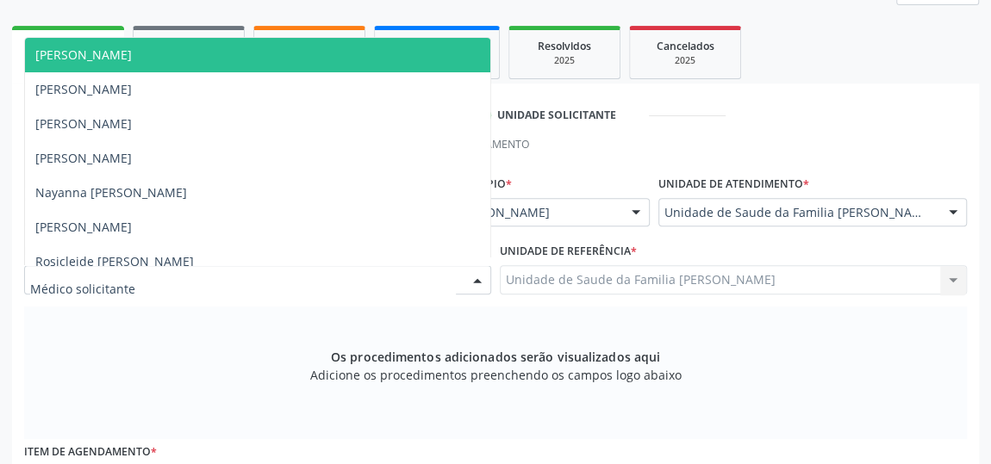
click at [131, 62] on span "[PERSON_NAME]" at bounding box center [257, 55] width 465 height 34
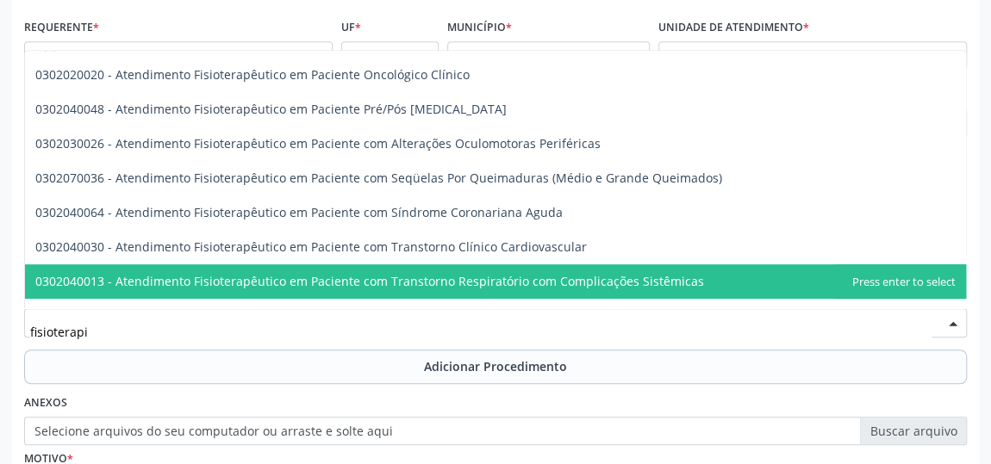
scroll to position [0, 0]
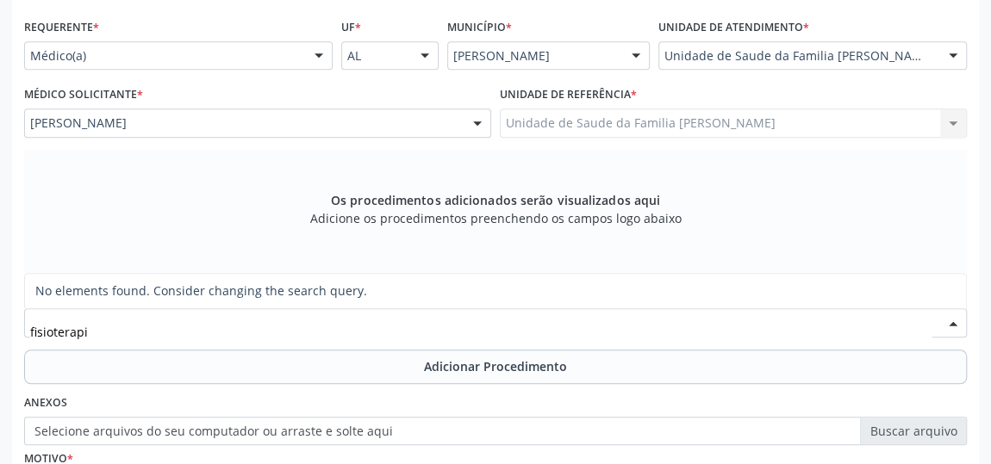
click at [94, 327] on input "fisioterapi" at bounding box center [480, 331] width 901 height 34
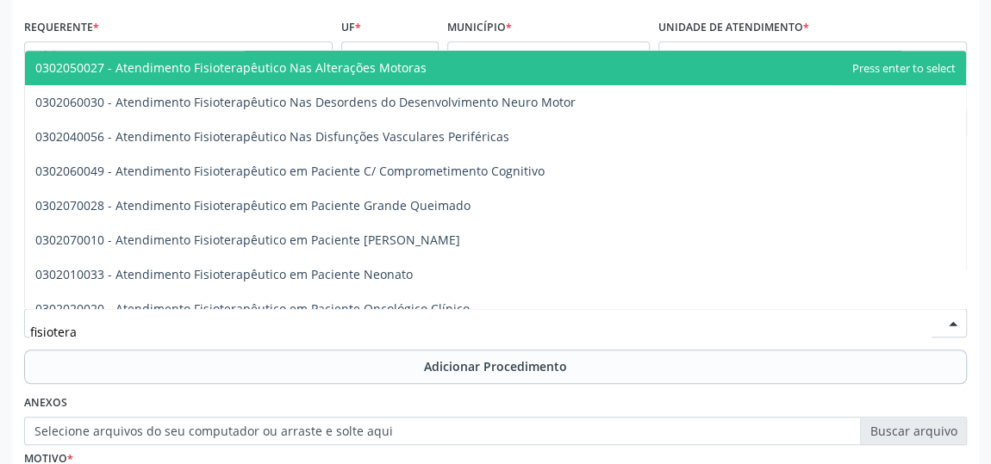
type input "fisioter"
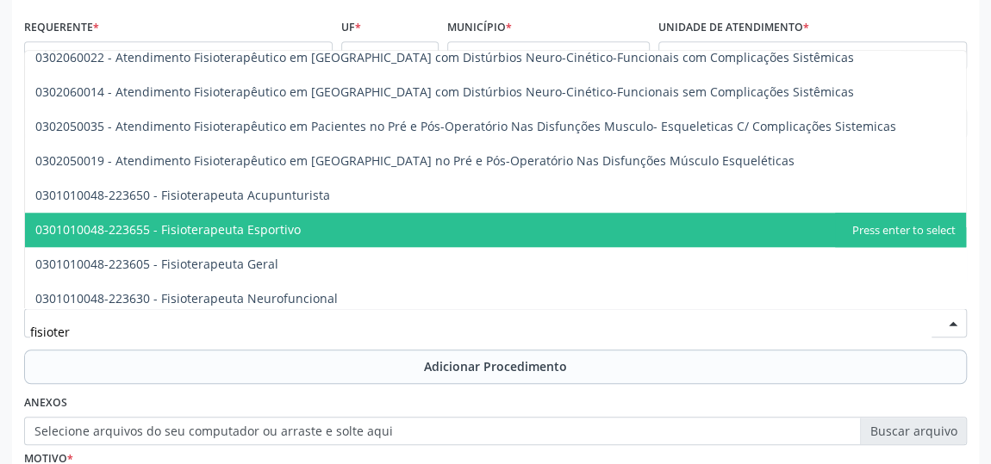
scroll to position [722, 0]
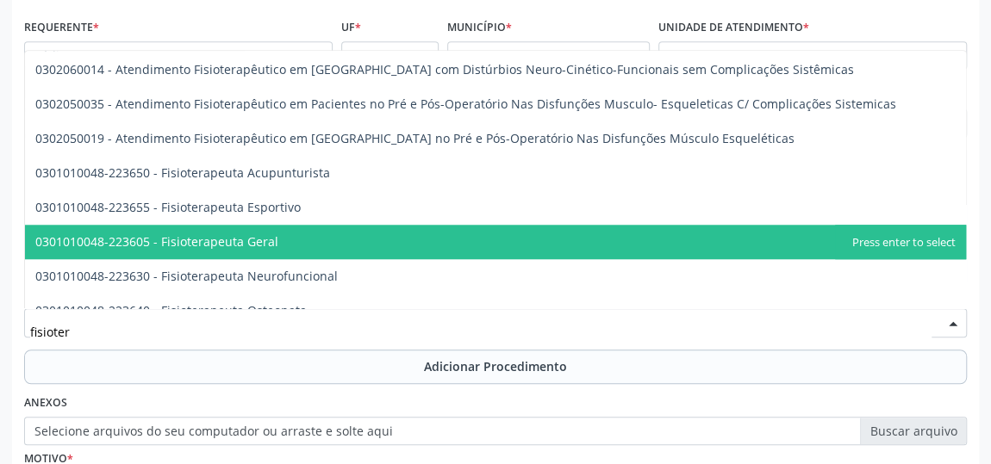
click at [281, 254] on span "0301010048-223605 - Fisioterapeuta Geral" at bounding box center [495, 242] width 941 height 34
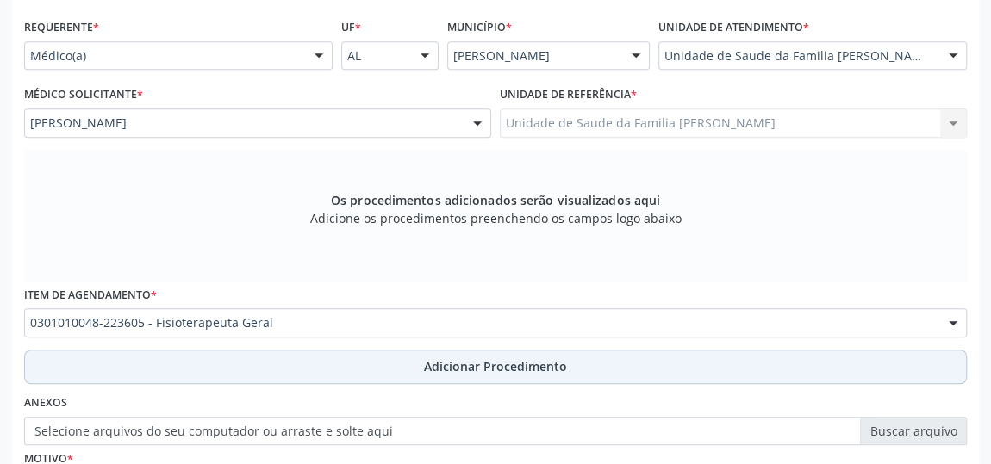
click at [450, 366] on span "Adicionar Procedimento" at bounding box center [495, 366] width 143 height 18
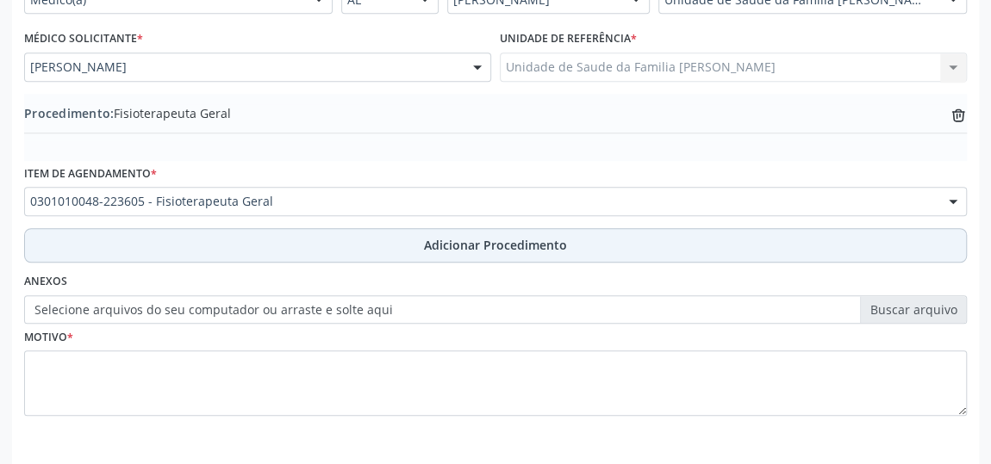
scroll to position [530, 0]
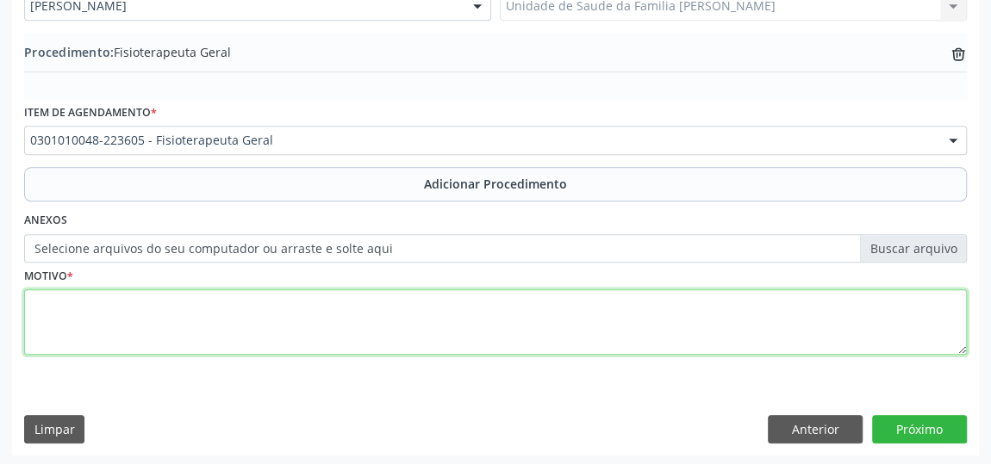
click at [33, 302] on textarea at bounding box center [495, 321] width 942 height 65
click at [65, 317] on textarea at bounding box center [495, 321] width 942 height 65
paste textarea "tenossinovite de Quervain"
type textarea "tenossinovite de Quervain"
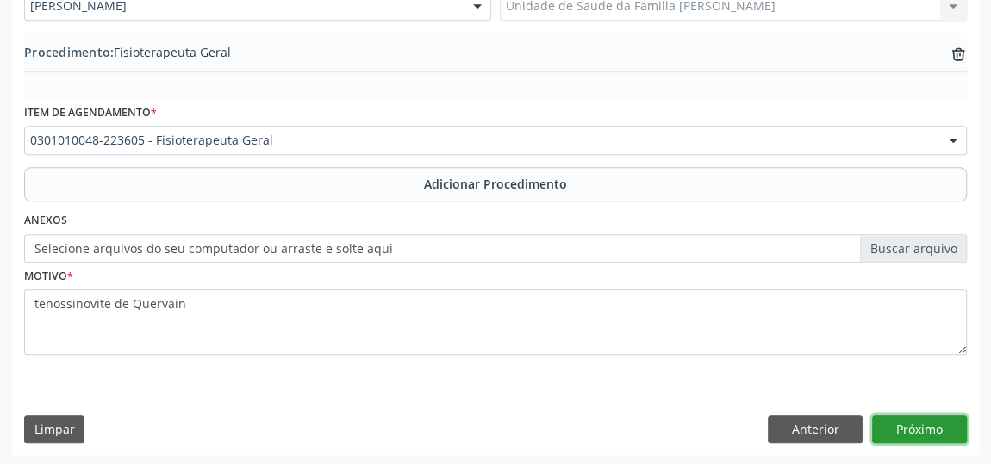
click at [908, 419] on button "Próximo" at bounding box center [919, 429] width 95 height 29
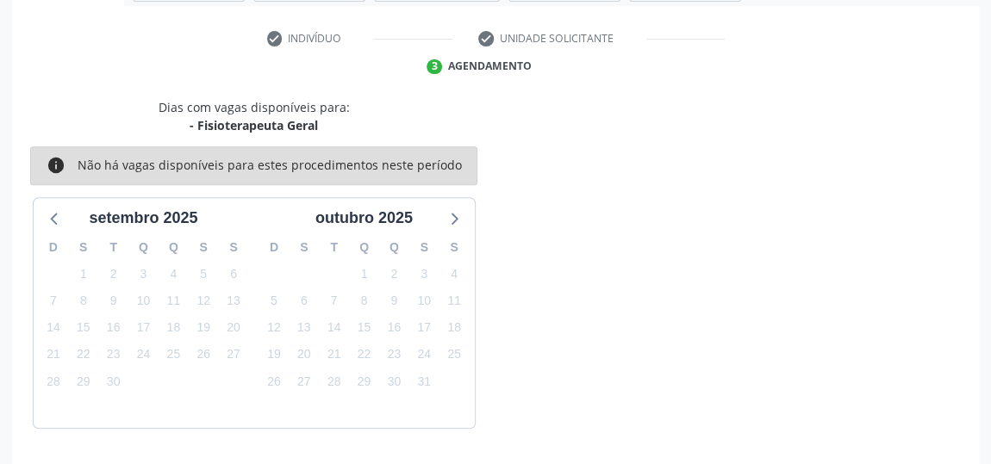
scroll to position [384, 0]
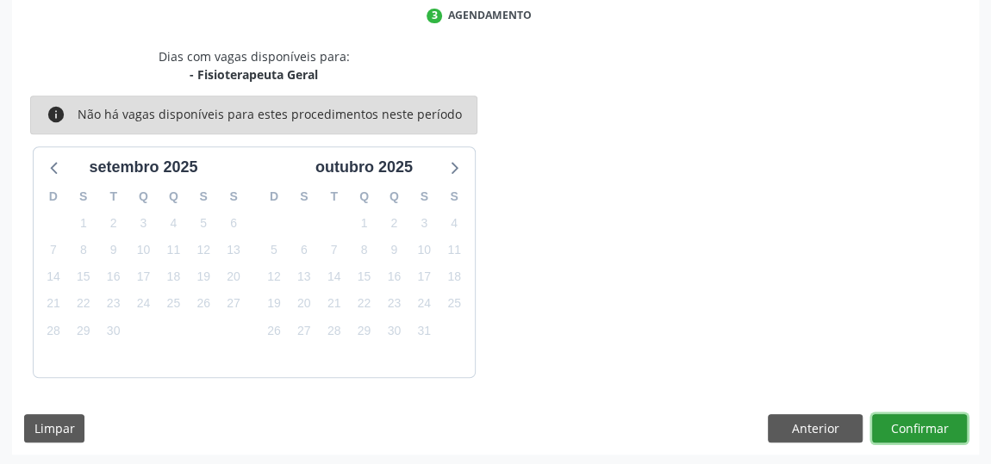
click at [908, 419] on button "Confirmar" at bounding box center [919, 428] width 95 height 29
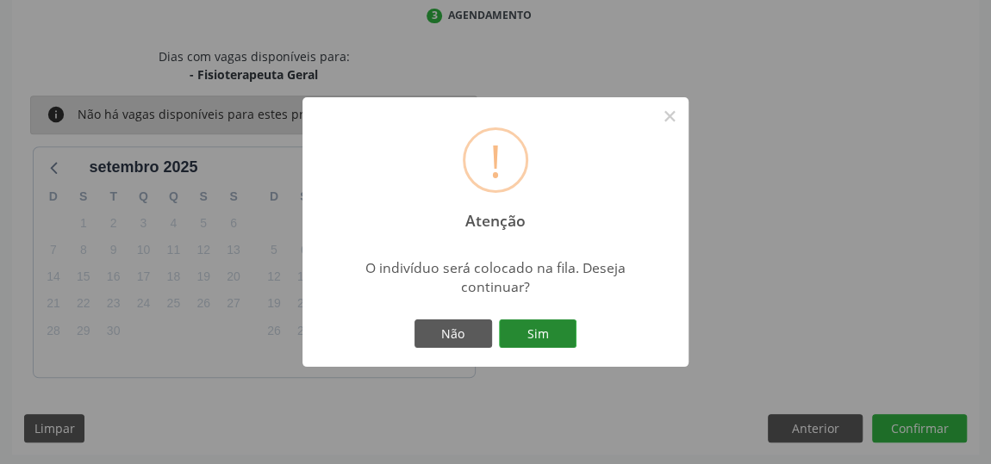
click at [562, 328] on button "Sim" at bounding box center [538, 334] width 78 height 29
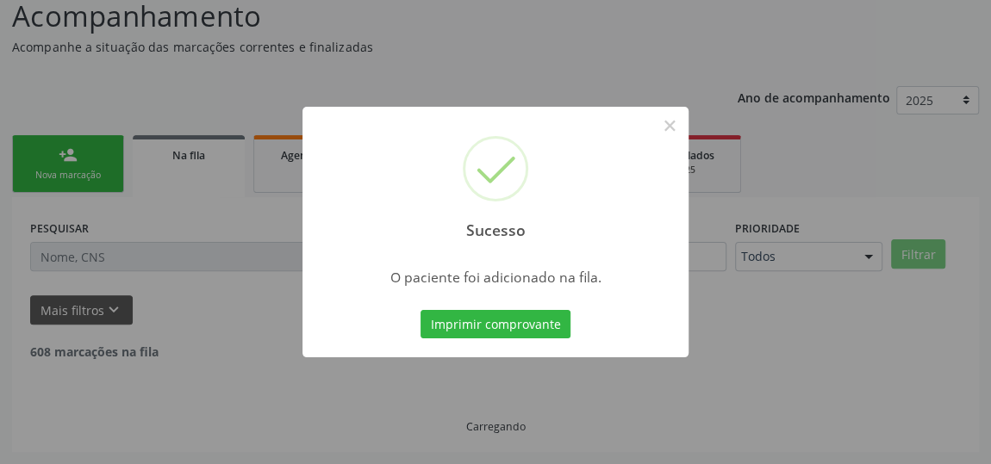
scroll to position [127, 0]
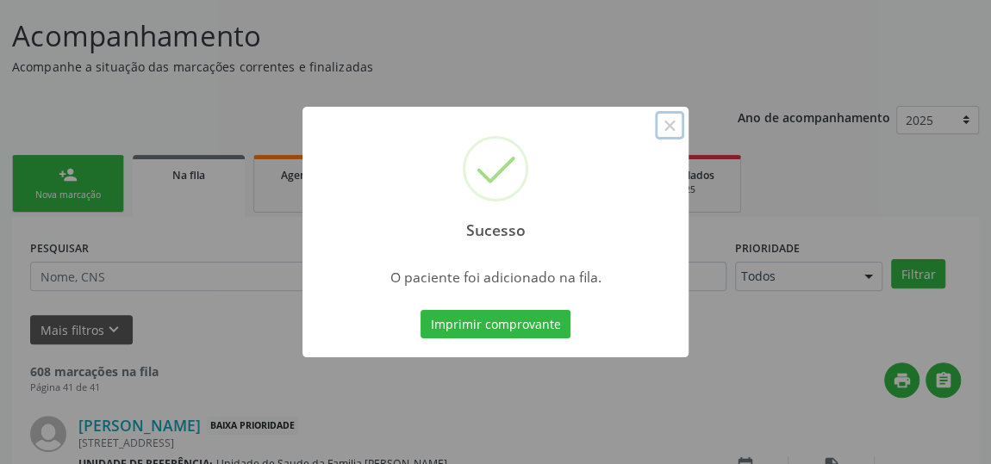
click at [678, 128] on button "×" at bounding box center [669, 125] width 29 height 29
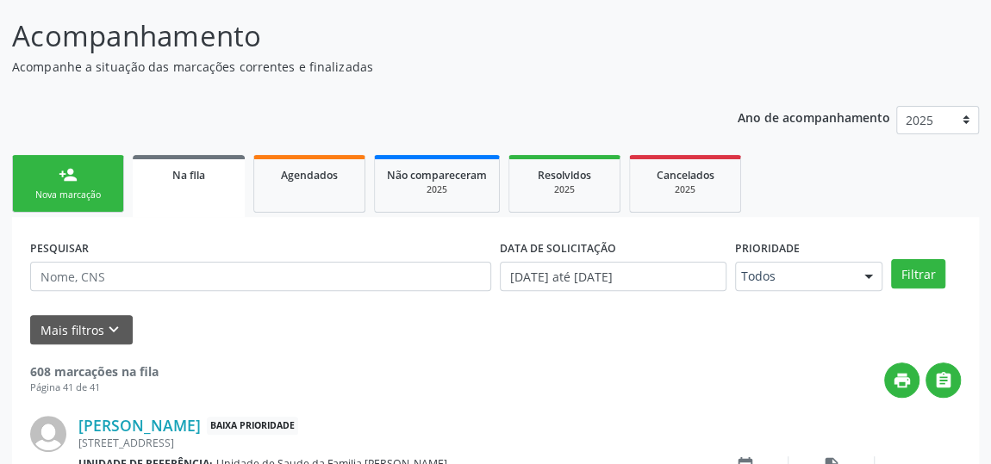
click at [57, 167] on link "person_add Nova marcação" at bounding box center [68, 184] width 112 height 58
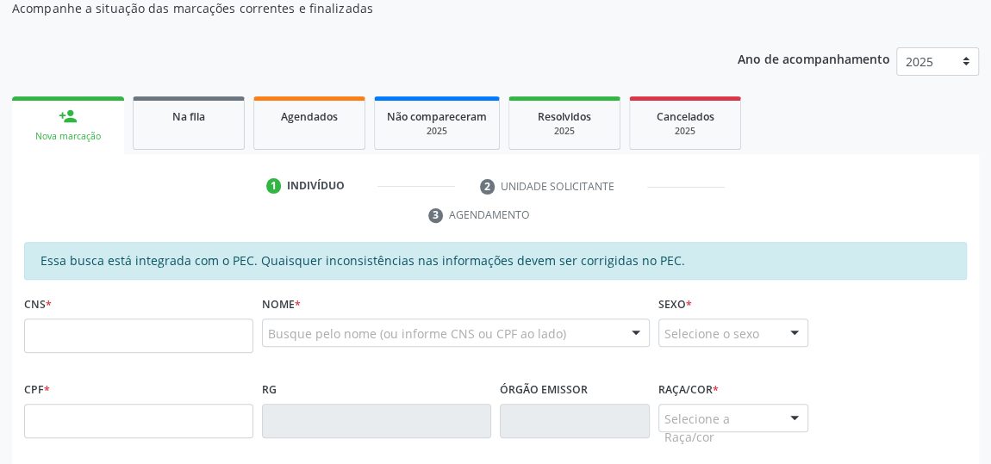
scroll to position [283, 0]
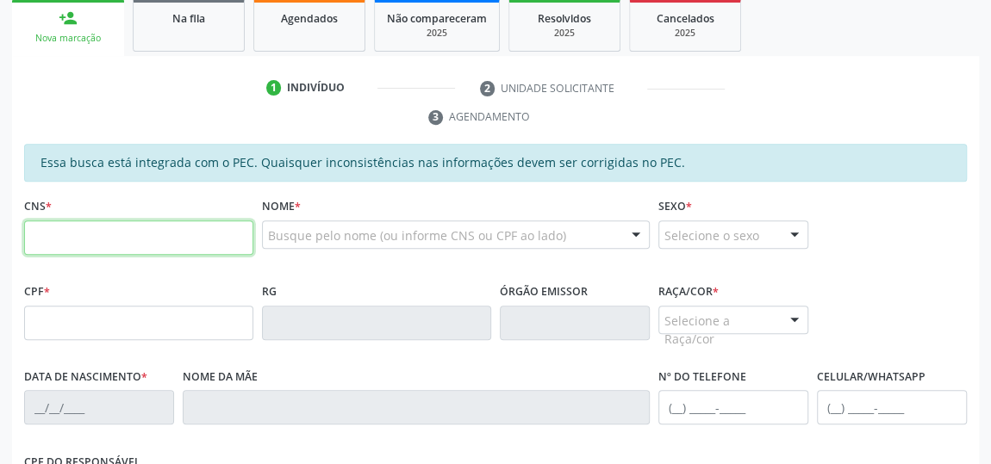
click at [33, 239] on input "text" at bounding box center [138, 238] width 229 height 34
type input "700 4055 1686 9650"
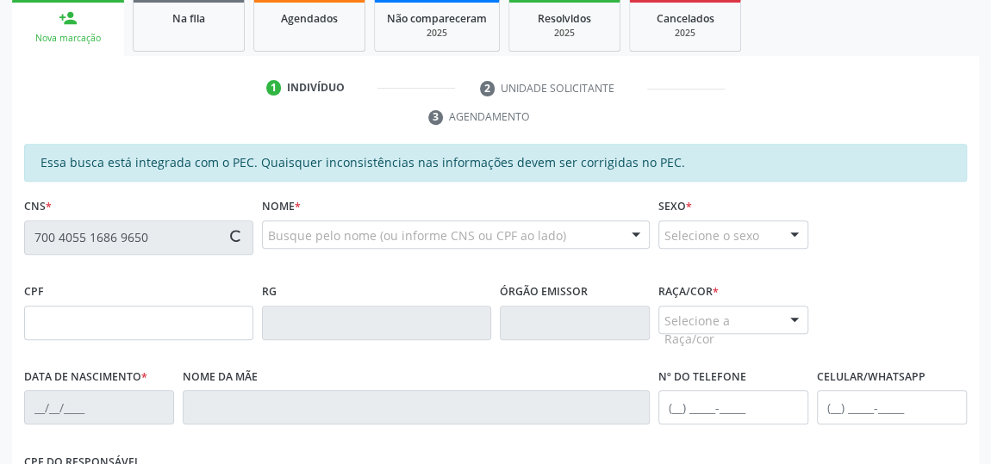
type input "257.956.338-52"
type input "09/11/1978"
type input "[PERSON_NAME]"
type input "(82) 98151-9204"
type input "291"
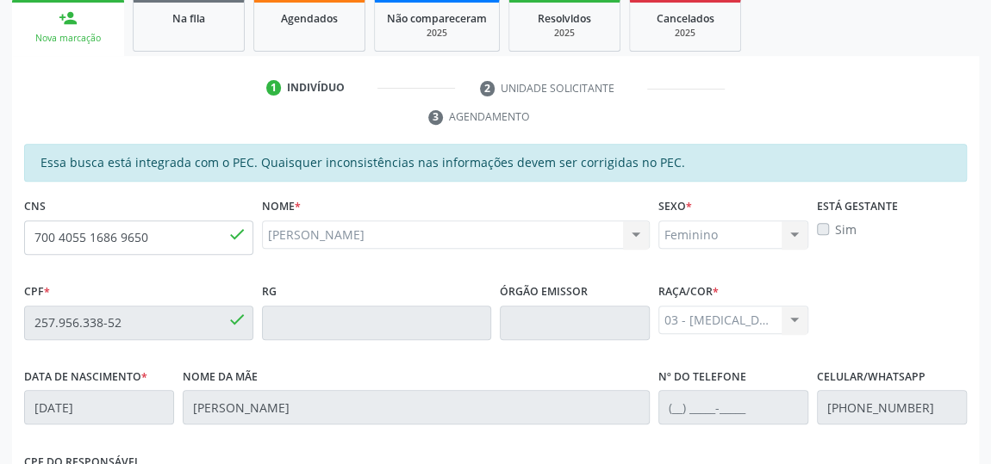
scroll to position [569, 0]
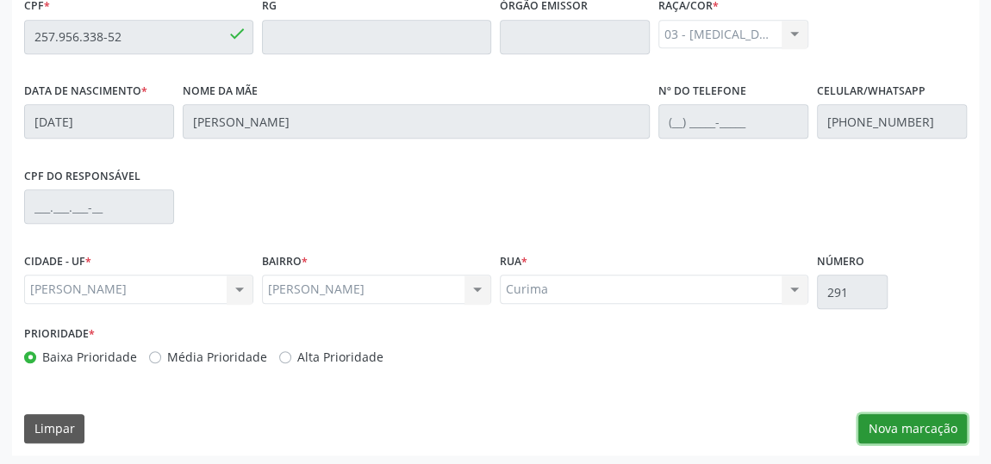
click at [894, 427] on button "Nova marcação" at bounding box center [912, 428] width 109 height 29
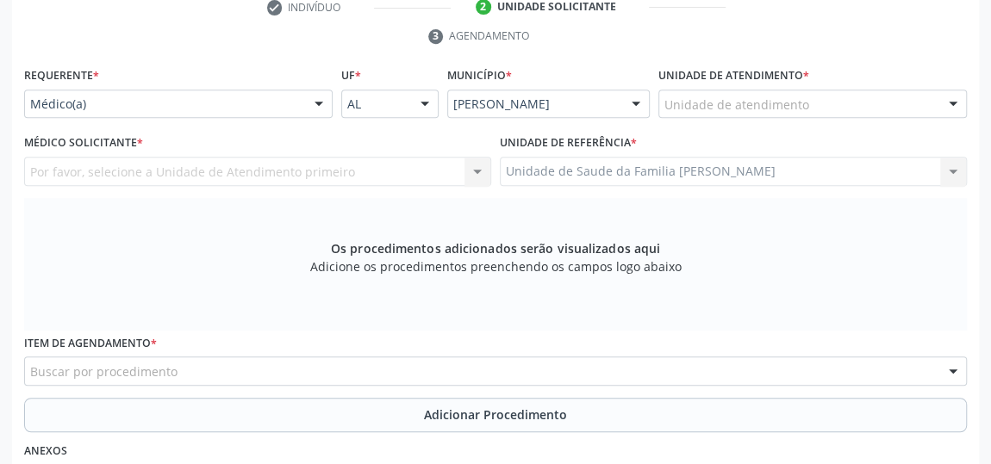
scroll to position [334, 0]
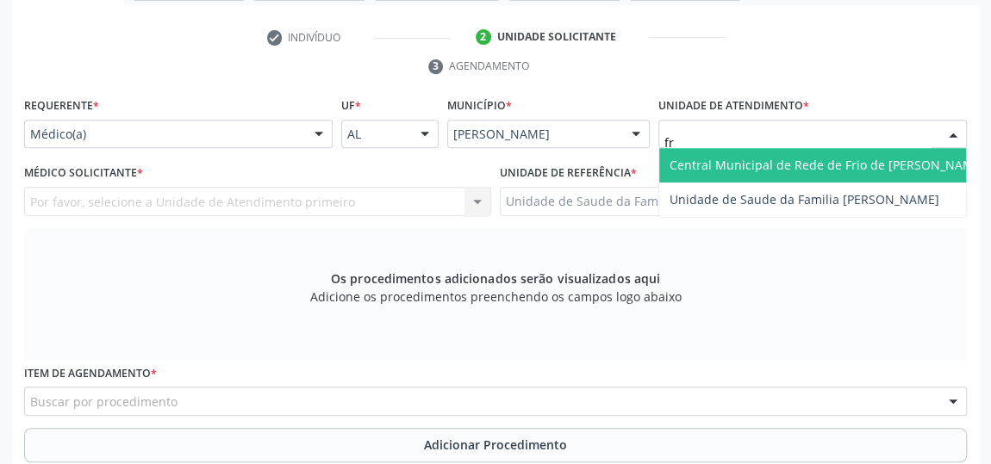
type input "fra"
click at [715, 166] on span "Unidade de Saude da Familia [PERSON_NAME]" at bounding box center [804, 165] width 270 height 16
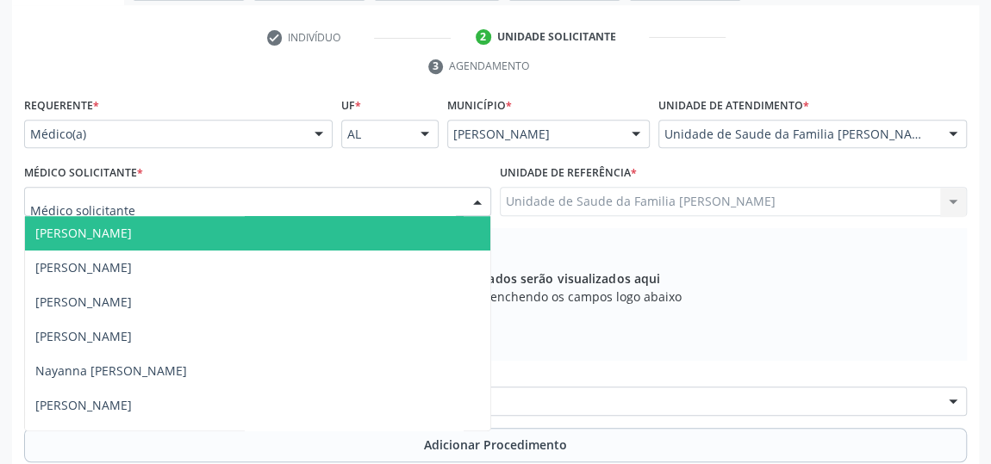
click at [57, 226] on span "[PERSON_NAME]" at bounding box center [83, 233] width 96 height 16
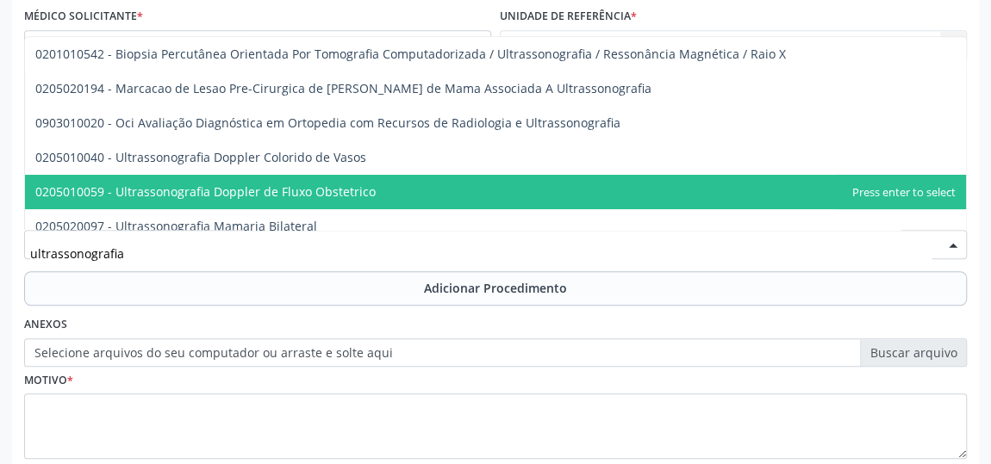
scroll to position [78, 0]
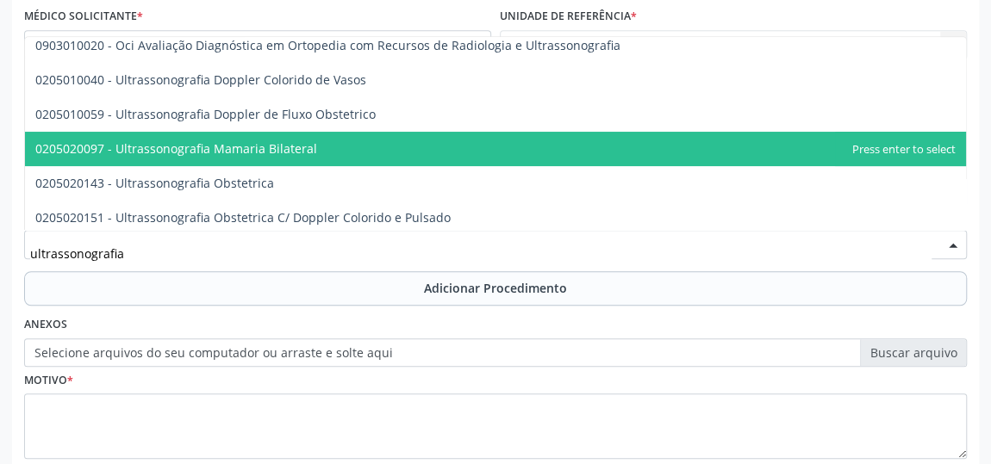
click at [199, 148] on span "0205020097 - Ultrassonografia Mamaria Bilateral" at bounding box center [176, 148] width 282 height 16
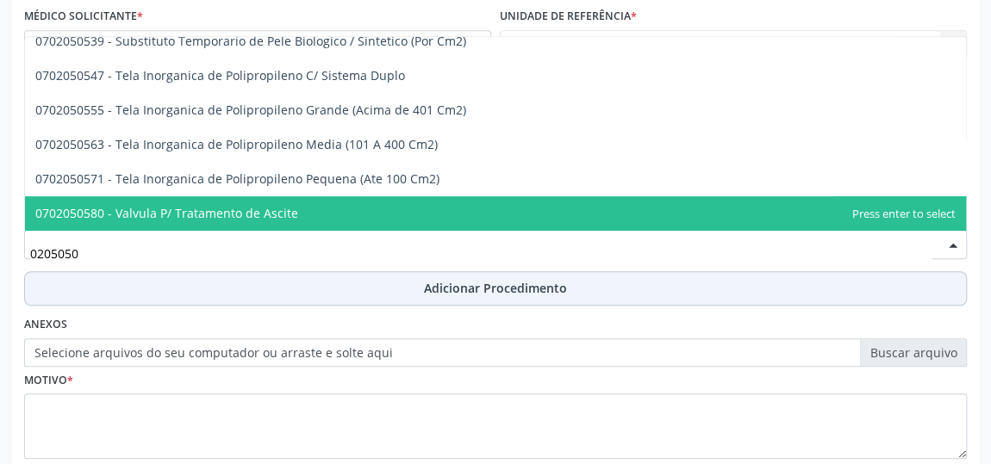
scroll to position [0, 0]
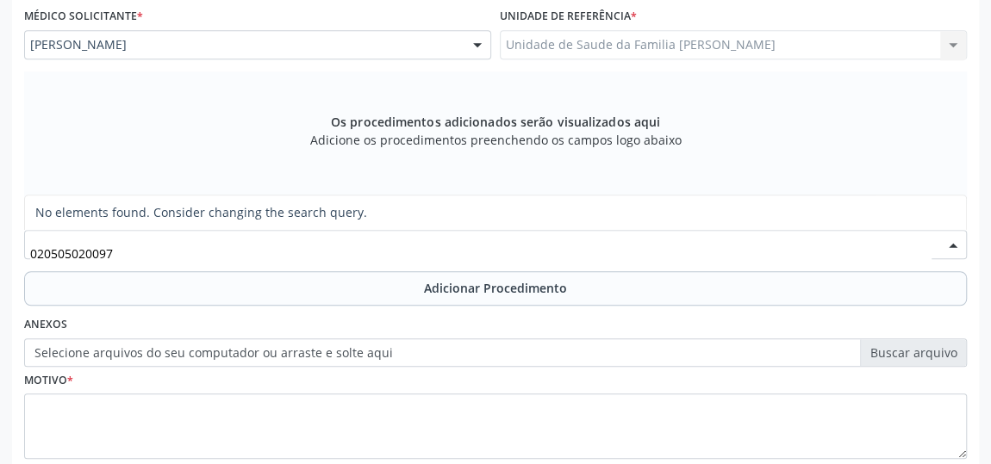
click at [69, 251] on input "020505020097" at bounding box center [480, 253] width 901 height 34
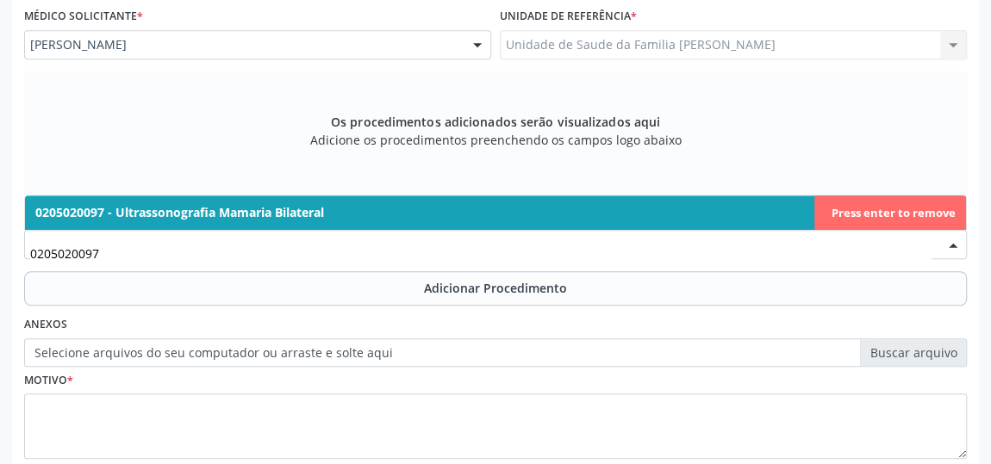
click at [171, 208] on span "0205020097 - Ultrassonografia Mamaria Bilateral" at bounding box center [179, 212] width 289 height 16
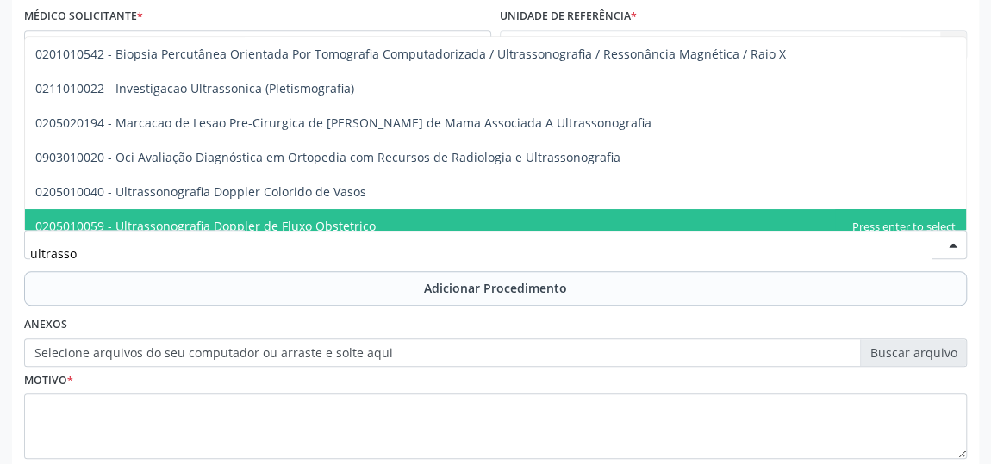
type input "ultrasson"
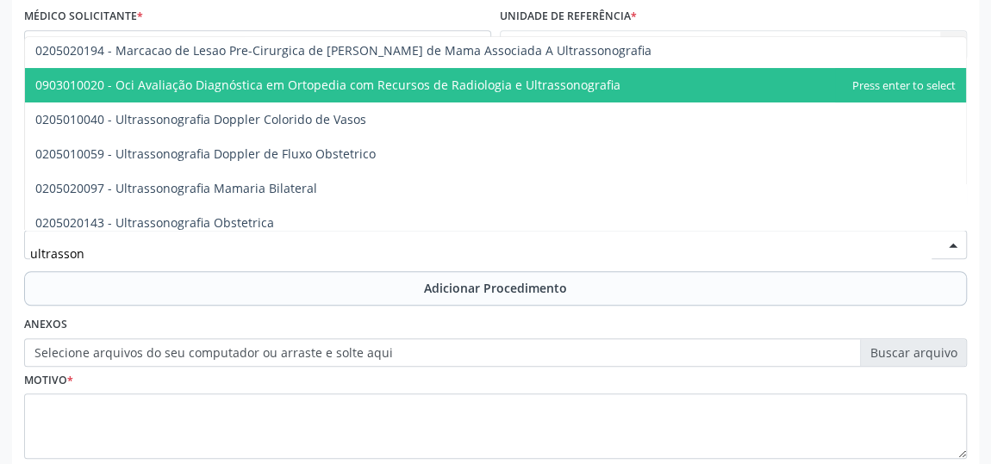
scroll to position [156, 0]
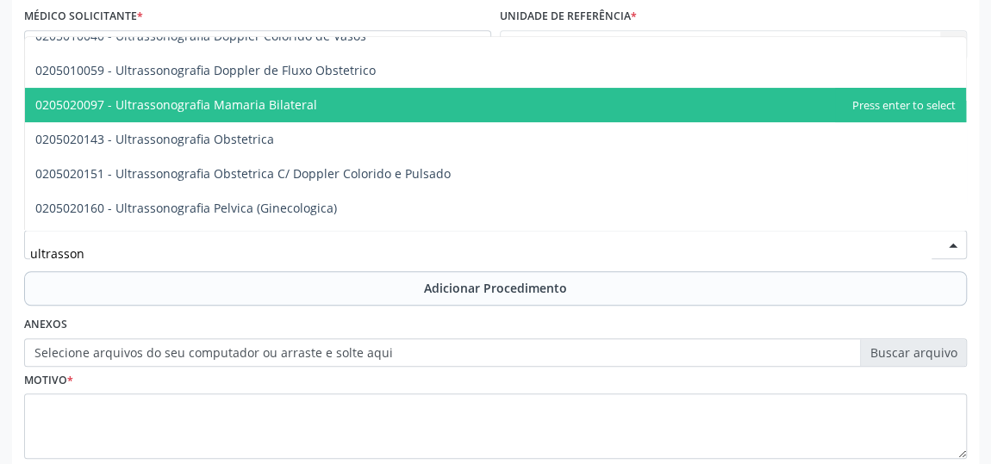
click at [274, 108] on span "0205020097 - Ultrassonografia Mamaria Bilateral" at bounding box center [176, 104] width 282 height 16
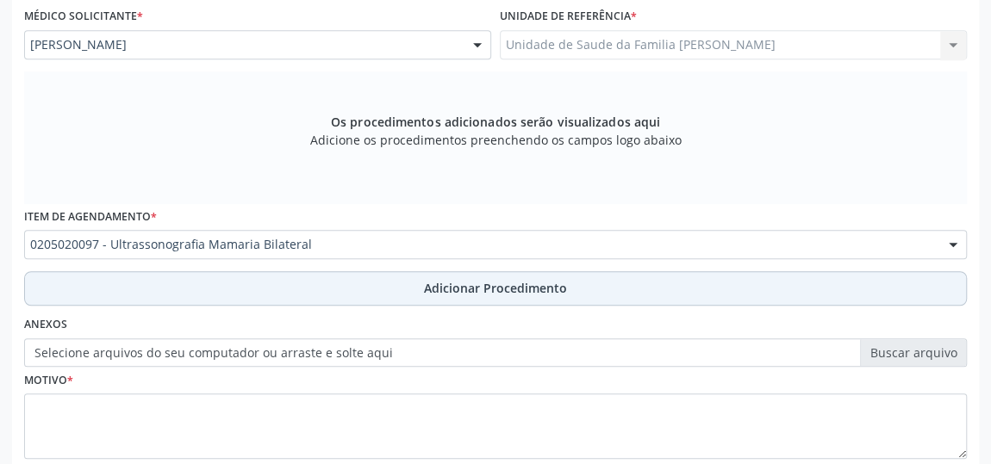
click at [502, 283] on span "Adicionar Procedimento" at bounding box center [495, 288] width 143 height 18
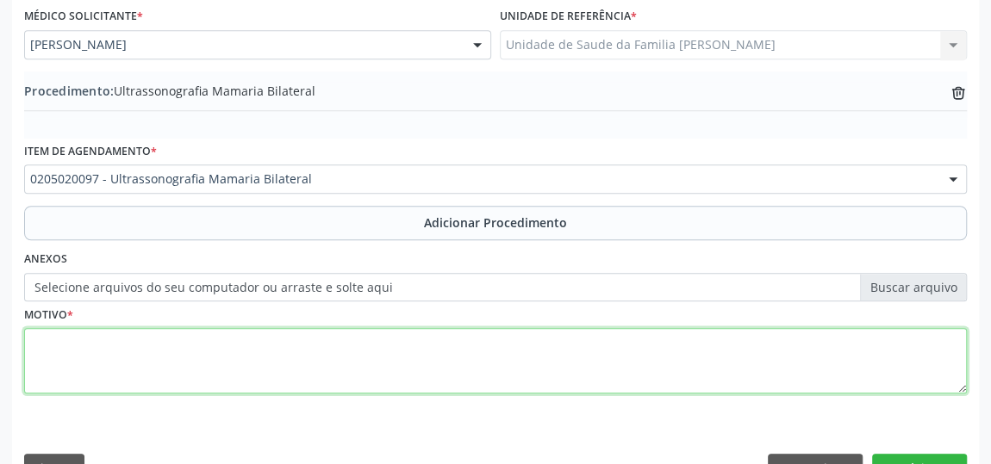
click at [54, 350] on textarea at bounding box center [495, 360] width 942 height 65
type textarea "Rotina"
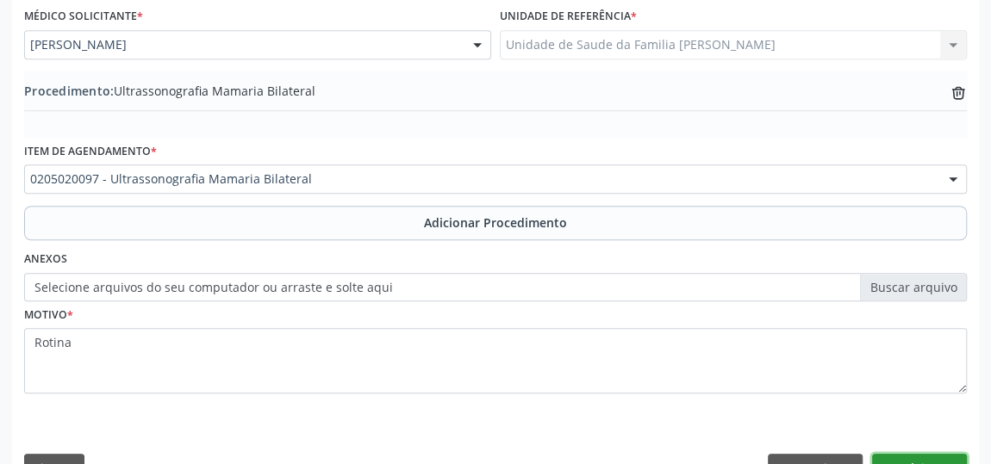
click at [911, 455] on button "Próximo" at bounding box center [919, 468] width 95 height 29
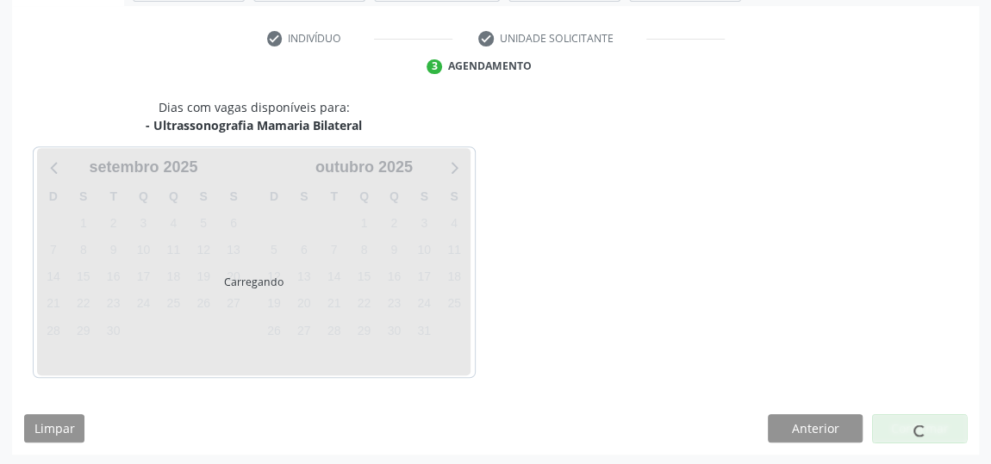
scroll to position [384, 0]
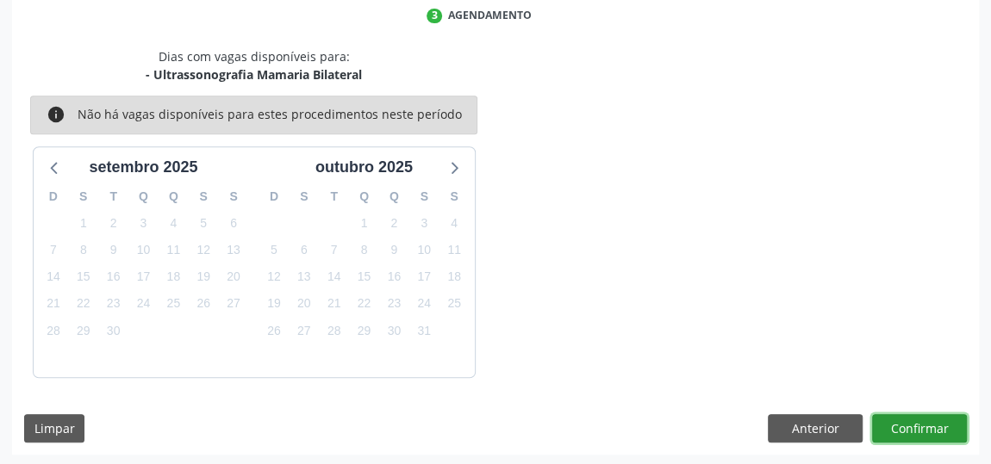
click at [896, 420] on button "Confirmar" at bounding box center [919, 428] width 95 height 29
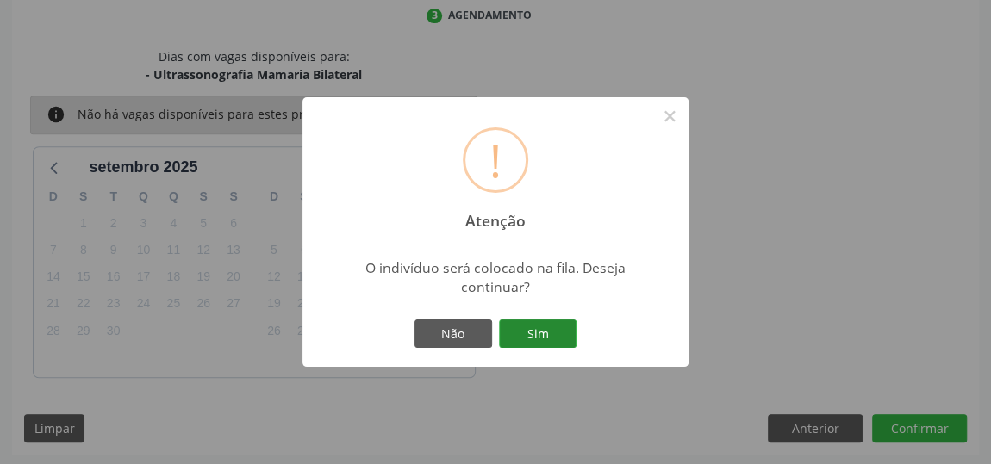
click at [550, 335] on button "Sim" at bounding box center [538, 334] width 78 height 29
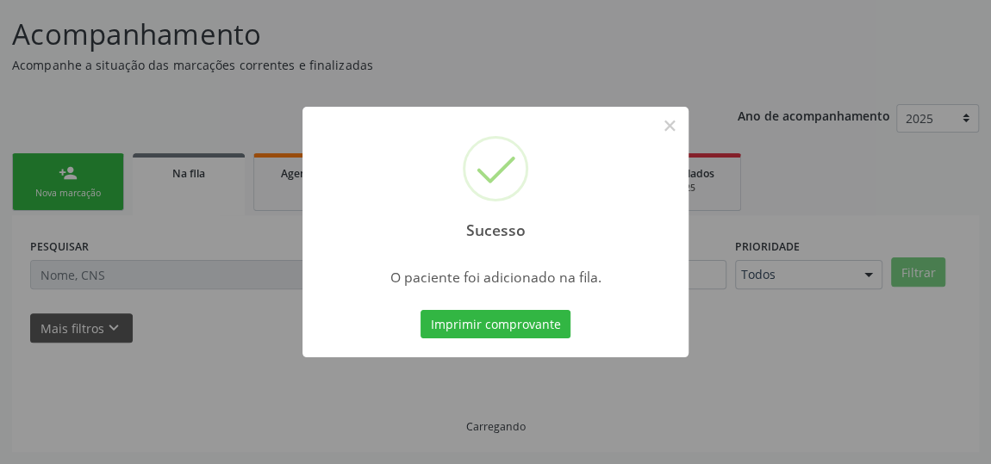
scroll to position [127, 0]
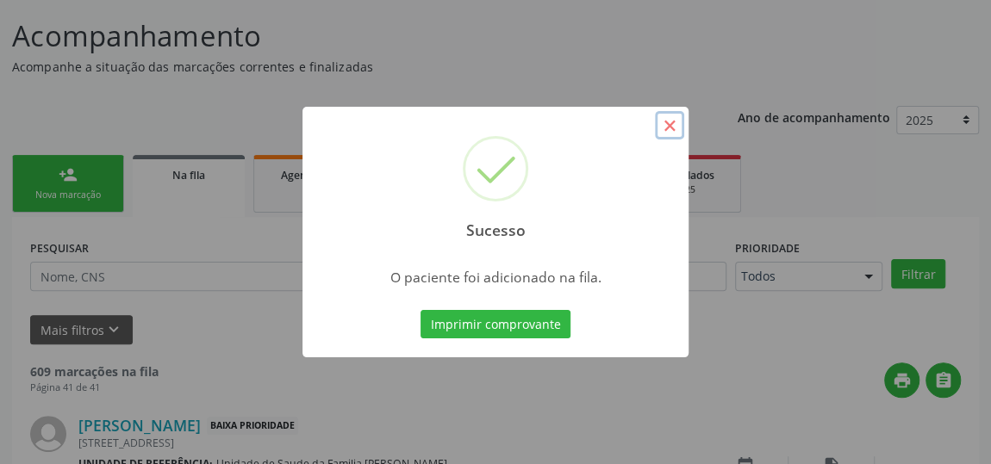
click at [666, 122] on button "×" at bounding box center [669, 125] width 29 height 29
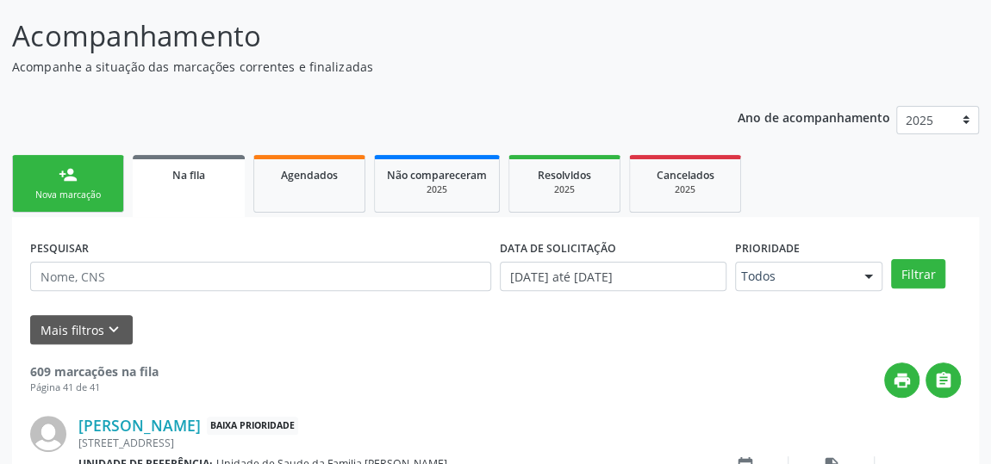
click at [53, 172] on link "person_add Nova marcação" at bounding box center [68, 184] width 112 height 58
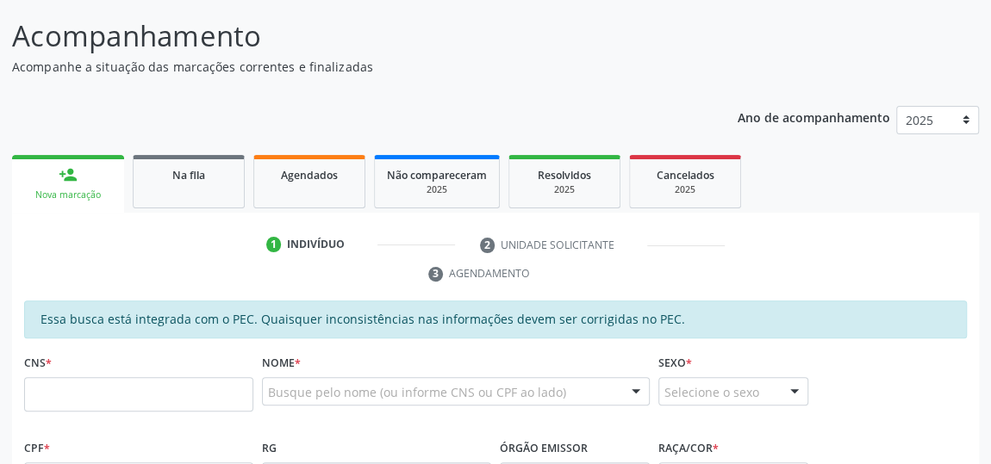
click at [40, 276] on ul "1 Indivíduo 2 Unidade solicitante 3 Agendamento" at bounding box center [495, 260] width 966 height 58
click at [40, 384] on input "text" at bounding box center [138, 394] width 229 height 34
type input "700 4055 1686 9650"
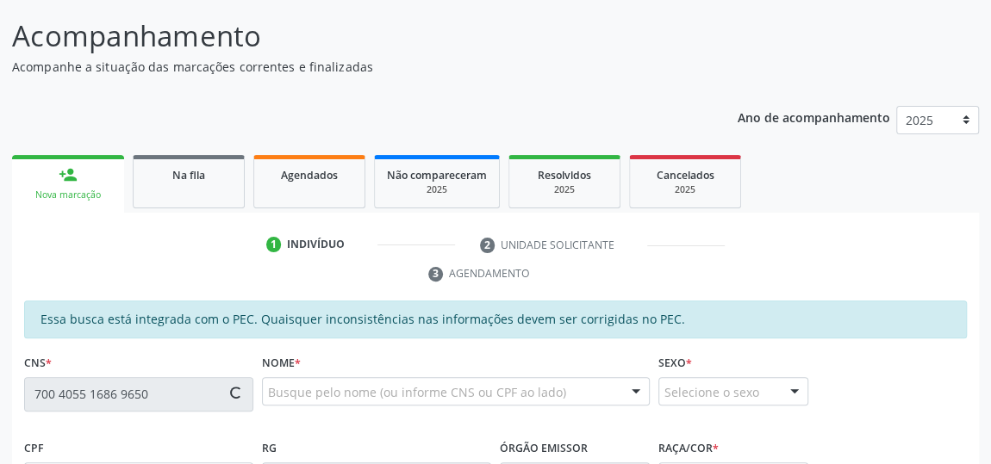
type input "257.956.338-52"
type input "09/11/1978"
type input "[PERSON_NAME]"
type input "(82) 98151-9204"
type input "291"
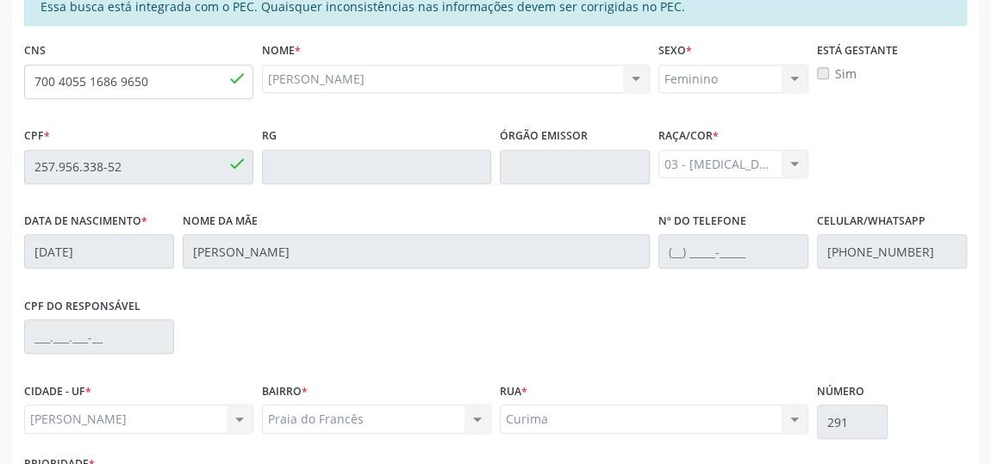
scroll to position [569, 0]
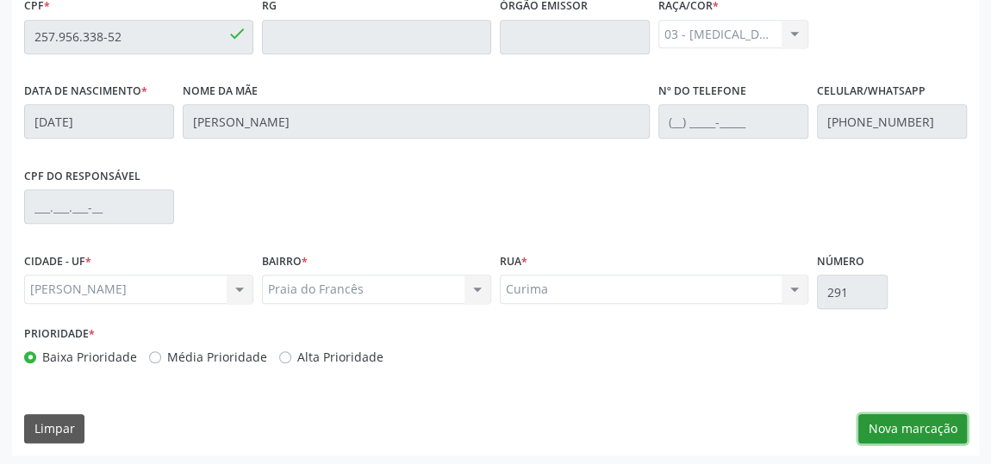
click at [878, 426] on button "Nova marcação" at bounding box center [912, 428] width 109 height 29
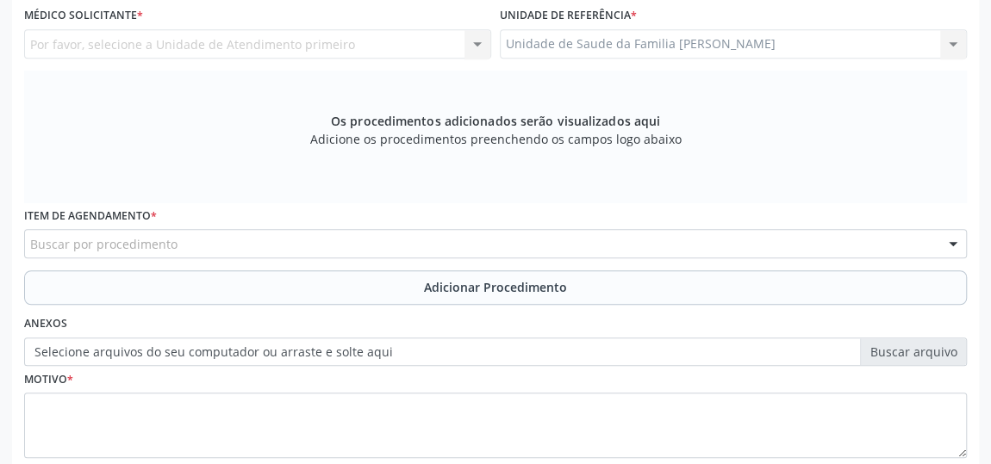
scroll to position [334, 0]
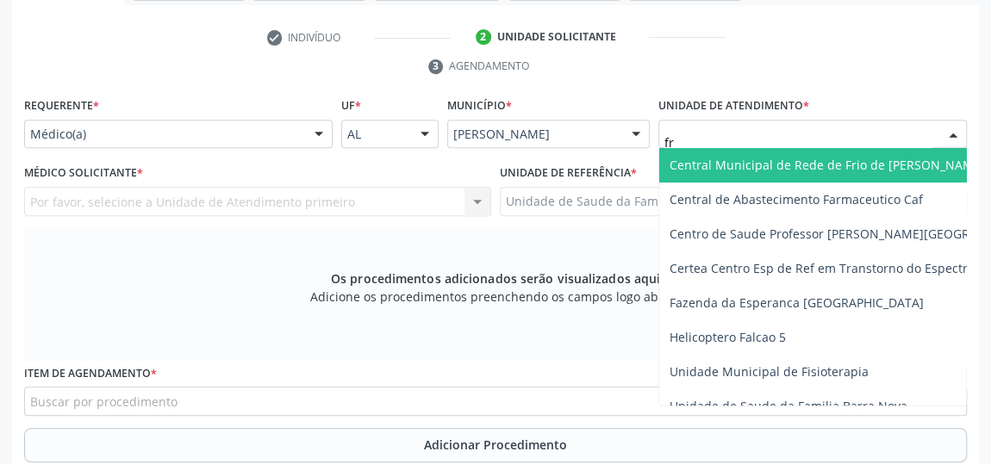
type input "fra"
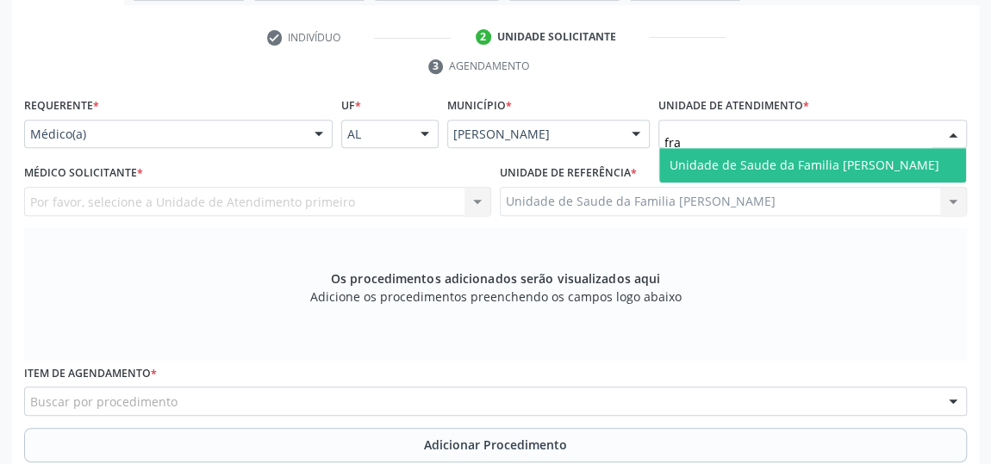
click at [718, 159] on span "Unidade de Saude da Familia [PERSON_NAME]" at bounding box center [804, 165] width 270 height 16
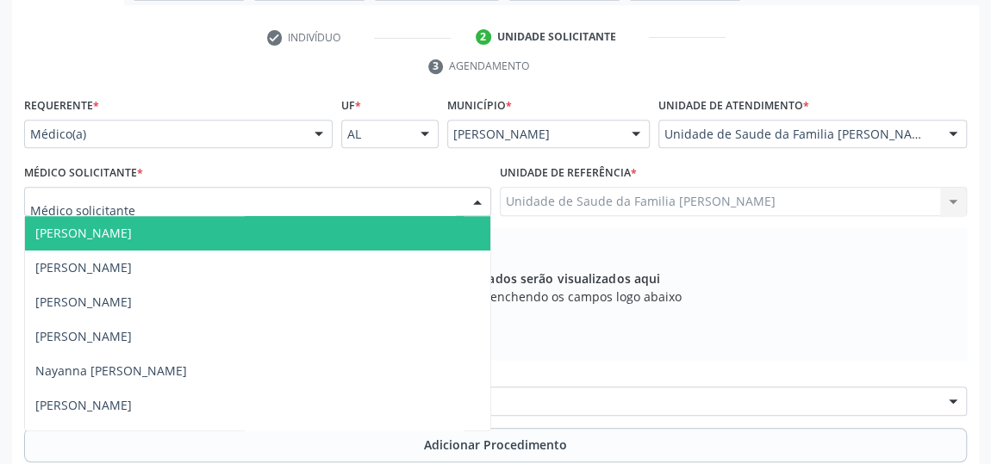
click at [115, 228] on span "[PERSON_NAME]" at bounding box center [83, 233] width 96 height 16
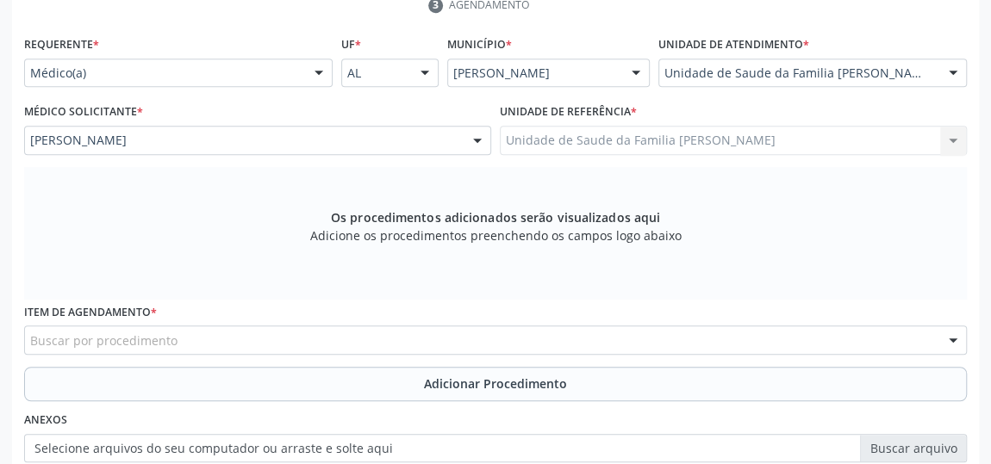
scroll to position [491, 0]
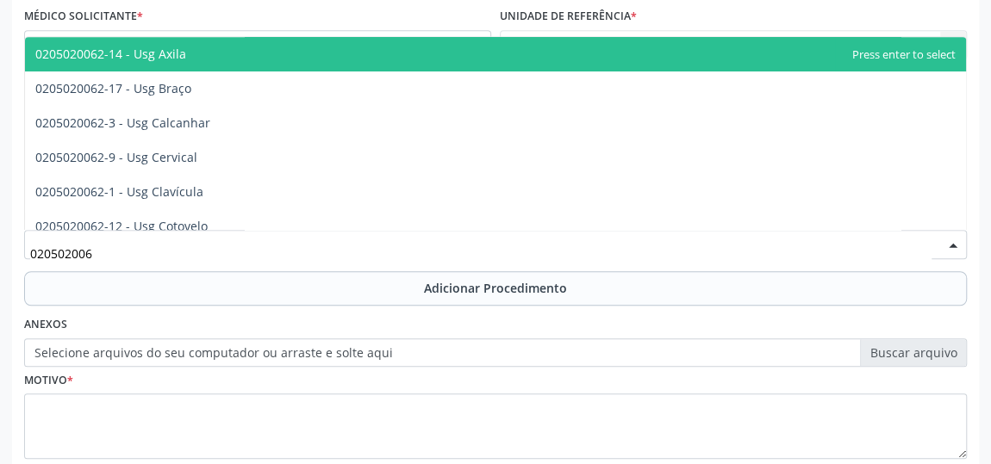
type input "0205020062"
click at [192, 56] on span "0205020062-14 - Usg Axila" at bounding box center [495, 54] width 941 height 34
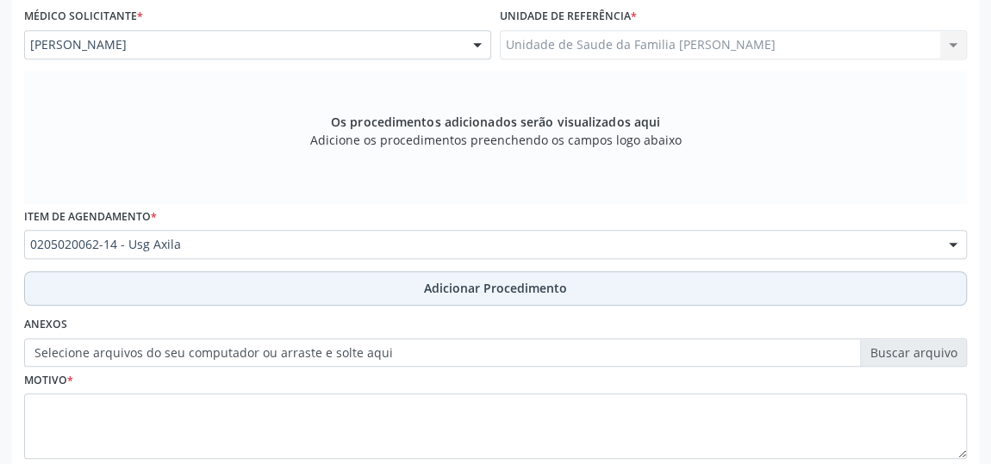
click at [463, 283] on span "Adicionar Procedimento" at bounding box center [495, 288] width 143 height 18
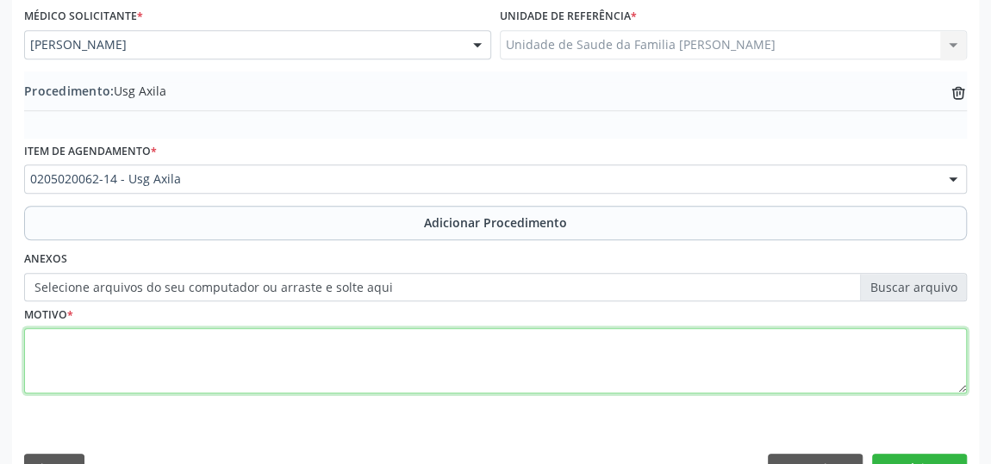
click at [65, 352] on textarea at bounding box center [495, 360] width 942 height 65
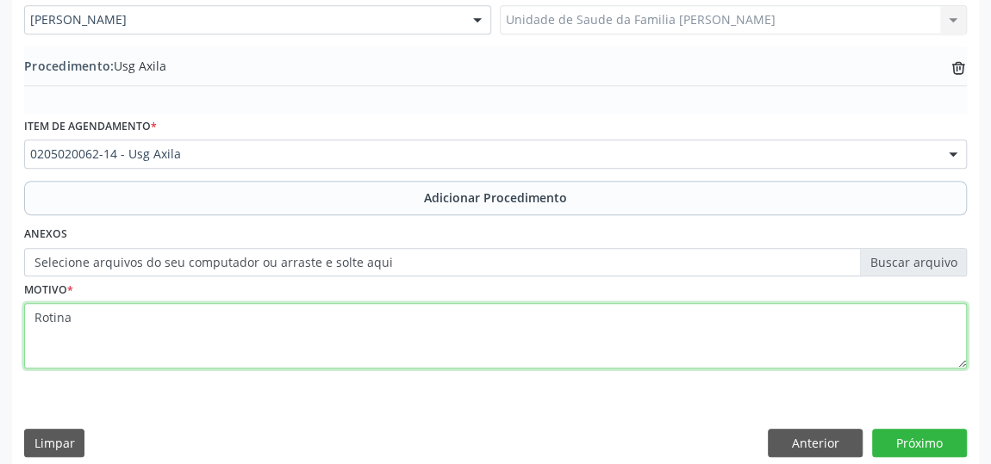
scroll to position [530, 0]
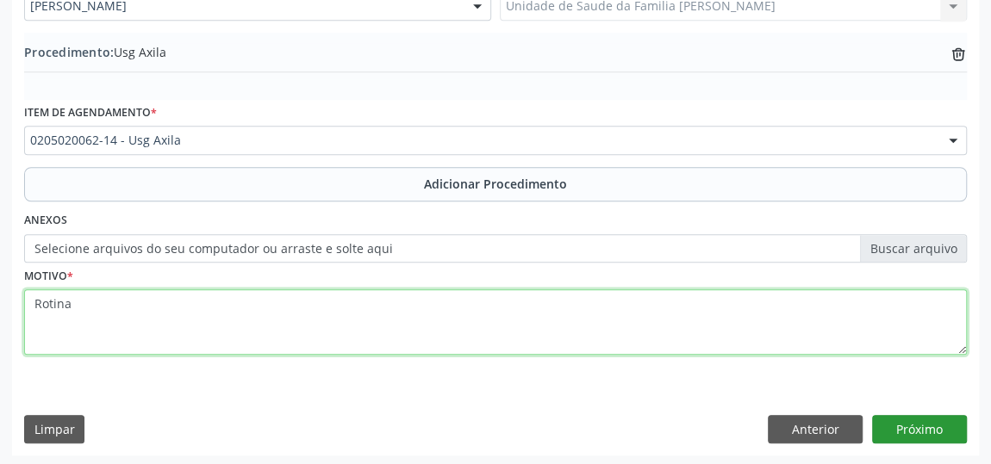
type textarea "Rotina"
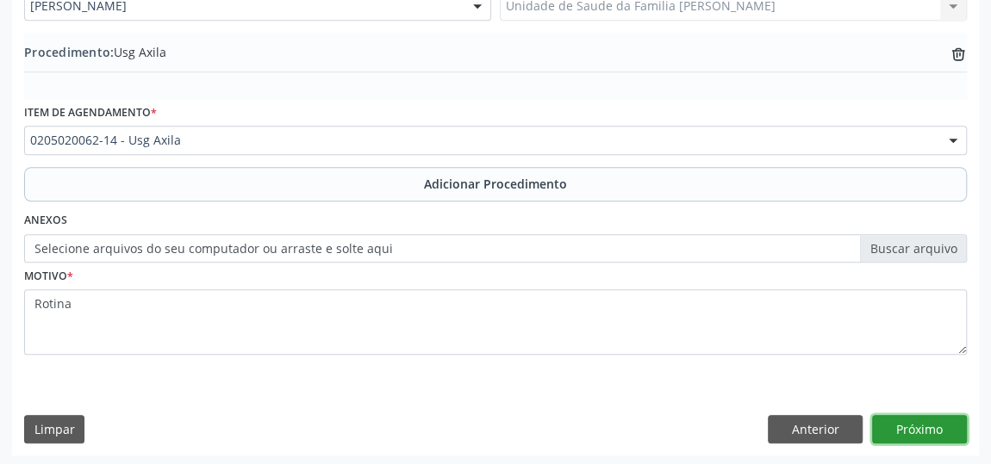
click at [934, 423] on button "Próximo" at bounding box center [919, 429] width 95 height 29
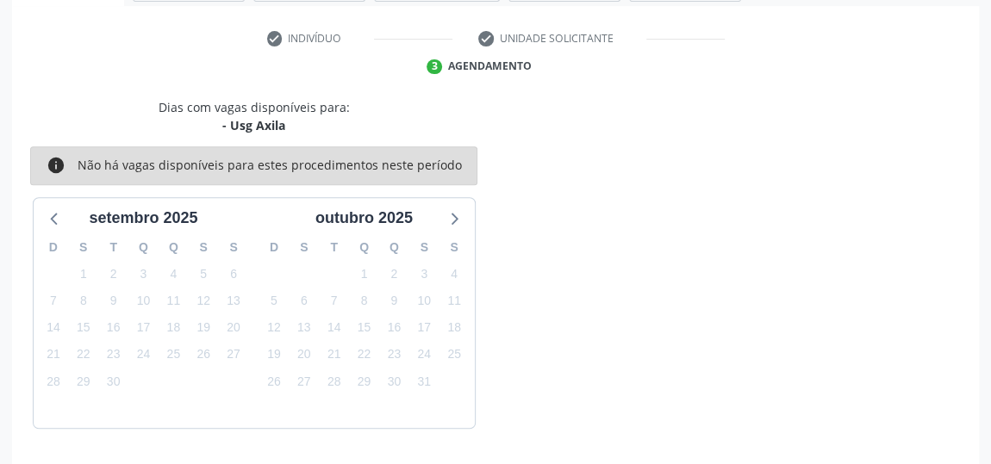
scroll to position [384, 0]
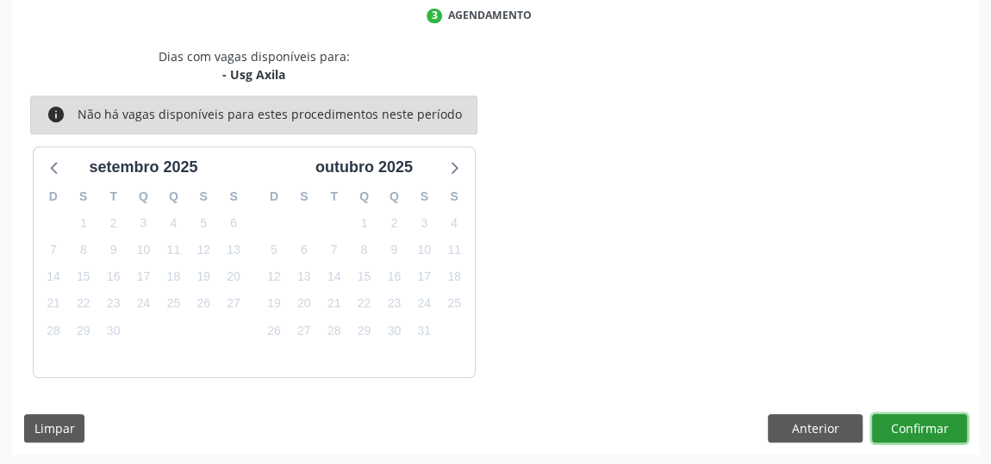
click at [934, 423] on button "Confirmar" at bounding box center [919, 428] width 95 height 29
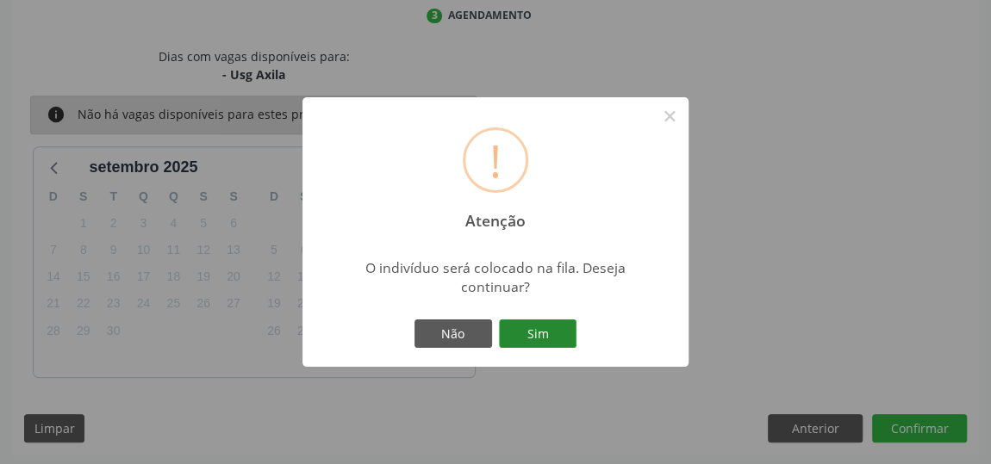
click at [562, 342] on button "Sim" at bounding box center [538, 334] width 78 height 29
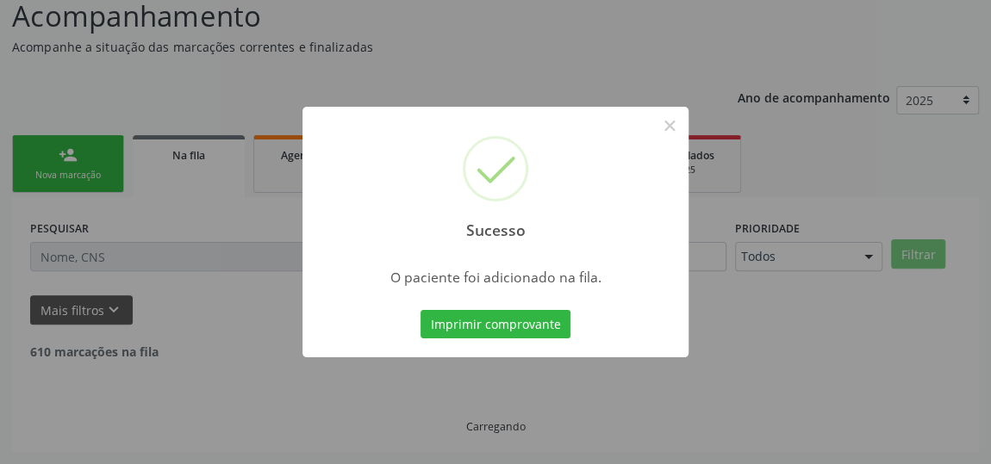
scroll to position [127, 0]
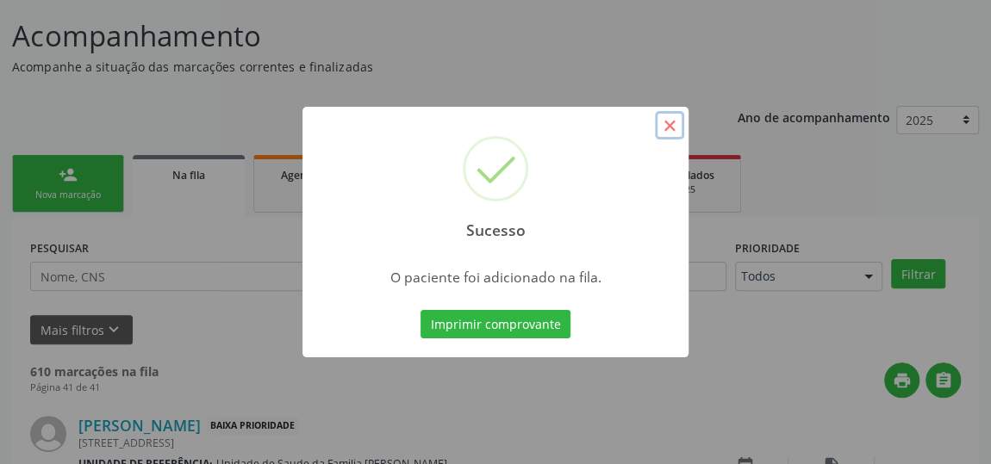
click at [664, 117] on button "×" at bounding box center [669, 125] width 29 height 29
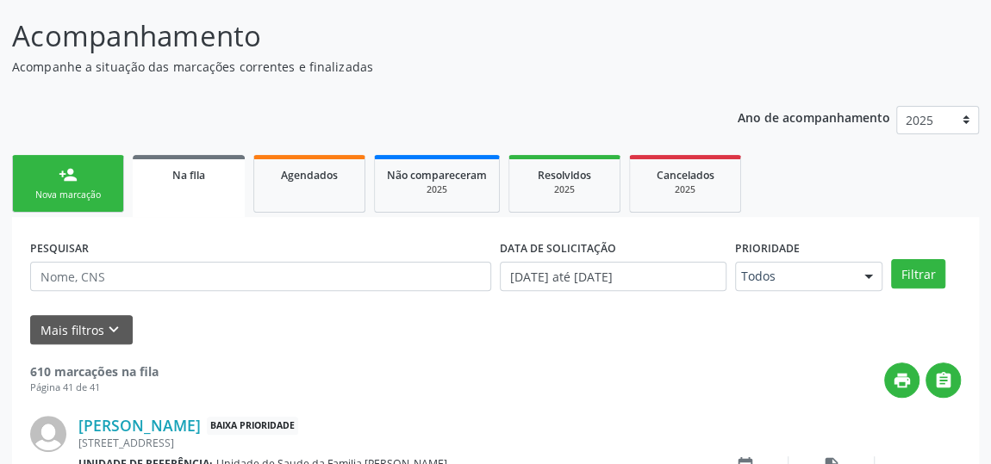
click at [95, 169] on link "person_add Nova marcação" at bounding box center [68, 184] width 112 height 58
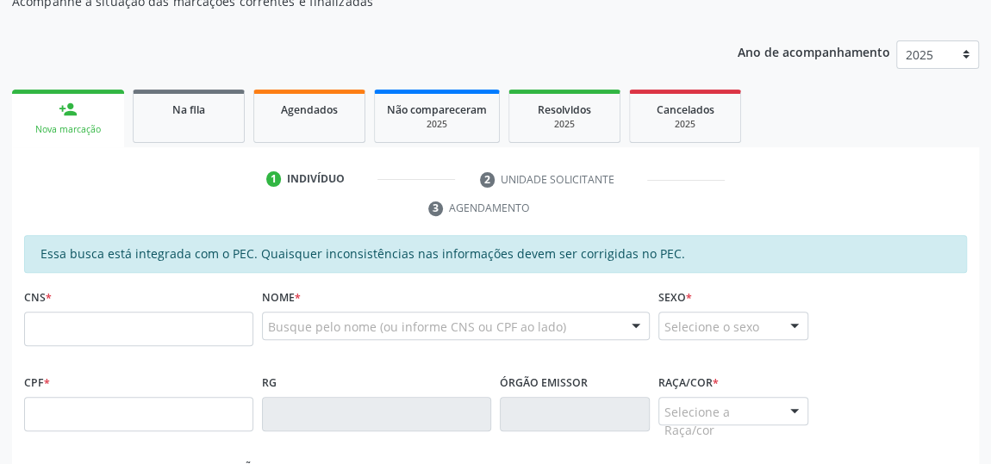
scroll to position [283, 0]
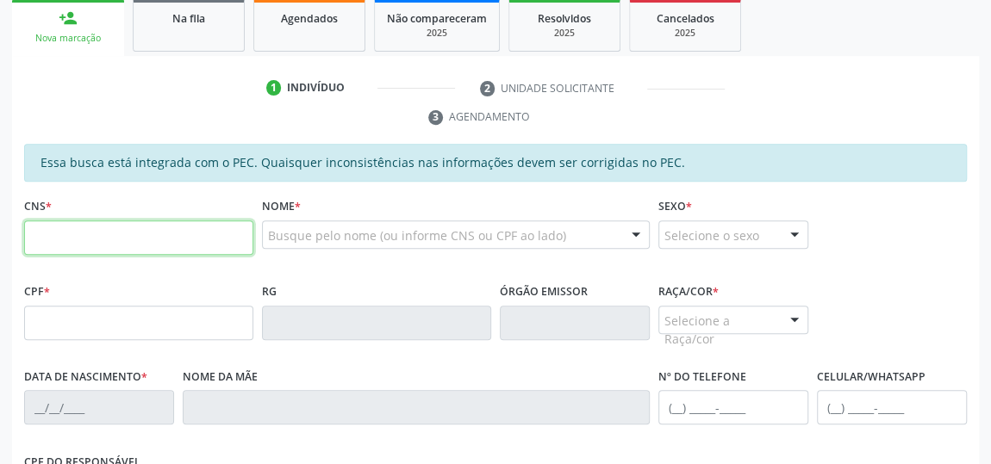
click at [77, 233] on input "text" at bounding box center [138, 238] width 229 height 34
type input "700 4055 1686 9650"
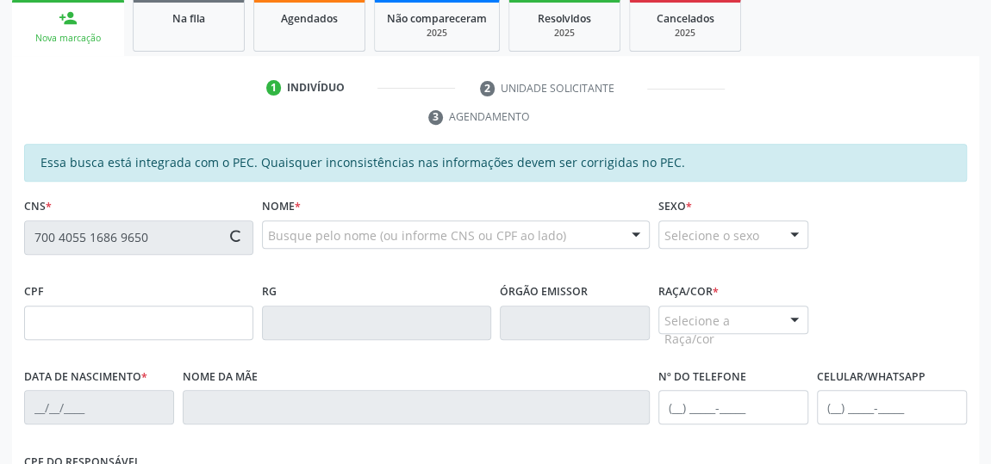
type input "257.956.338-52"
type input "09/11/1978"
type input "[PERSON_NAME]"
type input "(82) 98151-9204"
type input "291"
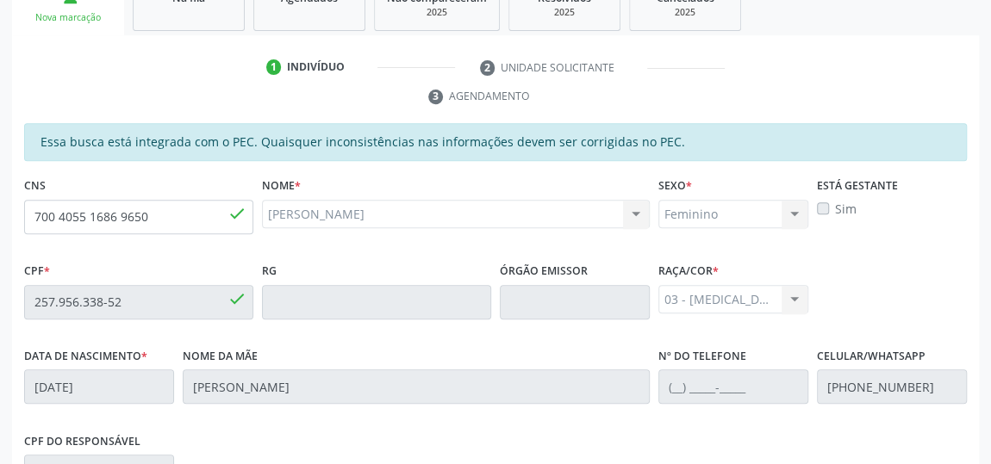
scroll to position [569, 0]
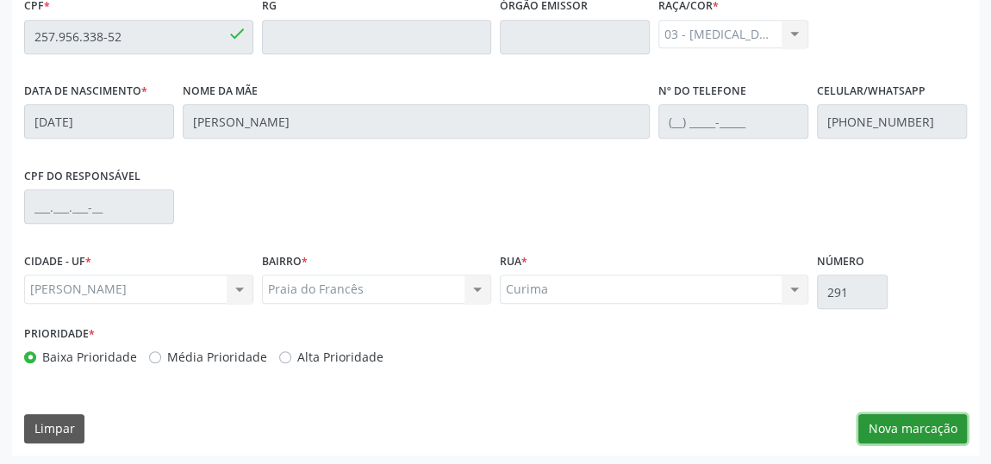
click at [902, 430] on button "Nova marcação" at bounding box center [912, 428] width 109 height 29
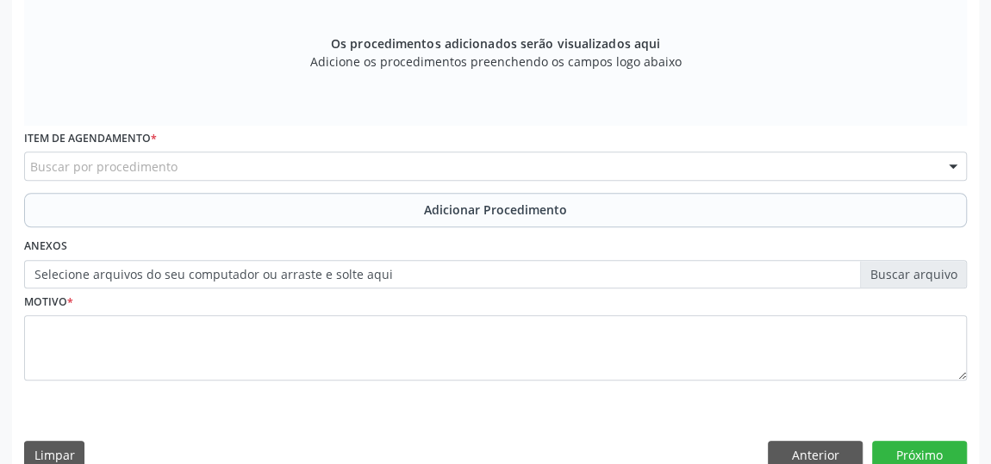
scroll to position [334, 0]
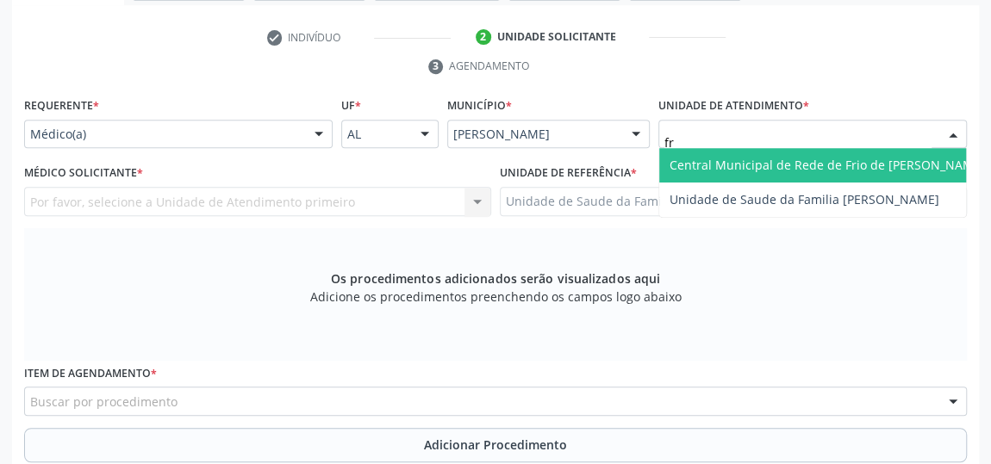
type input "fra"
click at [705, 157] on span "Unidade de Saude da Familia [PERSON_NAME]" at bounding box center [804, 165] width 270 height 16
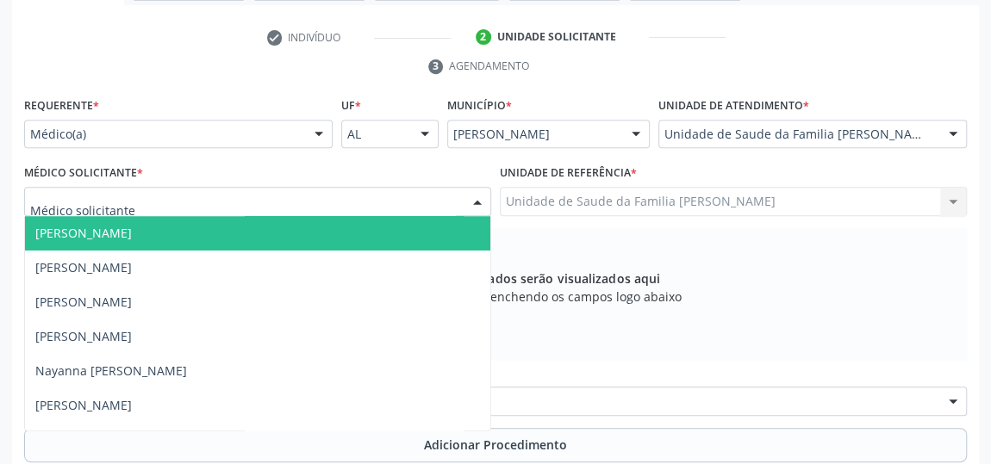
click at [75, 231] on span "[PERSON_NAME]" at bounding box center [83, 233] width 96 height 16
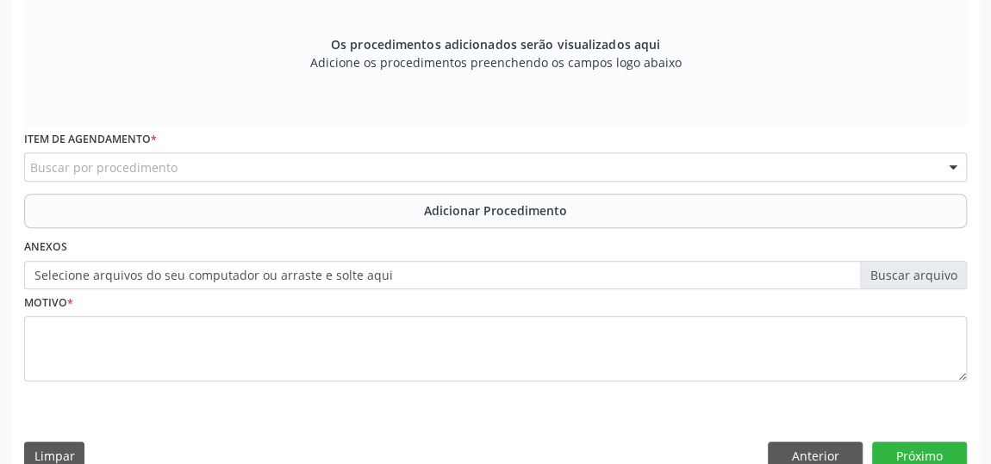
scroll to position [569, 0]
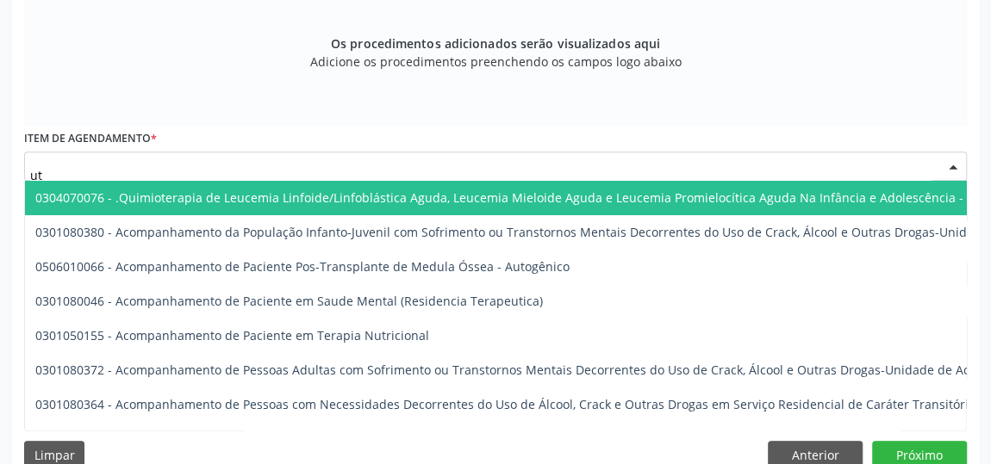
type input "u"
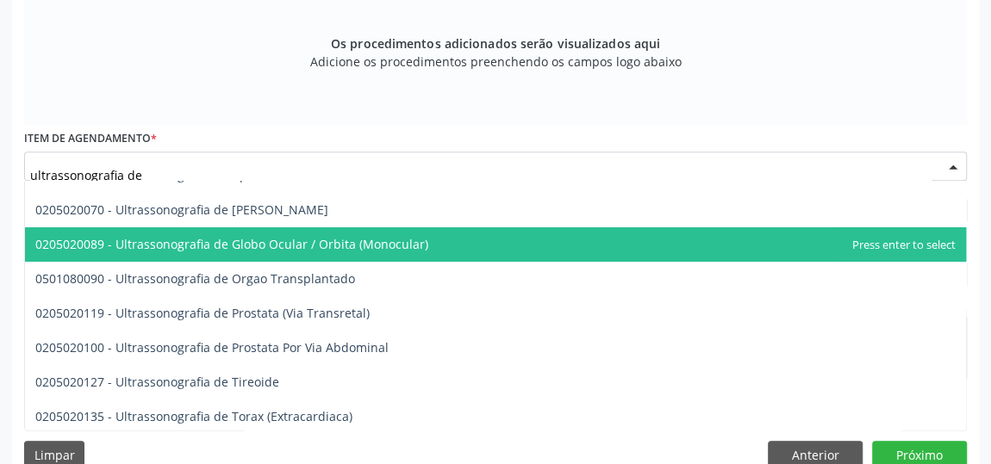
scroll to position [94, 0]
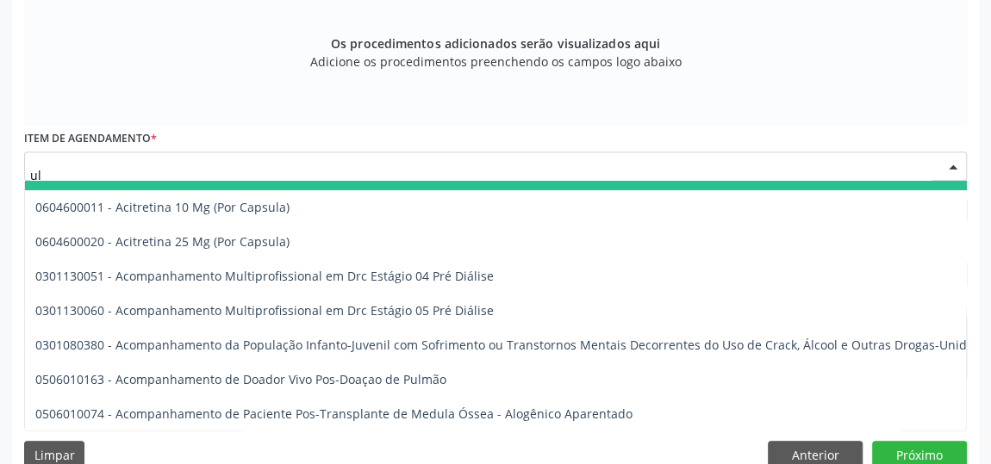
type input "u"
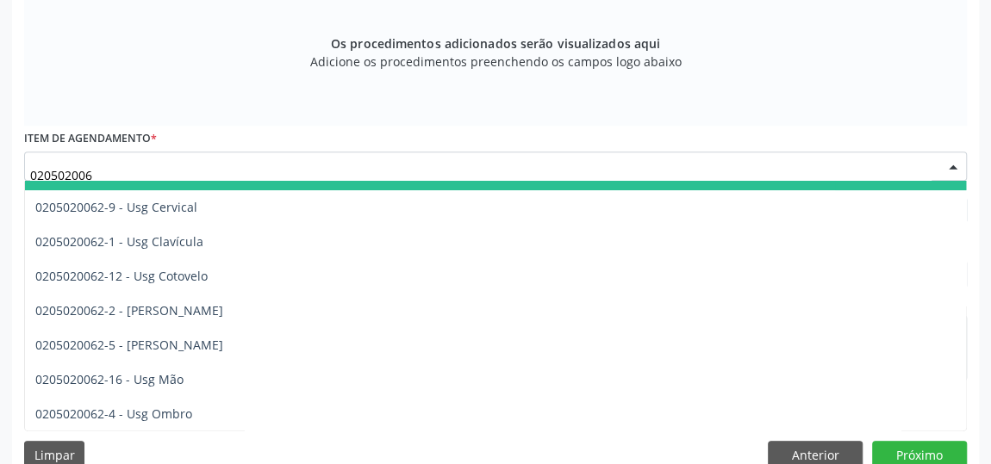
type input "0205020062"
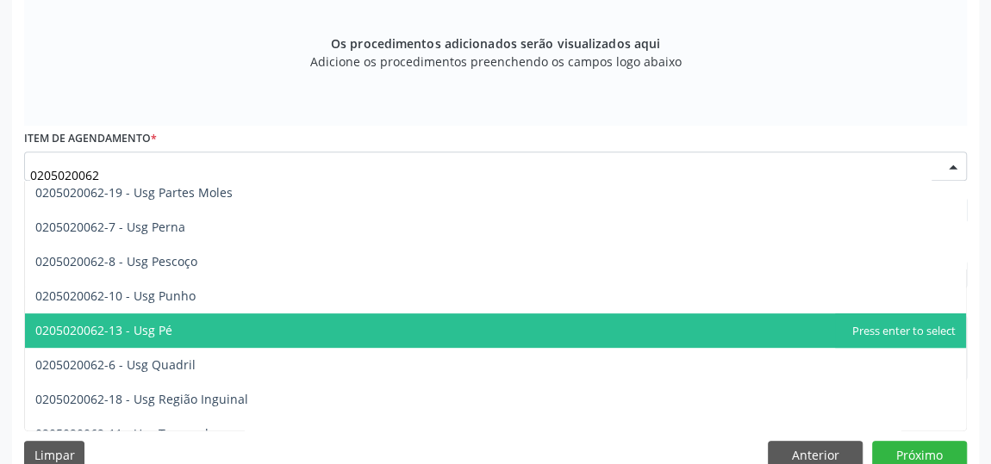
scroll to position [326, 0]
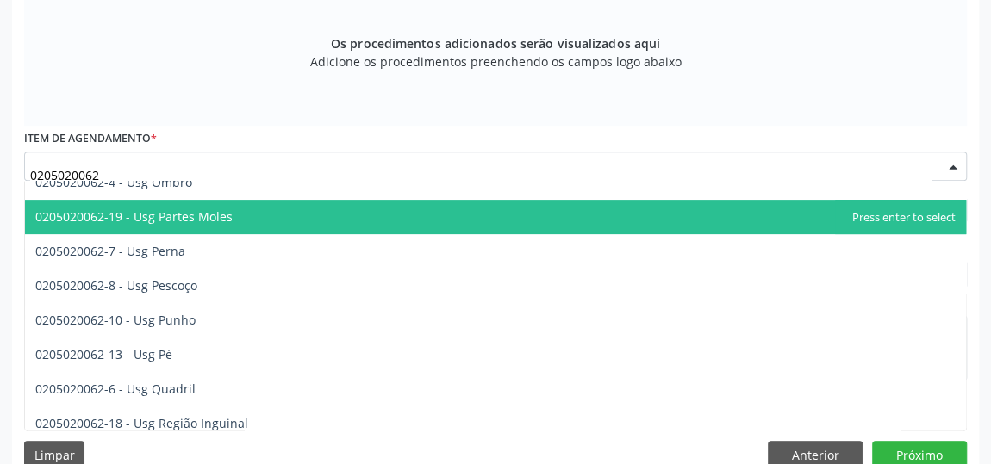
click at [229, 218] on span "0205020062-19 - Usg Partes Moles" at bounding box center [495, 217] width 941 height 34
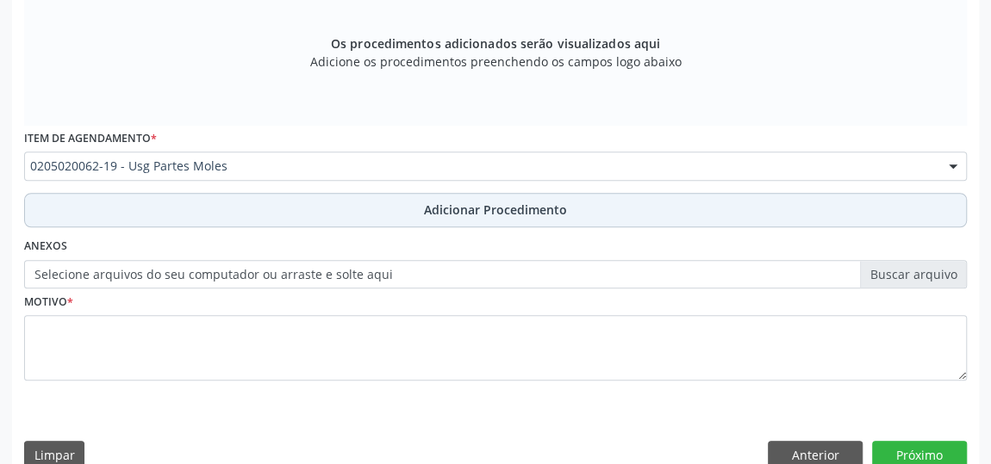
click at [465, 214] on span "Adicionar Procedimento" at bounding box center [495, 210] width 143 height 18
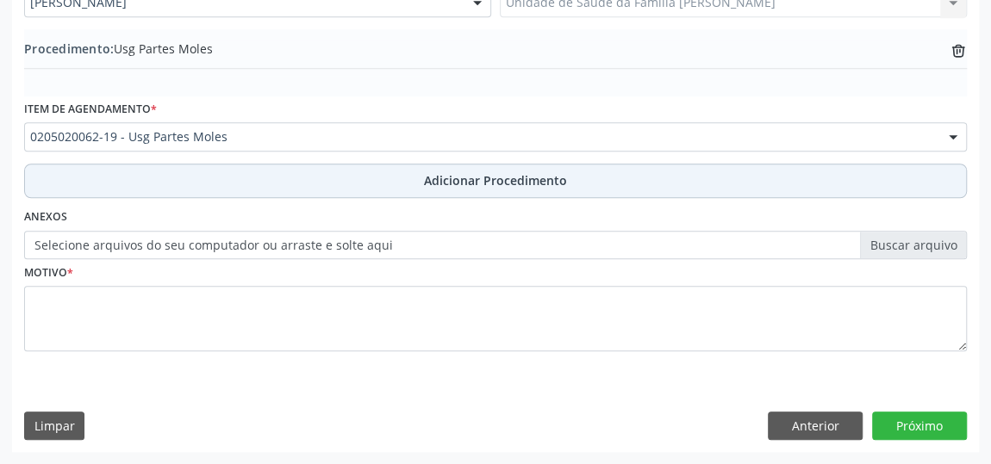
scroll to position [503, 0]
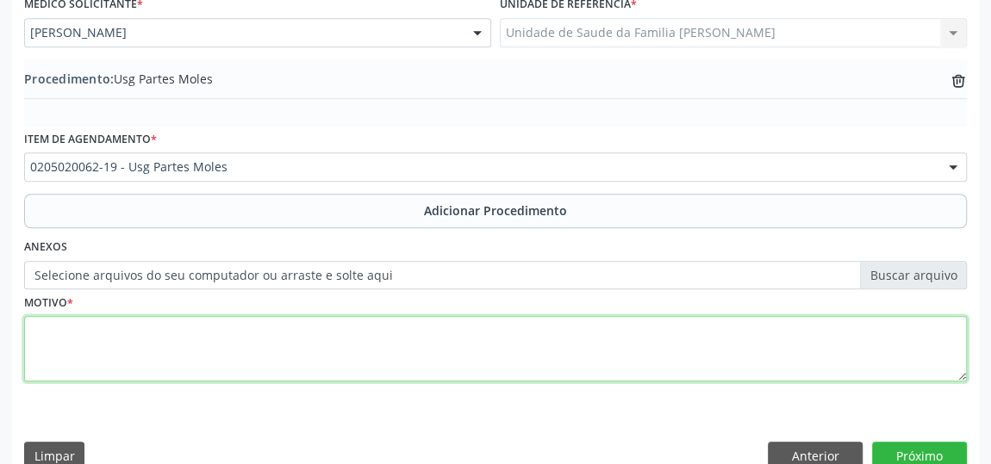
click at [47, 332] on textarea at bounding box center [495, 348] width 942 height 65
type textarea "Diastase"
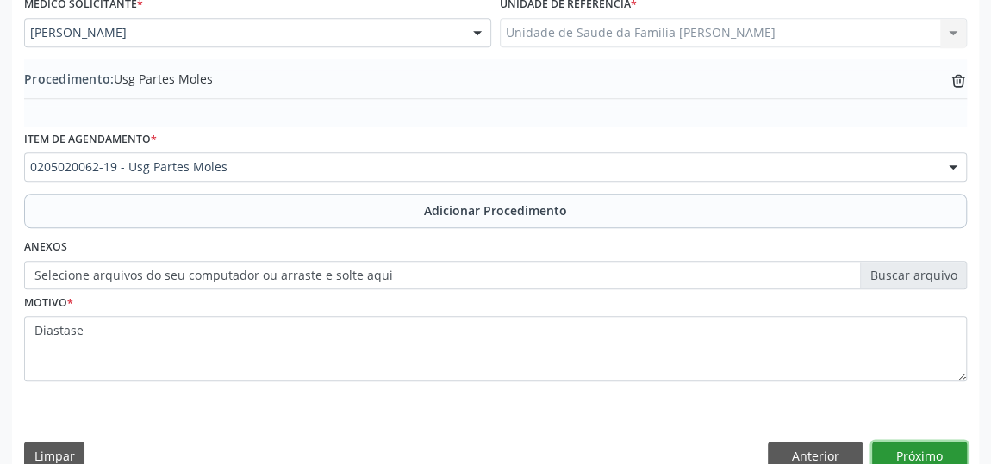
click at [910, 447] on button "Próximo" at bounding box center [919, 456] width 95 height 29
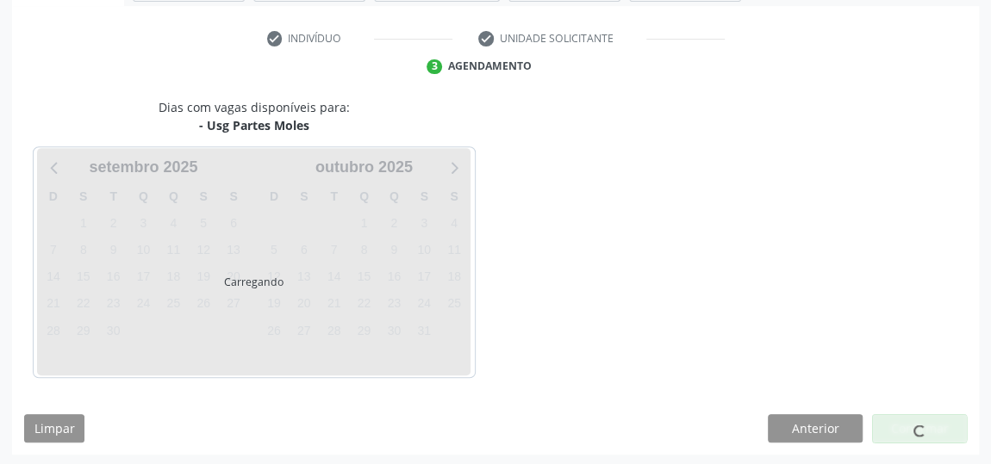
scroll to position [384, 0]
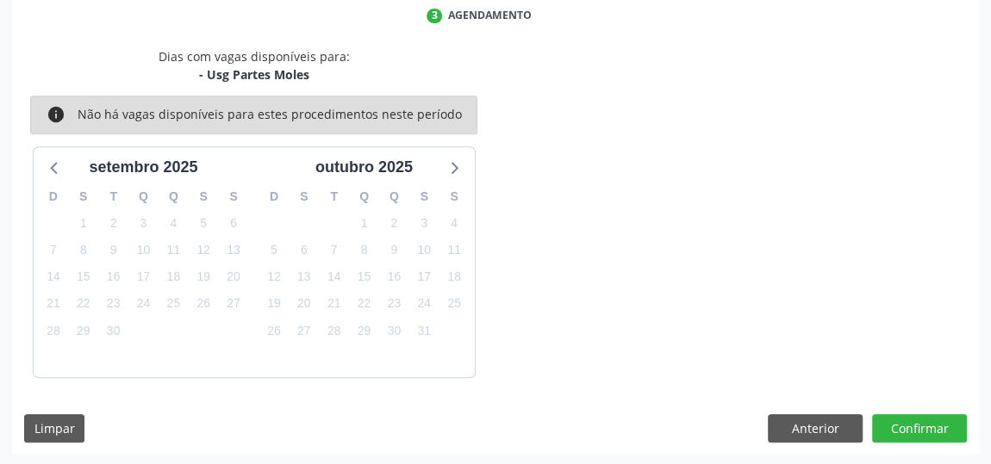
click at [915, 400] on div "Dias com vagas disponíveis para: - Usg Partes Moles info Não há vagas disponíve…" at bounding box center [495, 251] width 966 height 408
click at [917, 420] on button "Confirmar" at bounding box center [919, 428] width 95 height 29
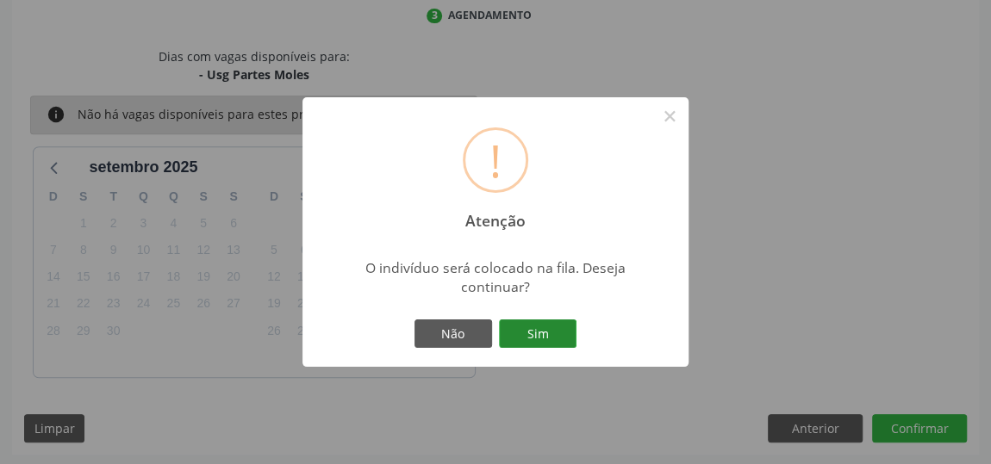
click at [550, 333] on button "Sim" at bounding box center [538, 334] width 78 height 29
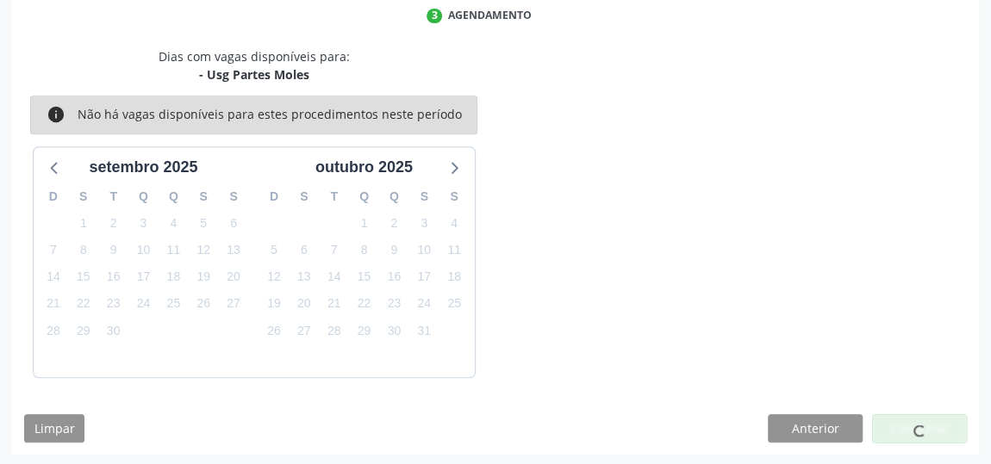
scroll to position [127, 0]
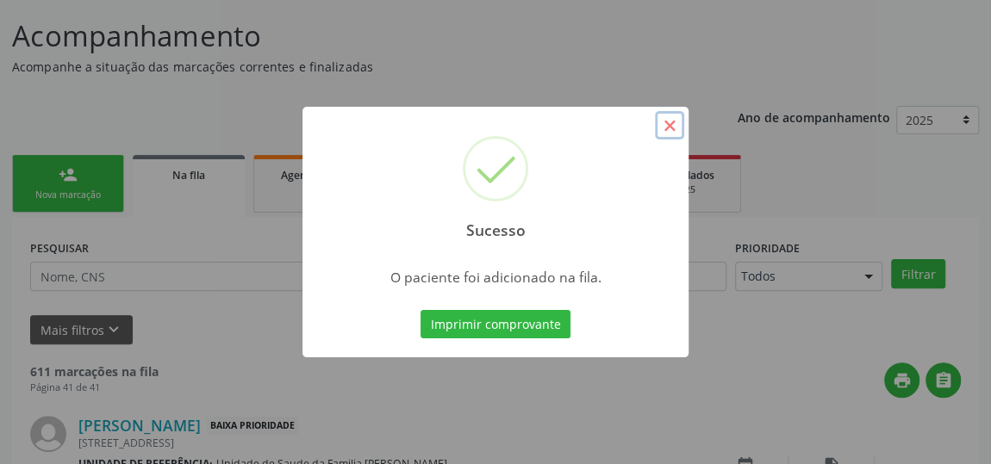
click at [673, 123] on button "×" at bounding box center [669, 125] width 29 height 29
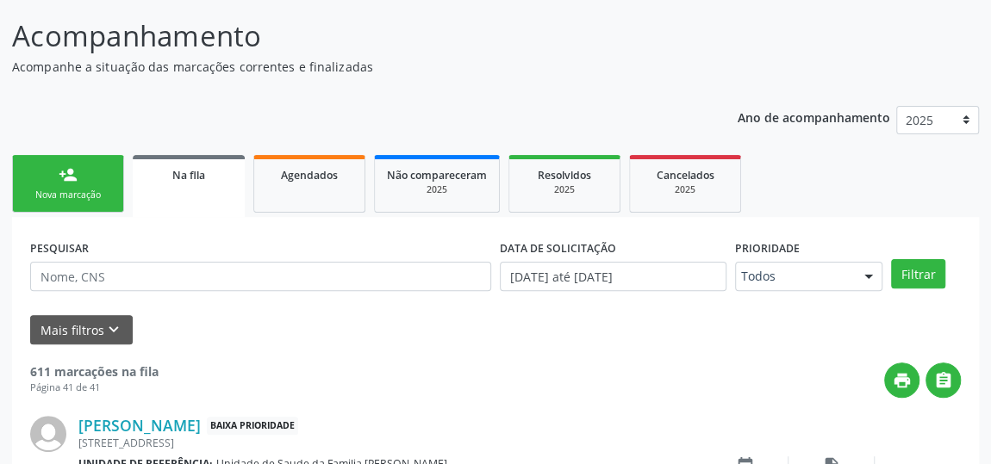
click at [57, 184] on link "person_add Nova marcação" at bounding box center [68, 184] width 112 height 58
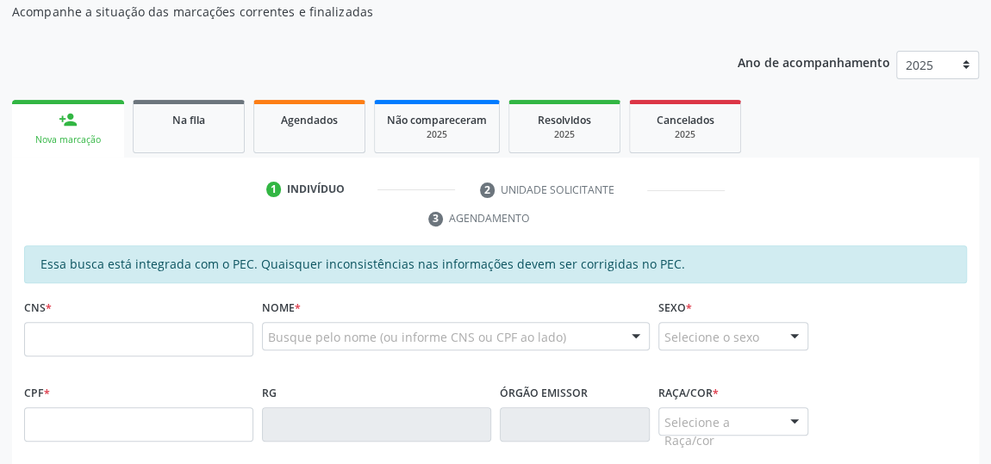
scroll to position [205, 0]
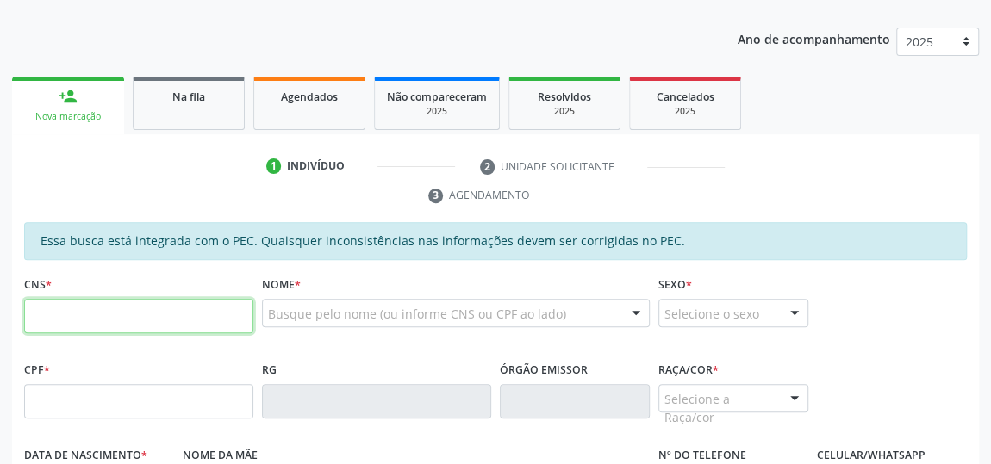
click at [65, 308] on input "text" at bounding box center [138, 316] width 229 height 34
type input "700 4055 1686 9650"
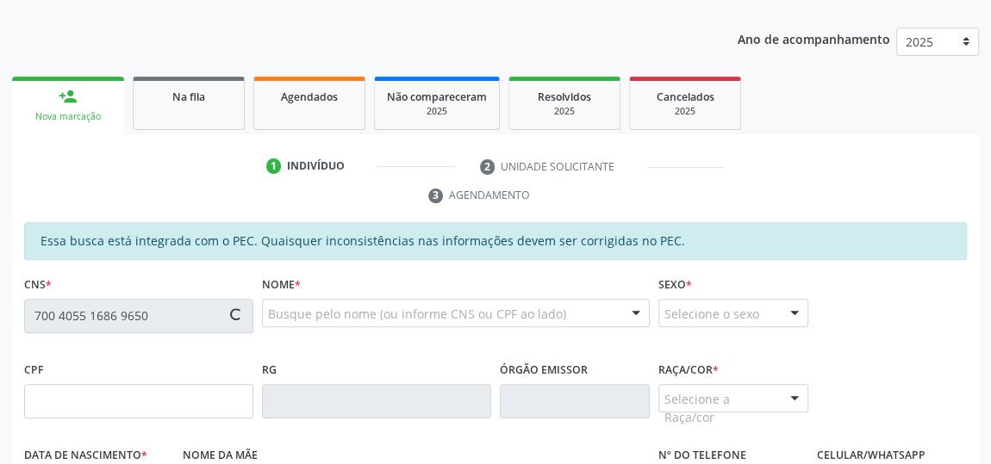
type input "257.956.338-52"
type input "09/11/1978"
type input "[PERSON_NAME]"
type input "(82) 98151-9204"
type input "291"
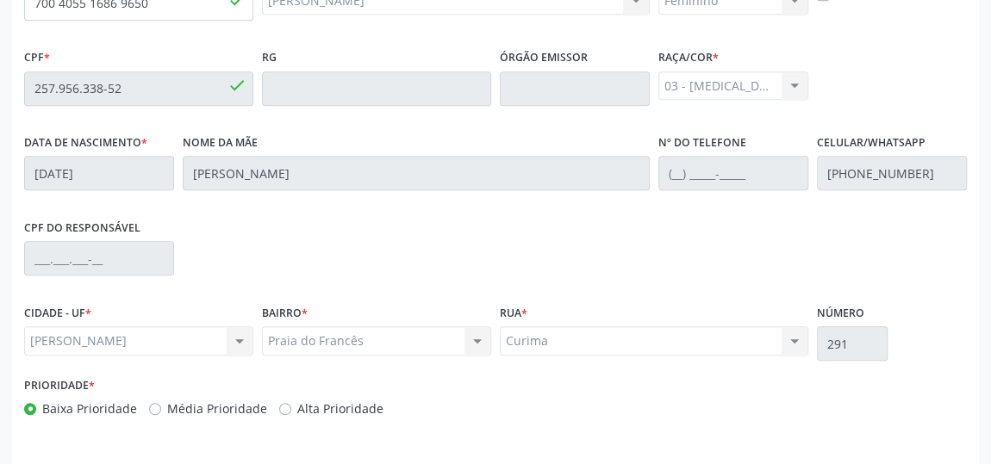
scroll to position [569, 0]
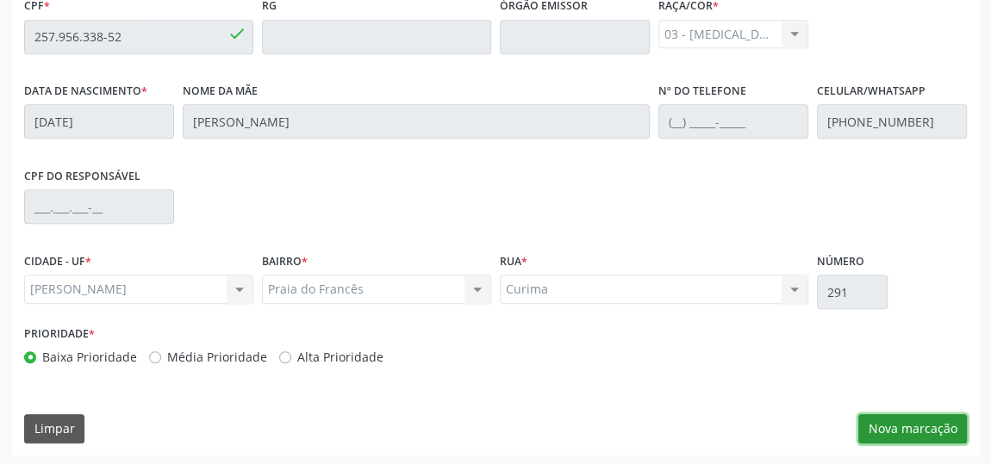
click at [904, 433] on button "Nova marcação" at bounding box center [912, 428] width 109 height 29
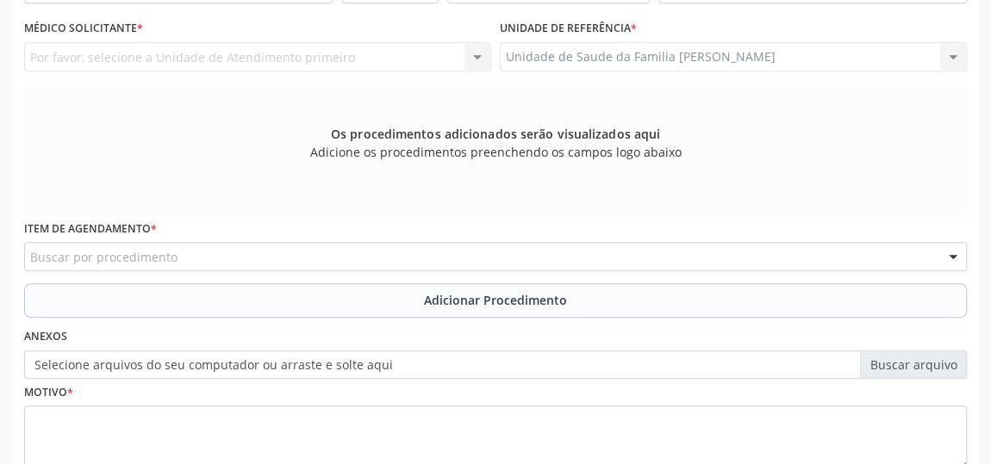
scroll to position [334, 0]
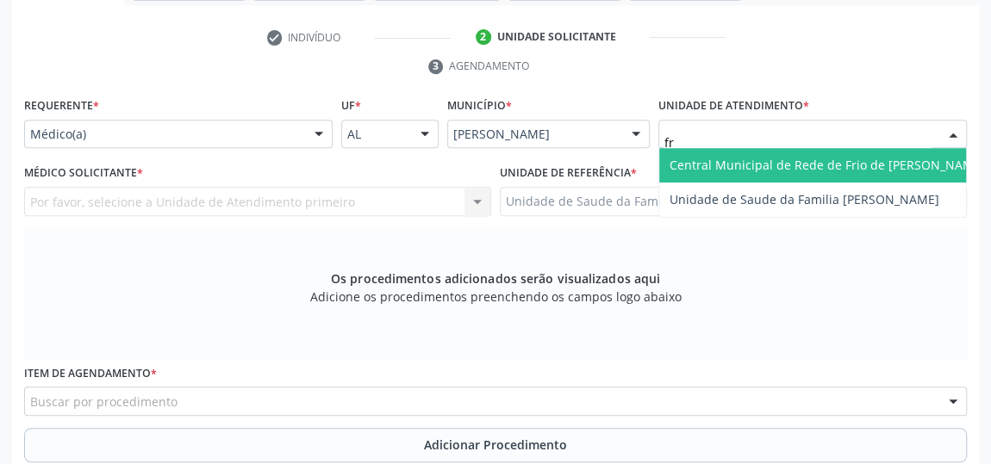
type input "fra"
click at [743, 154] on span "Unidade de Saude da Familia [PERSON_NAME]" at bounding box center [812, 165] width 307 height 34
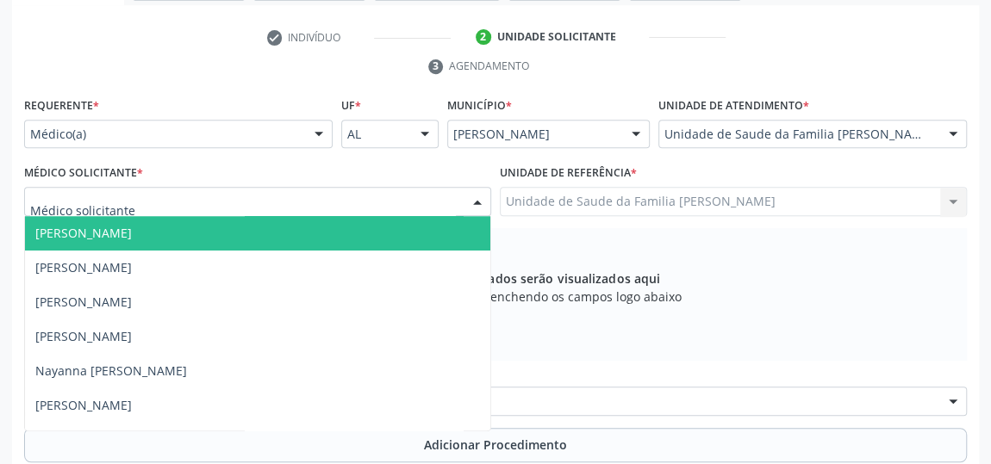
click at [58, 225] on span "[PERSON_NAME]" at bounding box center [83, 233] width 96 height 16
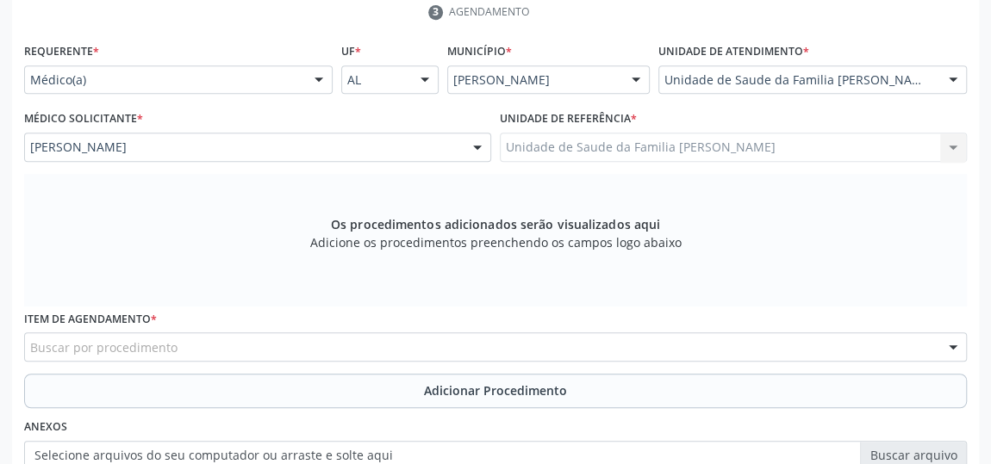
scroll to position [491, 0]
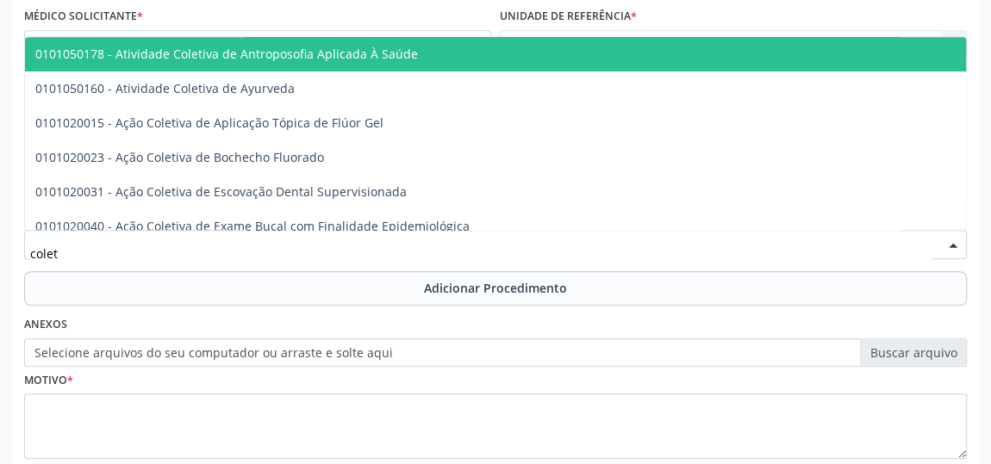
type input "coleta"
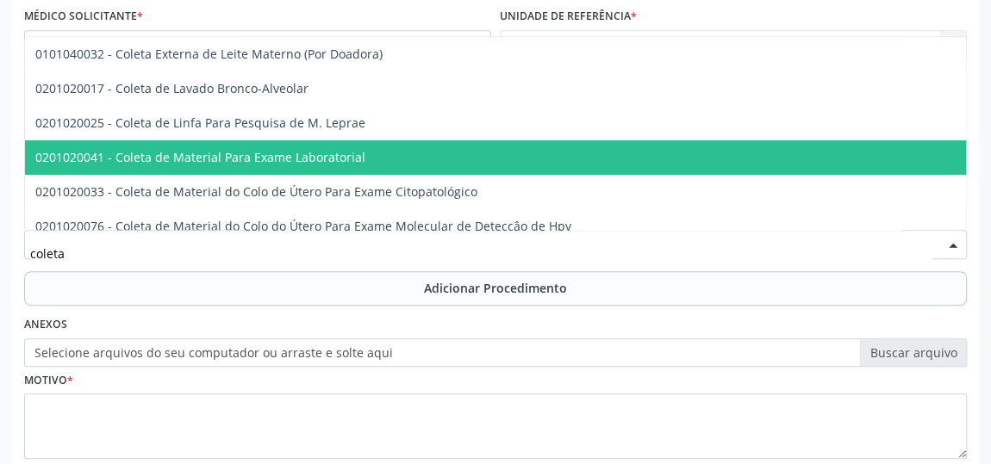
click at [223, 157] on span "0201020041 - Coleta de Material Para Exame Laboratorial" at bounding box center [200, 157] width 330 height 16
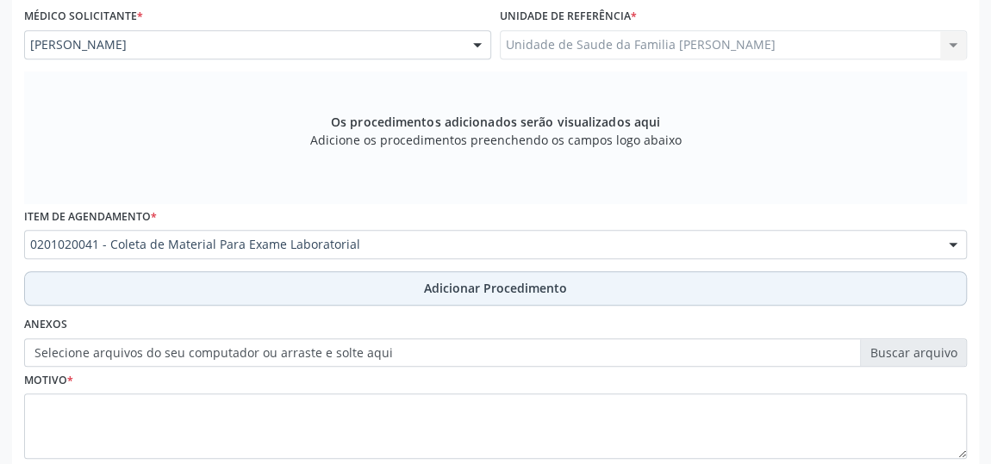
click at [453, 289] on span "Adicionar Procedimento" at bounding box center [495, 288] width 143 height 18
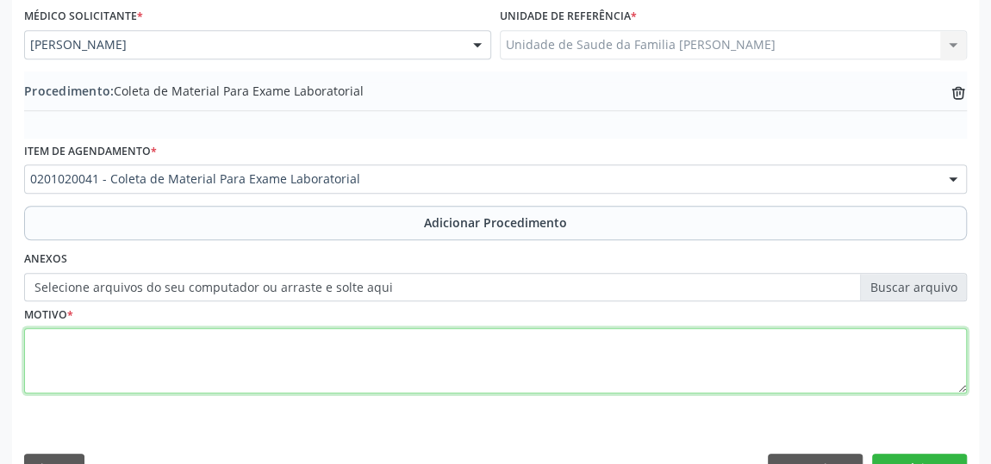
click at [60, 351] on textarea at bounding box center [495, 360] width 942 height 65
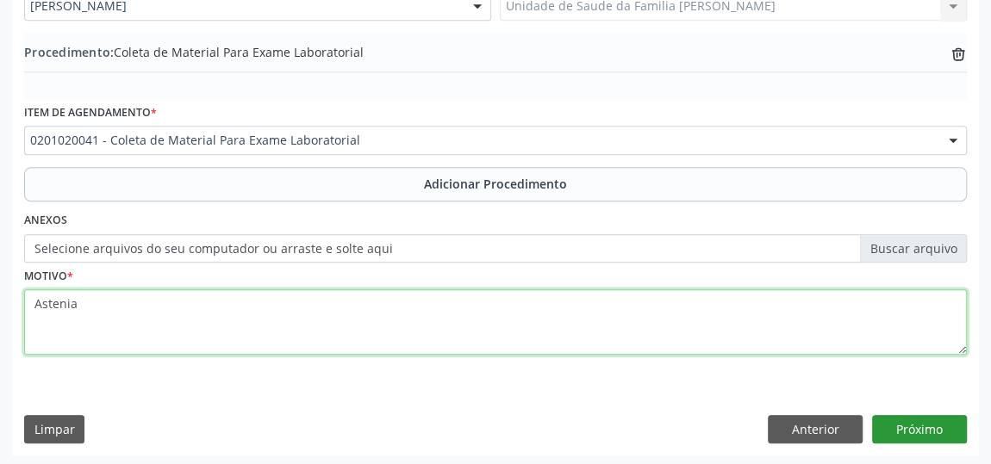
type textarea "Astenia"
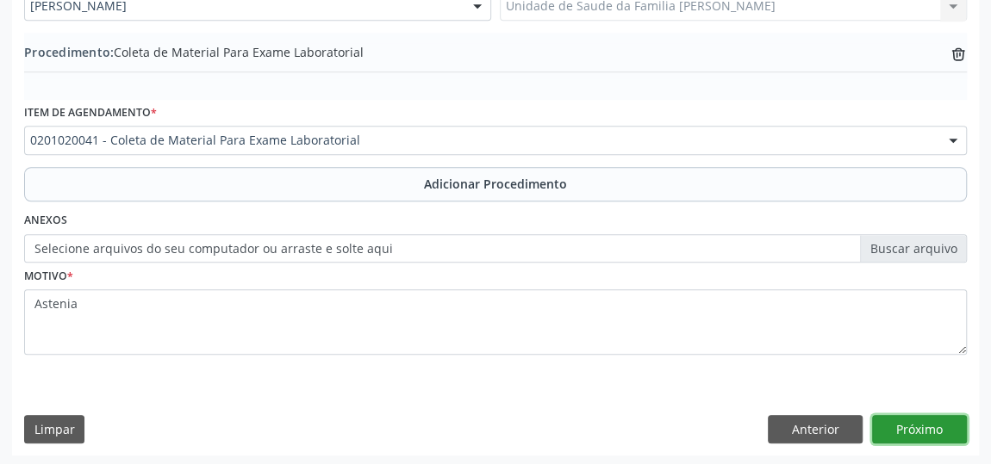
click at [910, 430] on button "Próximo" at bounding box center [919, 429] width 95 height 29
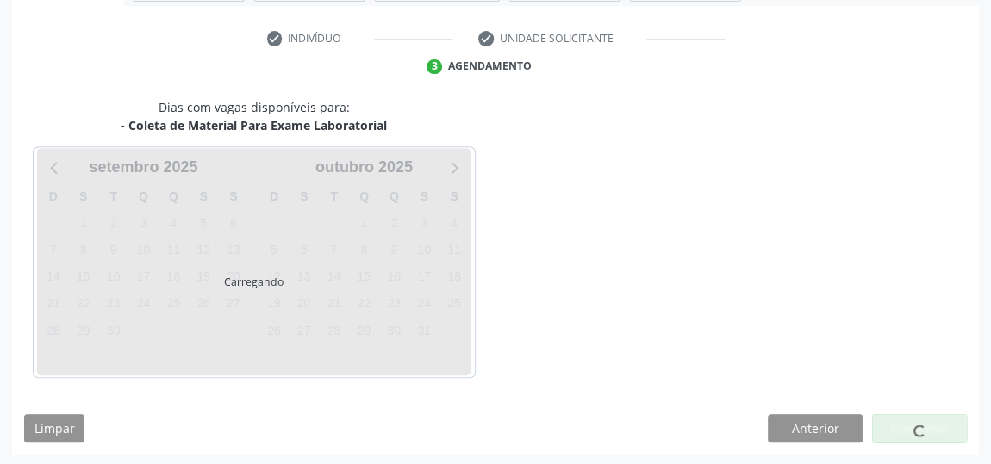
scroll to position [384, 0]
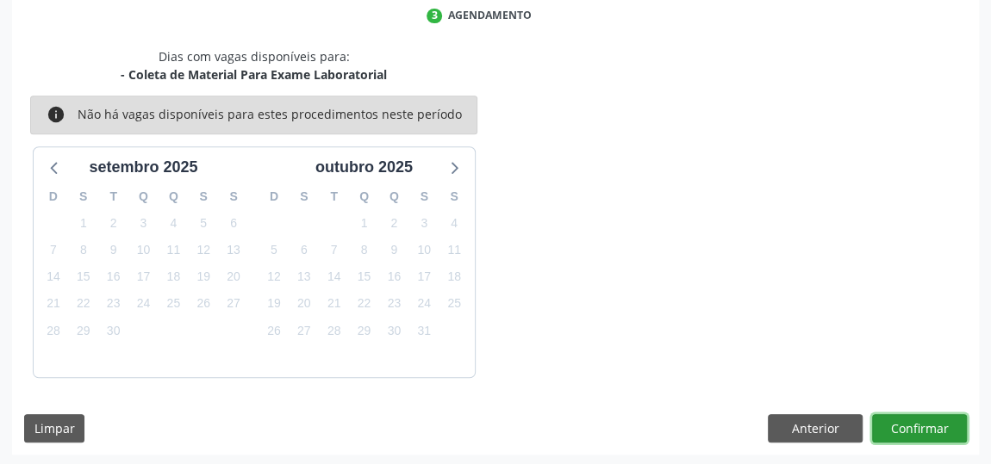
click at [904, 421] on button "Confirmar" at bounding box center [919, 428] width 95 height 29
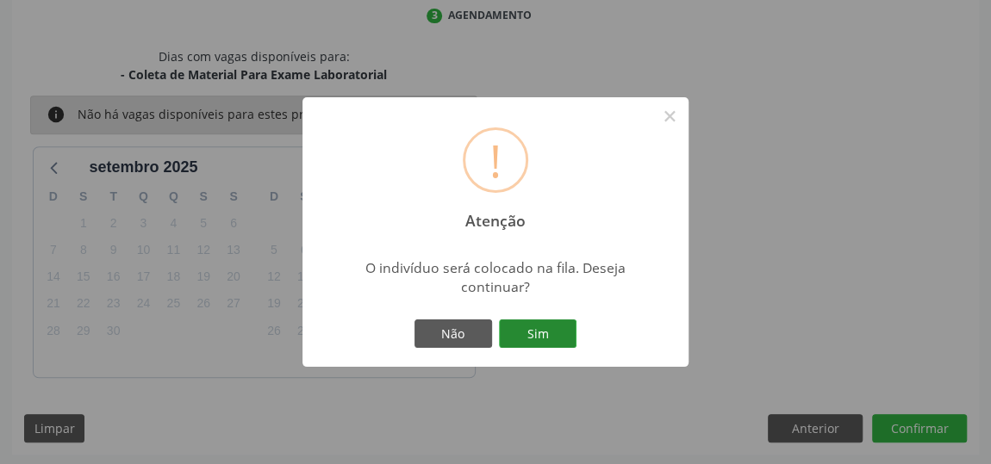
click at [572, 339] on button "Sim" at bounding box center [538, 334] width 78 height 29
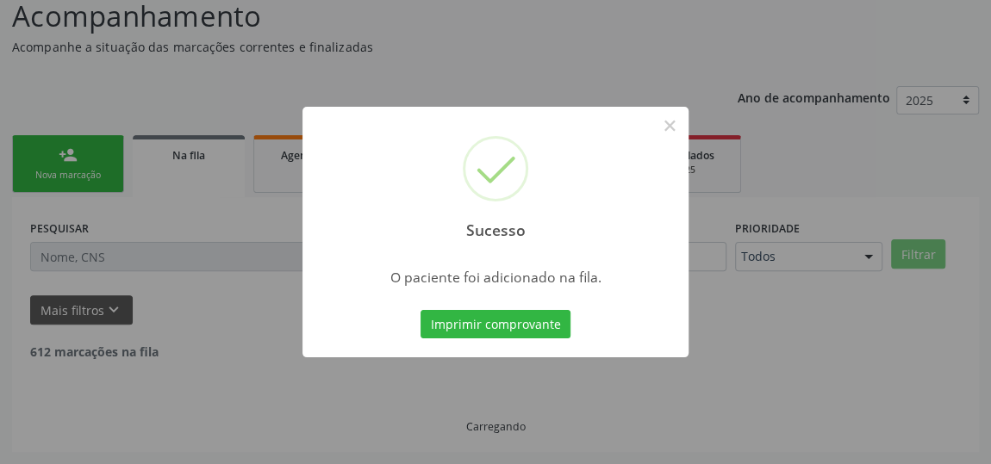
scroll to position [127, 0]
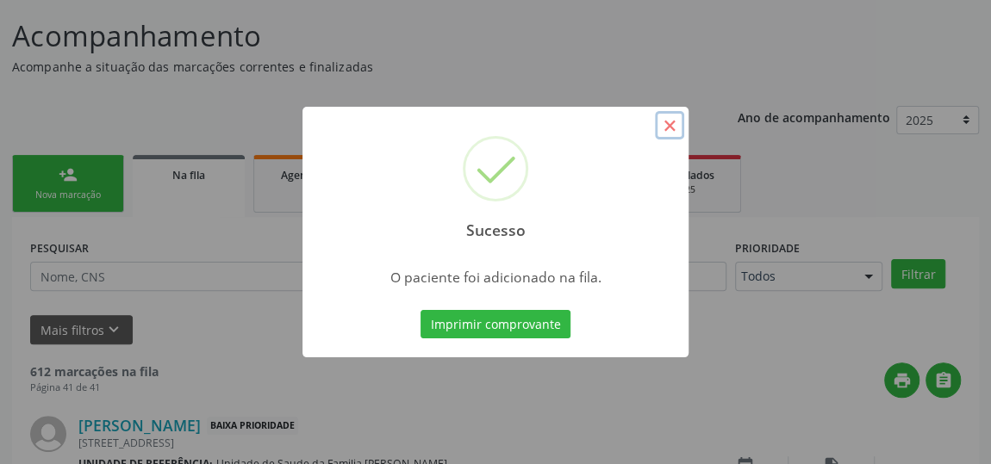
click at [674, 119] on button "×" at bounding box center [669, 125] width 29 height 29
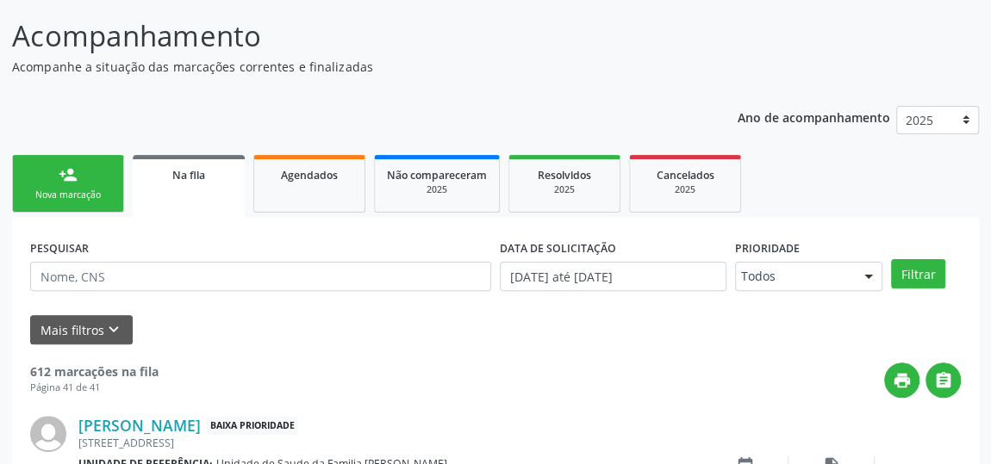
click at [38, 184] on link "person_add Nova marcação" at bounding box center [68, 184] width 112 height 58
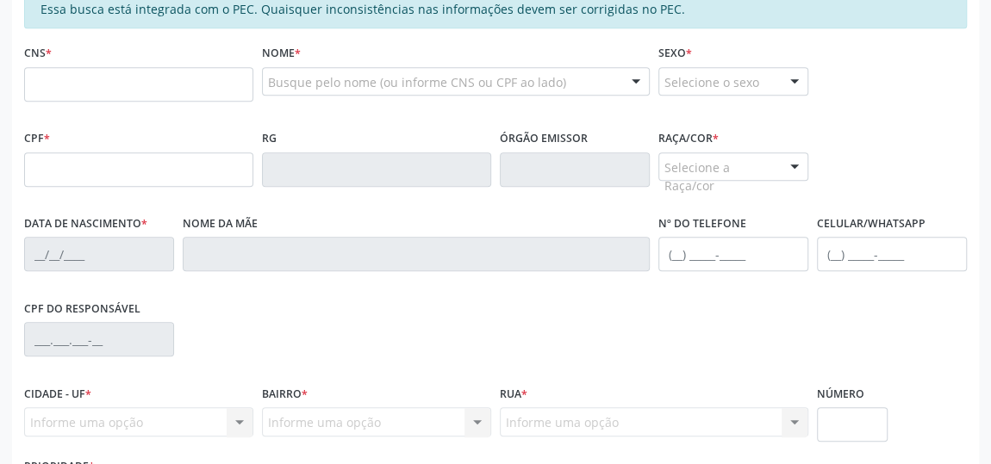
scroll to position [439, 0]
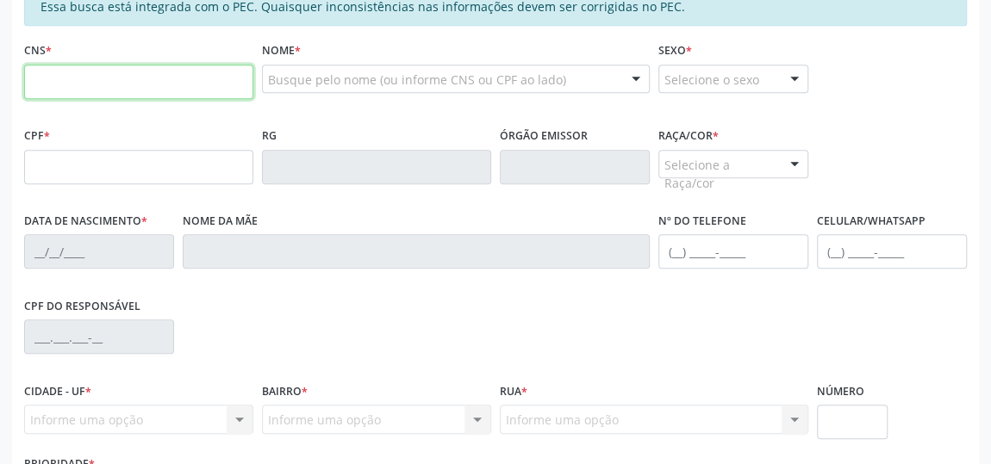
click at [54, 82] on input "text" at bounding box center [138, 82] width 229 height 34
type input "706 9021 9845 9731"
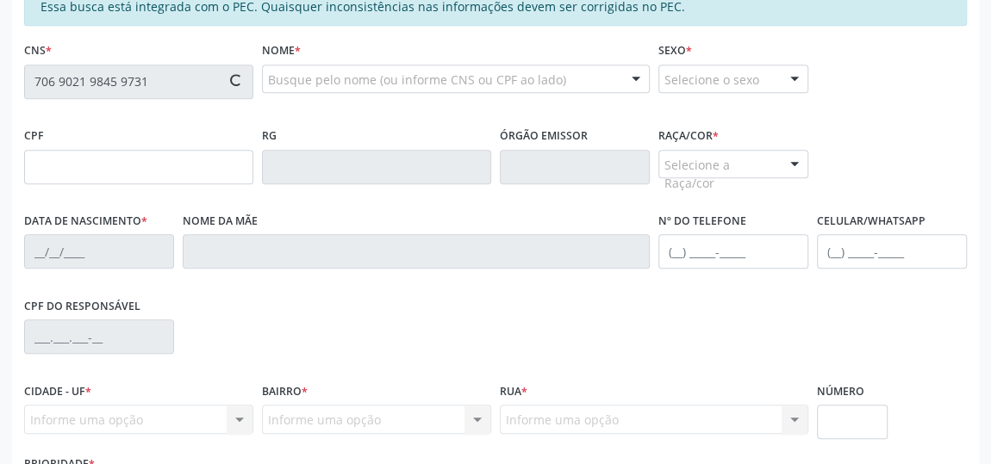
type input "222.641.244-15"
type input "28/08/1960"
type input "Gedalva dos Santos Marinho"
type input "(82) 98214-5096"
type input "127"
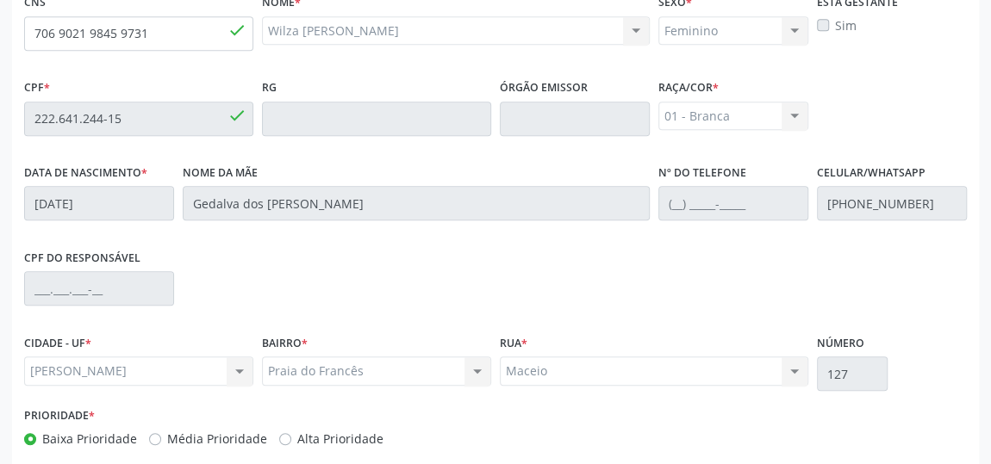
scroll to position [569, 0]
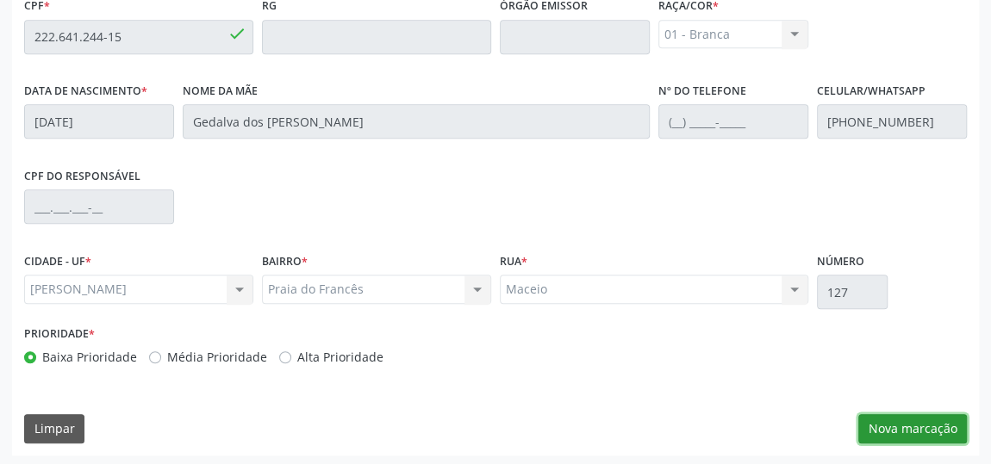
click at [939, 432] on button "Nova marcação" at bounding box center [912, 428] width 109 height 29
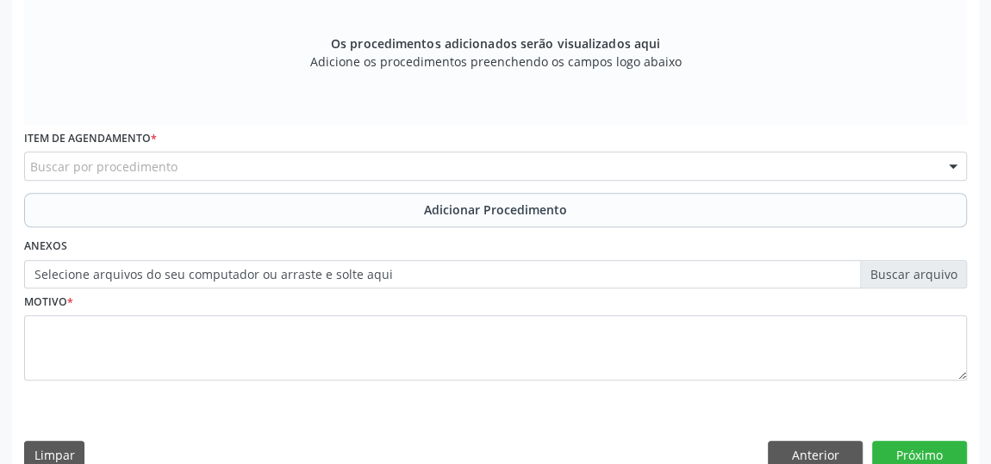
scroll to position [334, 0]
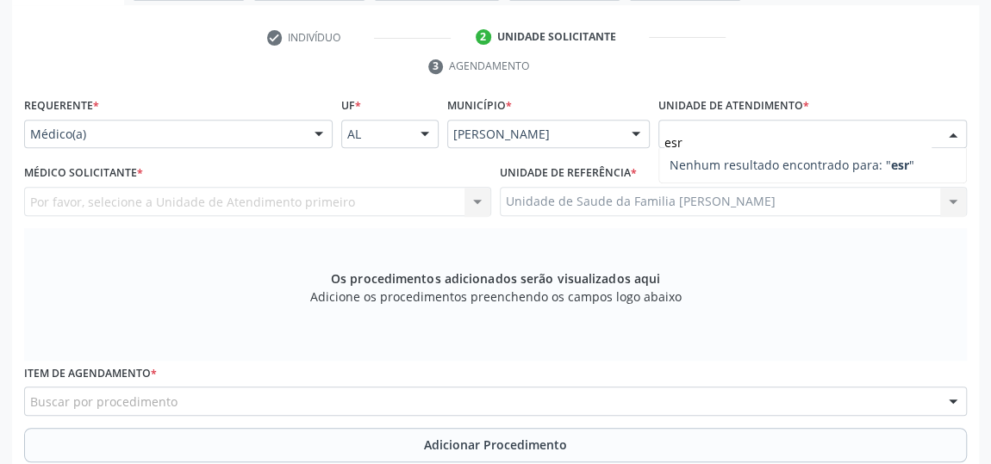
type input "es"
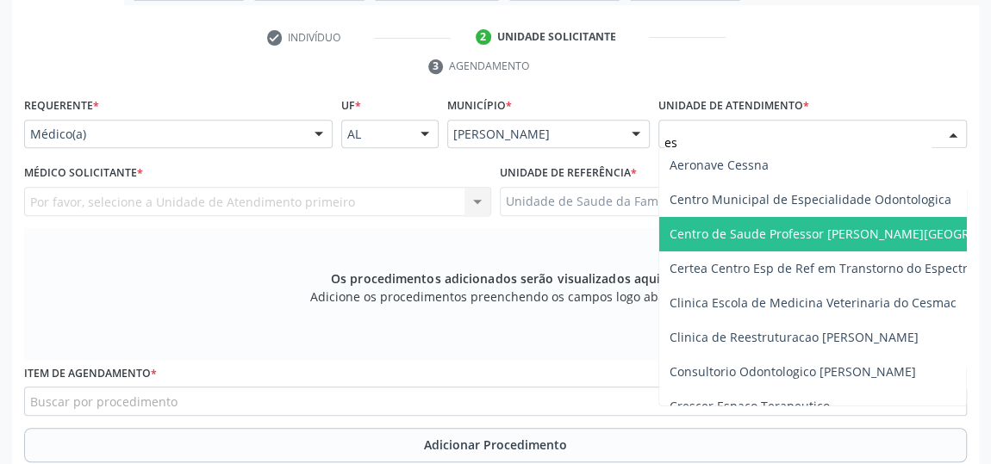
click at [774, 231] on span "Centro de Saude Professor [PERSON_NAME][GEOGRAPHIC_DATA]" at bounding box center [856, 234] width 375 height 16
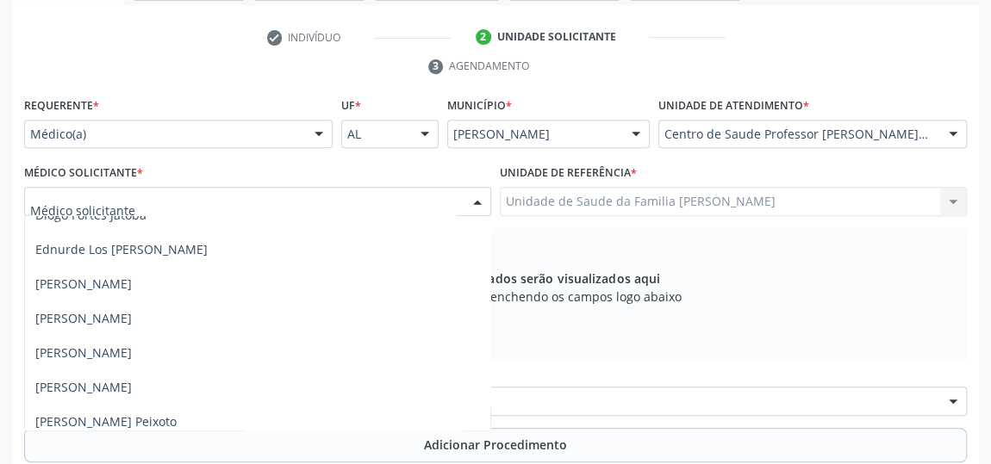
scroll to position [469, 0]
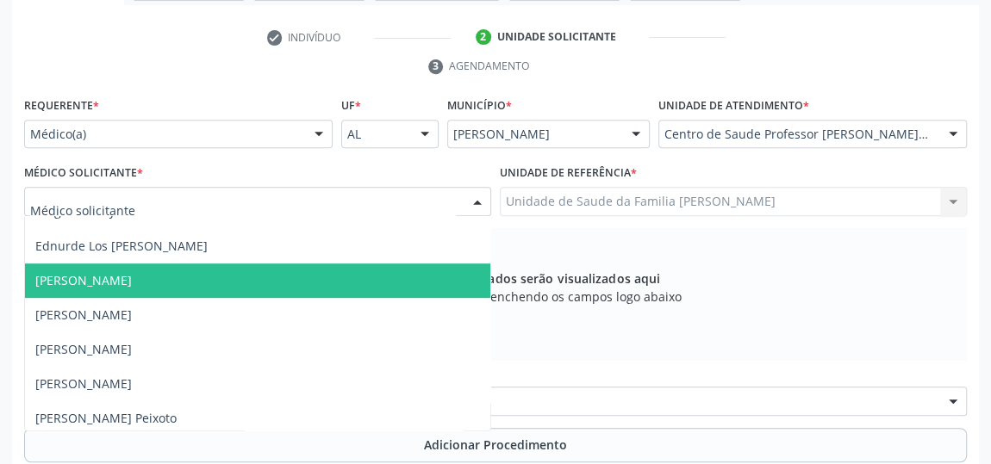
click at [79, 272] on span "Elio Goncalves Melo Junior" at bounding box center [83, 280] width 96 height 16
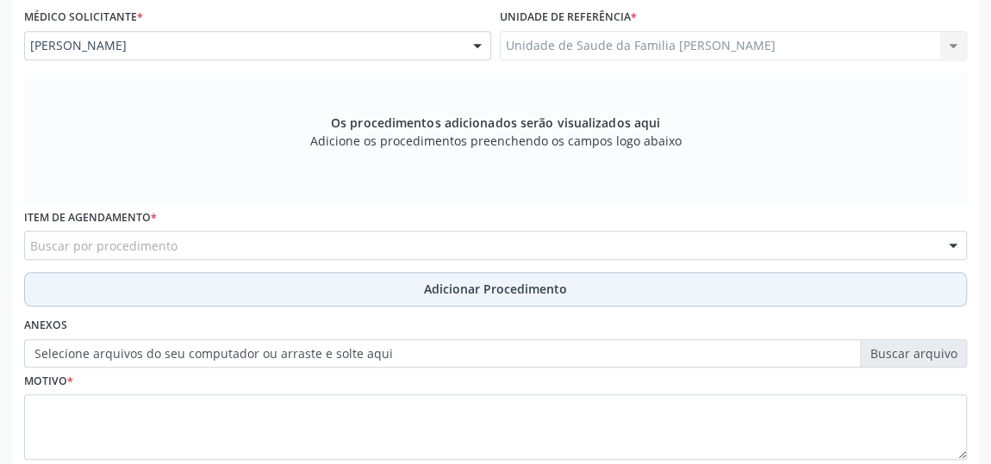
scroll to position [491, 0]
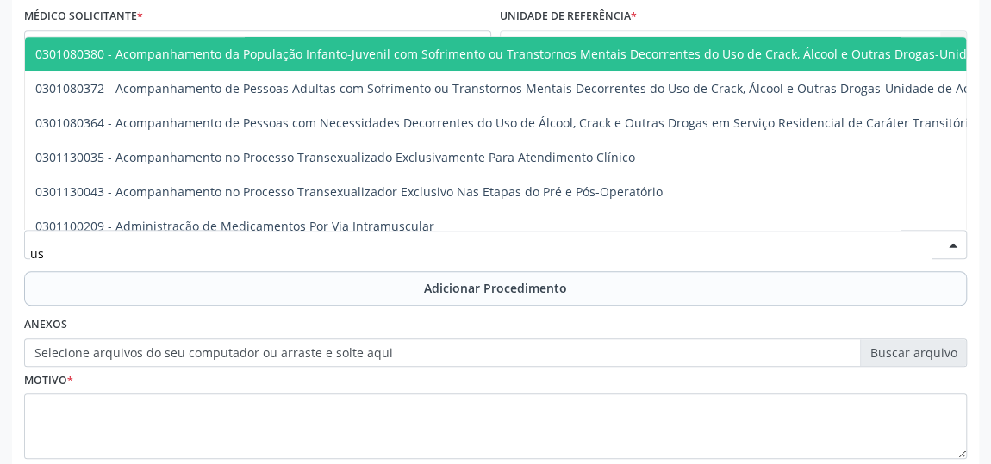
type input "usg"
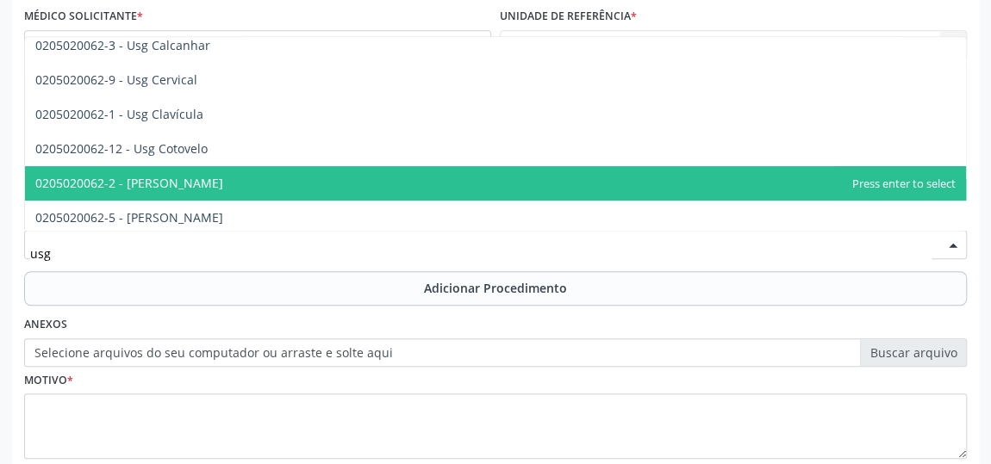
scroll to position [234, 0]
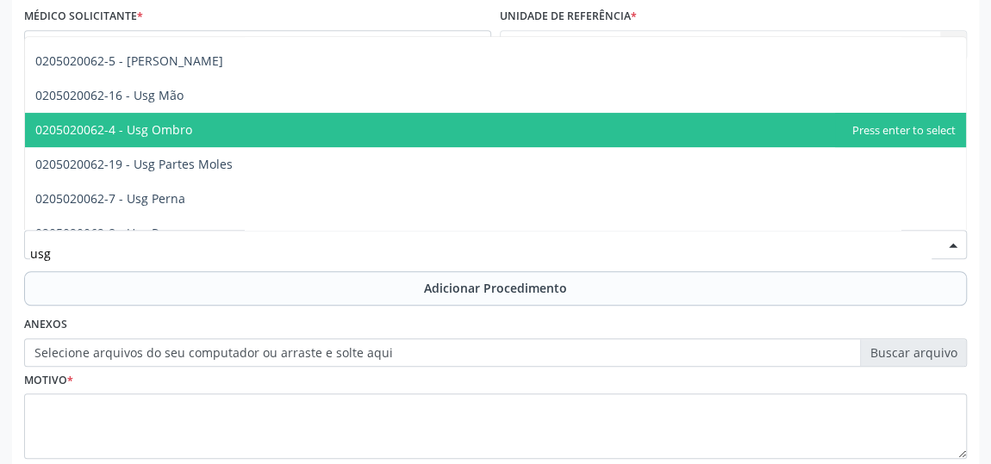
click at [175, 117] on span "0205020062-4 - Usg Ombro" at bounding box center [495, 130] width 941 height 34
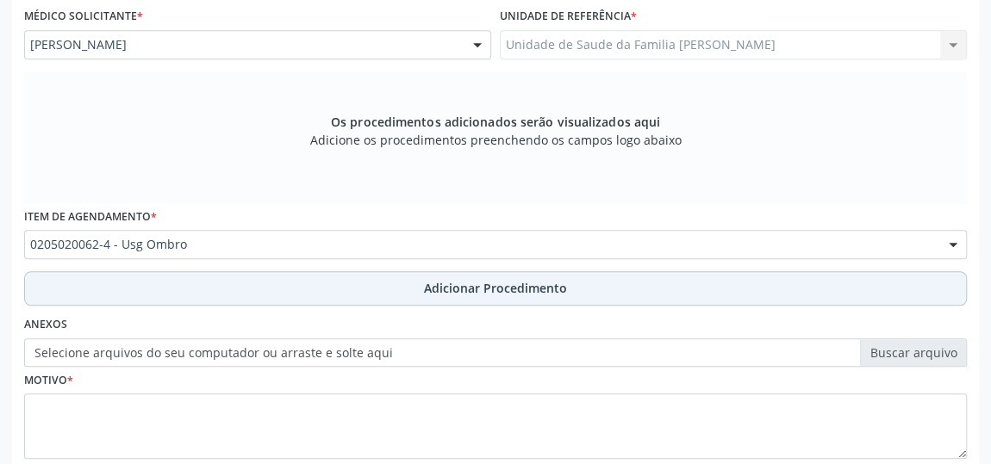
click at [450, 283] on span "Adicionar Procedimento" at bounding box center [495, 288] width 143 height 18
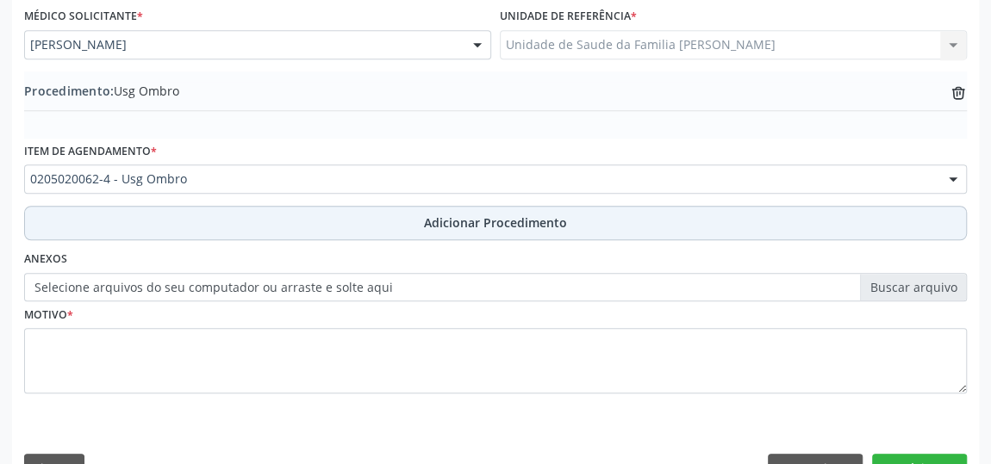
click at [434, 216] on span "Adicionar Procedimento" at bounding box center [495, 223] width 143 height 18
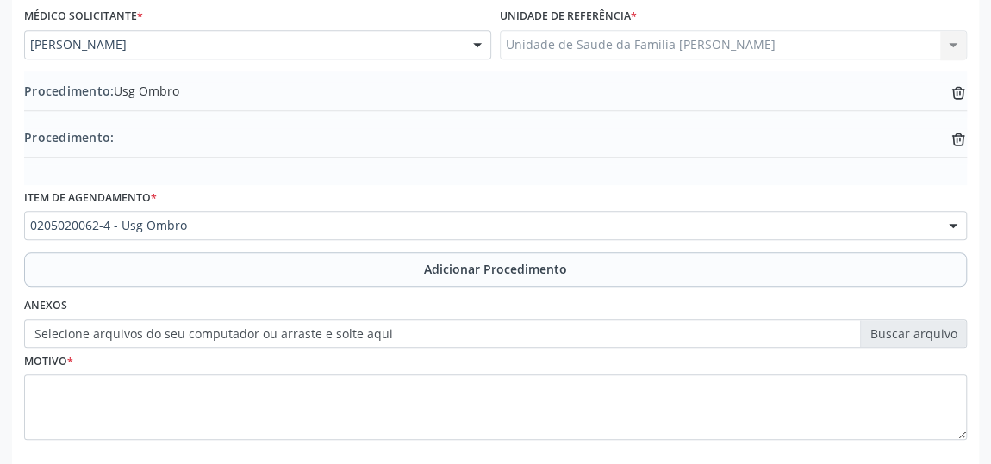
click at [71, 329] on label "Selecione arquivos do seu computador ou arraste e solte aqui" at bounding box center [495, 334] width 942 height 29
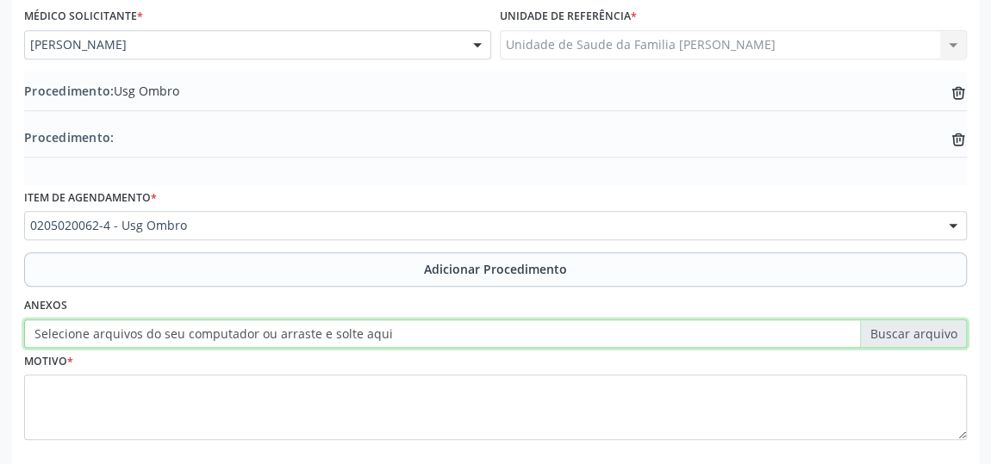
click at [71, 329] on input "Selecione arquivos do seu computador ou arraste e solte aqui" at bounding box center [495, 334] width 942 height 29
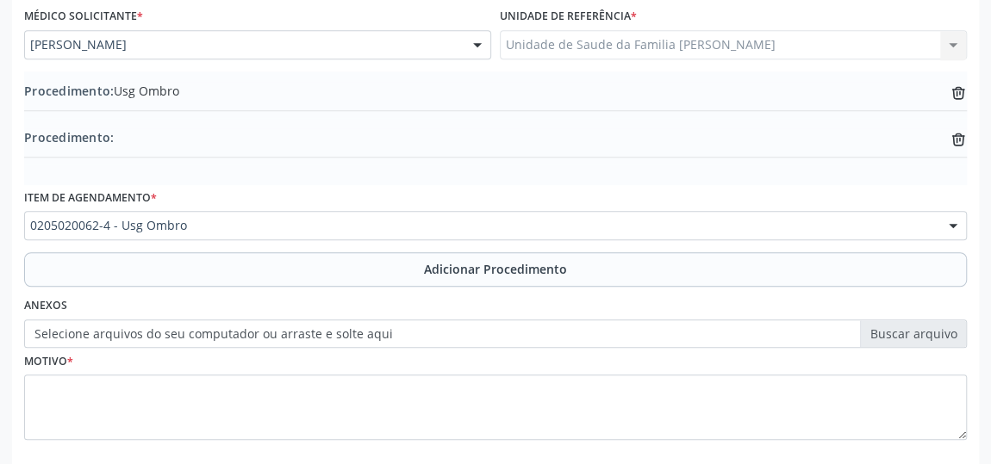
click at [83, 331] on label "Selecione arquivos do seu computador ou arraste e solte aqui" at bounding box center [495, 334] width 942 height 29
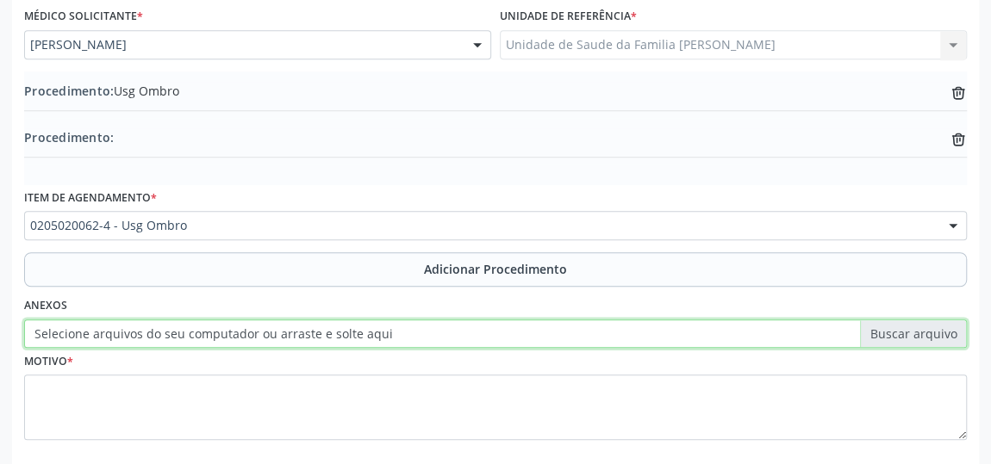
click at [83, 331] on input "Selecione arquivos do seu computador ou arraste e solte aqui" at bounding box center [495, 334] width 942 height 29
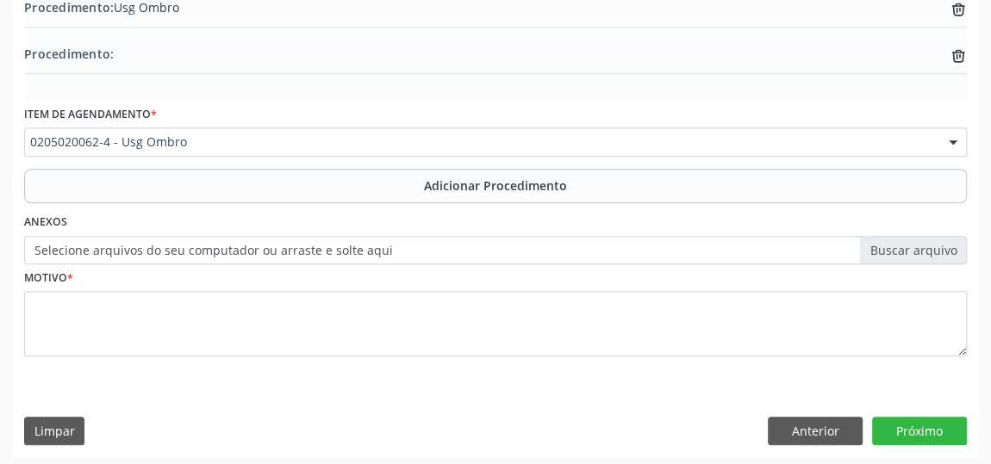
scroll to position [576, 0]
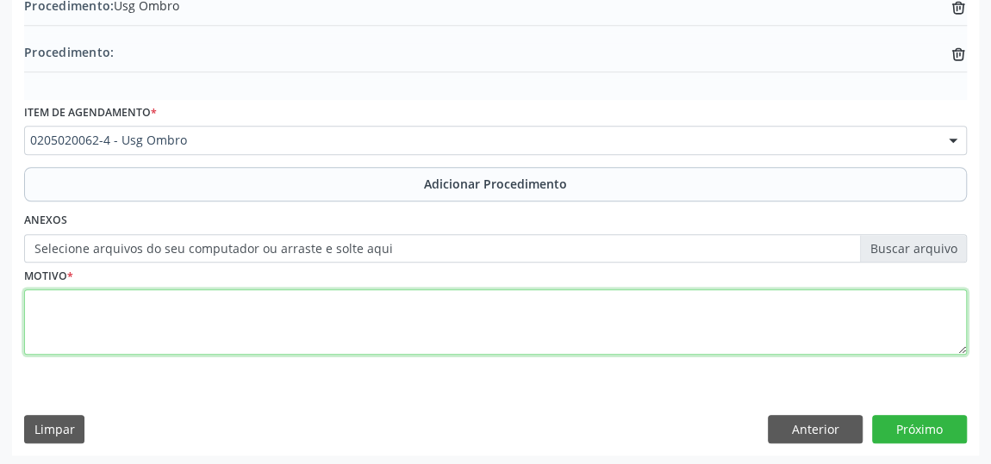
click at [40, 289] on textarea at bounding box center [495, 321] width 942 height 65
type textarea "Tendinopatia em ombro D e E"
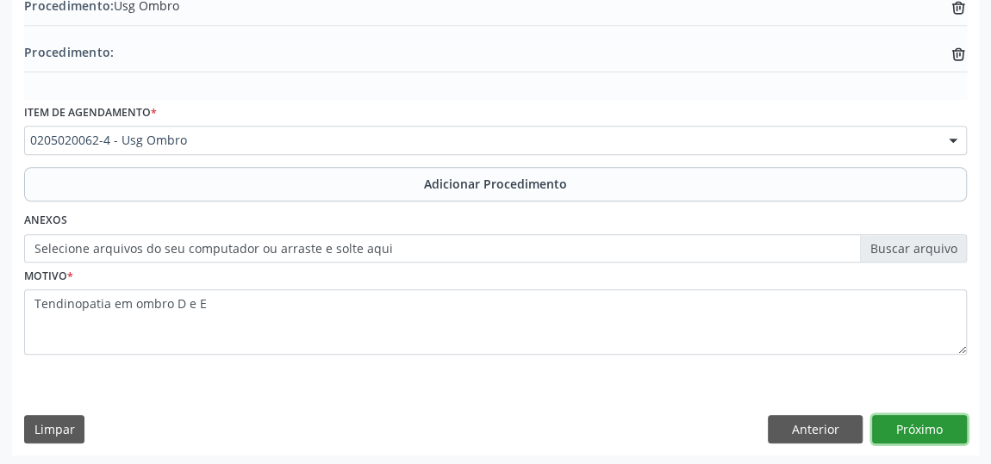
click at [916, 423] on button "Próximo" at bounding box center [919, 429] width 95 height 29
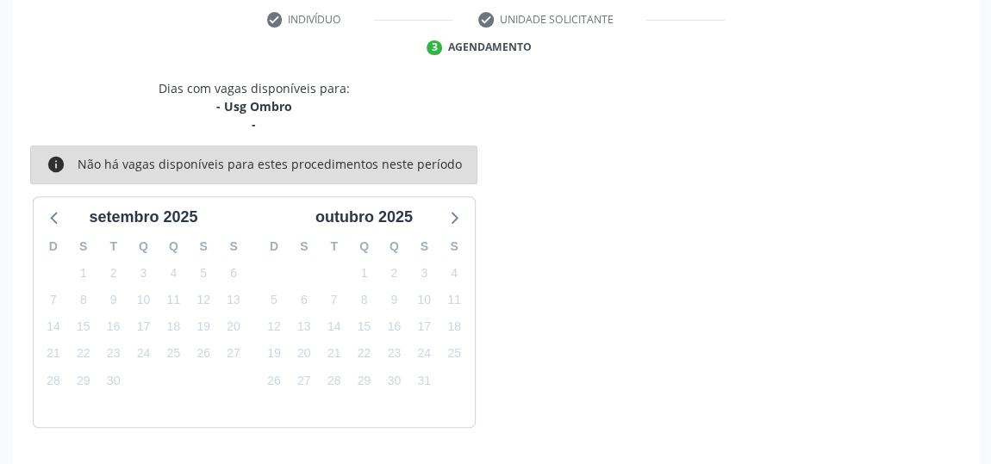
scroll to position [402, 0]
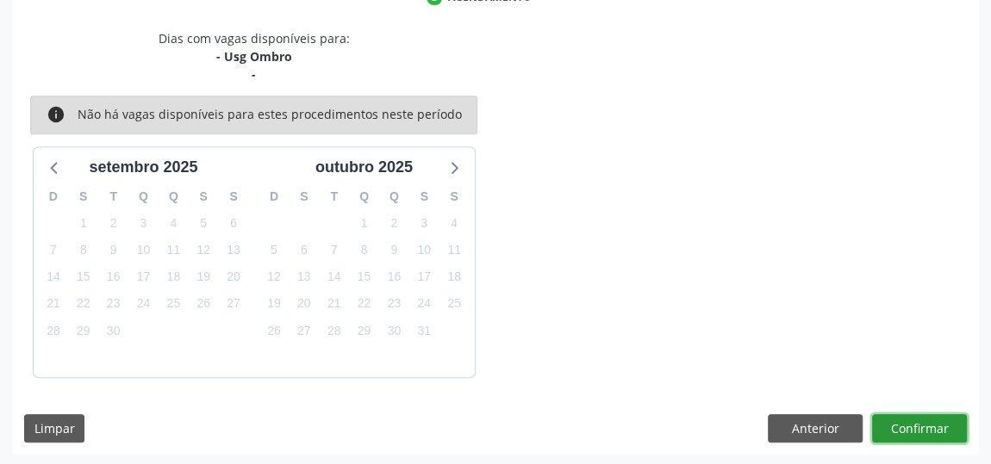
click at [916, 423] on button "Confirmar" at bounding box center [919, 428] width 95 height 29
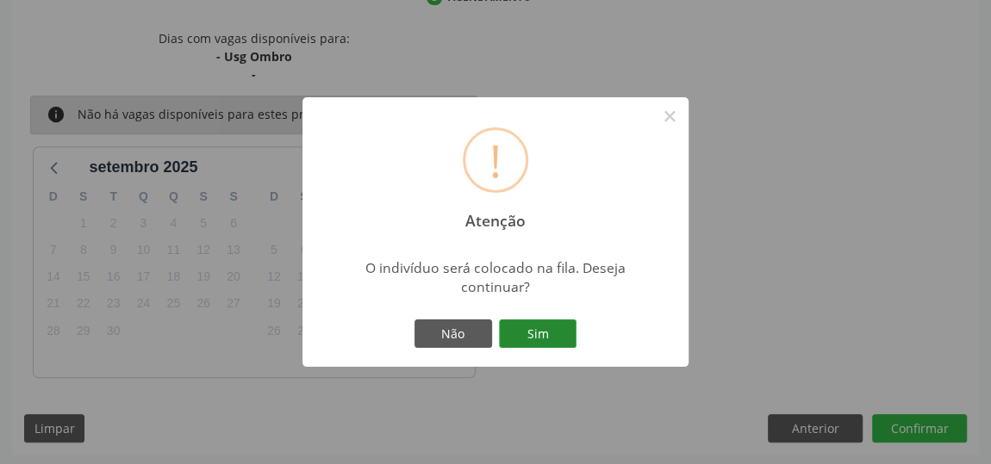
click at [523, 333] on button "Sim" at bounding box center [538, 334] width 78 height 29
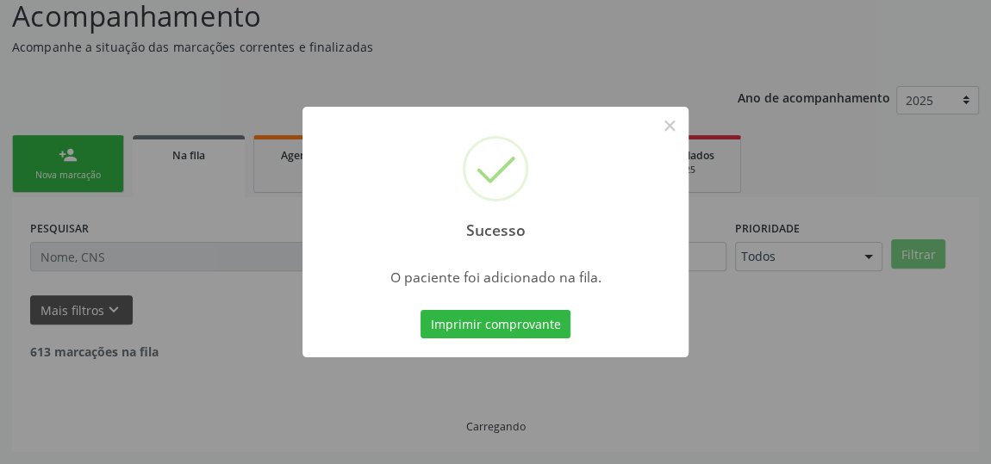
scroll to position [127, 0]
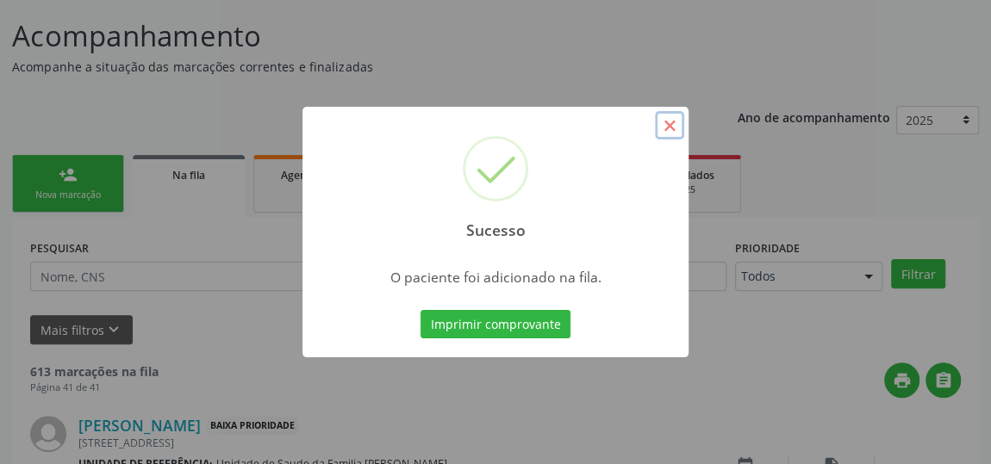
click at [668, 120] on button "×" at bounding box center [669, 125] width 29 height 29
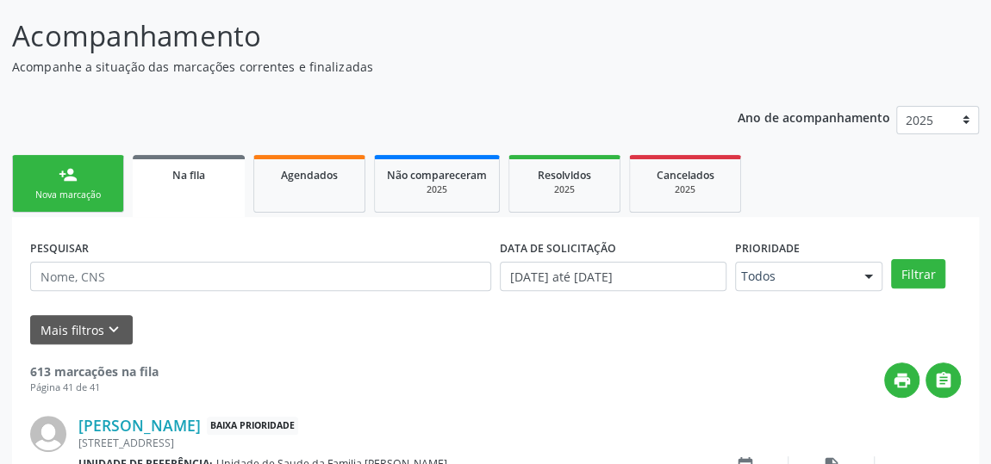
click at [36, 179] on link "person_add Nova marcação" at bounding box center [68, 184] width 112 height 58
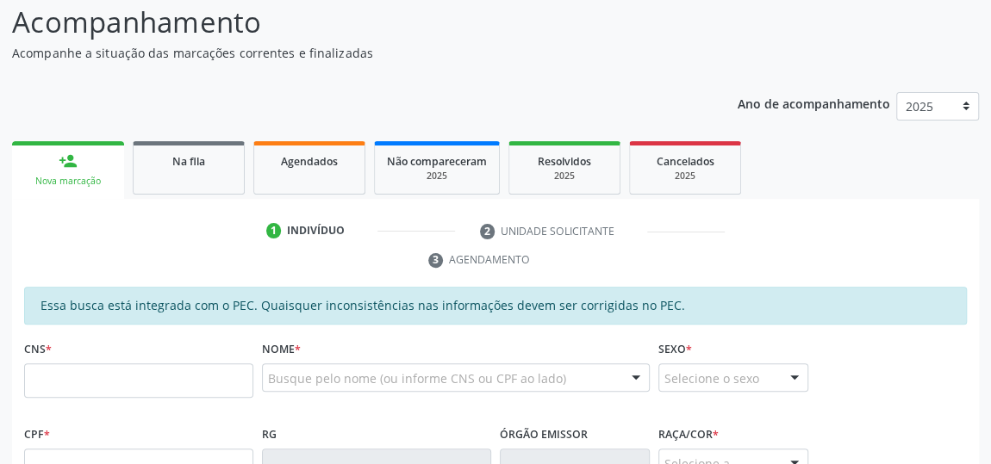
scroll to position [361, 0]
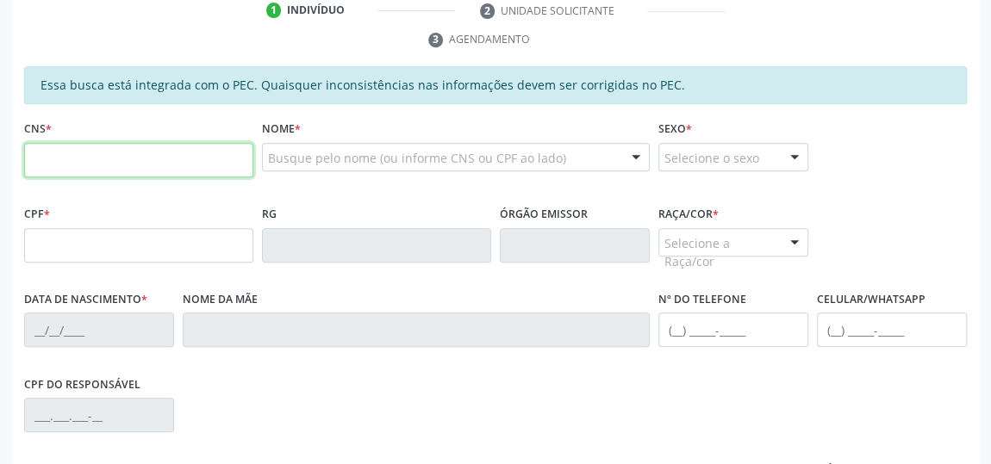
click at [91, 165] on input "text" at bounding box center [138, 160] width 229 height 34
type input "702 4095 3713 3629"
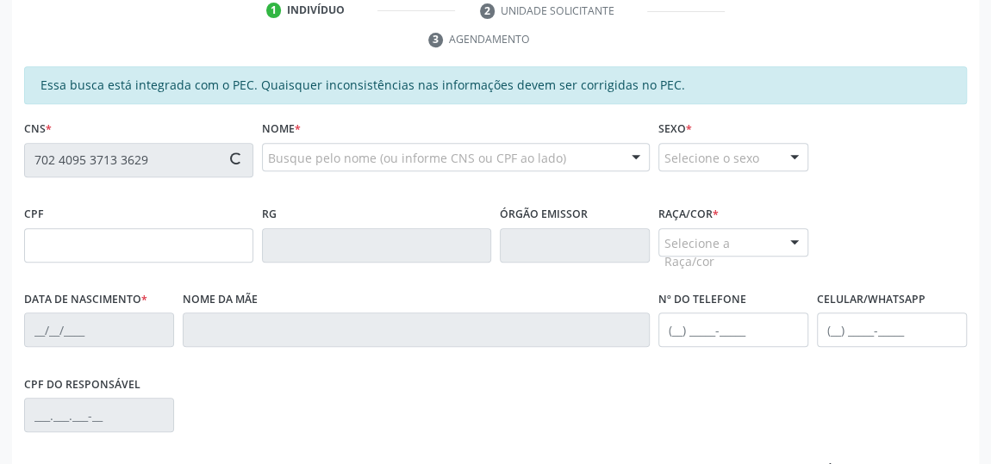
type input "307.000.318-47"
type input "[DATE]"
type input "[PERSON_NAME]"
type input "[PHONE_NUMBER]"
type input "200"
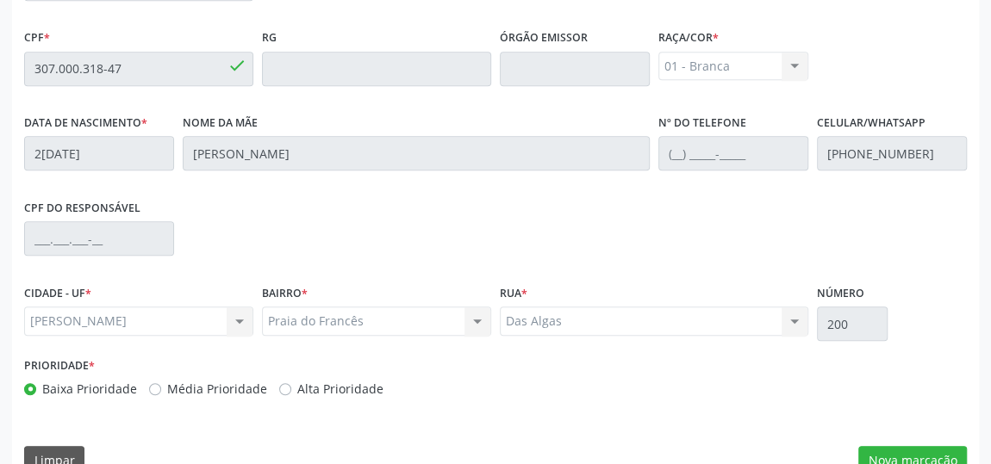
scroll to position [569, 0]
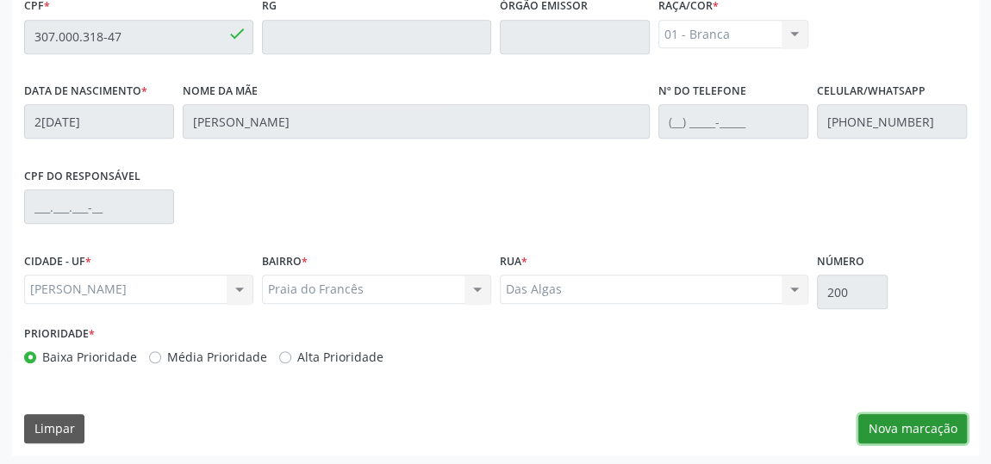
click at [890, 423] on button "Nova marcação" at bounding box center [912, 428] width 109 height 29
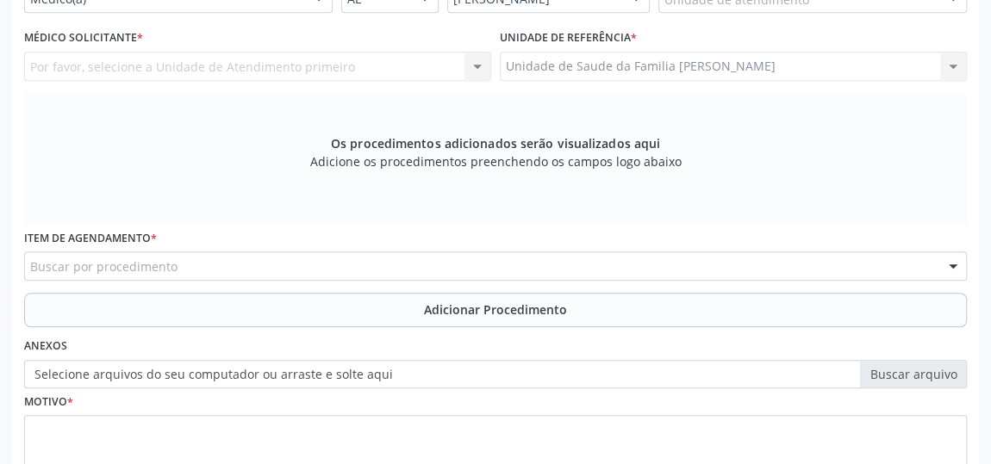
scroll to position [413, 0]
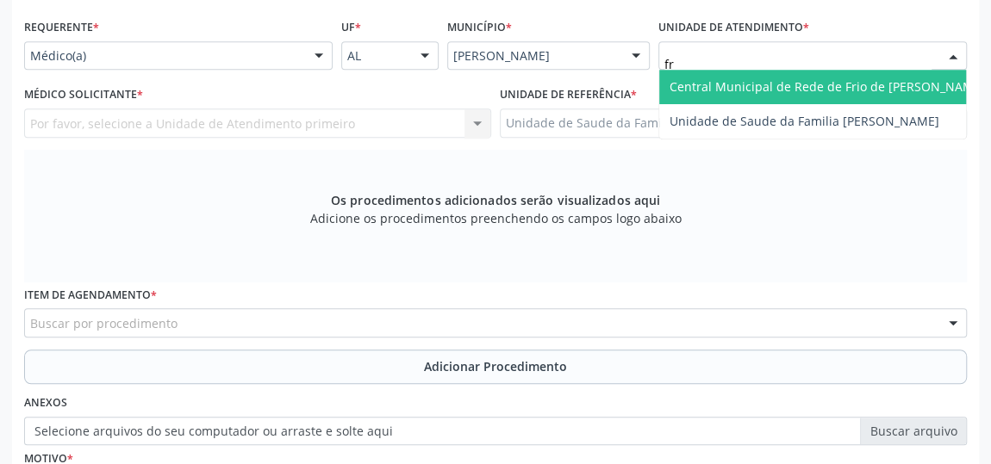
type input "fra"
click at [739, 78] on span "Unidade de Saude da Familia [PERSON_NAME]" at bounding box center [804, 86] width 270 height 16
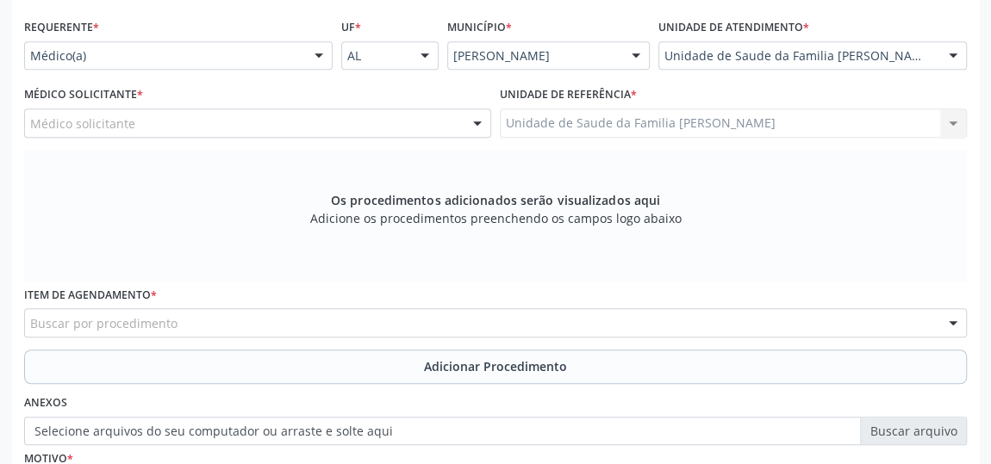
click at [148, 123] on div "Médico solicitante Arthur Cunha de Mendonca Fragoso Djacy Avila Oliveira Maria …" at bounding box center [257, 123] width 467 height 29
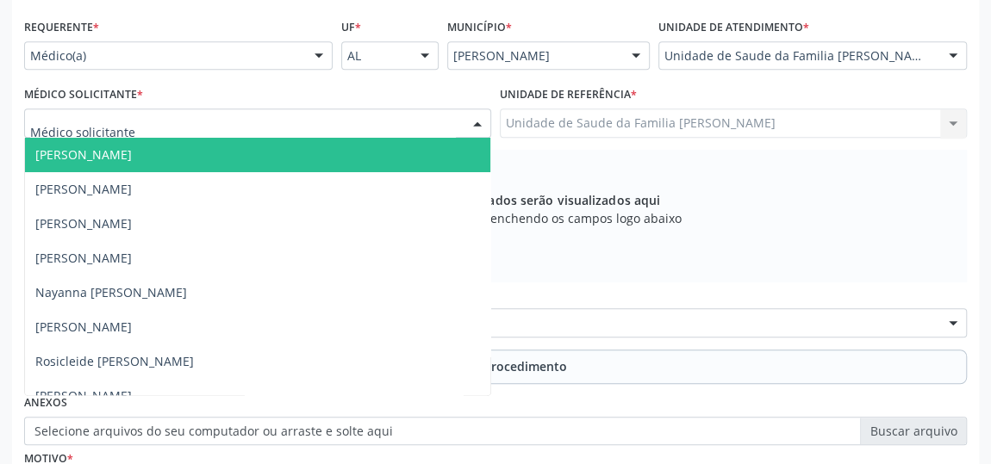
click at [123, 146] on span "[PERSON_NAME]" at bounding box center [83, 154] width 96 height 16
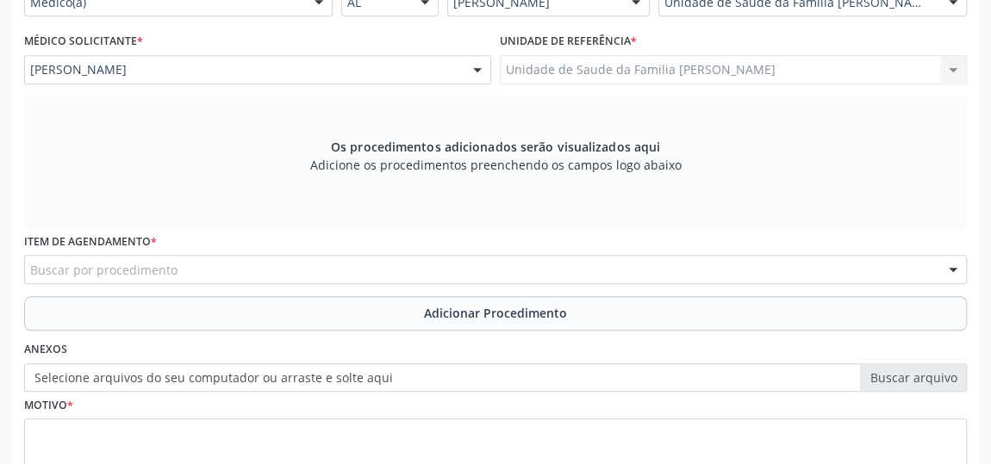
scroll to position [491, 0]
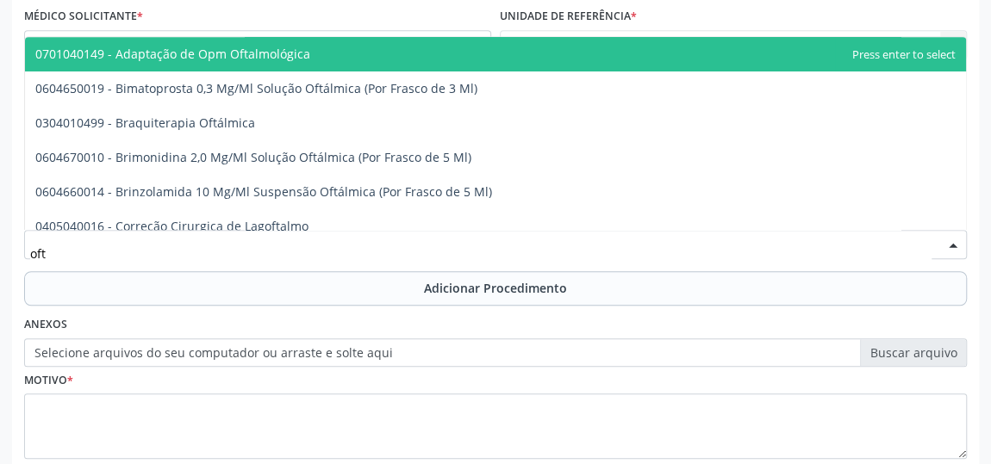
type input "ofta"
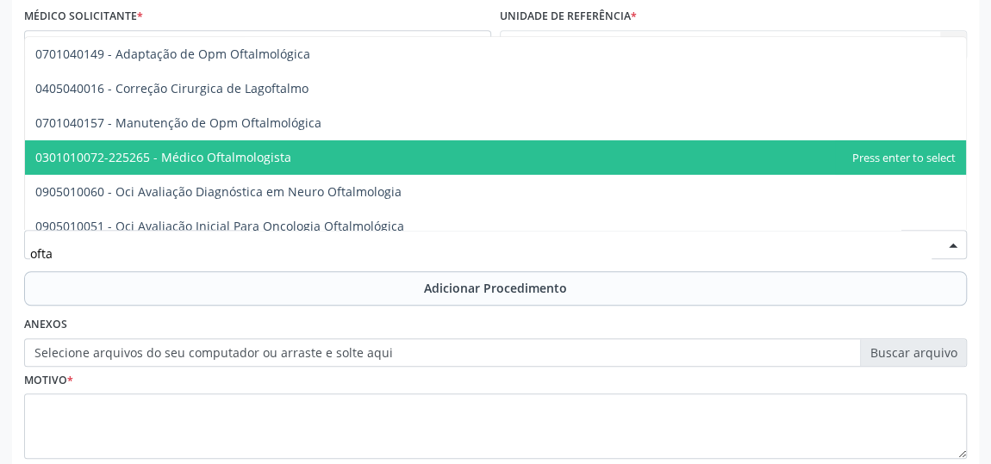
click at [230, 149] on span "0301010072-225265 - Médico Oftalmologista" at bounding box center [163, 157] width 256 height 16
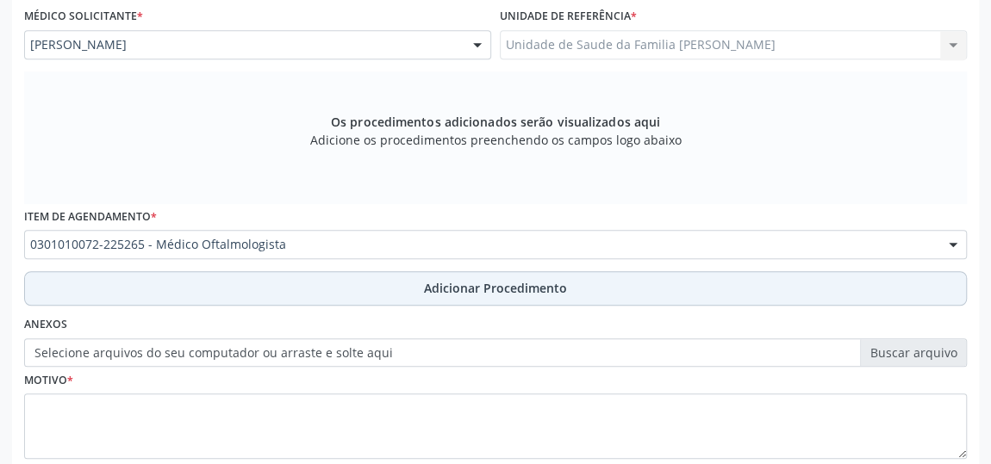
click at [497, 279] on span "Adicionar Procedimento" at bounding box center [495, 288] width 143 height 18
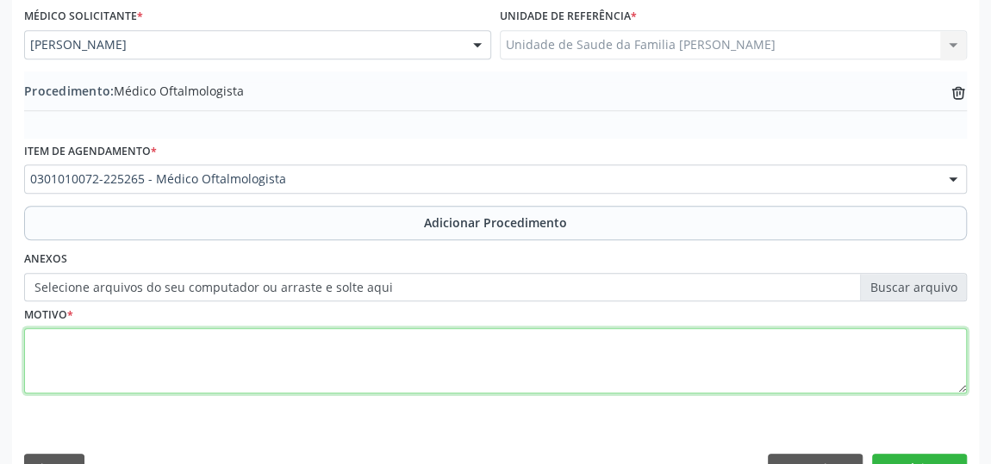
click at [47, 348] on textarea at bounding box center [495, 360] width 942 height 65
click at [130, 341] on textarea "Diminuicao da cauidade visual" at bounding box center [495, 360] width 942 height 65
click at [122, 342] on textarea "Diminuicao da cacuidade visual" at bounding box center [495, 360] width 942 height 65
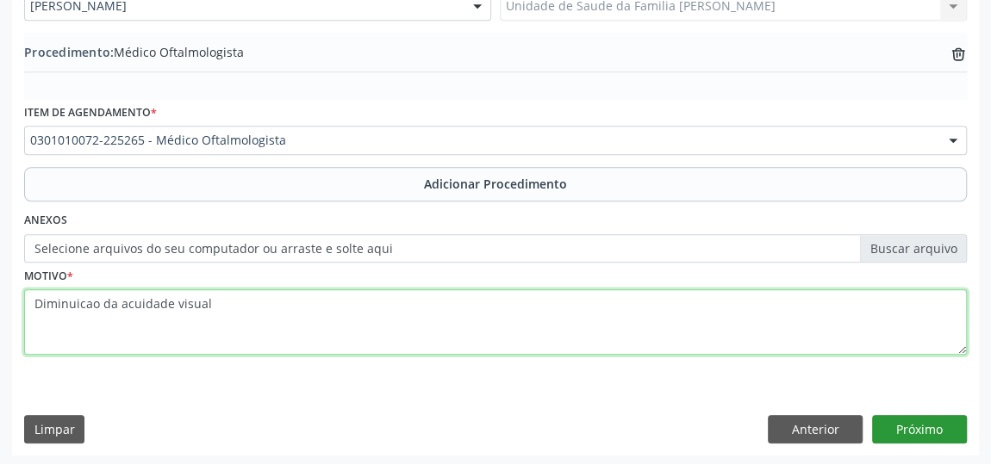
type textarea "Diminuicao da acuidade visual"
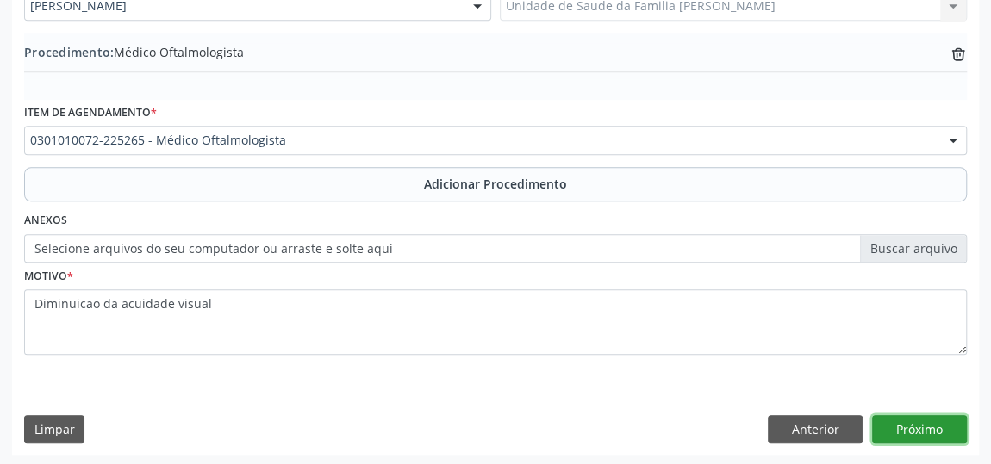
click at [943, 432] on button "Próximo" at bounding box center [919, 429] width 95 height 29
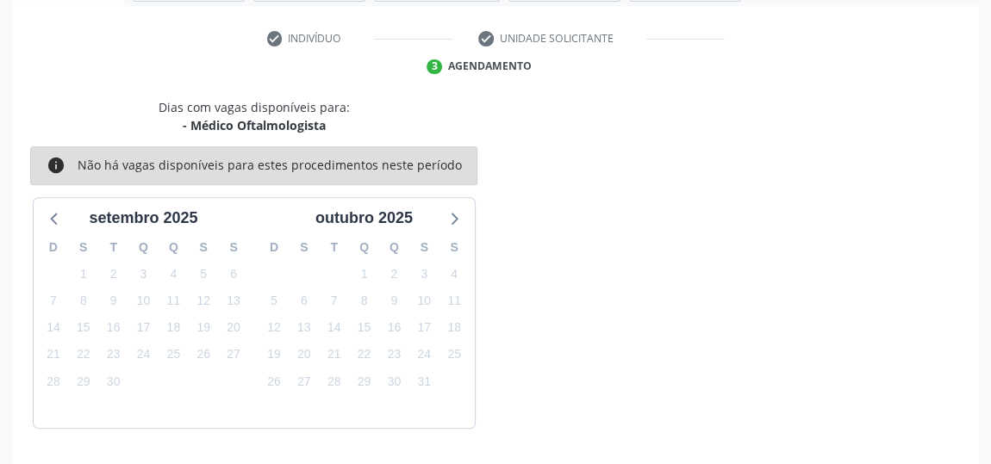
scroll to position [384, 0]
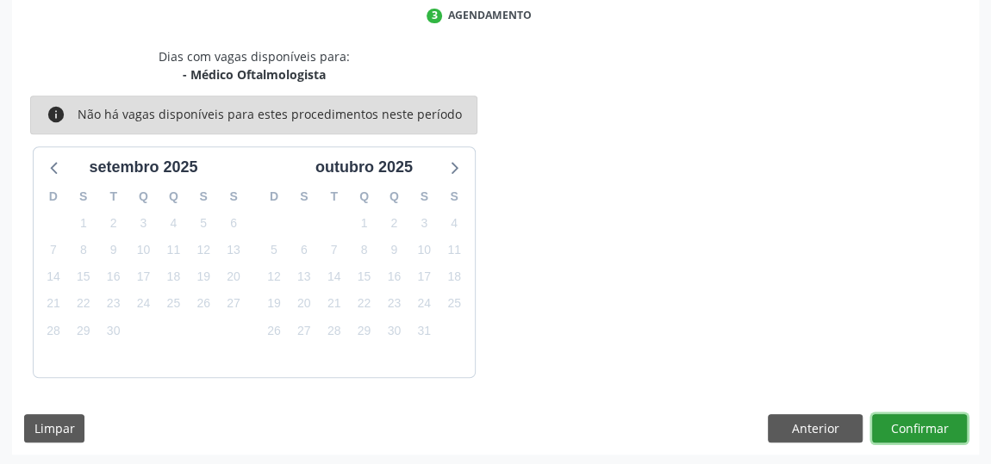
click at [943, 432] on button "Confirmar" at bounding box center [919, 428] width 95 height 29
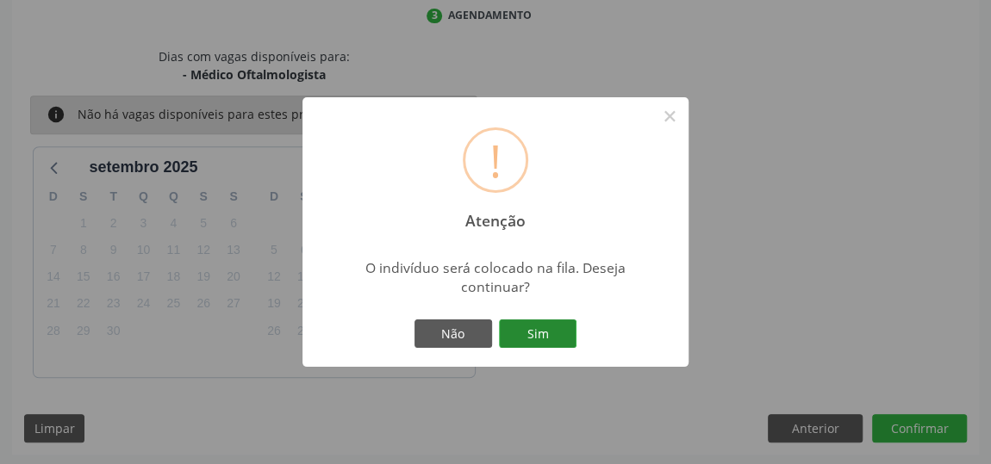
click at [524, 322] on button "Sim" at bounding box center [538, 334] width 78 height 29
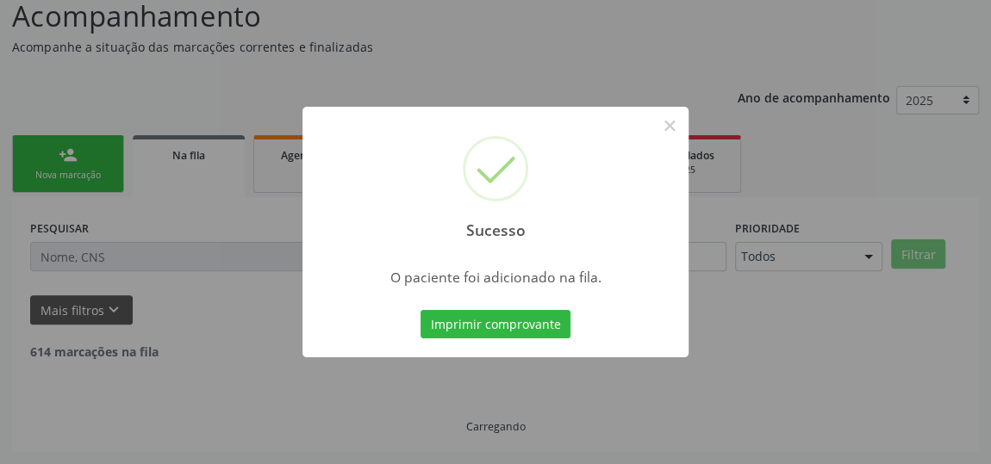
scroll to position [127, 0]
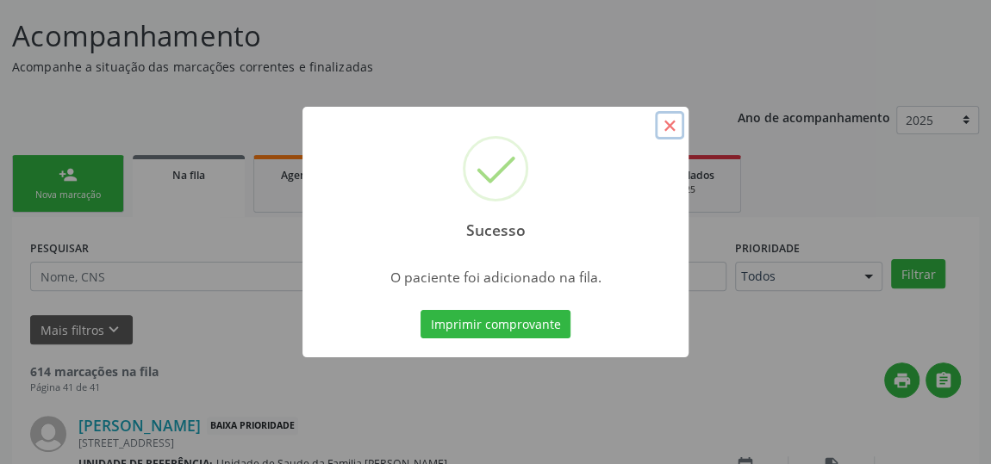
click at [665, 123] on button "×" at bounding box center [669, 125] width 29 height 29
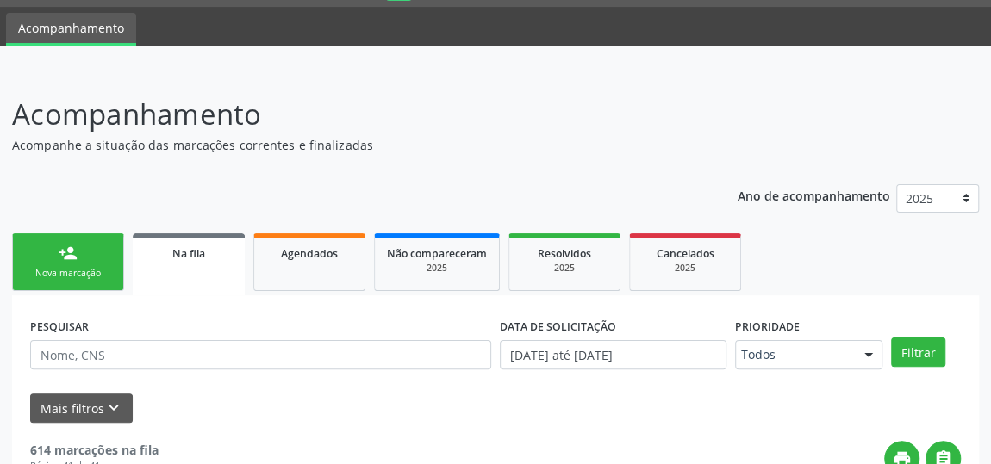
scroll to position [0, 0]
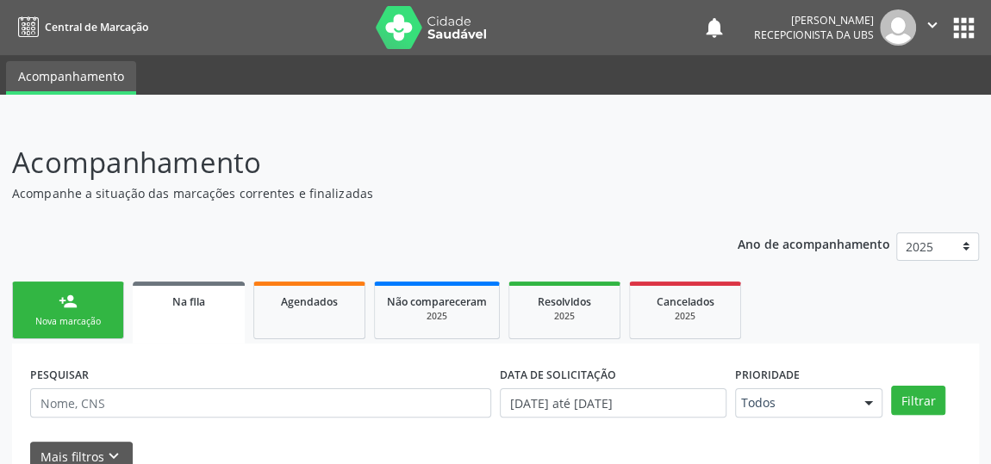
click at [927, 37] on button "" at bounding box center [932, 27] width 33 height 36
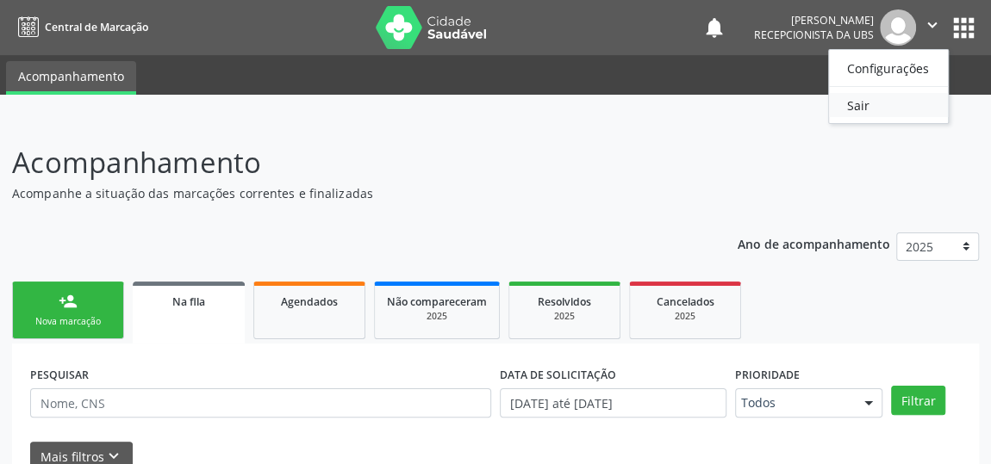
drag, startPoint x: 888, startPoint y: 111, endPoint x: 756, endPoint y: 85, distance: 134.3
click at [887, 111] on link "Sair" at bounding box center [888, 105] width 119 height 24
